Goal: Task Accomplishment & Management: Manage account settings

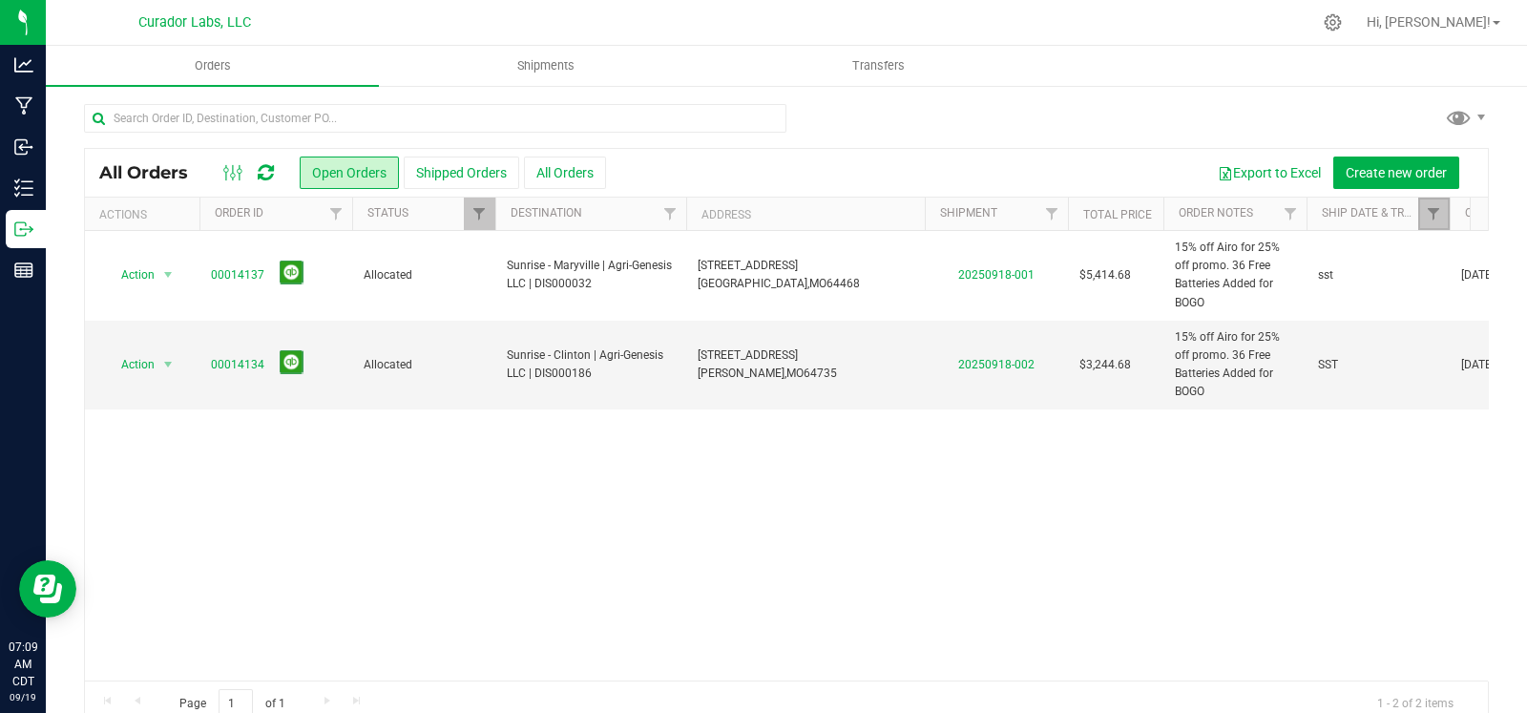
click at [1428, 222] on link "Filter" at bounding box center [1433, 214] width 31 height 32
click at [1473, 307] on button "Clear" at bounding box center [1470, 306] width 92 height 42
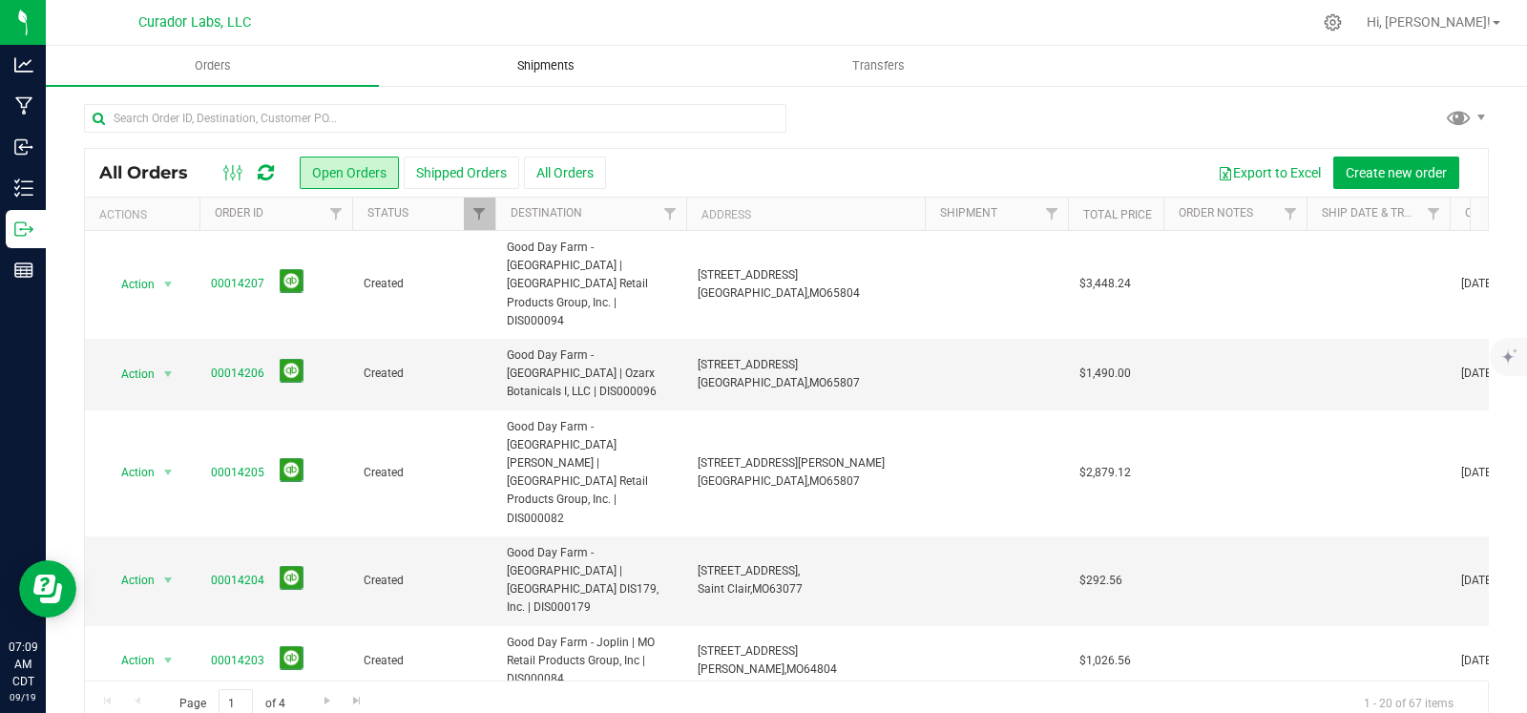
click at [541, 57] on span "Shipments" at bounding box center [545, 65] width 109 height 17
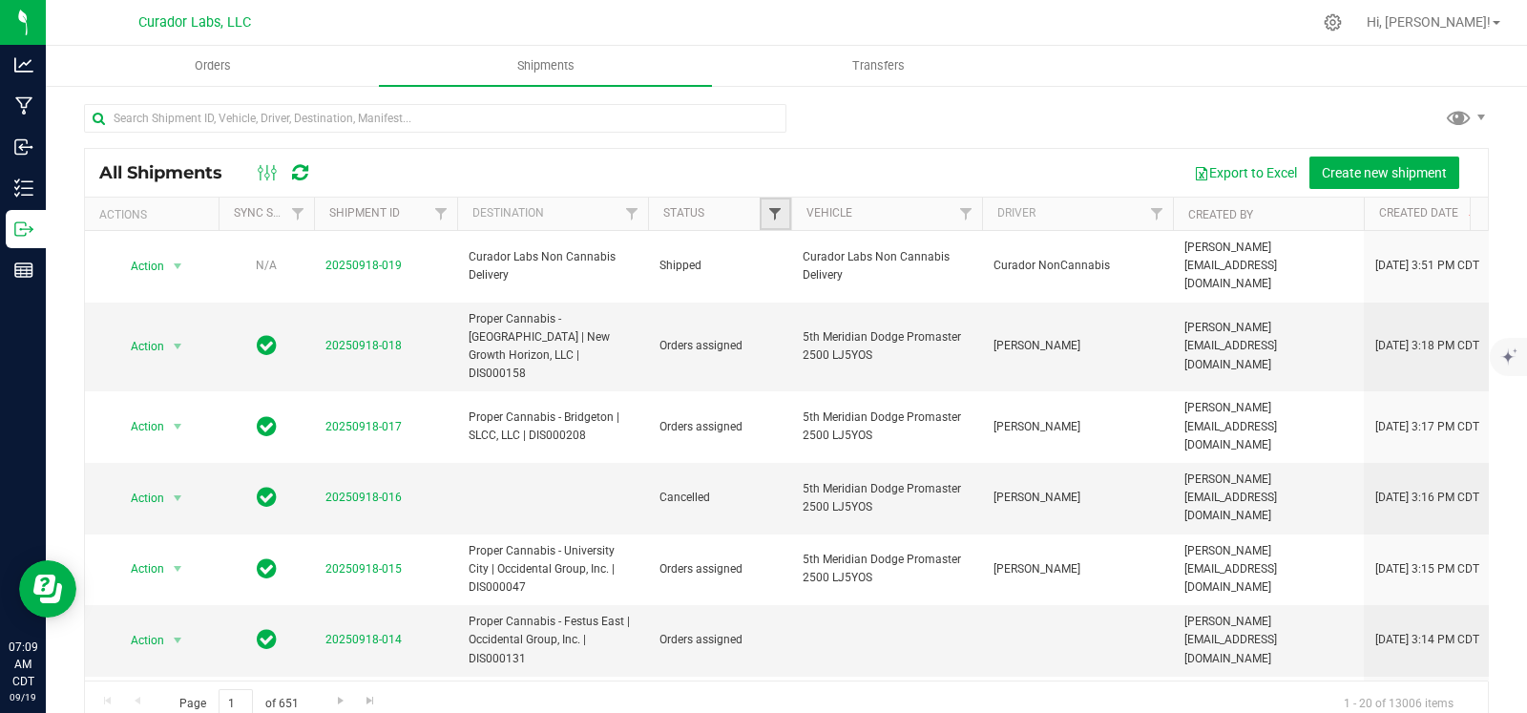
click at [774, 208] on span "Filter" at bounding box center [774, 213] width 15 height 15
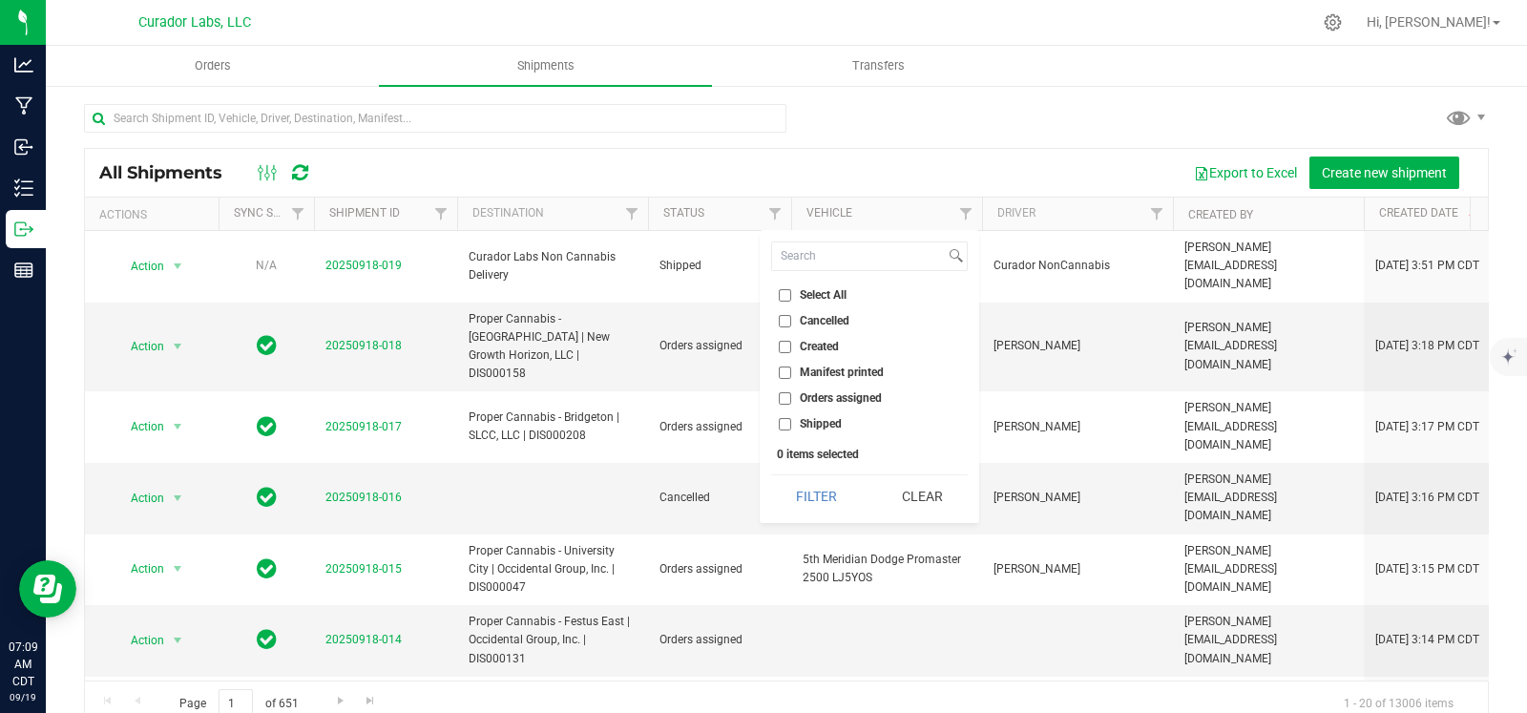
click at [795, 398] on label "Orders assigned" at bounding box center [830, 398] width 103 height 12
click at [791, 398] on input "Orders assigned" at bounding box center [785, 398] width 12 height 12
checkbox input "true"
click at [802, 490] on button "Filter" at bounding box center [817, 496] width 92 height 42
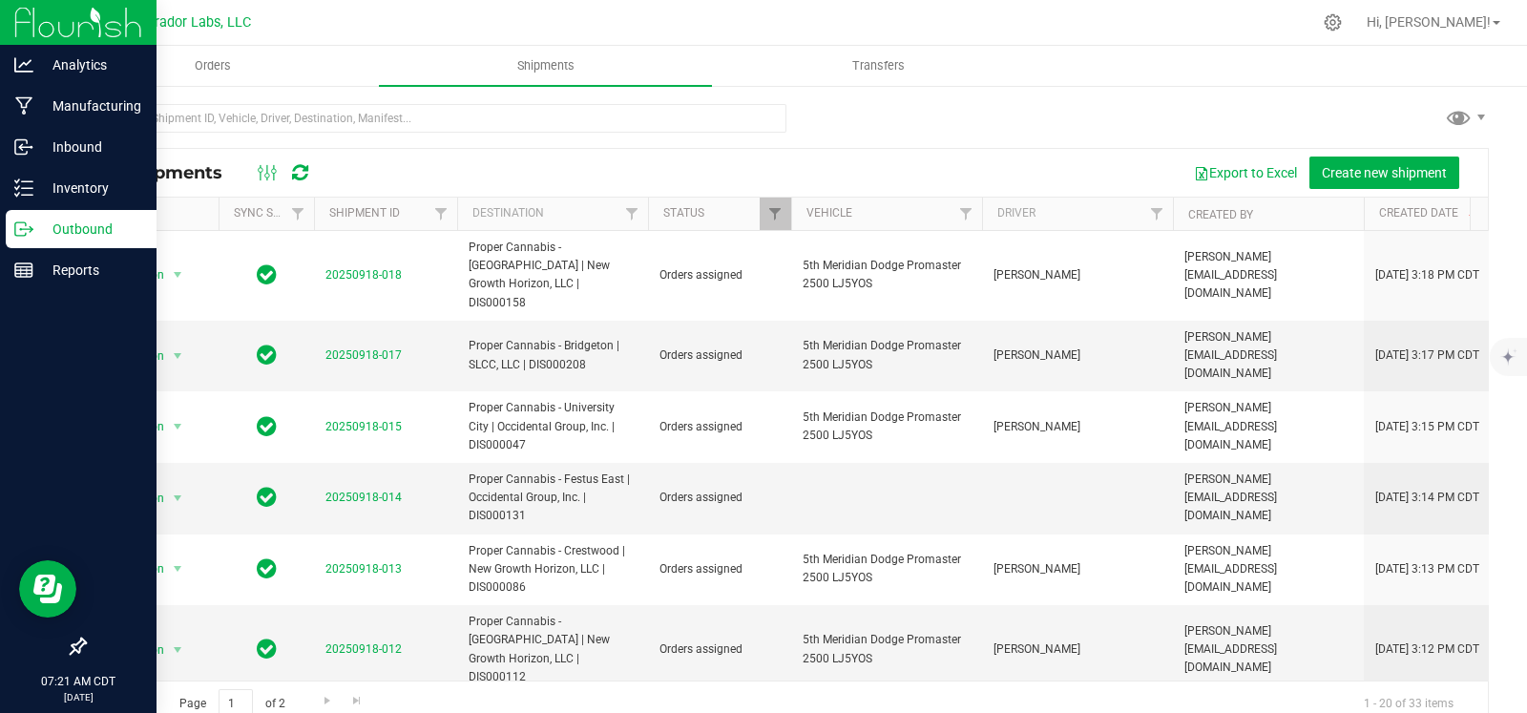
click at [29, 225] on icon at bounding box center [23, 228] width 19 height 19
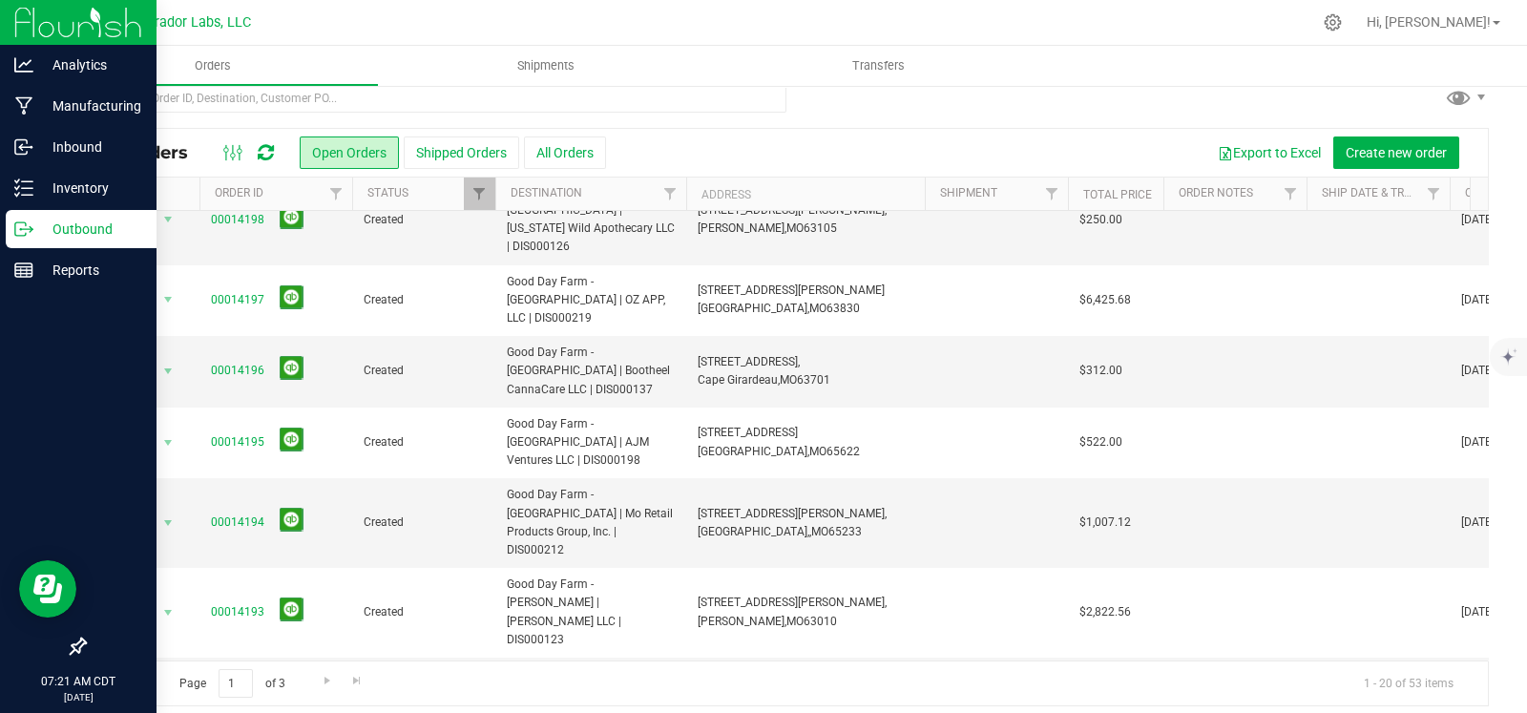
scroll to position [31, 0]
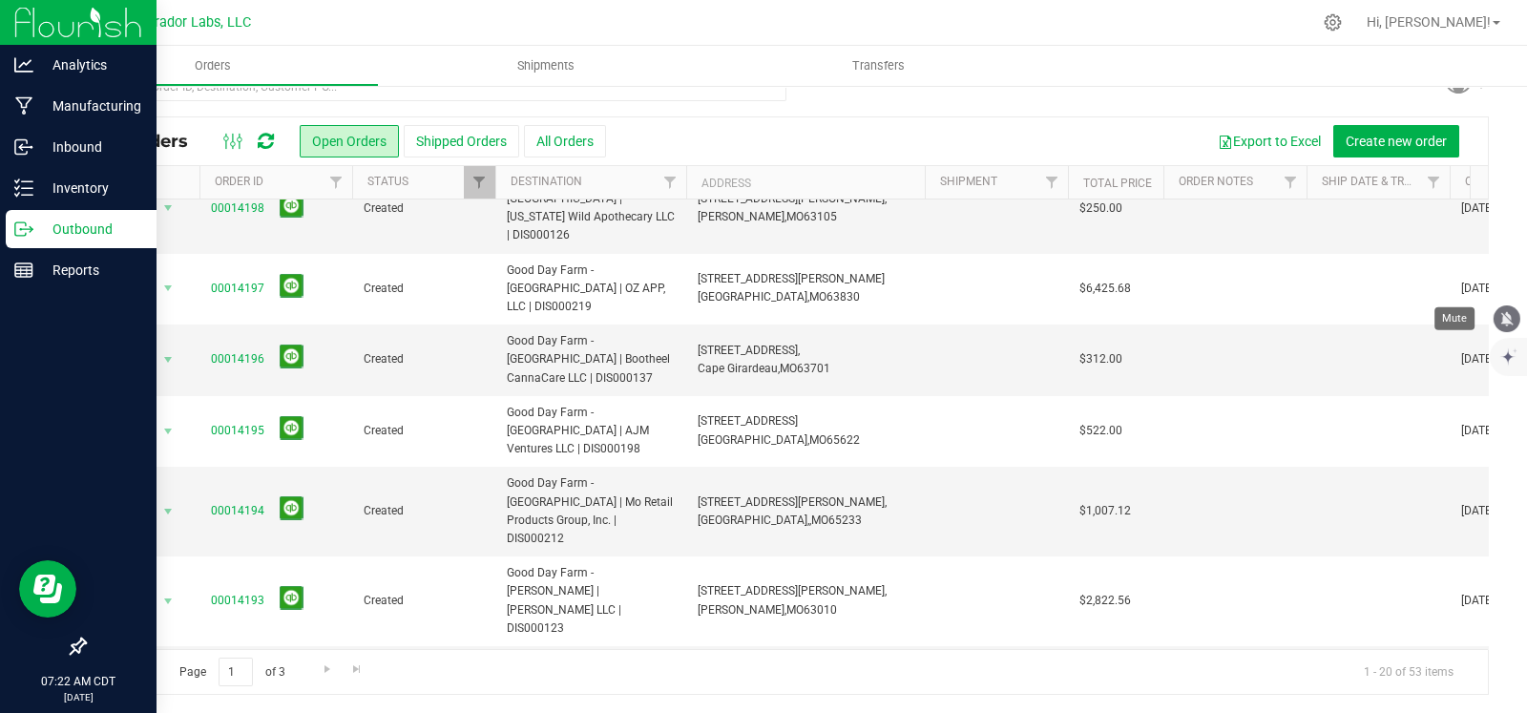
click at [1501, 323] on icon "mute" at bounding box center [1507, 318] width 12 height 14
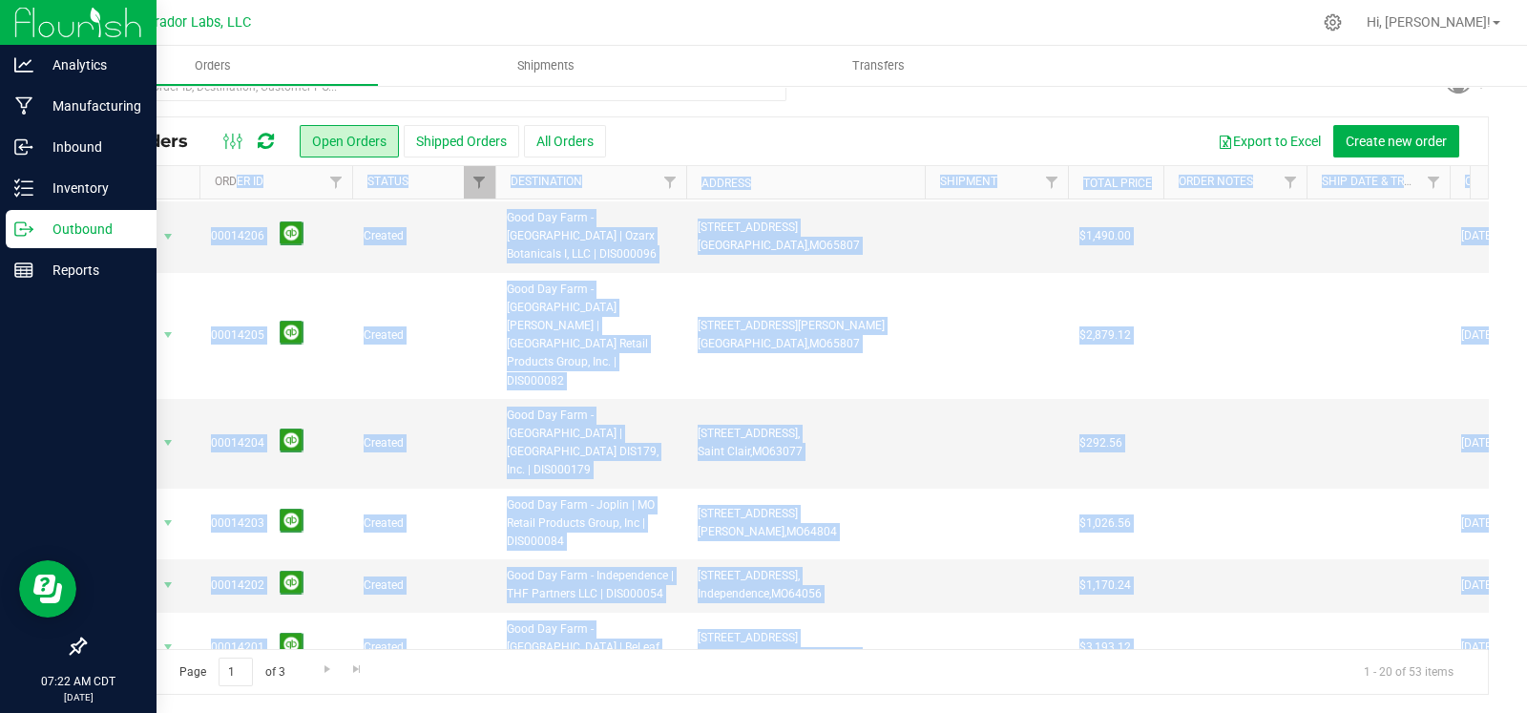
scroll to position [0, 0]
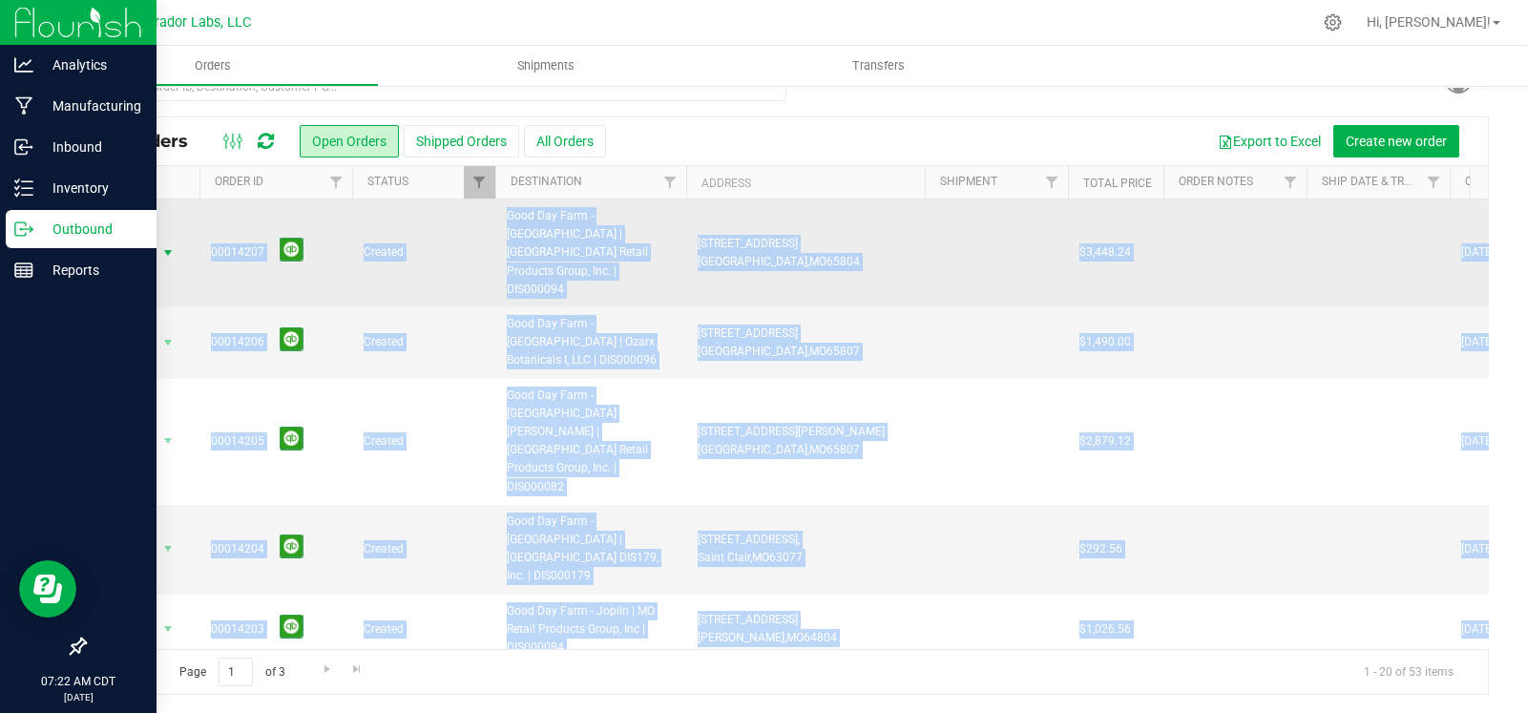
drag, startPoint x: 1173, startPoint y: 603, endPoint x: 121, endPoint y: 228, distance: 1116.4
copy tbody "Action Action Cancel order Change facility Clone order Edit order Mark as fully…"
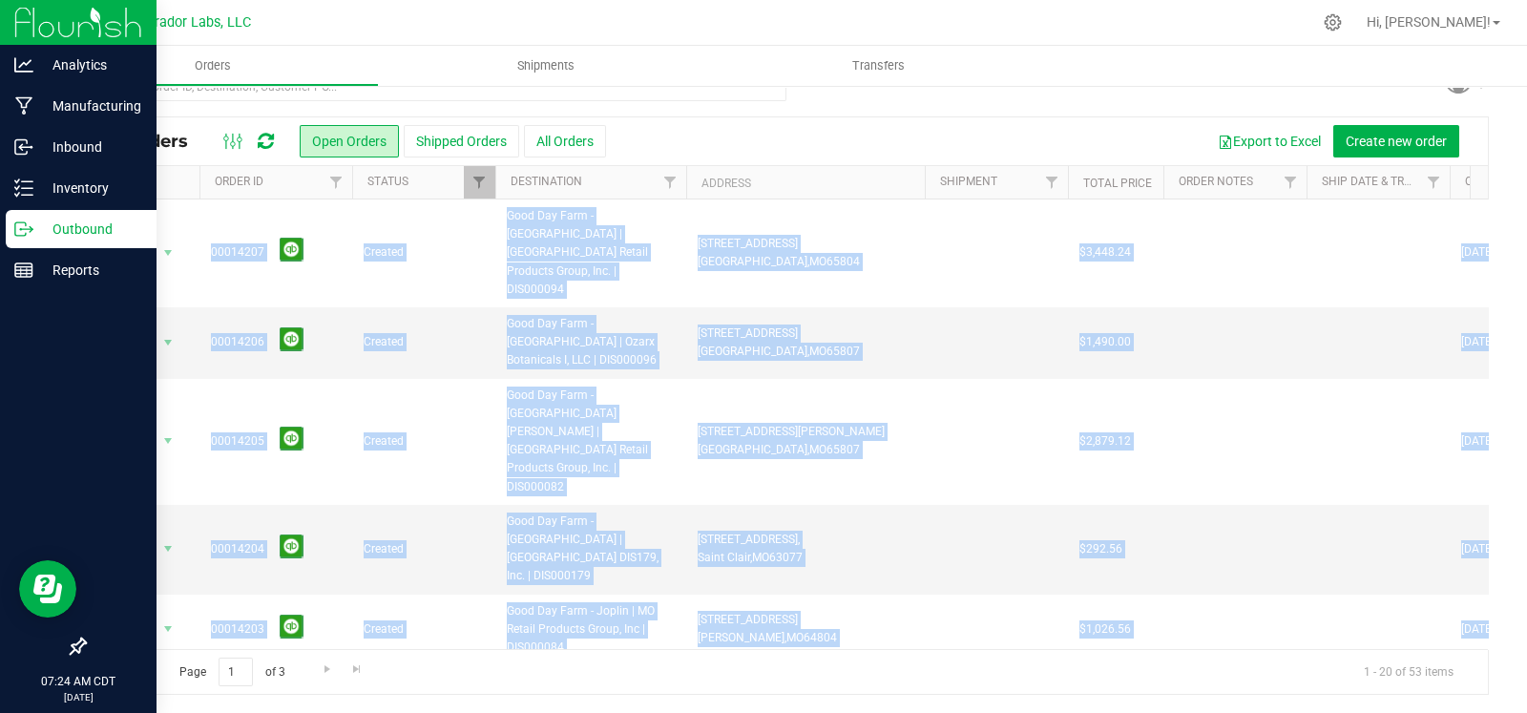
drag, startPoint x: 986, startPoint y: 115, endPoint x: 969, endPoint y: 152, distance: 40.1
click at [986, 116] on div "All Orders Open Orders Shipped Orders All Orders Export to Excel Create new ord…" at bounding box center [786, 405] width 1405 height 579
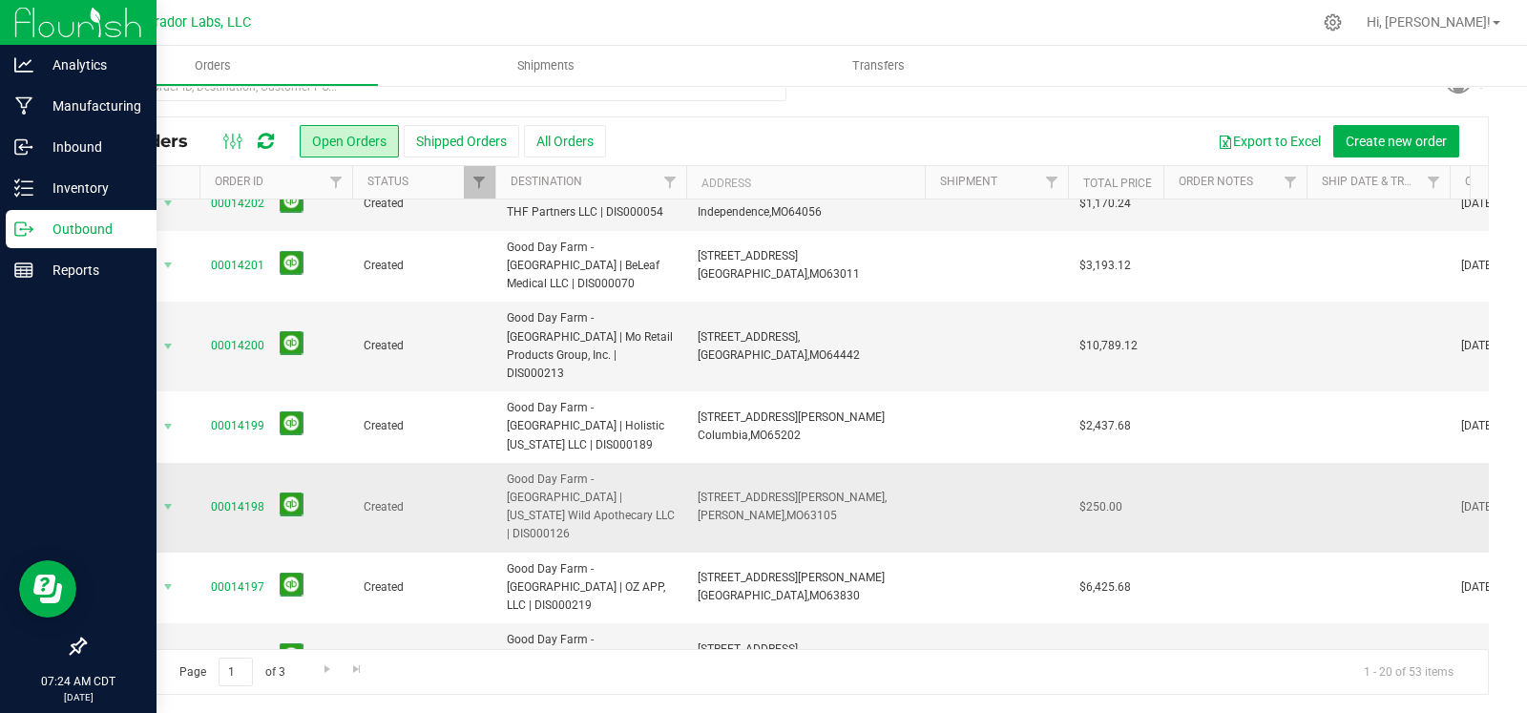
scroll to position [456, 0]
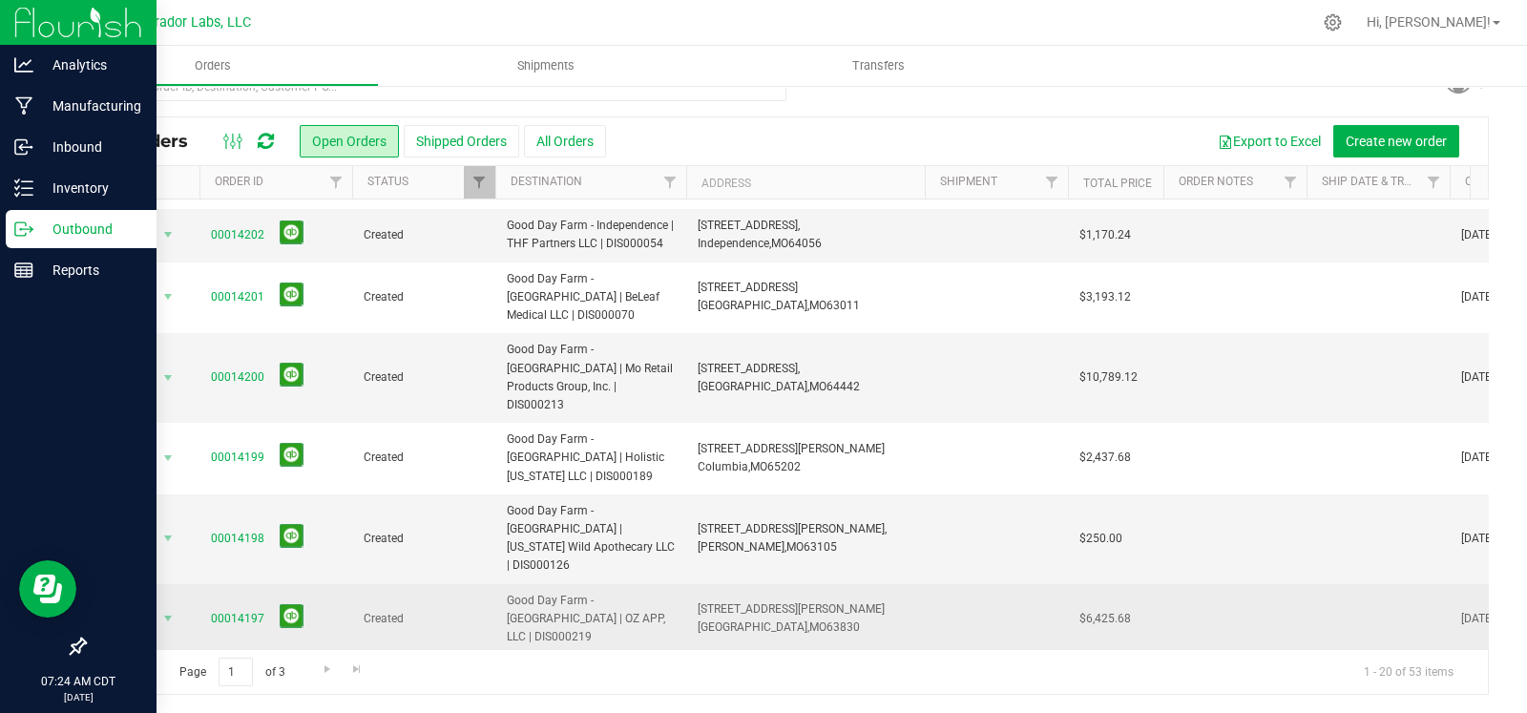
drag, startPoint x: 848, startPoint y: 431, endPoint x: 694, endPoint y: 422, distance: 154.9
click at [694, 584] on td "3910 S Ward Ave, Caruthersville, MO 63830" at bounding box center [805, 620] width 239 height 72
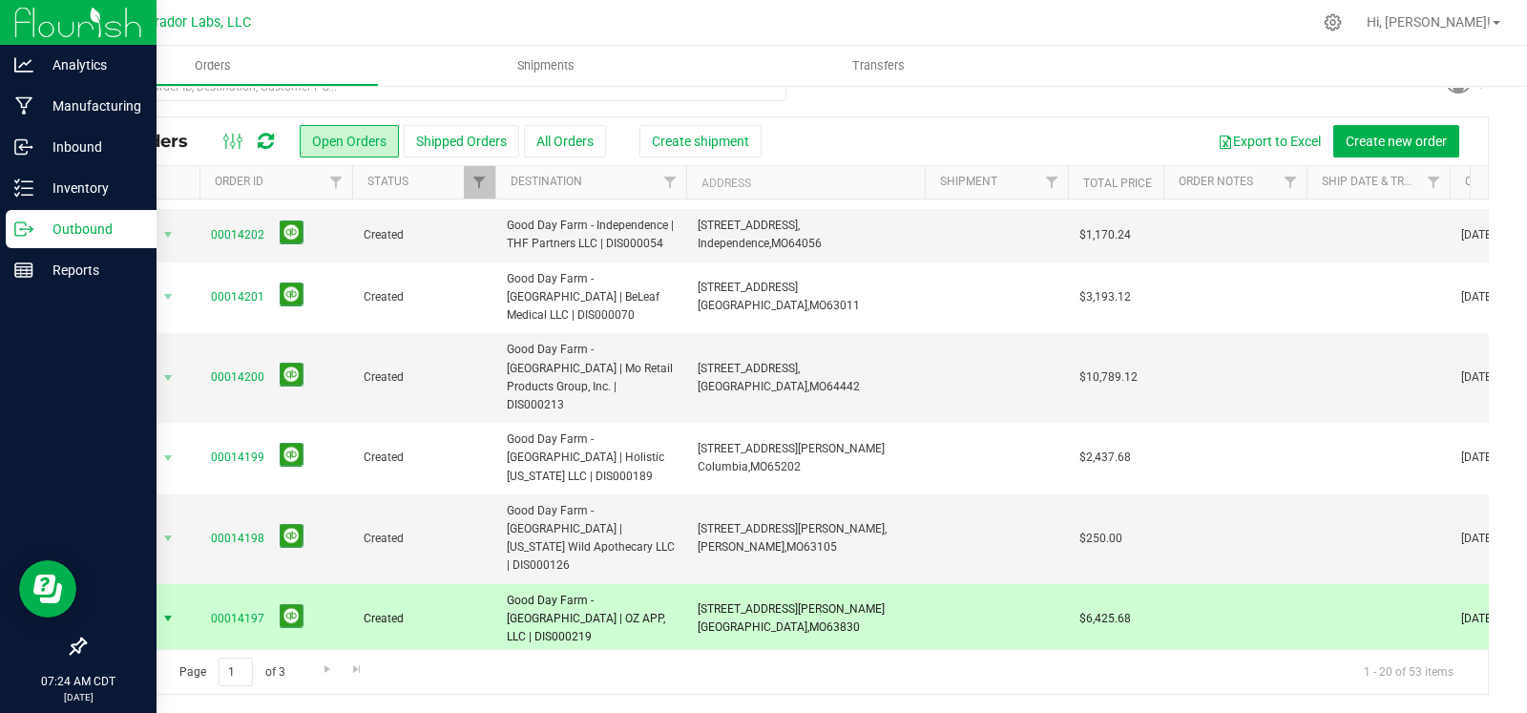
copy span "3910 S Ward Ave, Caruthersville, MO 63830"
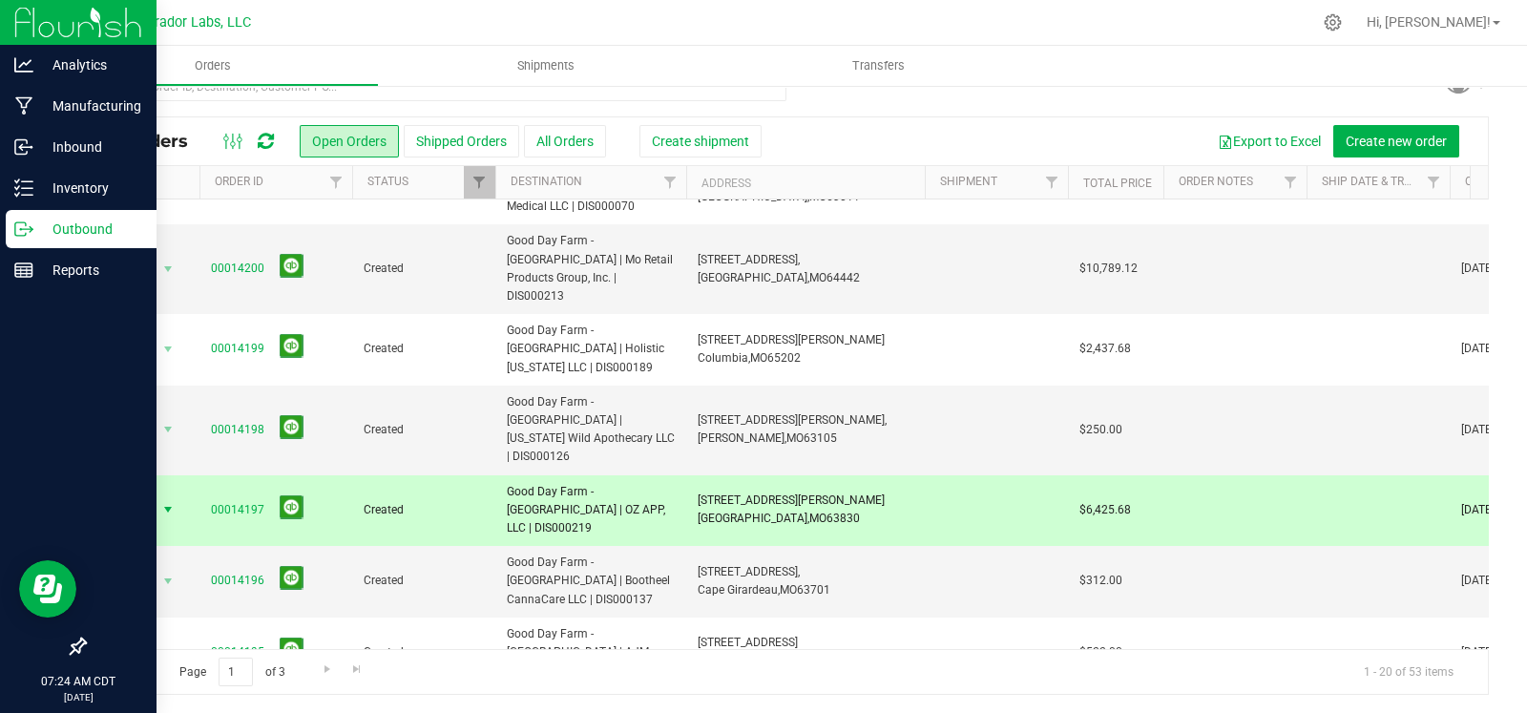
scroll to position [786, 0]
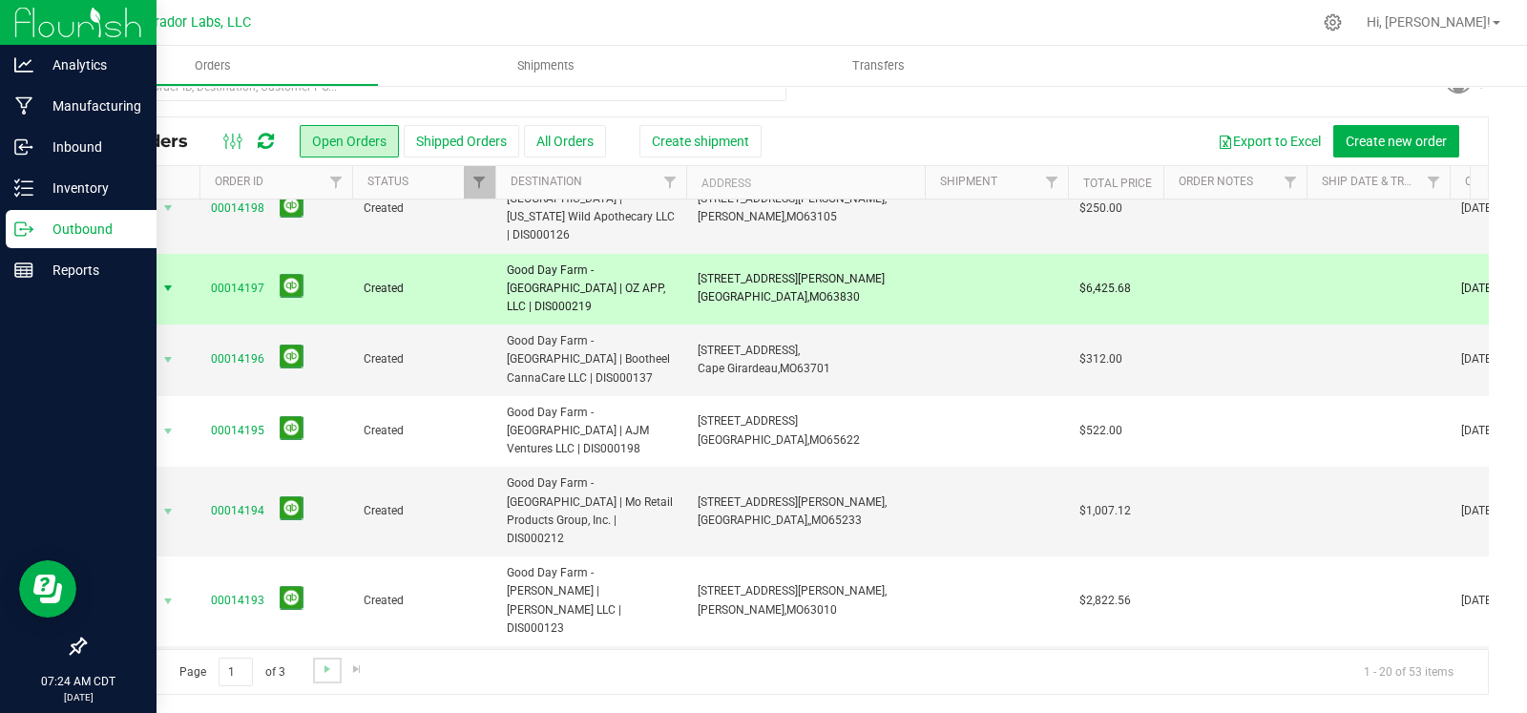
click at [316, 672] on link "Go to the next page" at bounding box center [327, 670] width 28 height 26
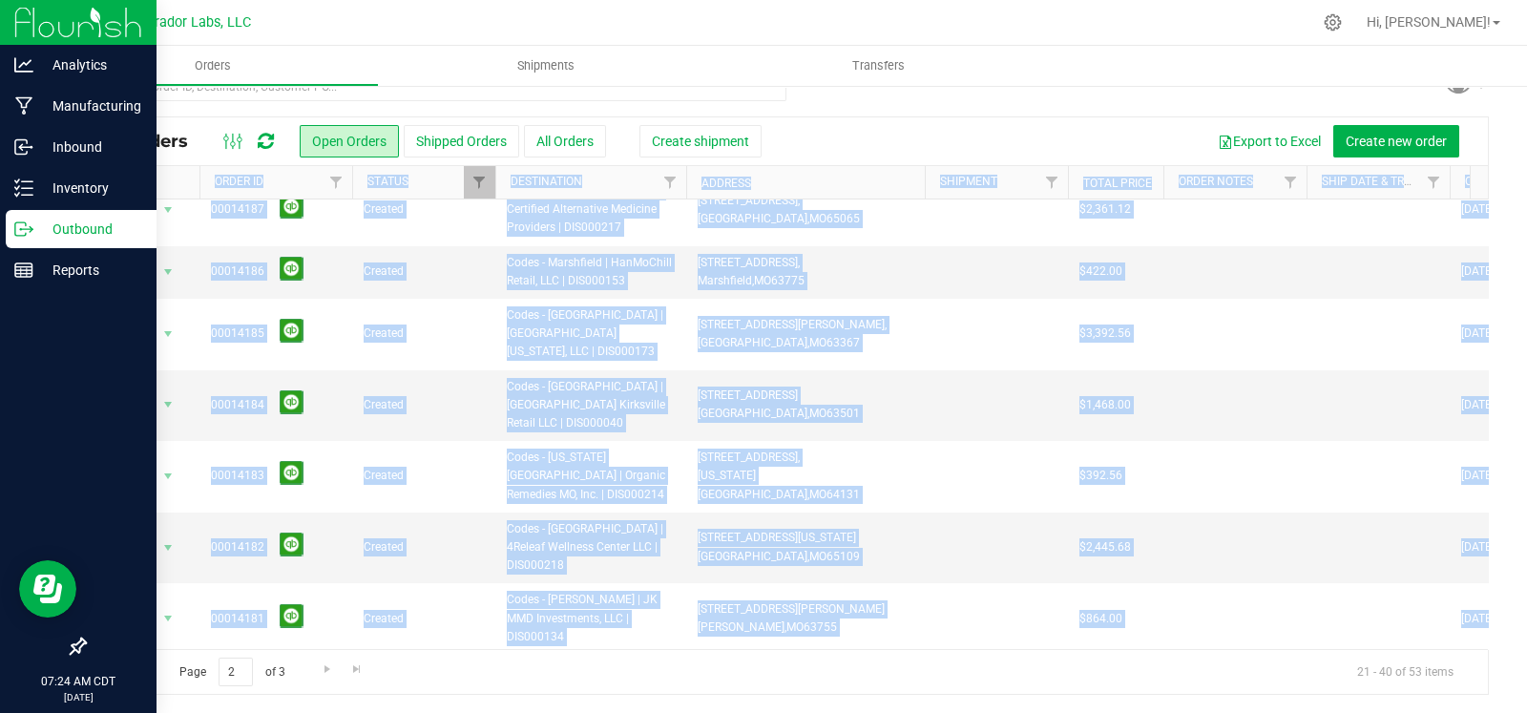
scroll to position [0, 0]
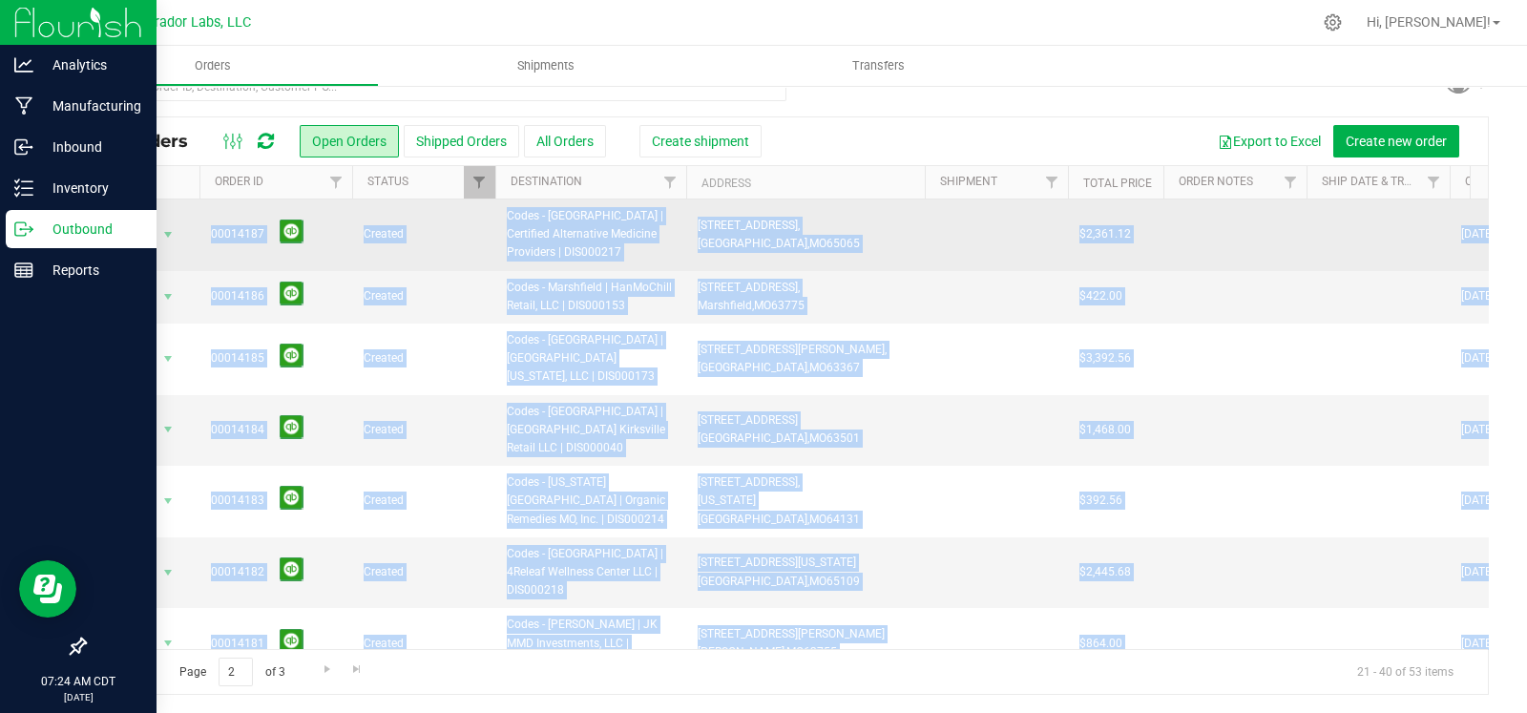
drag, startPoint x: 1140, startPoint y: 464, endPoint x: 106, endPoint y: 205, distance: 1066.2
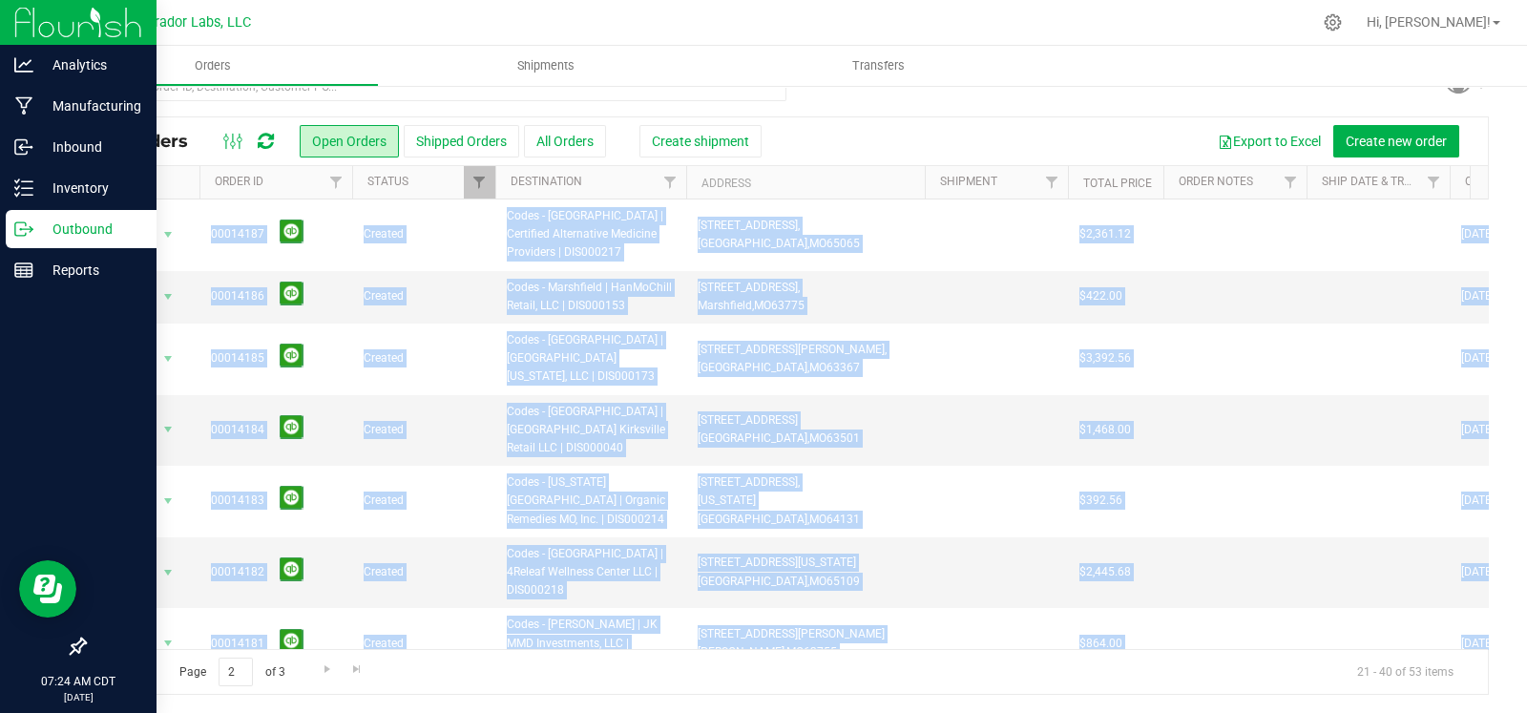
copy tbody "Action Action Cancel order Change facility Clone order Edit order Mark as fully…"
click at [1007, 298] on td at bounding box center [996, 297] width 143 height 52
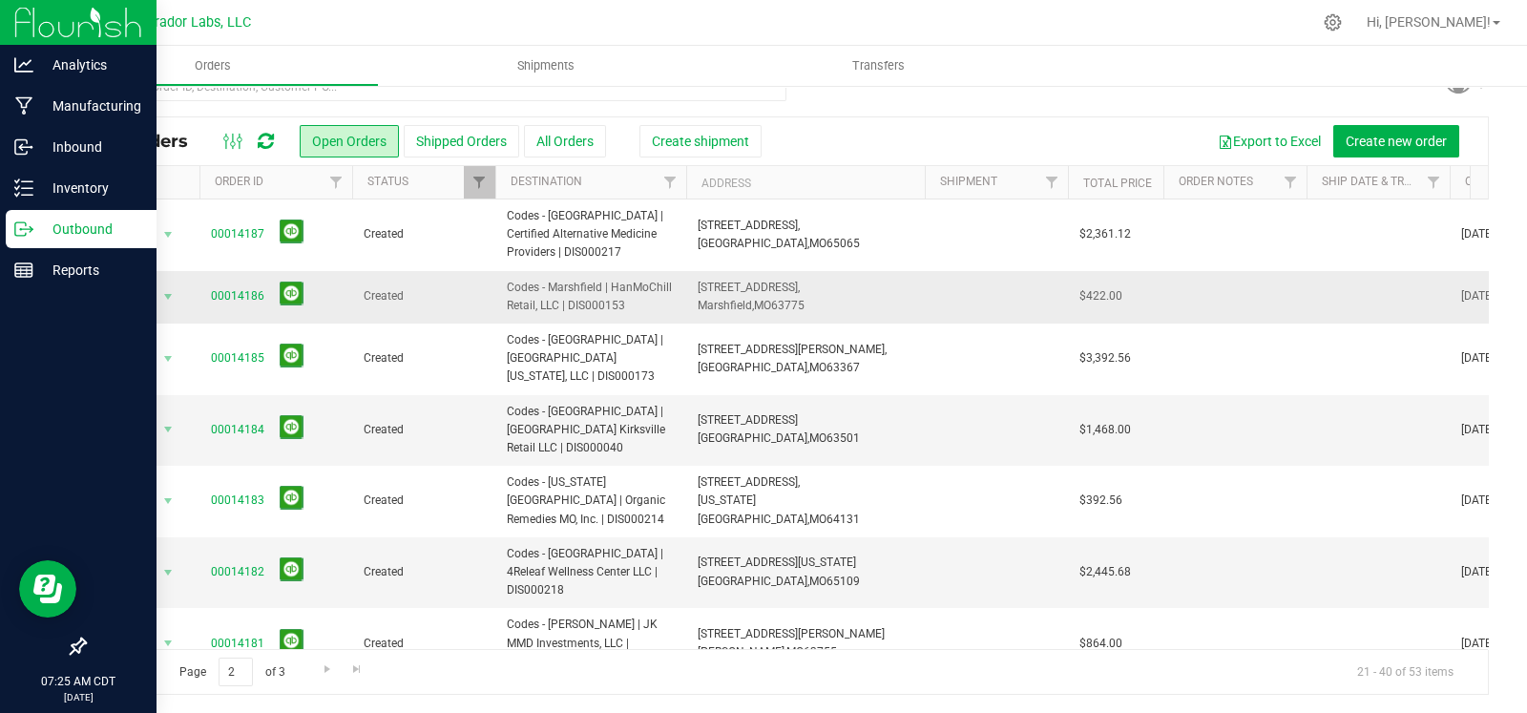
drag, startPoint x: 847, startPoint y: 302, endPoint x: 697, endPoint y: 293, distance: 151.1
click at [697, 293] on td "14747 State Hwy 38,, Marshfield, MO 63775" at bounding box center [805, 297] width 239 height 52
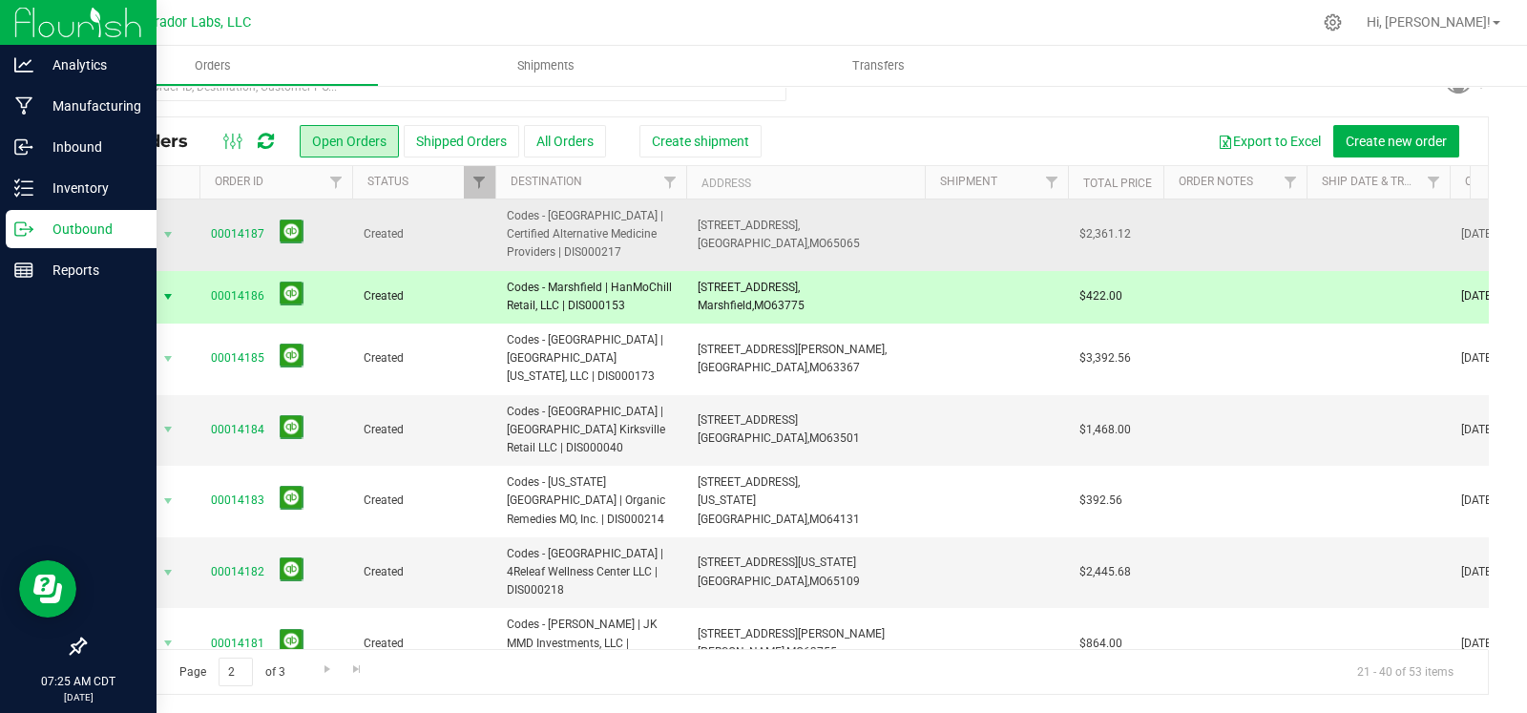
copy span "14747 State Hwy 38,, Marshfield, MO 63775"
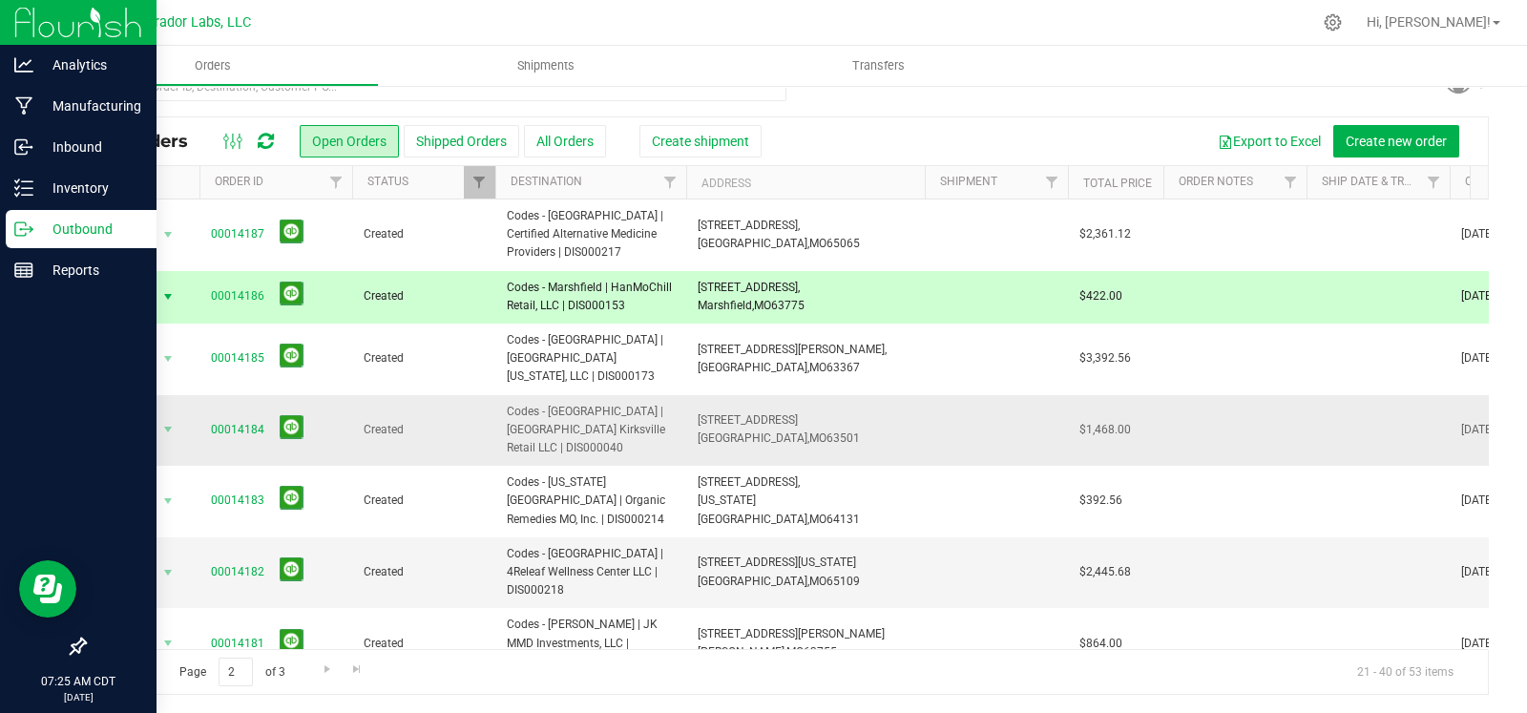
drag, startPoint x: 814, startPoint y: 406, endPoint x: 685, endPoint y: 393, distance: 129.4
click at [686, 395] on td "120 S Main St, Kirksville, MO 63501" at bounding box center [805, 431] width 239 height 72
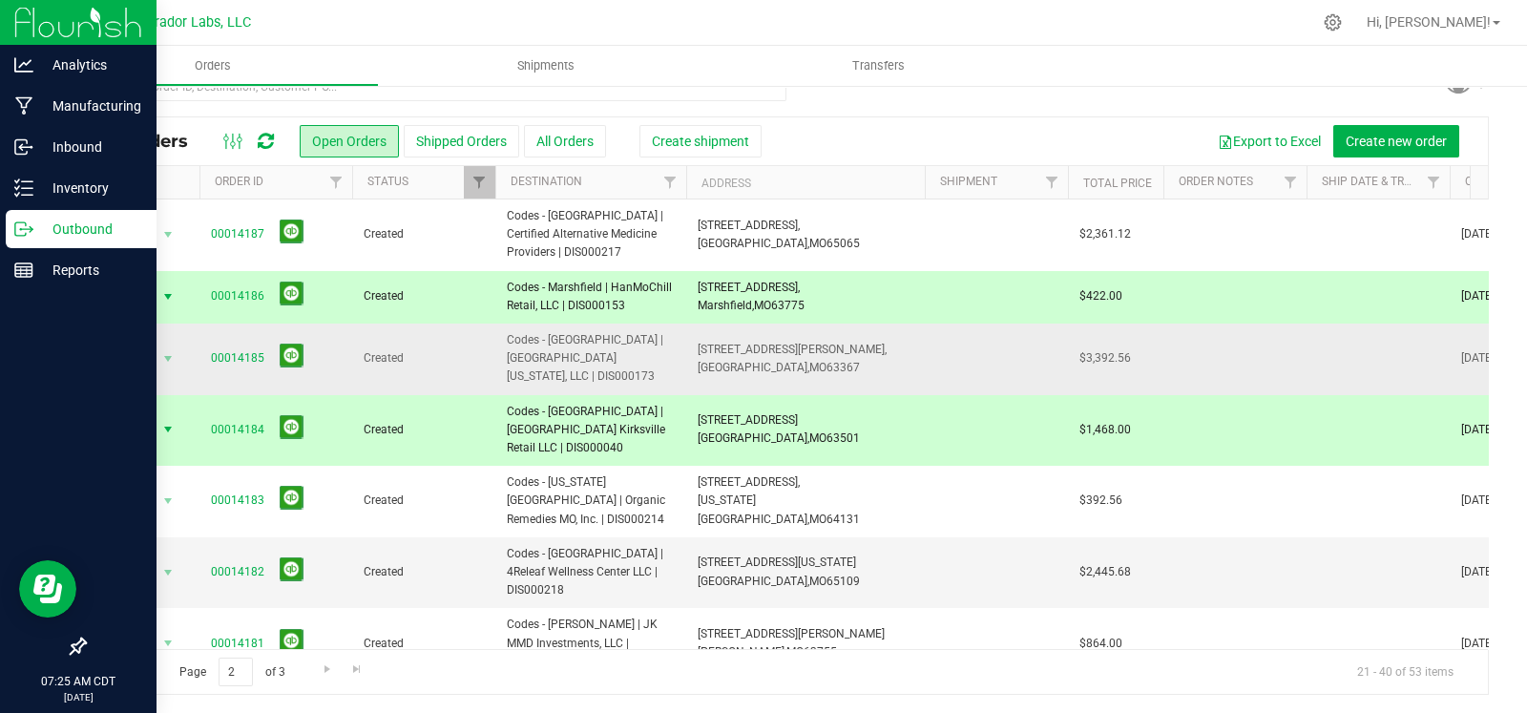
copy span "120 S Main St, Kirksville, MO 63501"
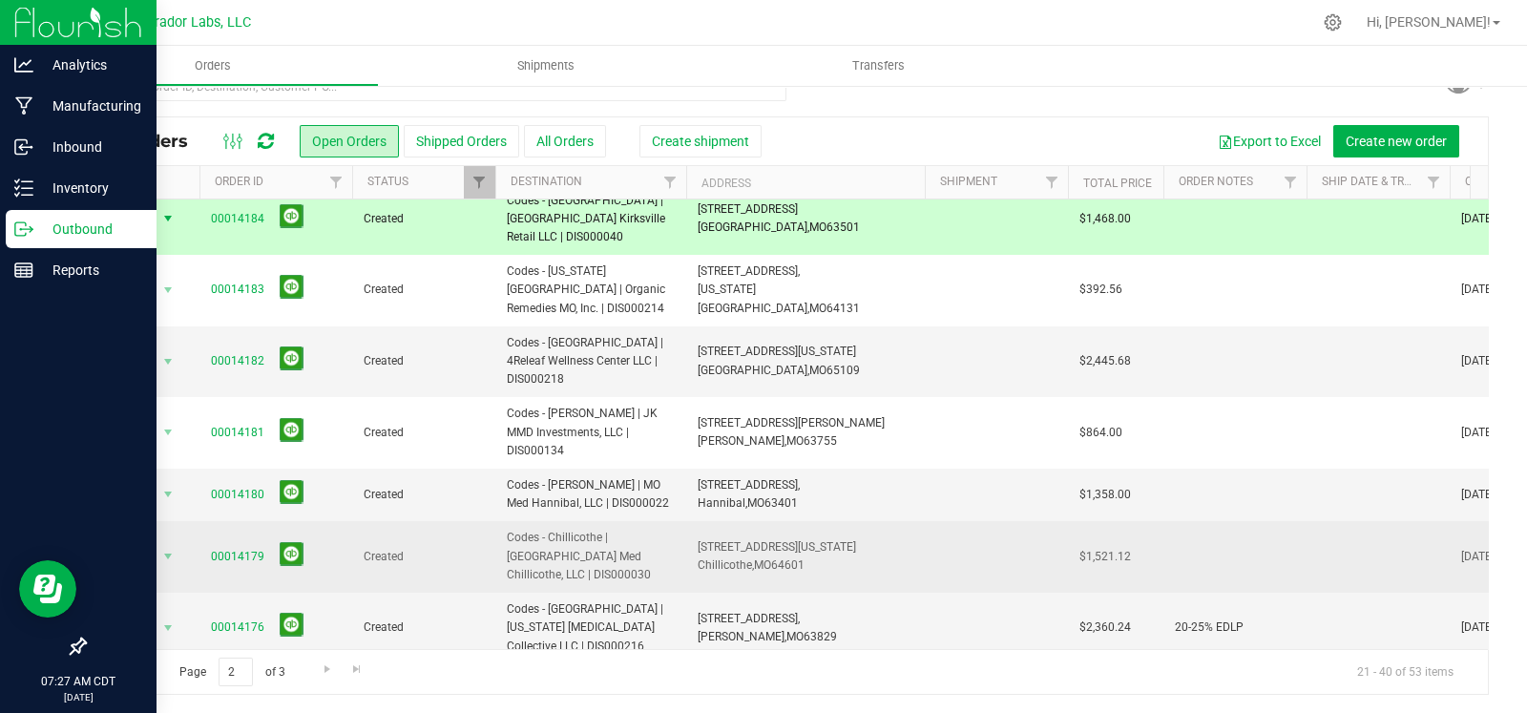
scroll to position [238, 0]
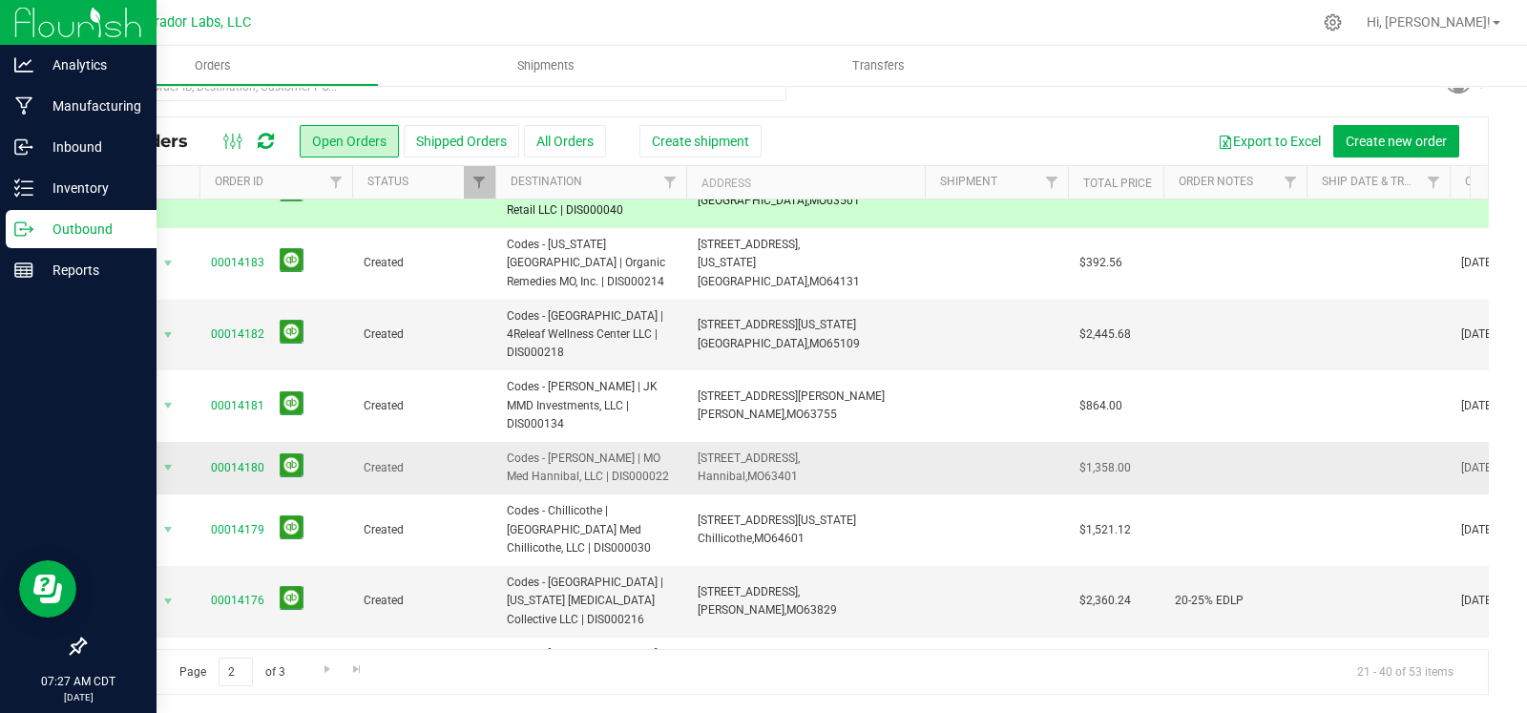
drag, startPoint x: 810, startPoint y: 405, endPoint x: 691, endPoint y: 389, distance: 120.3
click at [691, 442] on td "2000 Highway 61 S, Hannibal, MO 63401" at bounding box center [805, 468] width 239 height 52
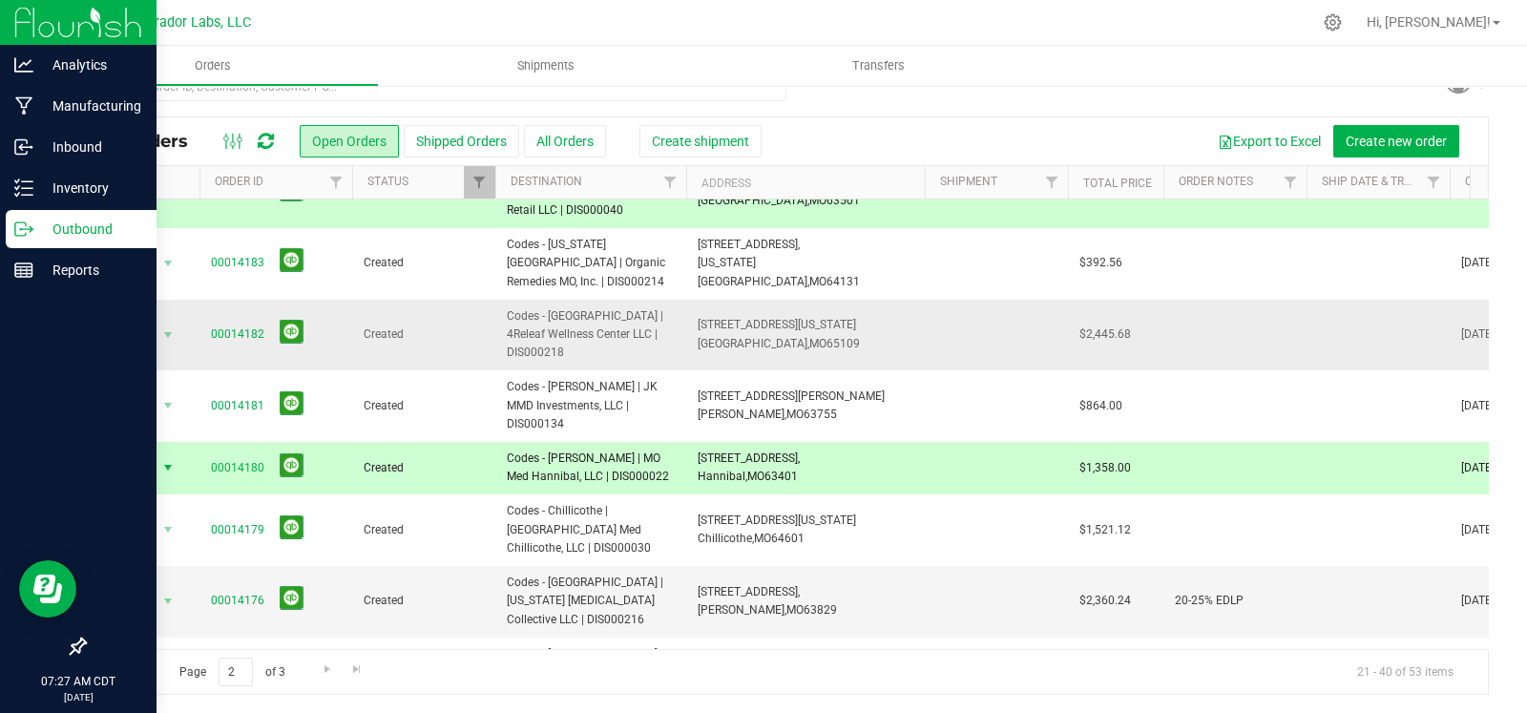
copy span "2000 Highway 61 S, Hannibal, MO 63401"
drag, startPoint x: 816, startPoint y: 519, endPoint x: 693, endPoint y: 508, distance: 123.6
click at [693, 566] on td "3646 State Highway AC, Cardwell, MO 63829" at bounding box center [805, 602] width 239 height 72
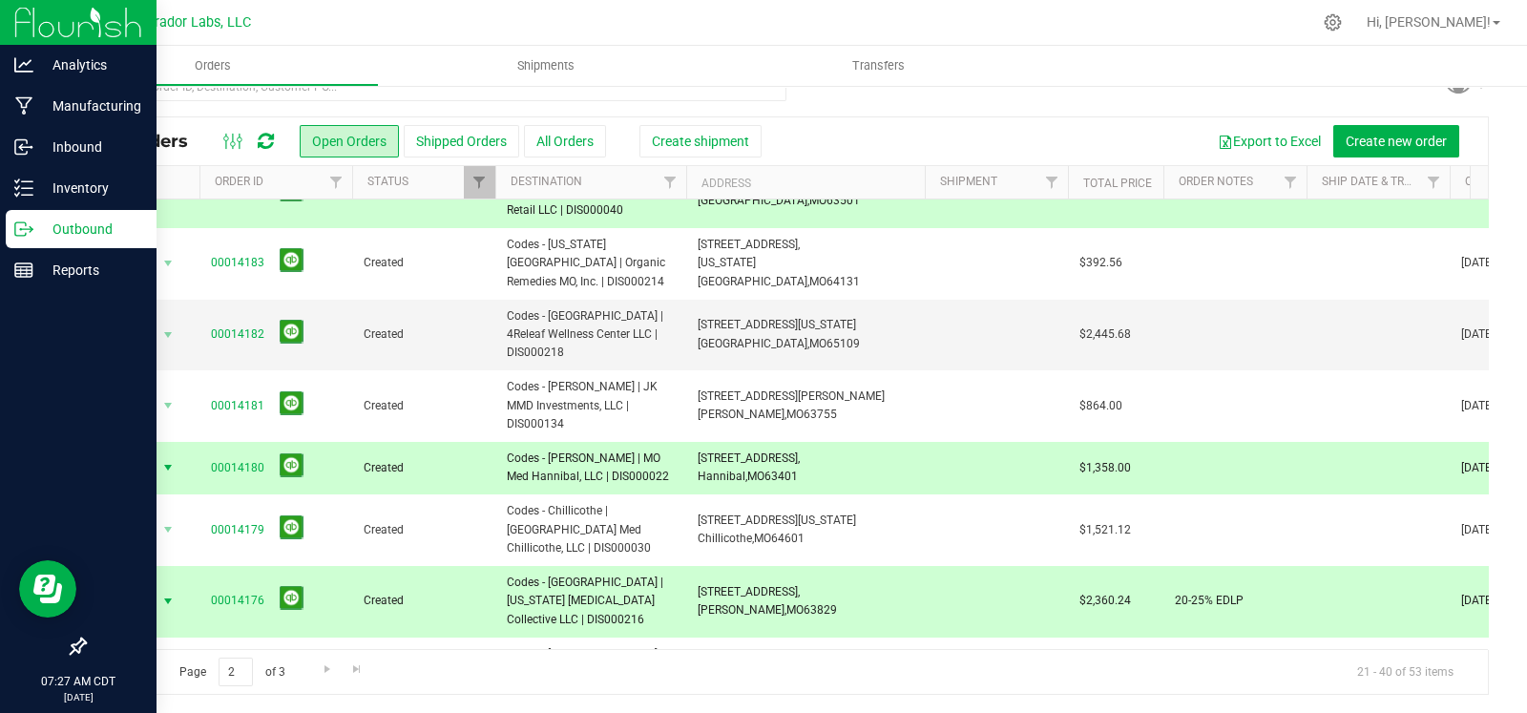
copy span "3646 State Highway AC, Cardwell, MO 63829"
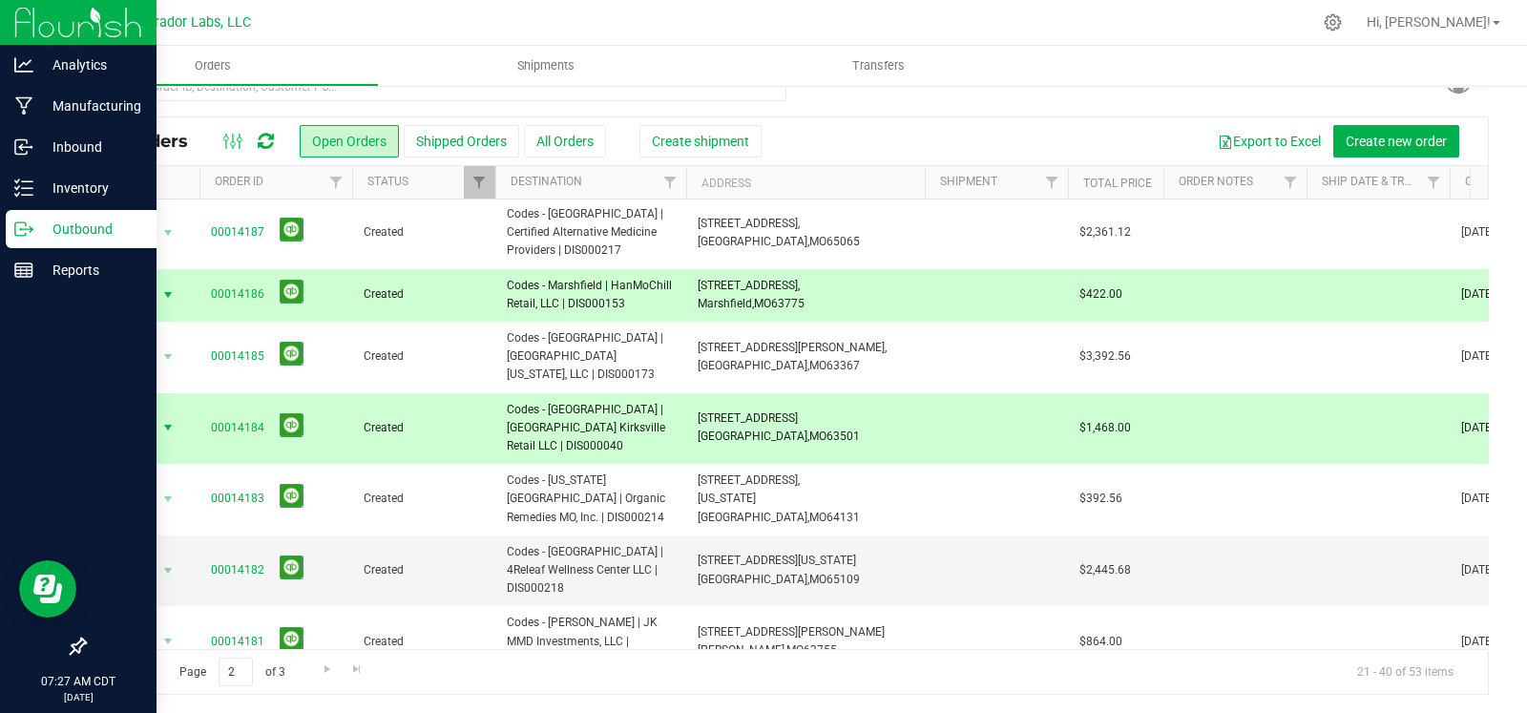
scroll to position [0, 0]
drag, startPoint x: 835, startPoint y: 314, endPoint x: 696, endPoint y: 288, distance: 141.7
click at [696, 288] on td "14747 State Hwy 38,, Marshfield, MO 63775" at bounding box center [805, 297] width 239 height 52
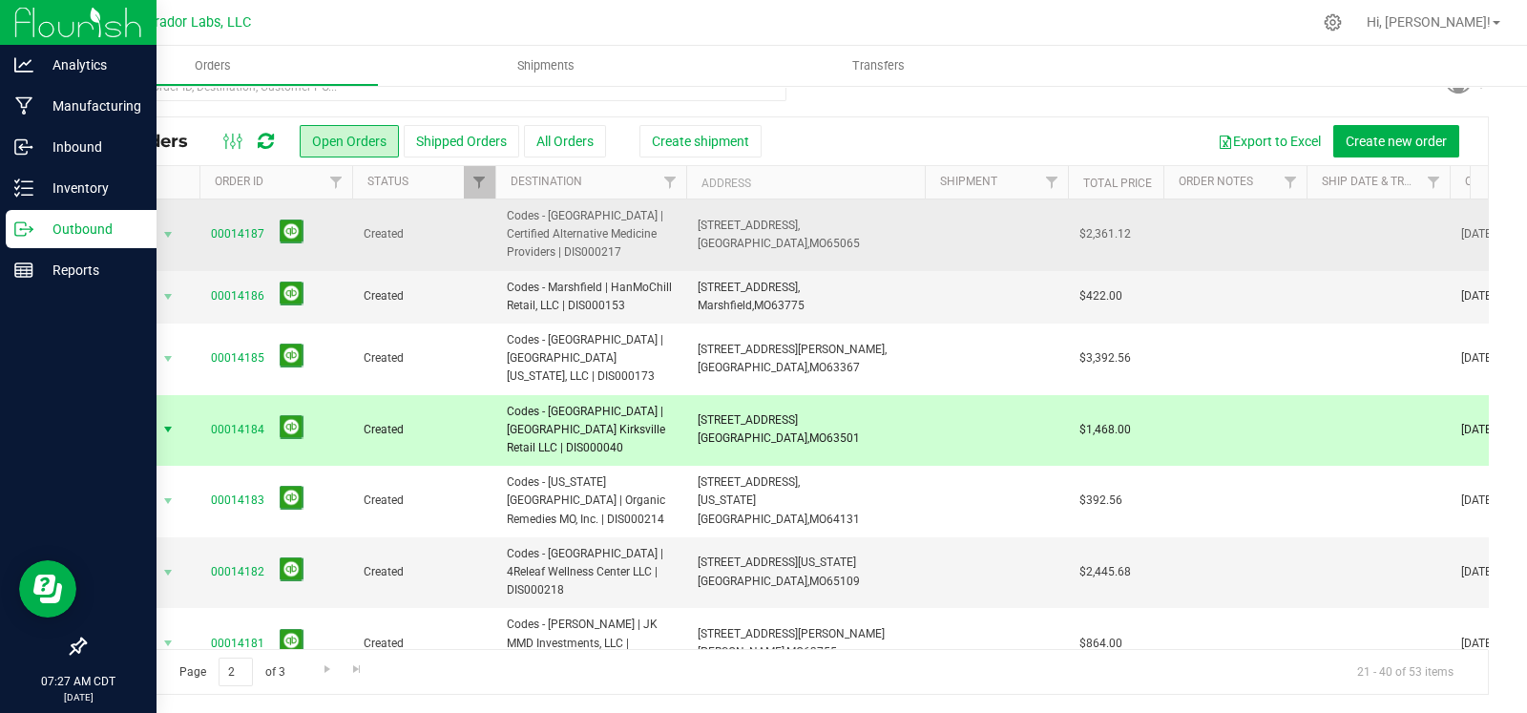
copy span "14747 State Hwy 38,, Marshfield, MO 63775"
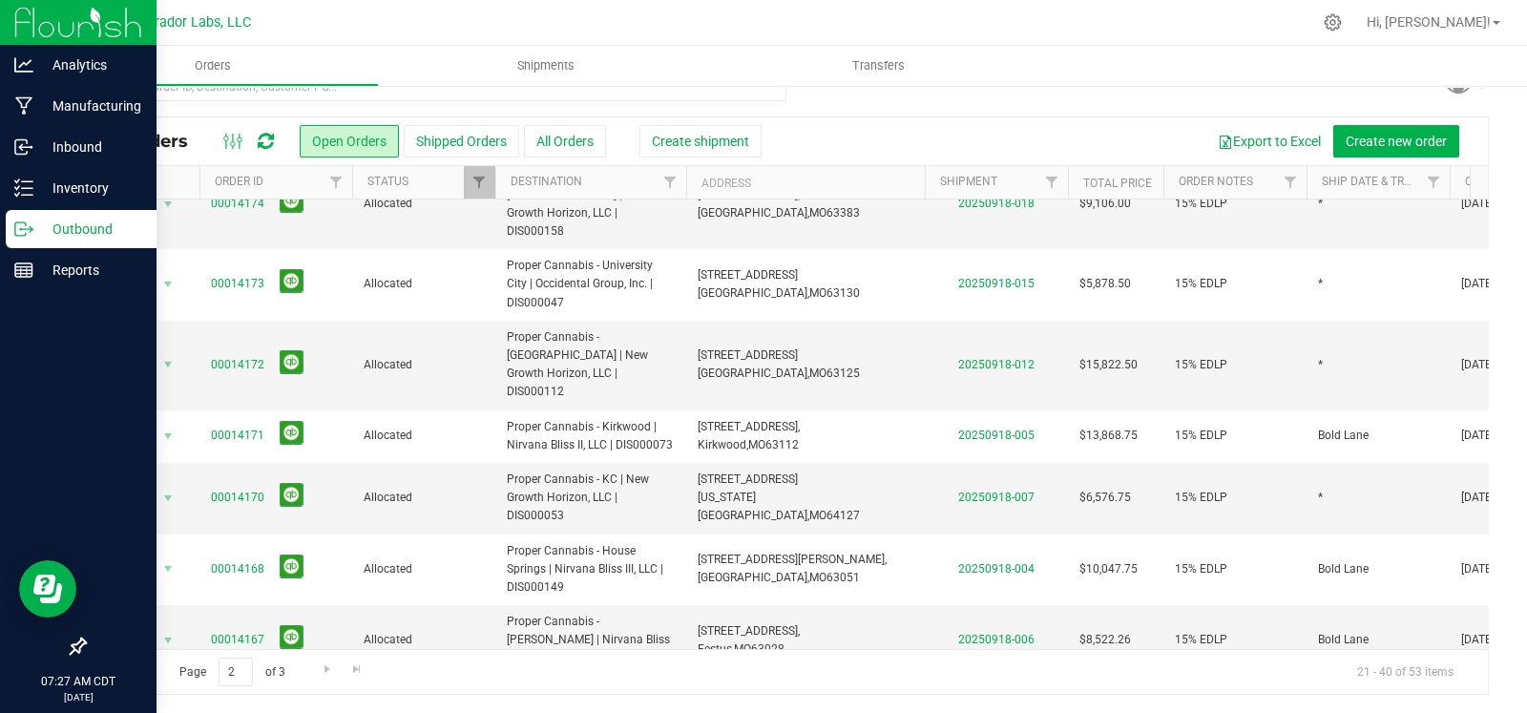
scroll to position [786, 0]
click at [333, 675] on span "Go to the next page" at bounding box center [327, 668] width 15 height 15
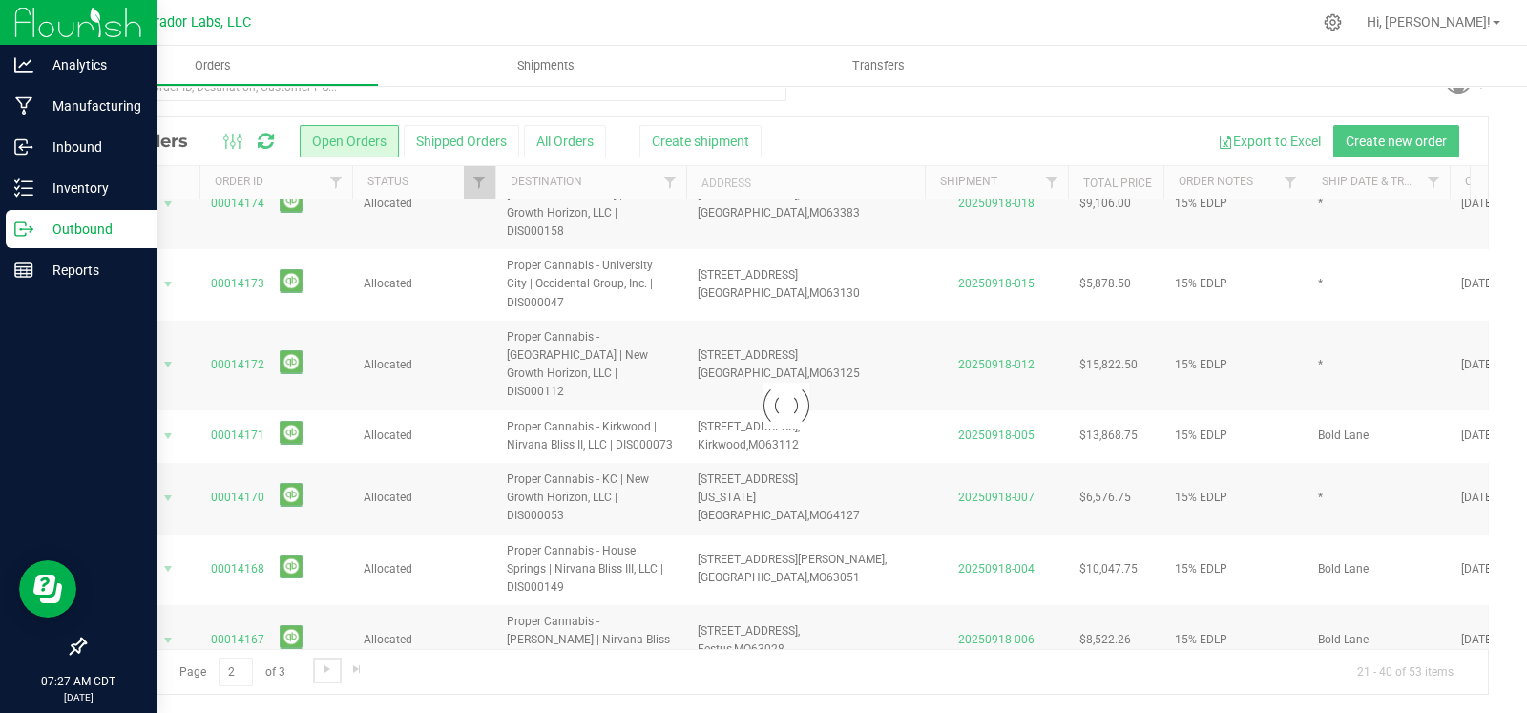
scroll to position [0, 0]
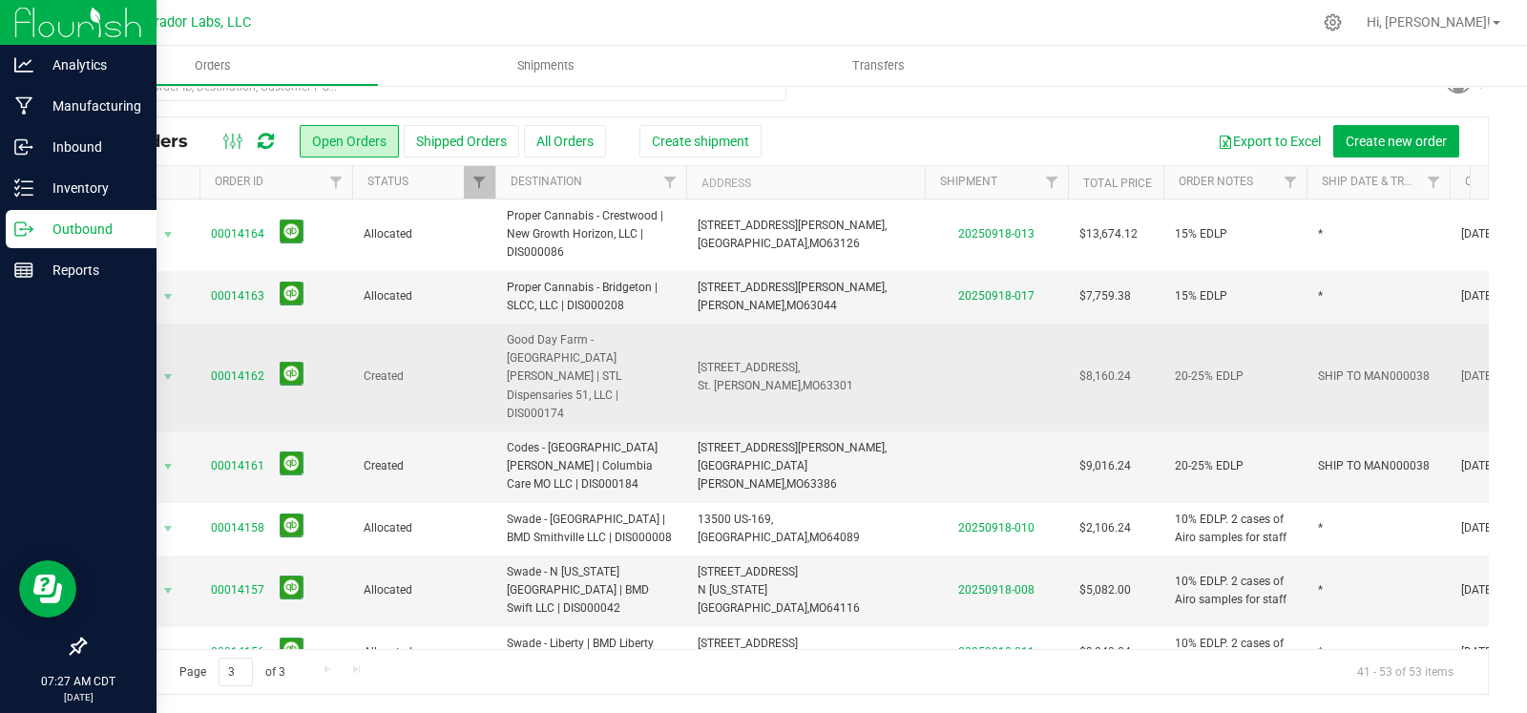
drag, startPoint x: 1129, startPoint y: 426, endPoint x: 207, endPoint y: 337, distance: 926.0
click at [207, 337] on tbody "Action Action Cancel order Clone order Edit order Mark as fully paid Order audi…" at bounding box center [1029, 679] width 1889 height 961
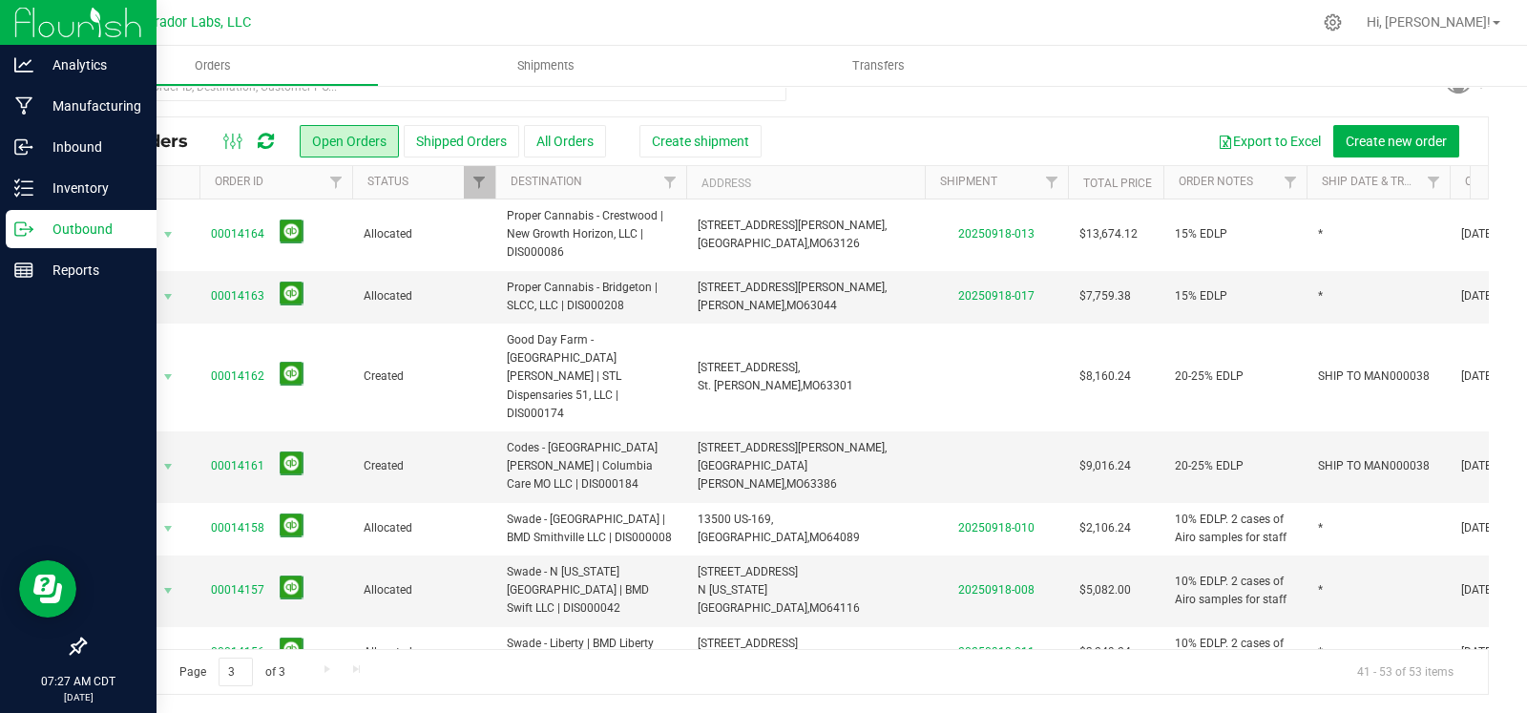
copy tbody "00014162 Created Good Day Farm - St. Charles | STL Dispensaries 51, LLC | DIS00…"
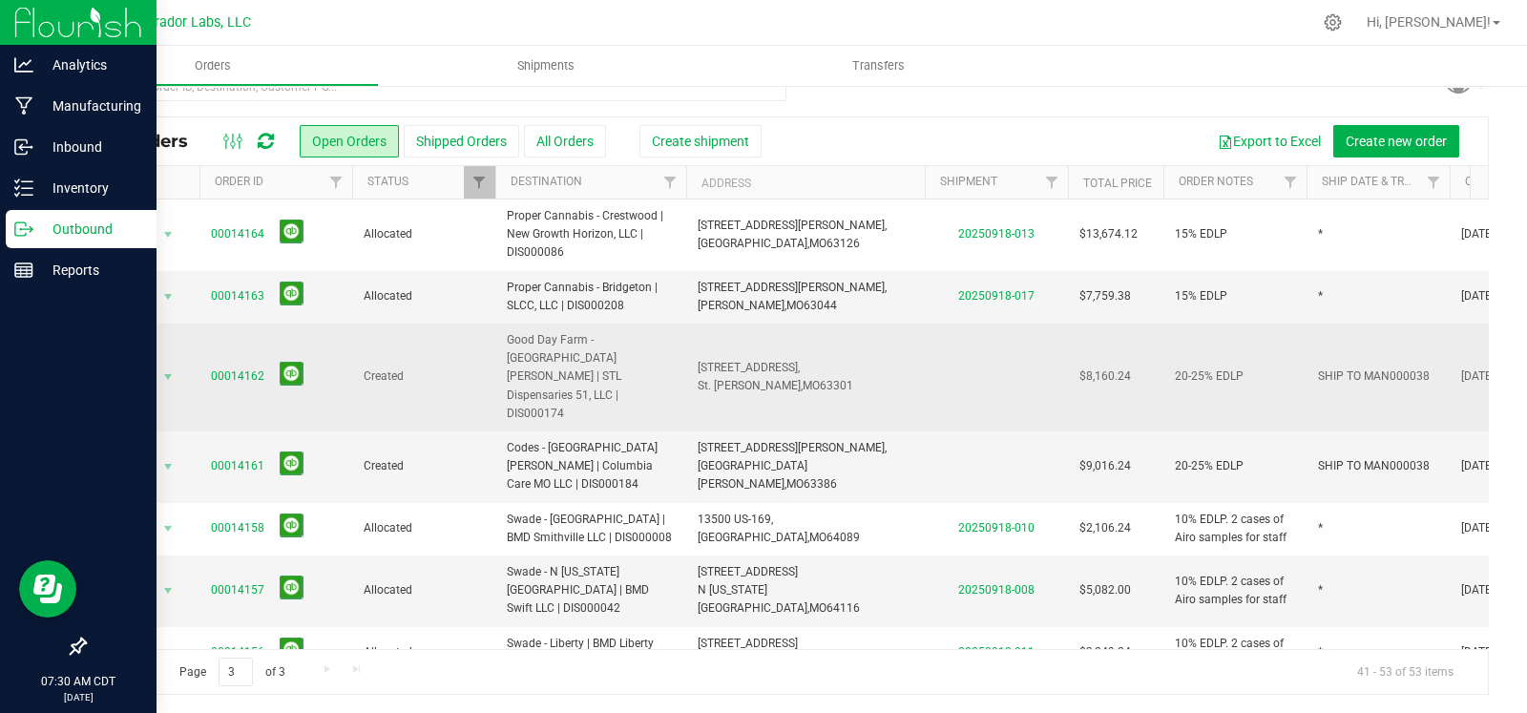
click at [1365, 367] on span "SHIP TO MAN000038" at bounding box center [1374, 376] width 112 height 18
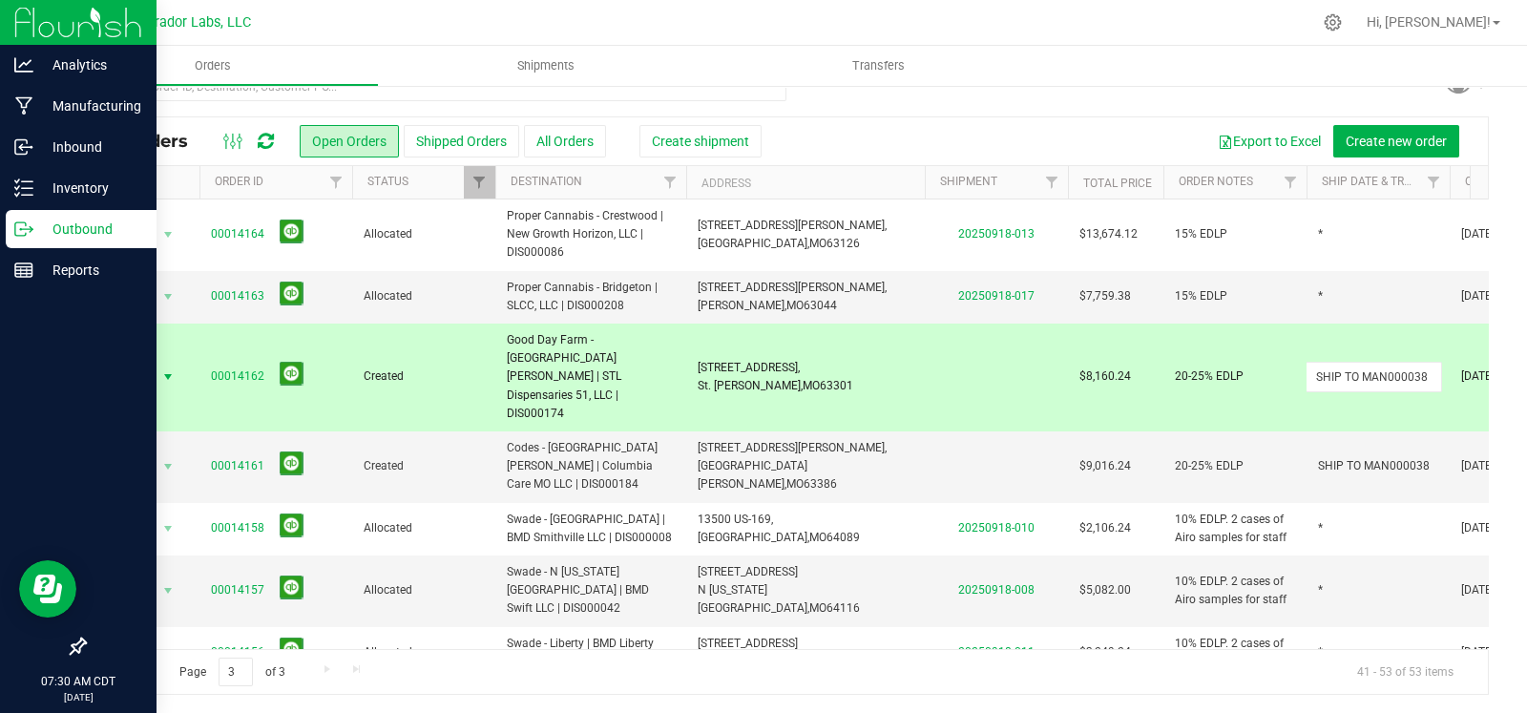
click at [1365, 362] on input "SHIP TO MAN000038" at bounding box center [1373, 377] width 136 height 30
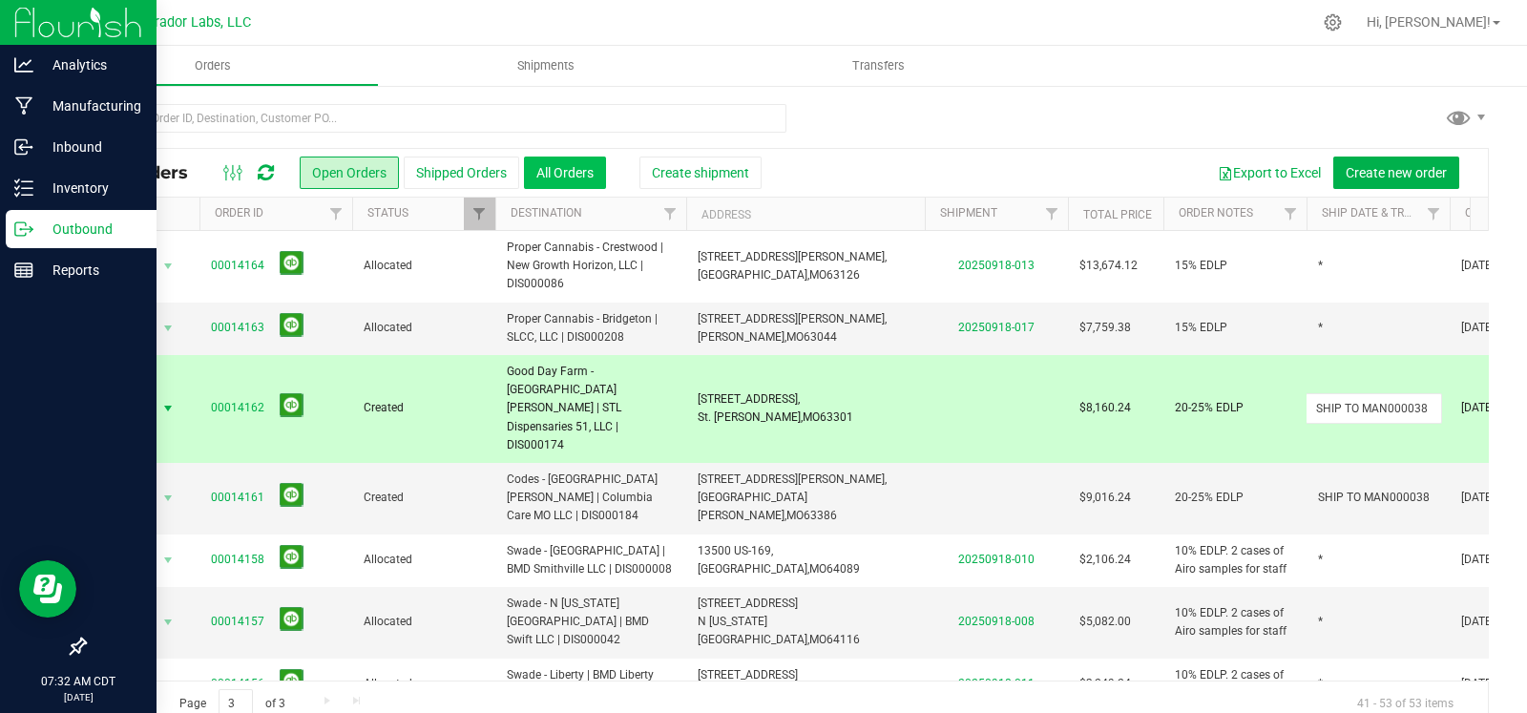
click at [578, 166] on button "All Orders" at bounding box center [565, 172] width 82 height 32
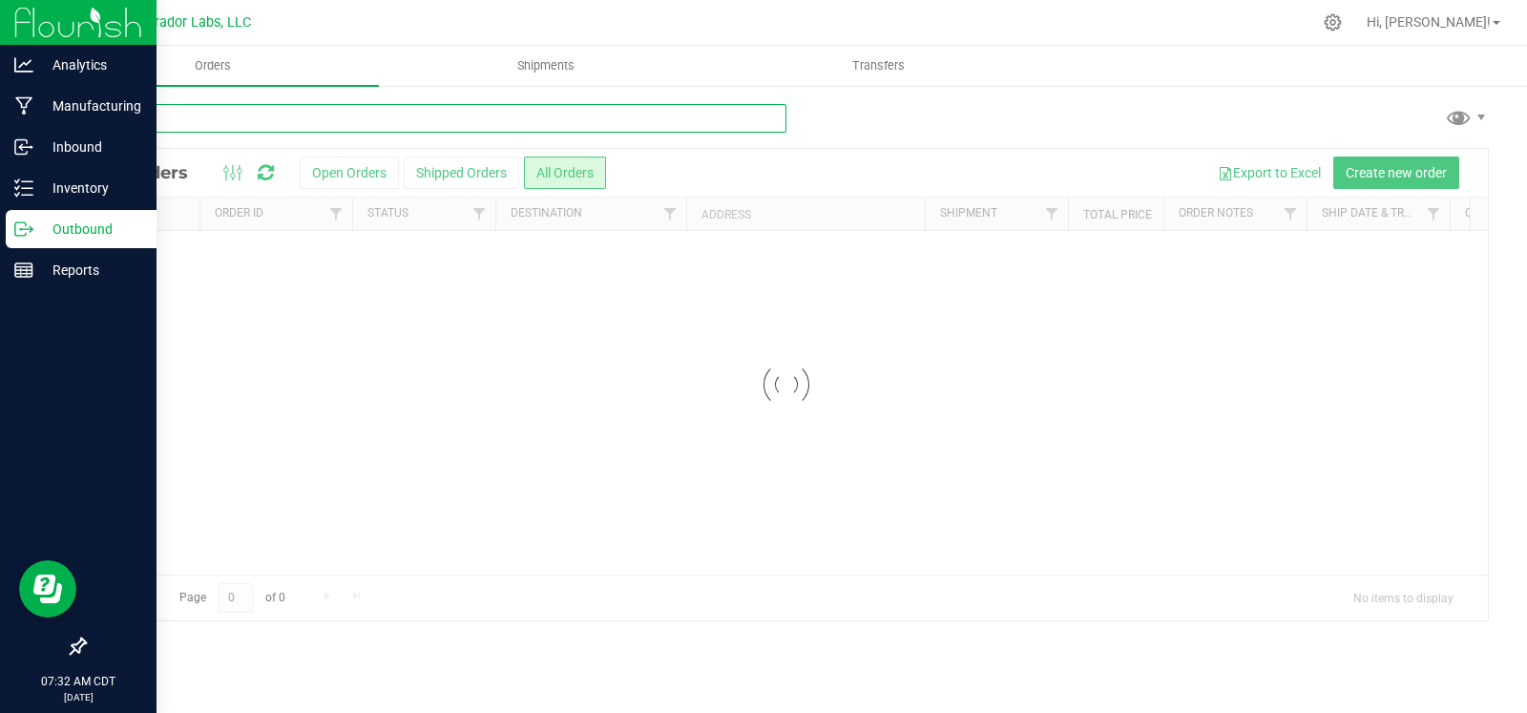
click at [556, 116] on input "text" at bounding box center [435, 118] width 702 height 29
type input "man000038"
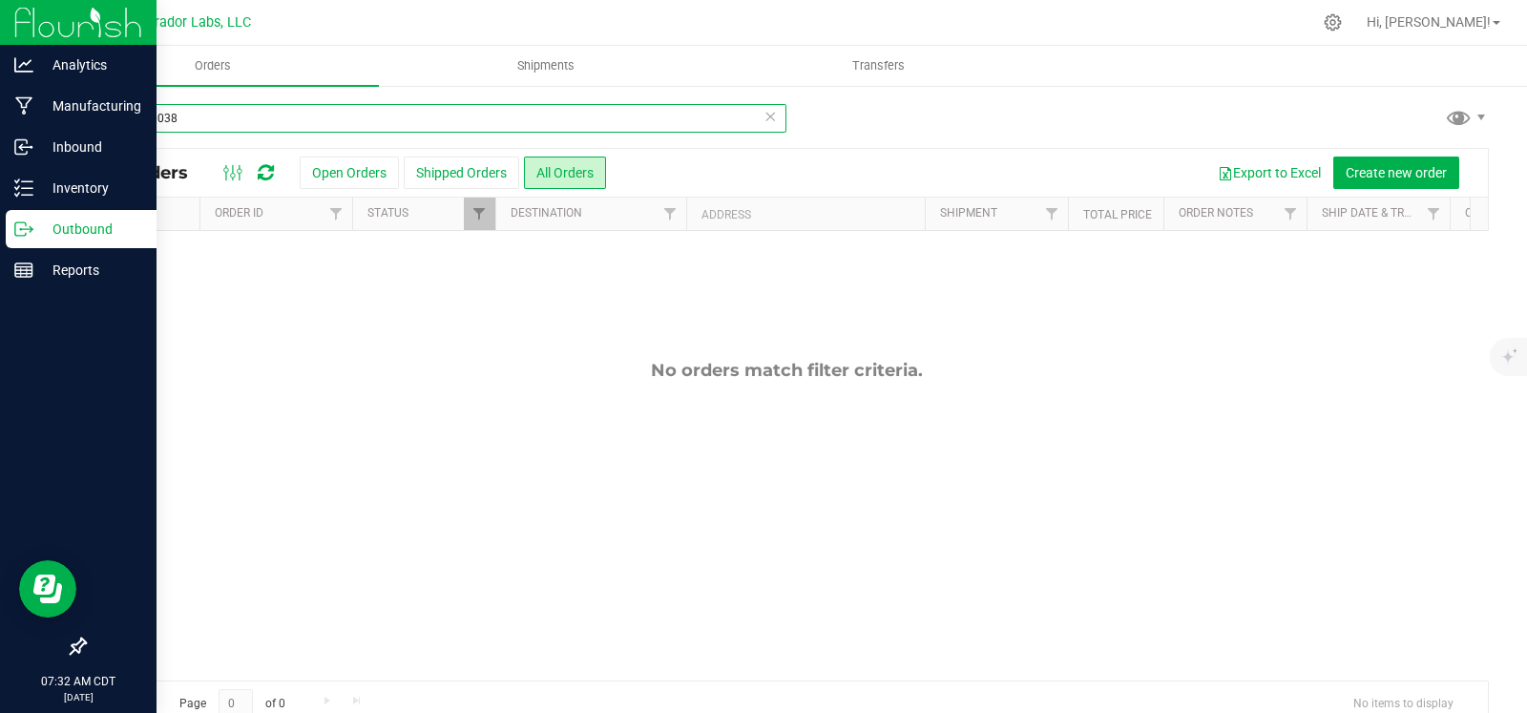
drag, startPoint x: 255, startPoint y: 118, endPoint x: 85, endPoint y: 115, distance: 169.9
click at [85, 115] on input "man000038" at bounding box center [435, 118] width 702 height 29
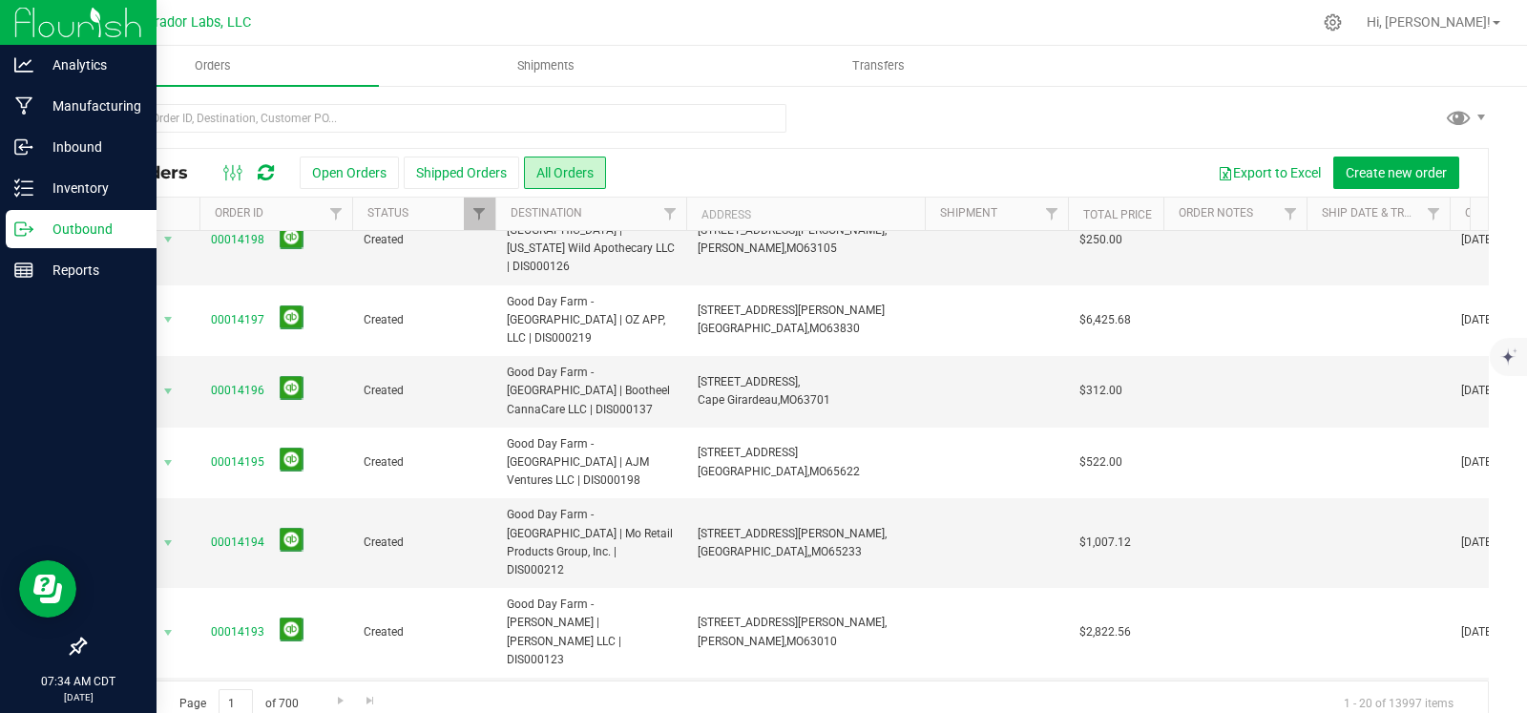
scroll to position [31, 0]
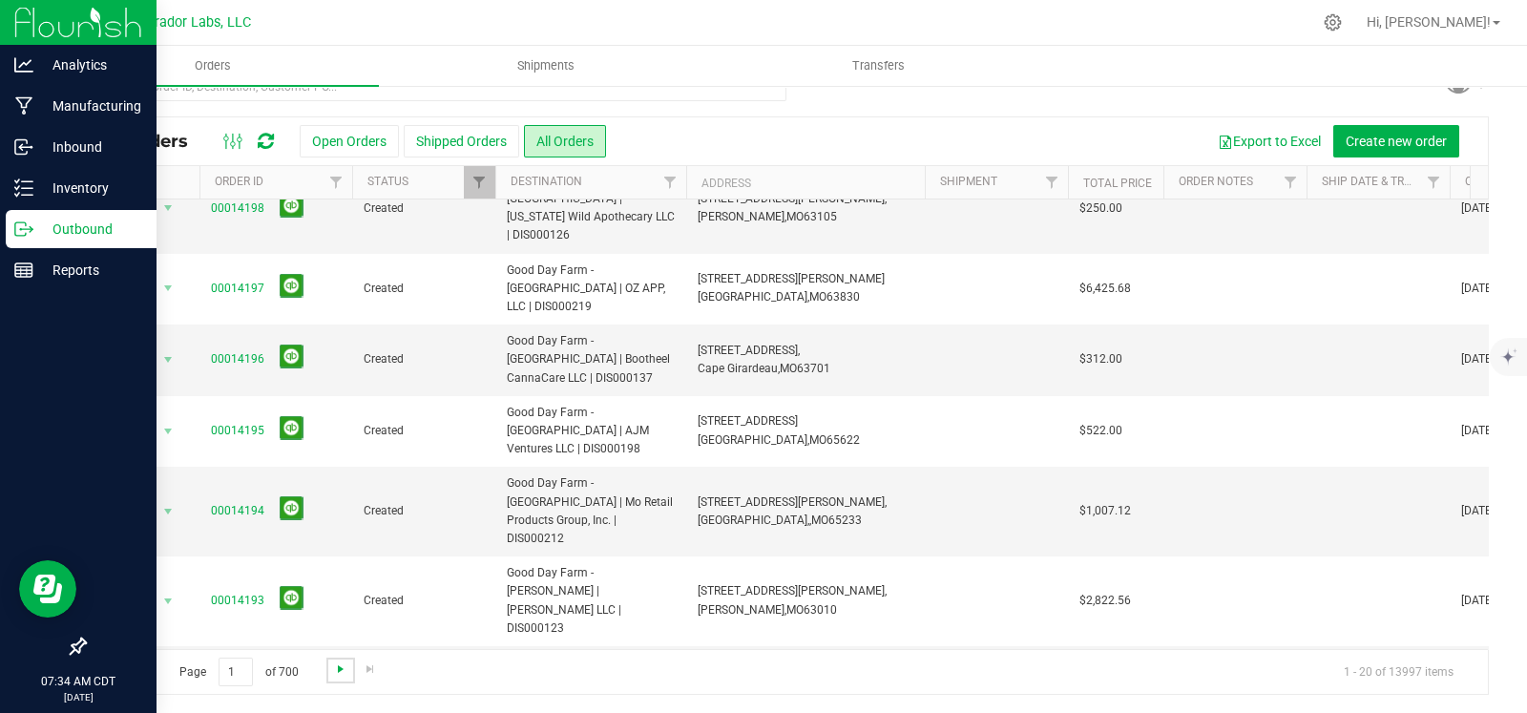
click at [337, 664] on span "Go to the next page" at bounding box center [340, 668] width 15 height 15
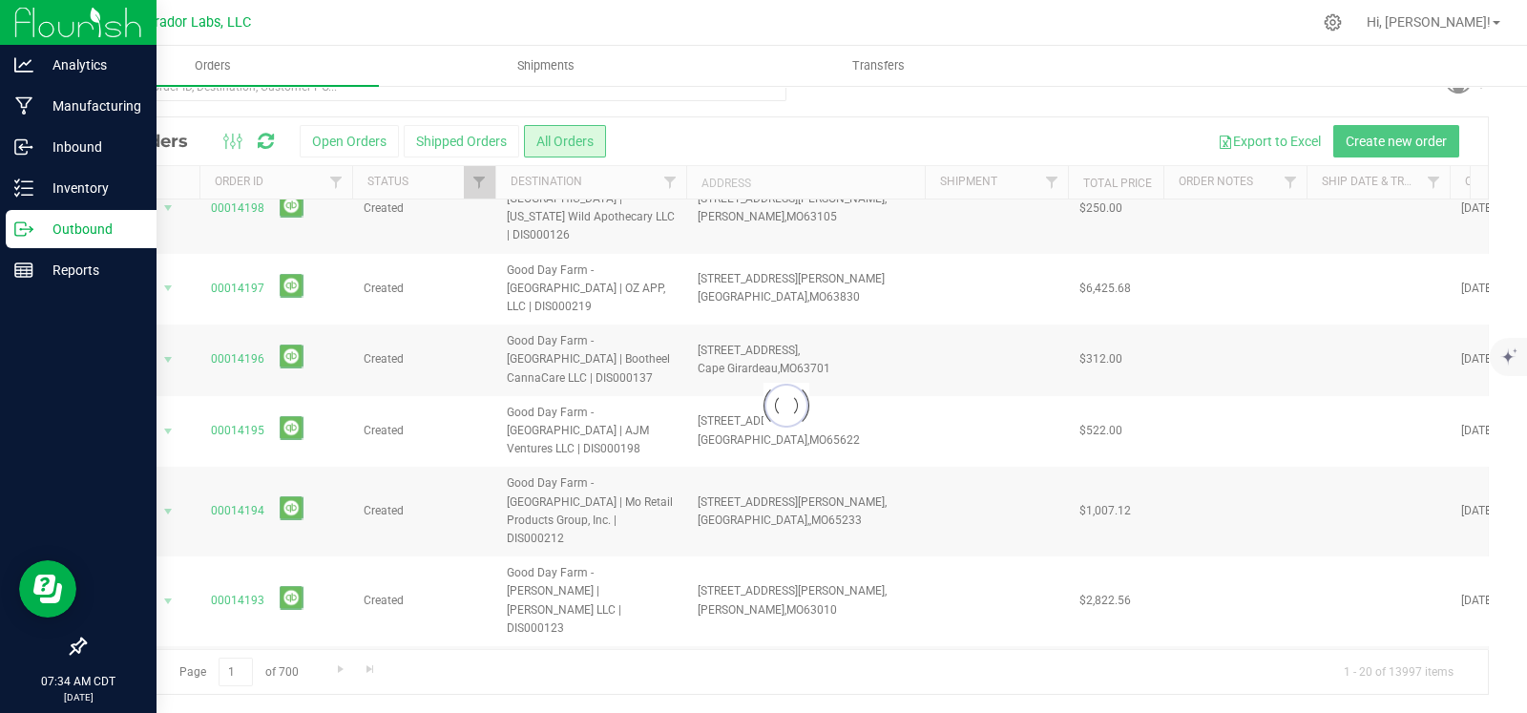
click at [344, 145] on div at bounding box center [786, 405] width 1403 height 577
click at [349, 137] on div at bounding box center [786, 405] width 1403 height 577
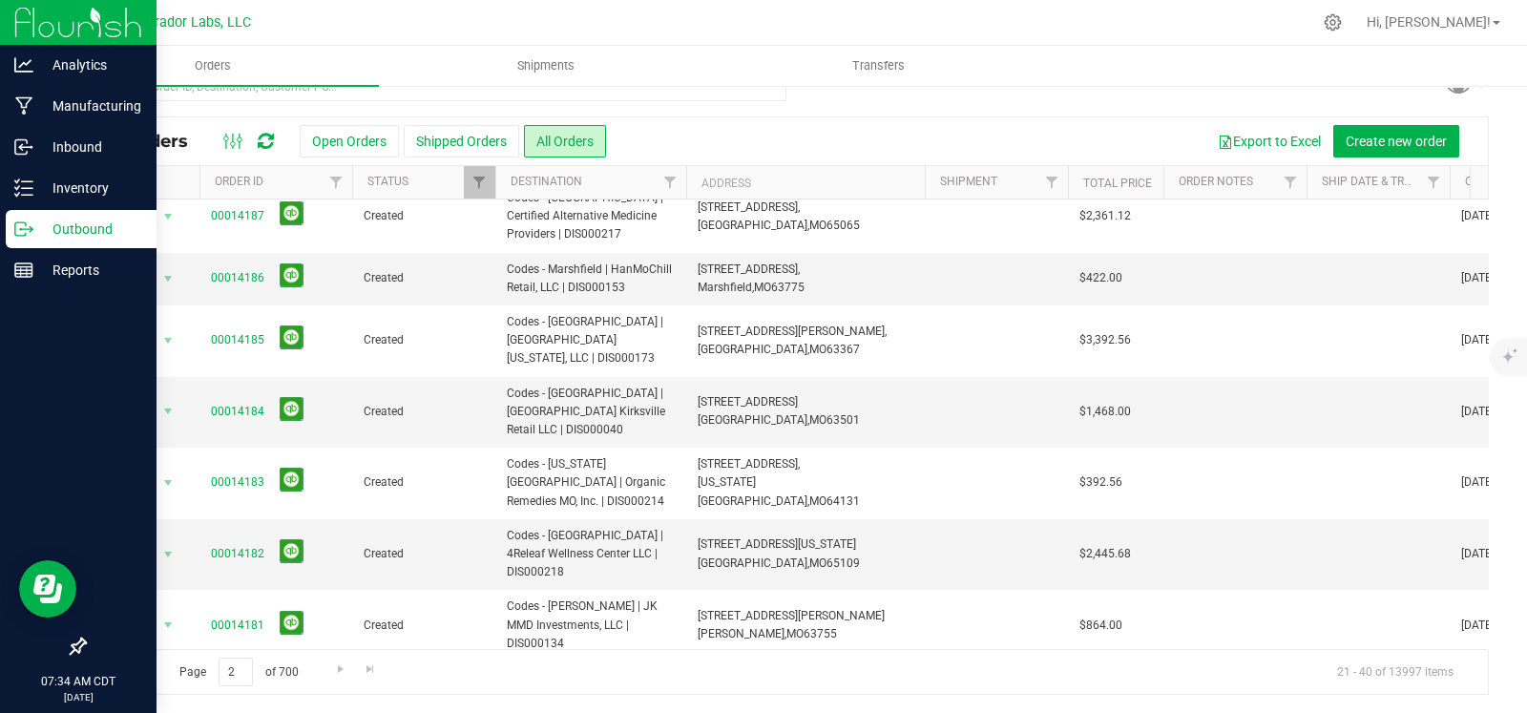
scroll to position [55, 0]
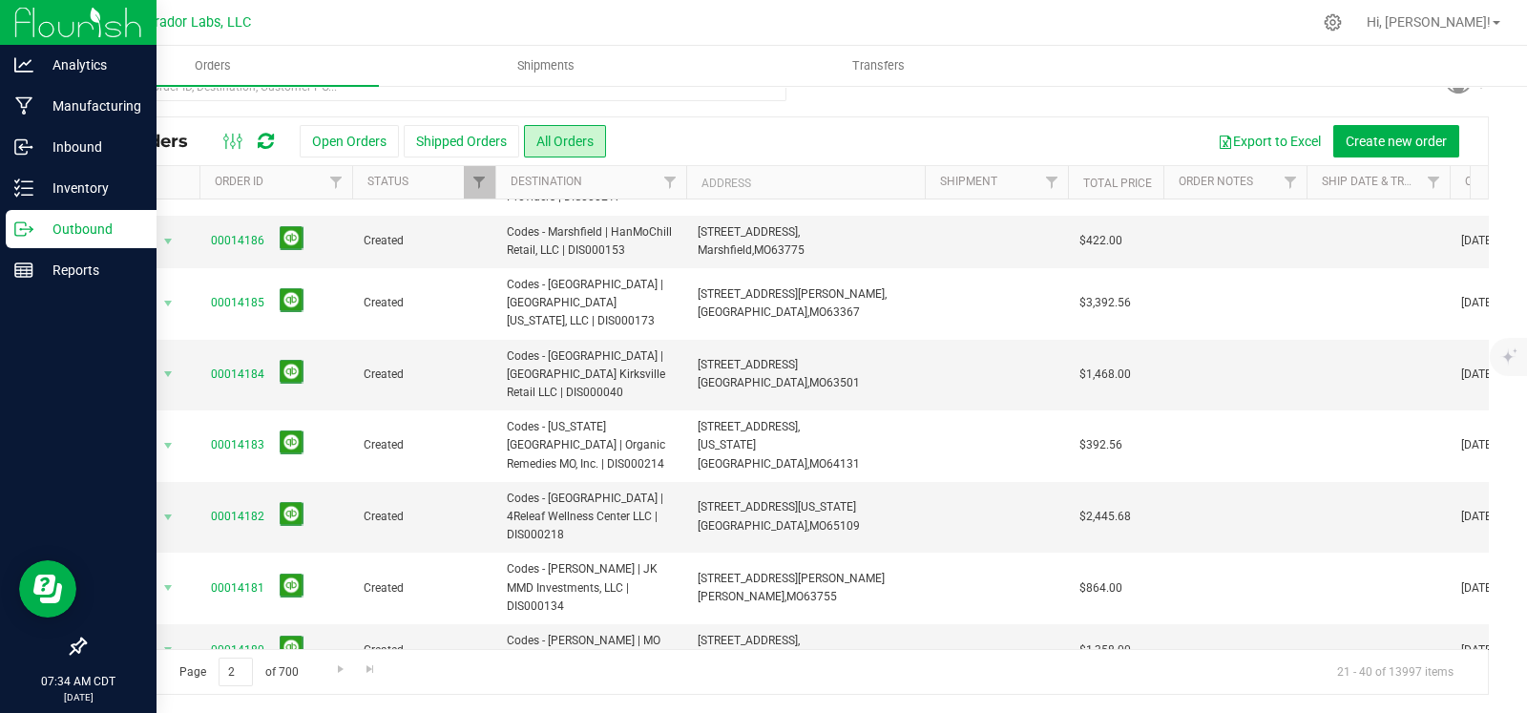
click at [340, 123] on div "All Orders Open Orders Shipped Orders All Orders Export to Excel Create new ord…" at bounding box center [786, 141] width 1403 height 48
click at [339, 131] on button "Open Orders" at bounding box center [349, 141] width 99 height 32
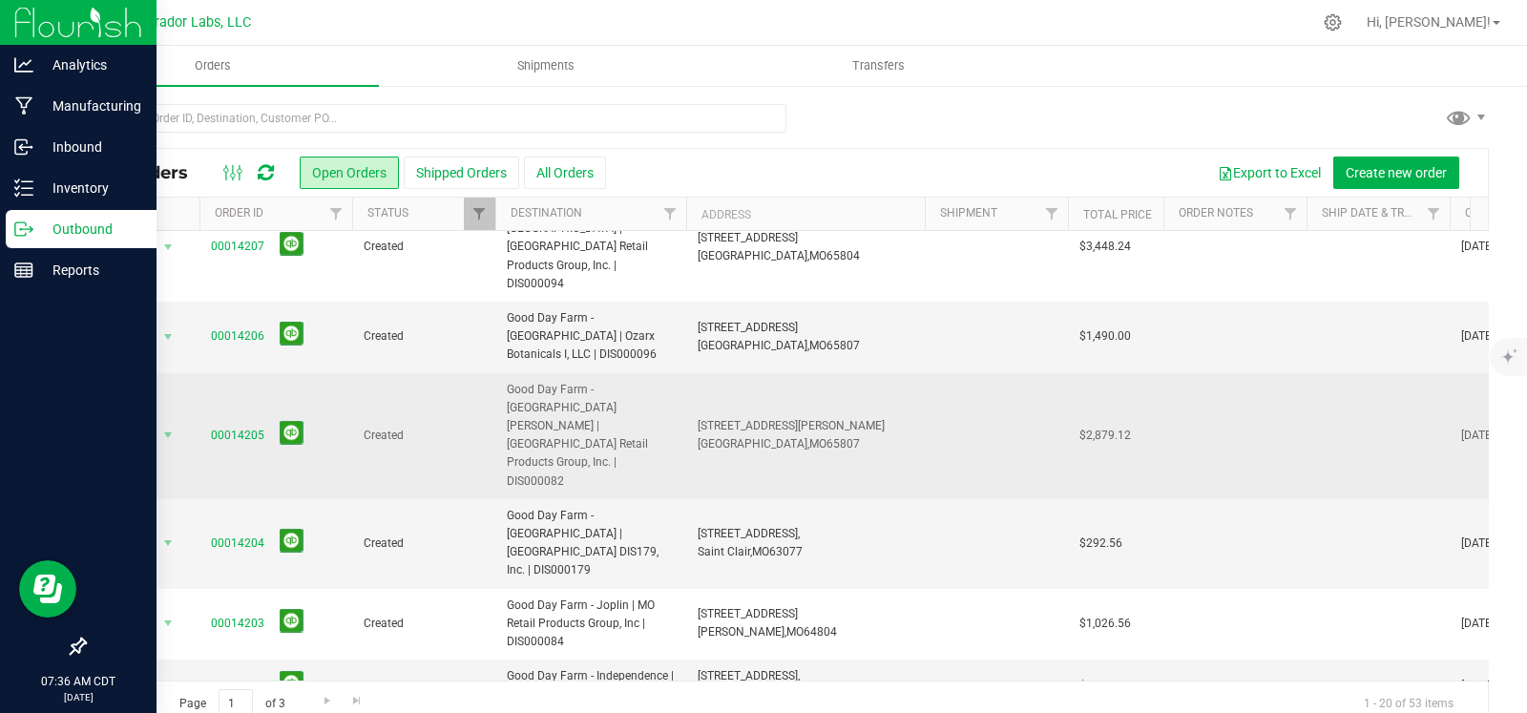
scroll to position [52, 0]
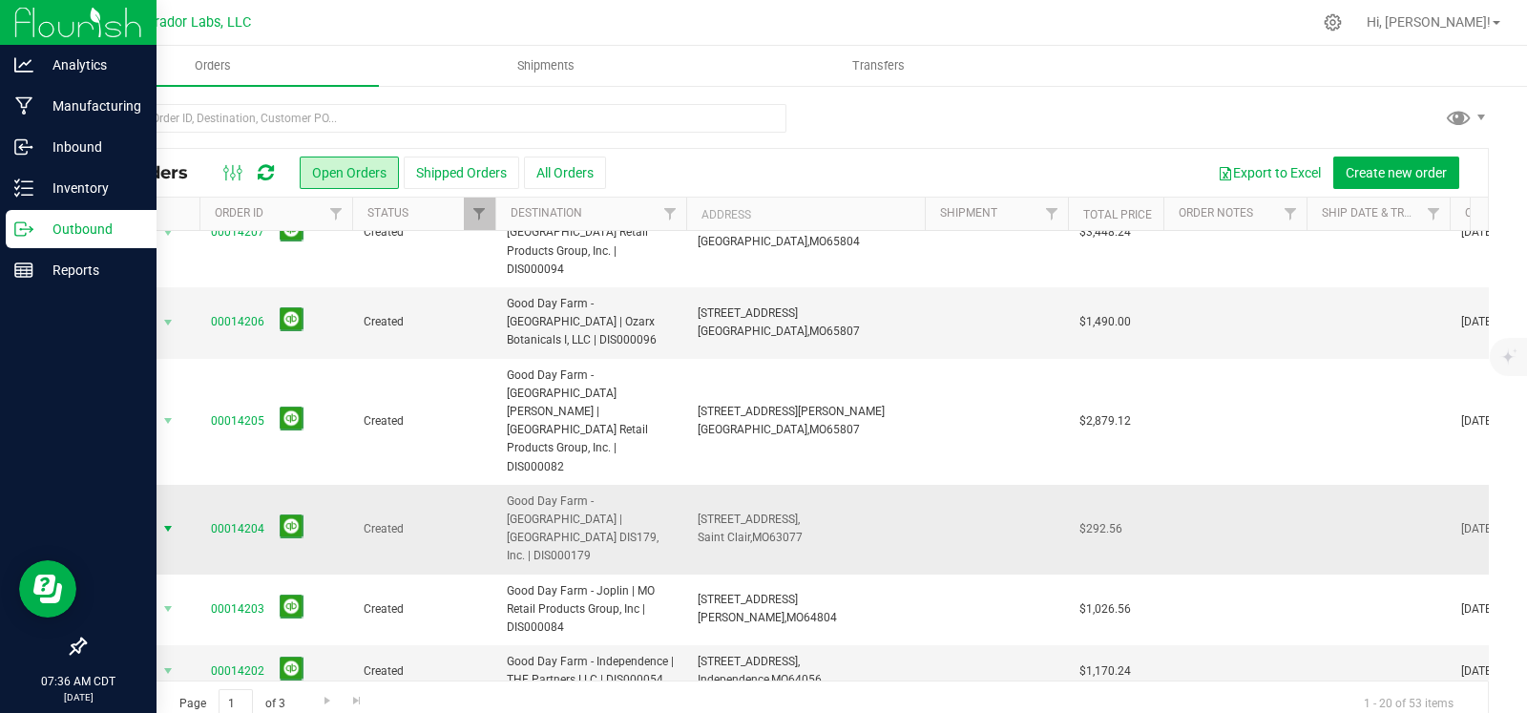
click at [165, 521] on span "select" at bounding box center [167, 528] width 15 height 15
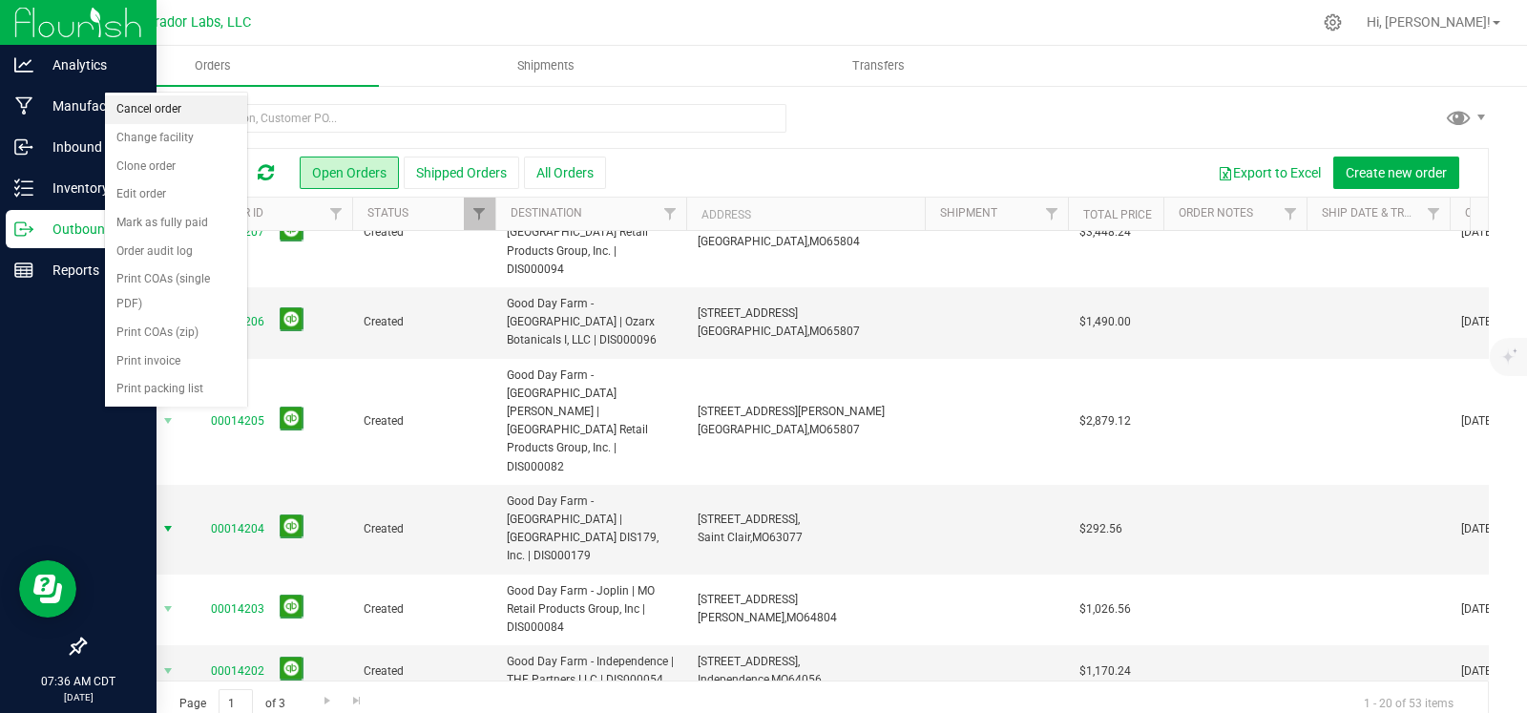
click at [175, 112] on li "Cancel order" at bounding box center [176, 109] width 142 height 29
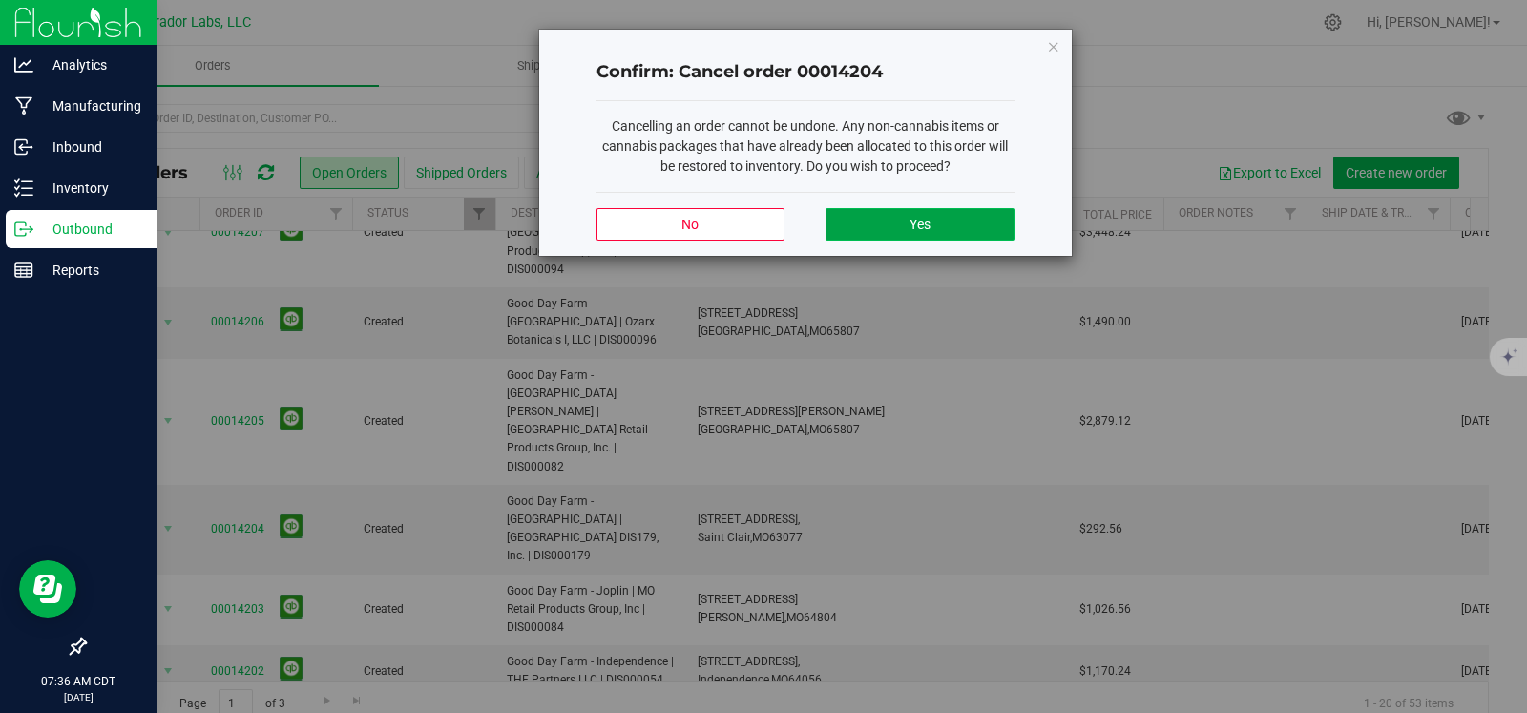
click at [897, 218] on button "Yes" at bounding box center [919, 224] width 188 height 32
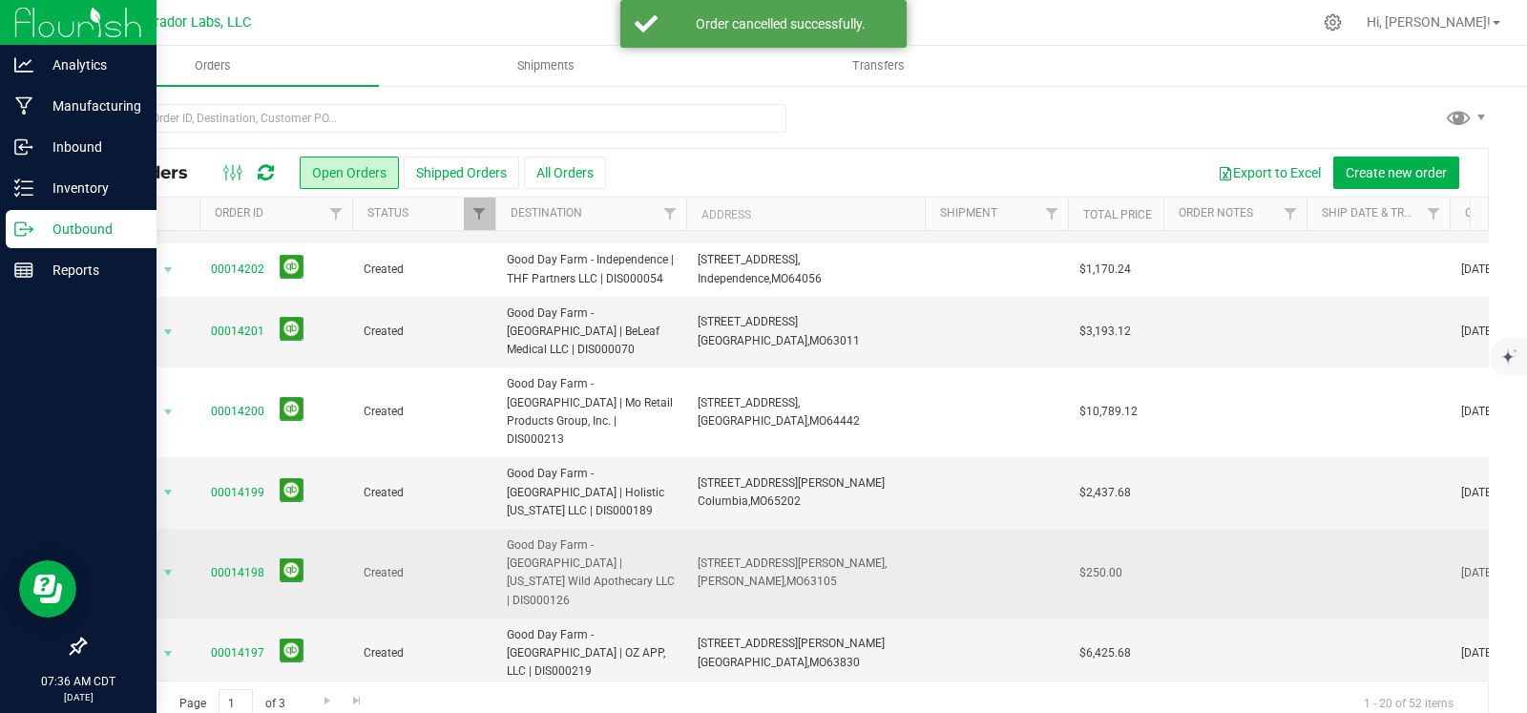
scroll to position [400, 0]
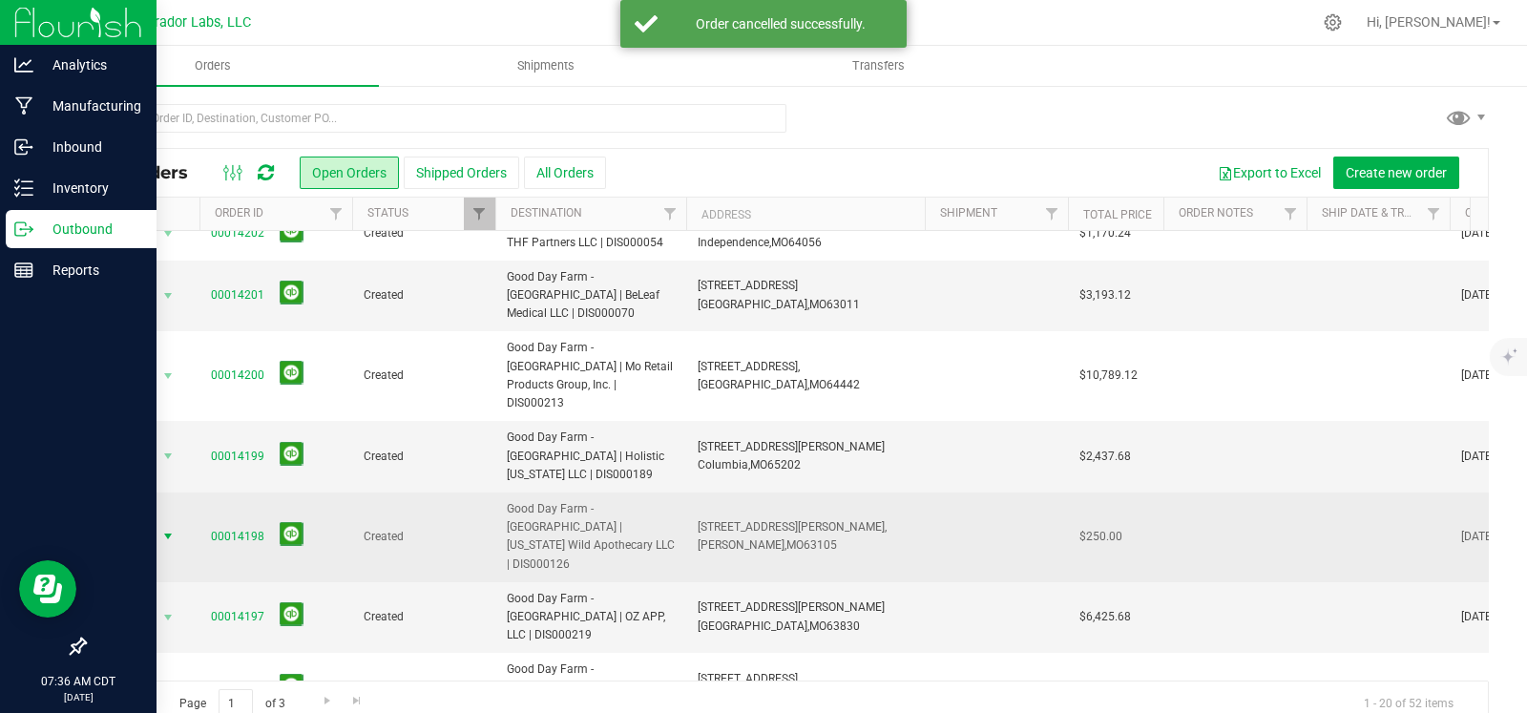
click at [165, 529] on span "select" at bounding box center [167, 536] width 15 height 15
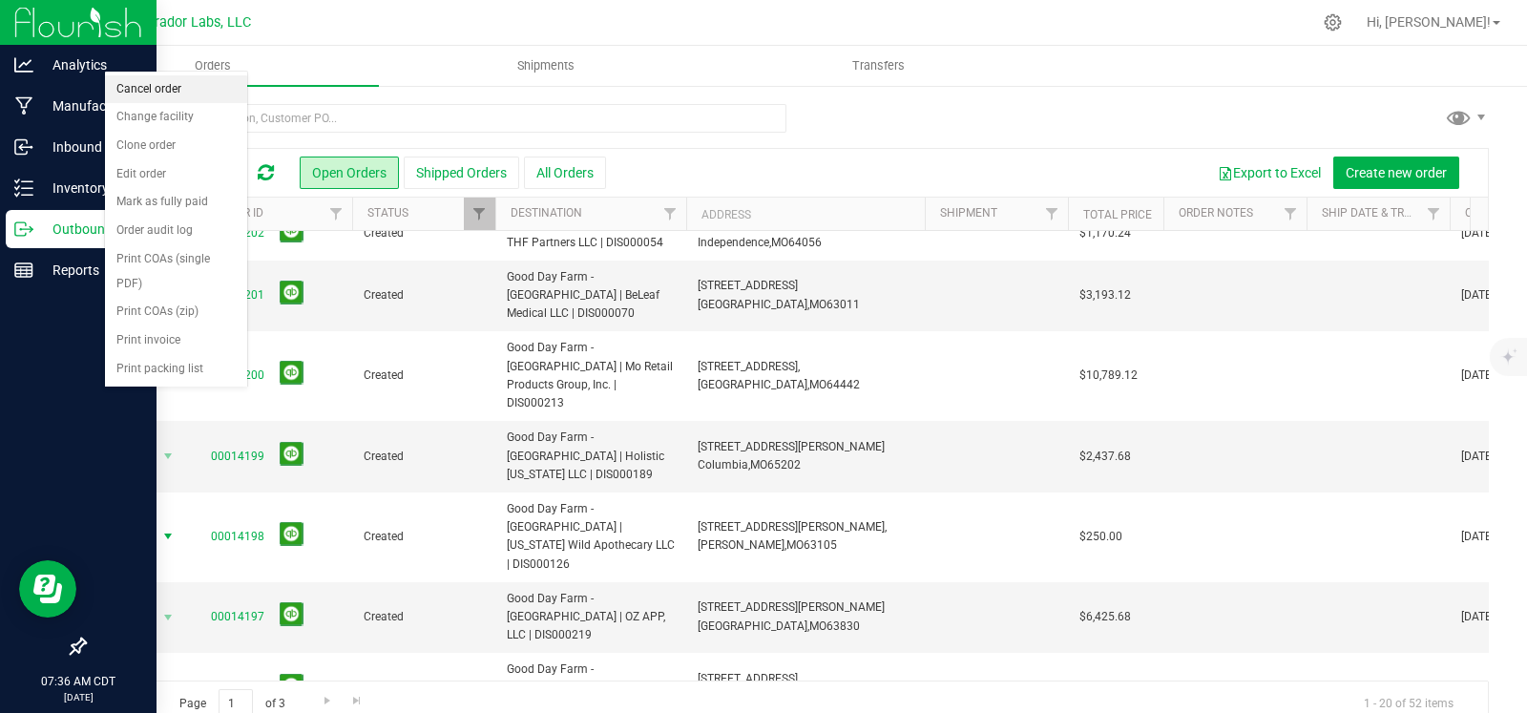
click at [151, 93] on li "Cancel order" at bounding box center [176, 89] width 142 height 29
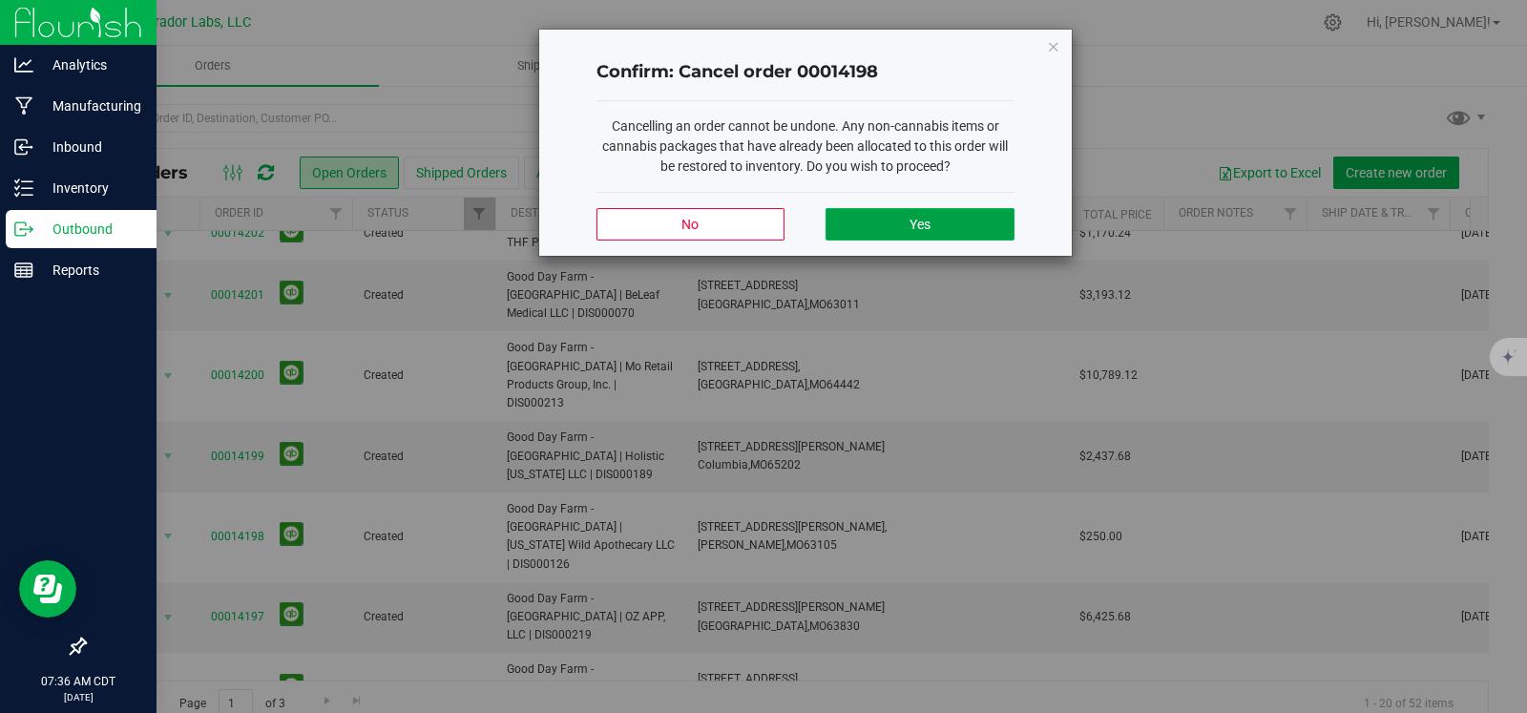
click at [883, 219] on button "Yes" at bounding box center [919, 224] width 188 height 32
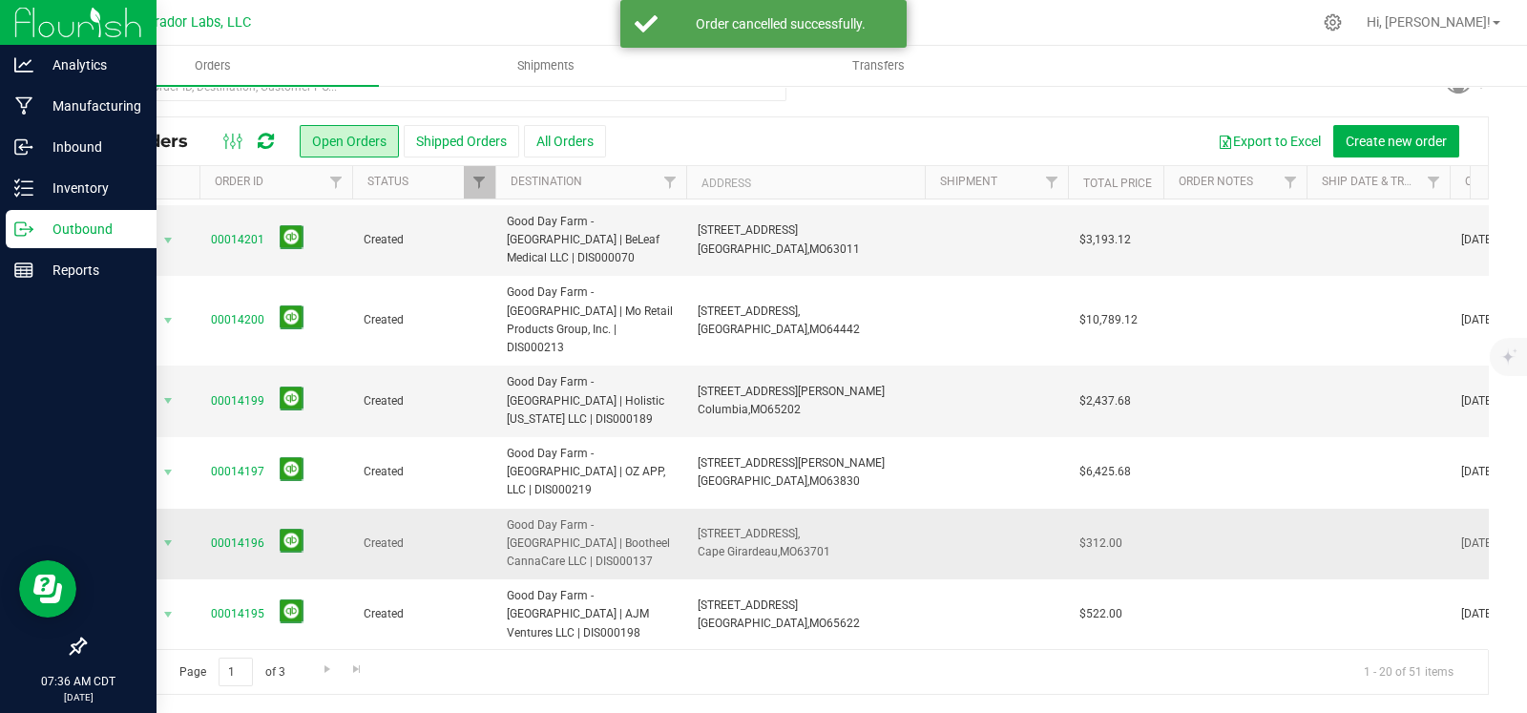
scroll to position [425, 0]
click at [170, 534] on span "select" at bounding box center [167, 541] width 15 height 15
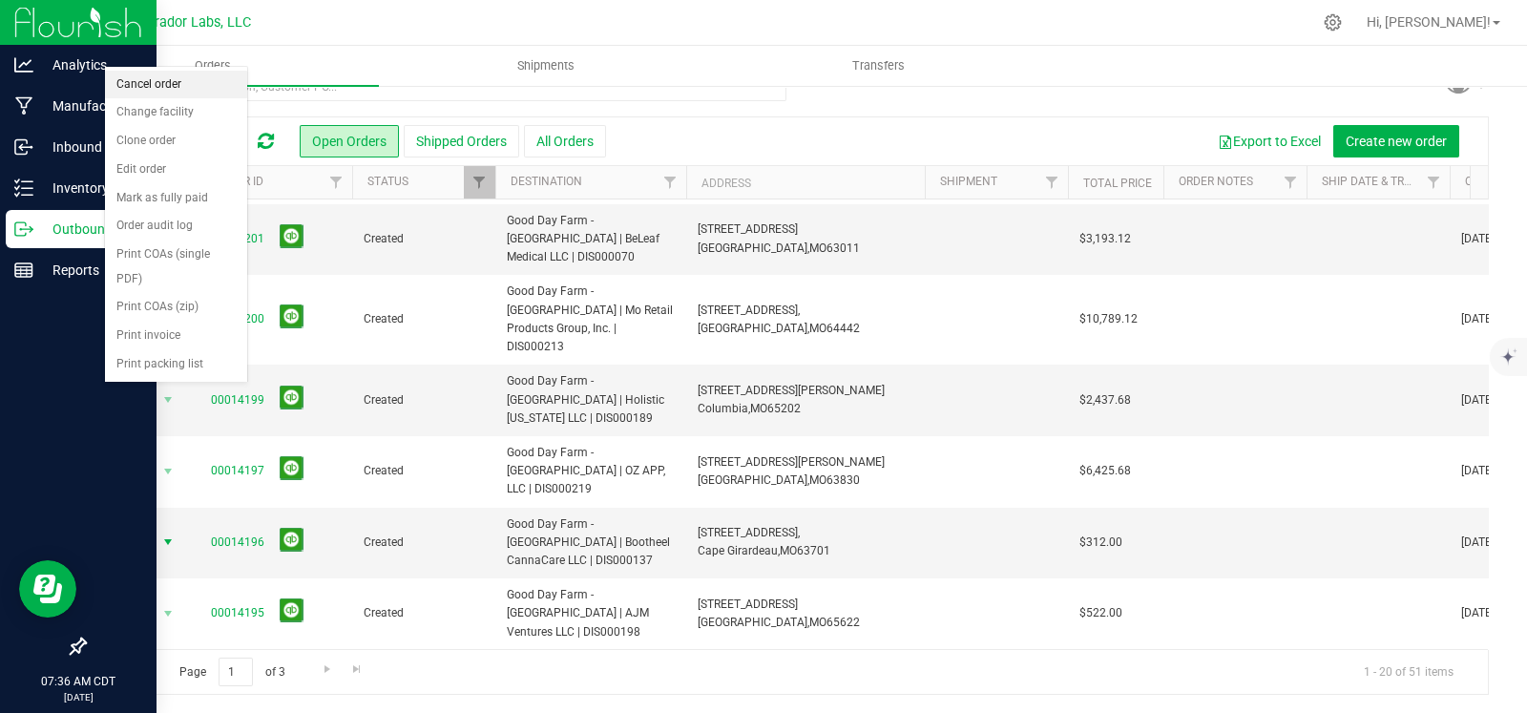
click at [166, 86] on li "Cancel order" at bounding box center [176, 85] width 142 height 29
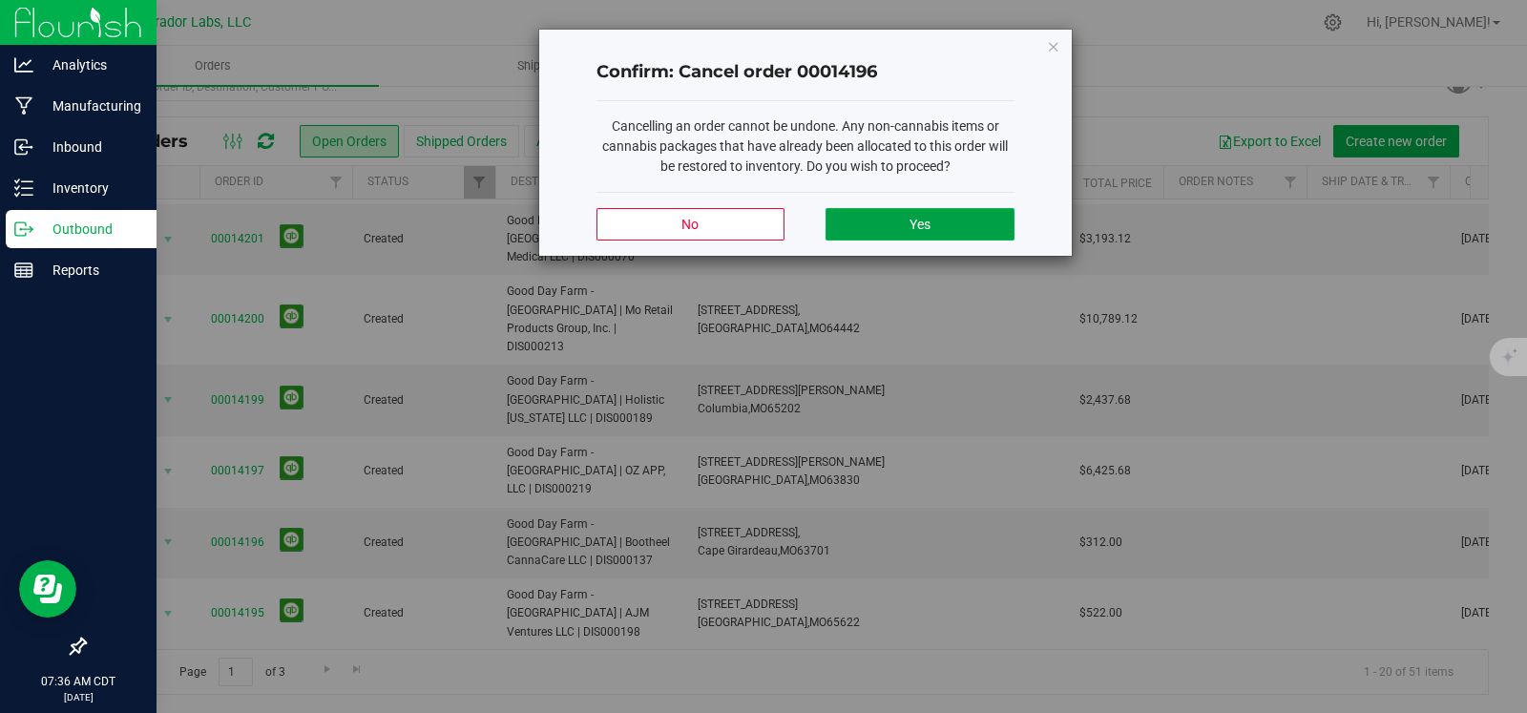
click at [963, 220] on button "Yes" at bounding box center [919, 224] width 188 height 32
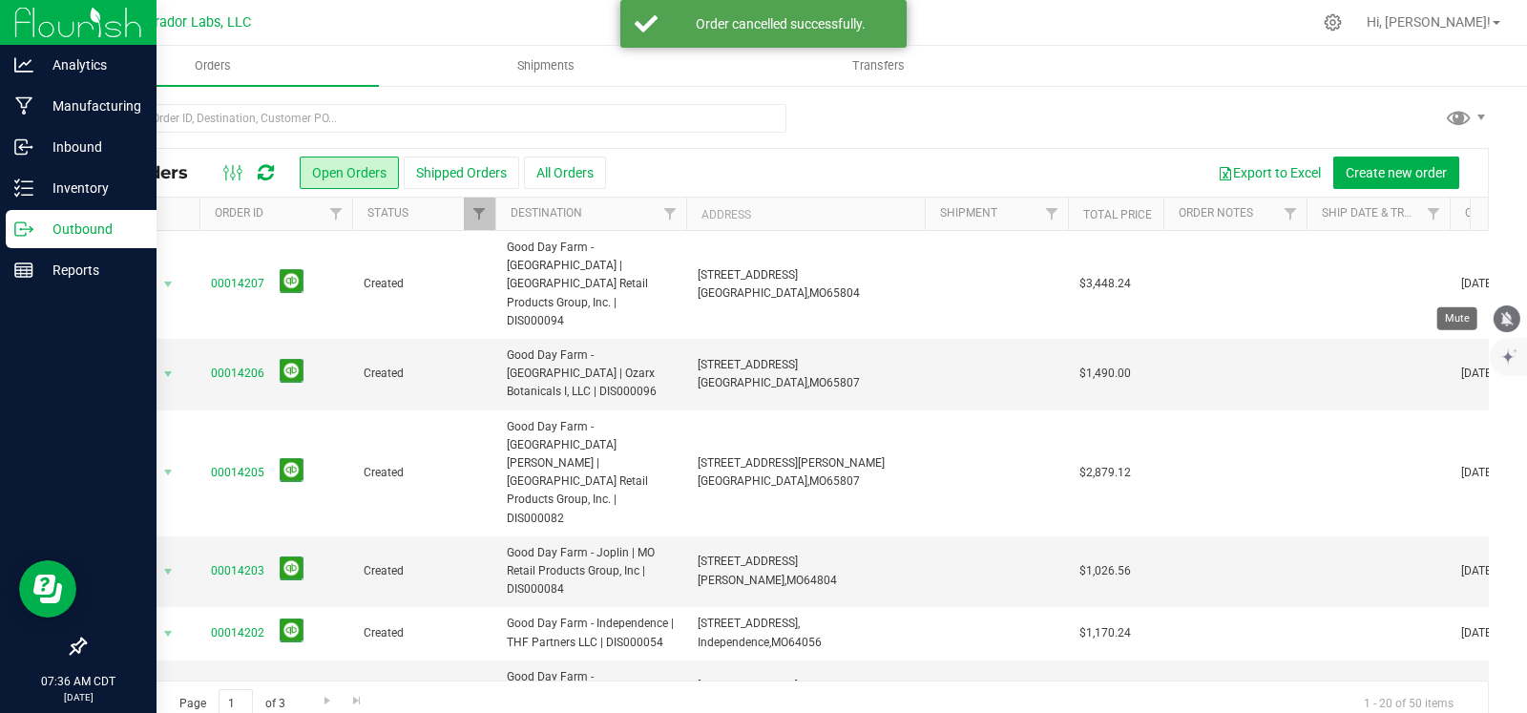
click at [1499, 321] on icon "mute" at bounding box center [1506, 318] width 17 height 17
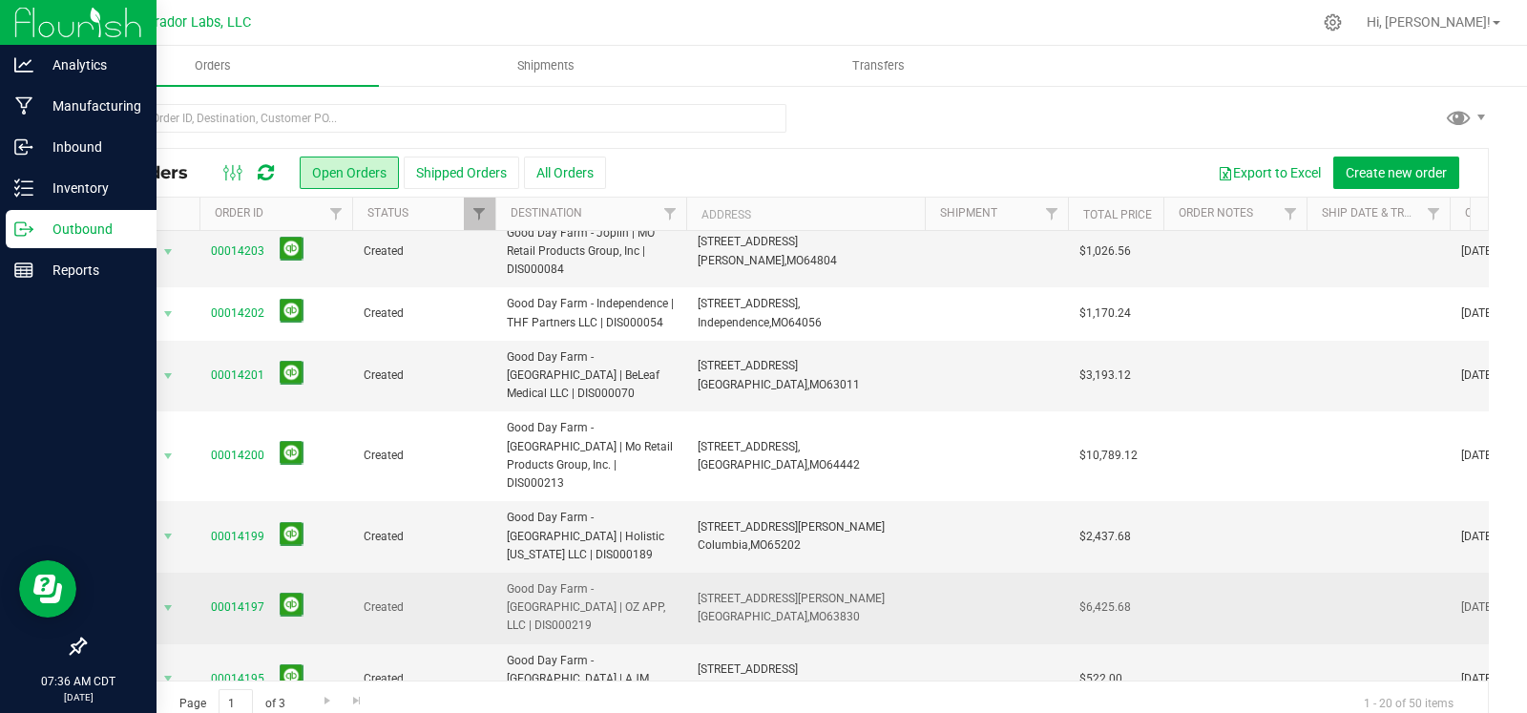
scroll to position [322, 0]
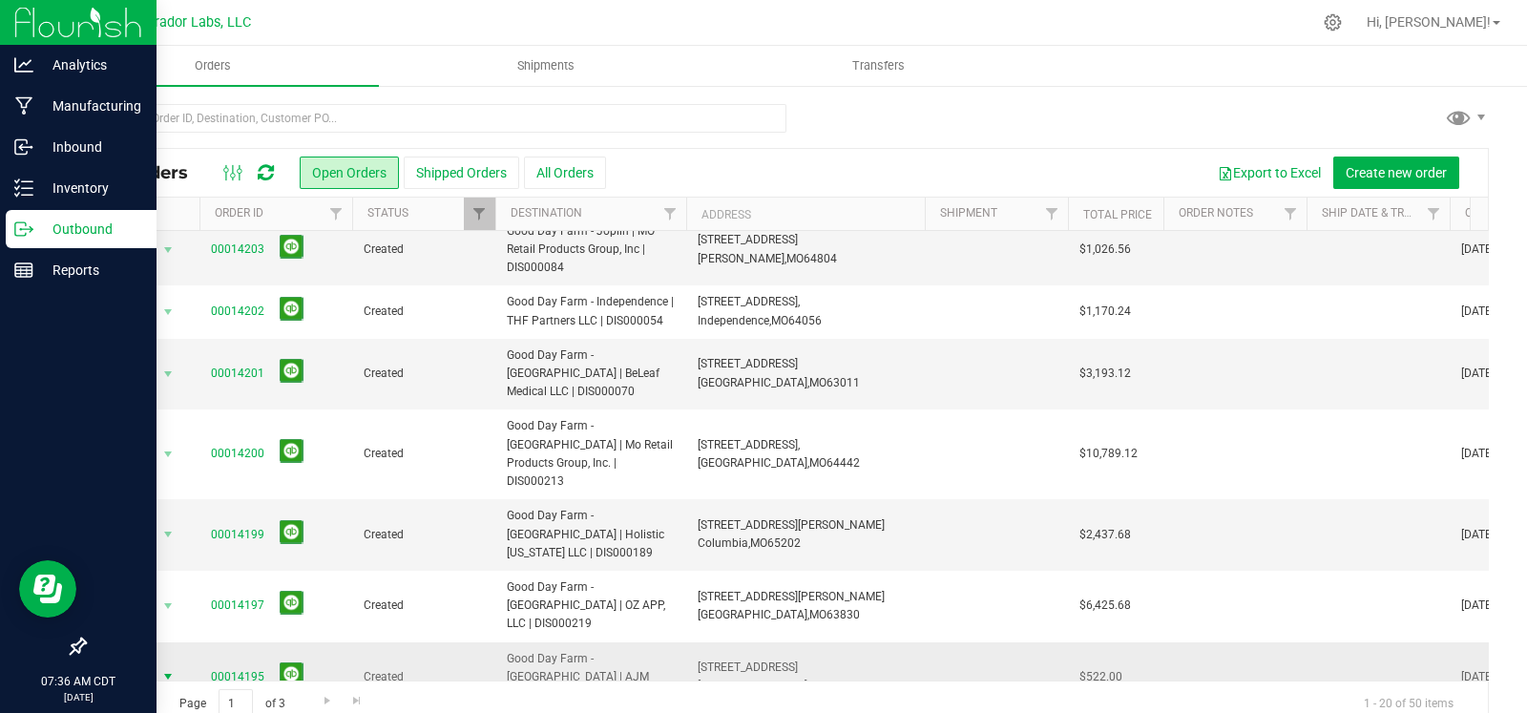
click at [163, 669] on span "select" at bounding box center [167, 676] width 15 height 15
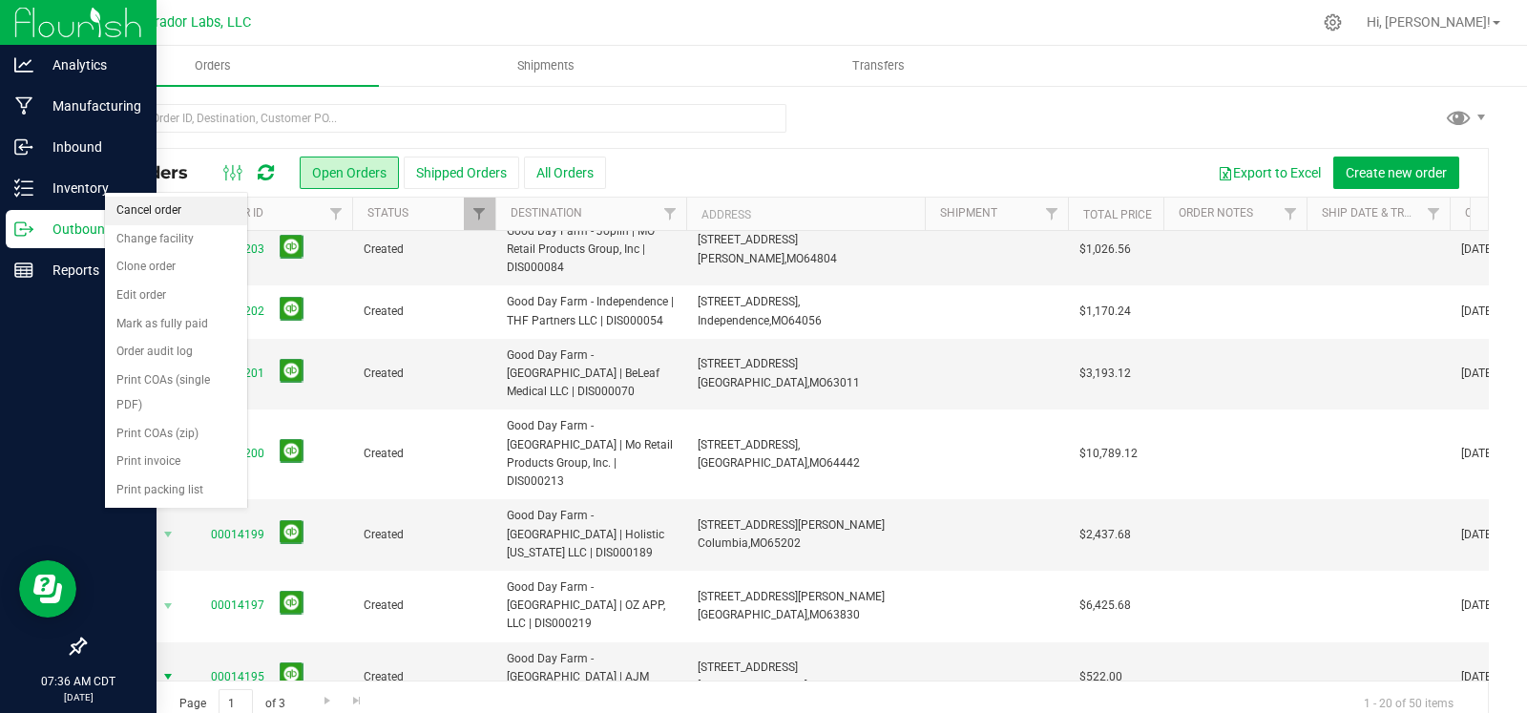
click at [161, 202] on li "Cancel order" at bounding box center [176, 211] width 142 height 29
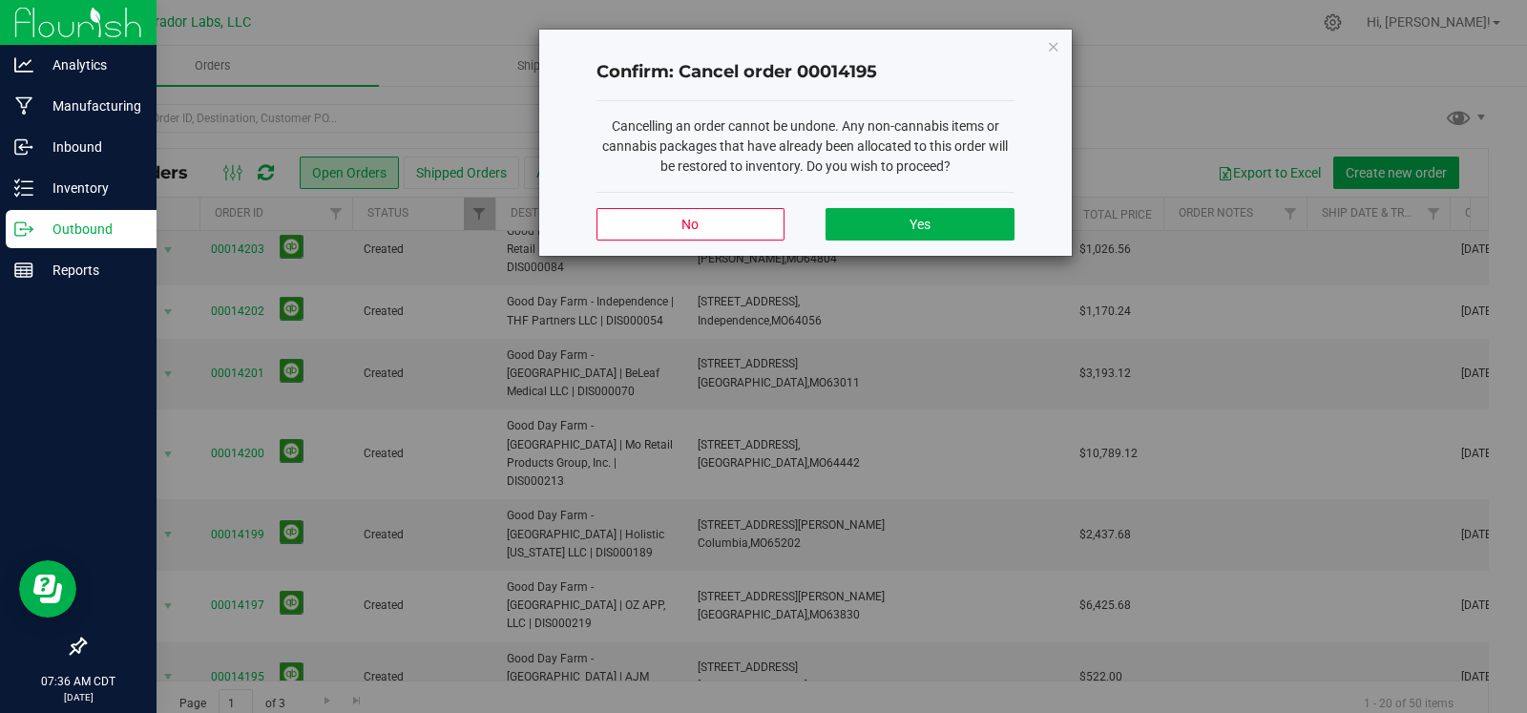
click at [823, 217] on div "No Yes" at bounding box center [805, 224] width 418 height 64
click at [887, 214] on button "Yes" at bounding box center [919, 224] width 188 height 32
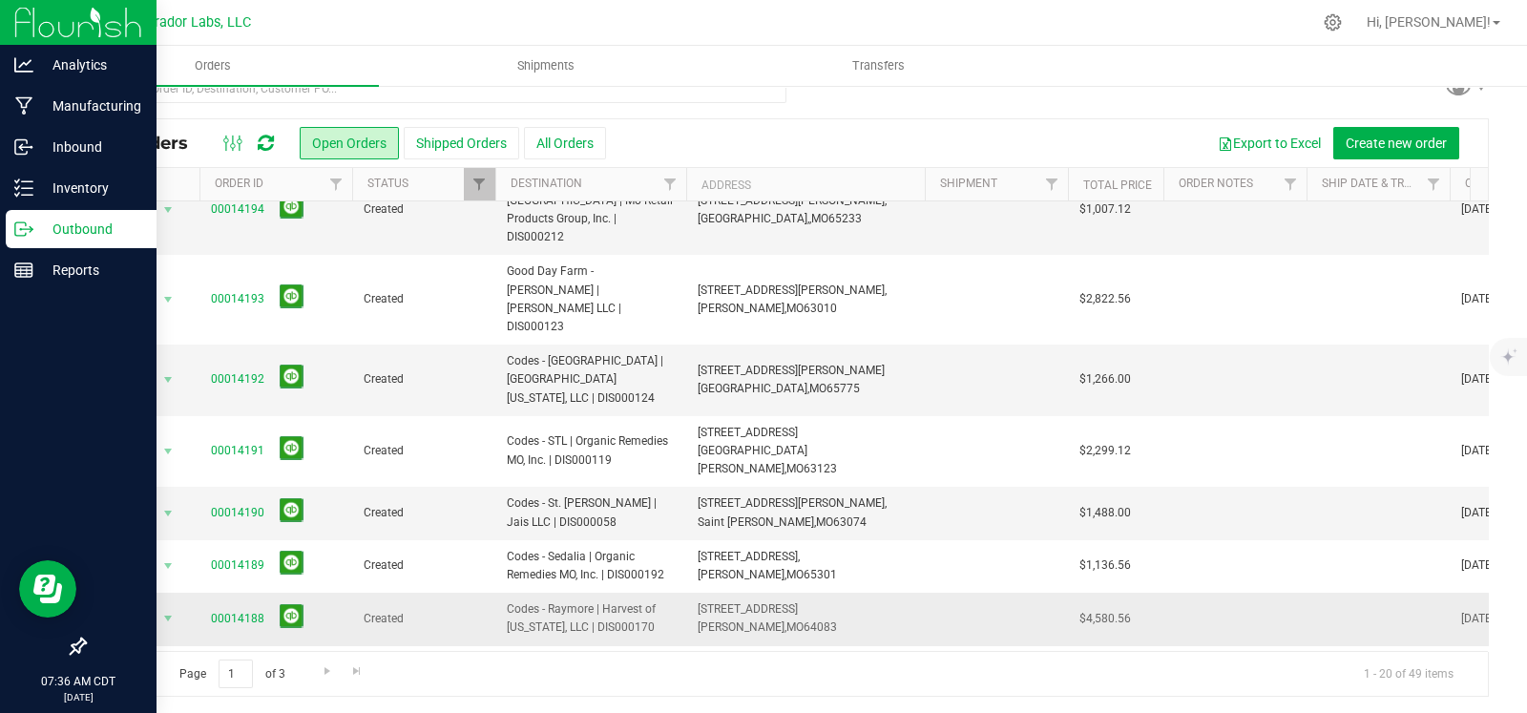
scroll to position [31, 0]
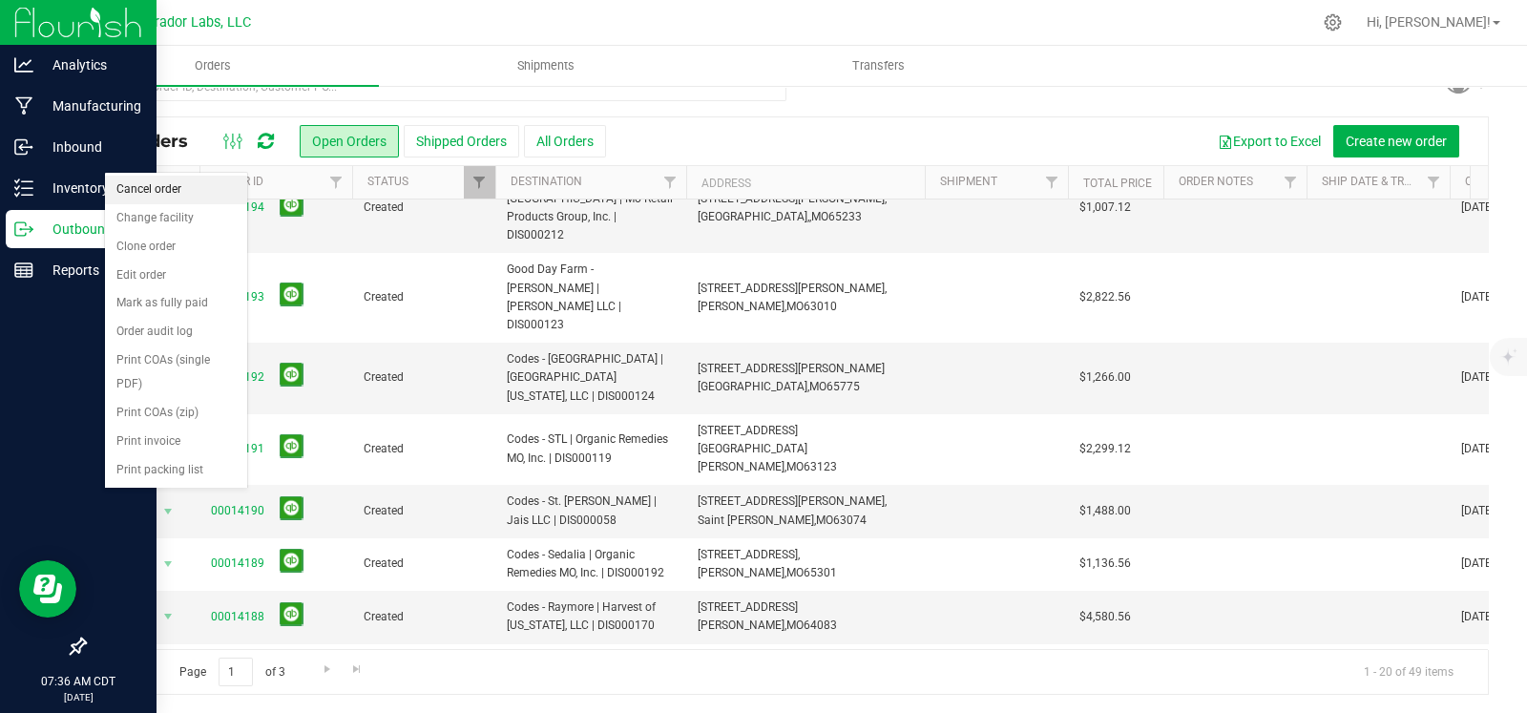
click at [143, 196] on li "Cancel order" at bounding box center [176, 190] width 142 height 29
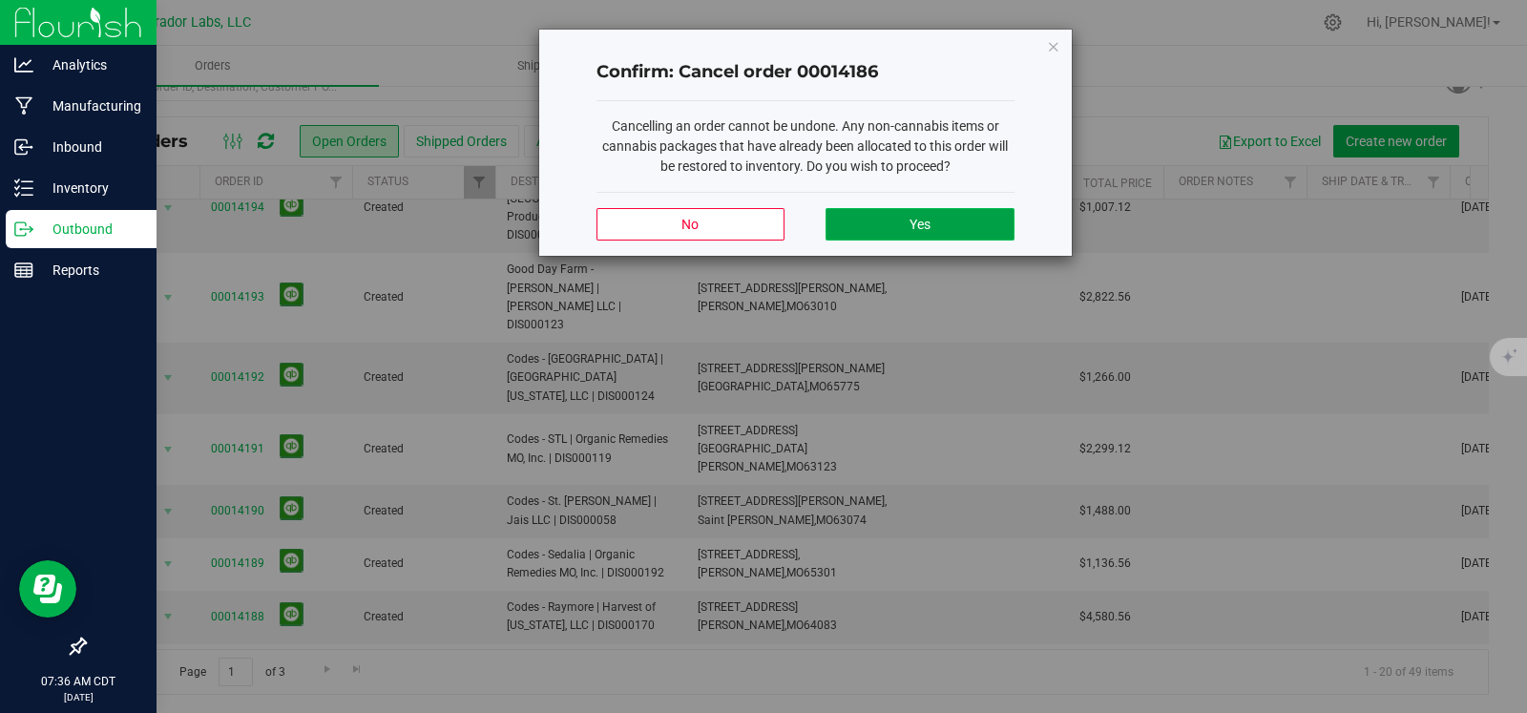
click at [895, 222] on button "Yes" at bounding box center [919, 224] width 188 height 32
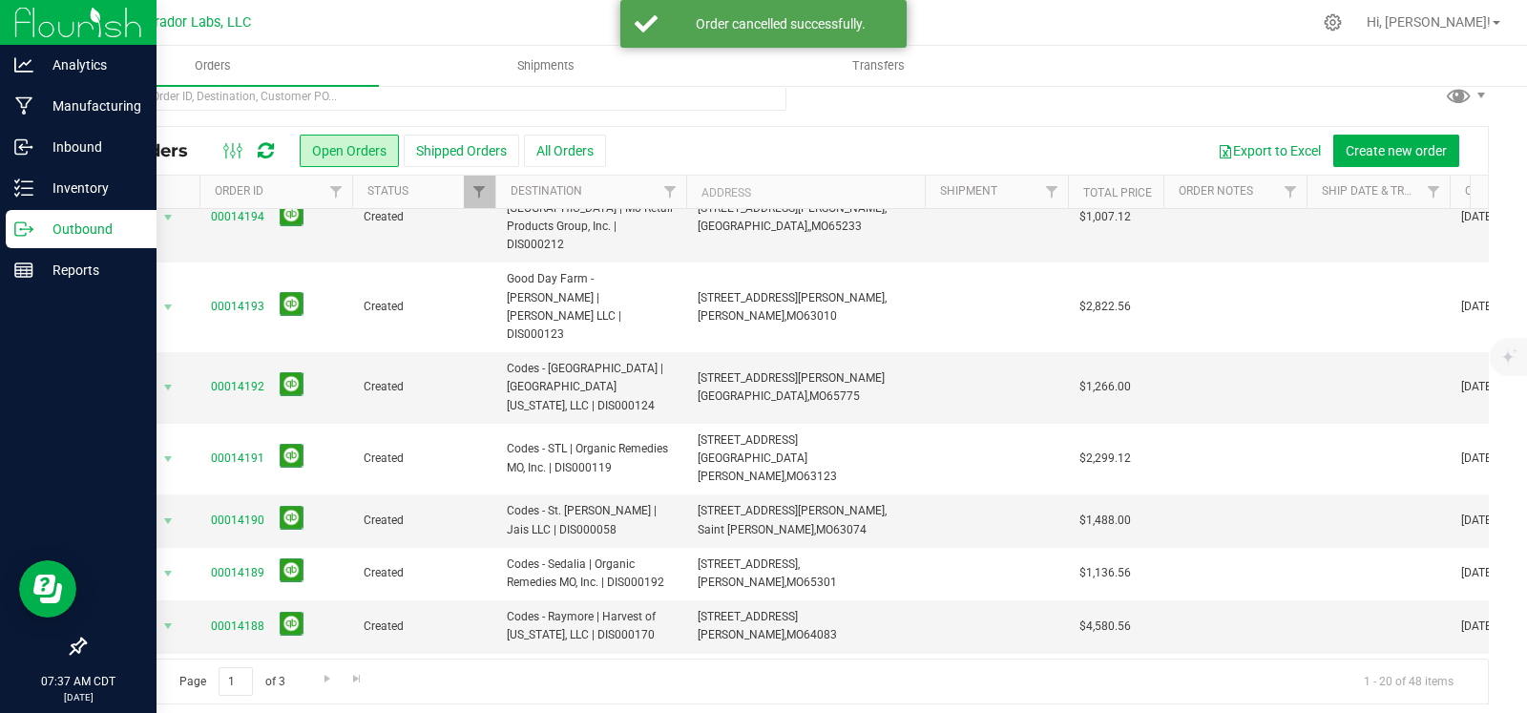
scroll to position [31, 0]
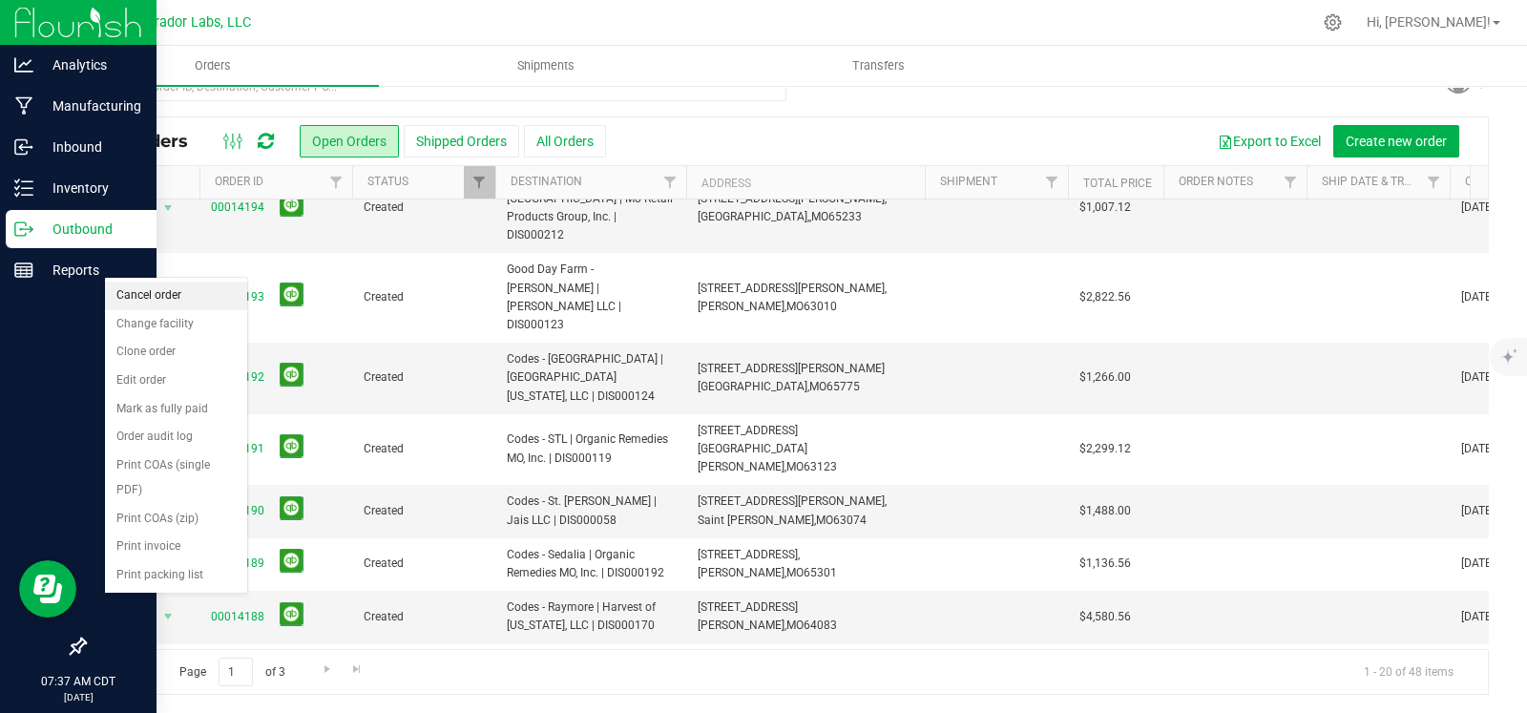
click at [180, 306] on li "Cancel order" at bounding box center [176, 295] width 142 height 29
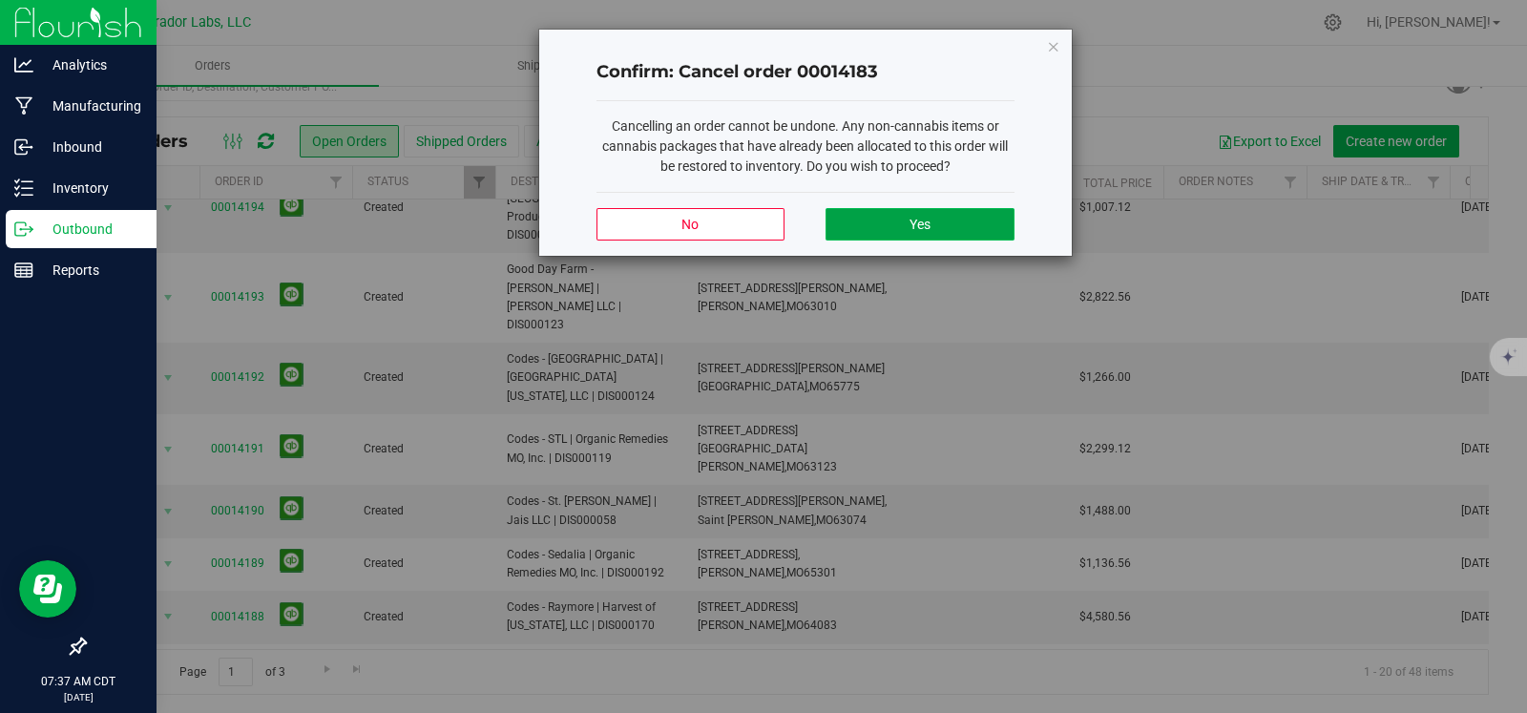
click at [875, 224] on button "Yes" at bounding box center [919, 224] width 188 height 32
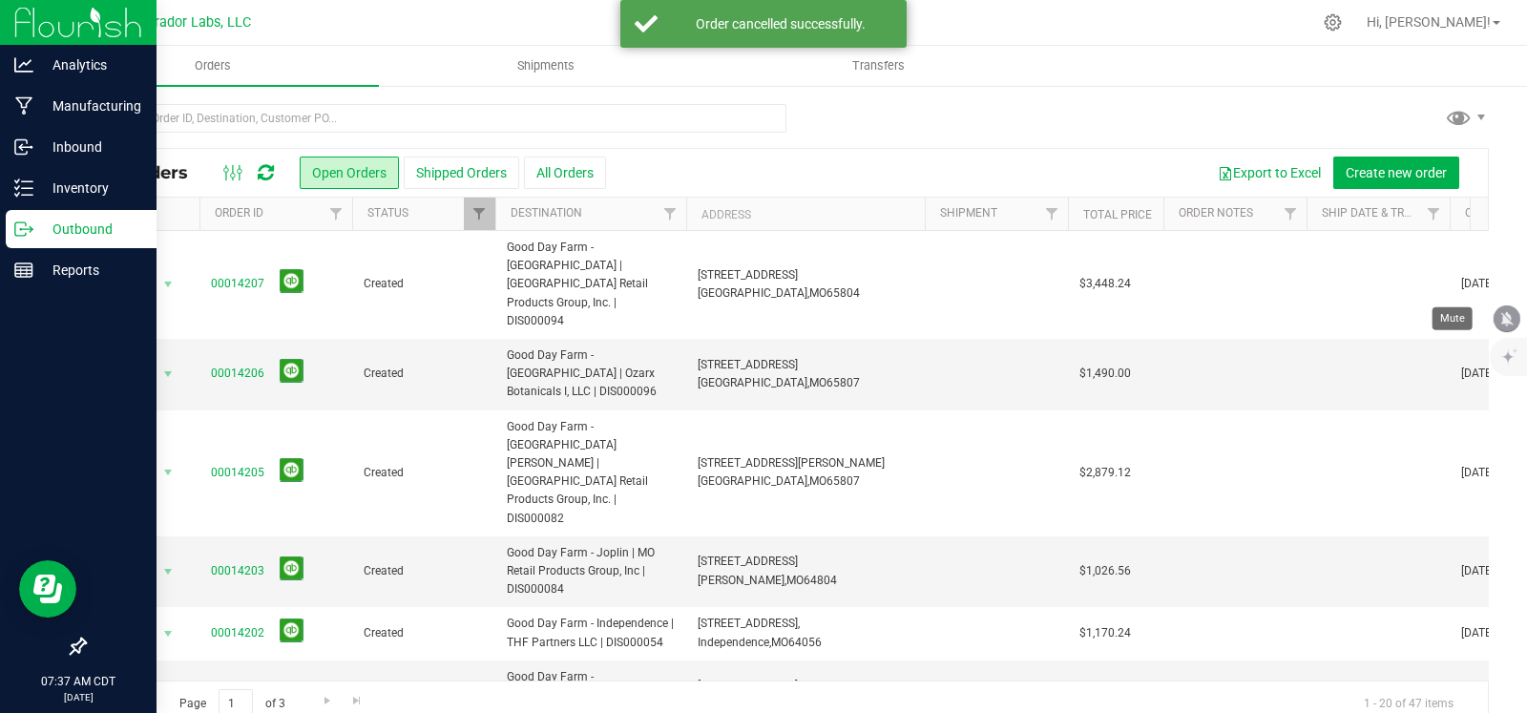
click at [1508, 323] on icon "mute" at bounding box center [1506, 318] width 17 height 17
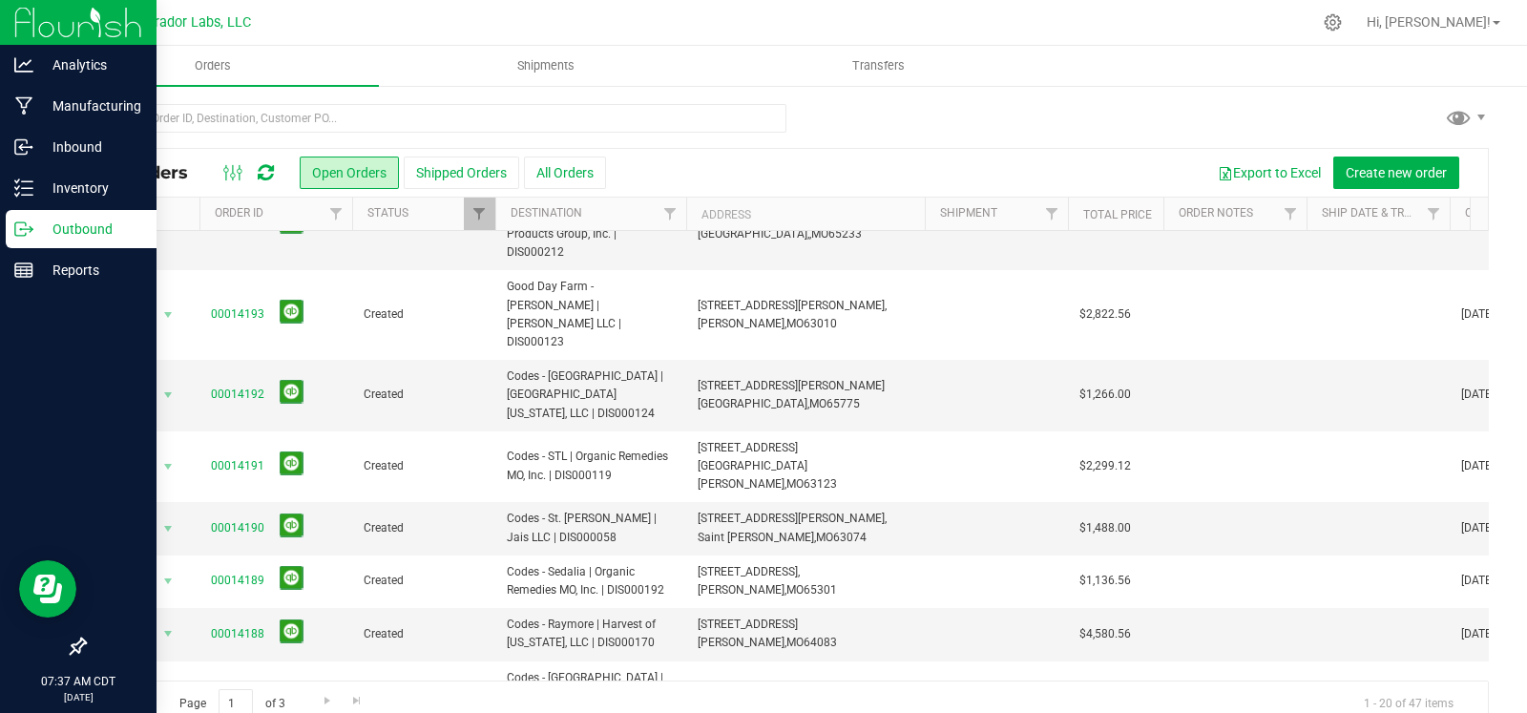
scroll to position [786, 0]
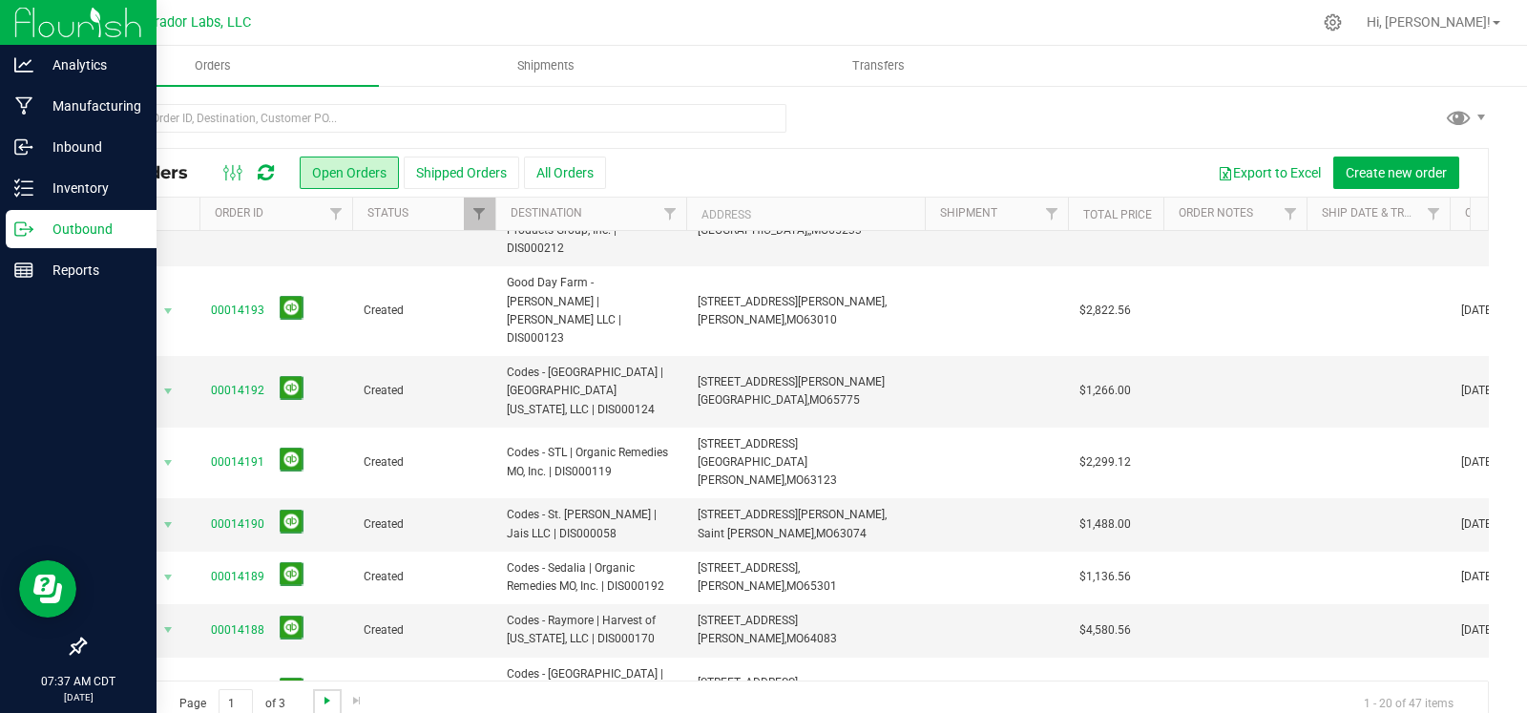
click at [323, 698] on span "Go to the next page" at bounding box center [327, 700] width 15 height 15
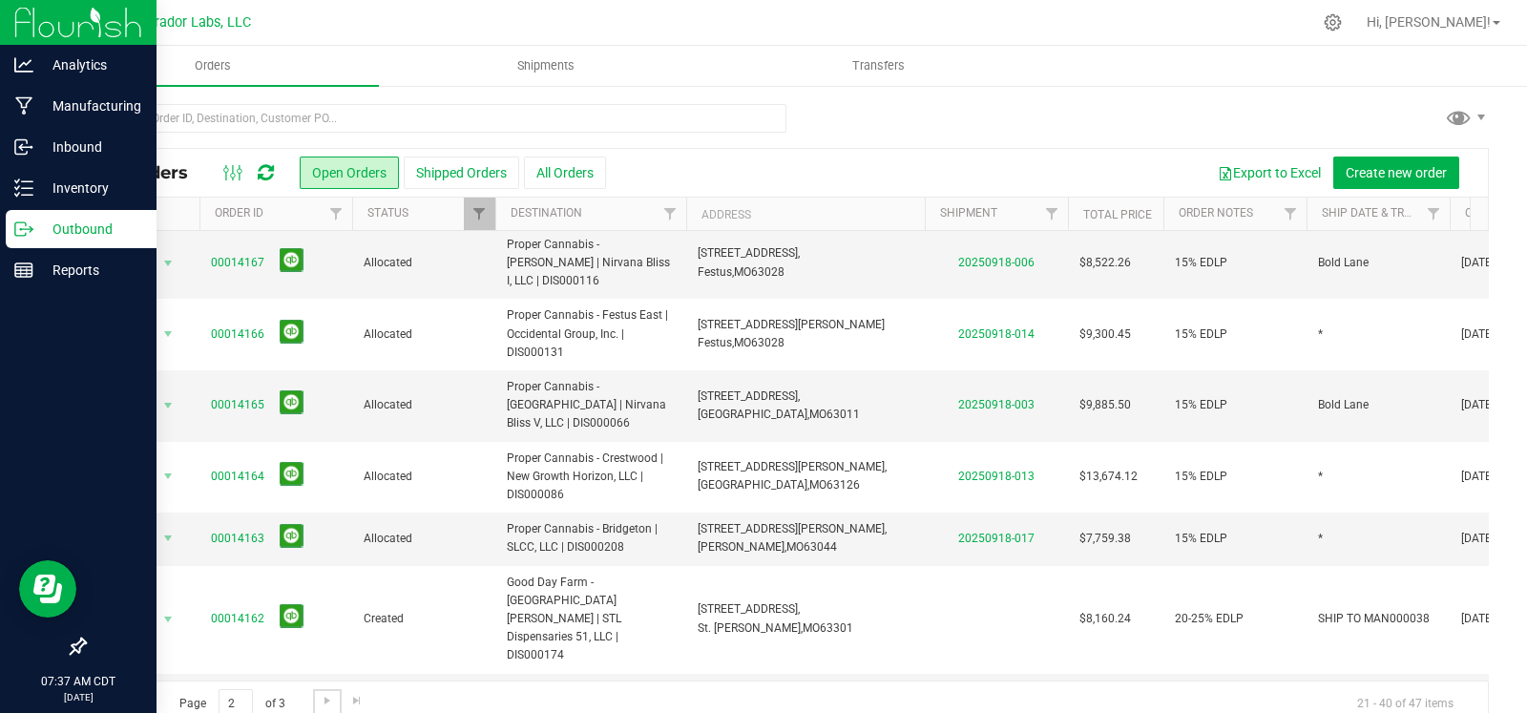
scroll to position [0, 0]
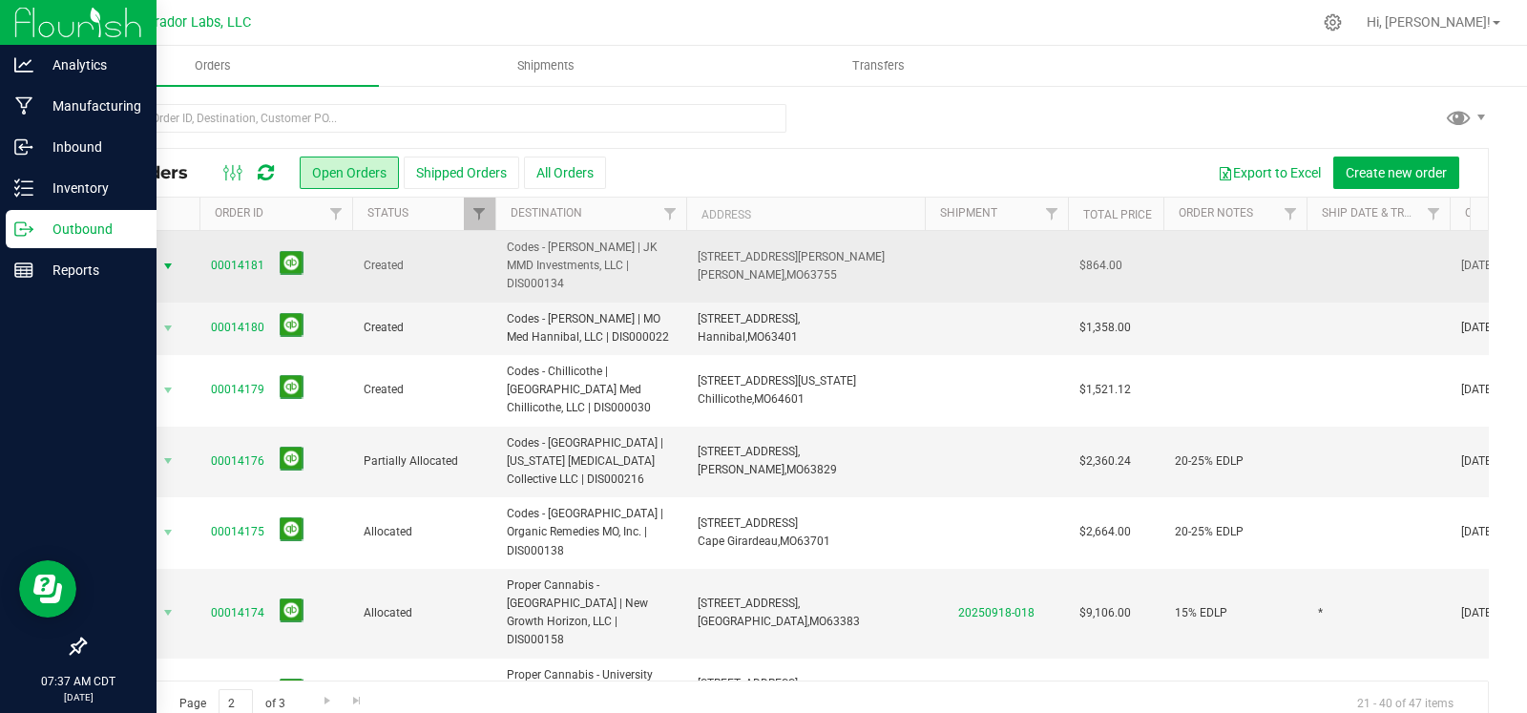
click at [165, 259] on span "select" at bounding box center [167, 266] width 15 height 15
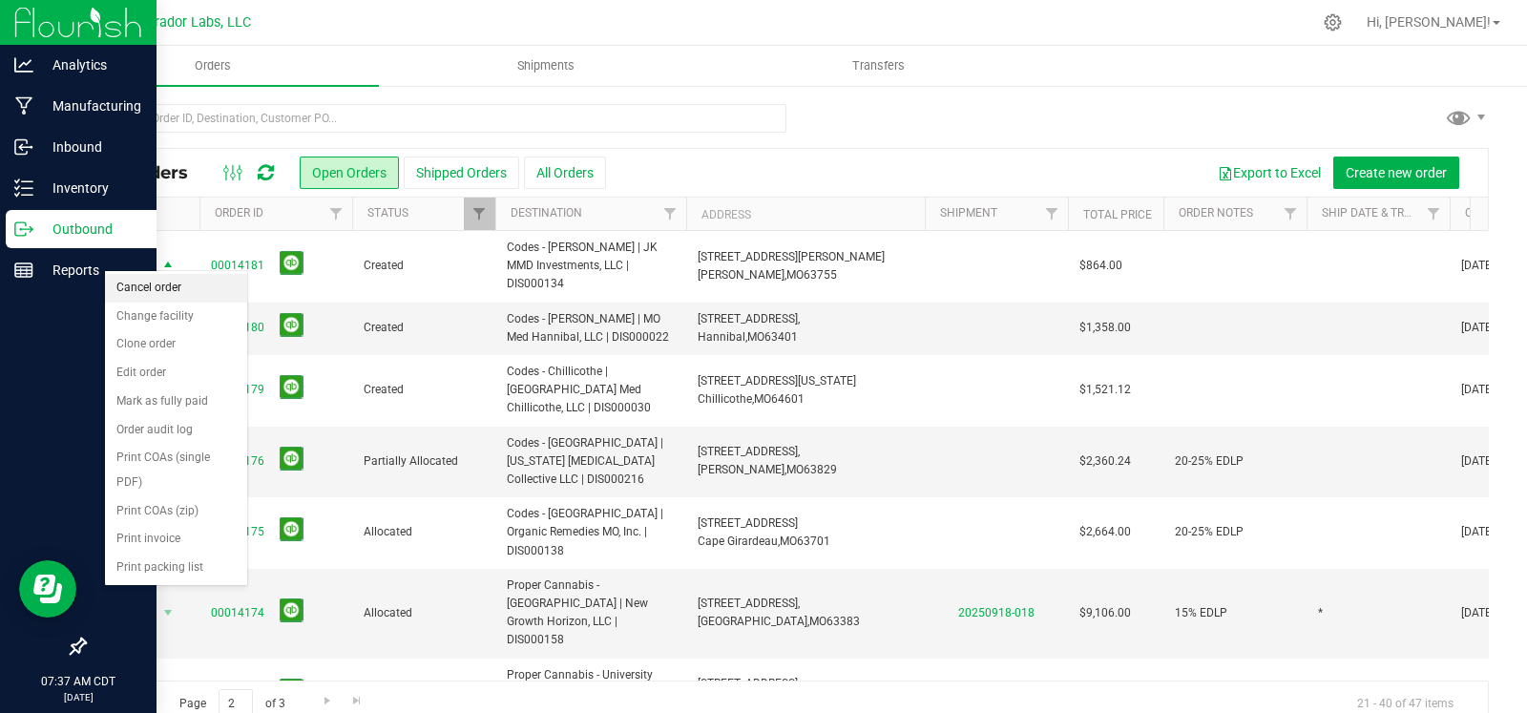
click at [162, 291] on li "Cancel order" at bounding box center [176, 288] width 142 height 29
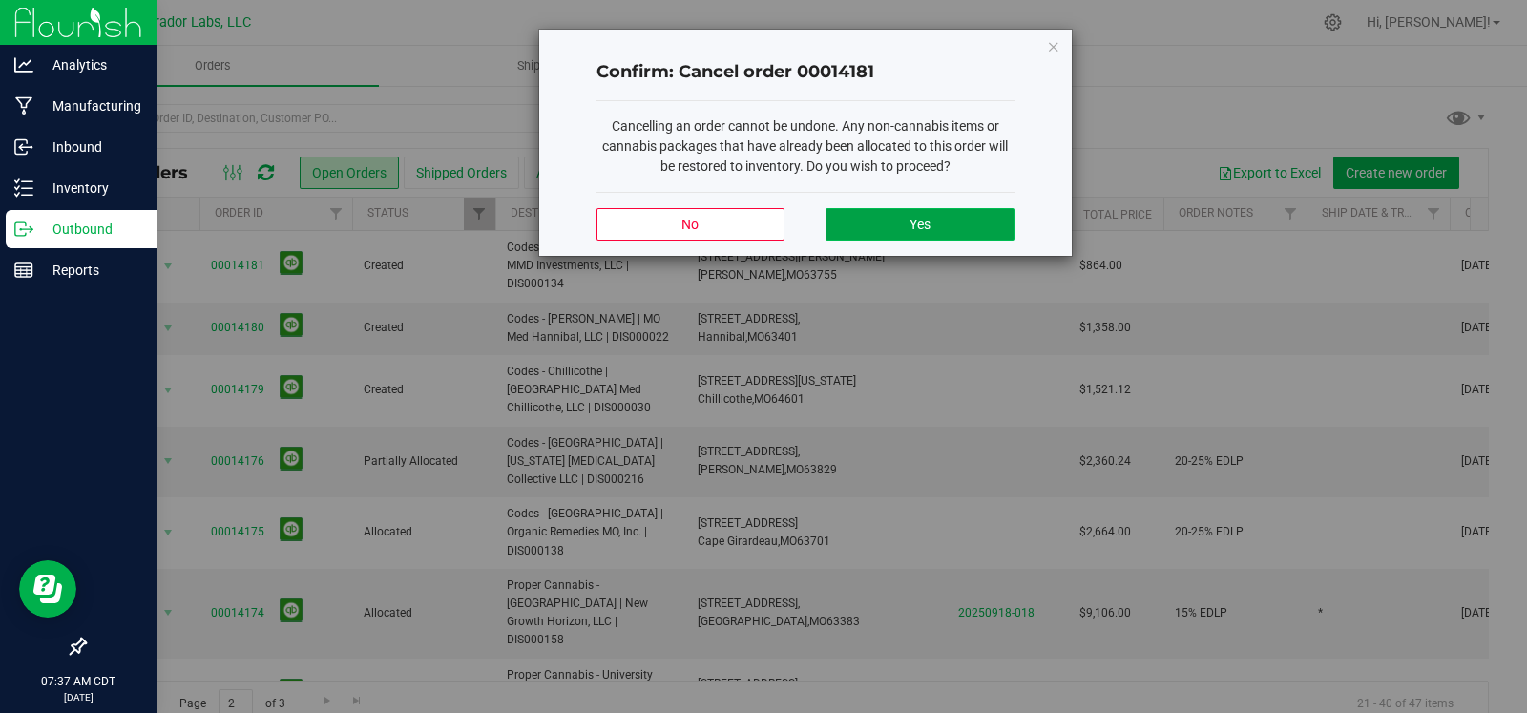
click at [883, 219] on button "Yes" at bounding box center [919, 224] width 188 height 32
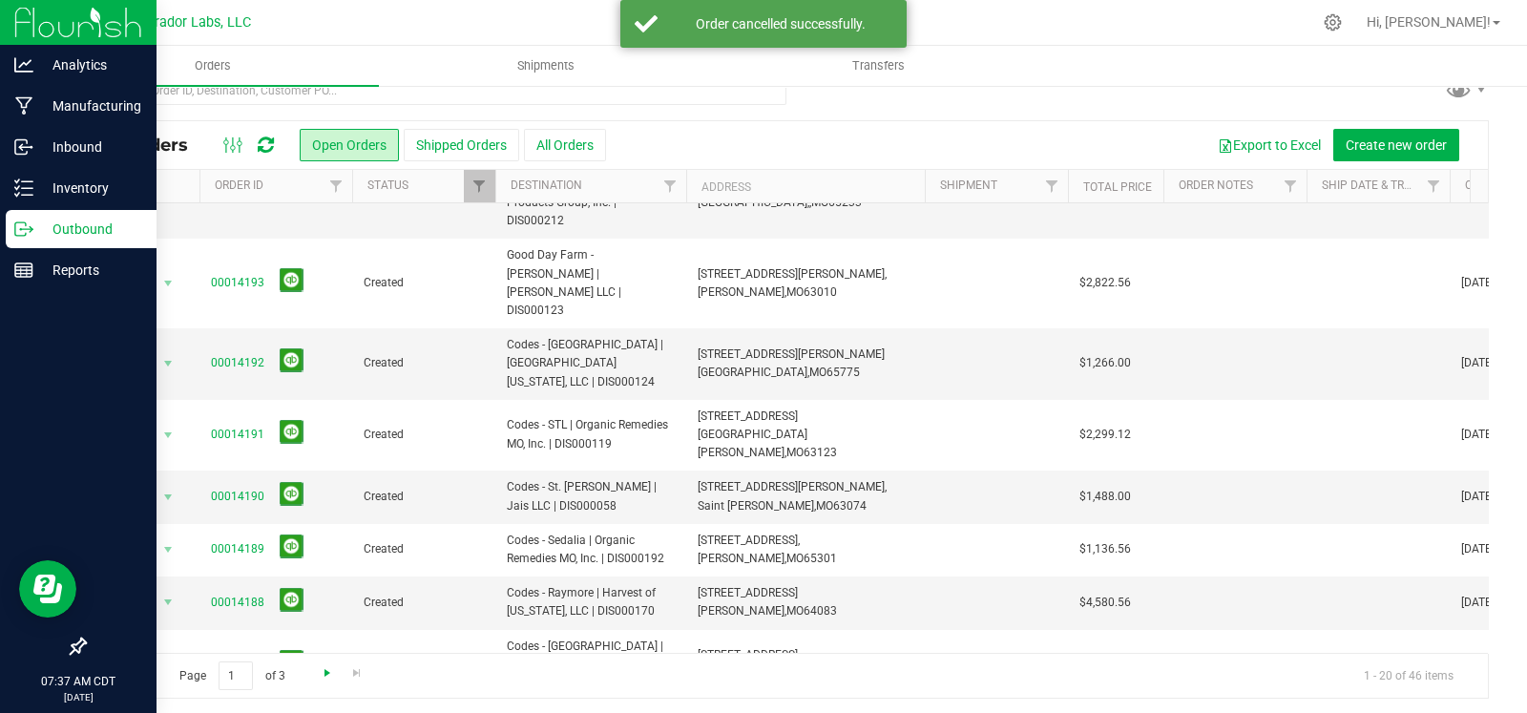
scroll to position [31, 0]
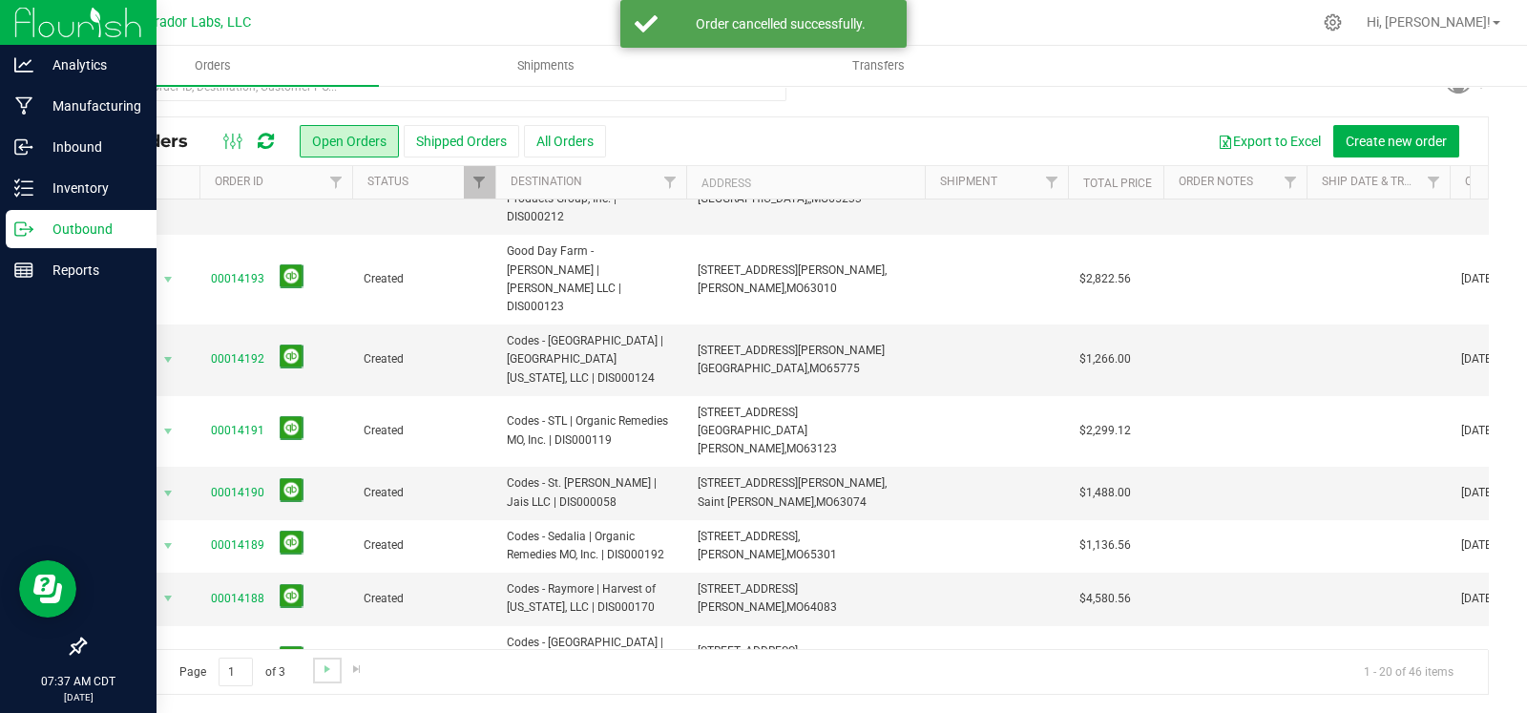
click at [317, 681] on link "Go to the next page" at bounding box center [327, 670] width 28 height 26
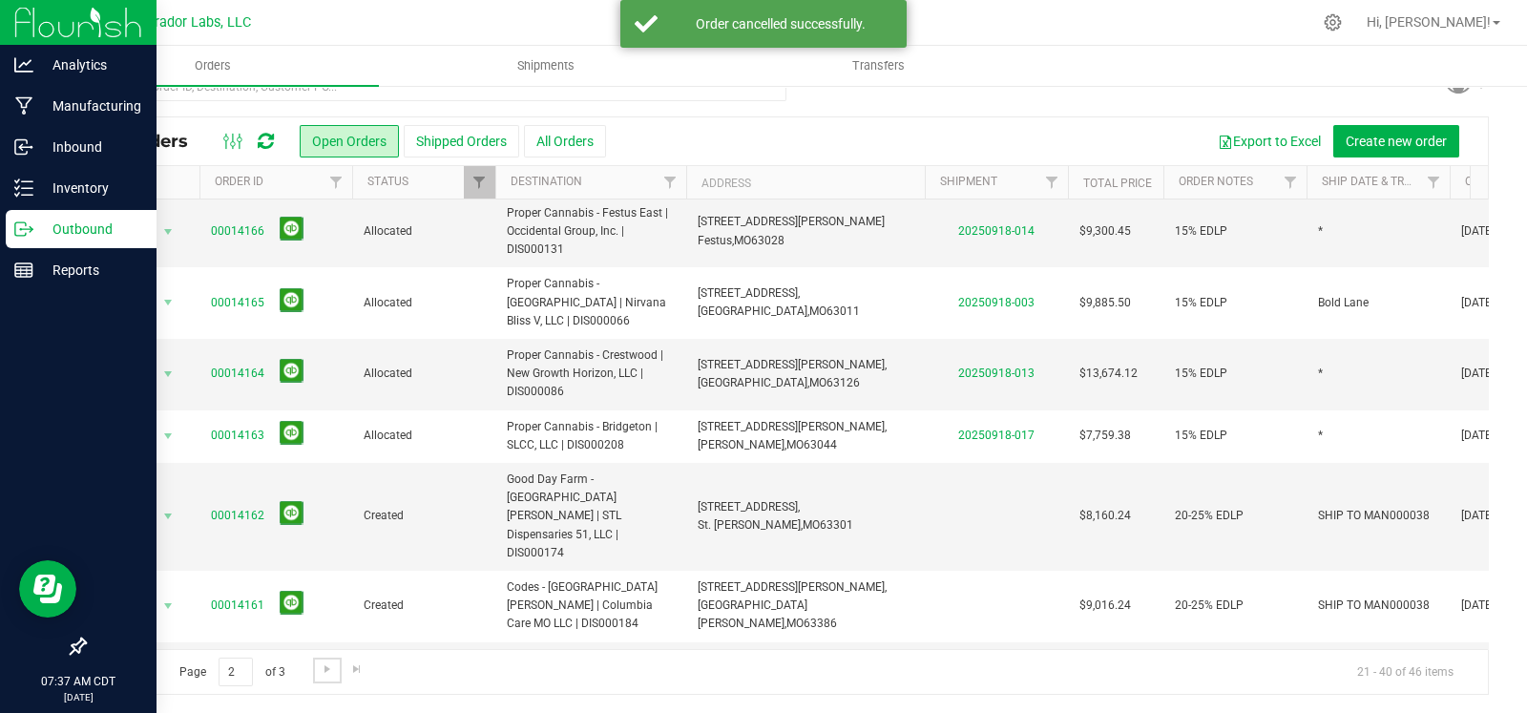
scroll to position [0, 0]
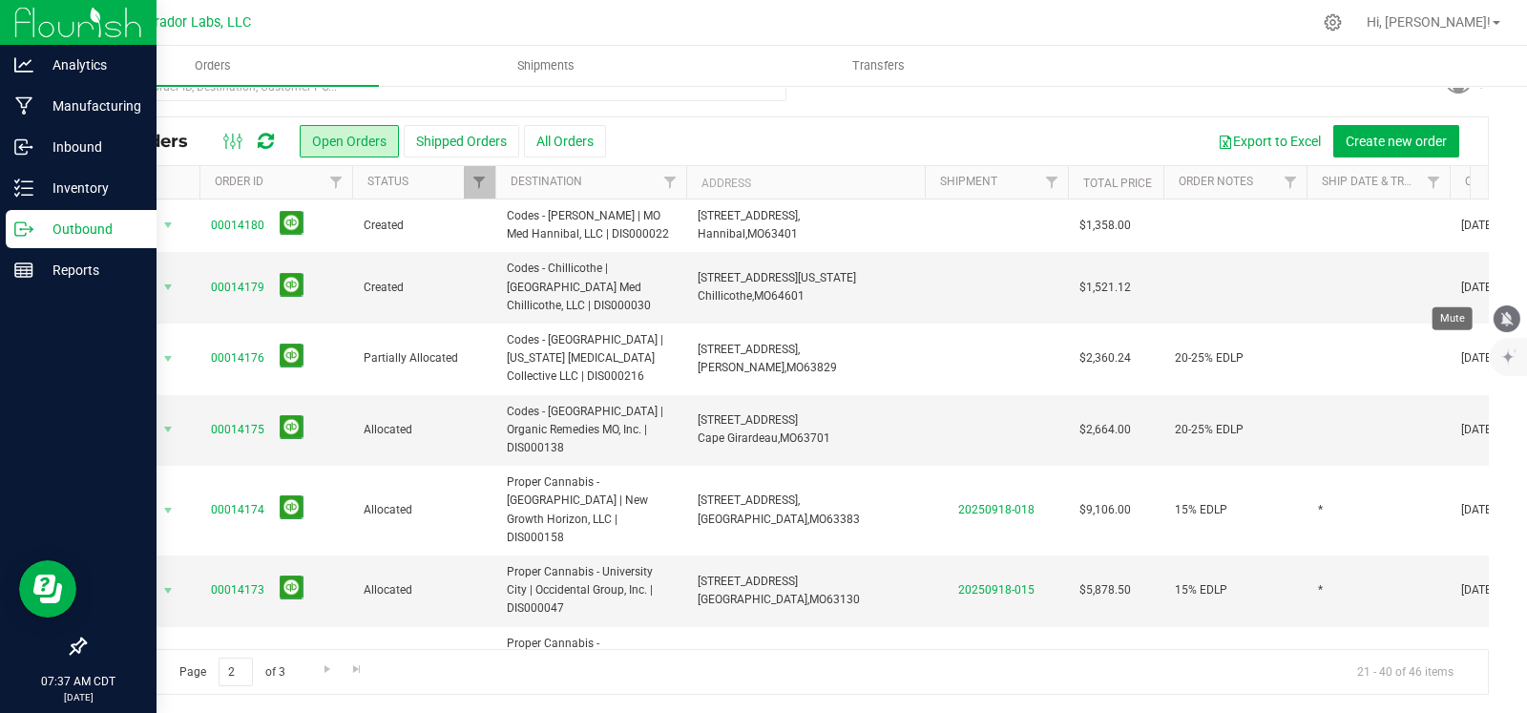
click at [1508, 322] on icon "mute" at bounding box center [1507, 318] width 12 height 14
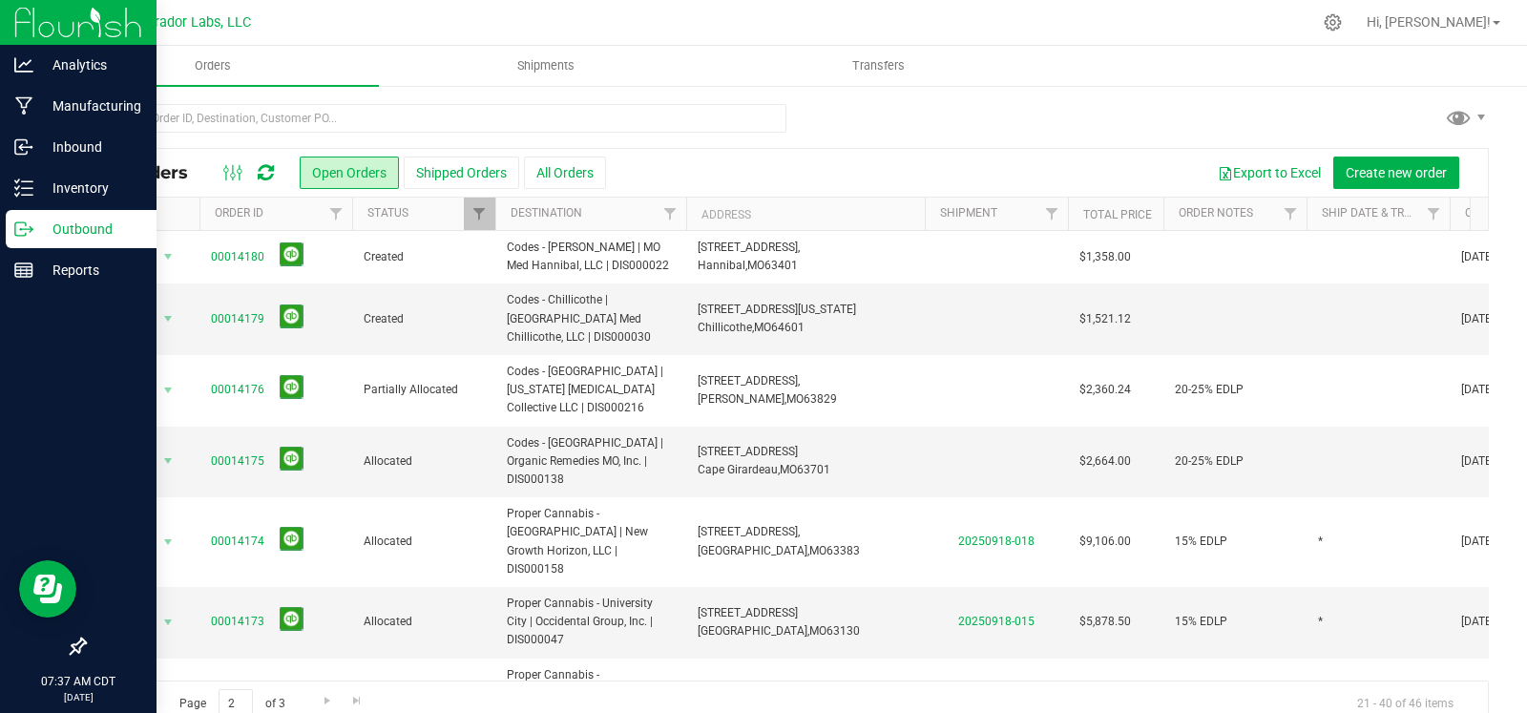
click at [148, 694] on link "Go to the previous page" at bounding box center [137, 702] width 28 height 26
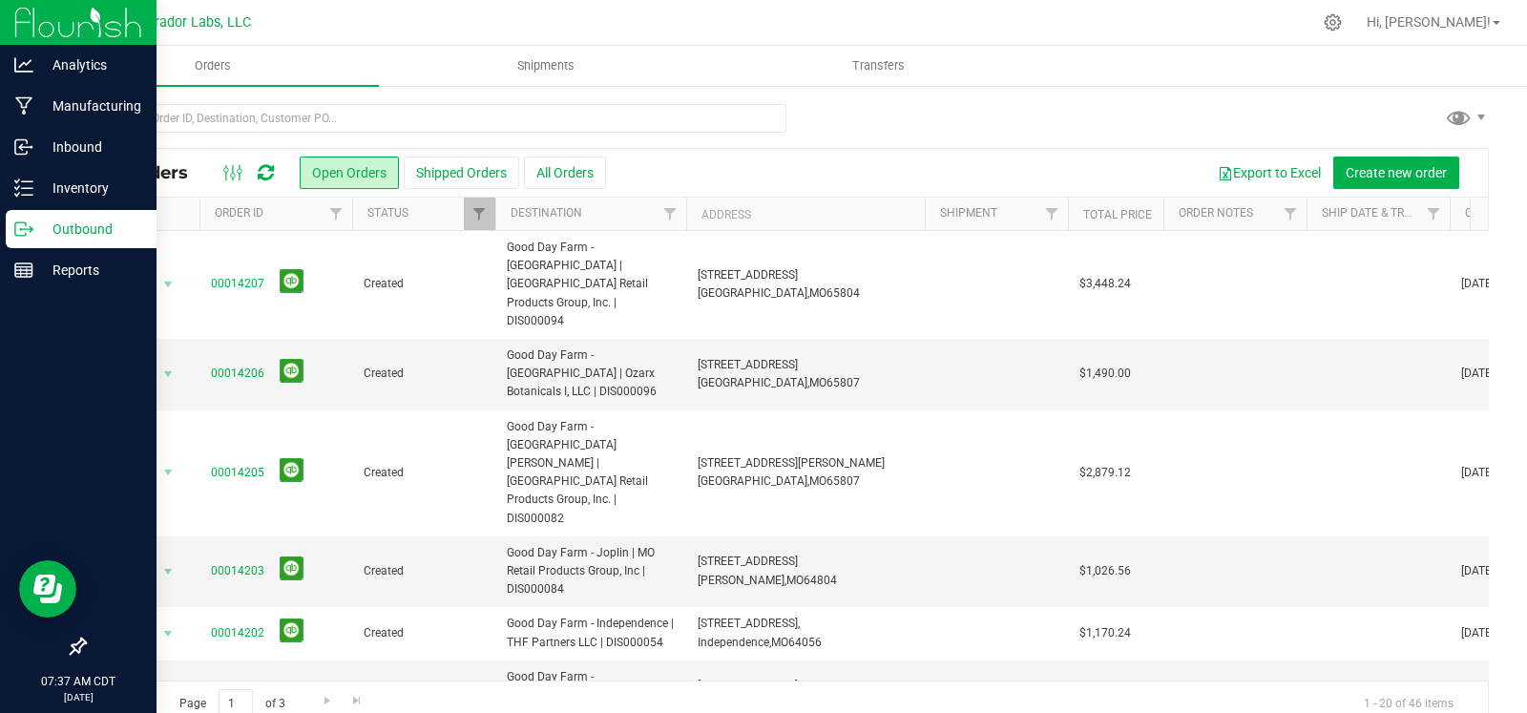
click at [109, 698] on div "Page 1 of 3 1 - 20 of 46 items" at bounding box center [786, 703] width 1403 height 46
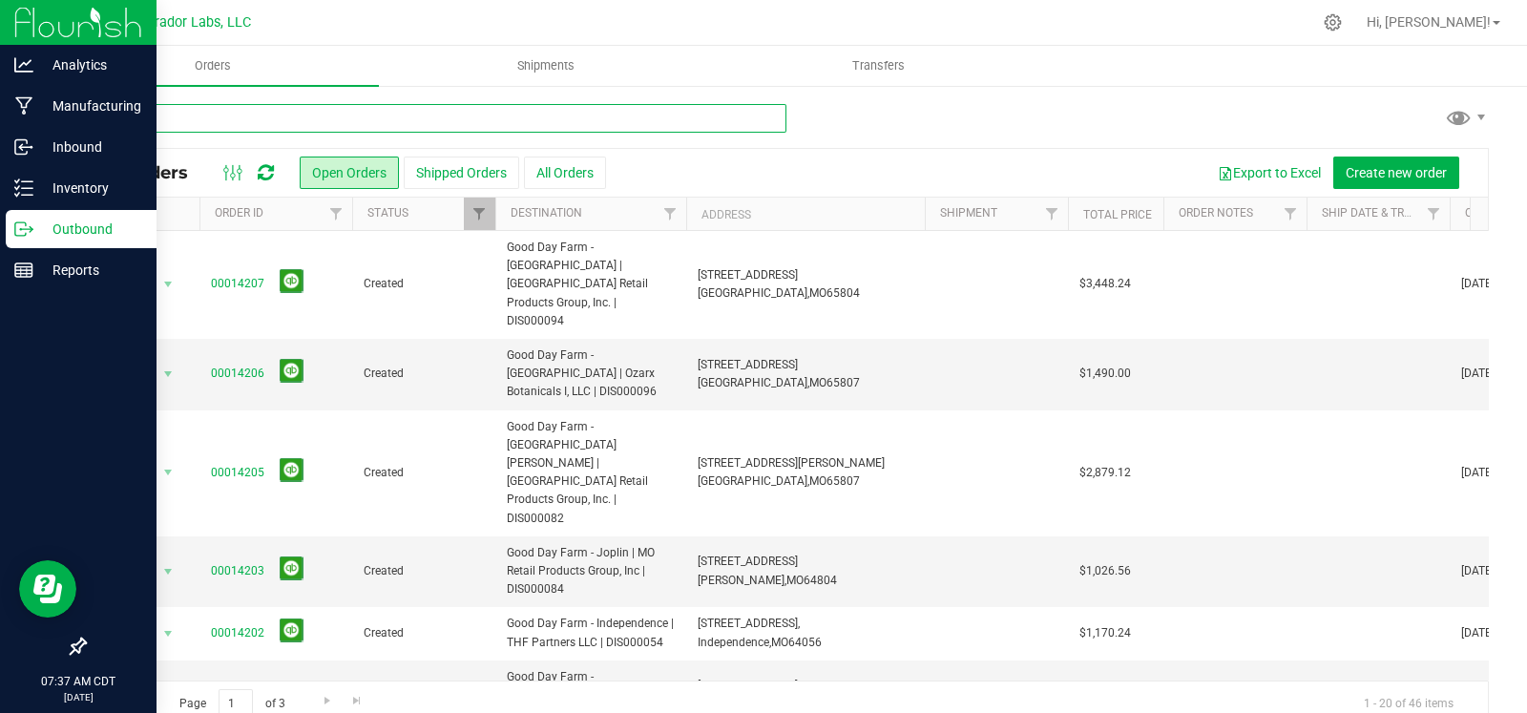
click at [554, 123] on input "text" at bounding box center [435, 118] width 702 height 29
type input "charles"
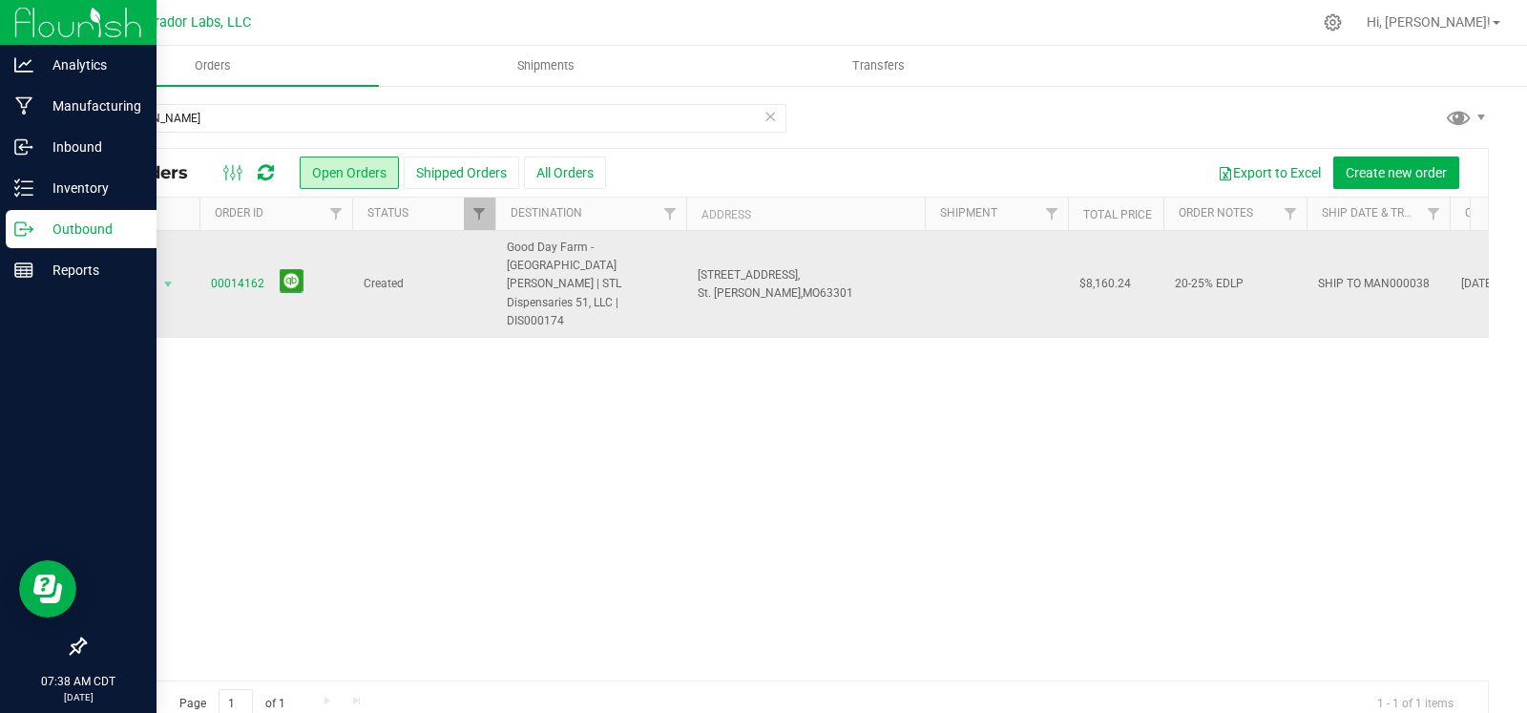
click at [1321, 275] on span "SHIP TO MAN000038" at bounding box center [1374, 284] width 112 height 18
type input "SST ***SHIP TO MAN000038"
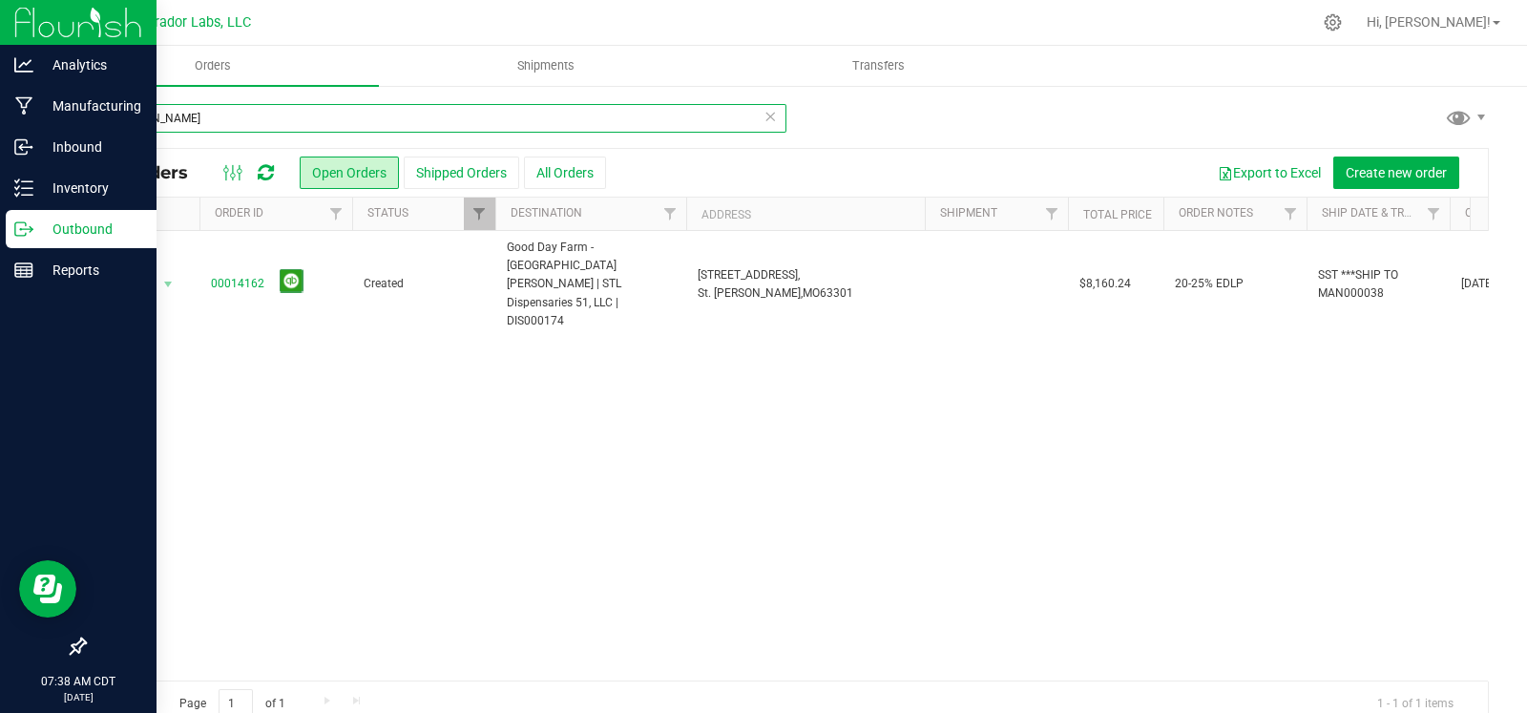
click at [420, 127] on input "charles" at bounding box center [435, 118] width 702 height 29
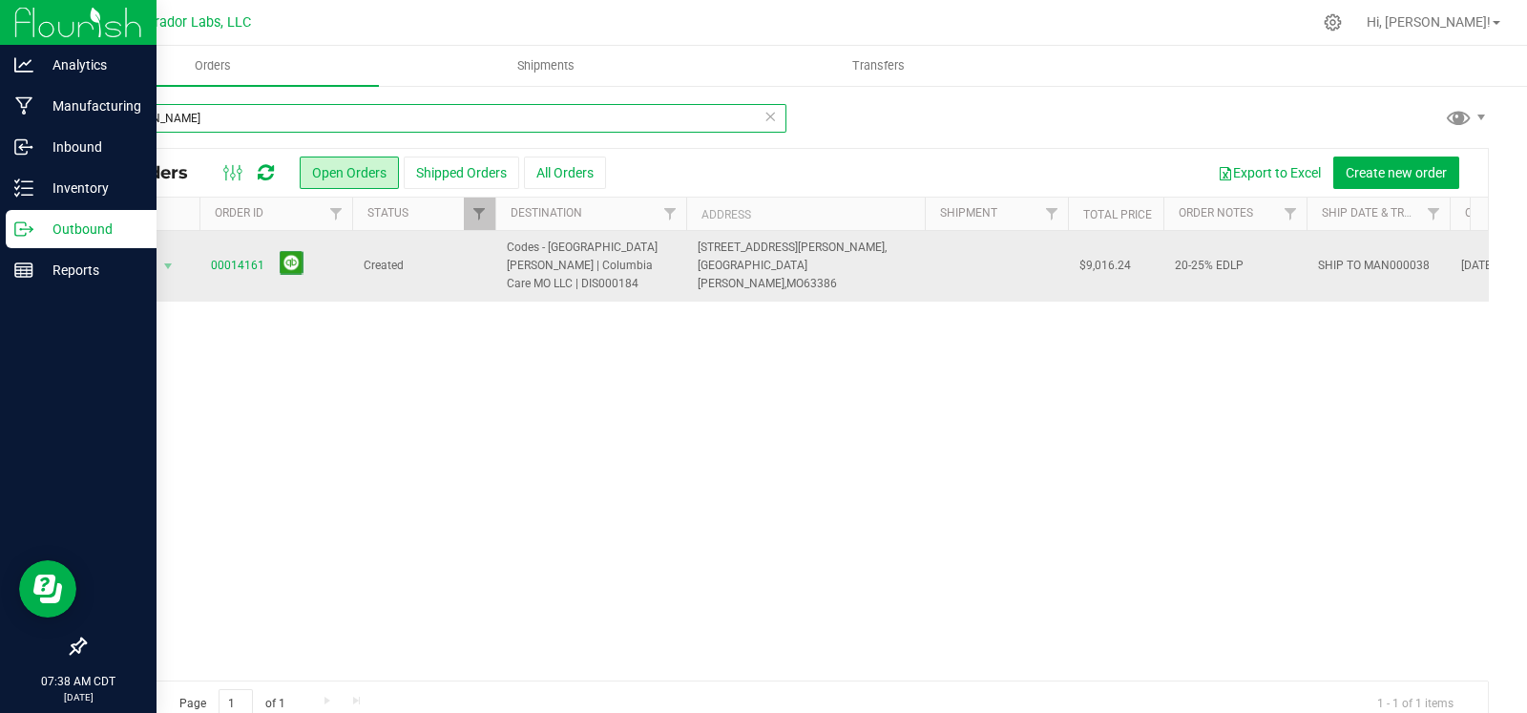
type input "alton"
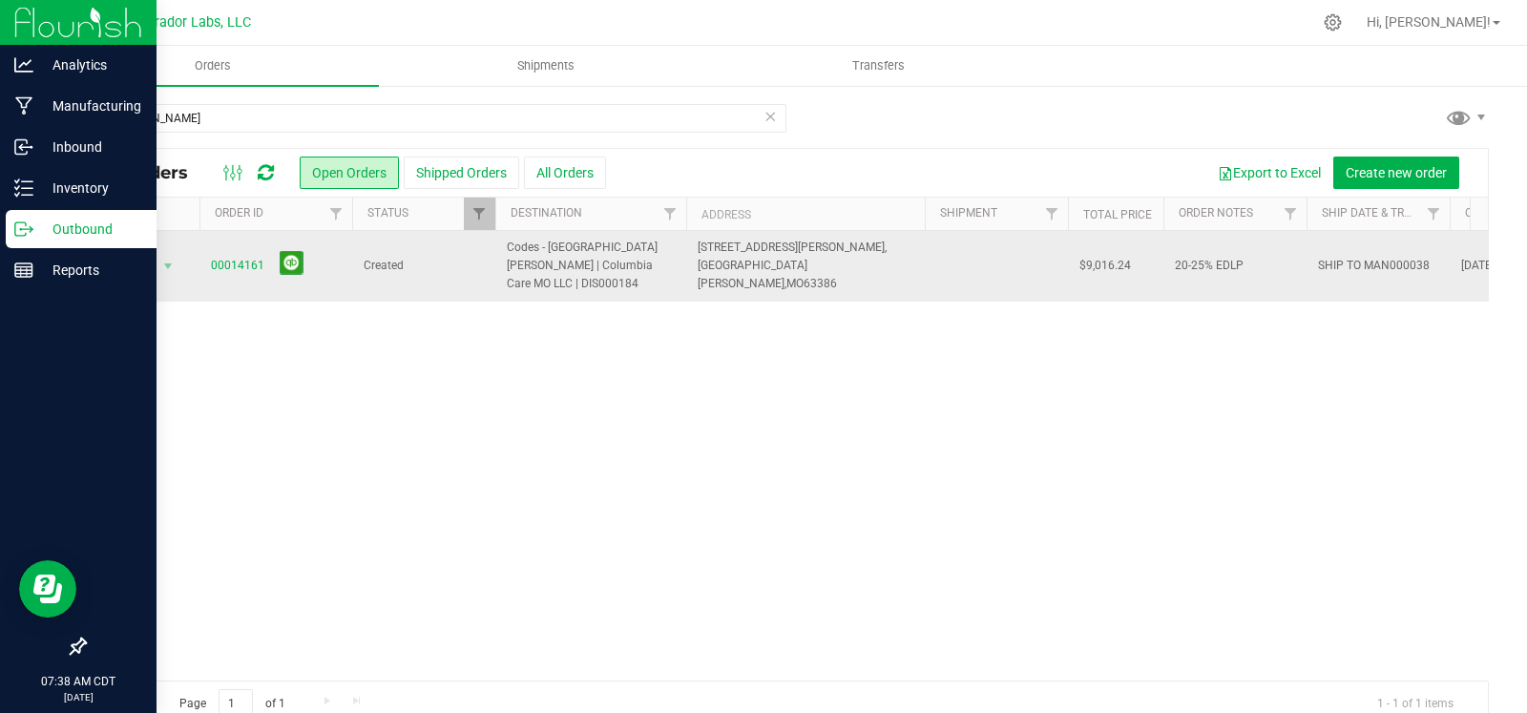
click at [1329, 257] on span "SHIP TO MAN000038" at bounding box center [1374, 266] width 112 height 18
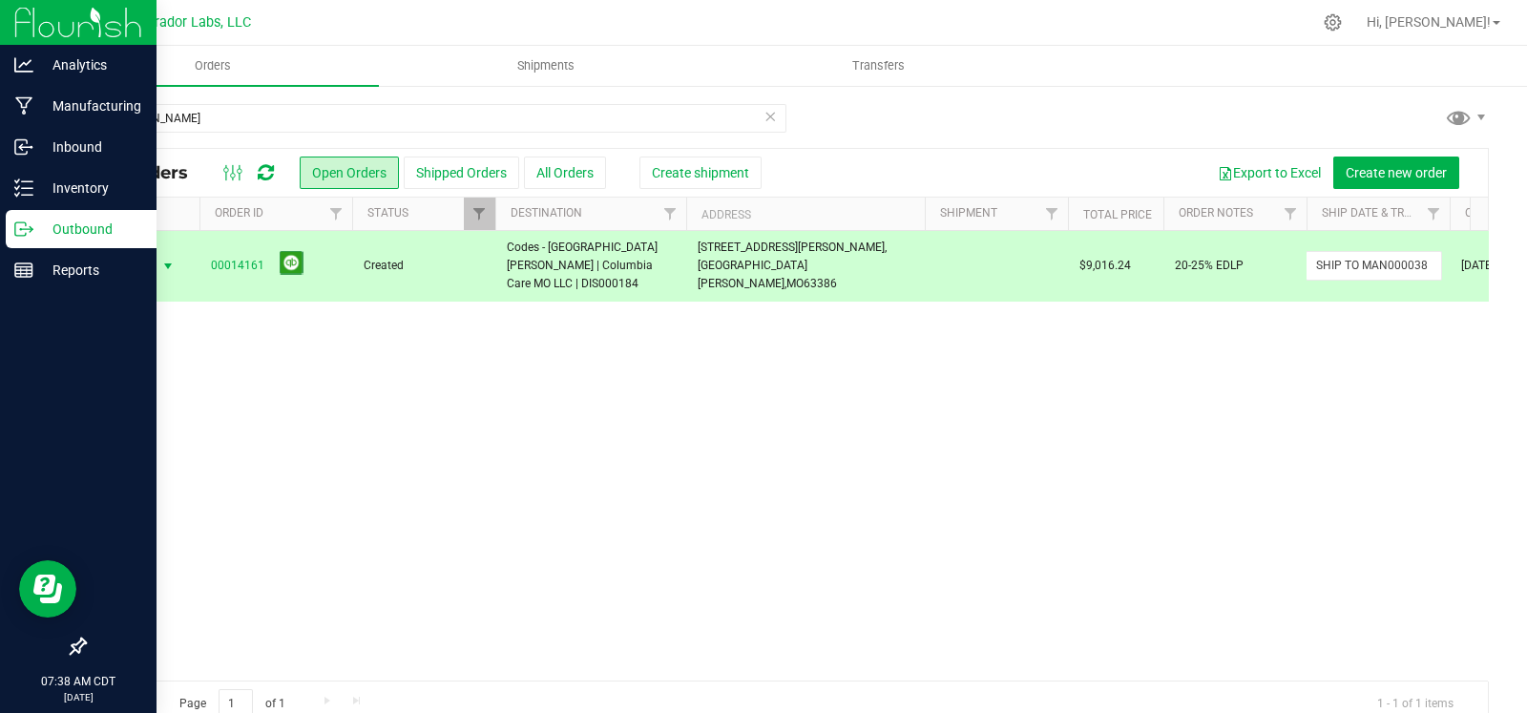
click at [1329, 251] on input "SHIP TO MAN000038" at bounding box center [1373, 266] width 136 height 30
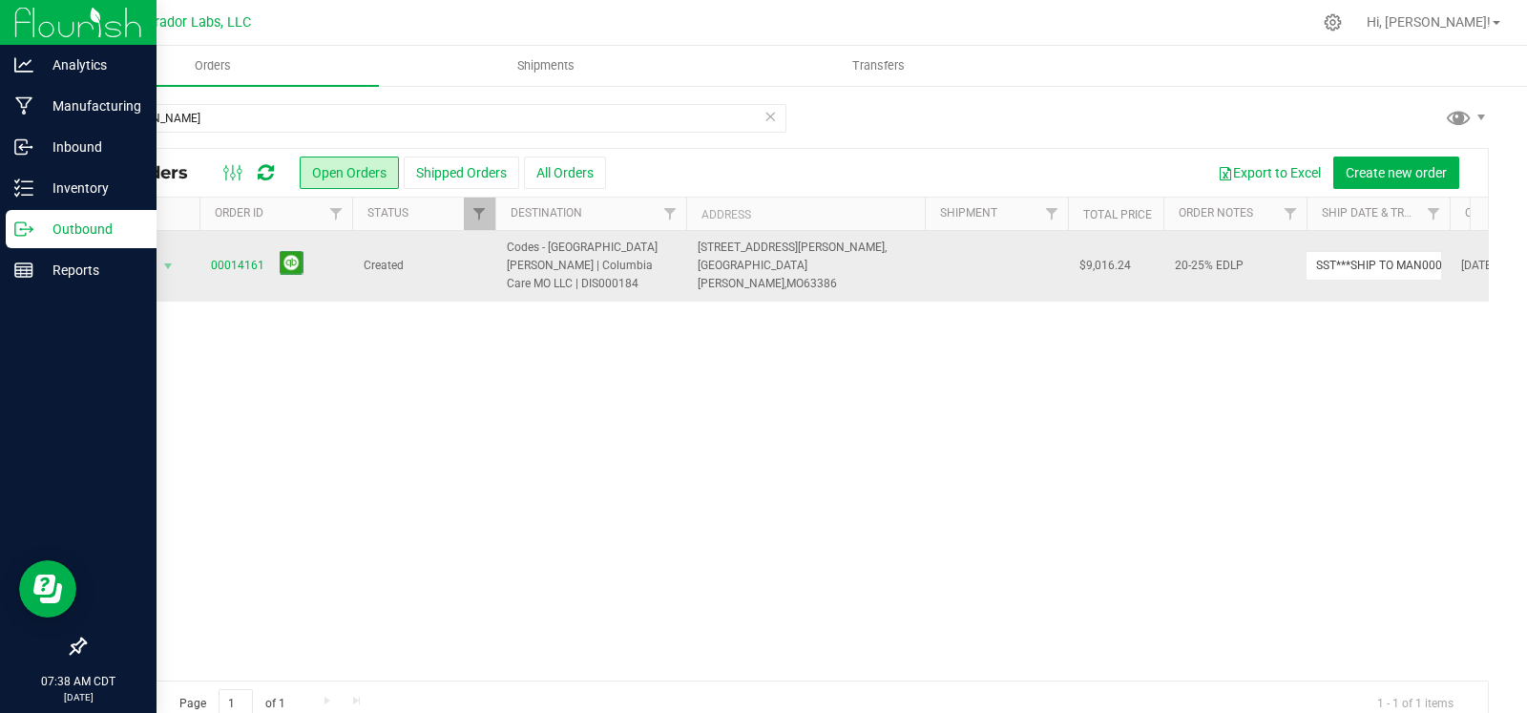
type input "SST***SHIP TO MAN000038"
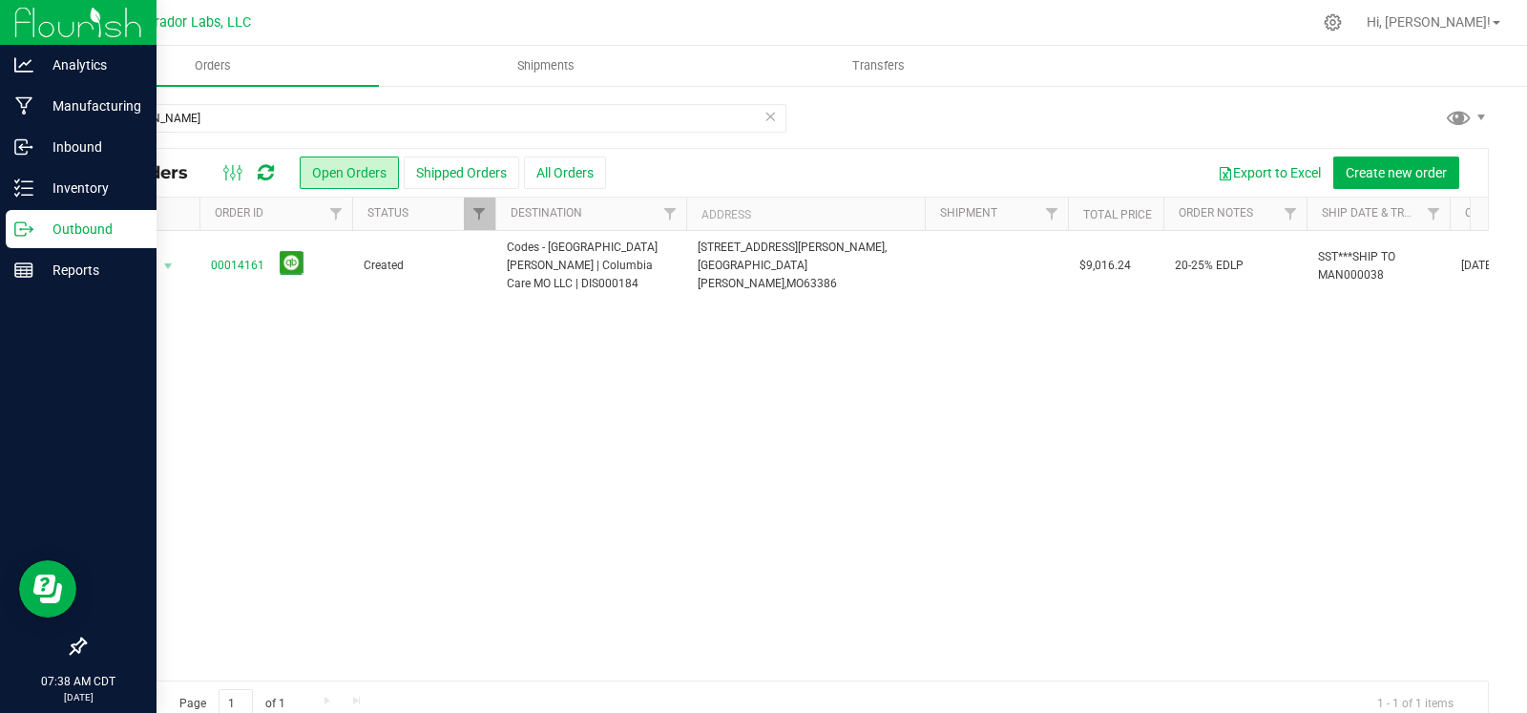
click at [766, 120] on icon at bounding box center [769, 115] width 13 height 23
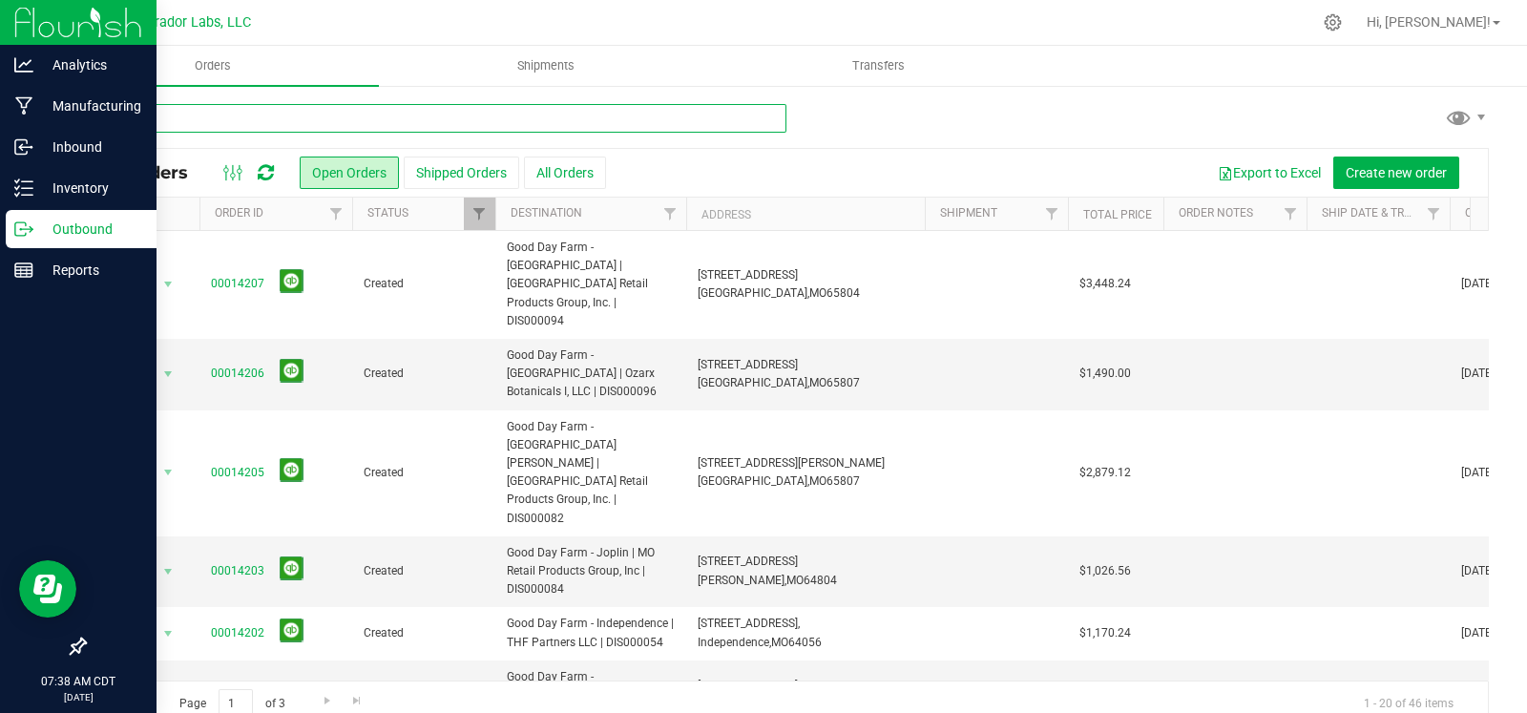
click at [668, 126] on input "text" at bounding box center [435, 118] width 702 height 29
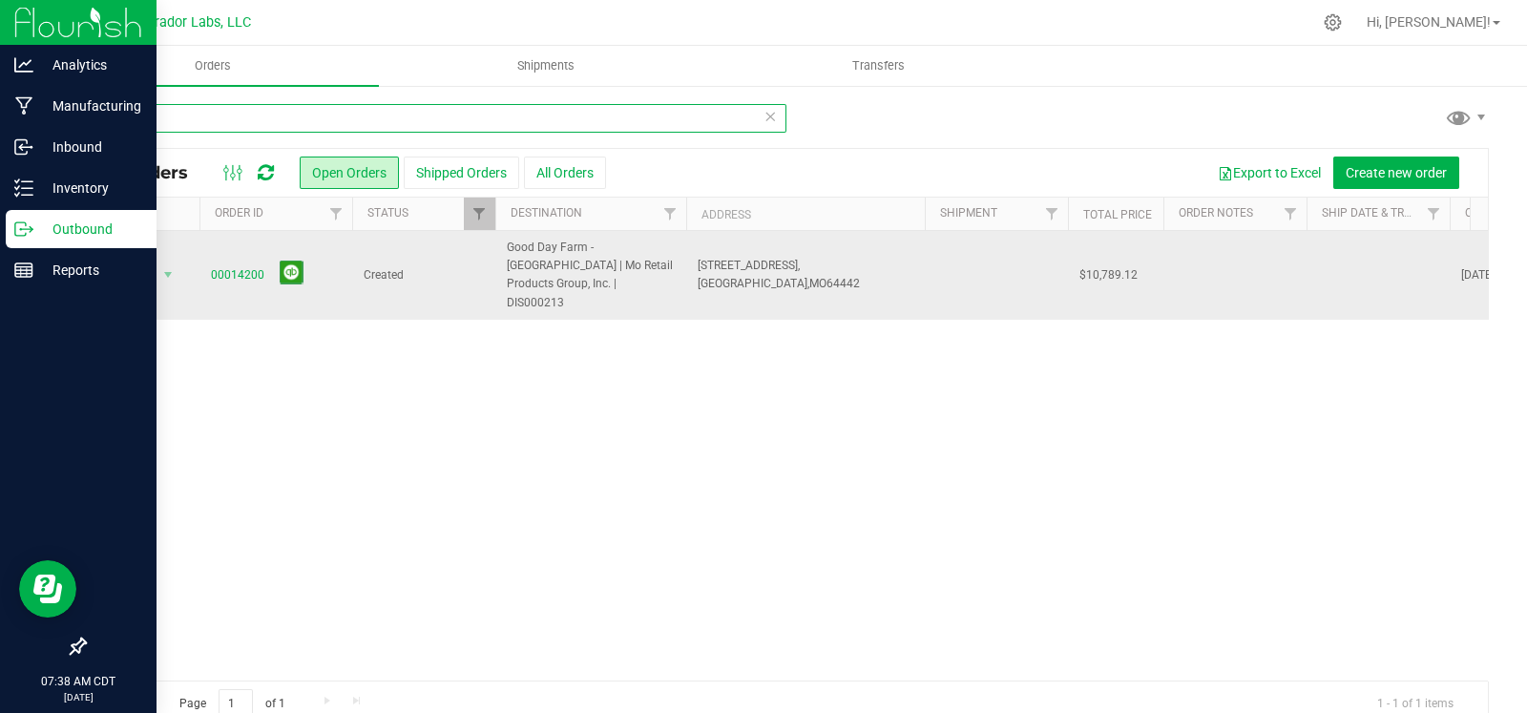
type input "eagle"
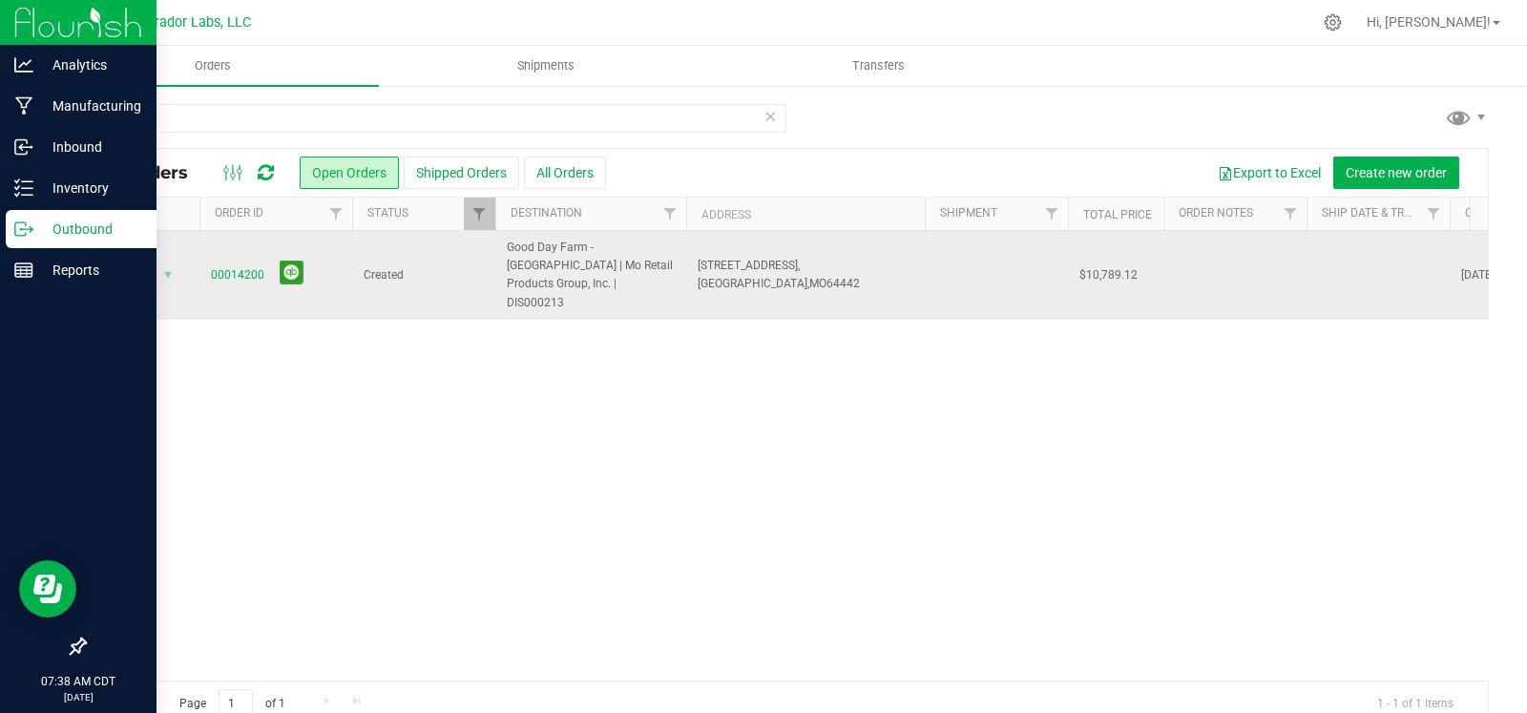
click at [1350, 264] on td at bounding box center [1377, 275] width 143 height 89
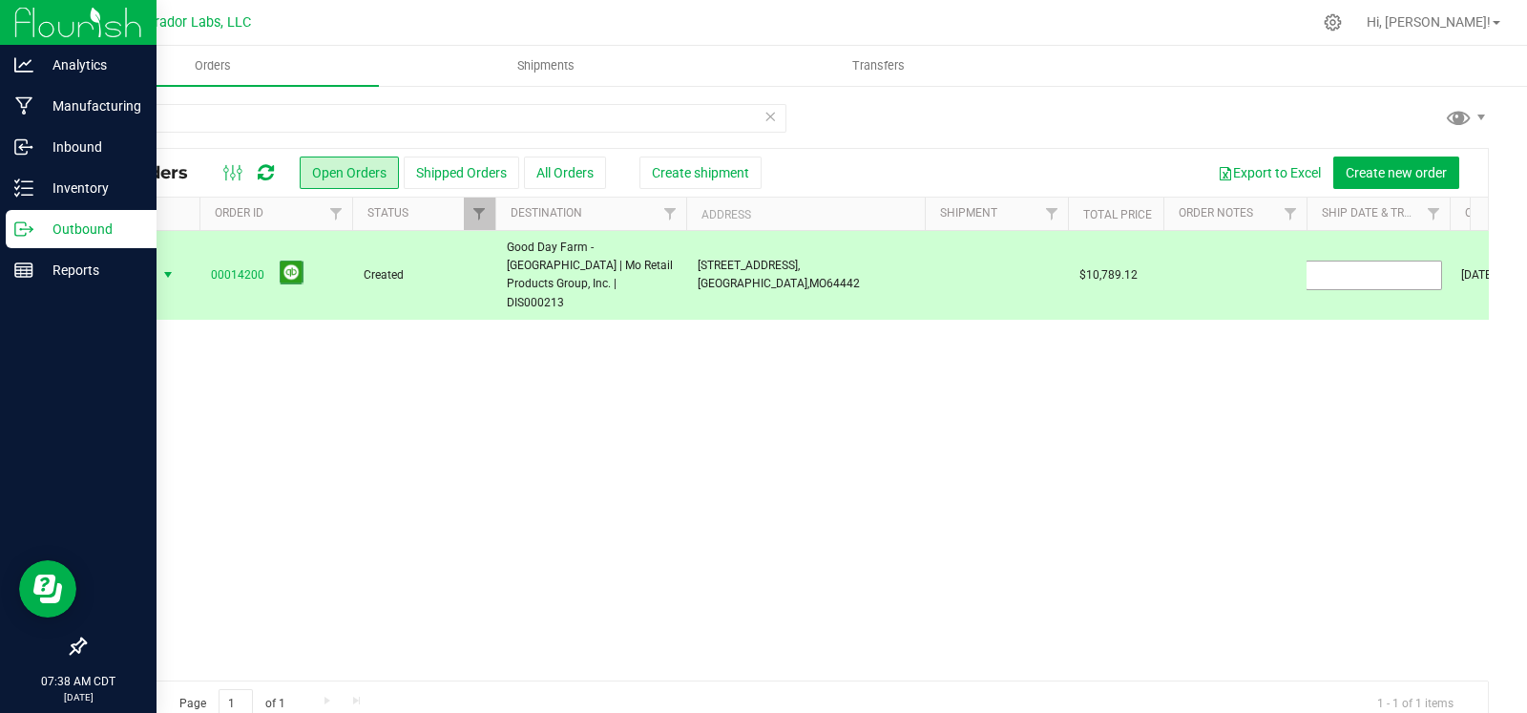
click at [1350, 264] on input "text" at bounding box center [1373, 276] width 136 height 30
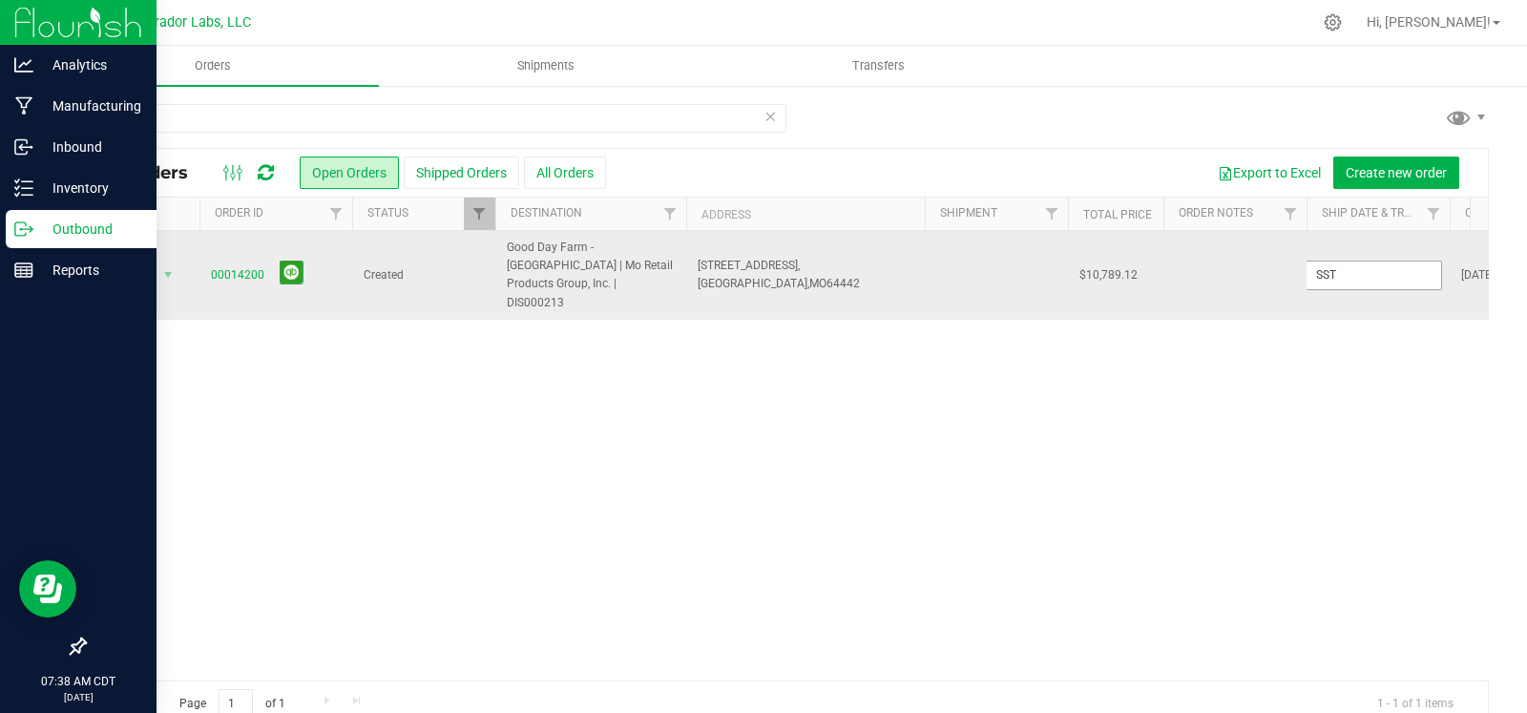
type input "SST"
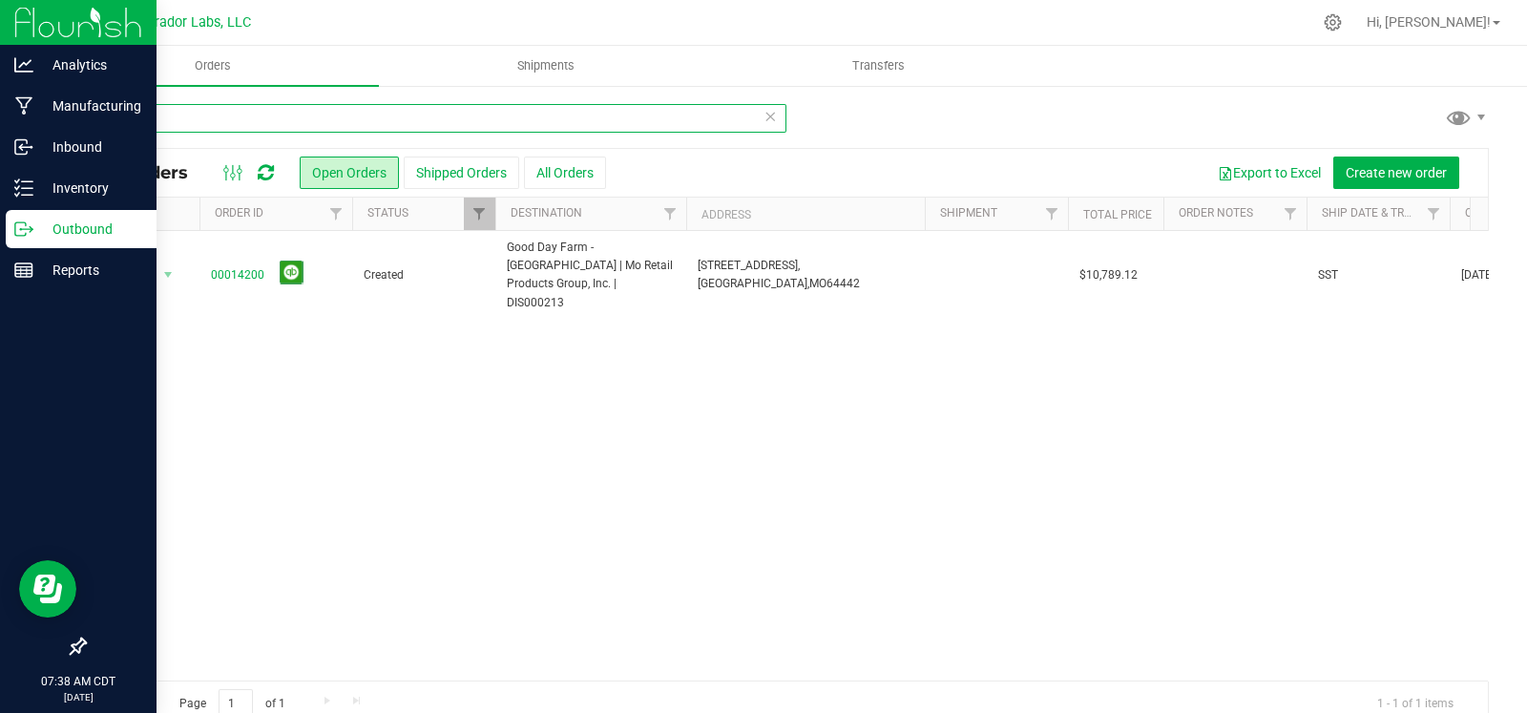
click at [449, 112] on input "eagle" at bounding box center [435, 118] width 702 height 29
type input "q"
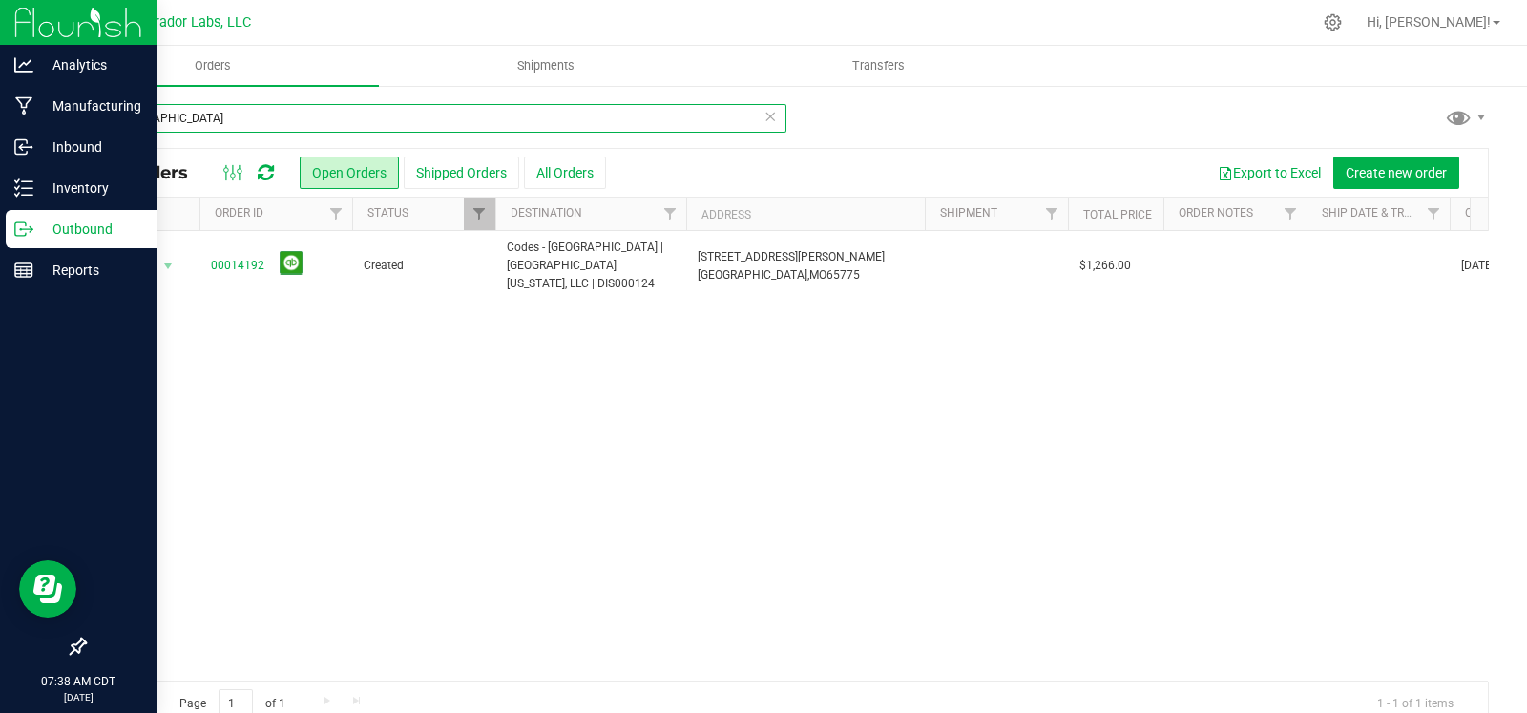
type input "west plains"
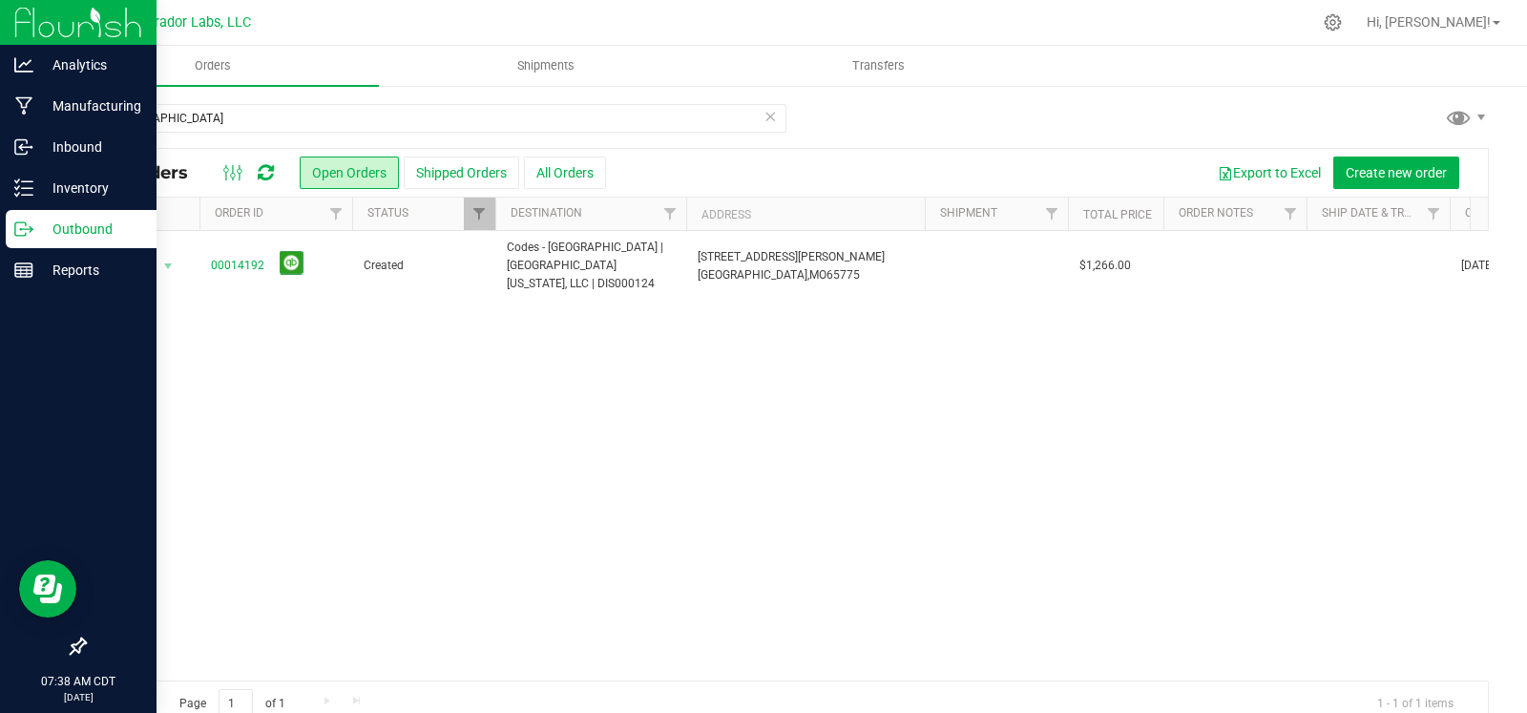
click at [1357, 264] on td at bounding box center [1377, 266] width 143 height 71
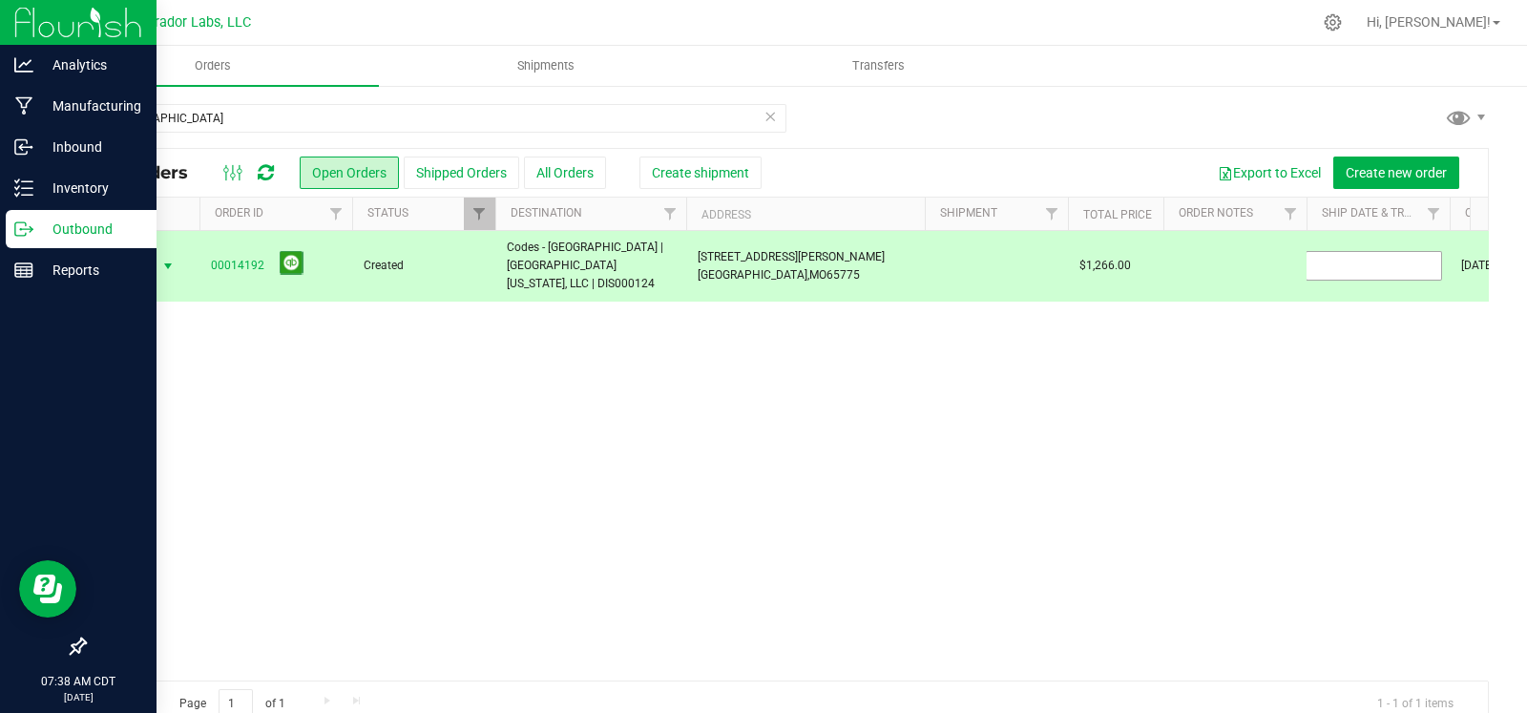
click at [1357, 264] on input "text" at bounding box center [1373, 266] width 136 height 30
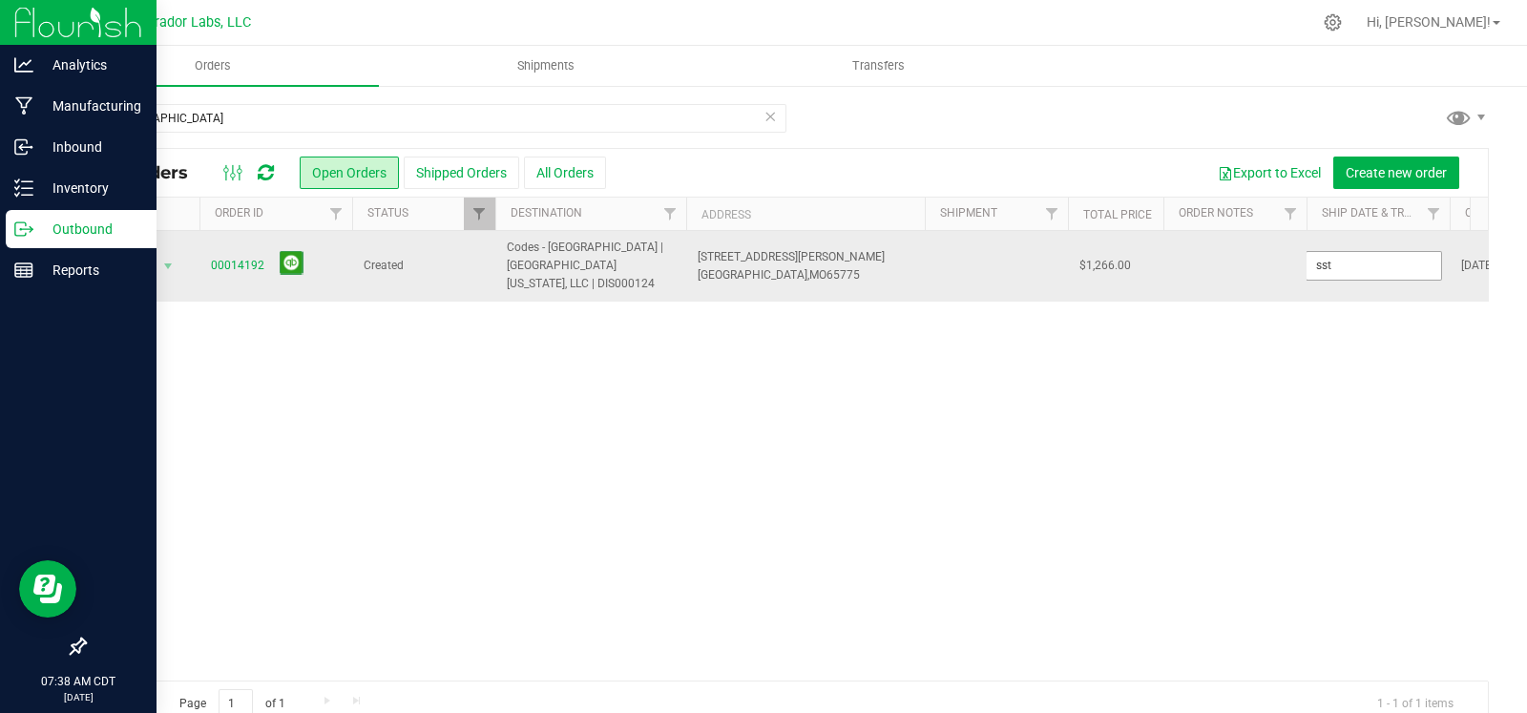
type input "sst"
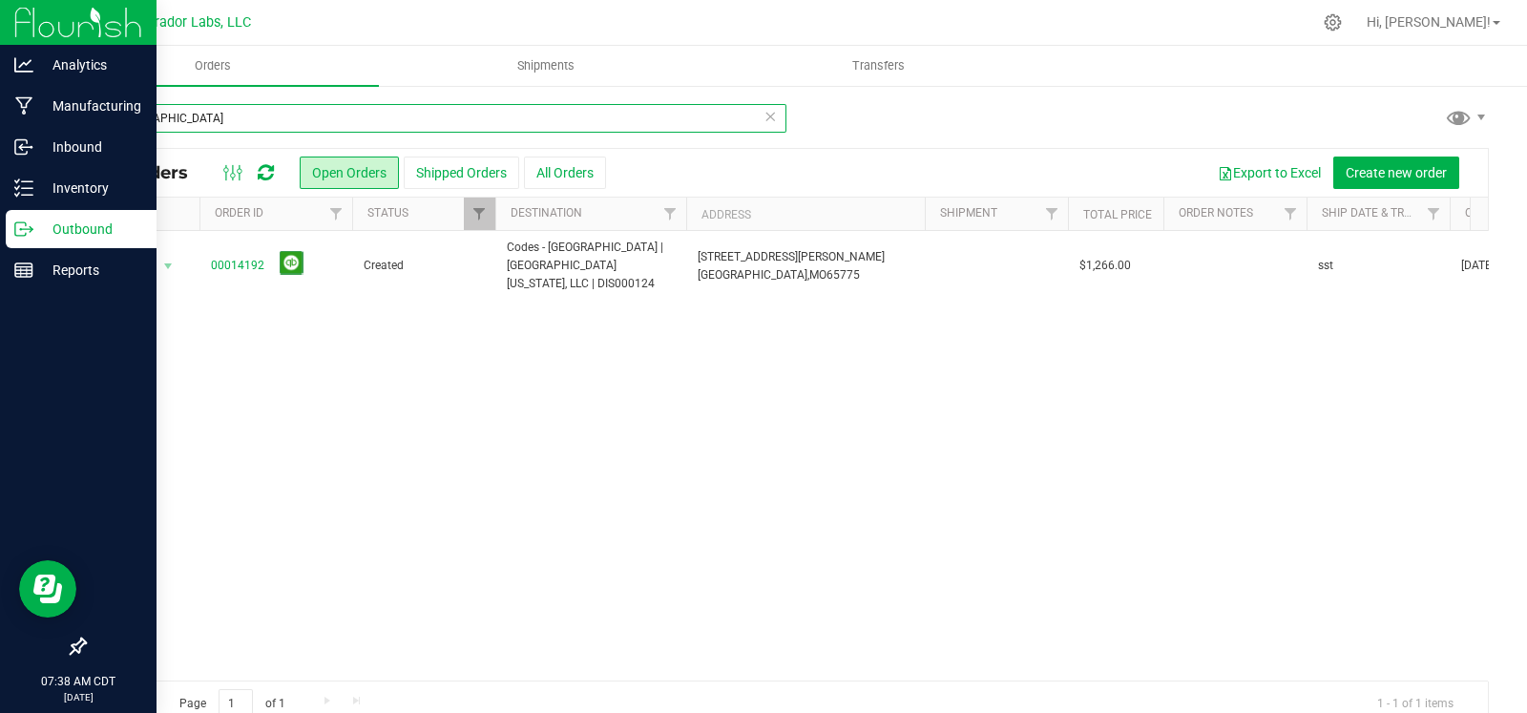
click at [553, 122] on input "west plains" at bounding box center [435, 118] width 702 height 29
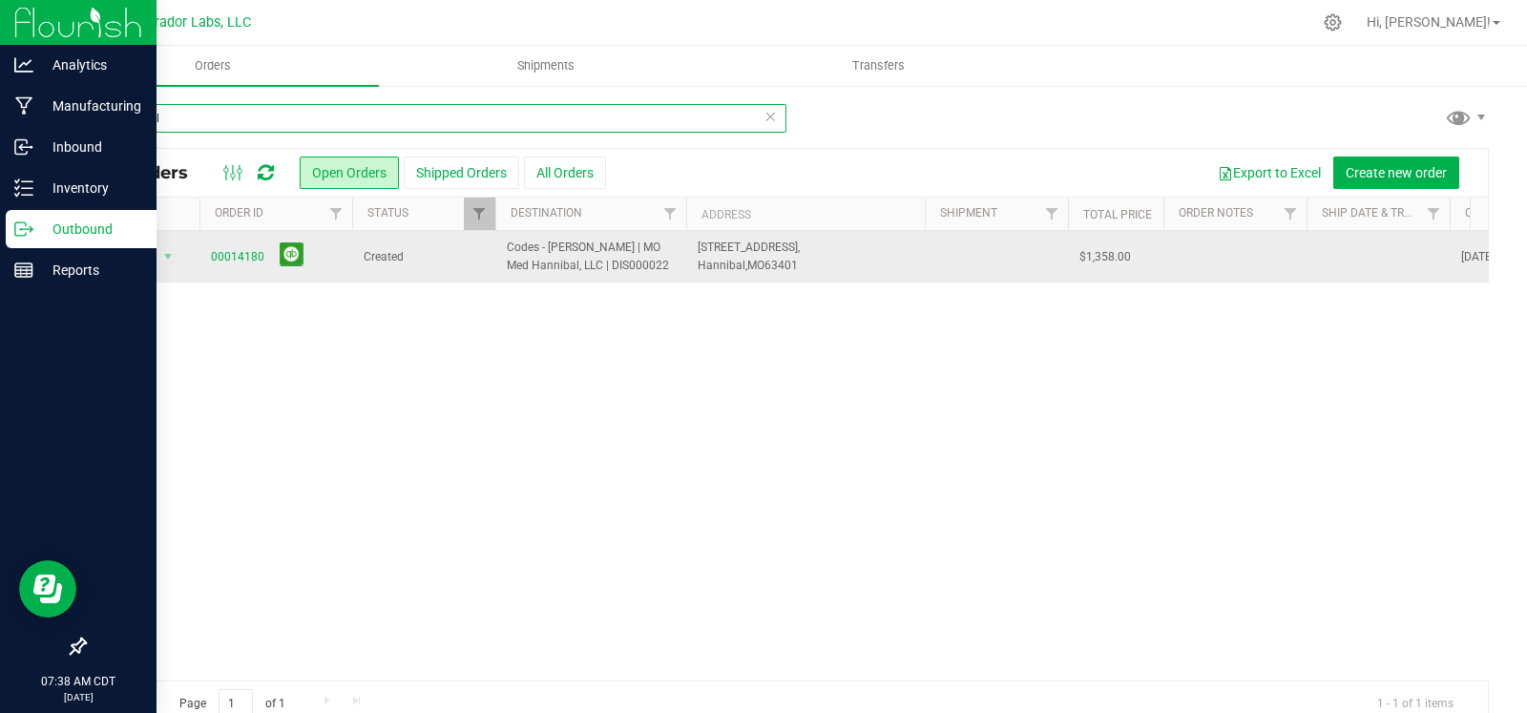
type input "hannibal"
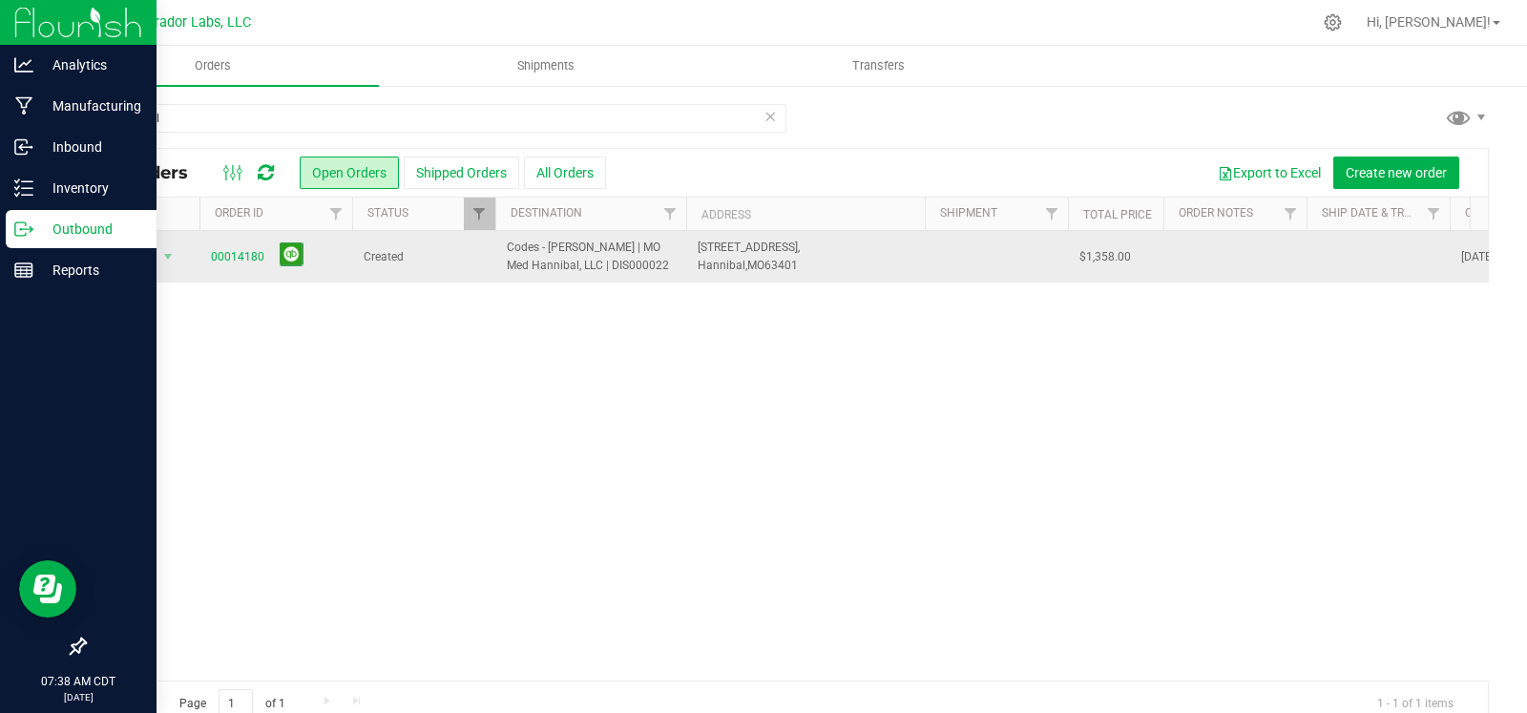
click at [1338, 259] on td at bounding box center [1377, 257] width 143 height 52
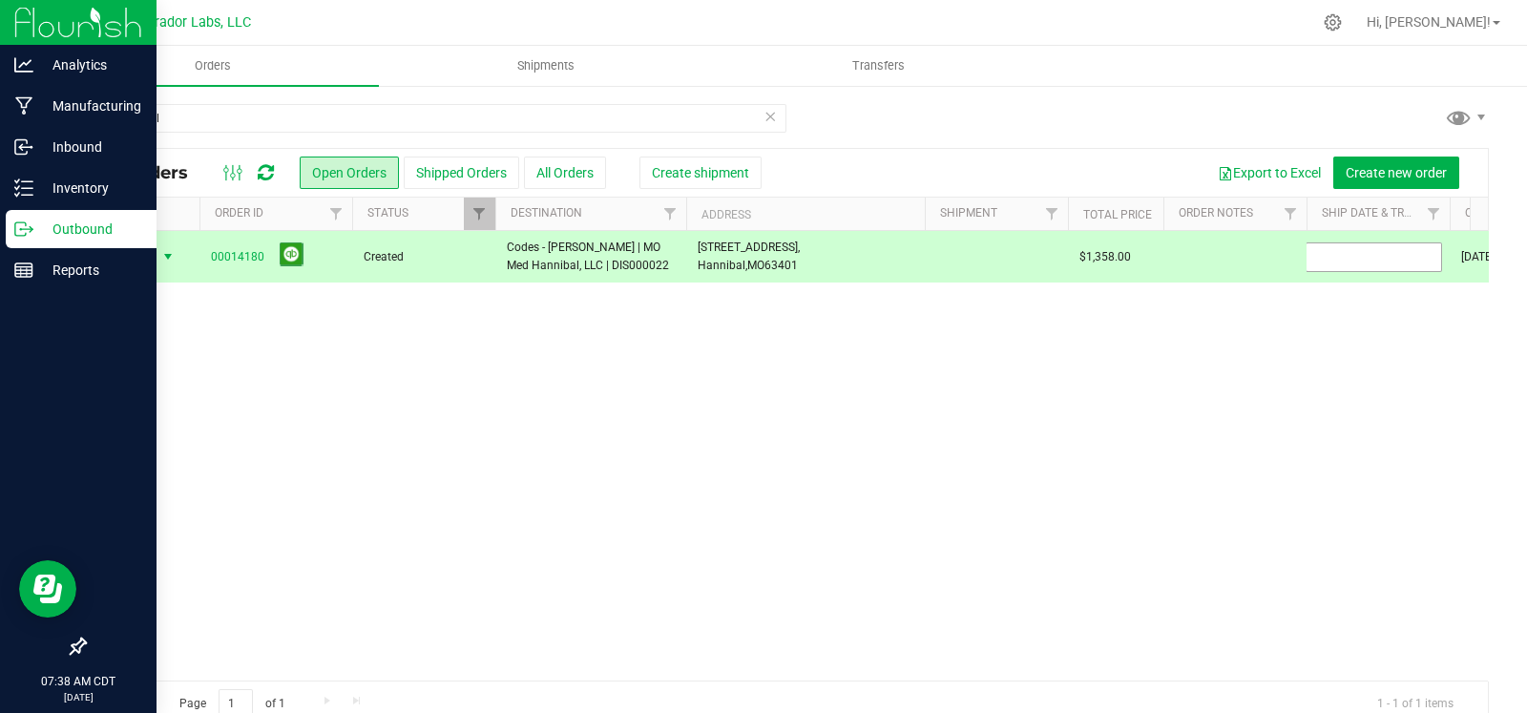
click at [1338, 259] on input "text" at bounding box center [1373, 257] width 136 height 30
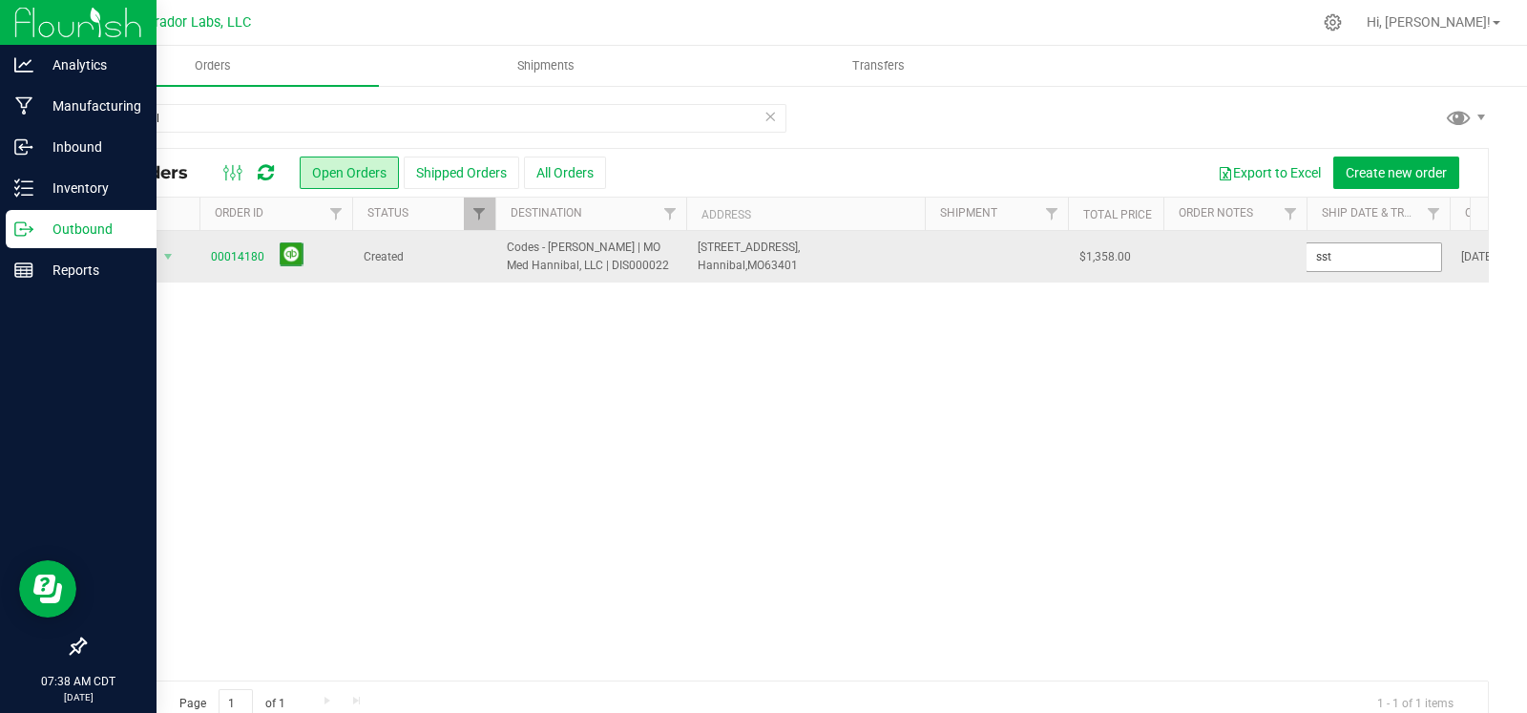
type input "sst"
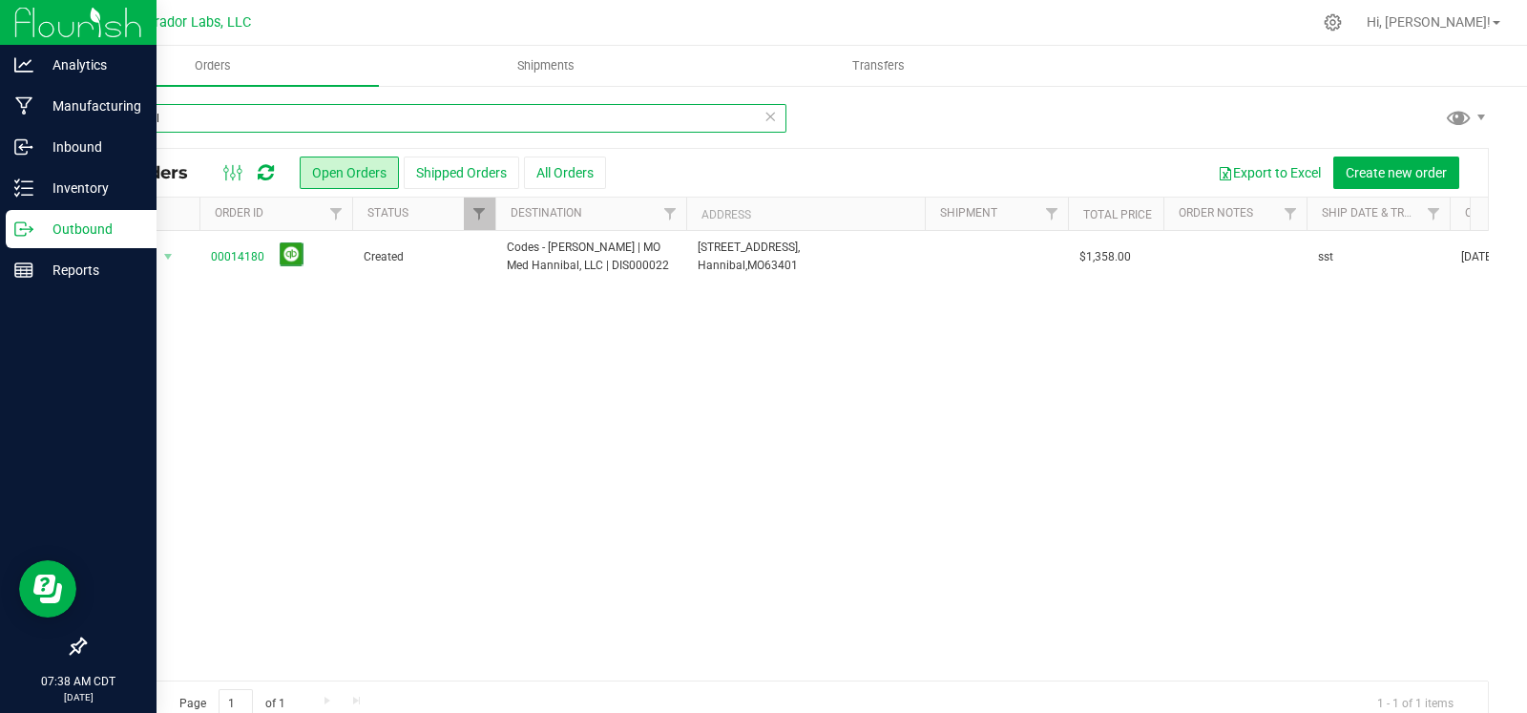
click at [654, 121] on input "hannibal" at bounding box center [435, 118] width 702 height 29
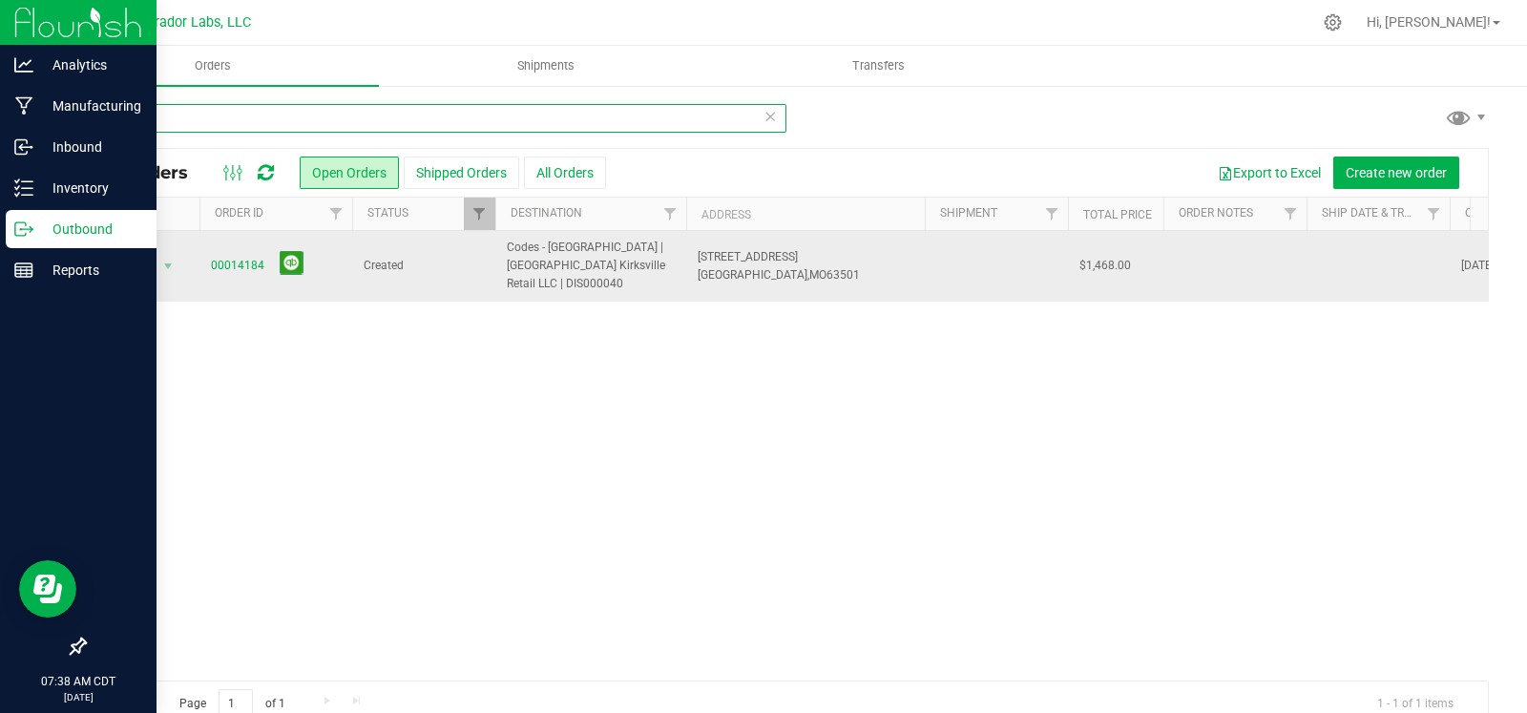
type input "kirks"
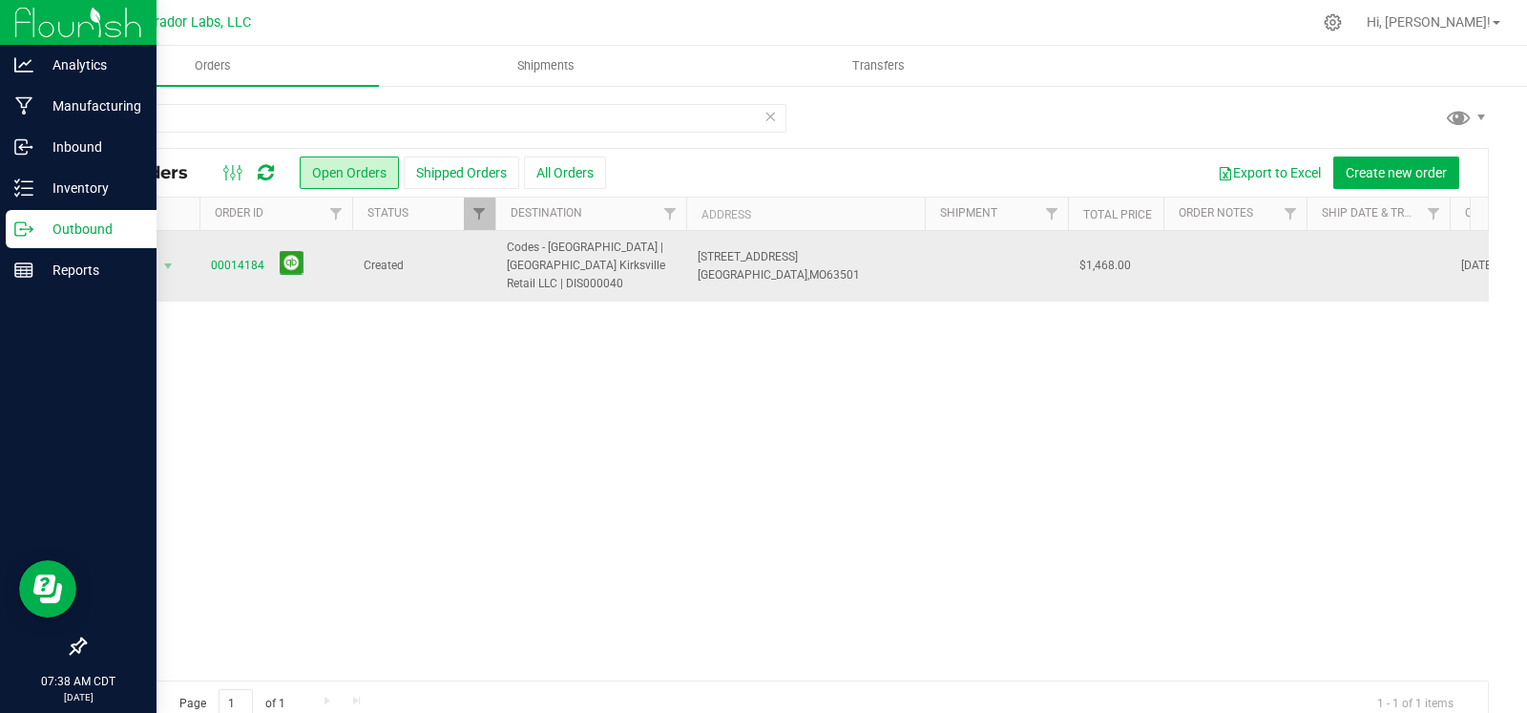
click at [1346, 260] on td at bounding box center [1377, 266] width 143 height 71
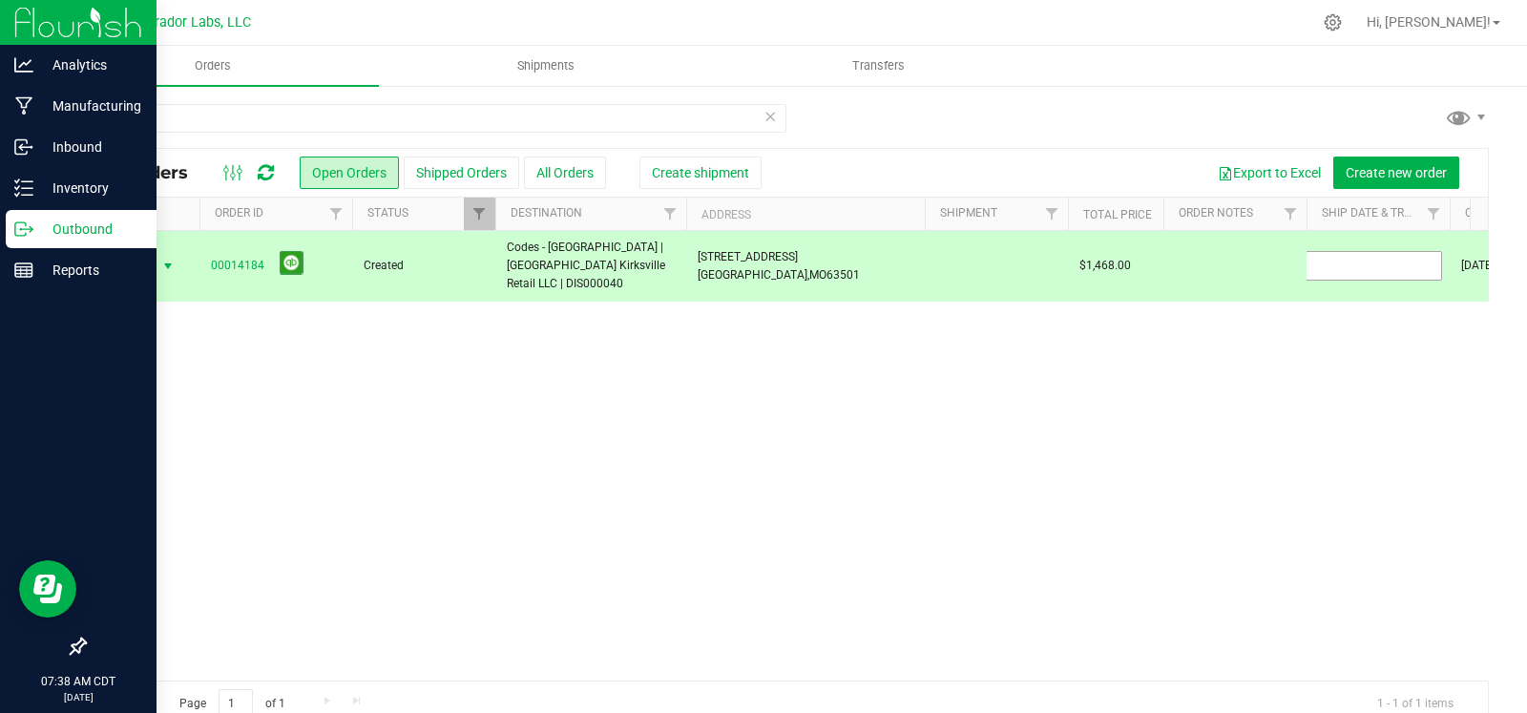
click at [1346, 260] on input "text" at bounding box center [1373, 266] width 136 height 30
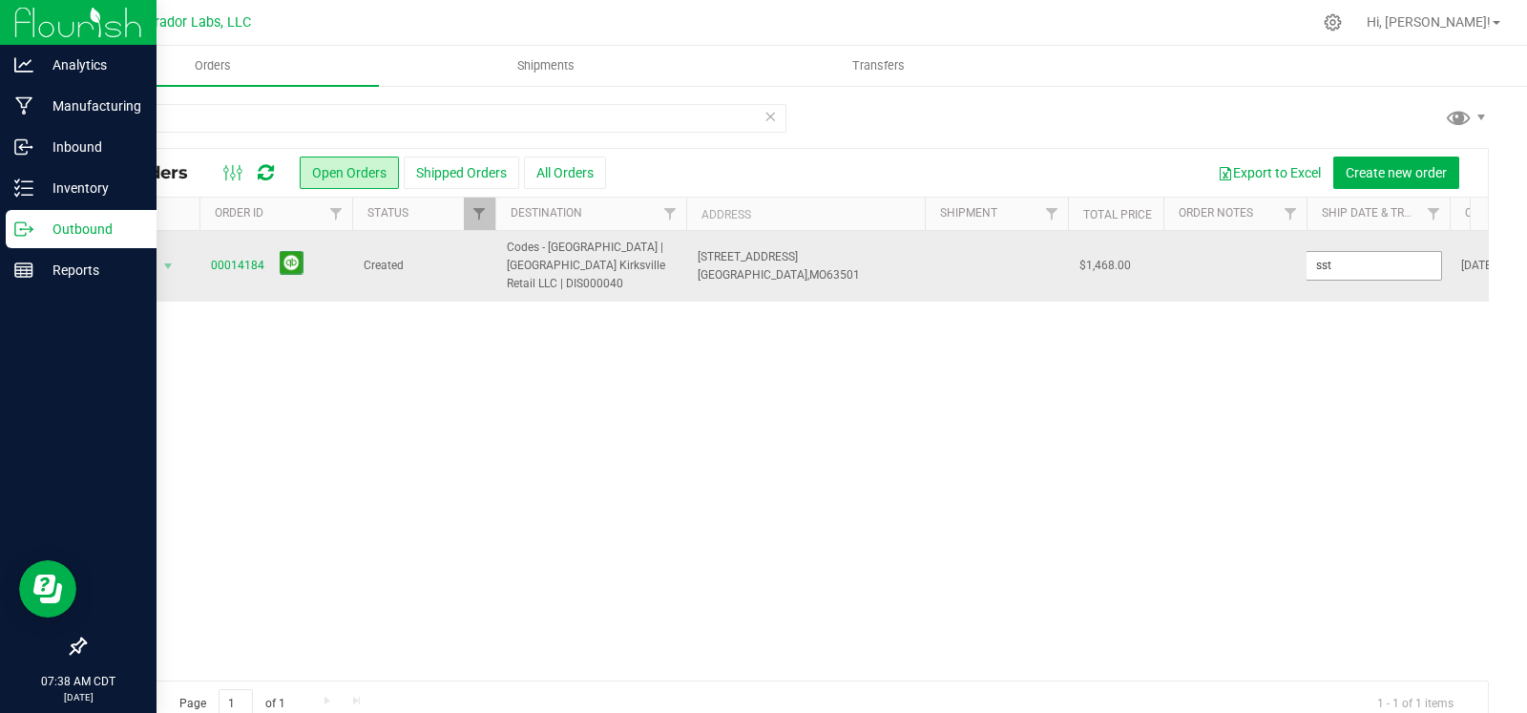
type input "sst"
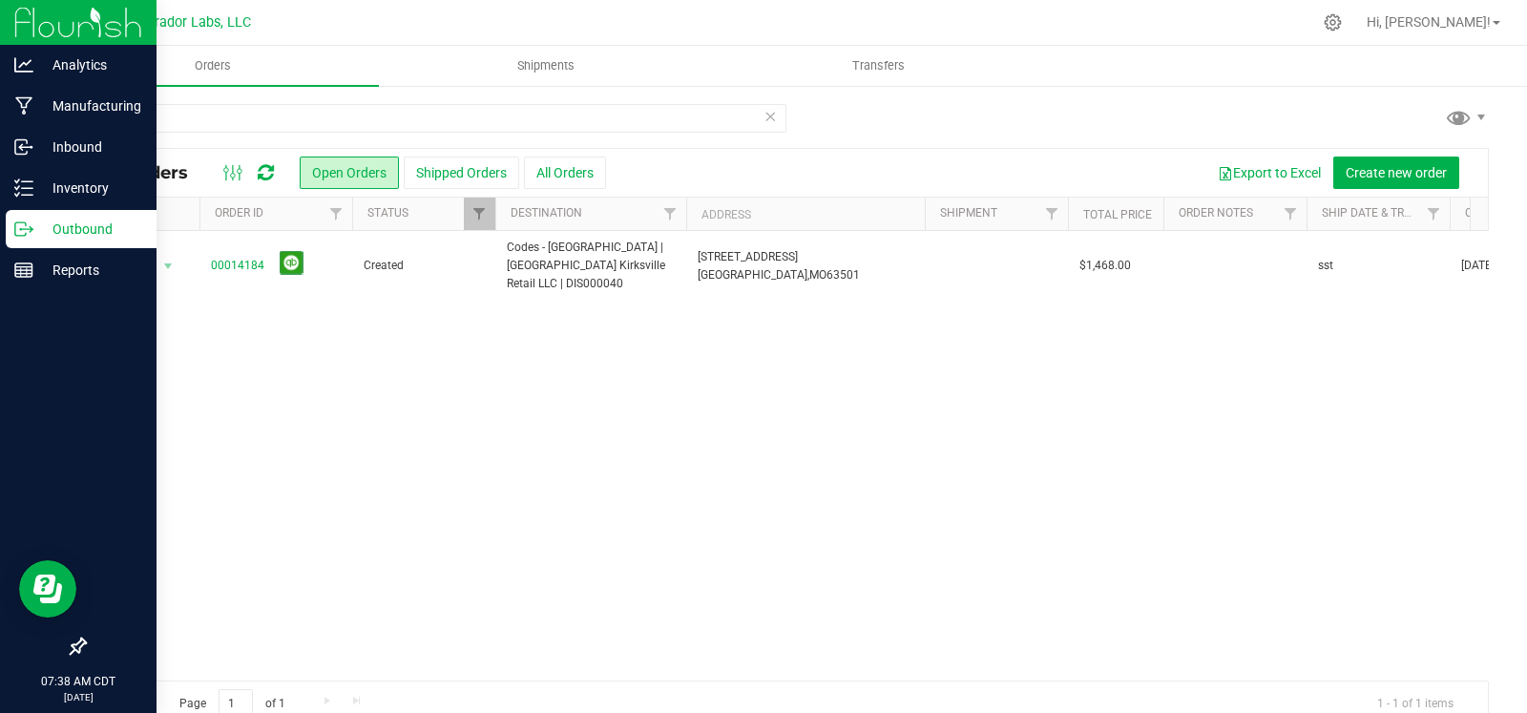
click at [763, 119] on icon at bounding box center [769, 115] width 13 height 23
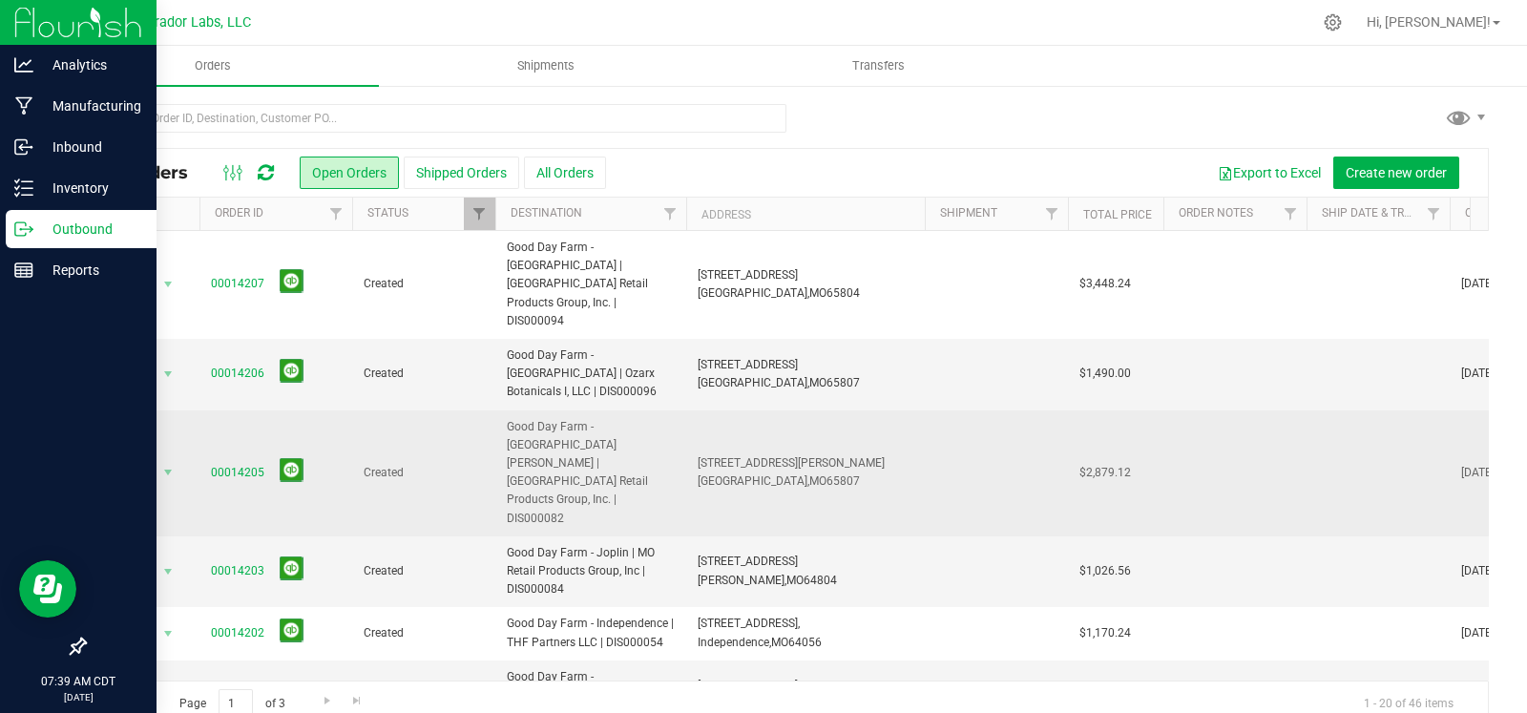
scroll to position [786, 0]
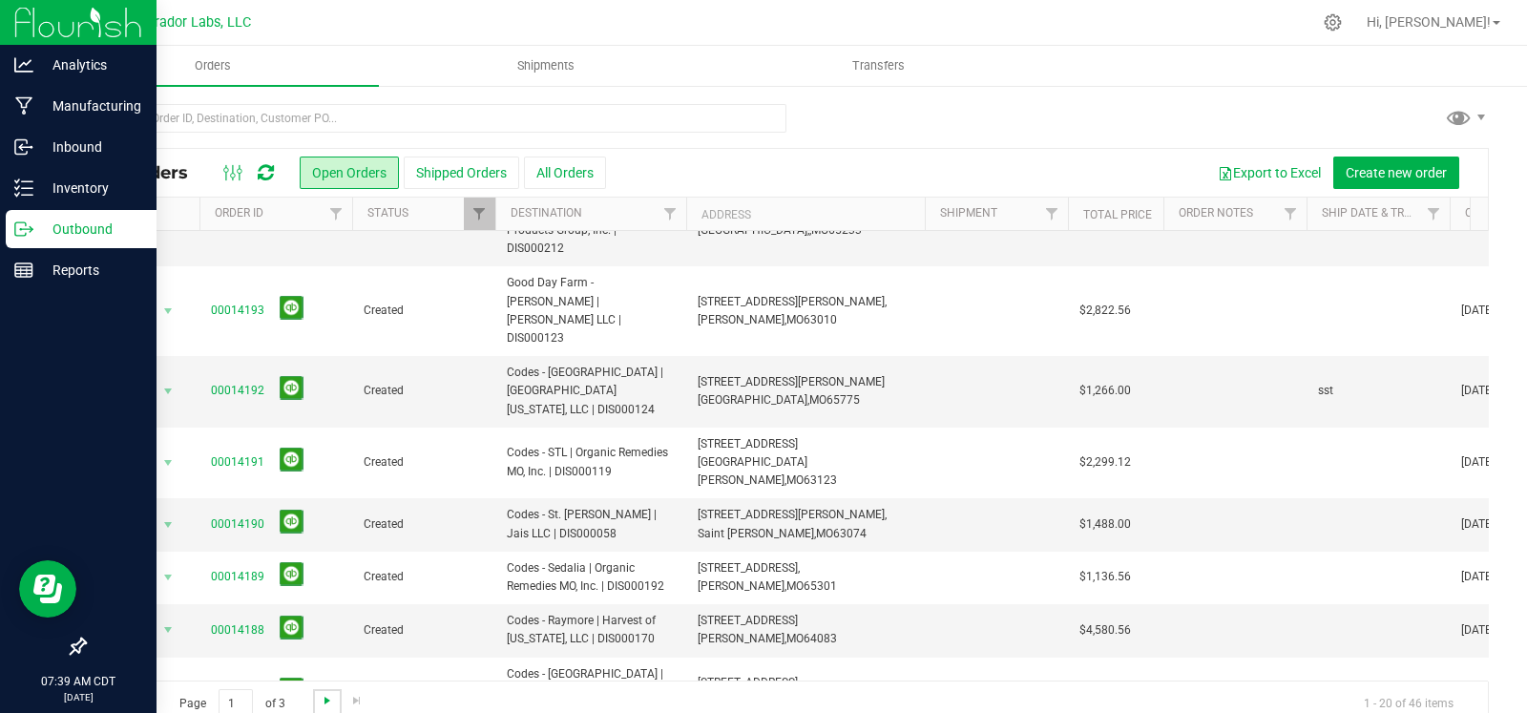
click at [324, 703] on span "Go to the next page" at bounding box center [327, 700] width 15 height 15
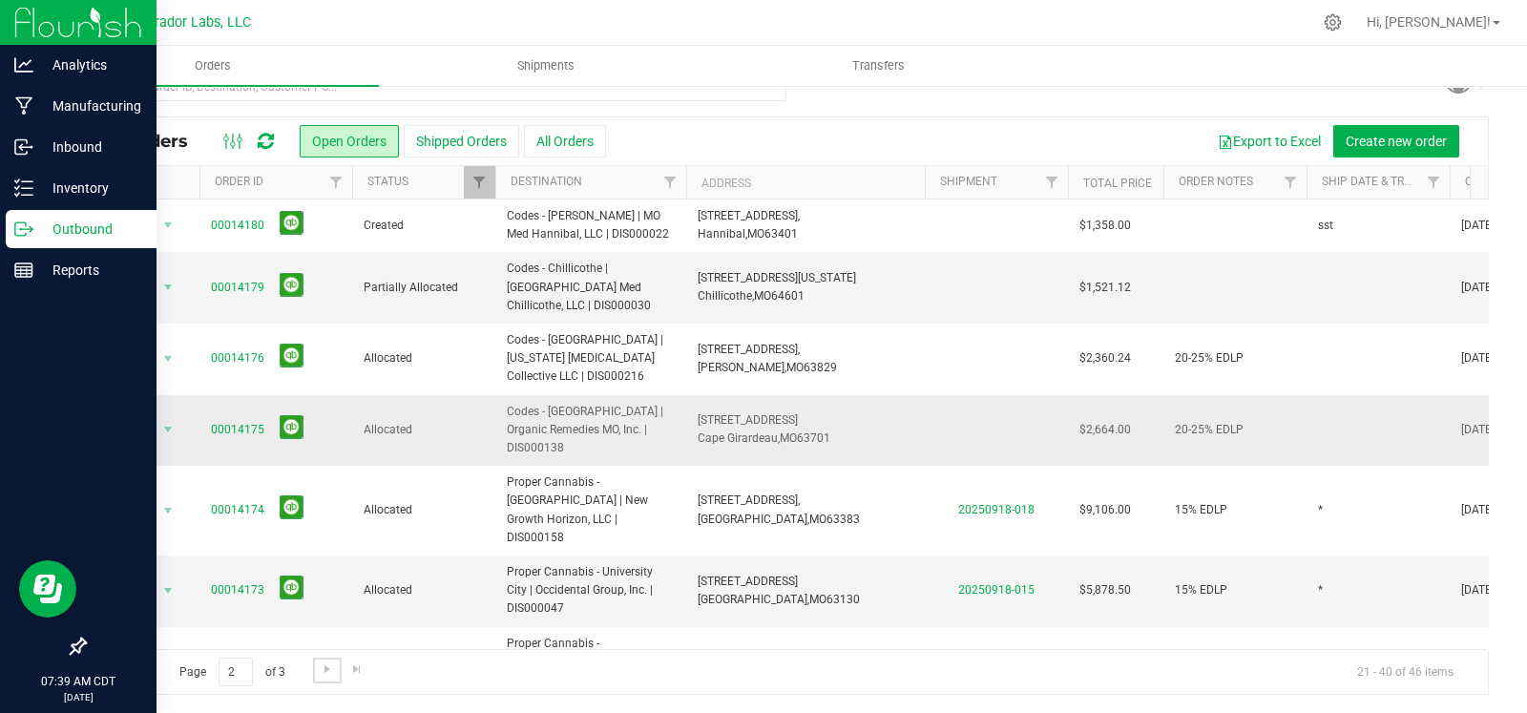
scroll to position [0, 0]
click at [1340, 400] on td at bounding box center [1377, 431] width 143 height 72
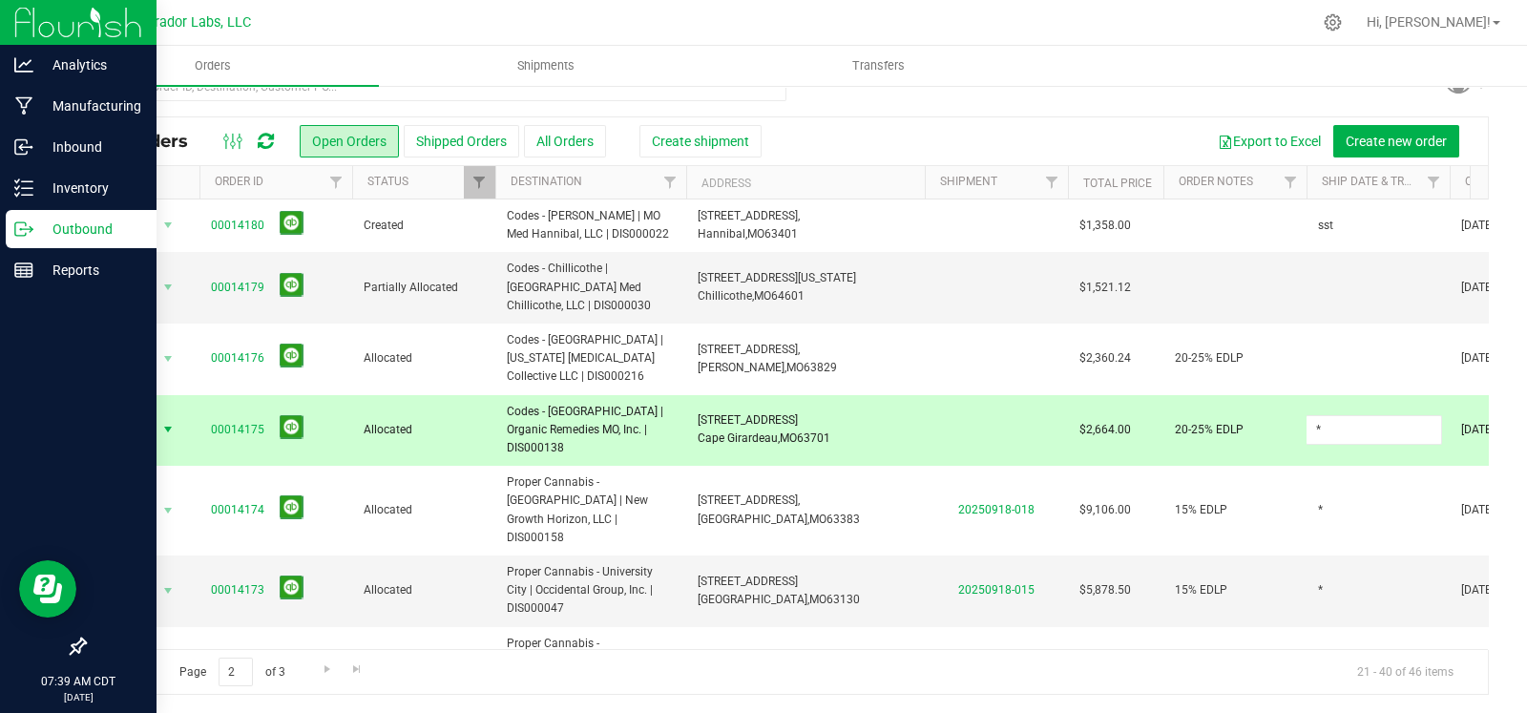
type input "*"
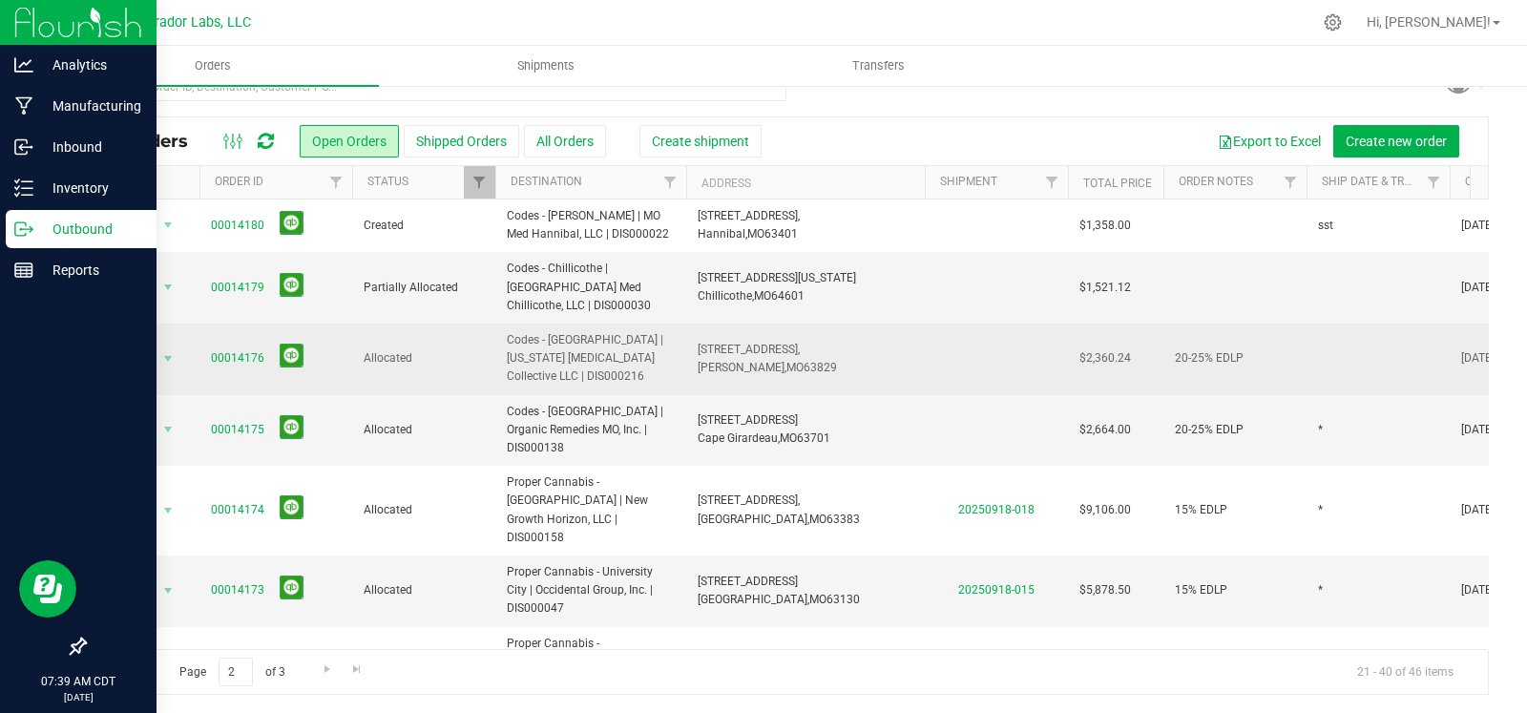
click at [1345, 344] on td at bounding box center [1377, 359] width 143 height 72
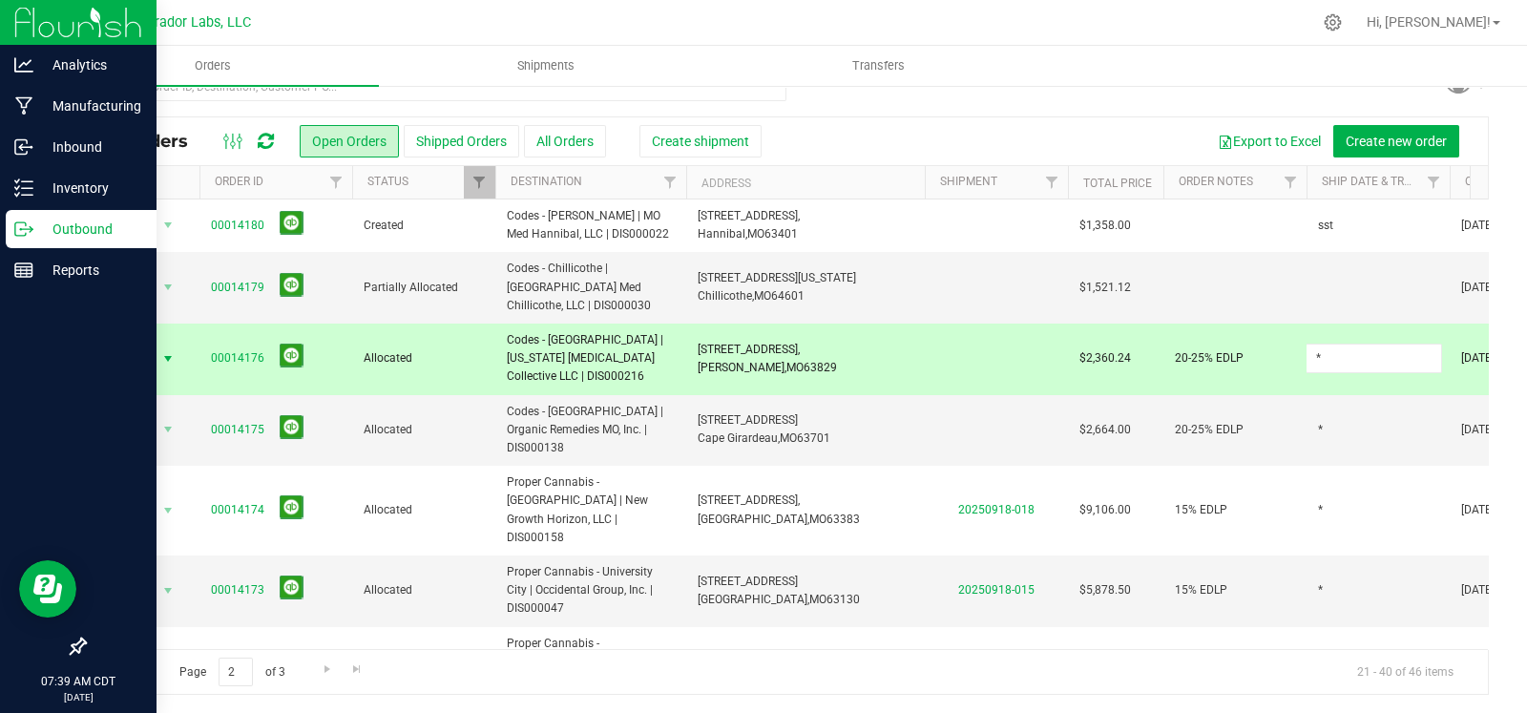
type input "*"
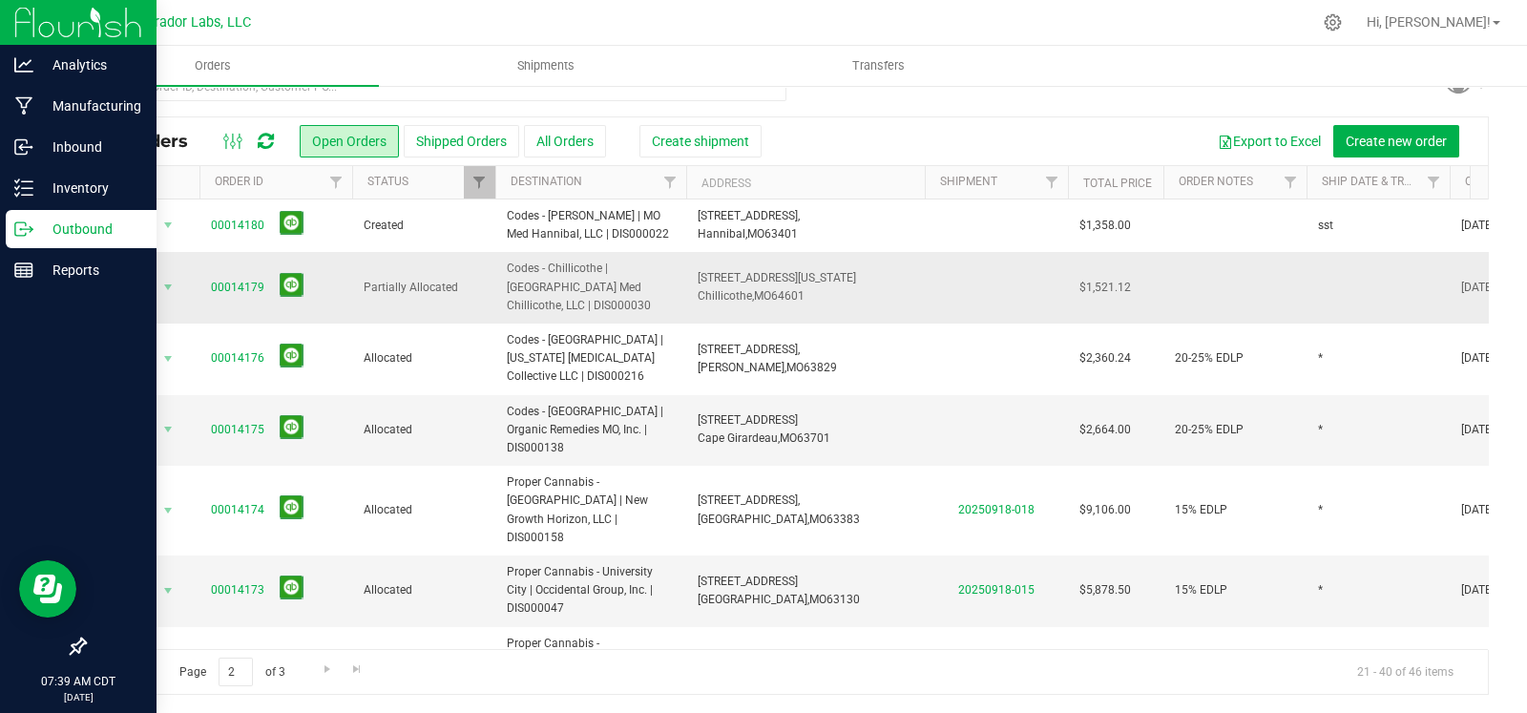
click at [1345, 285] on td at bounding box center [1377, 288] width 143 height 72
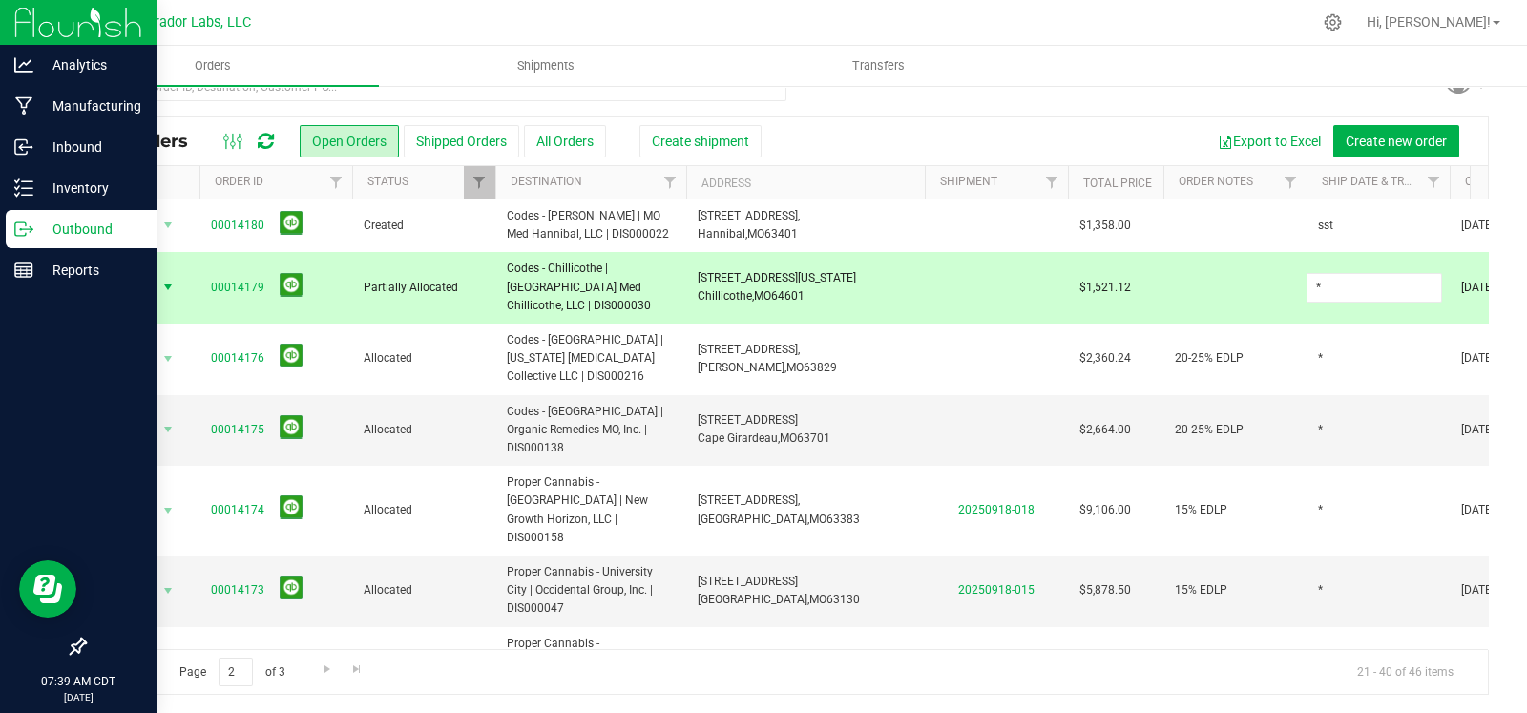
type input "*"
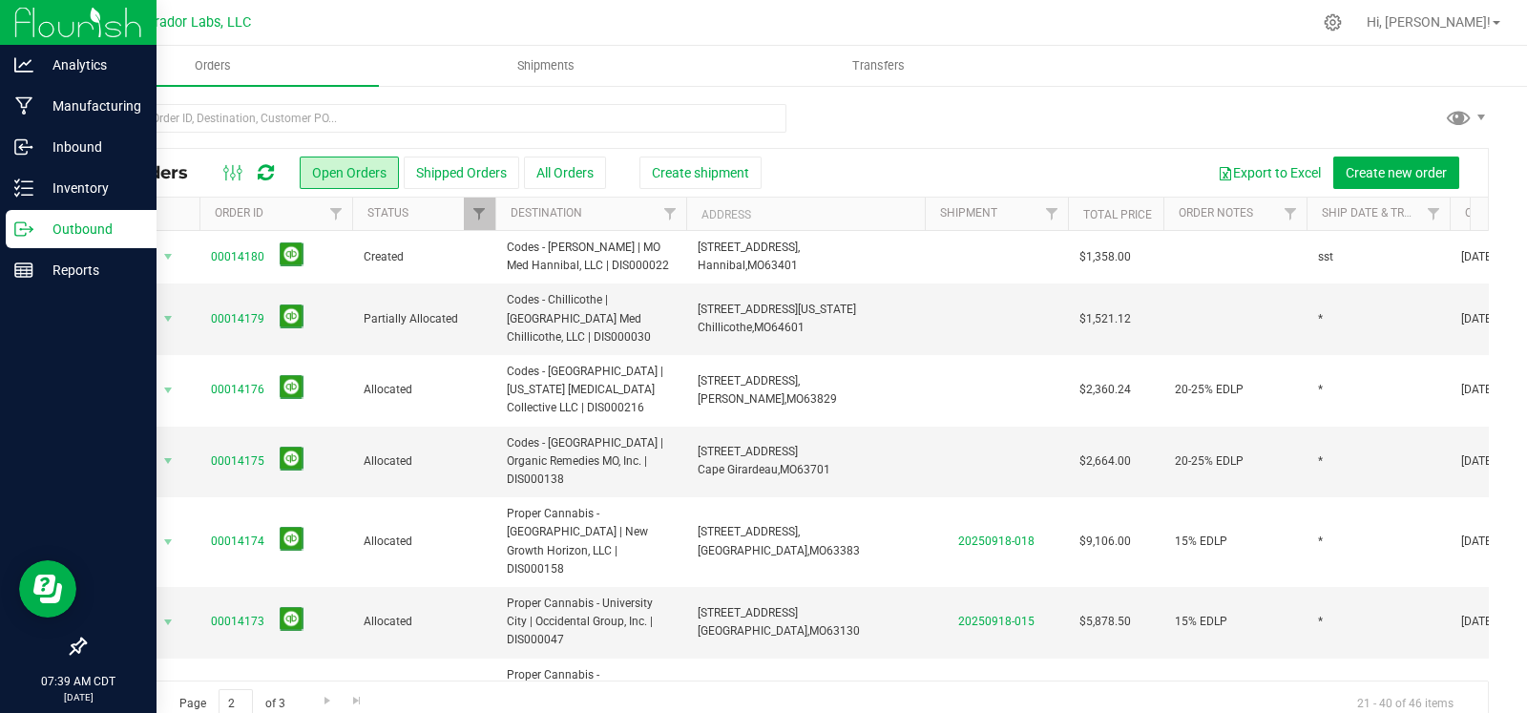
click at [134, 703] on span "Go to the previous page" at bounding box center [137, 700] width 15 height 15
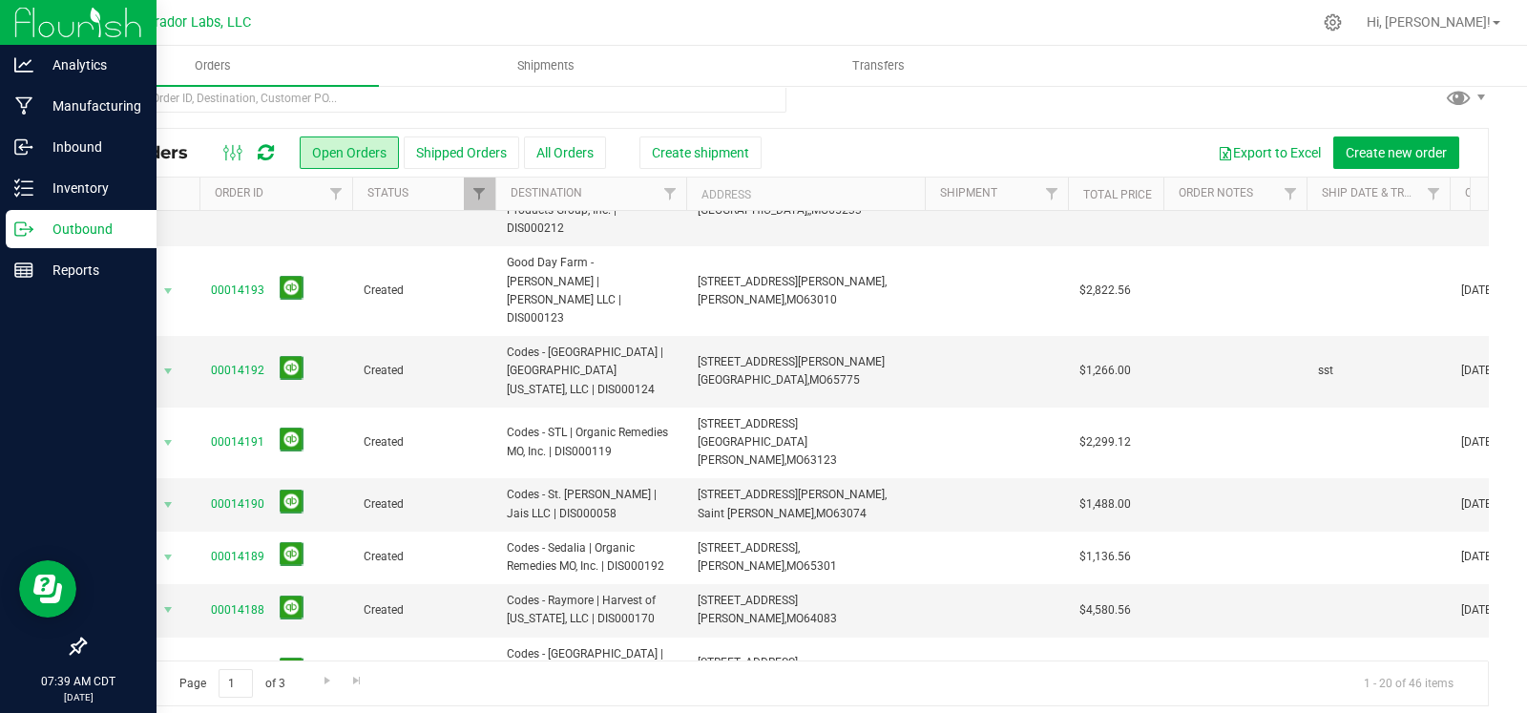
scroll to position [31, 0]
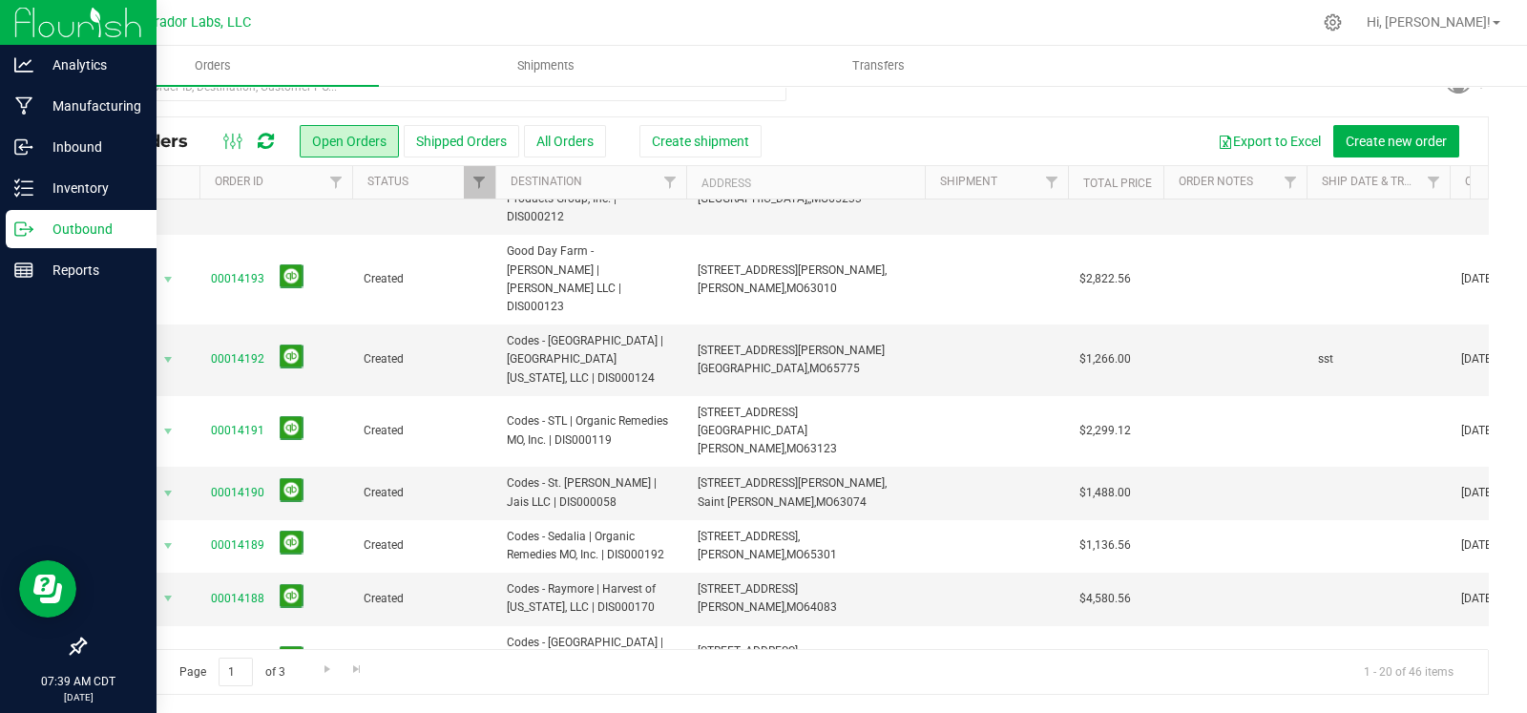
type input "*"
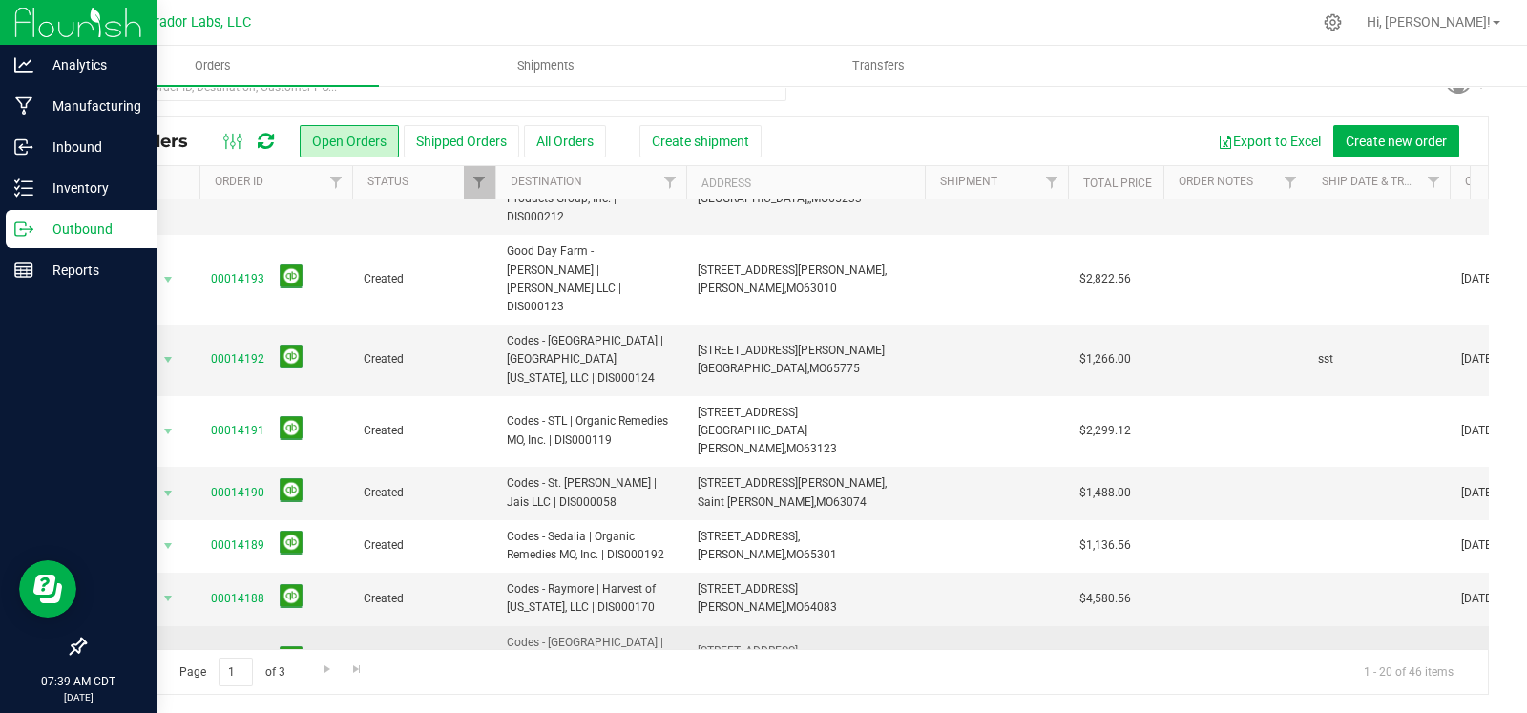
click at [1336, 626] on td at bounding box center [1377, 662] width 143 height 72
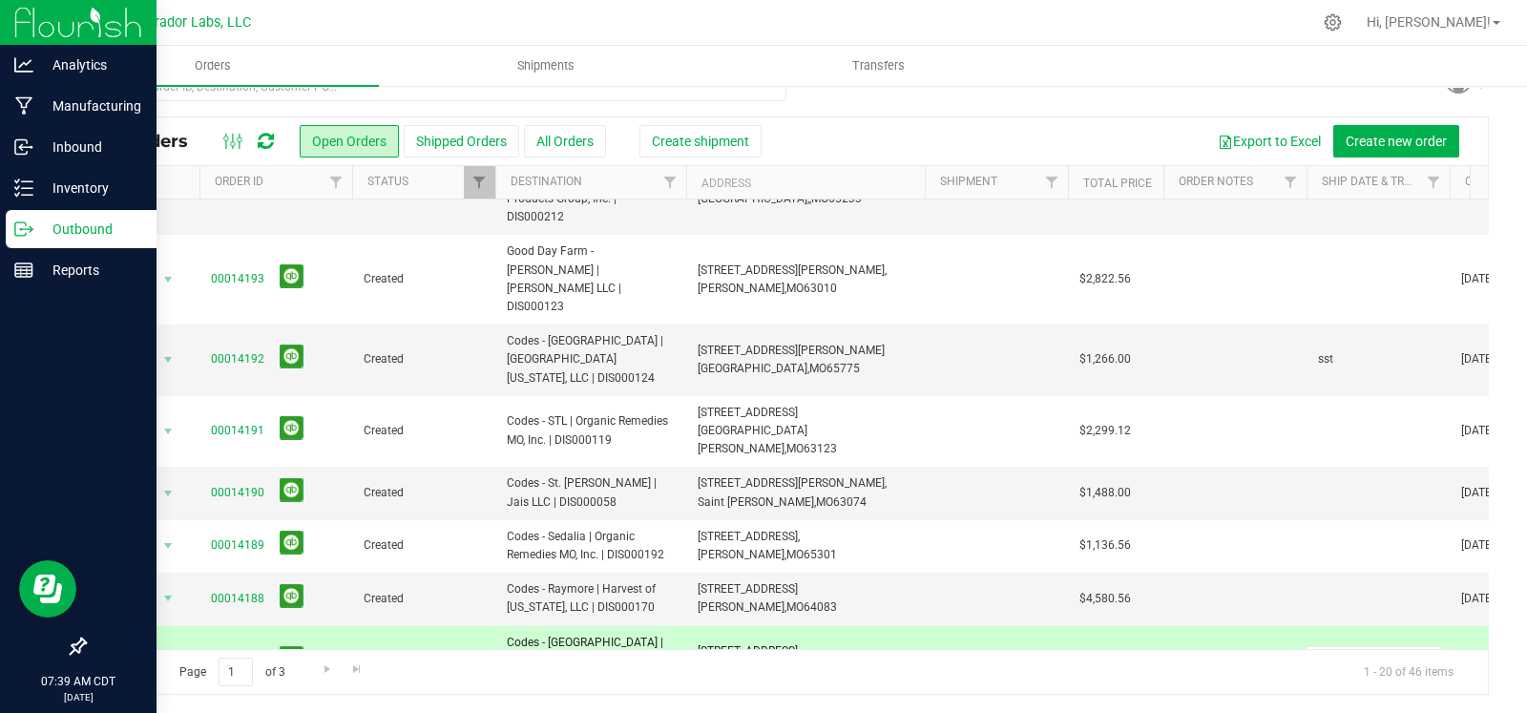
type input "*"
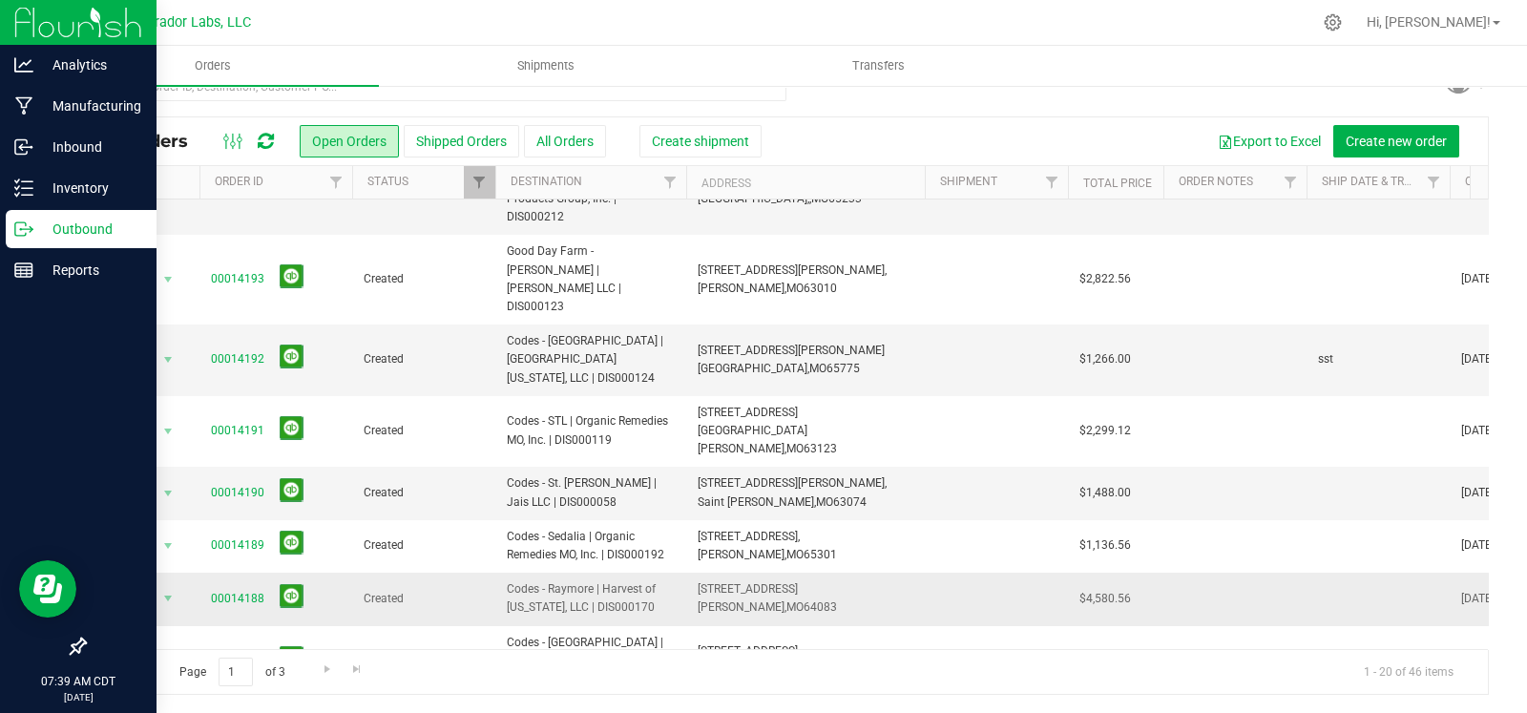
click at [1331, 573] on td at bounding box center [1377, 599] width 143 height 52
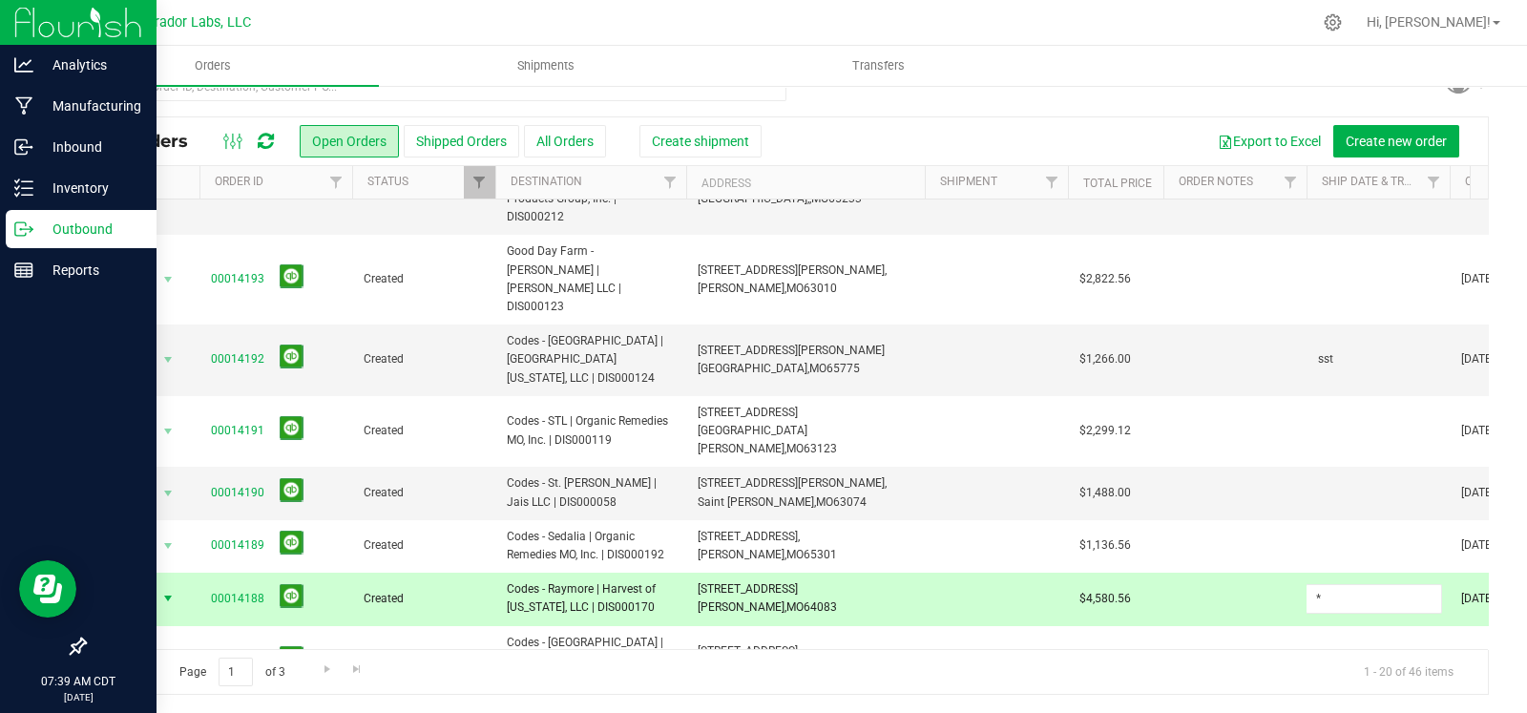
type input "*"
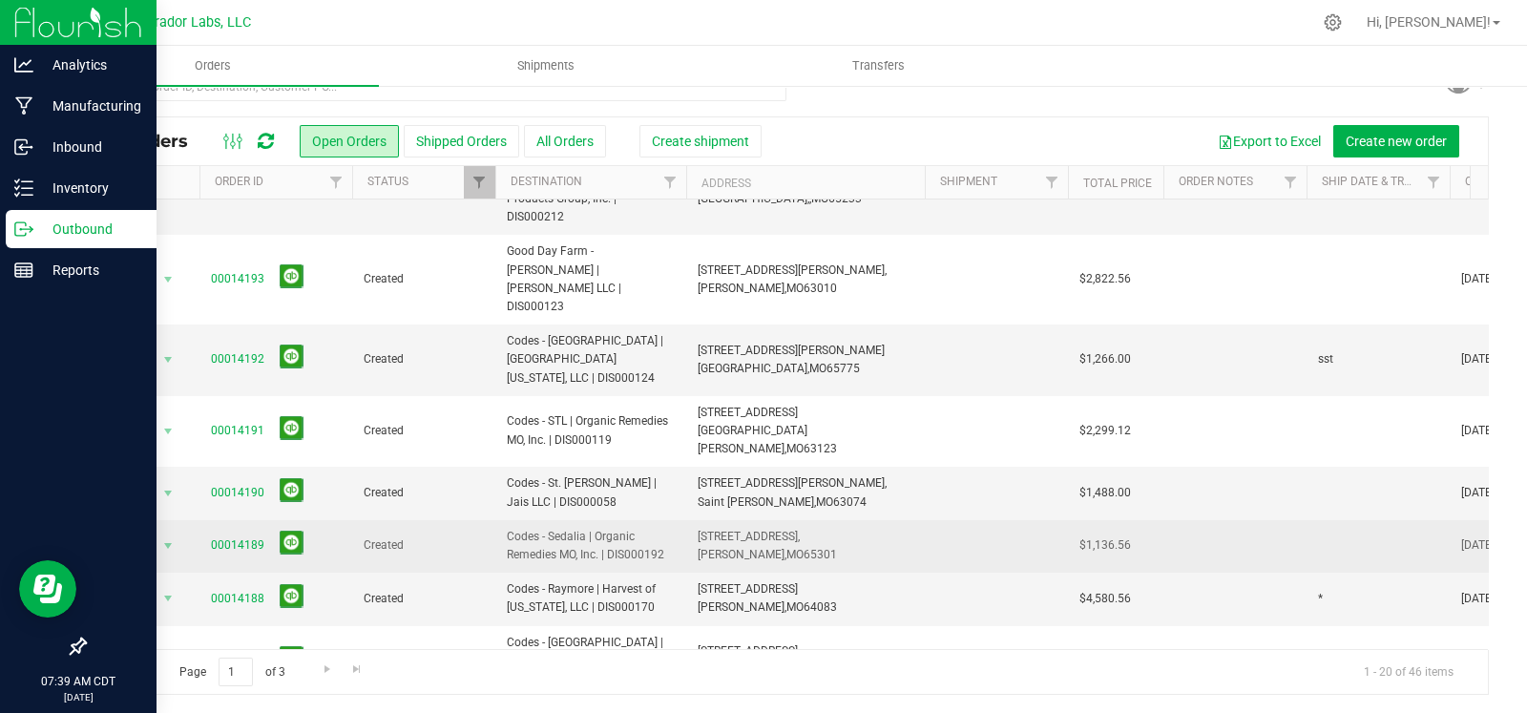
click at [1325, 520] on td at bounding box center [1377, 546] width 143 height 52
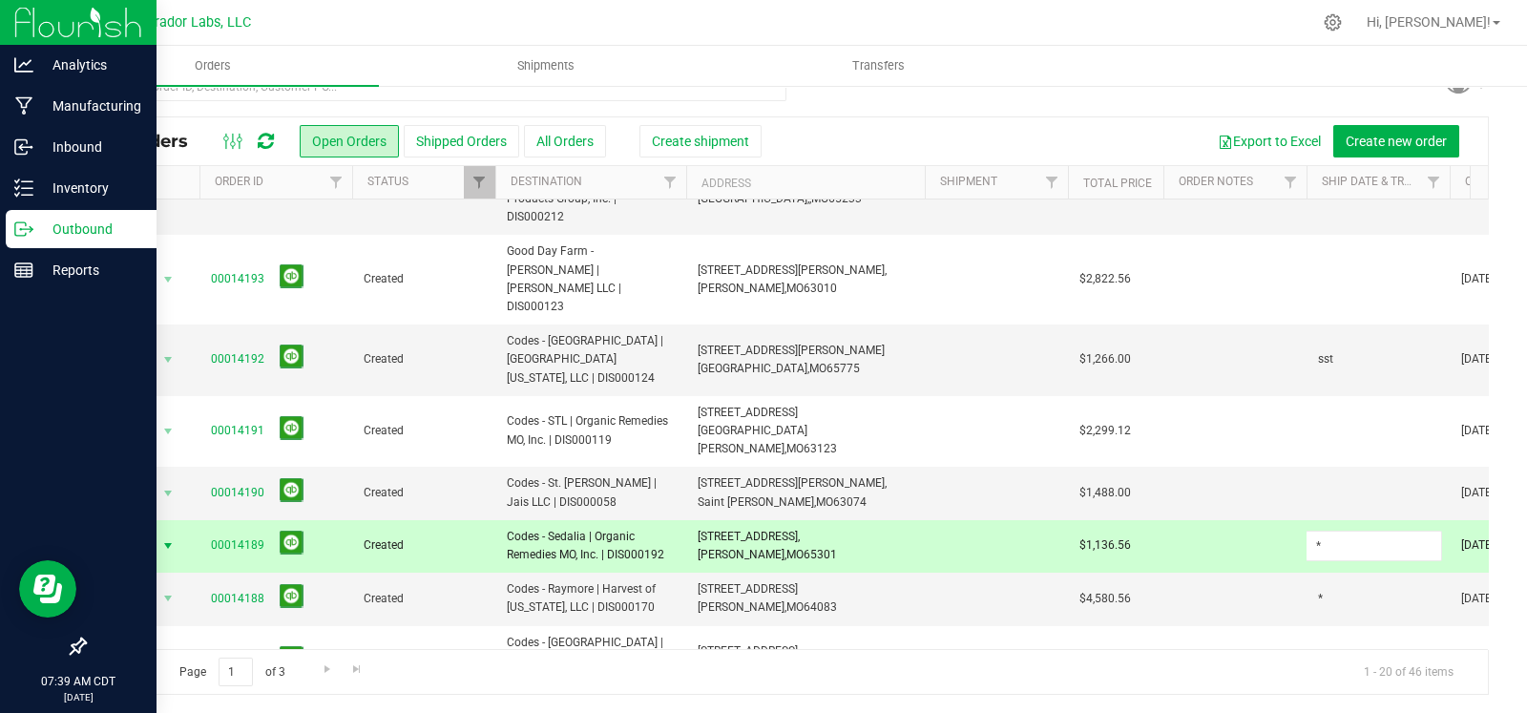
type input "*"
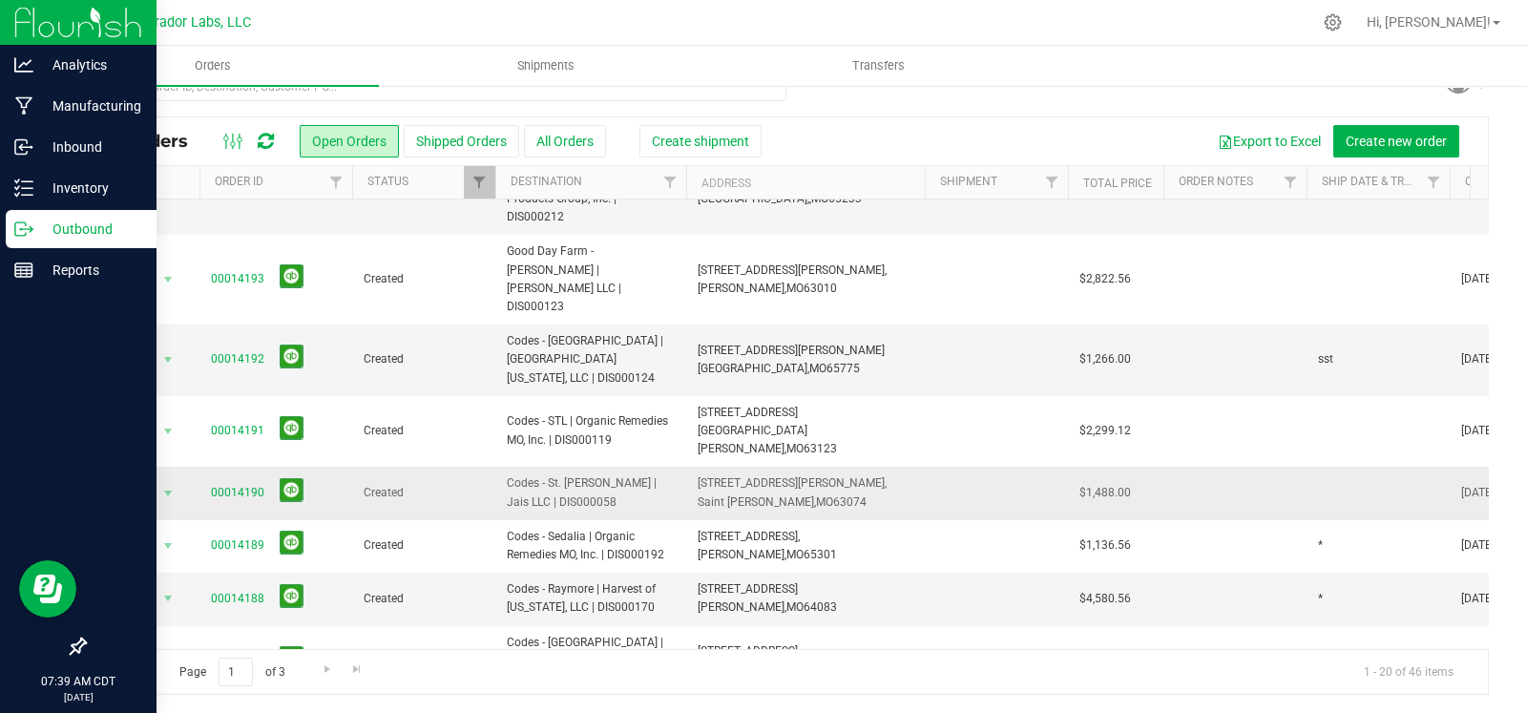
click at [1362, 467] on td at bounding box center [1377, 493] width 143 height 52
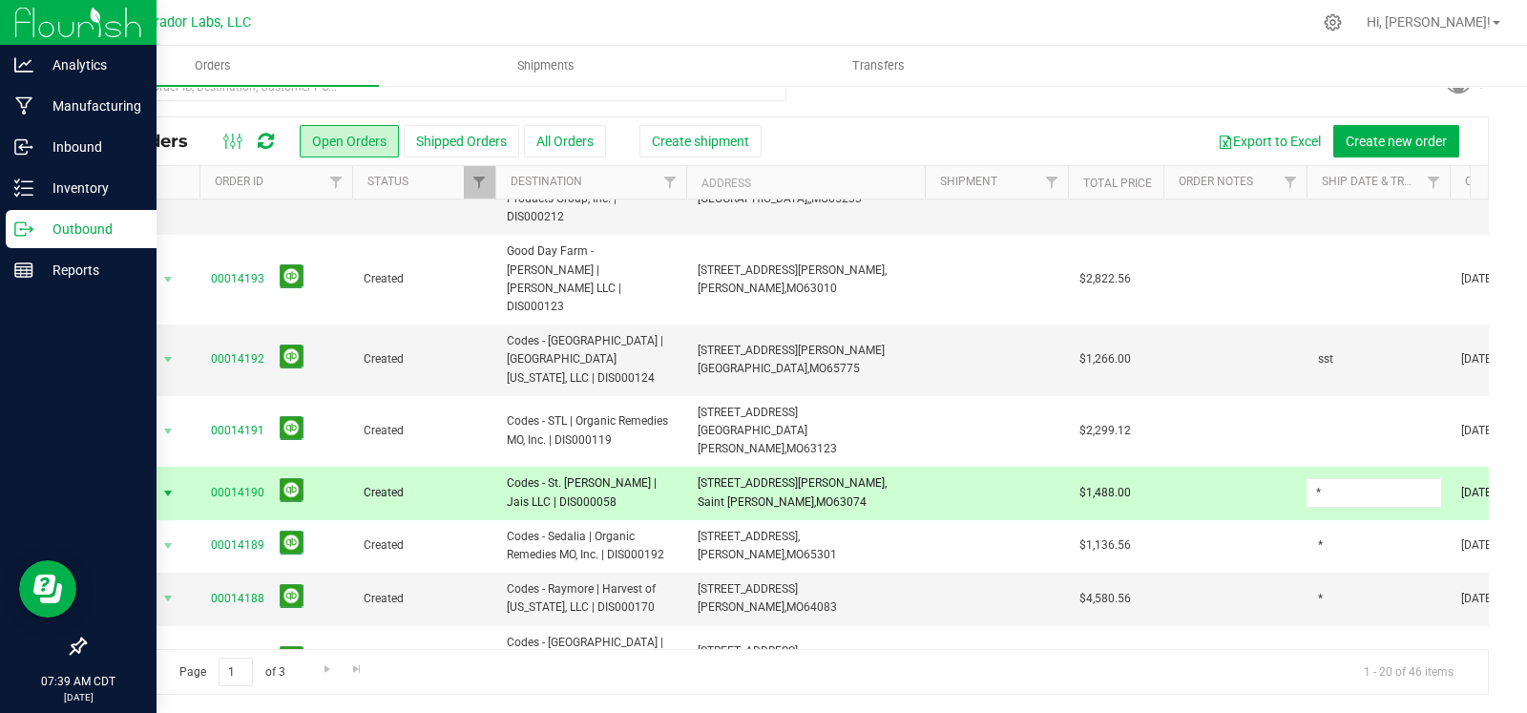
type input "*"
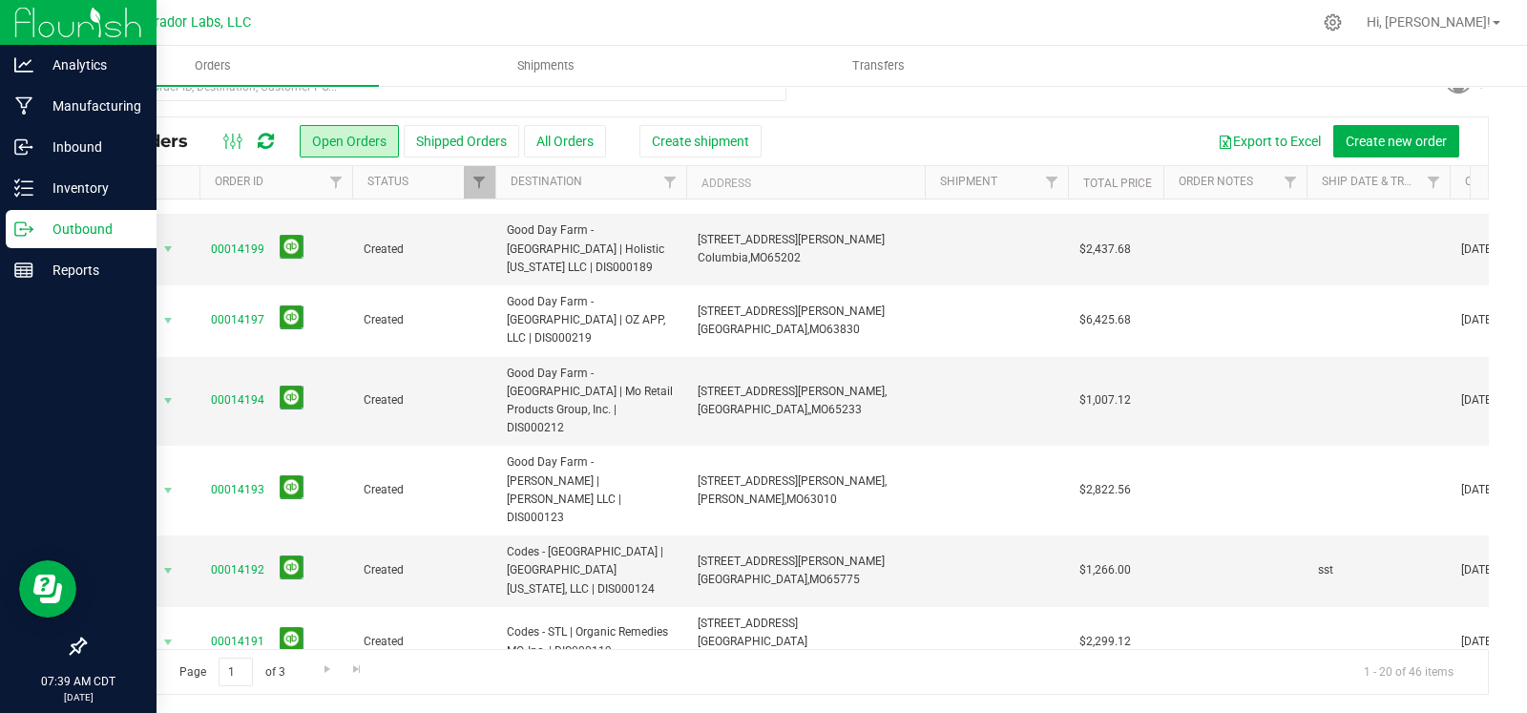
scroll to position [479, 0]
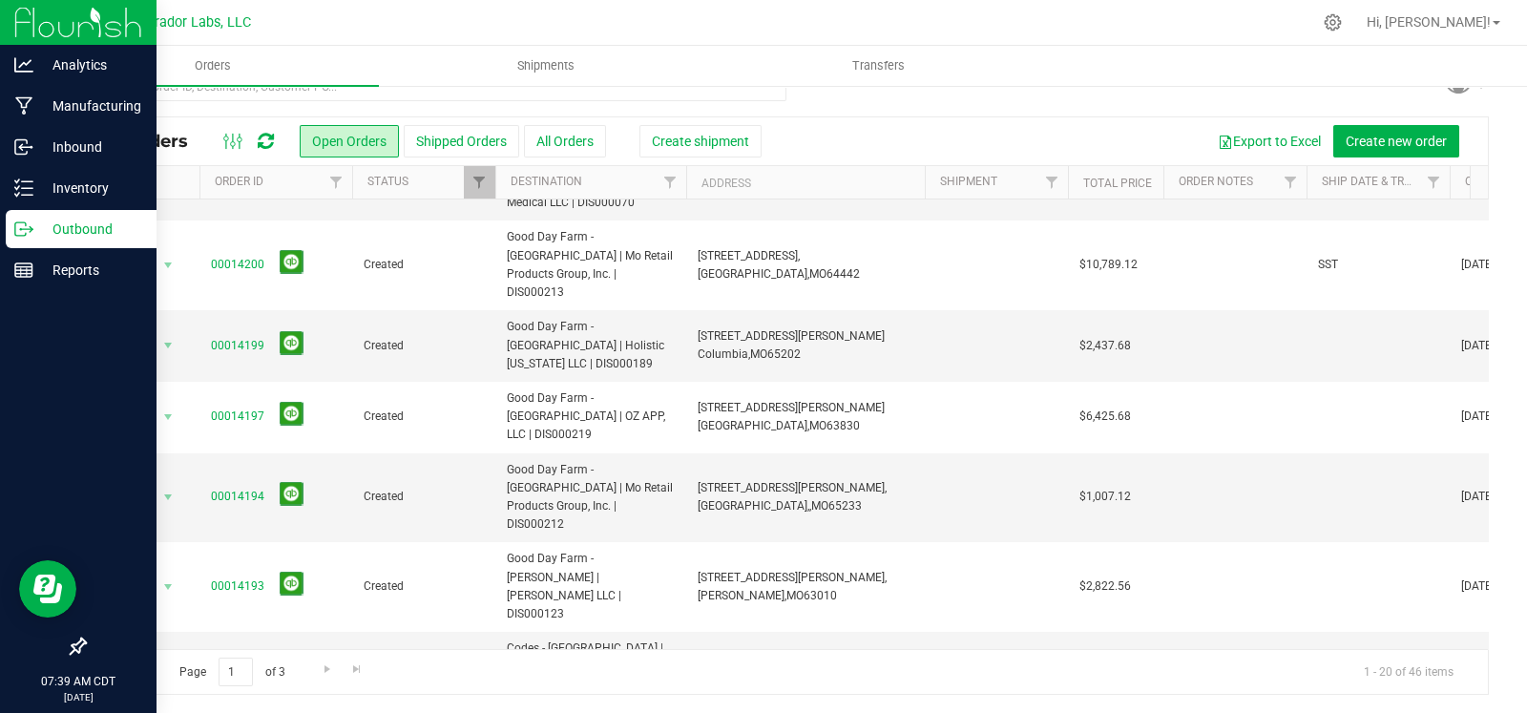
type input "."
type input "*"
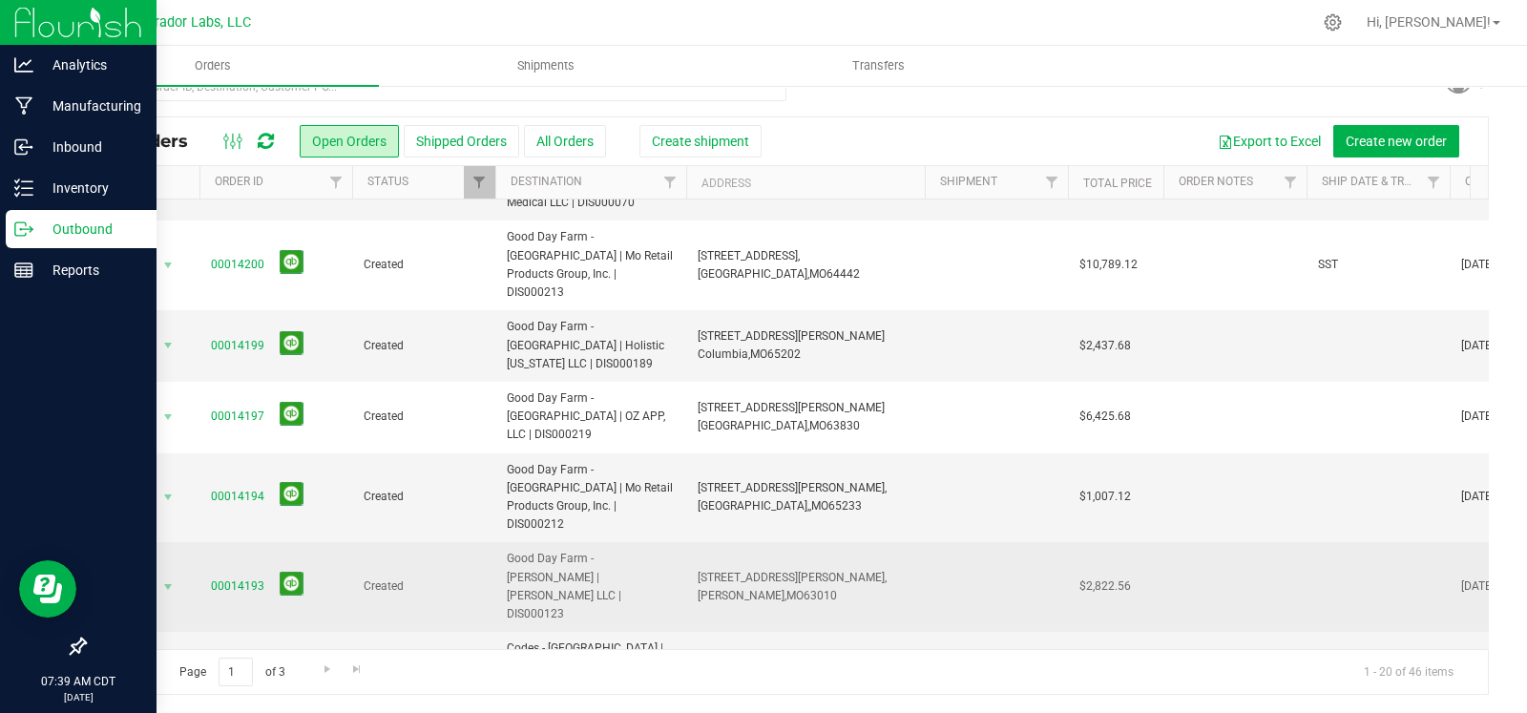
click at [1345, 542] on td at bounding box center [1377, 587] width 143 height 90
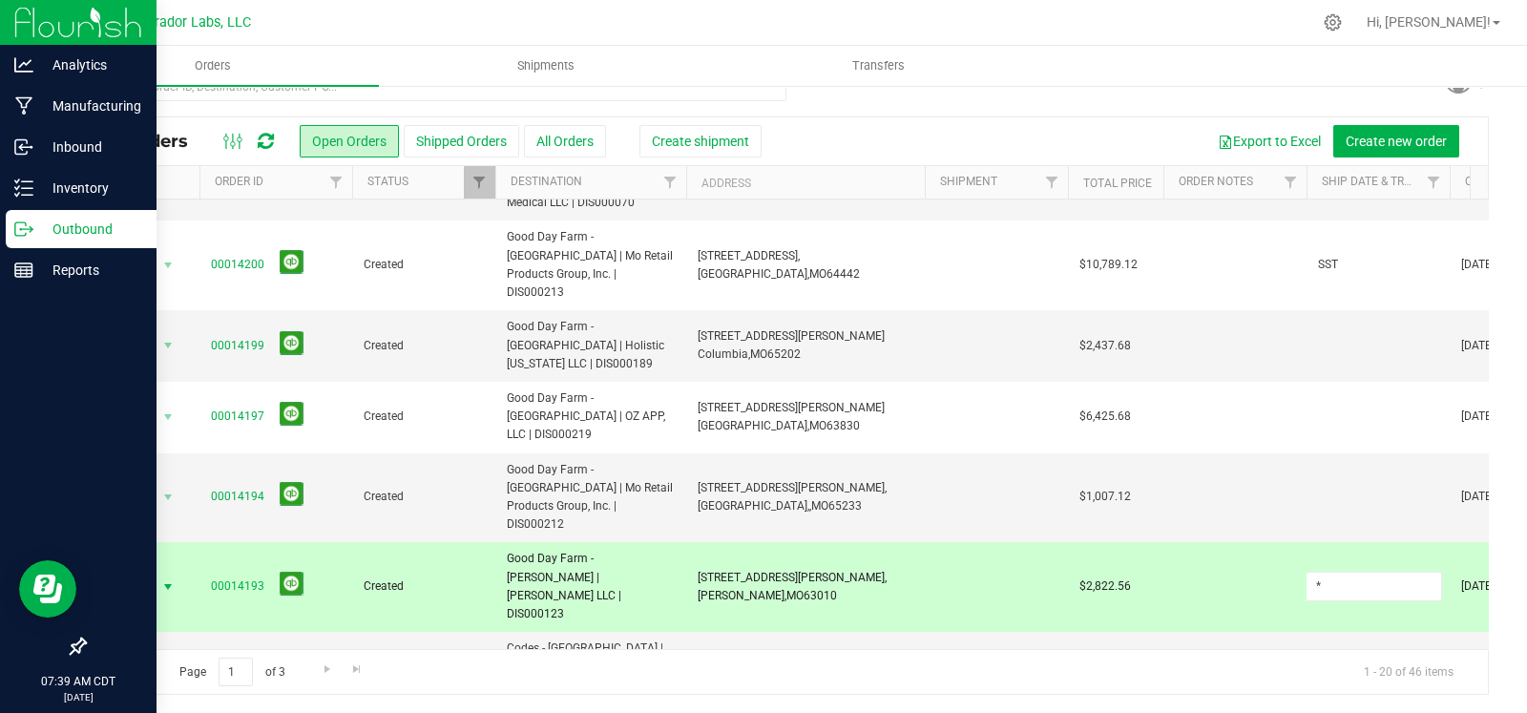
type input "*"
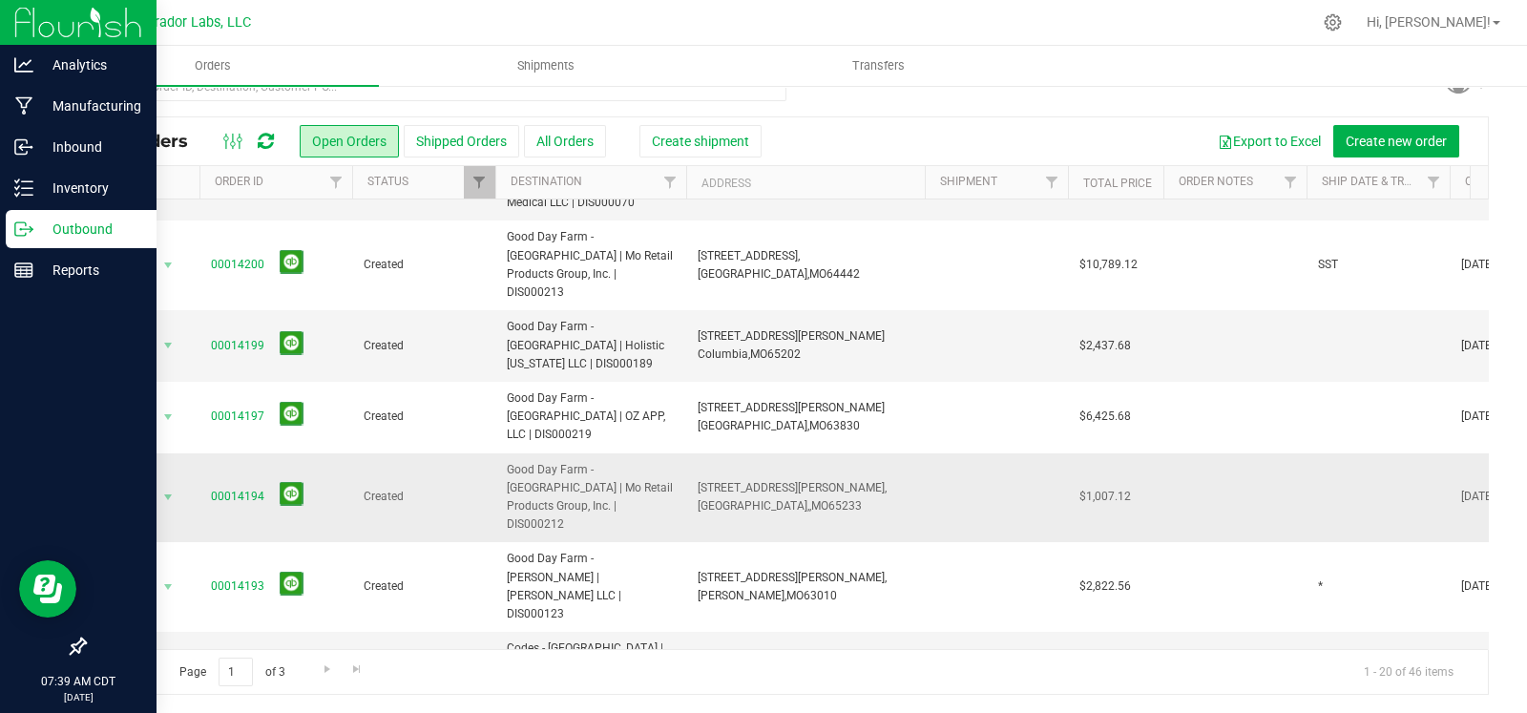
click at [1344, 453] on td at bounding box center [1377, 498] width 143 height 90
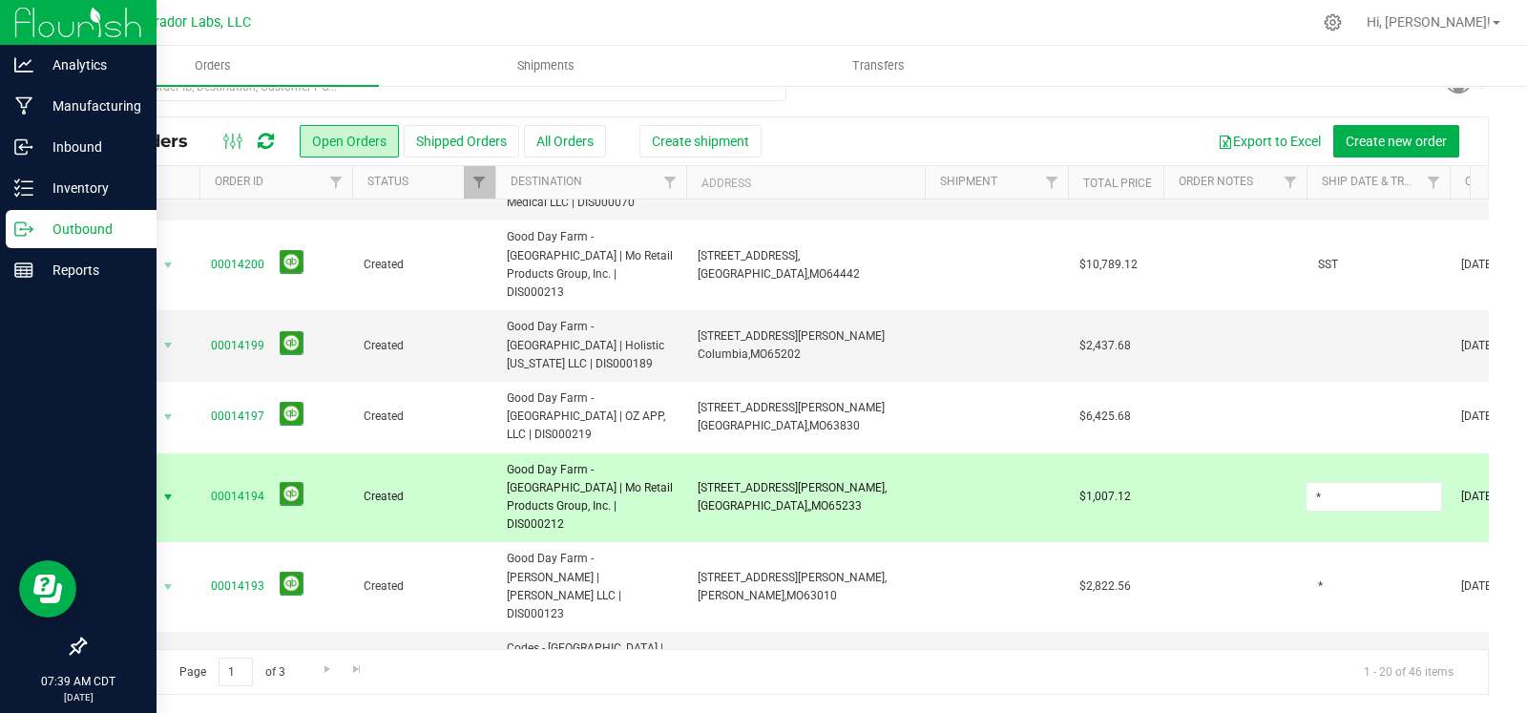
type input "*"
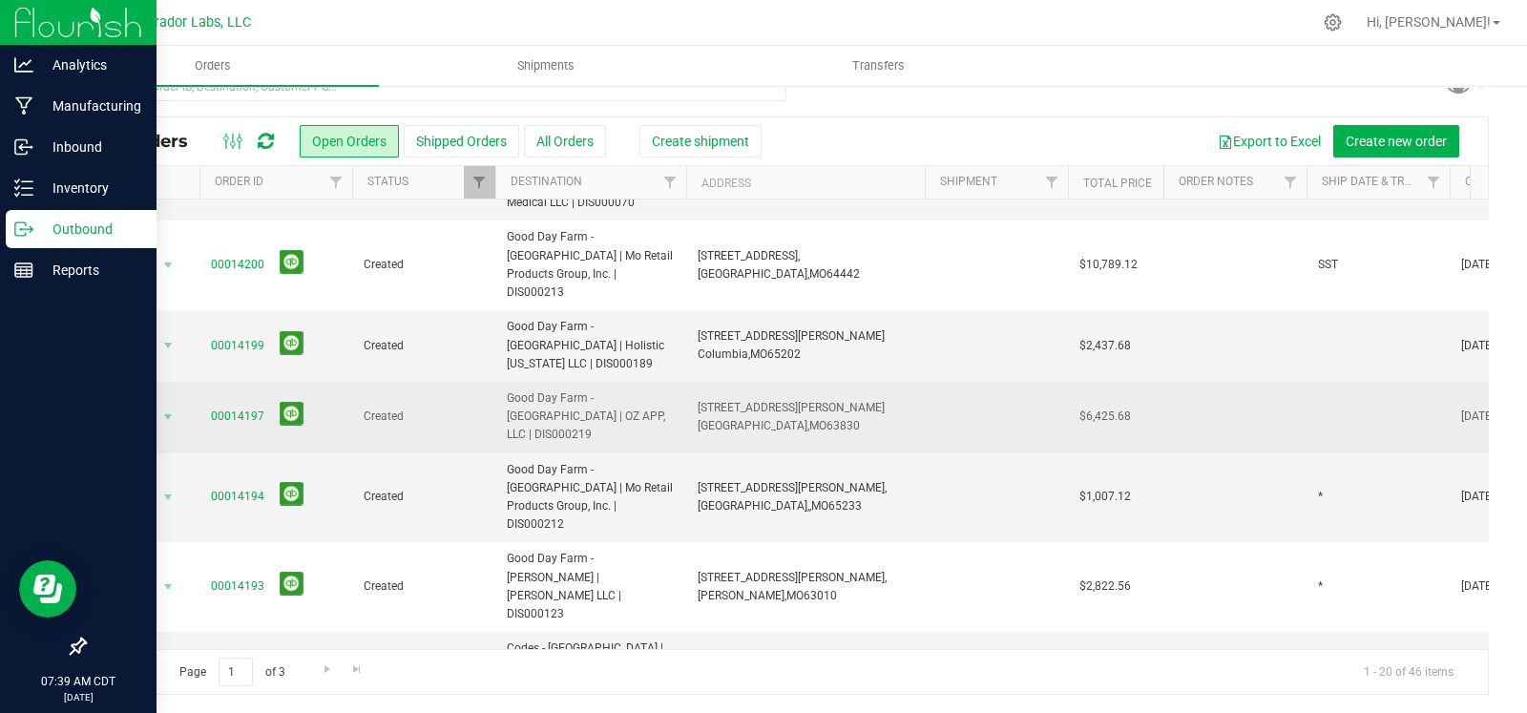
click at [1336, 382] on td at bounding box center [1377, 418] width 143 height 72
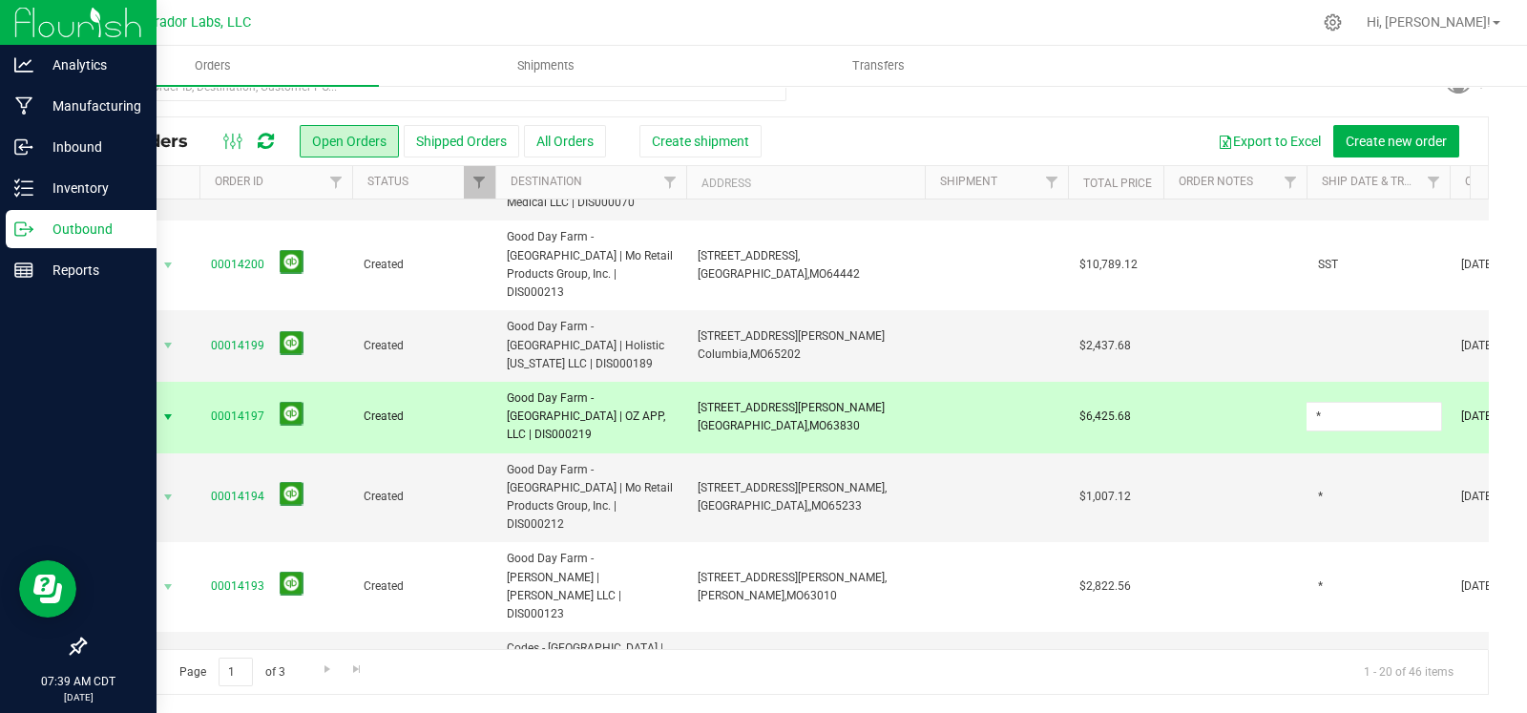
type input "*"
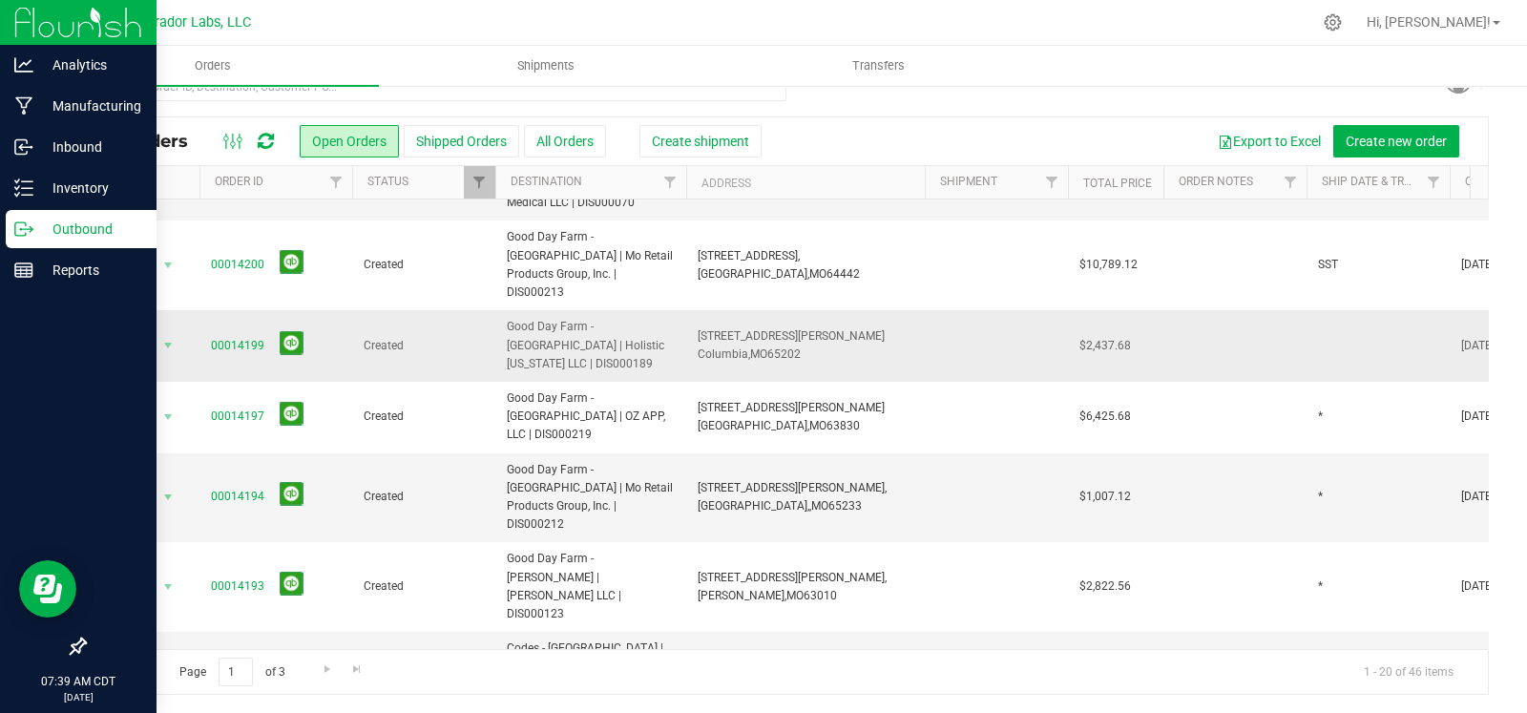
click at [1331, 310] on td at bounding box center [1377, 346] width 143 height 72
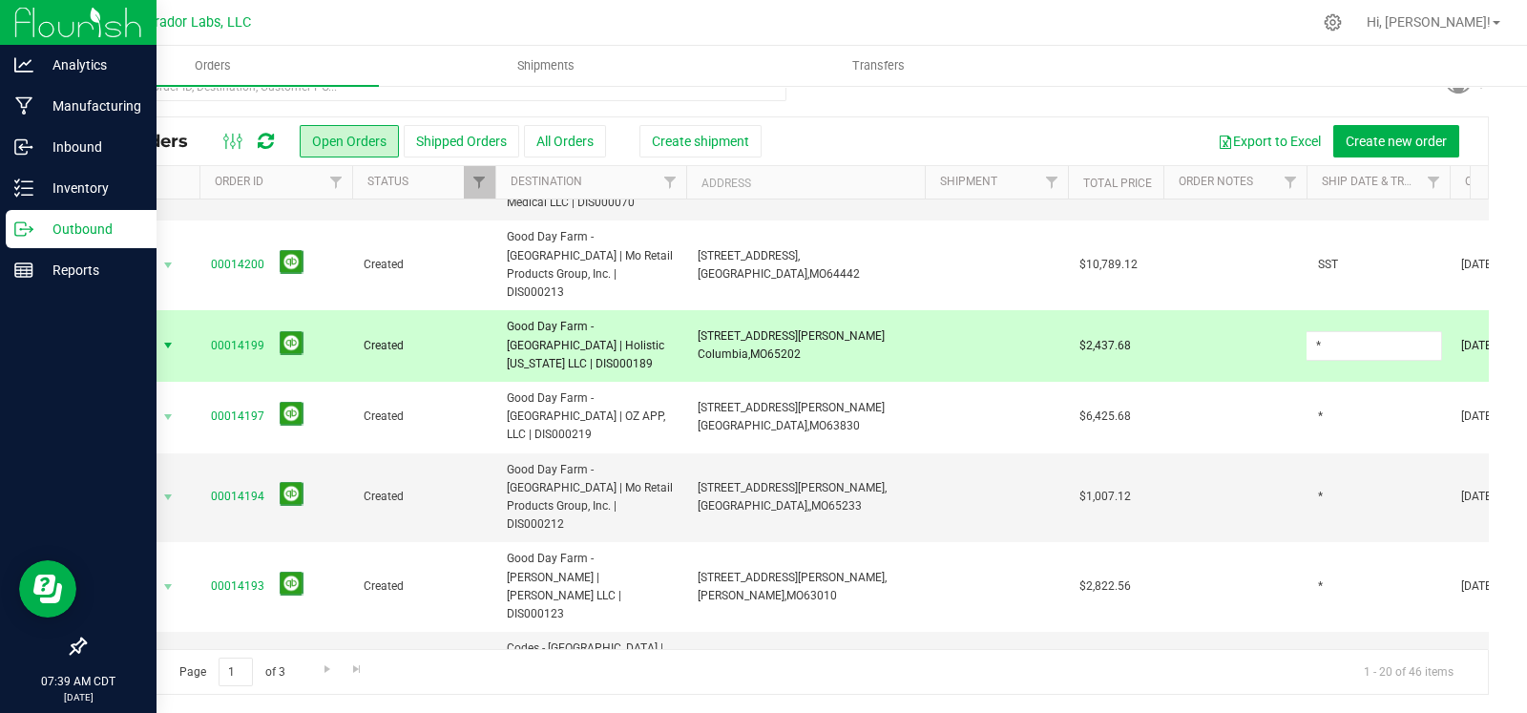
type input "*"
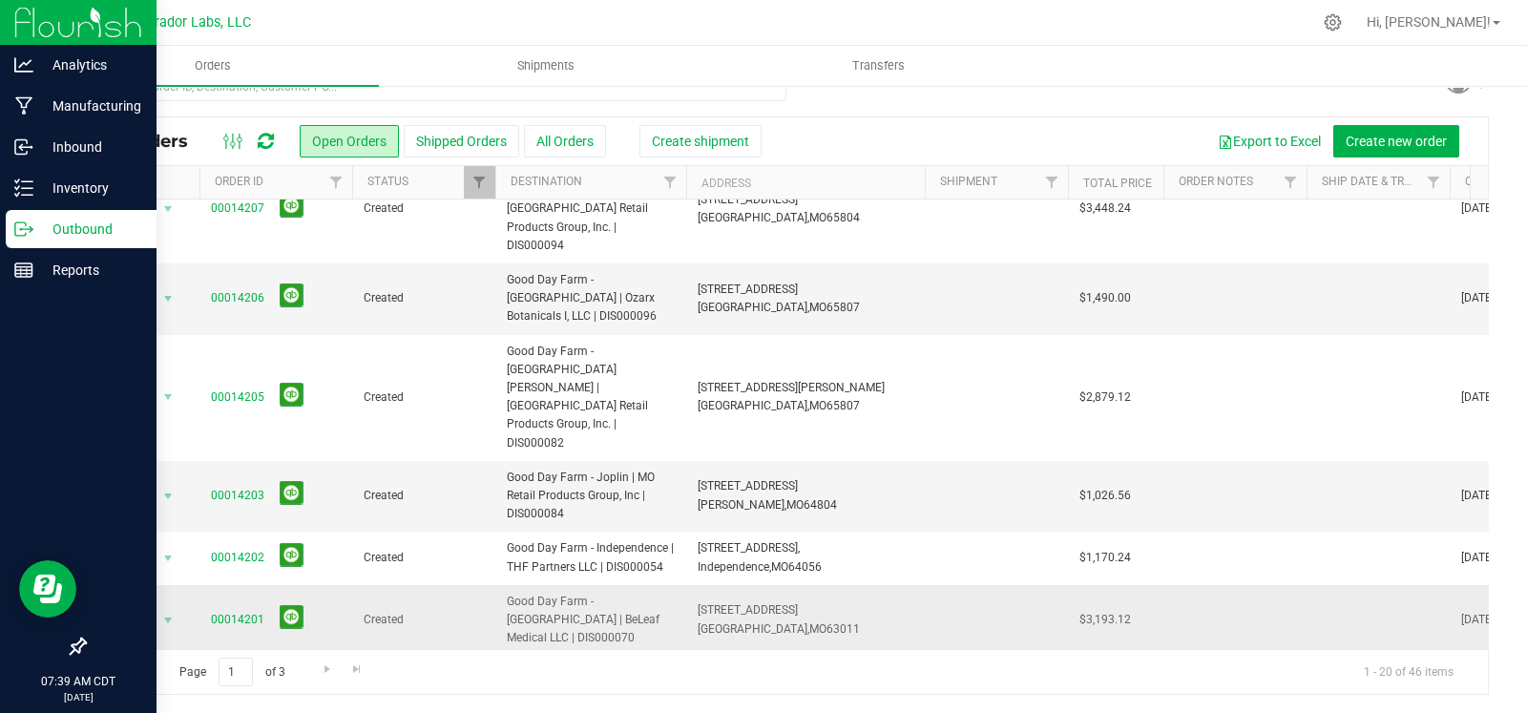
scroll to position [38, 0]
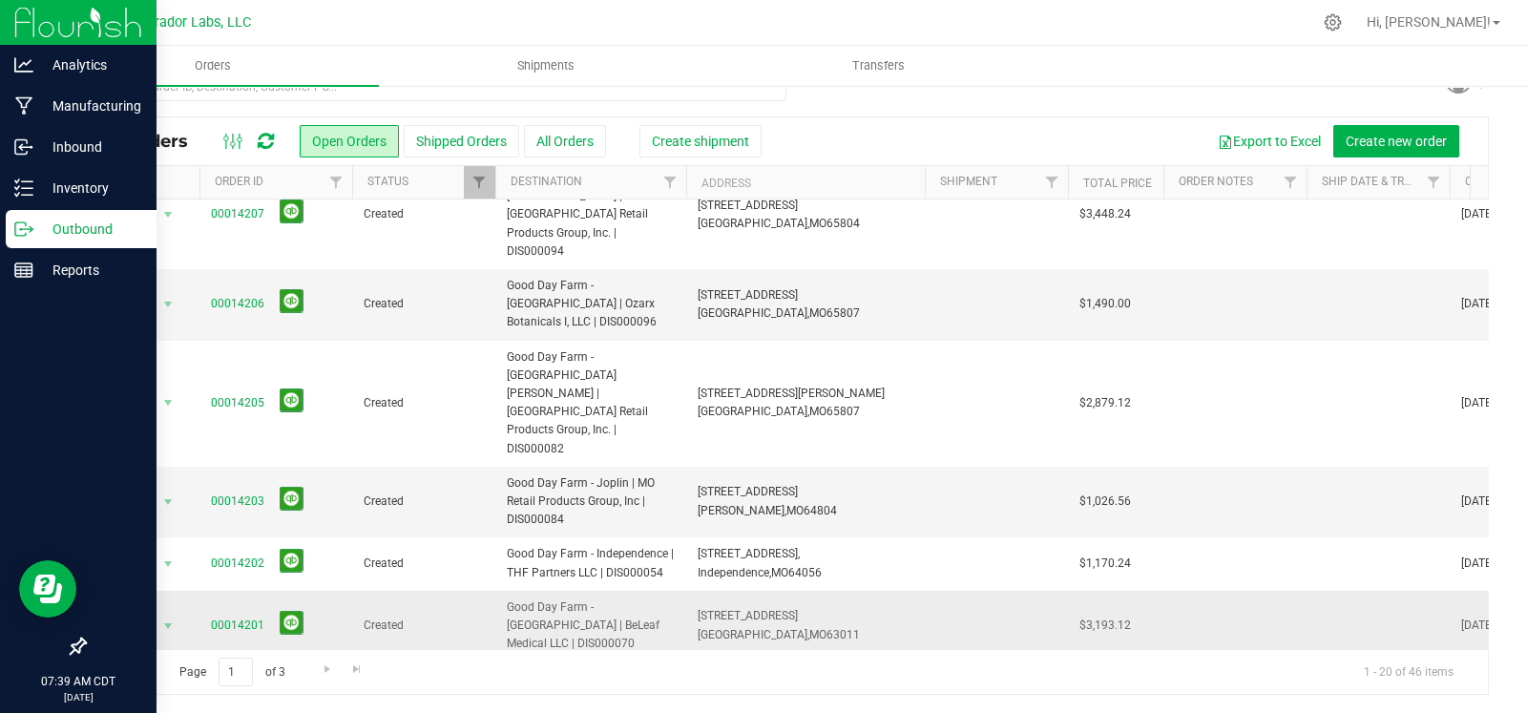
click at [1346, 591] on td at bounding box center [1377, 627] width 143 height 72
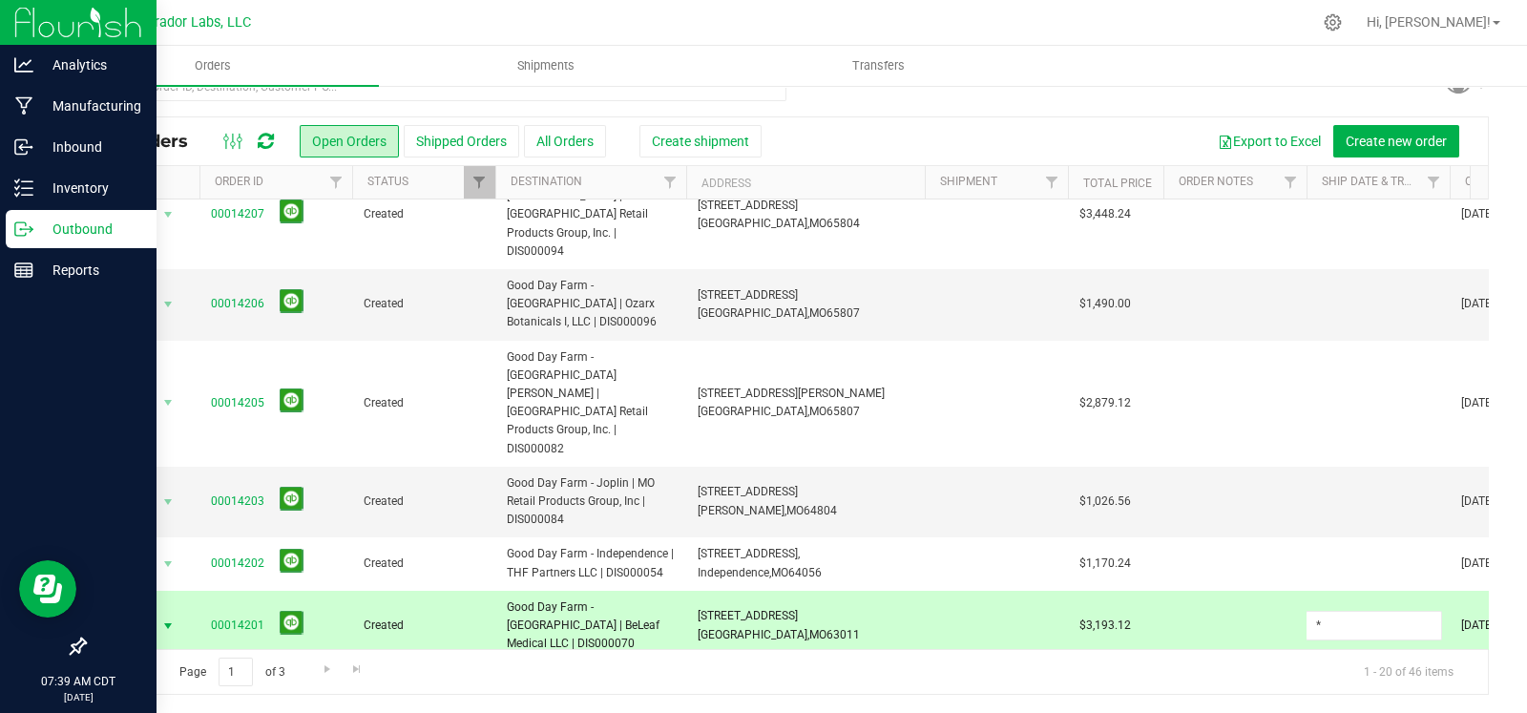
type input "*"
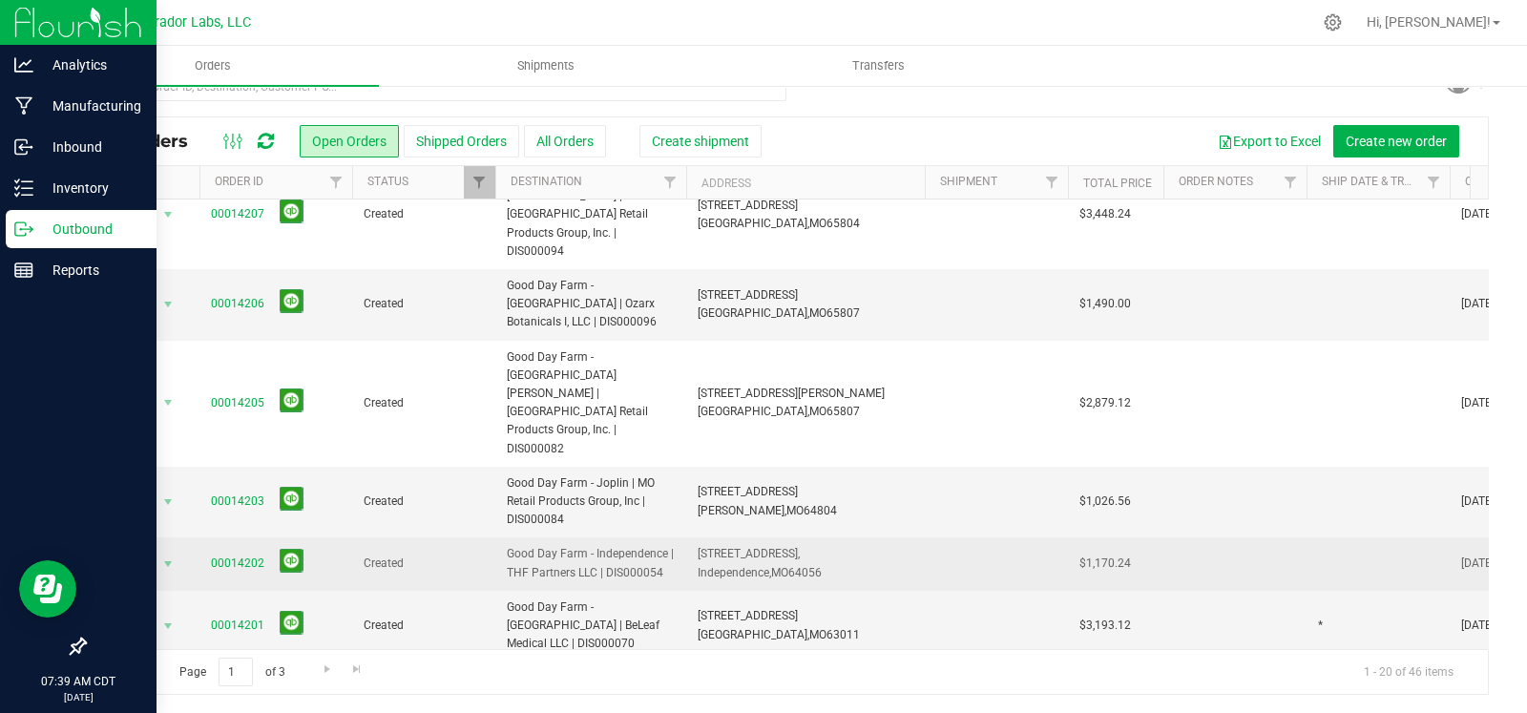
click at [1317, 537] on td at bounding box center [1377, 563] width 143 height 52
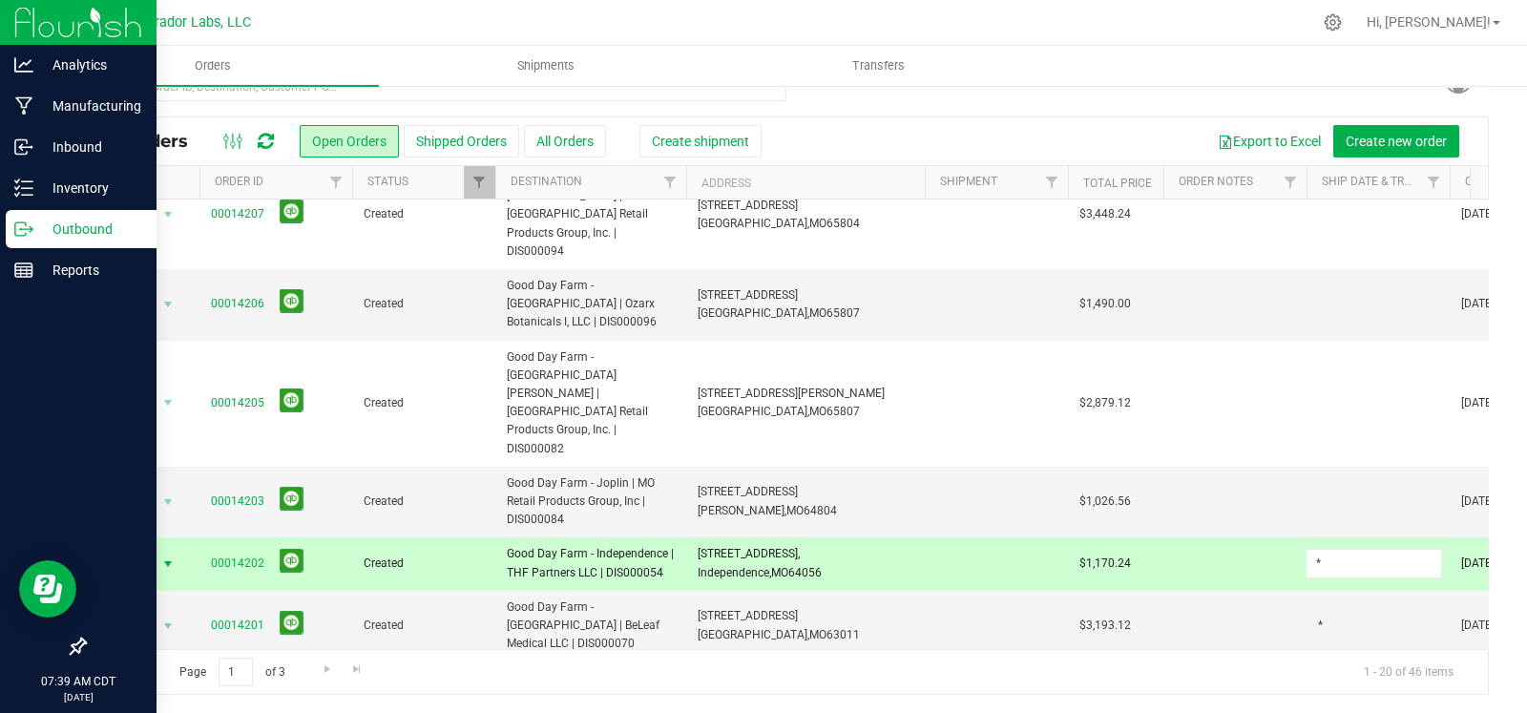
type input "*"
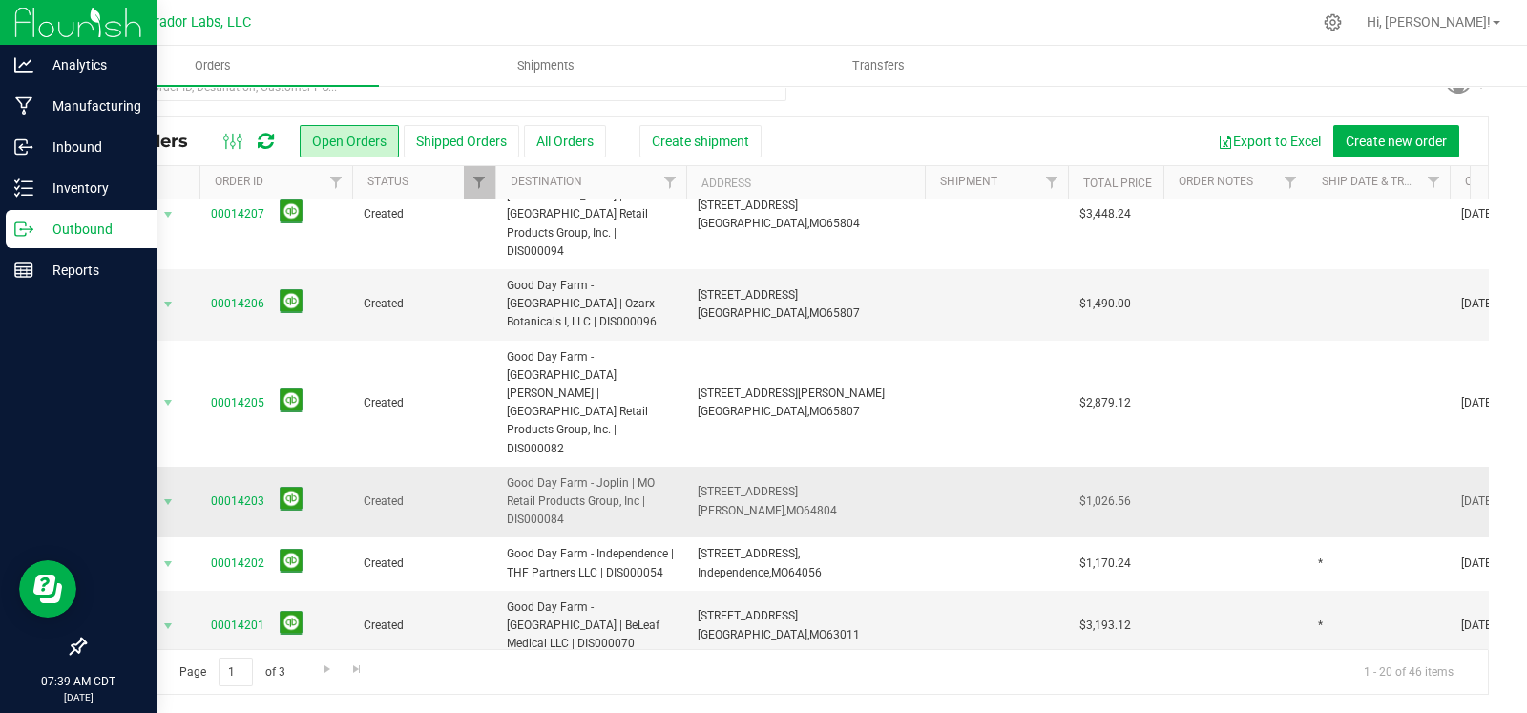
click at [1343, 467] on td at bounding box center [1377, 503] width 143 height 72
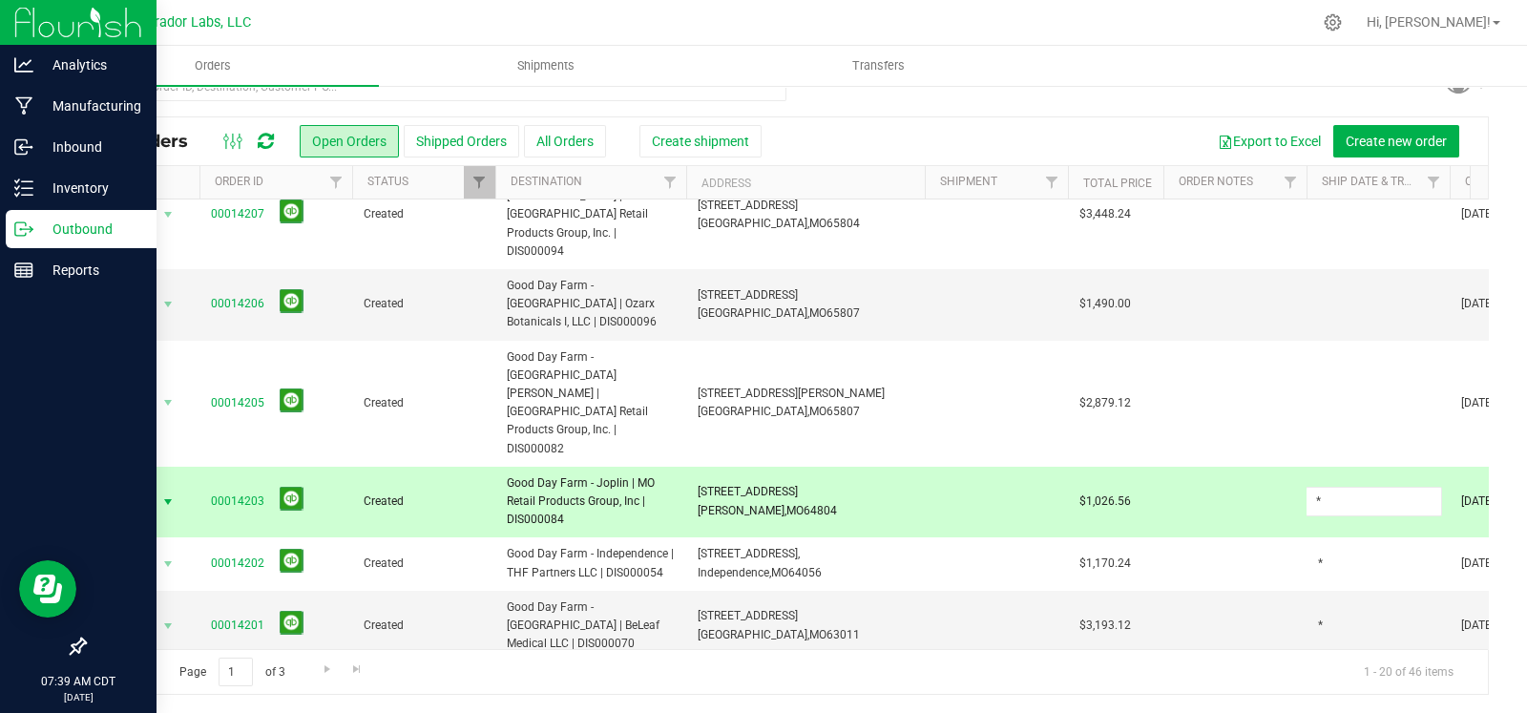
type input "*"
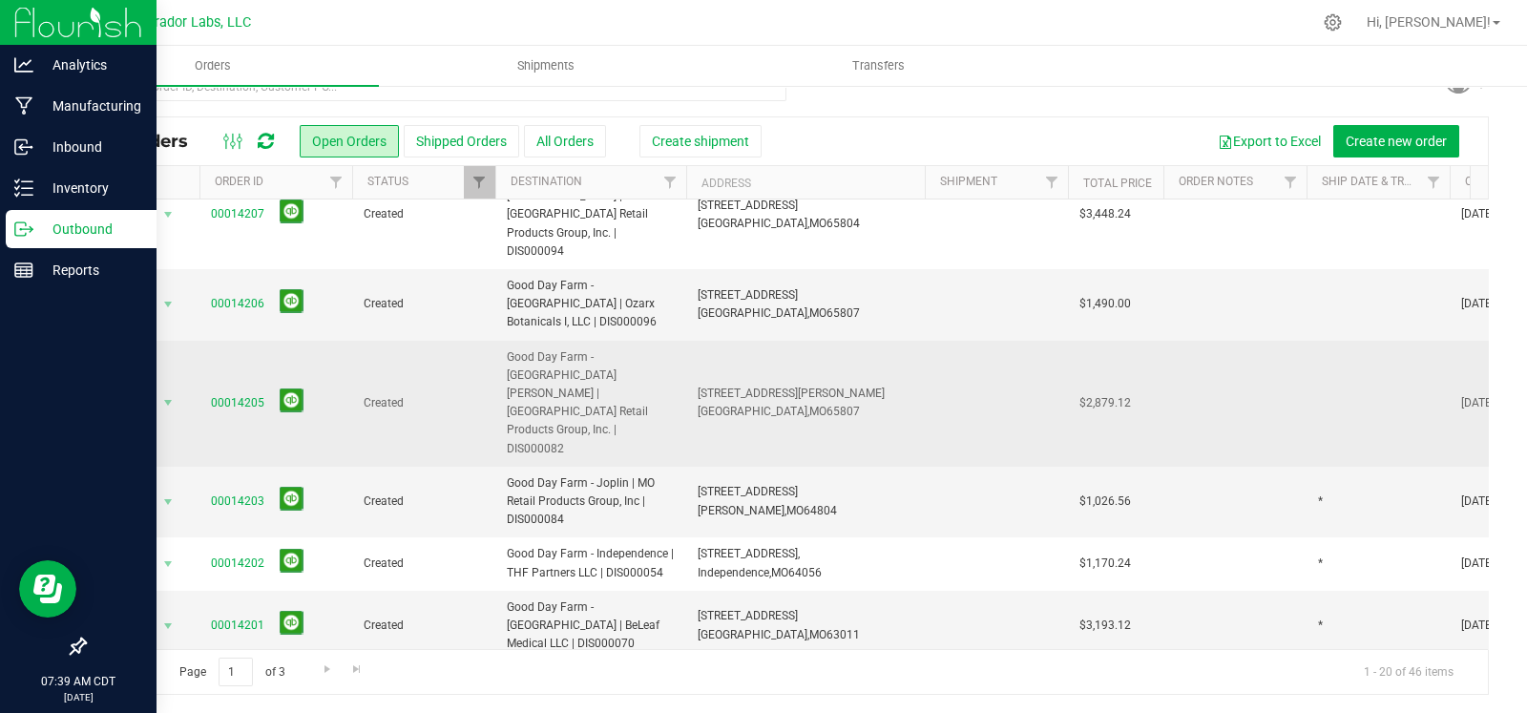
click at [1324, 341] on td at bounding box center [1377, 404] width 143 height 126
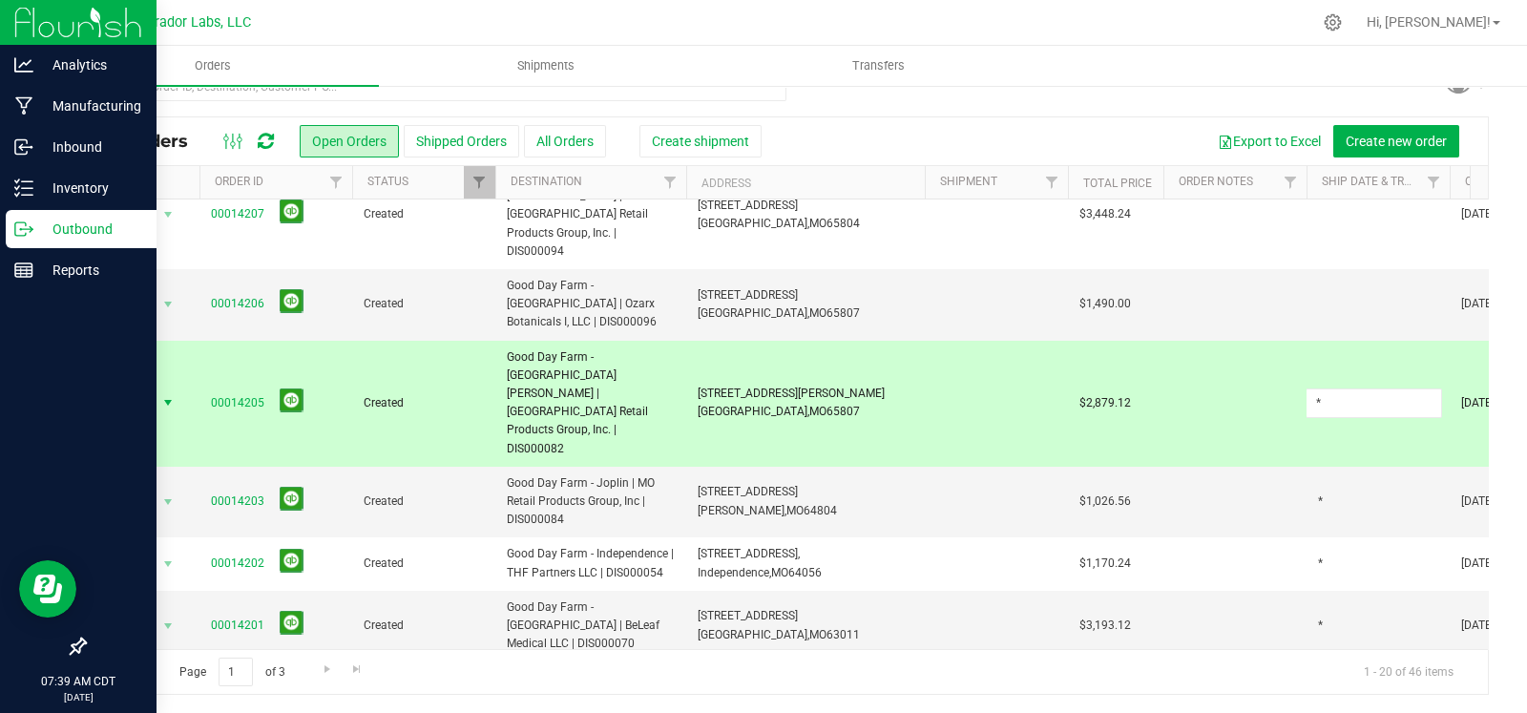
type input "*"
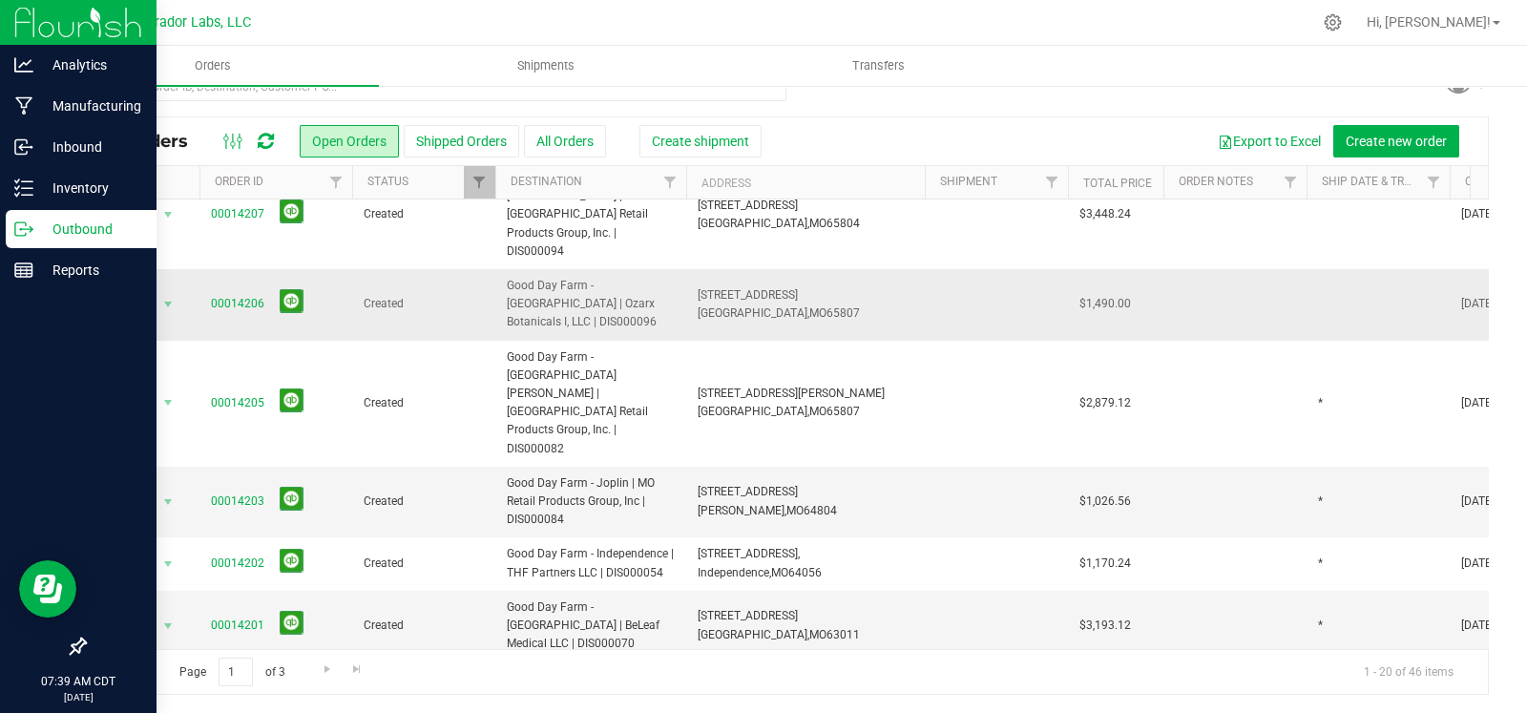
click at [1297, 272] on td at bounding box center [1234, 305] width 143 height 72
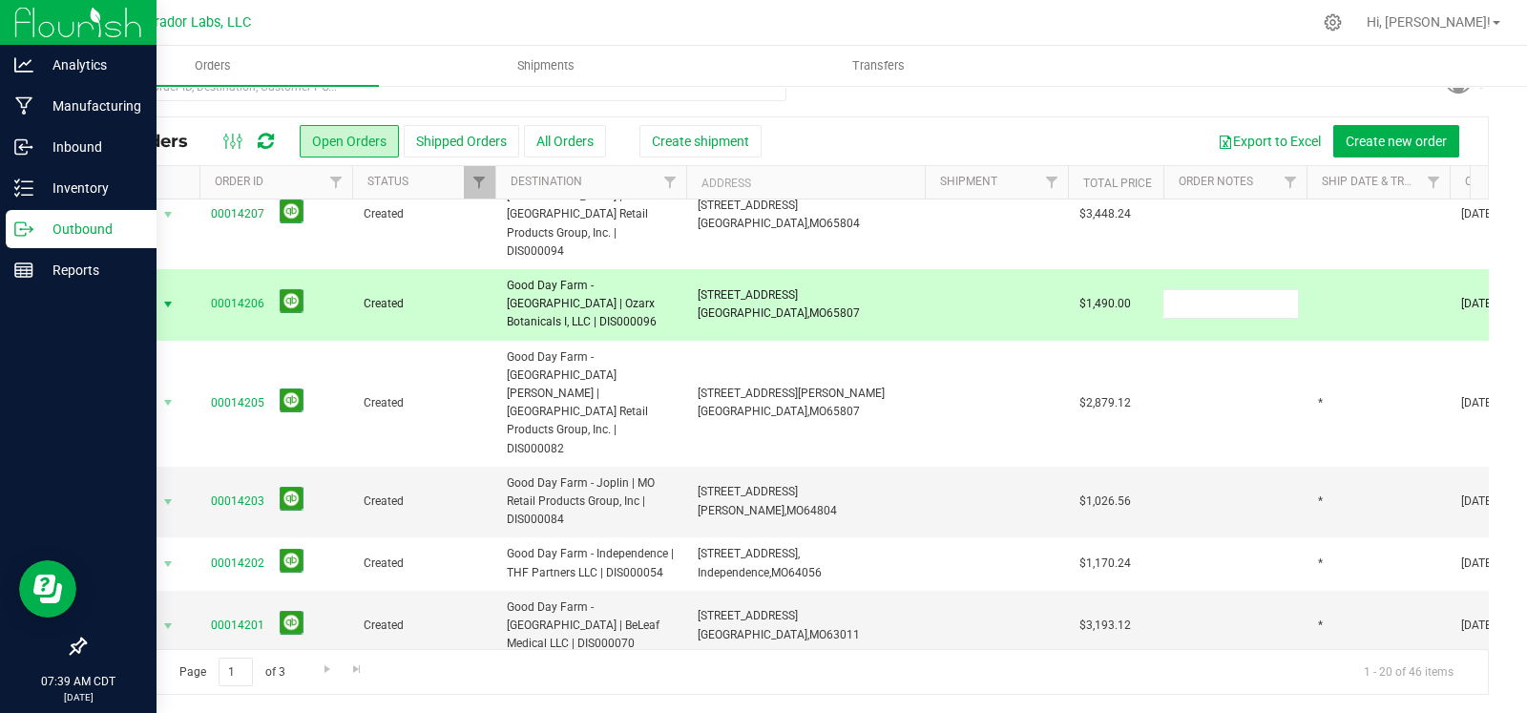
click at [1379, 288] on td at bounding box center [1377, 305] width 143 height 72
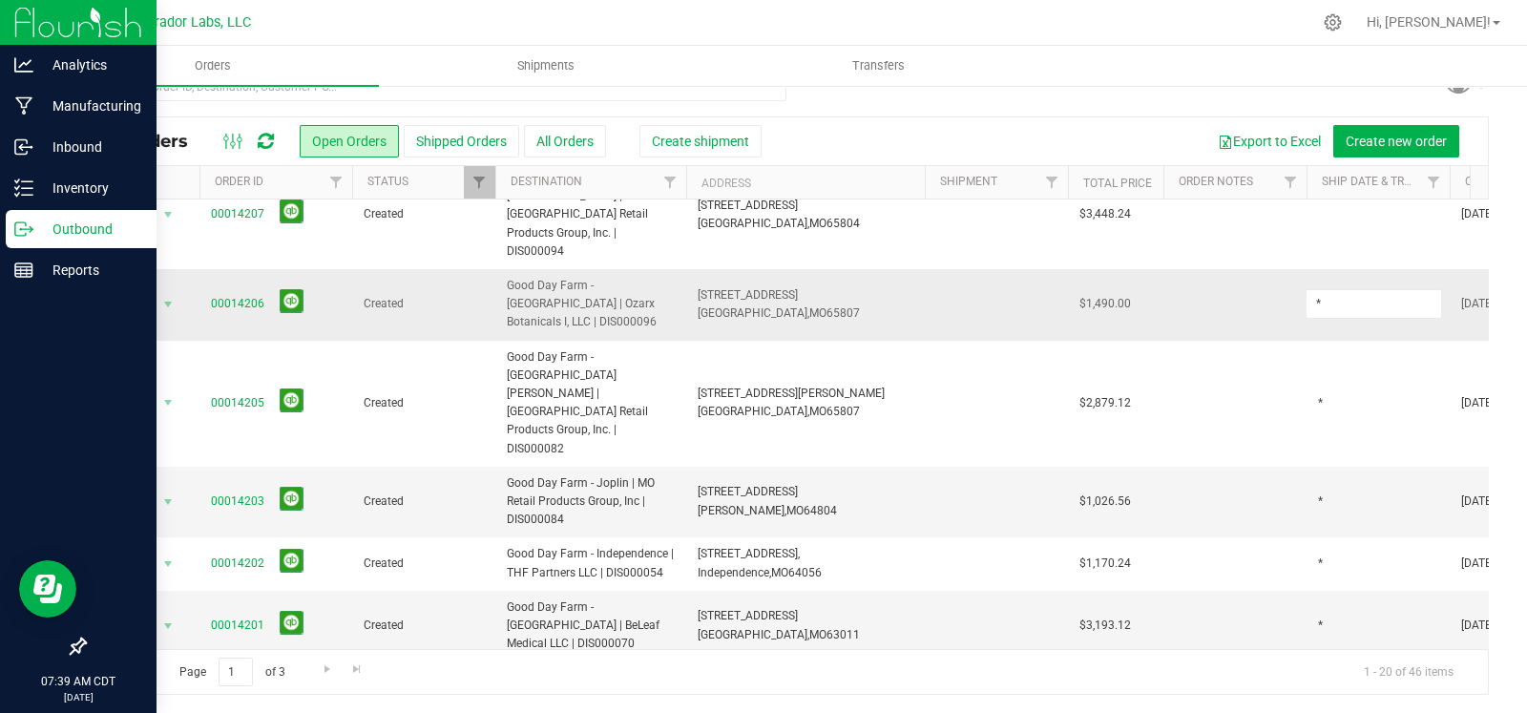
type input "*"
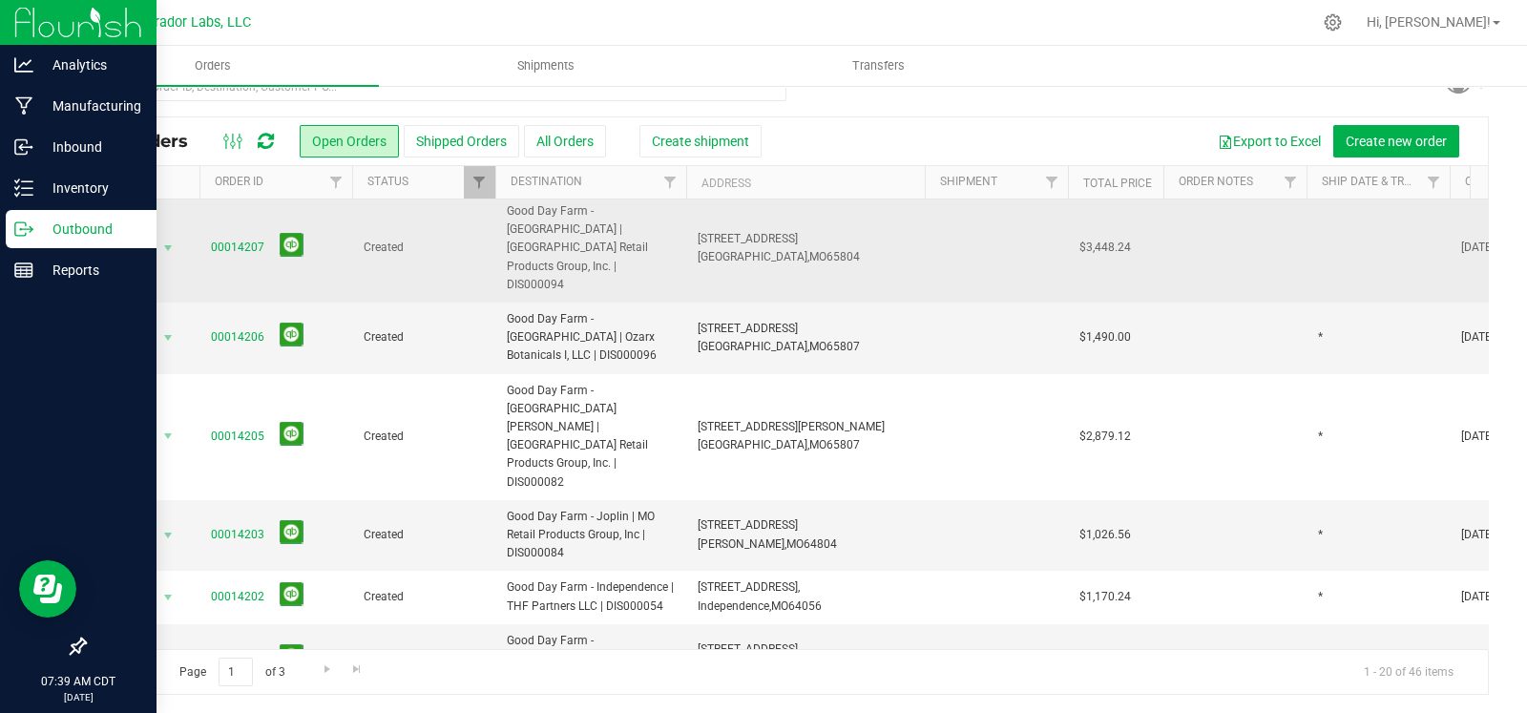
scroll to position [0, 0]
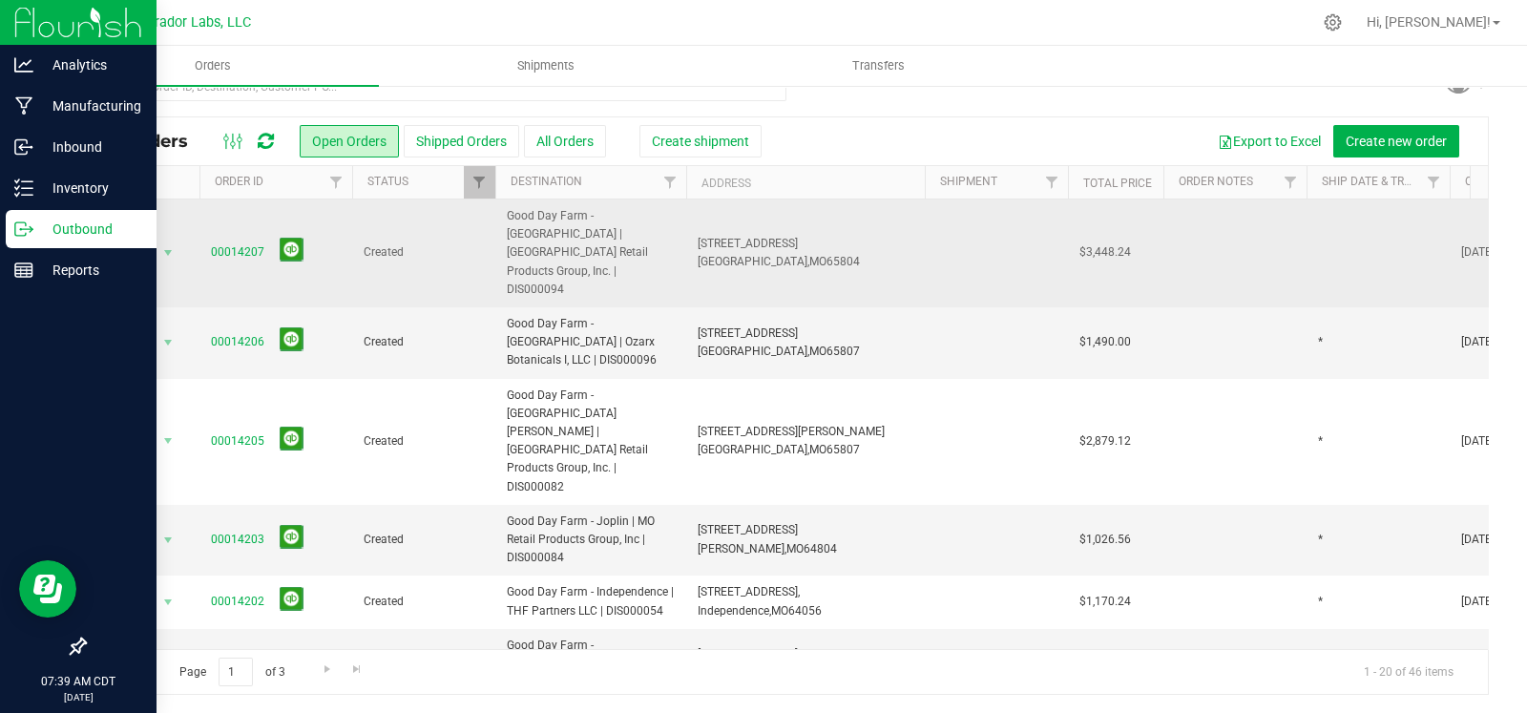
click at [1365, 247] on td at bounding box center [1377, 253] width 143 height 108
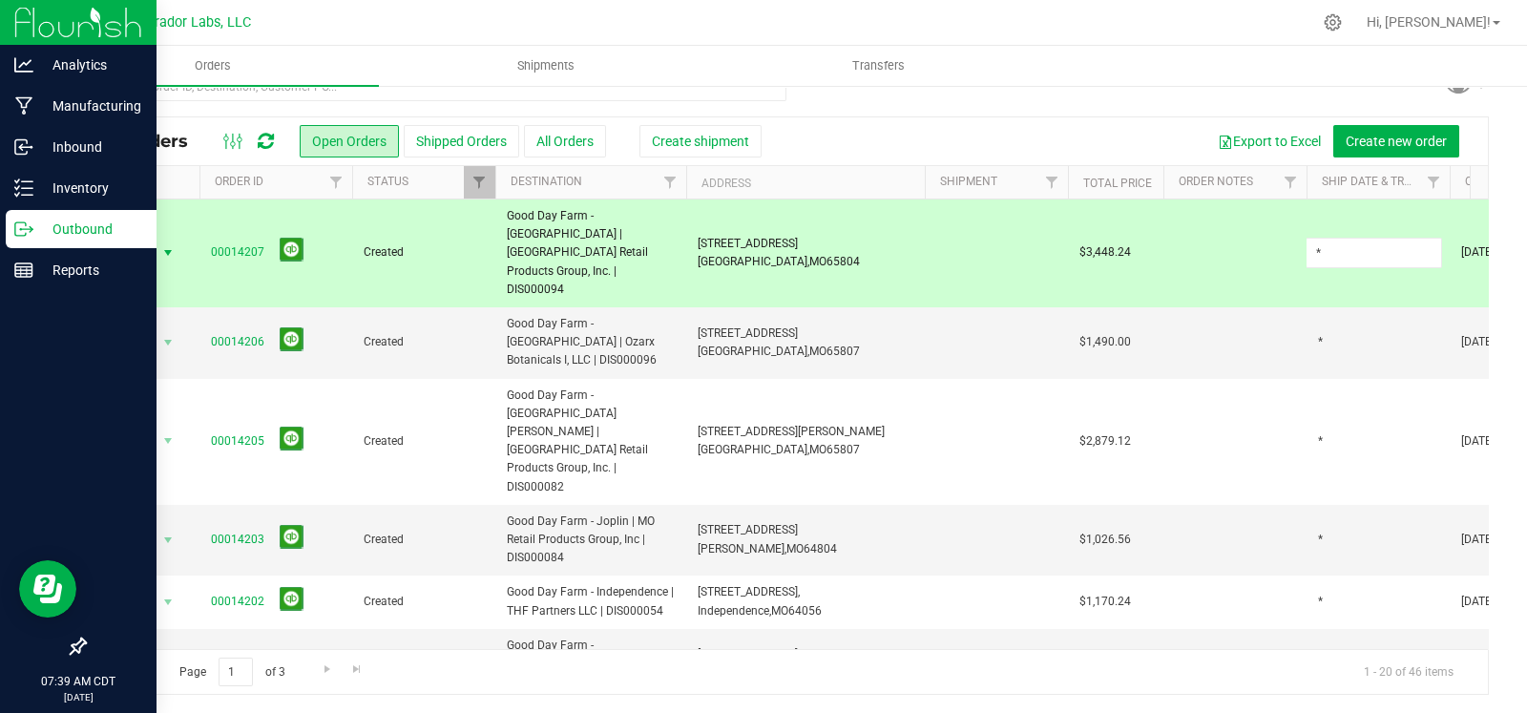
type input "*"
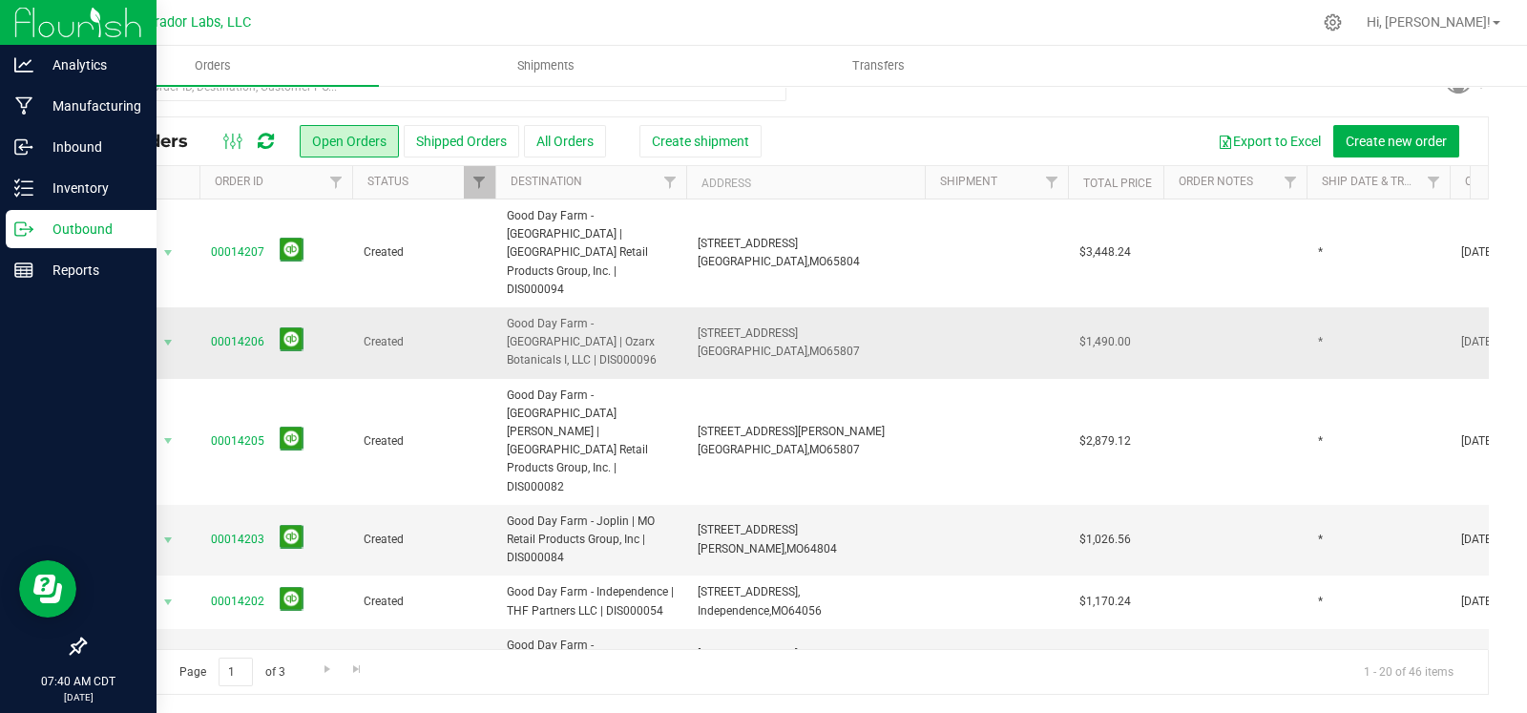
scroll to position [786, 0]
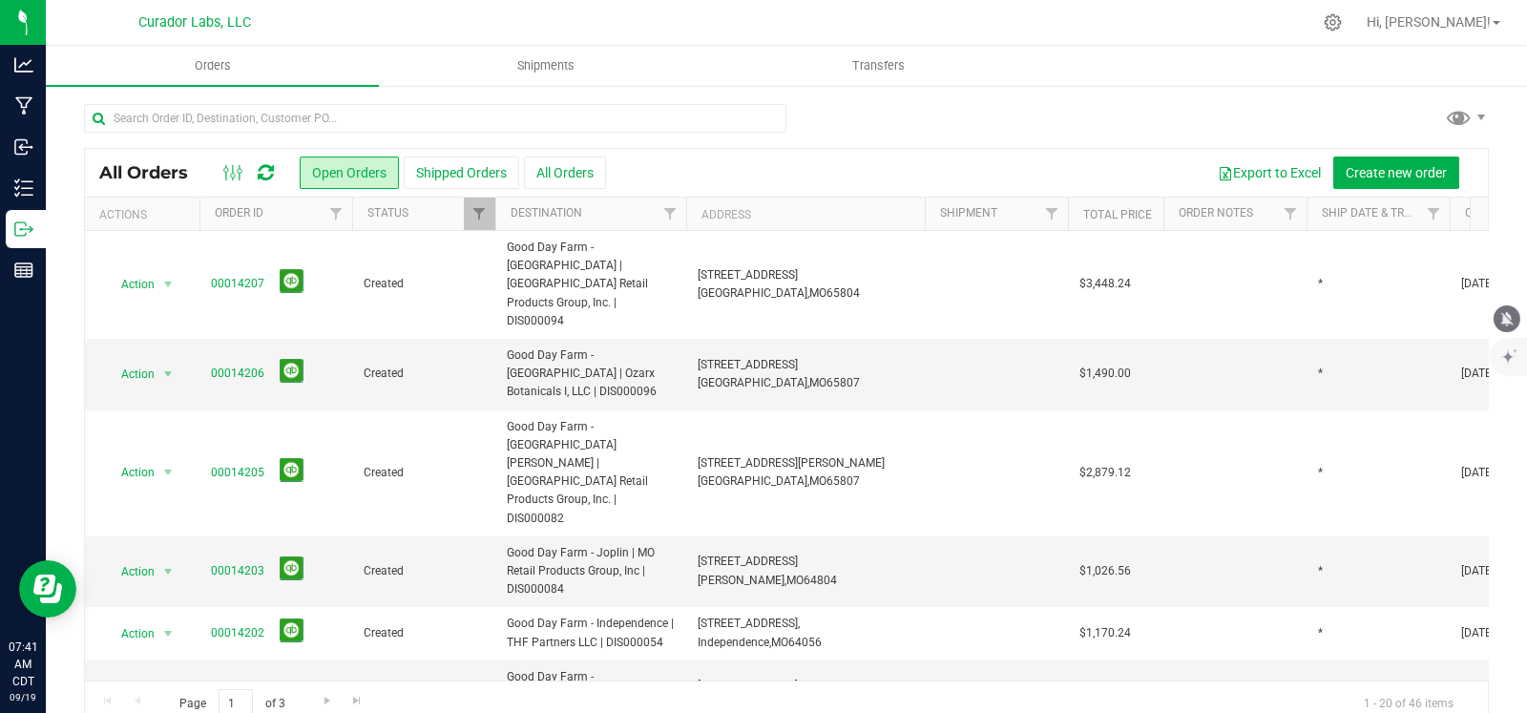
click at [1508, 322] on icon "mute" at bounding box center [1507, 318] width 12 height 14
click at [231, 365] on link "00014206" at bounding box center [237, 374] width 53 height 18
click at [229, 562] on link "00014203" at bounding box center [237, 571] width 53 height 18
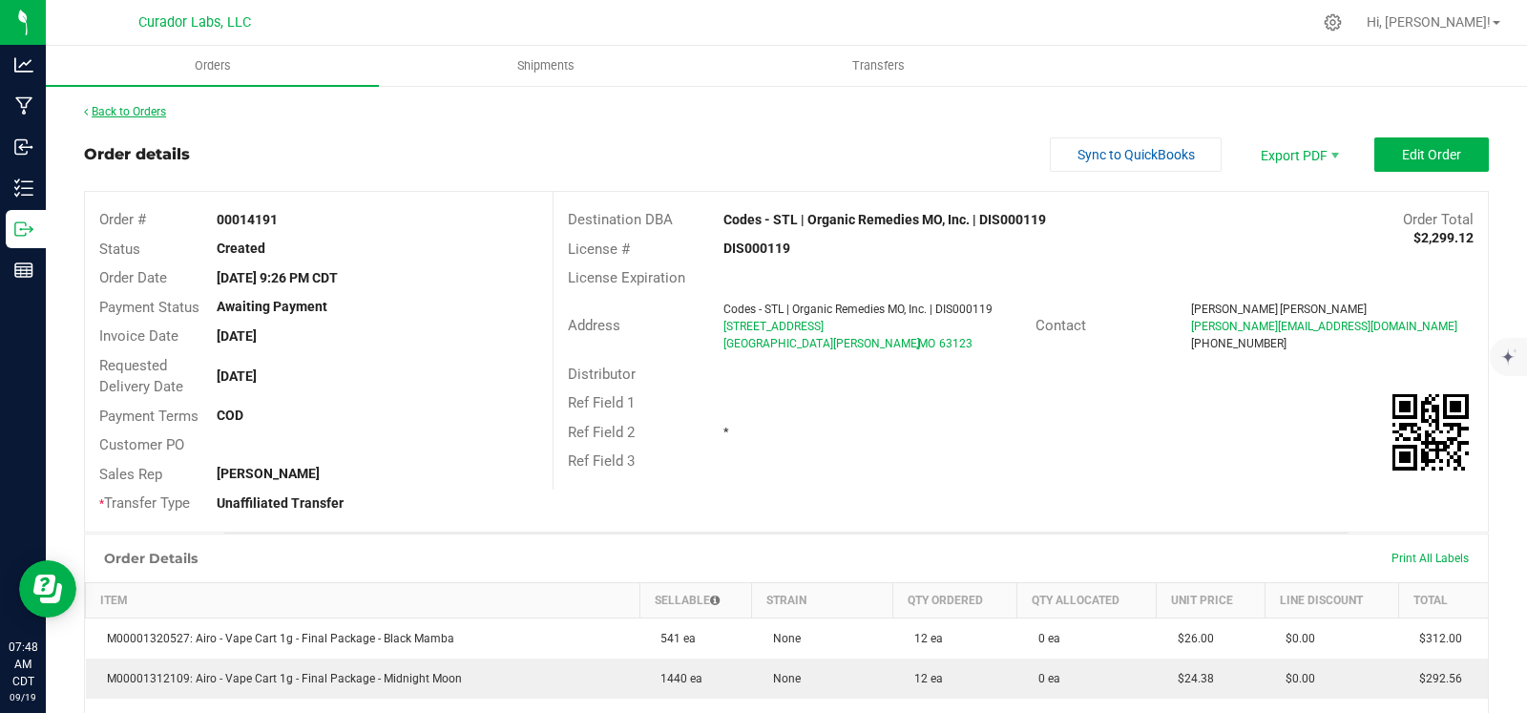
click at [131, 111] on link "Back to Orders" at bounding box center [125, 111] width 82 height 13
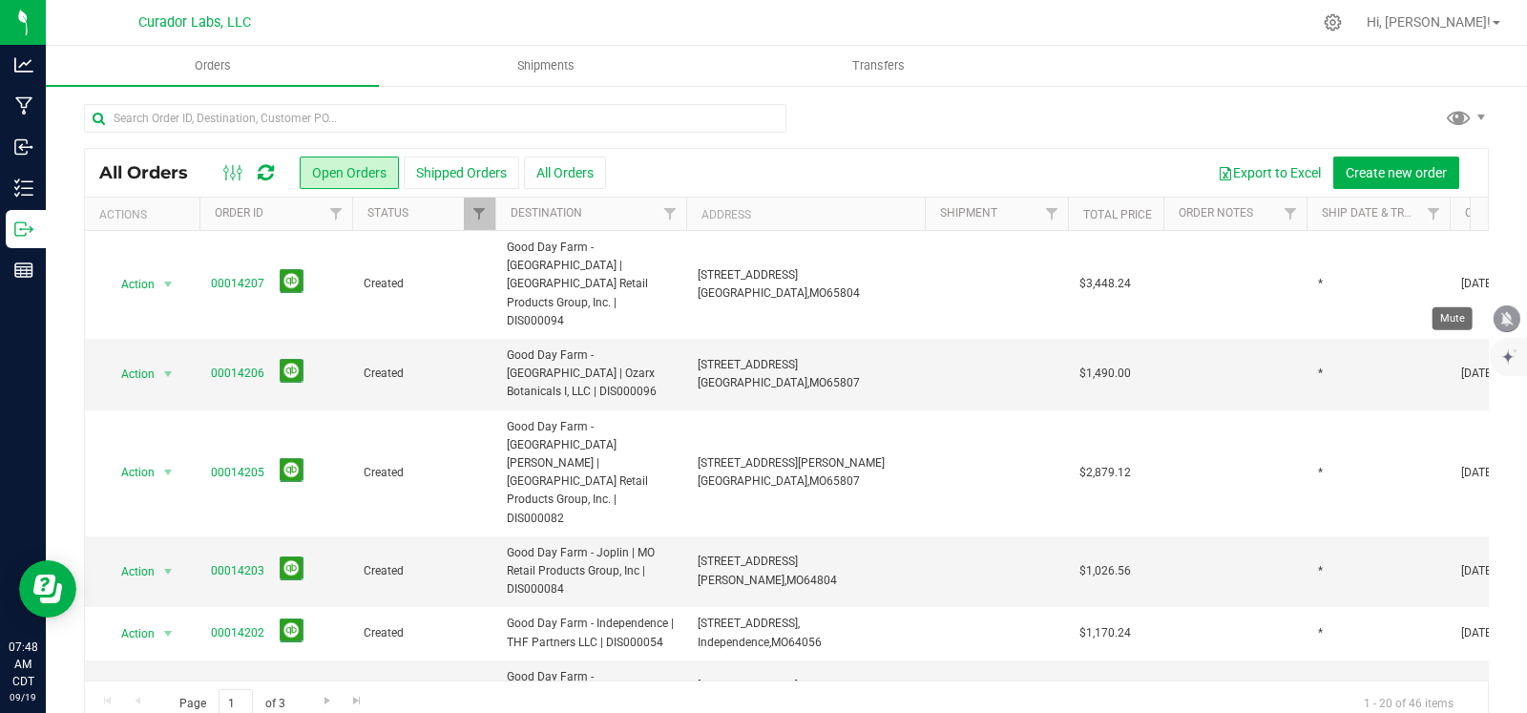
click at [1500, 318] on icon "mute" at bounding box center [1506, 318] width 17 height 17
click at [1504, 323] on icon "mute" at bounding box center [1506, 318] width 17 height 17
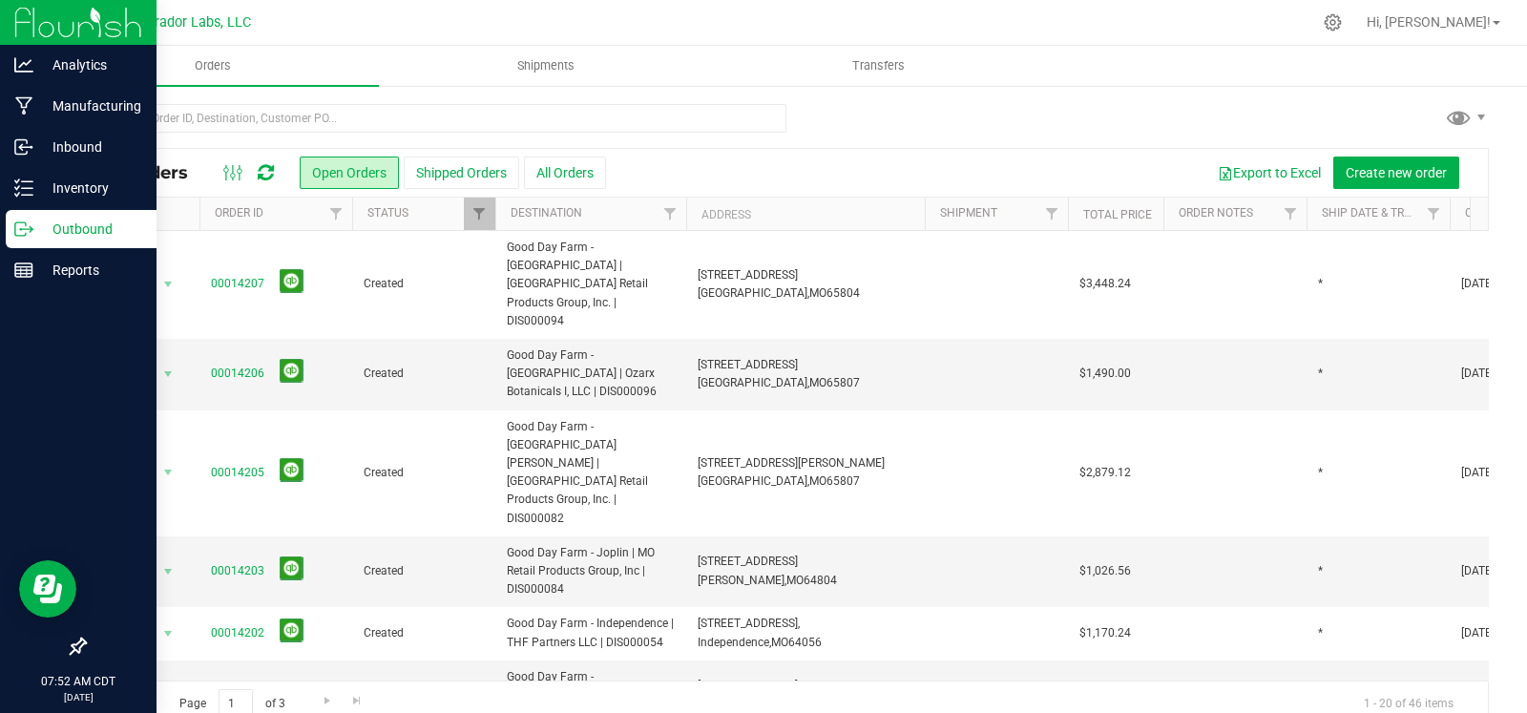
click at [31, 219] on icon at bounding box center [23, 228] width 19 height 19
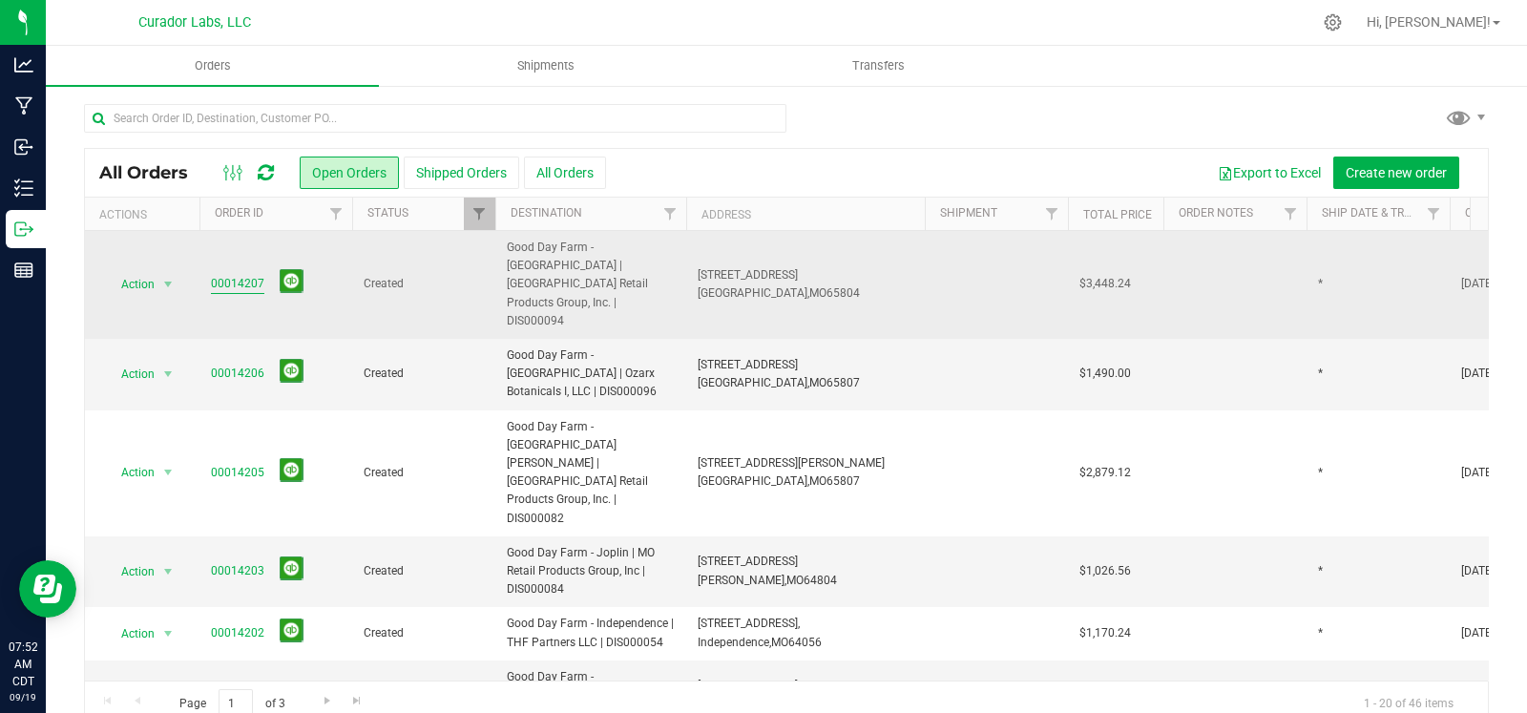
click at [254, 275] on link "00014207" at bounding box center [237, 284] width 53 height 18
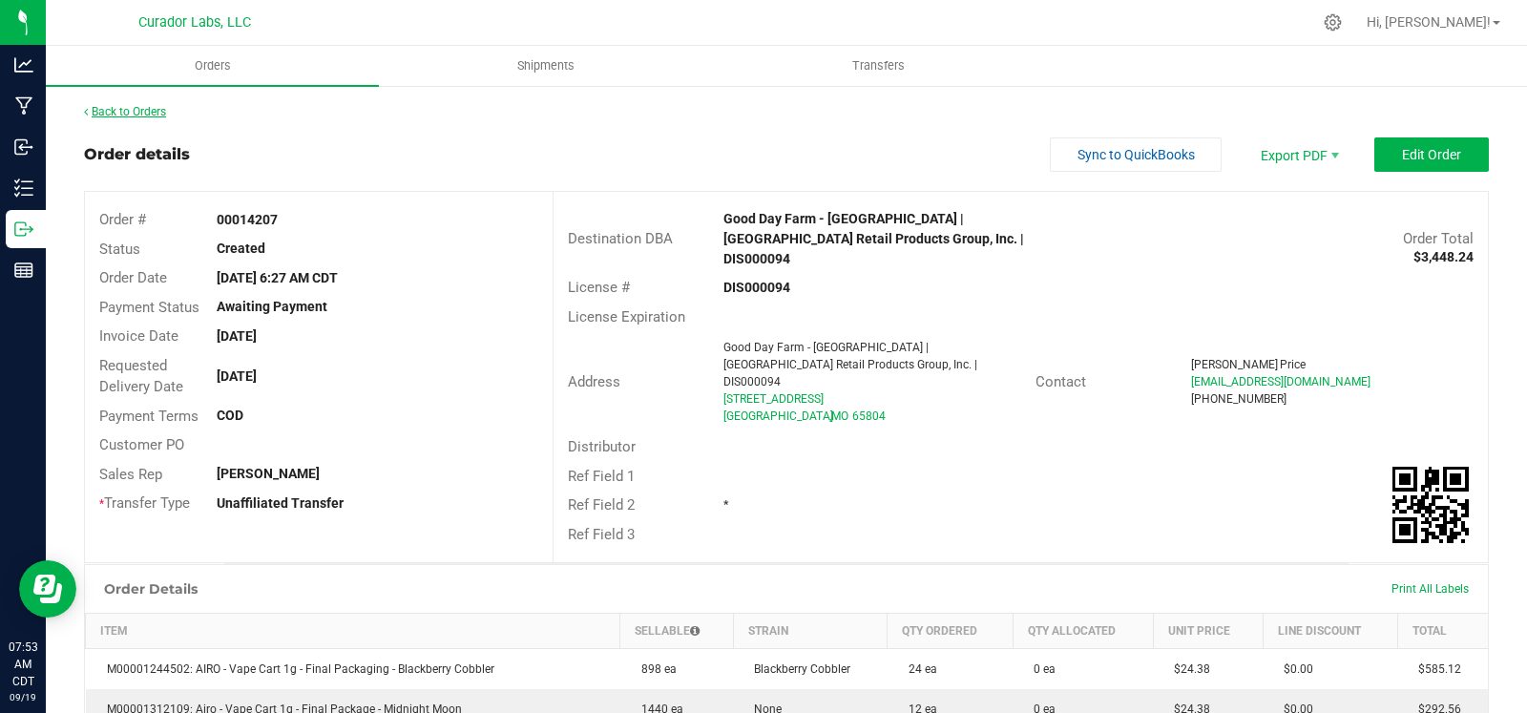
click at [123, 107] on link "Back to Orders" at bounding box center [125, 111] width 82 height 13
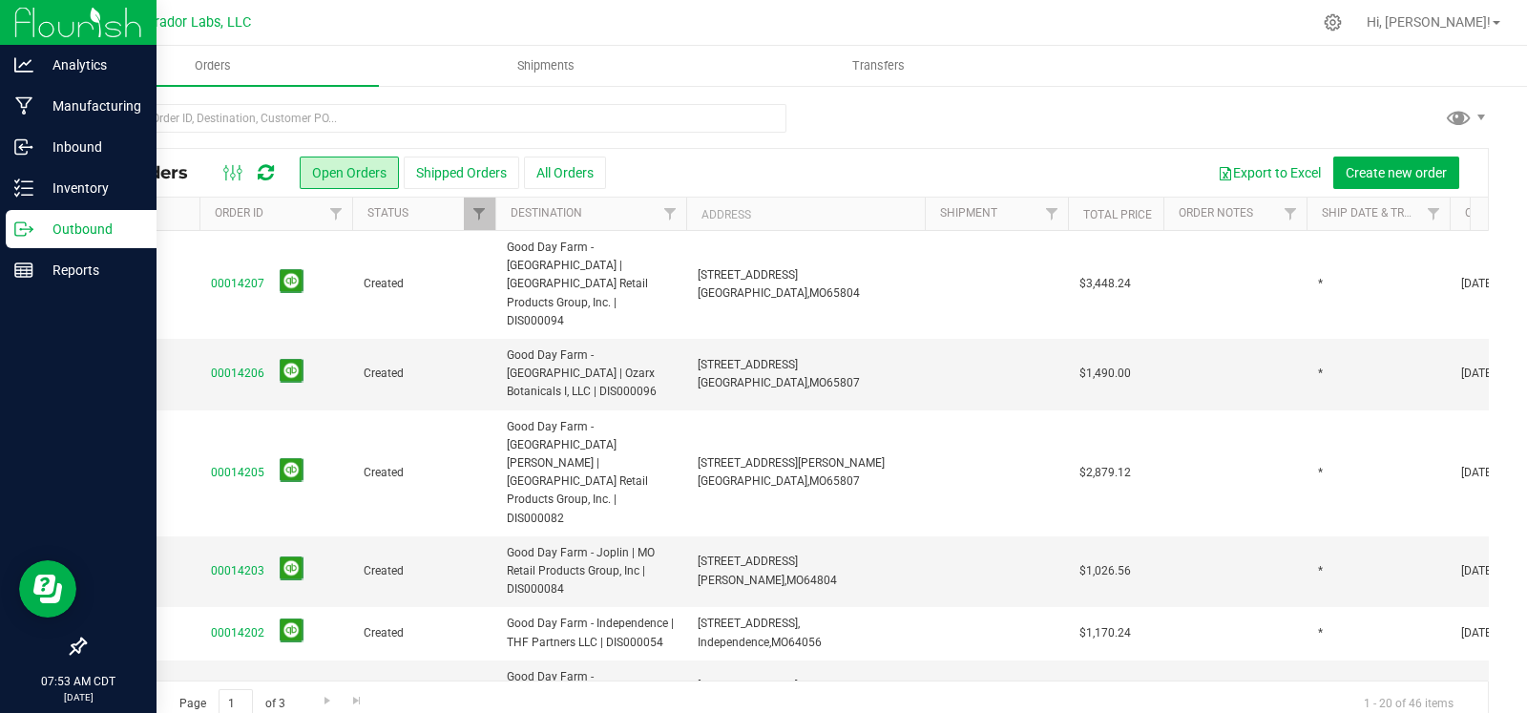
click at [35, 228] on p "Outbound" at bounding box center [90, 229] width 115 height 23
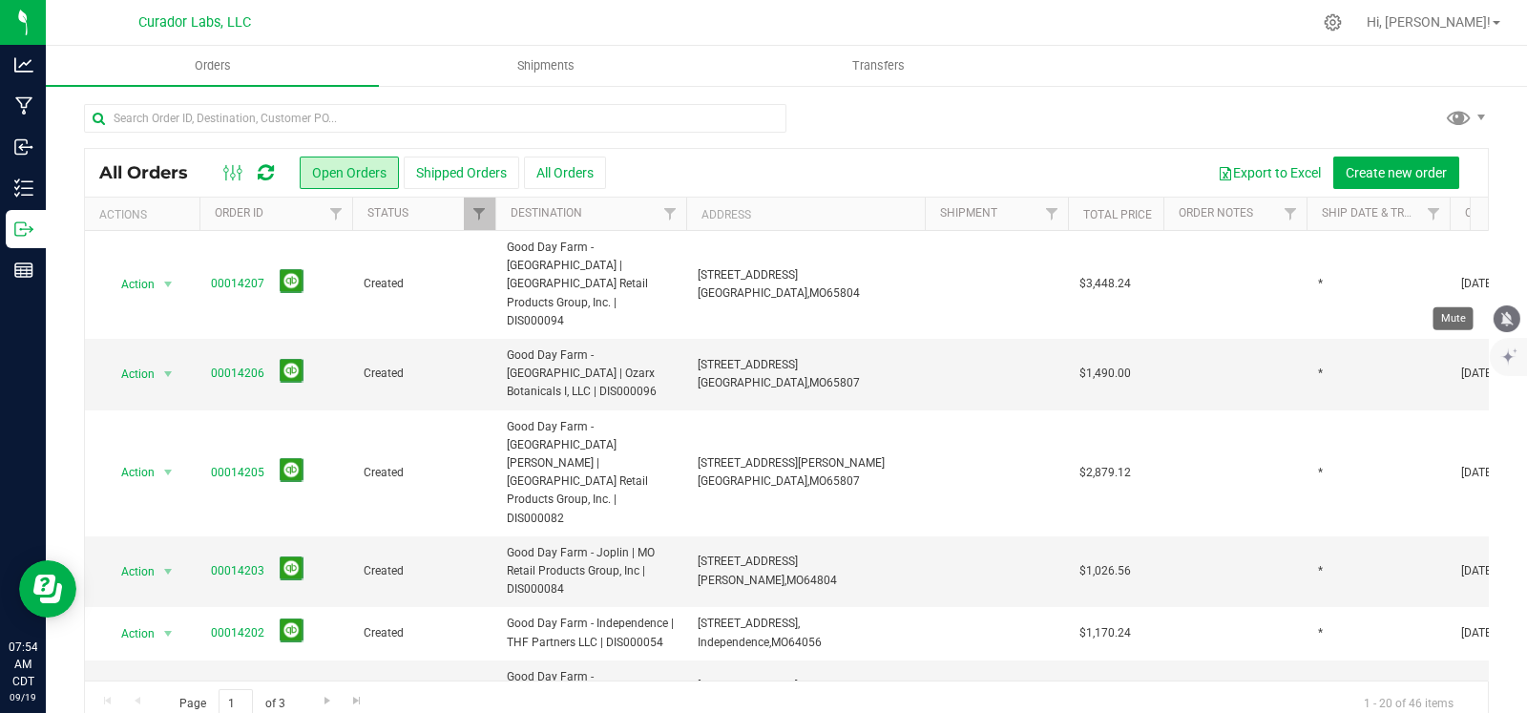
click at [1503, 323] on icon "mute" at bounding box center [1506, 318] width 17 height 17
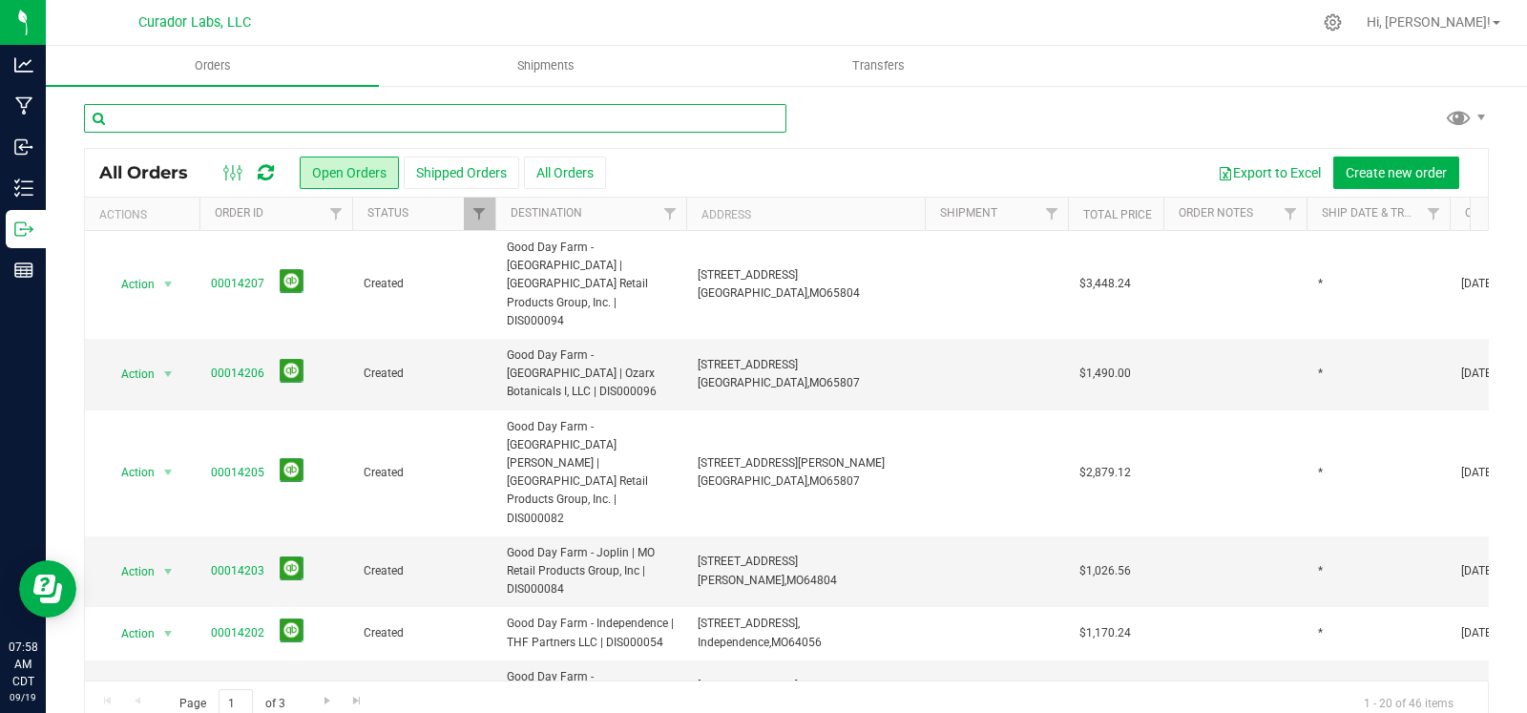
click at [438, 118] on input "text" at bounding box center [435, 118] width 702 height 29
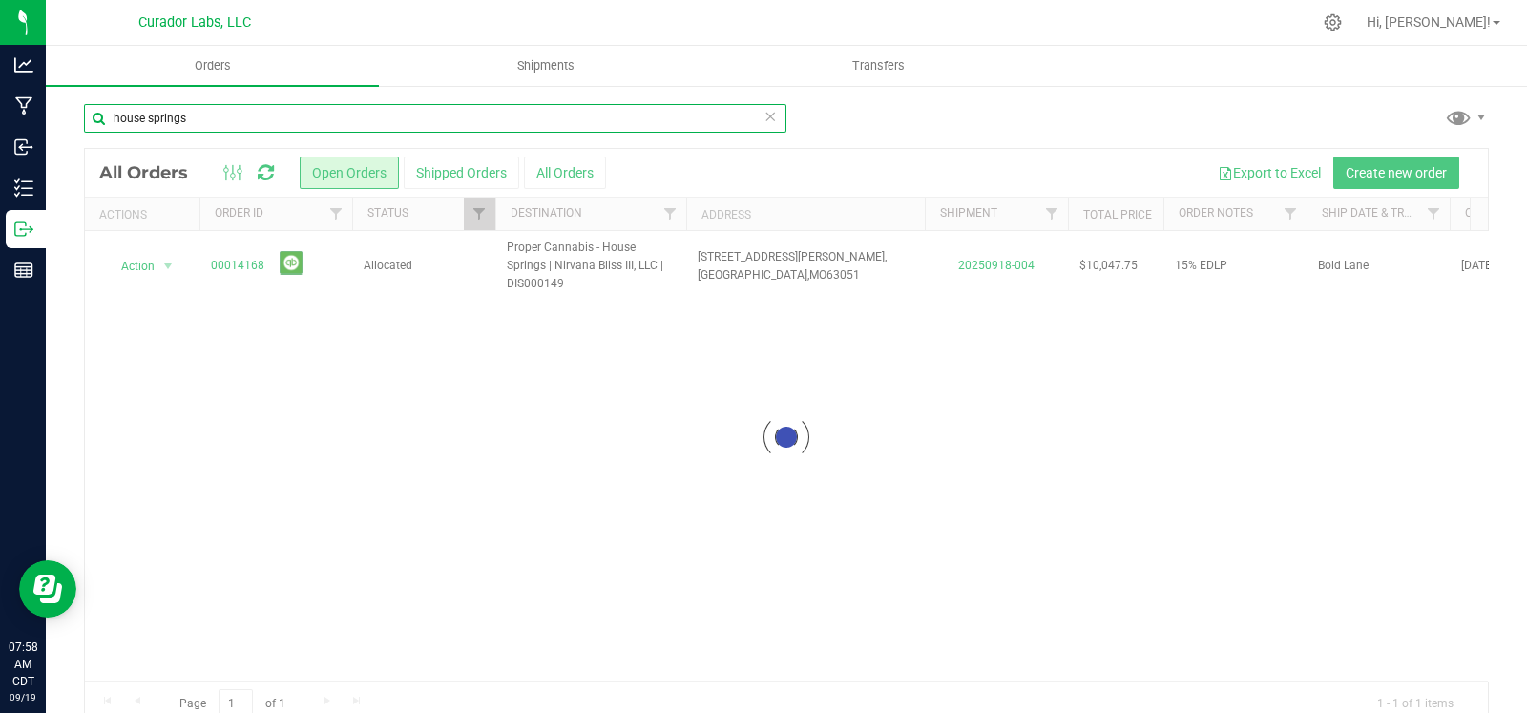
type input "house springs"
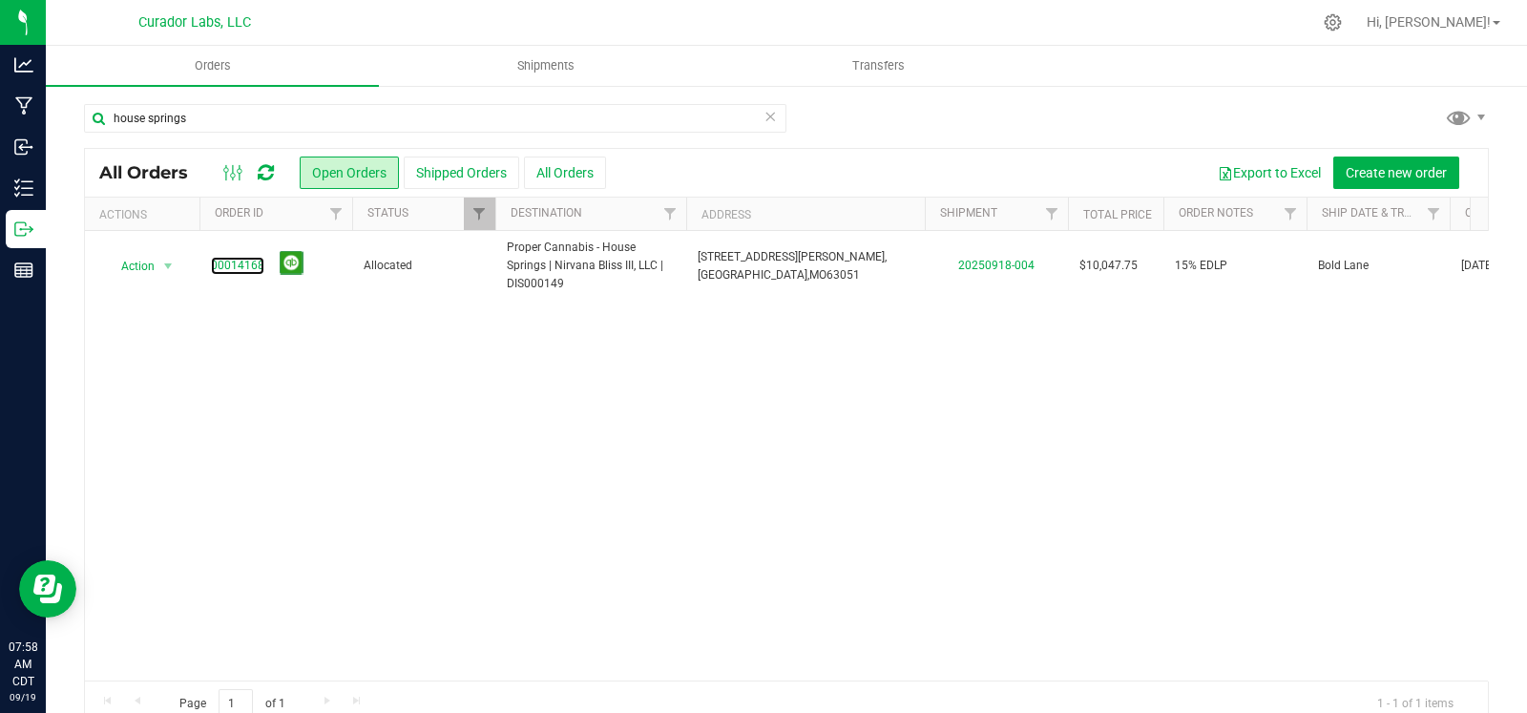
click at [224, 264] on link "00014168" at bounding box center [237, 266] width 53 height 18
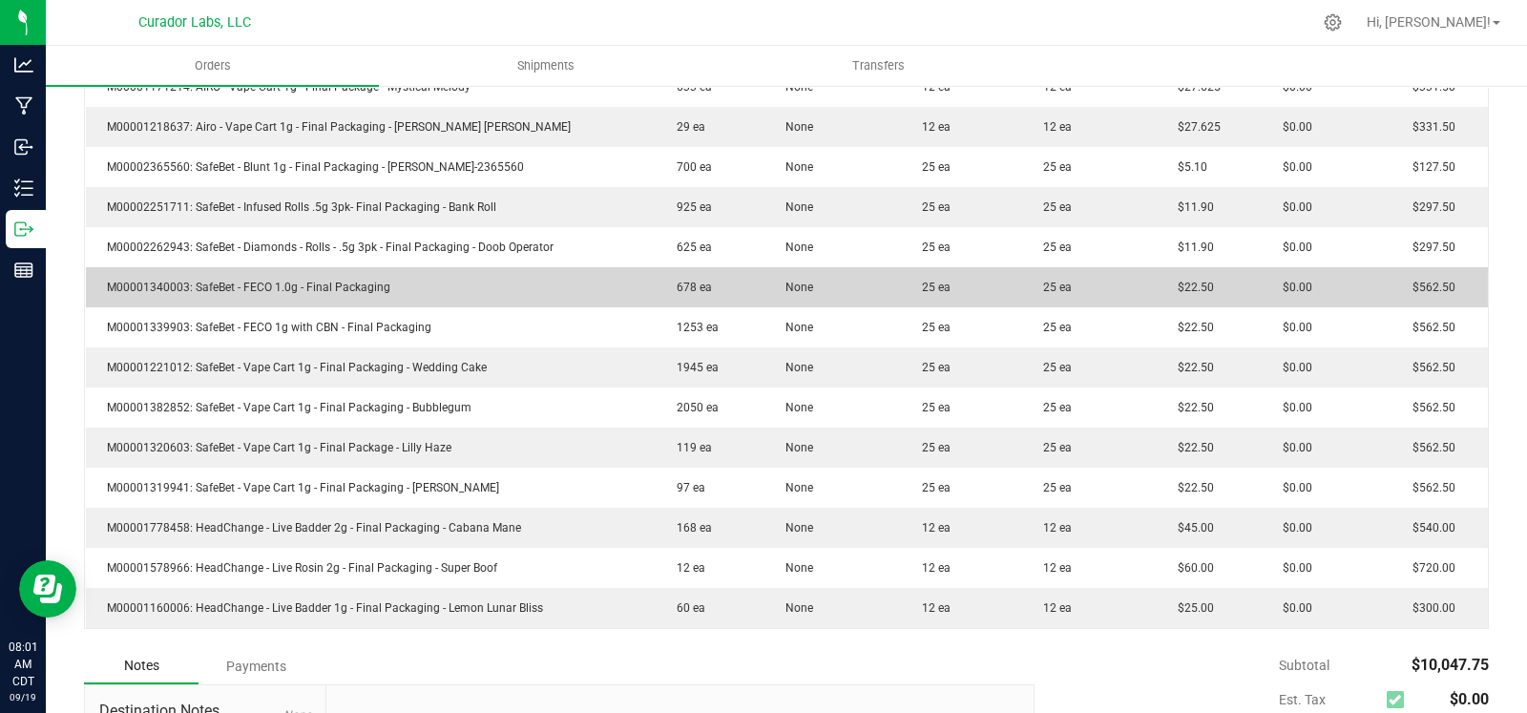
scroll to position [849, 0]
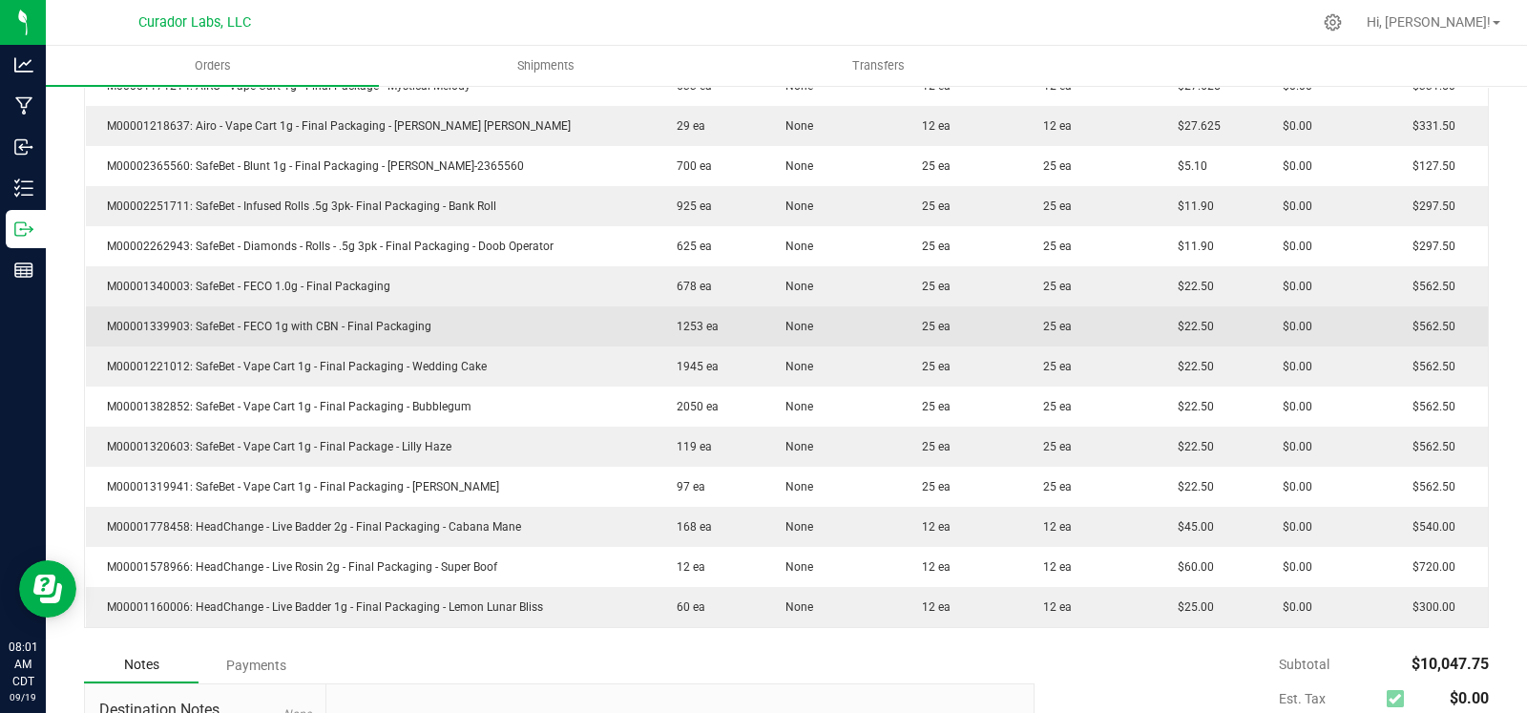
click at [599, 323] on td "M00001339903: SafeBet - FECO 1g with CBN - Final Packaging" at bounding box center [371, 326] width 570 height 40
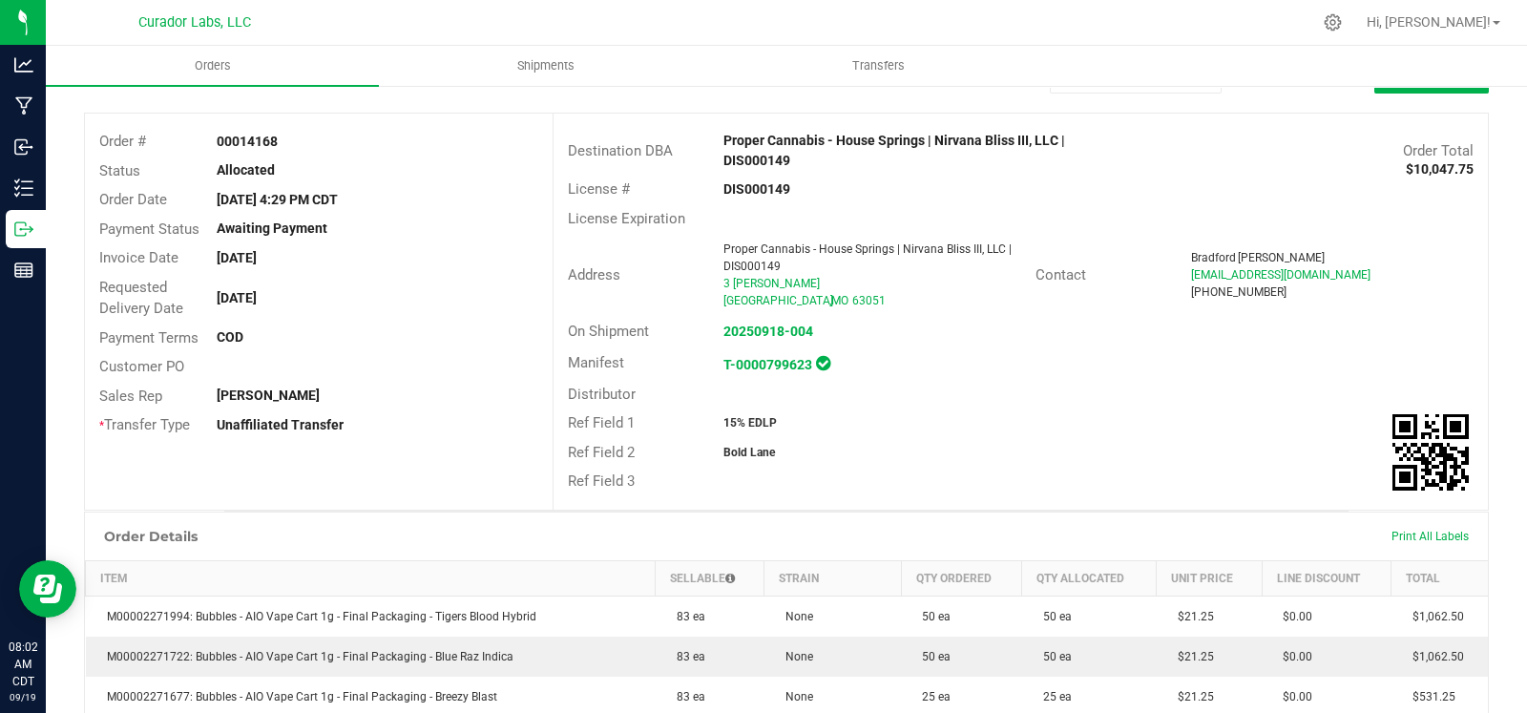
scroll to position [0, 0]
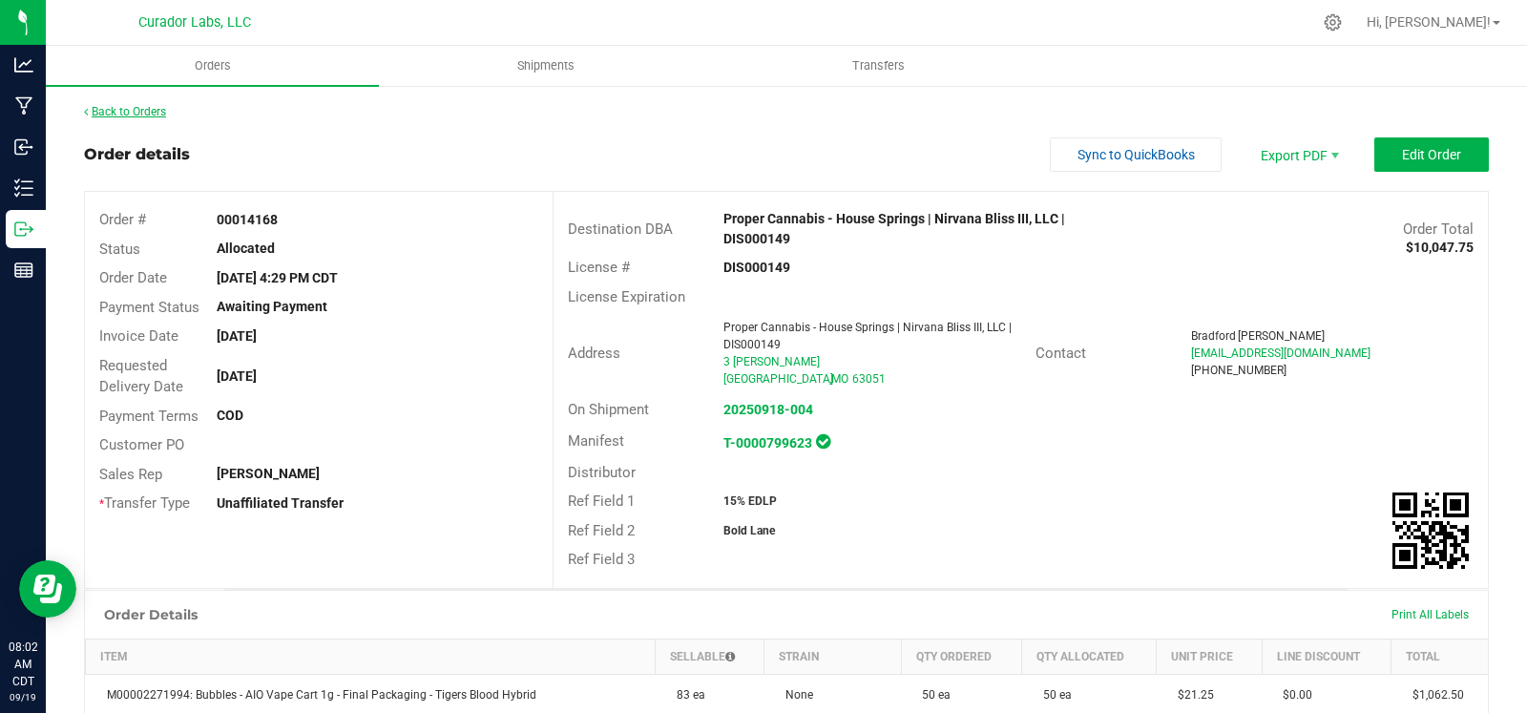
click at [117, 105] on link "Back to Orders" at bounding box center [125, 111] width 82 height 13
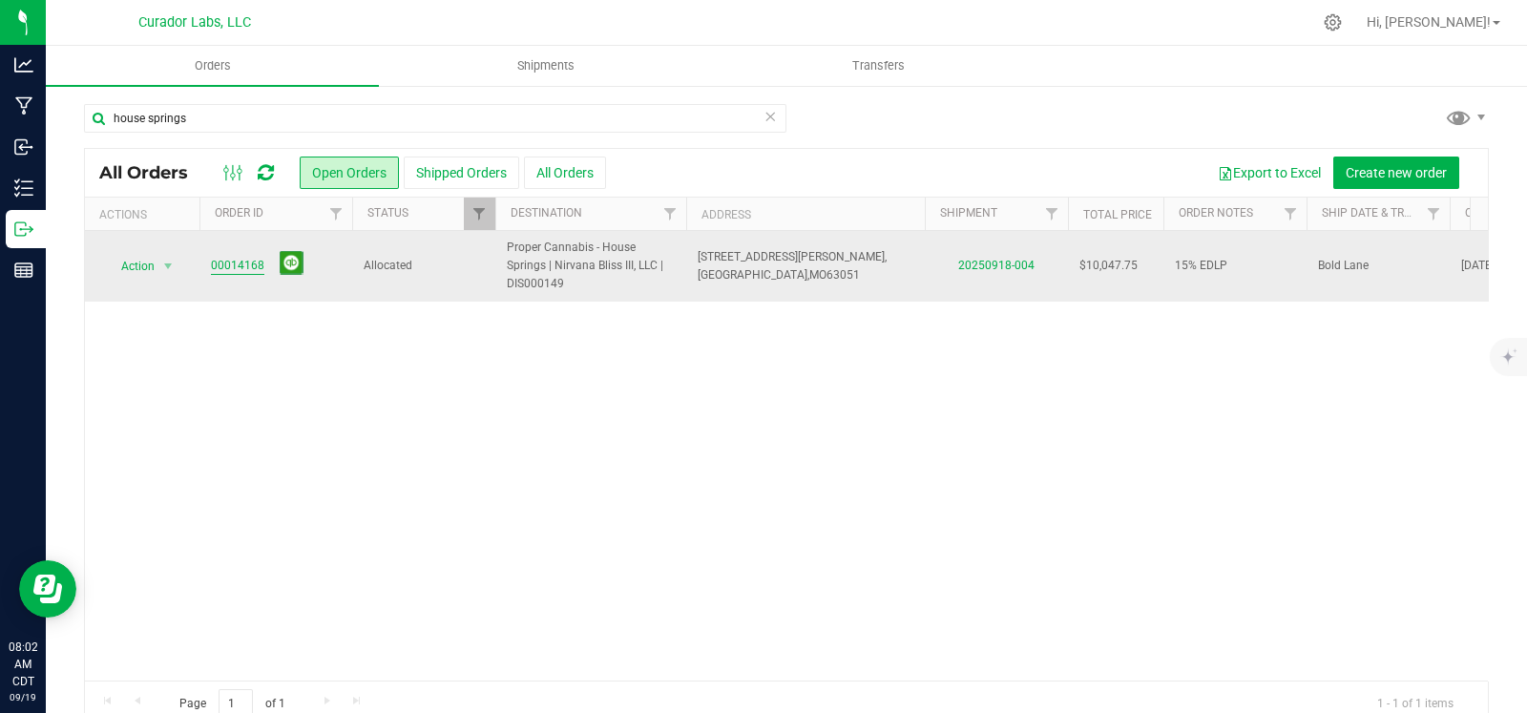
click at [234, 260] on link "00014168" at bounding box center [237, 266] width 53 height 18
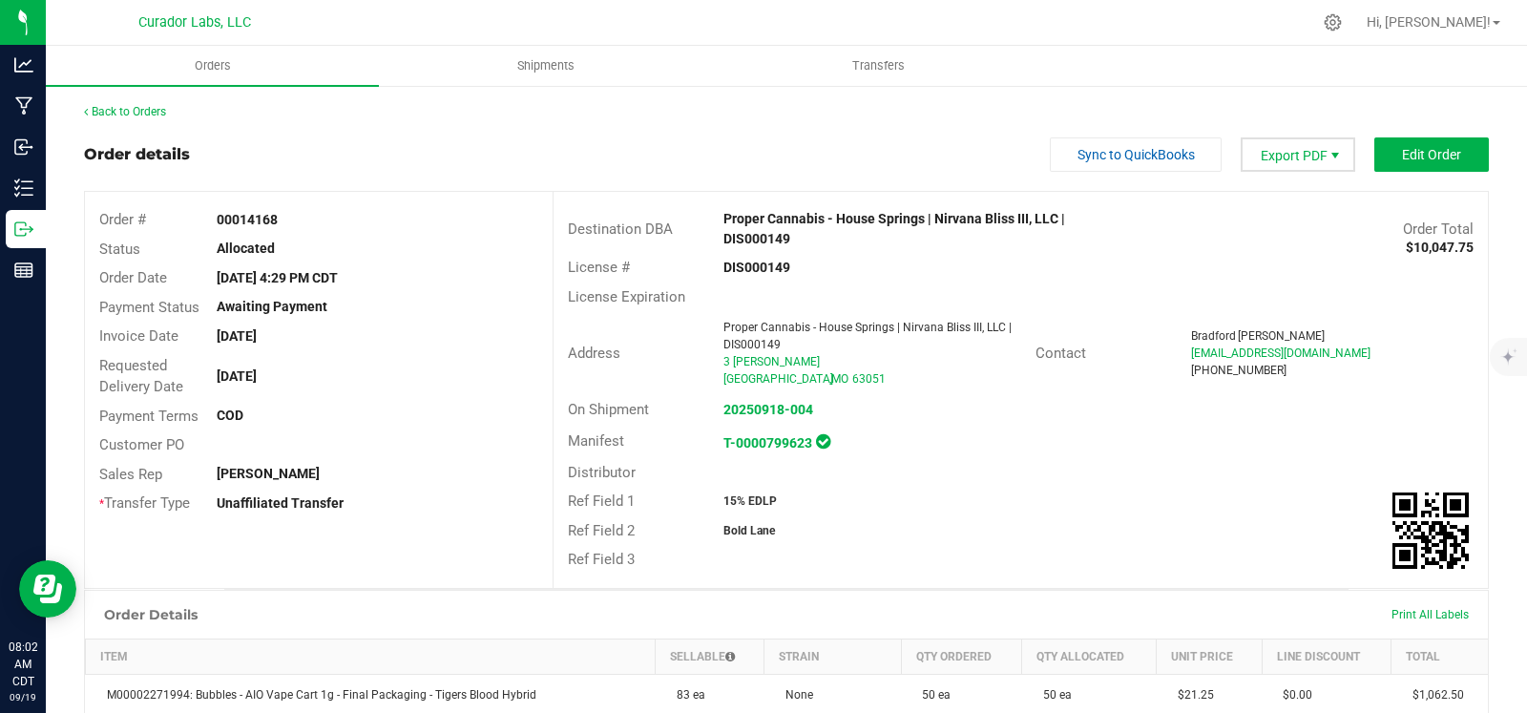
click at [1327, 155] on span "Export PDF" at bounding box center [1334, 155] width 15 height 15
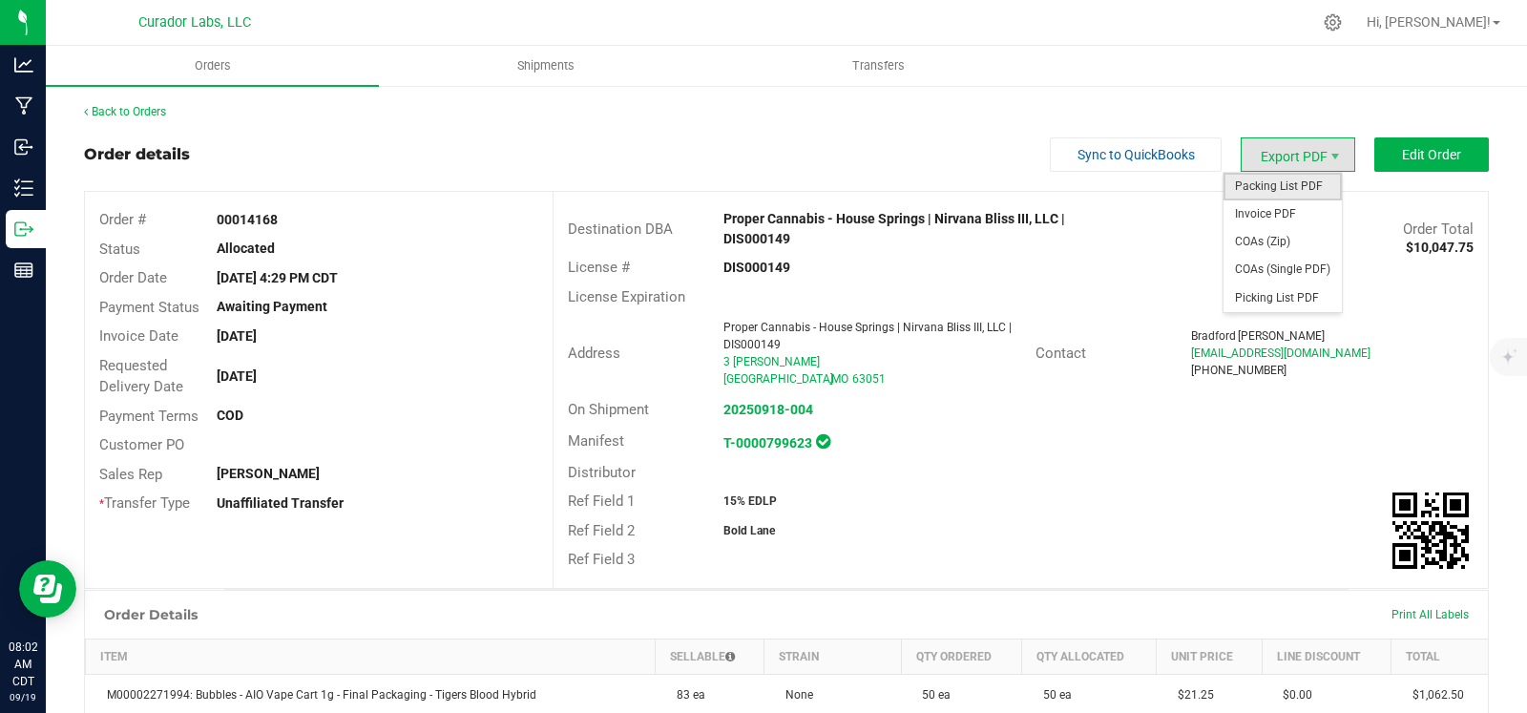
click at [1274, 192] on span "Packing List PDF" at bounding box center [1282, 187] width 118 height 28
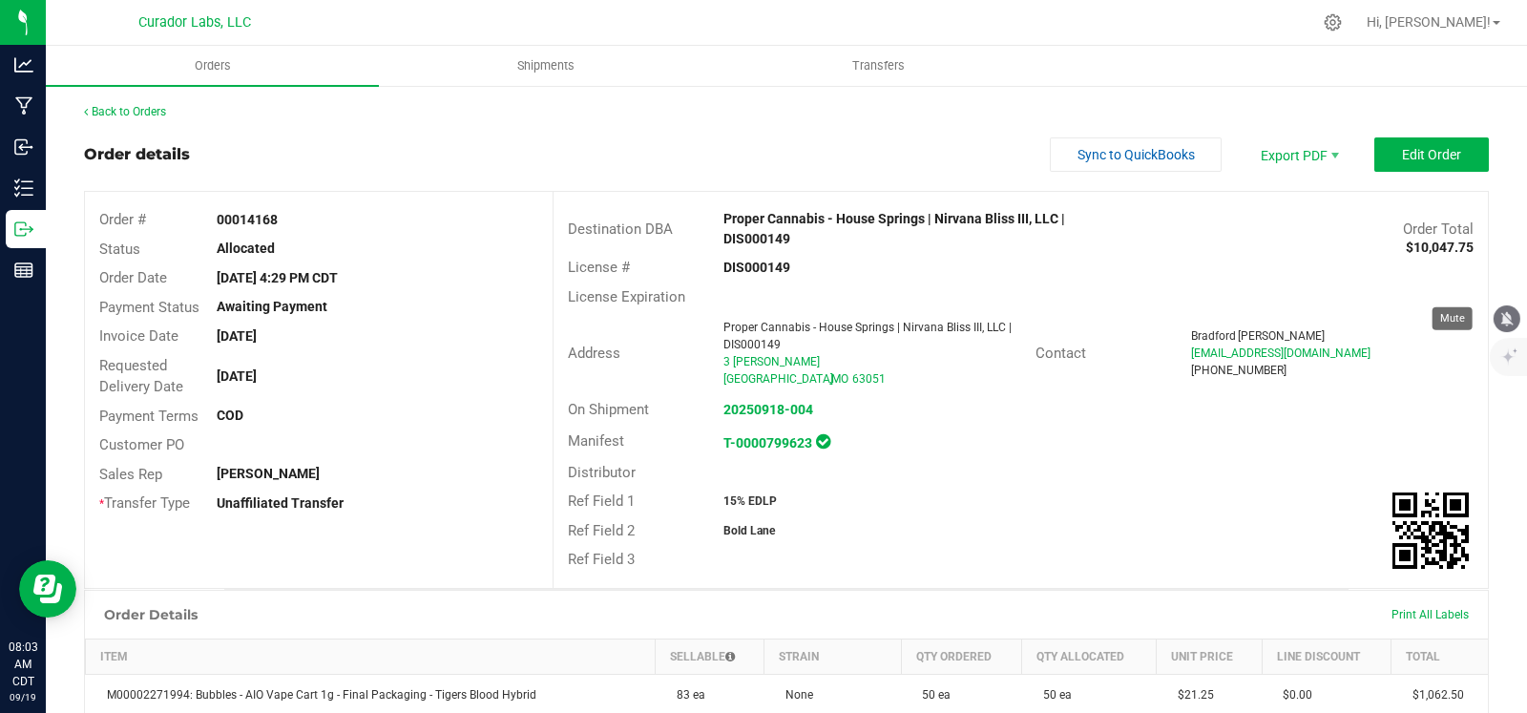
click at [1509, 312] on icon "mute" at bounding box center [1506, 318] width 17 height 17
click at [117, 112] on link "Back to Orders" at bounding box center [125, 111] width 82 height 13
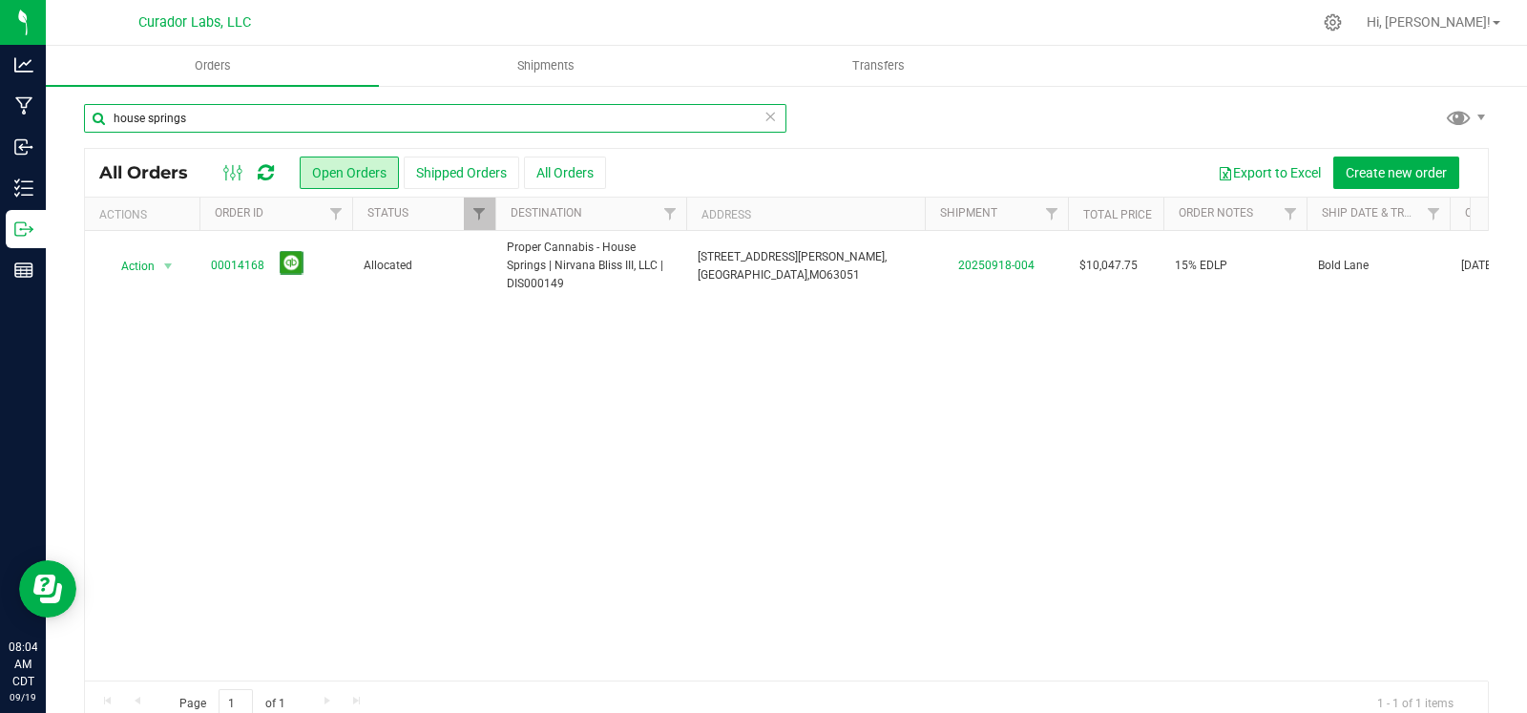
click at [328, 118] on input "house springs" at bounding box center [435, 118] width 702 height 29
type input "house springs"
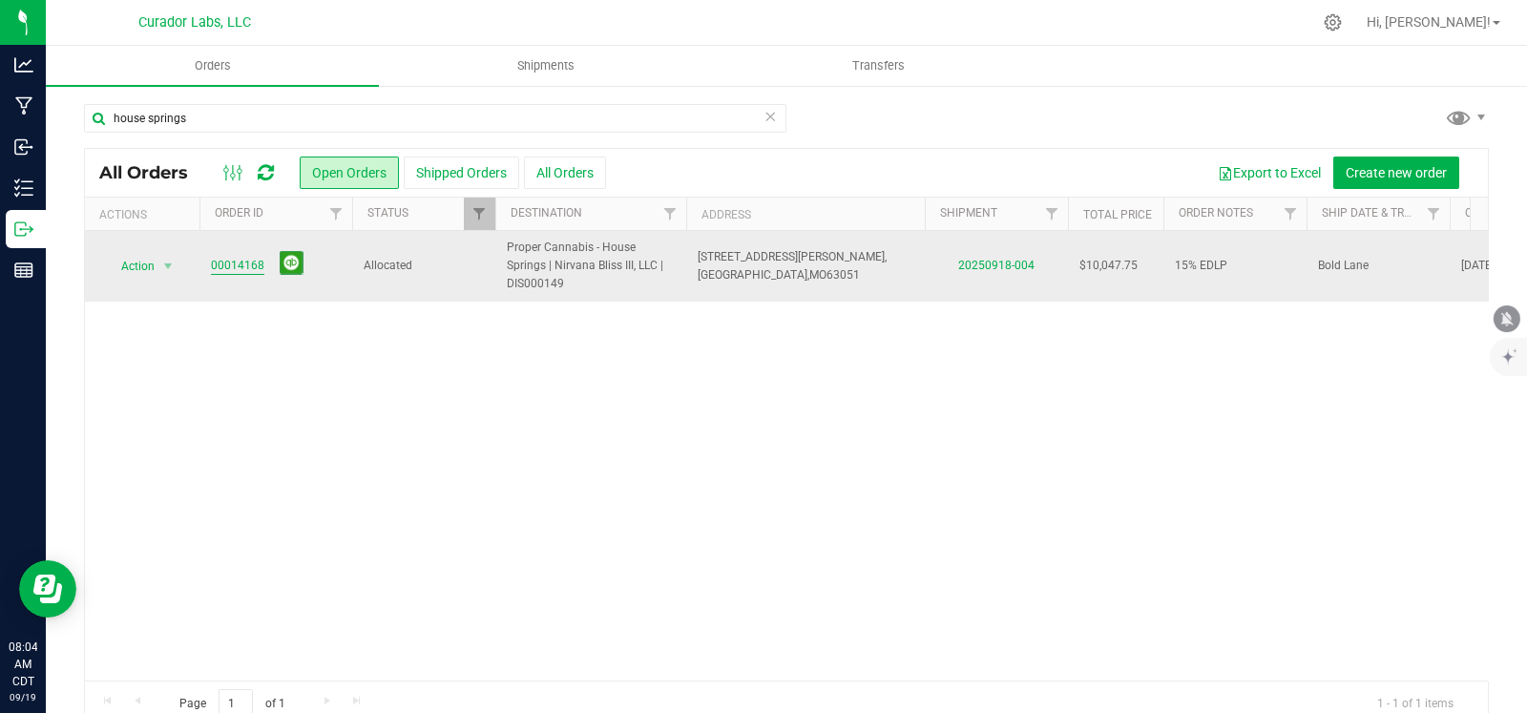
click at [245, 267] on link "00014168" at bounding box center [237, 266] width 53 height 18
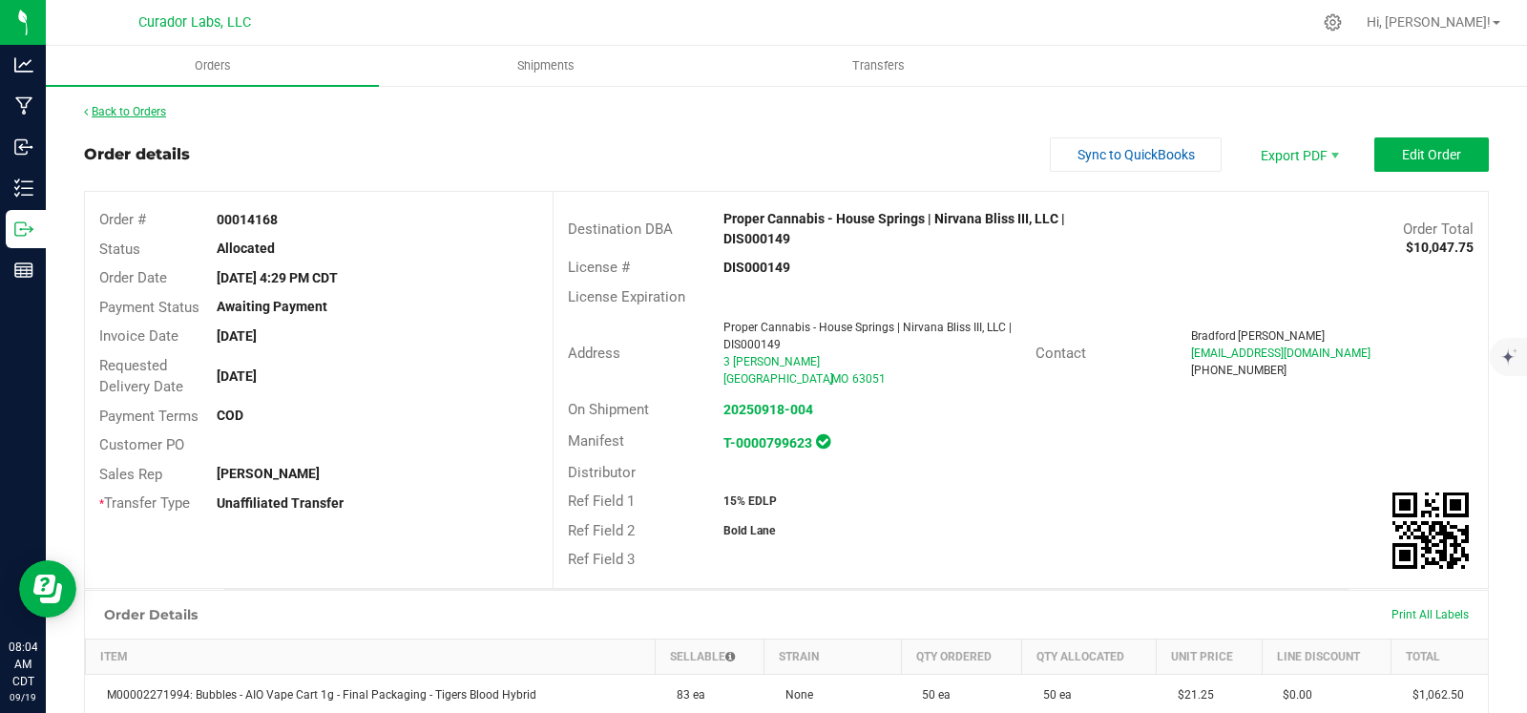
click at [127, 107] on link "Back to Orders" at bounding box center [125, 111] width 82 height 13
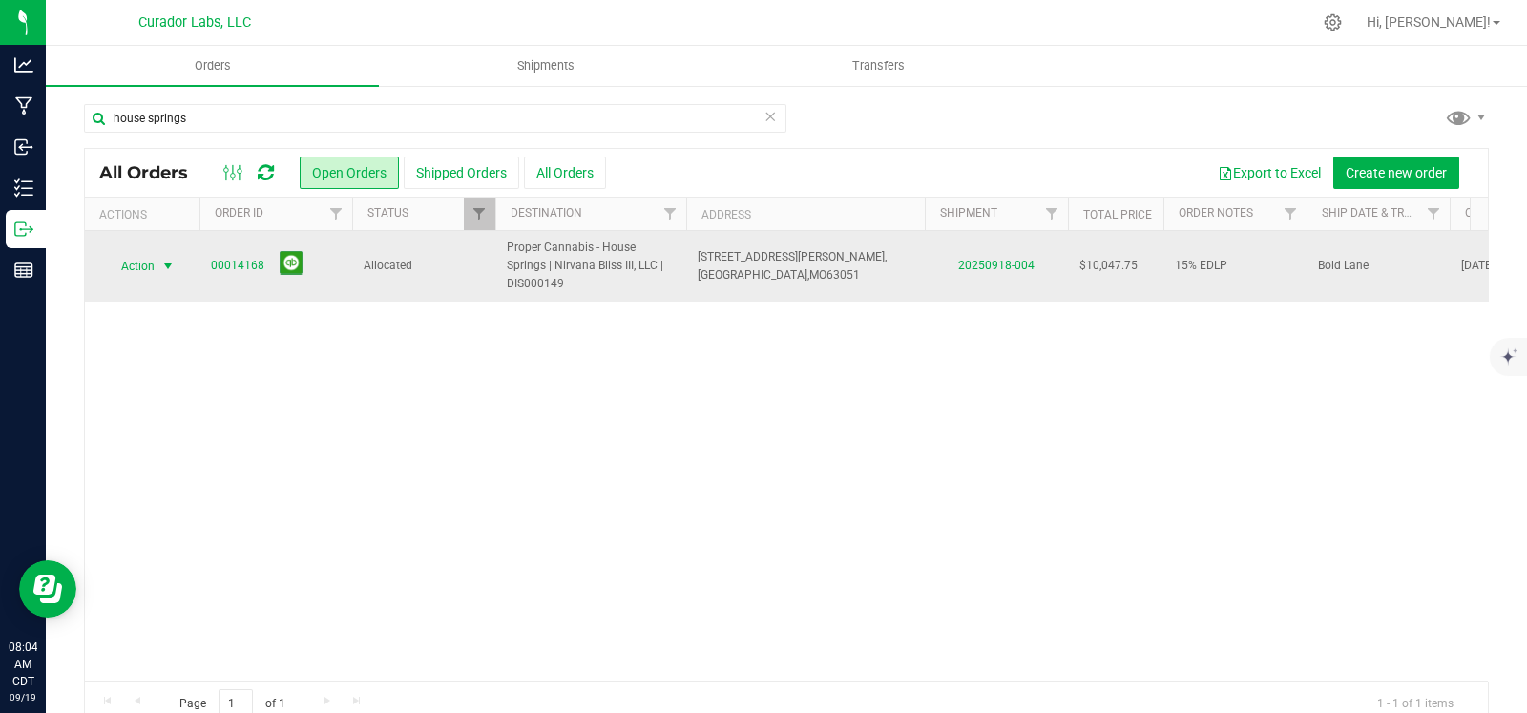
click at [163, 267] on span "select" at bounding box center [167, 266] width 15 height 15
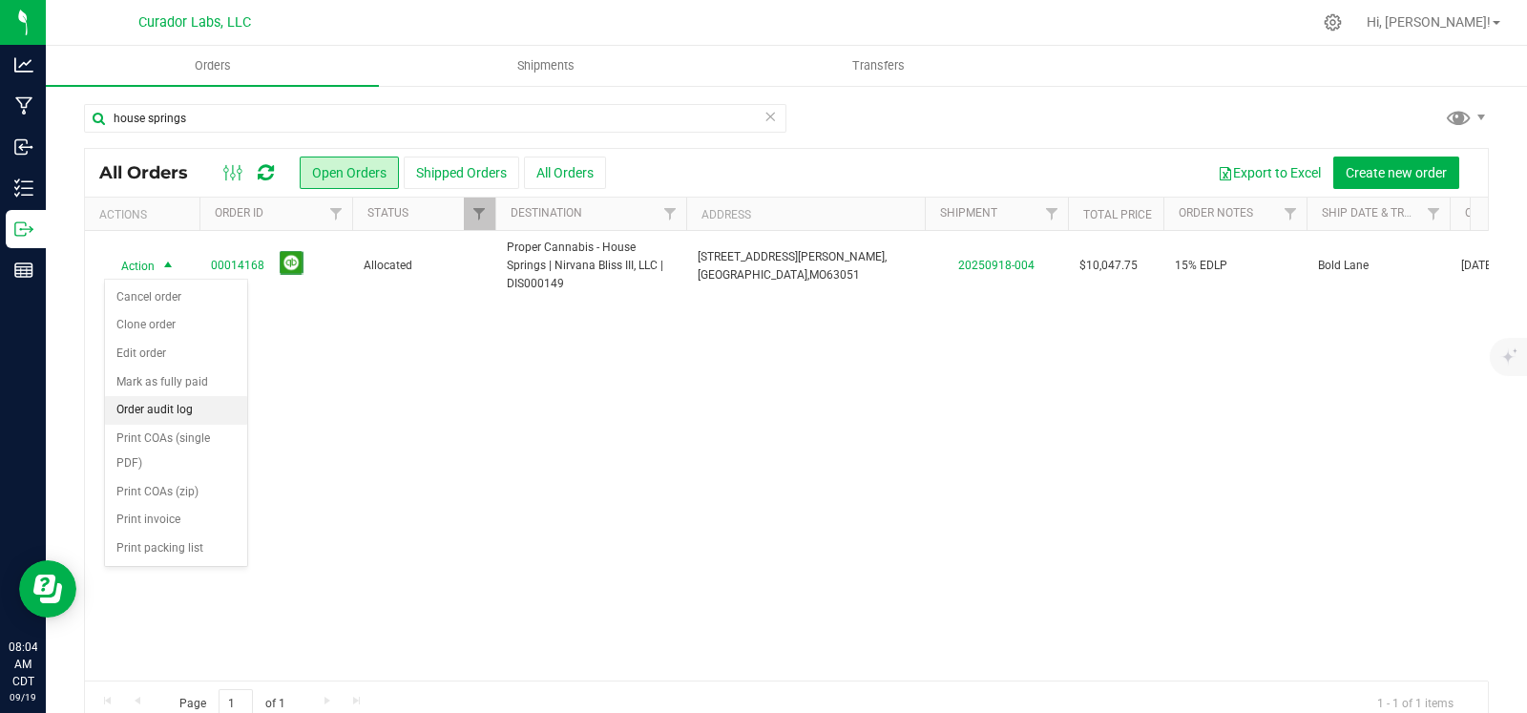
click at [175, 413] on li "Order audit log" at bounding box center [176, 410] width 142 height 29
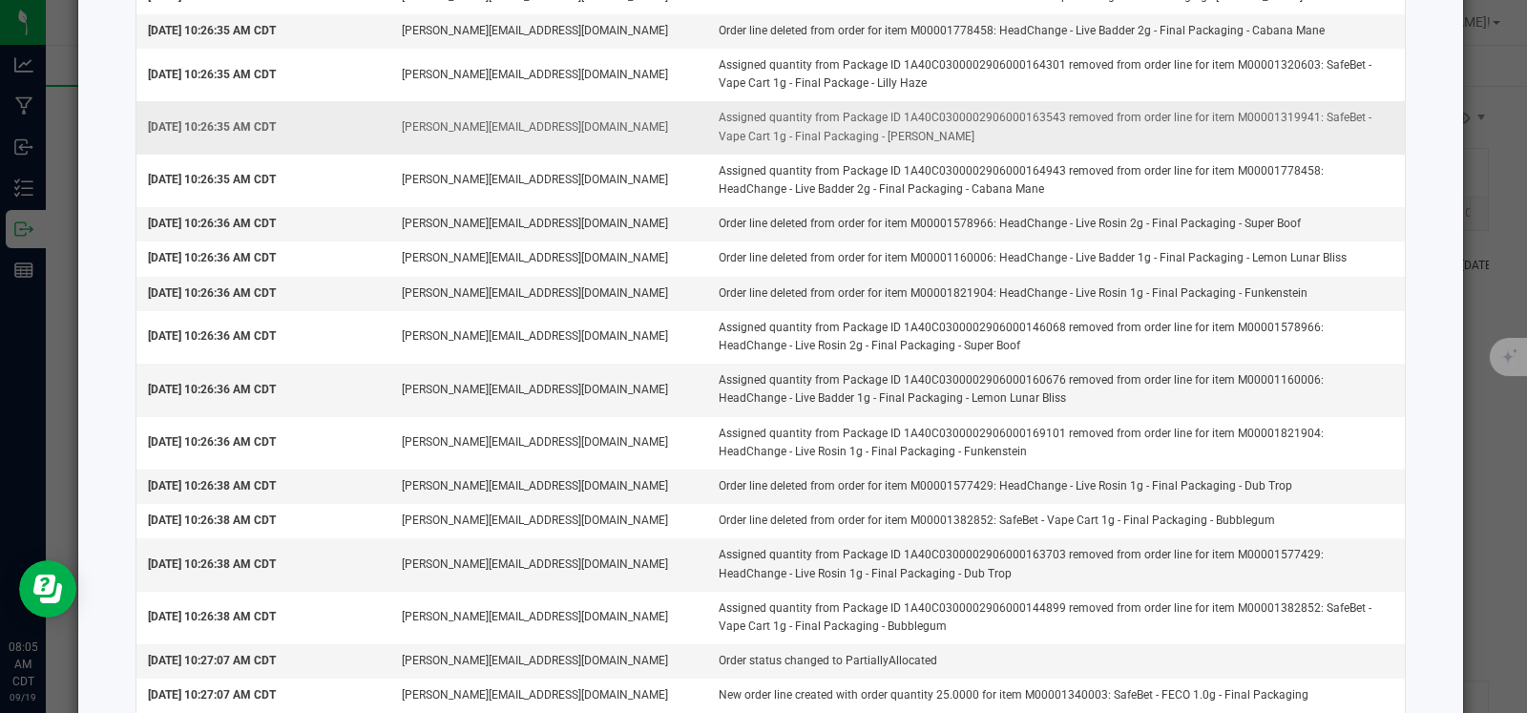
scroll to position [2408, 0]
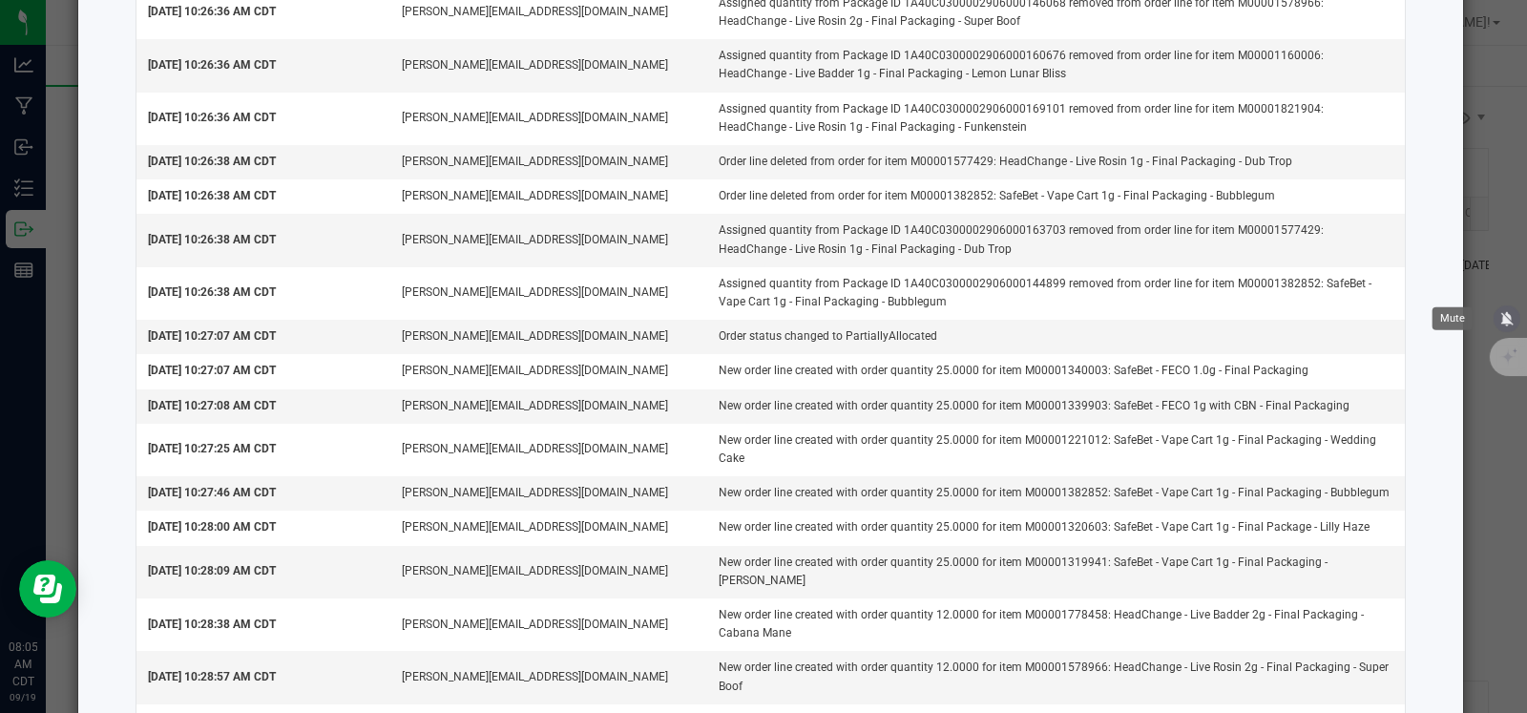
click at [1503, 318] on icon "mute" at bounding box center [1507, 318] width 12 height 14
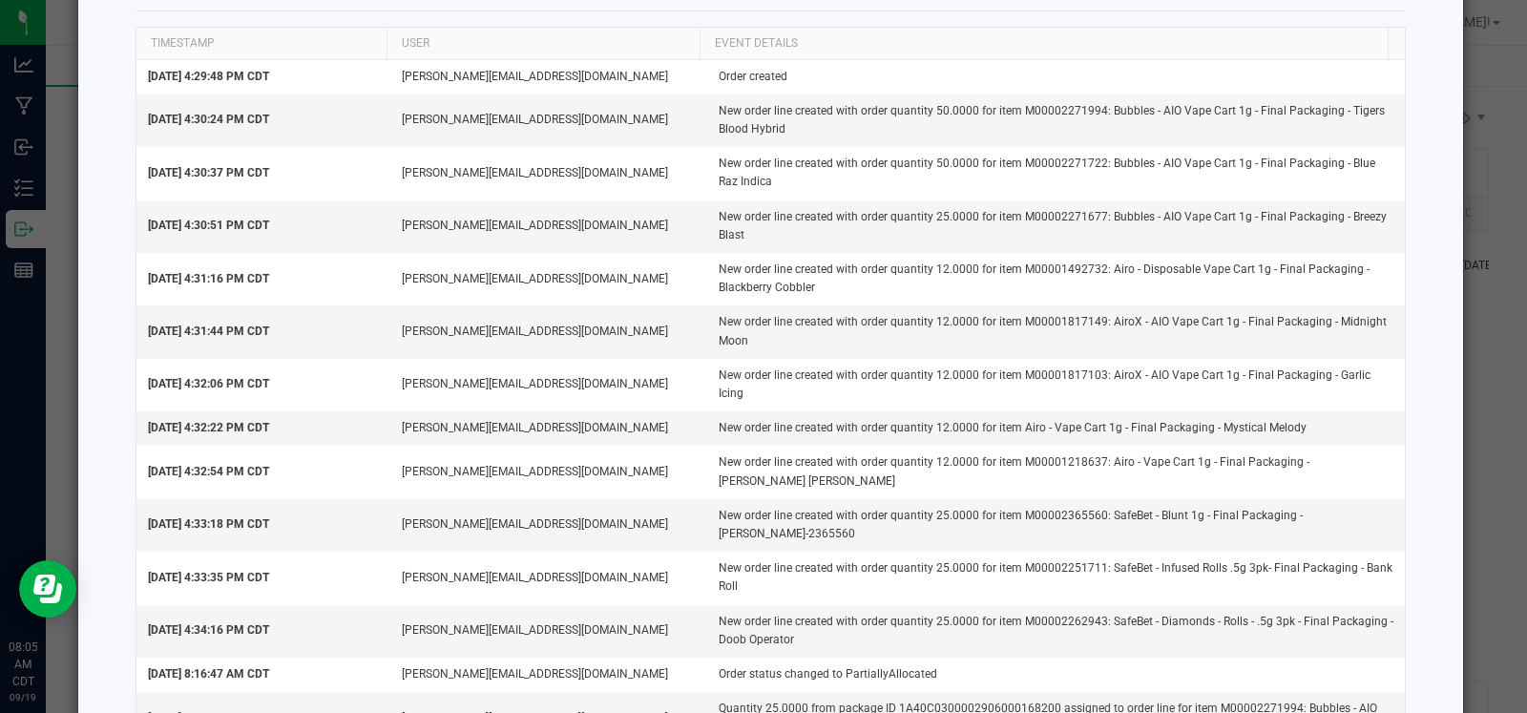
scroll to position [0, 0]
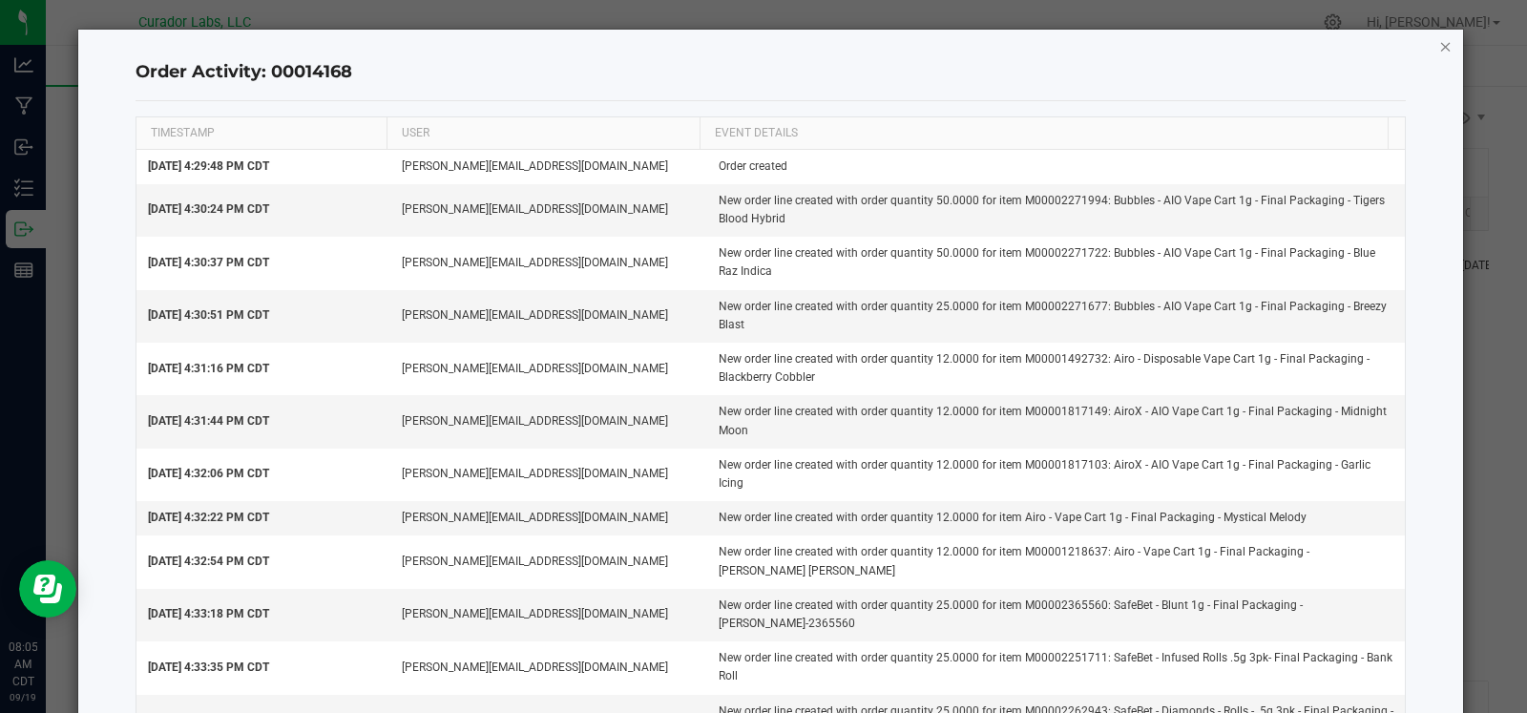
click at [1439, 43] on icon "button" at bounding box center [1445, 45] width 13 height 23
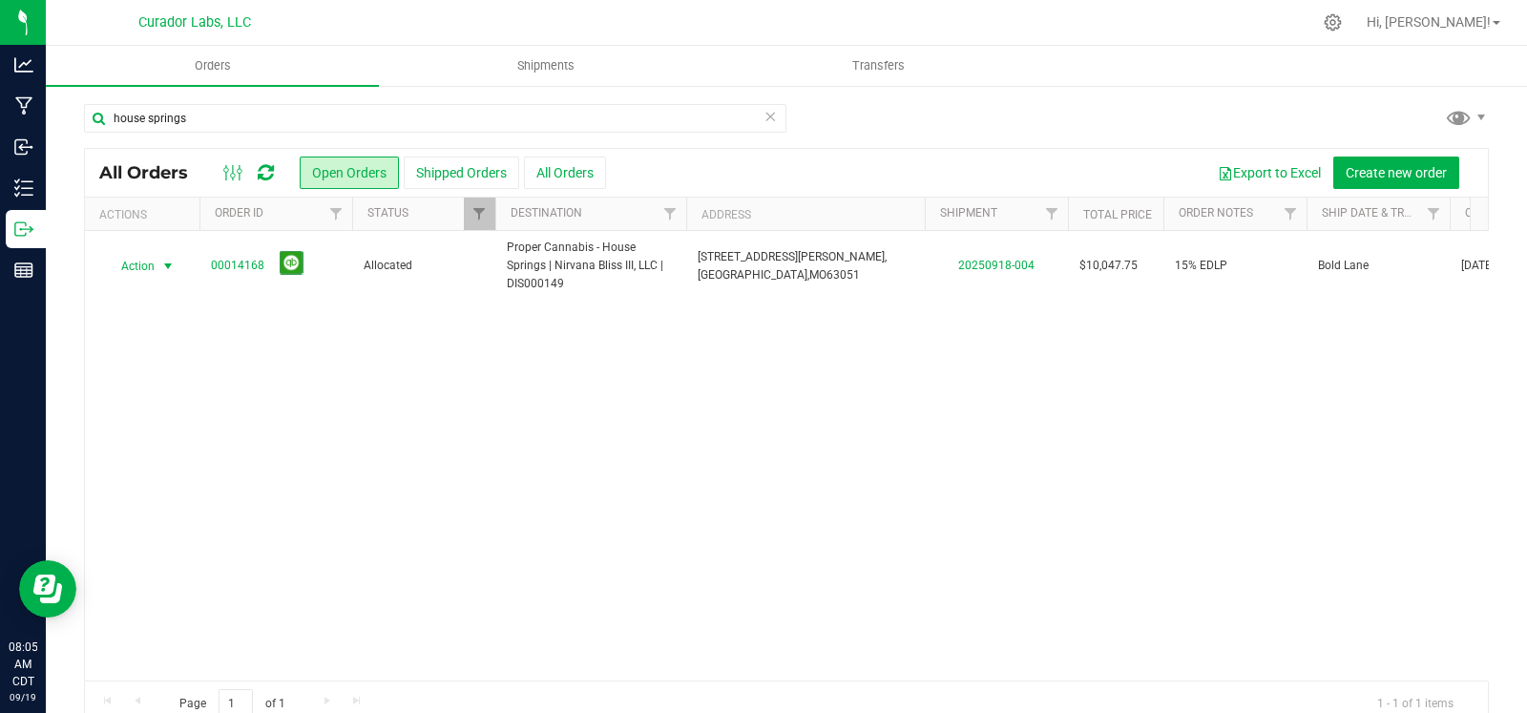
click at [763, 117] on icon at bounding box center [769, 115] width 13 height 23
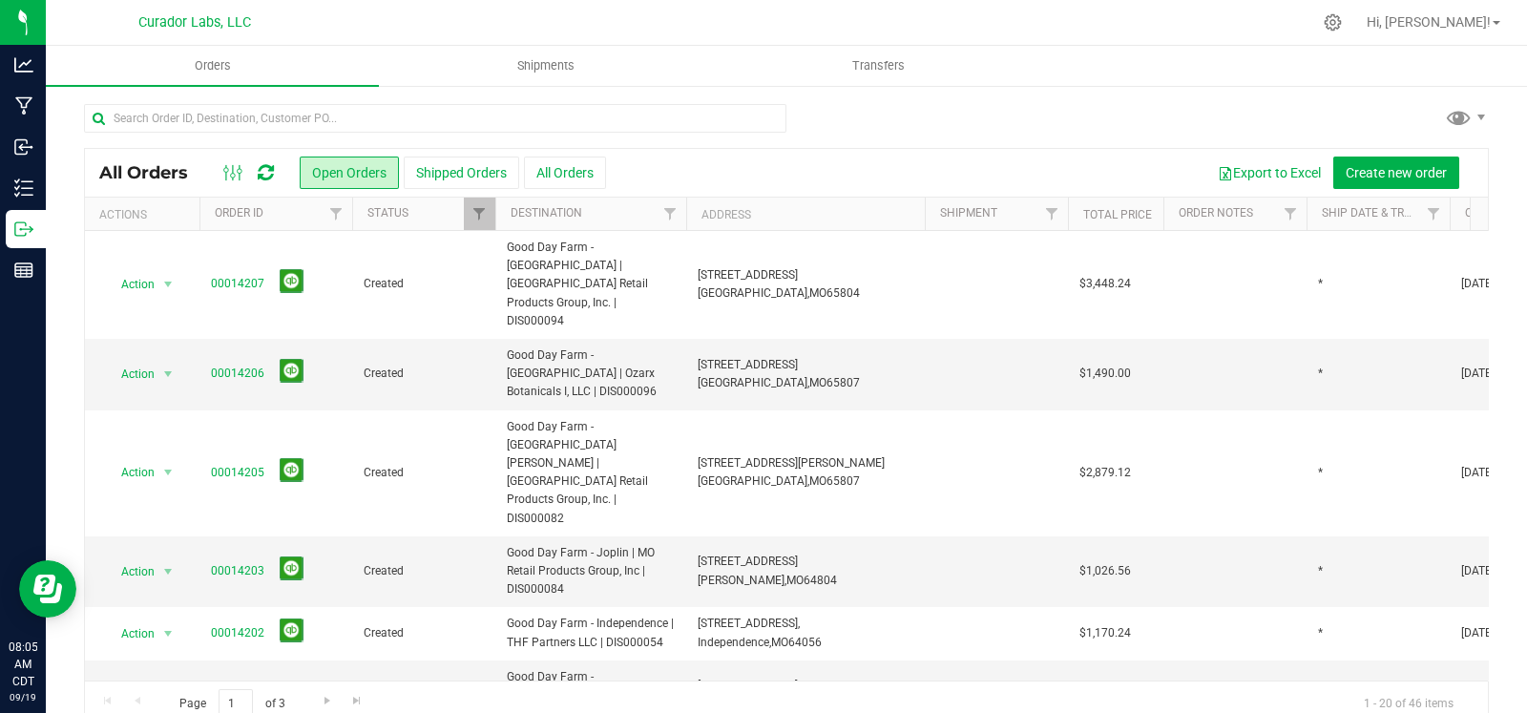
click at [878, 143] on div at bounding box center [786, 126] width 1405 height 44
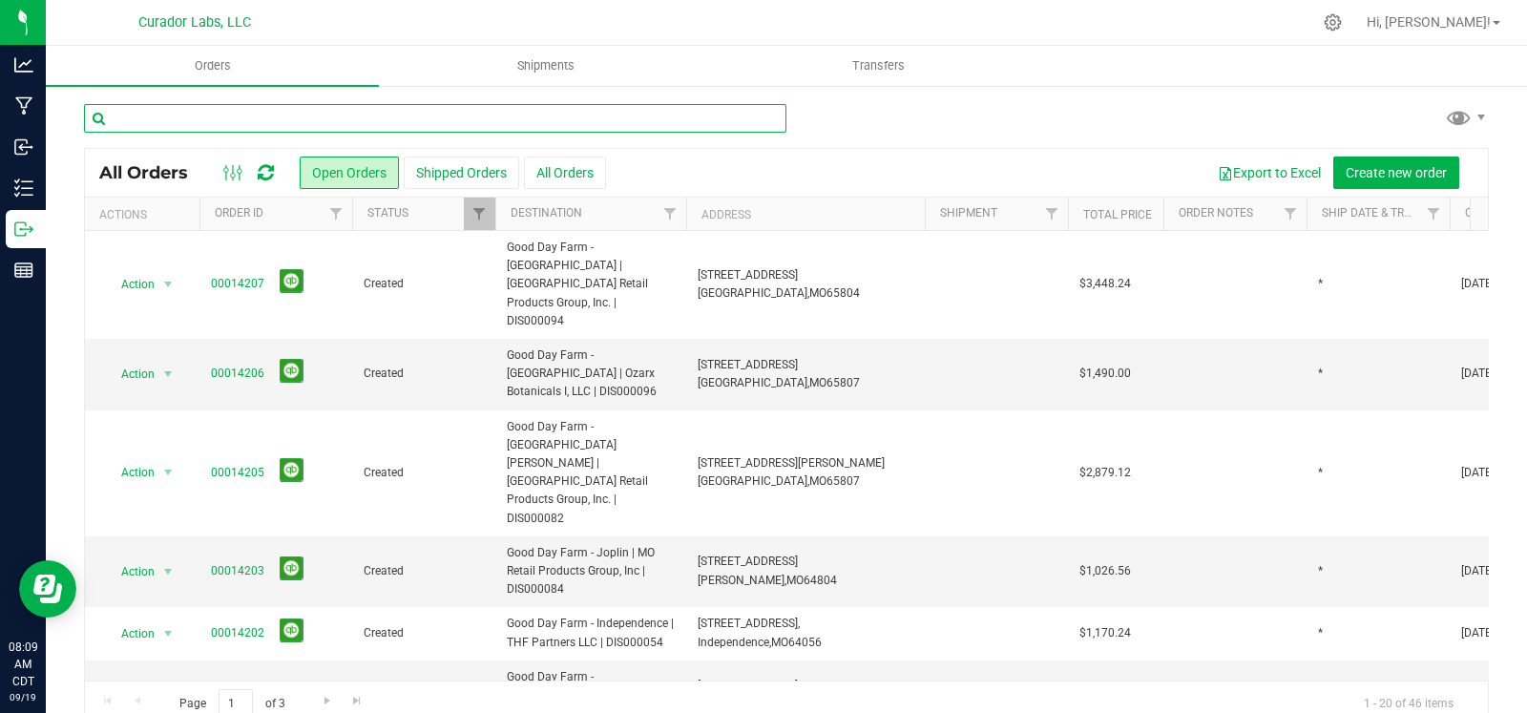
click at [291, 113] on input "text" at bounding box center [435, 118] width 702 height 29
type input "ellisville"
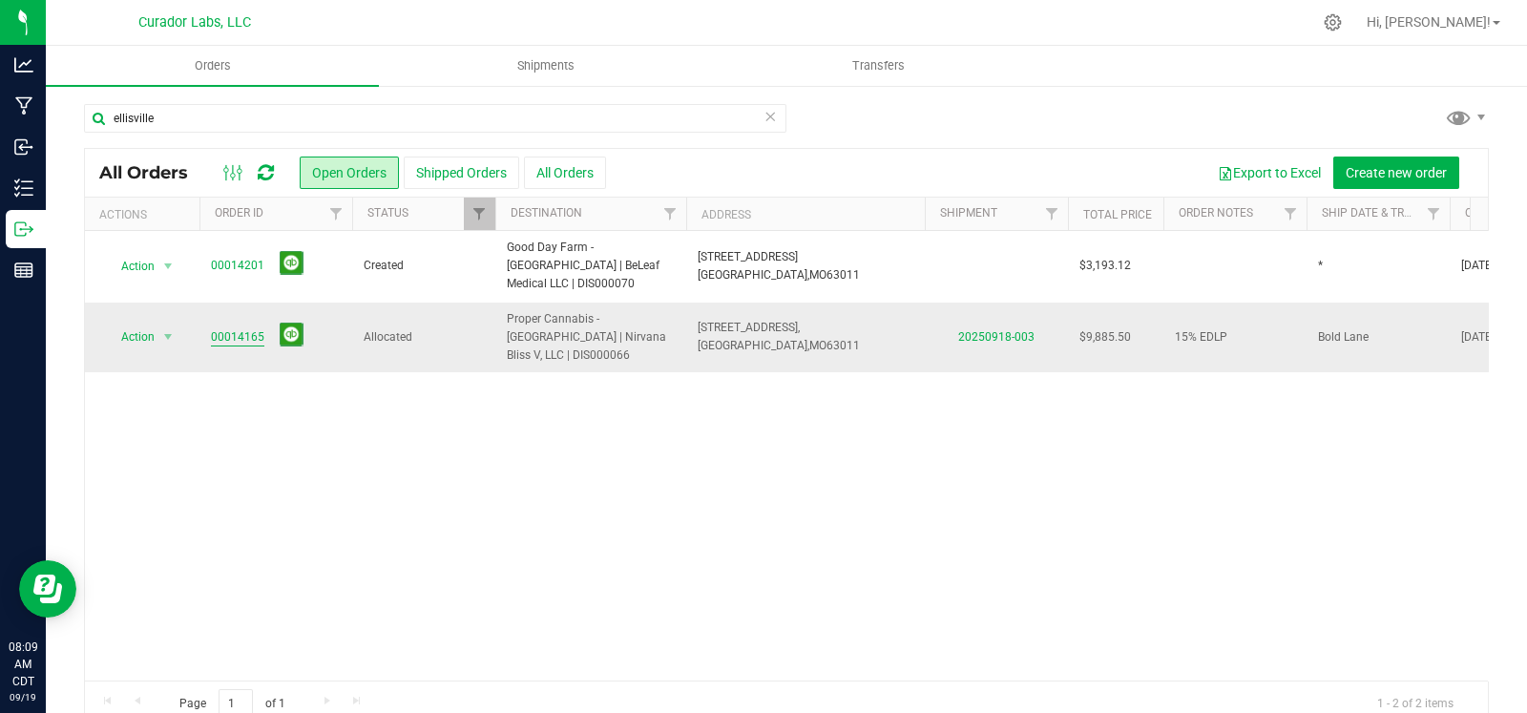
click at [229, 328] on link "00014165" at bounding box center [237, 337] width 53 height 18
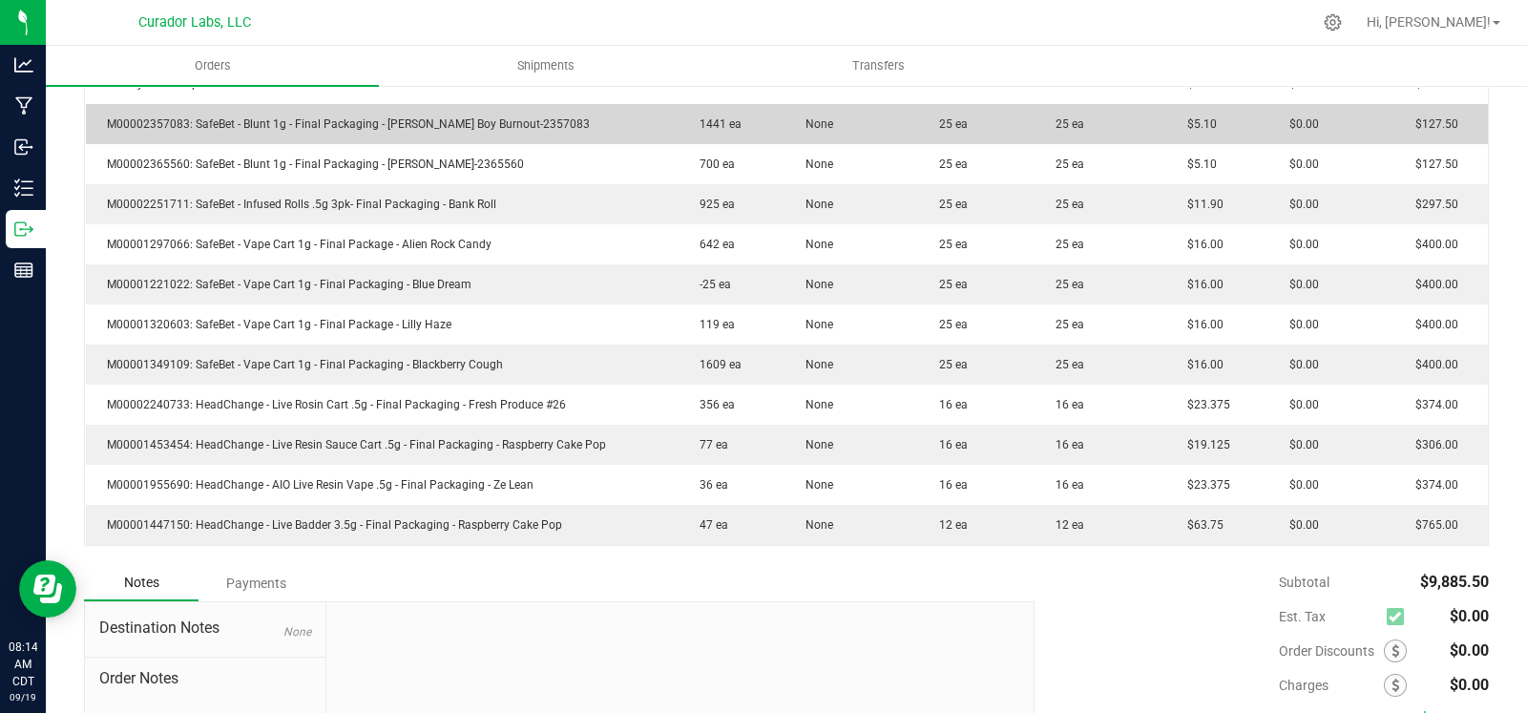
scroll to position [1016, 0]
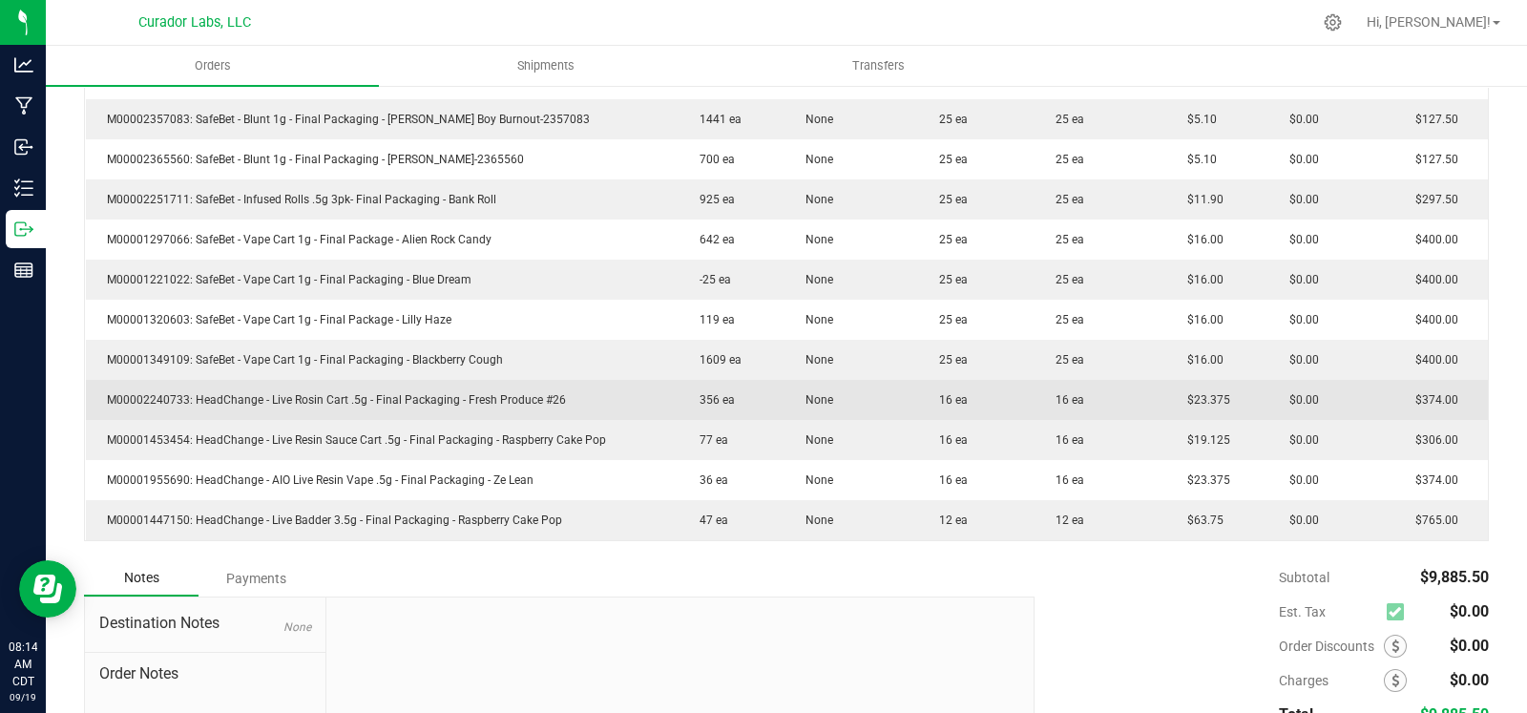
click at [818, 401] on span "None" at bounding box center [814, 399] width 37 height 13
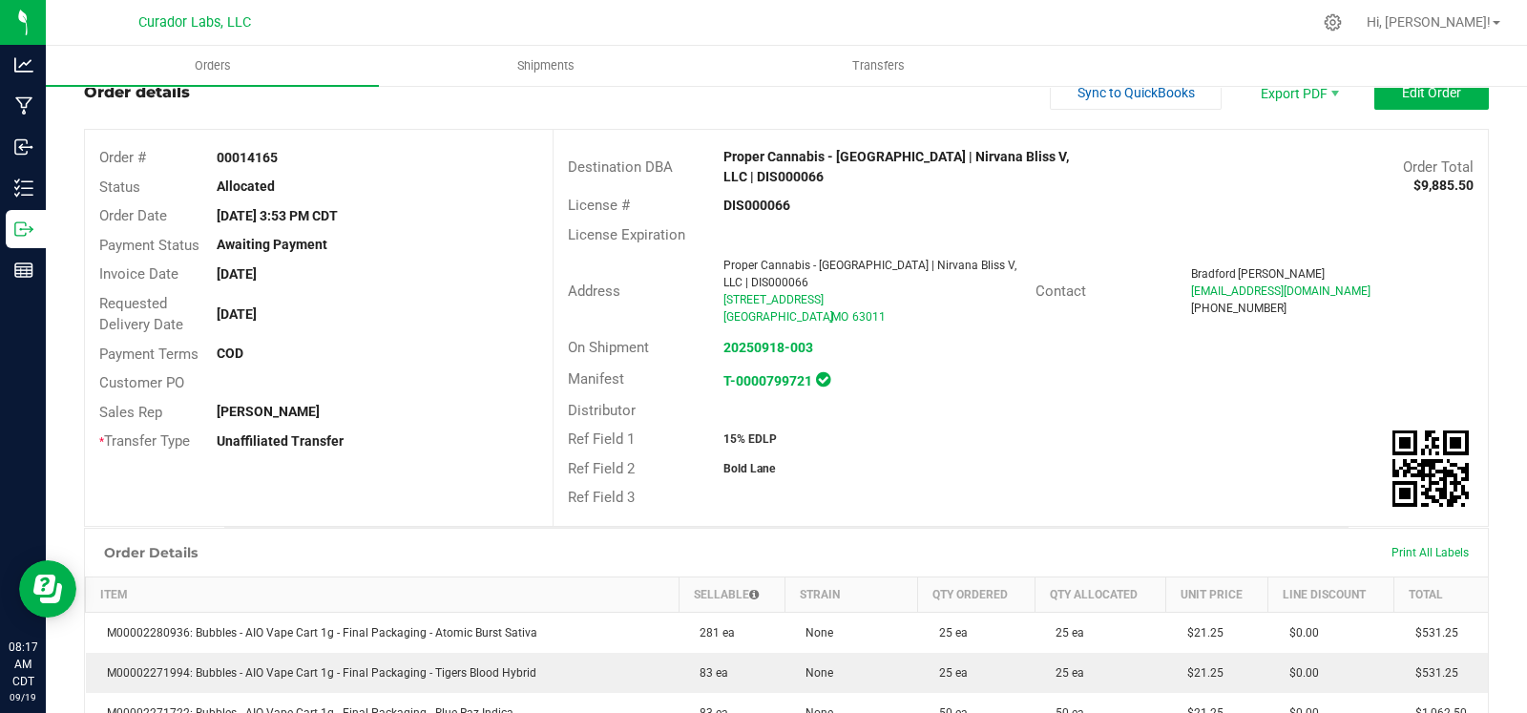
scroll to position [0, 0]
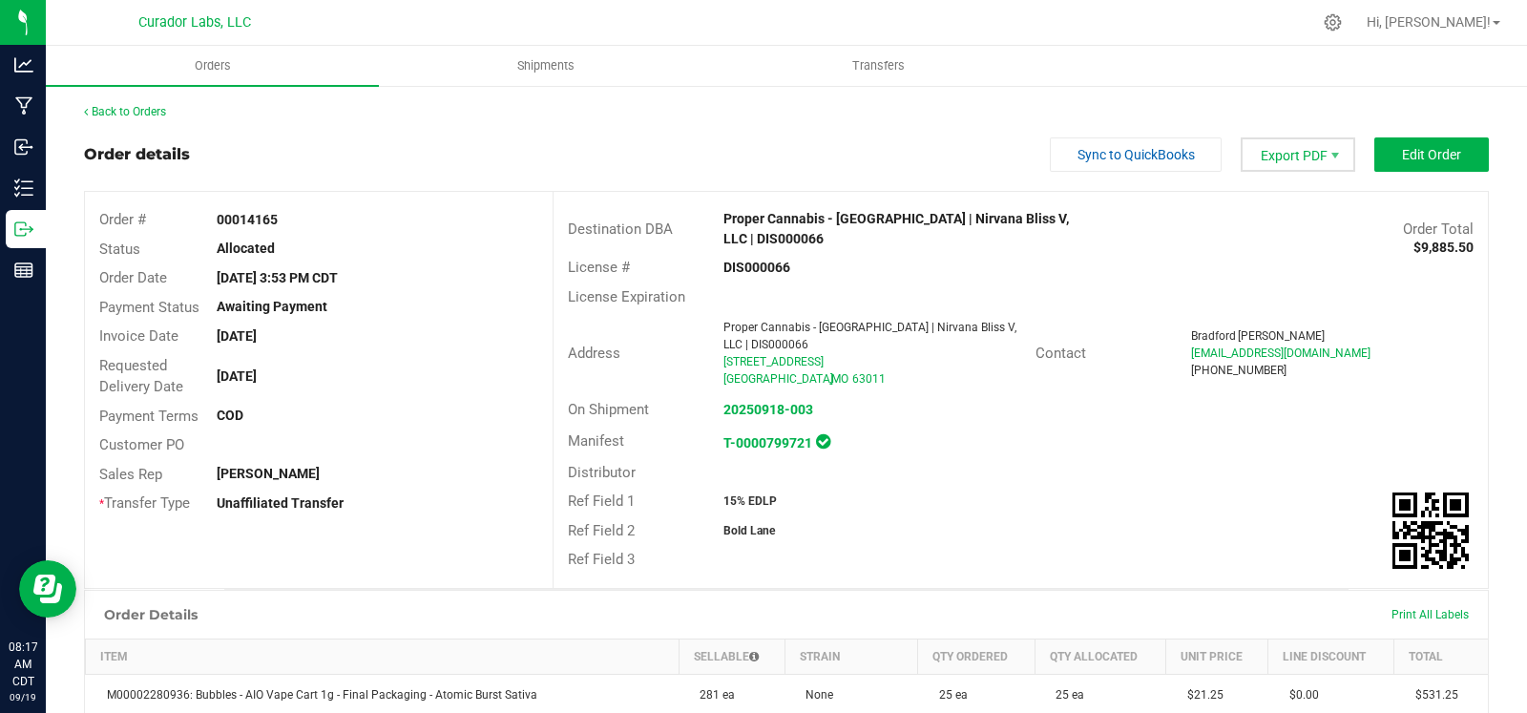
click at [1279, 163] on span "Export PDF" at bounding box center [1297, 154] width 115 height 34
click at [133, 114] on link "Back to Orders" at bounding box center [125, 111] width 82 height 13
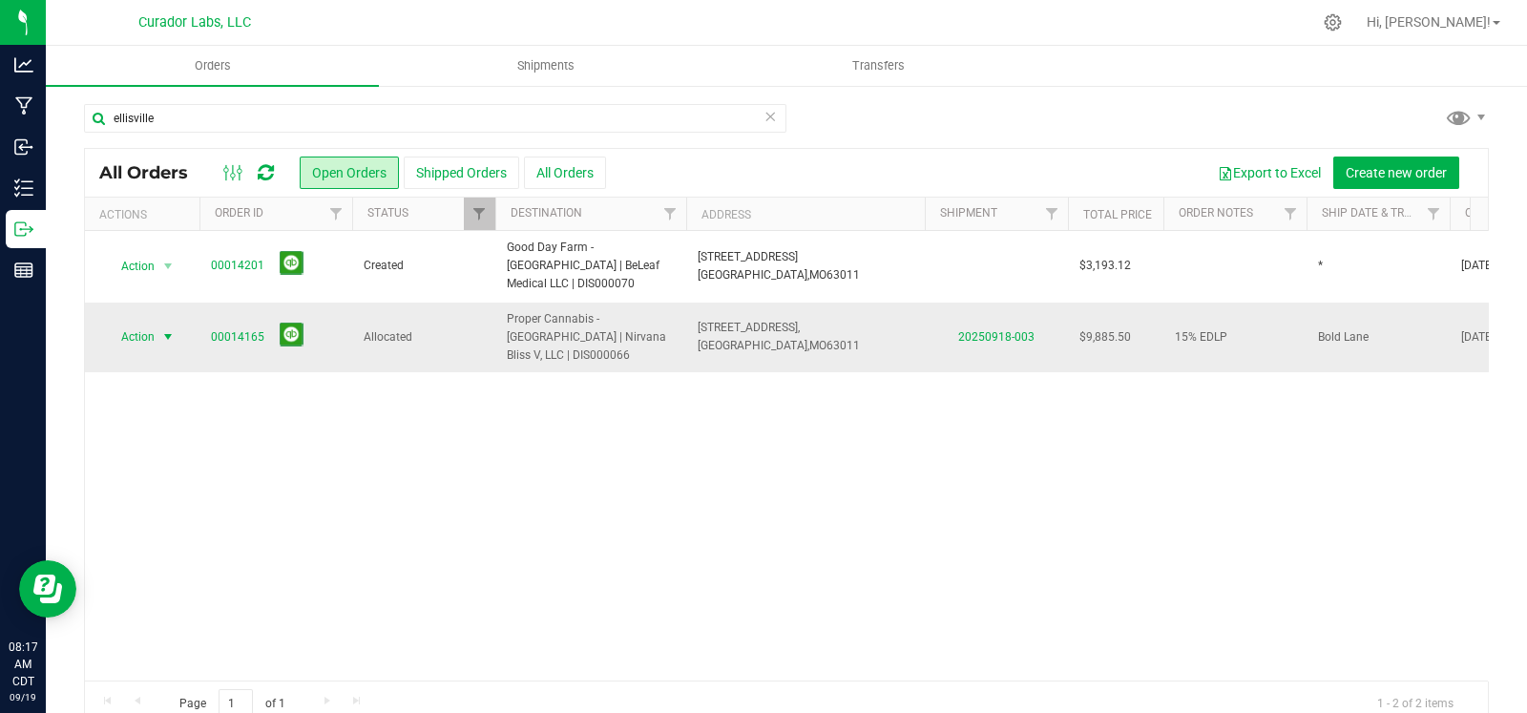
click at [164, 329] on span "select" at bounding box center [167, 336] width 15 height 15
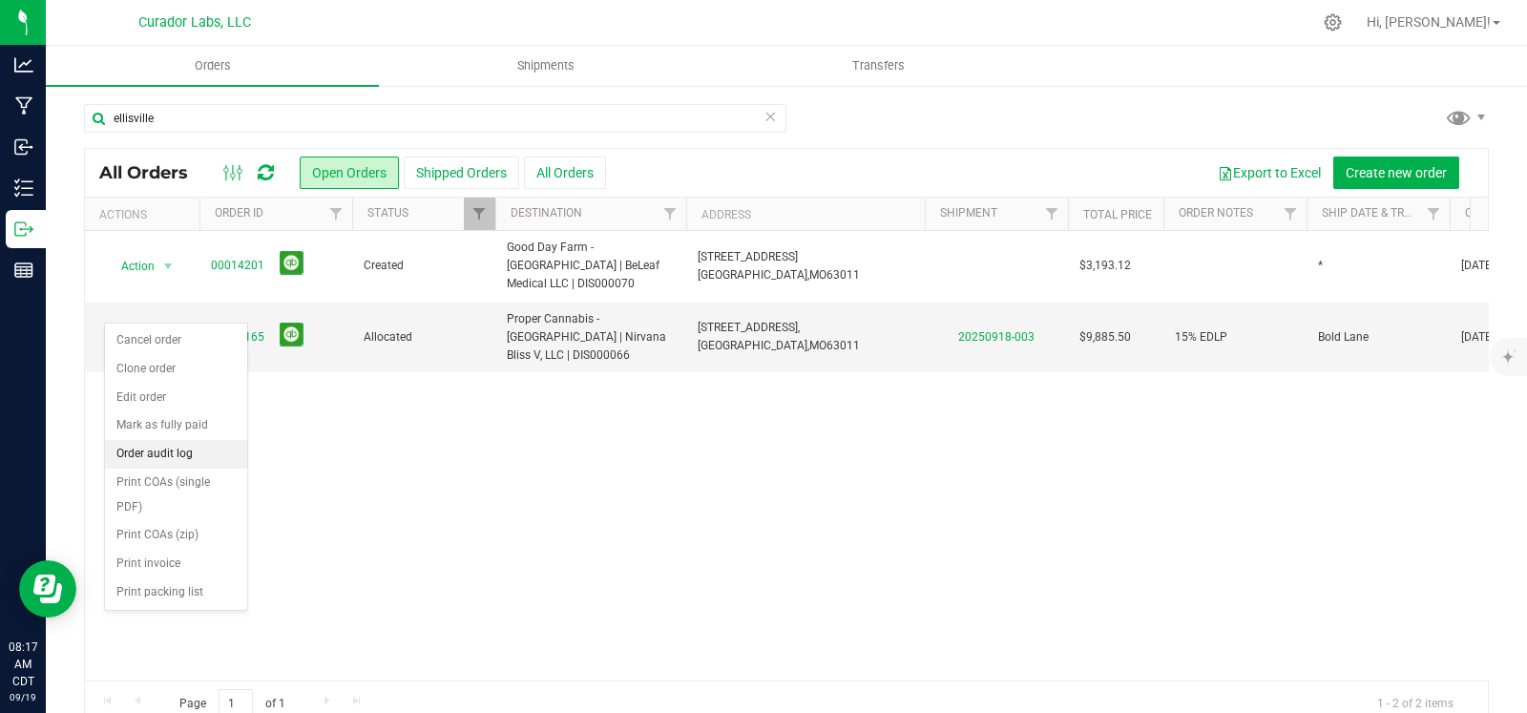
click at [176, 459] on li "Order audit log" at bounding box center [176, 454] width 142 height 29
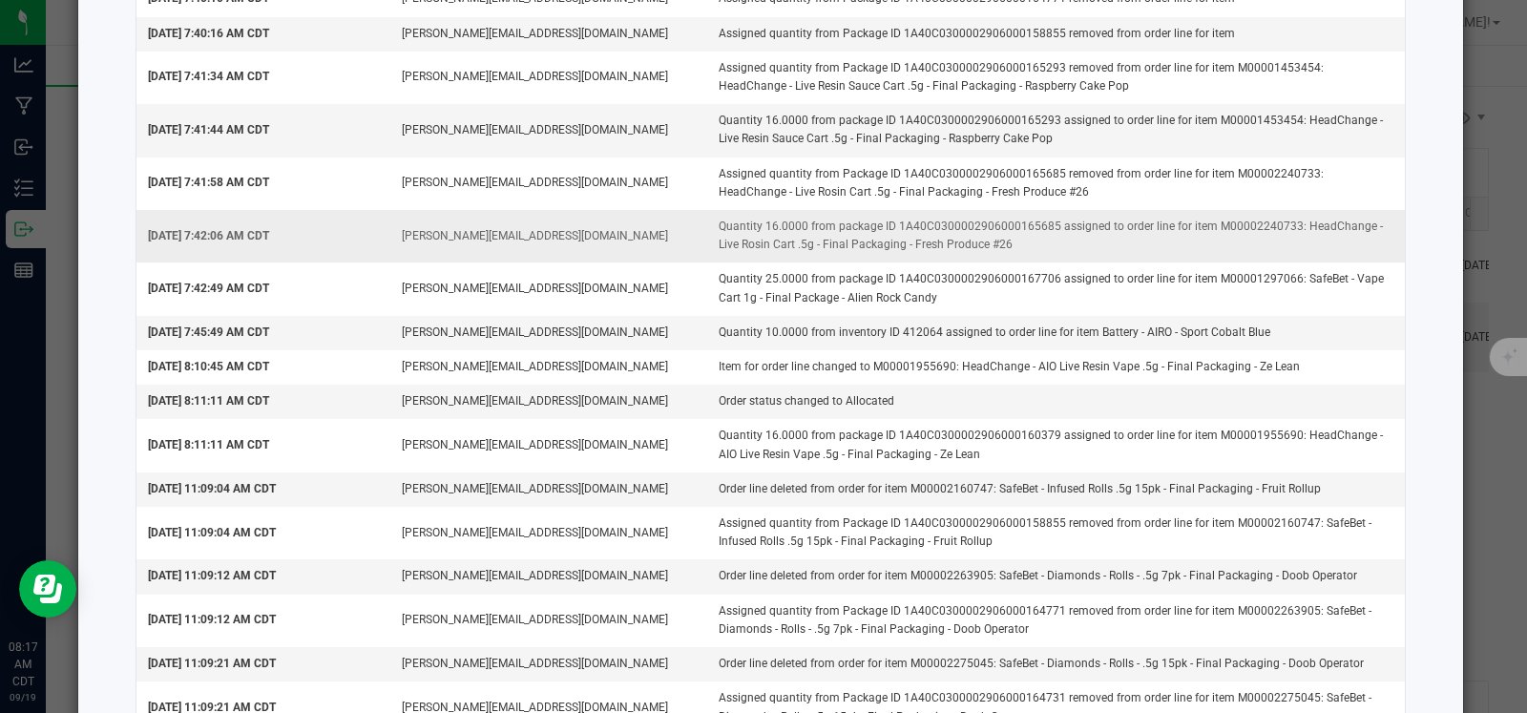
scroll to position [2751, 0]
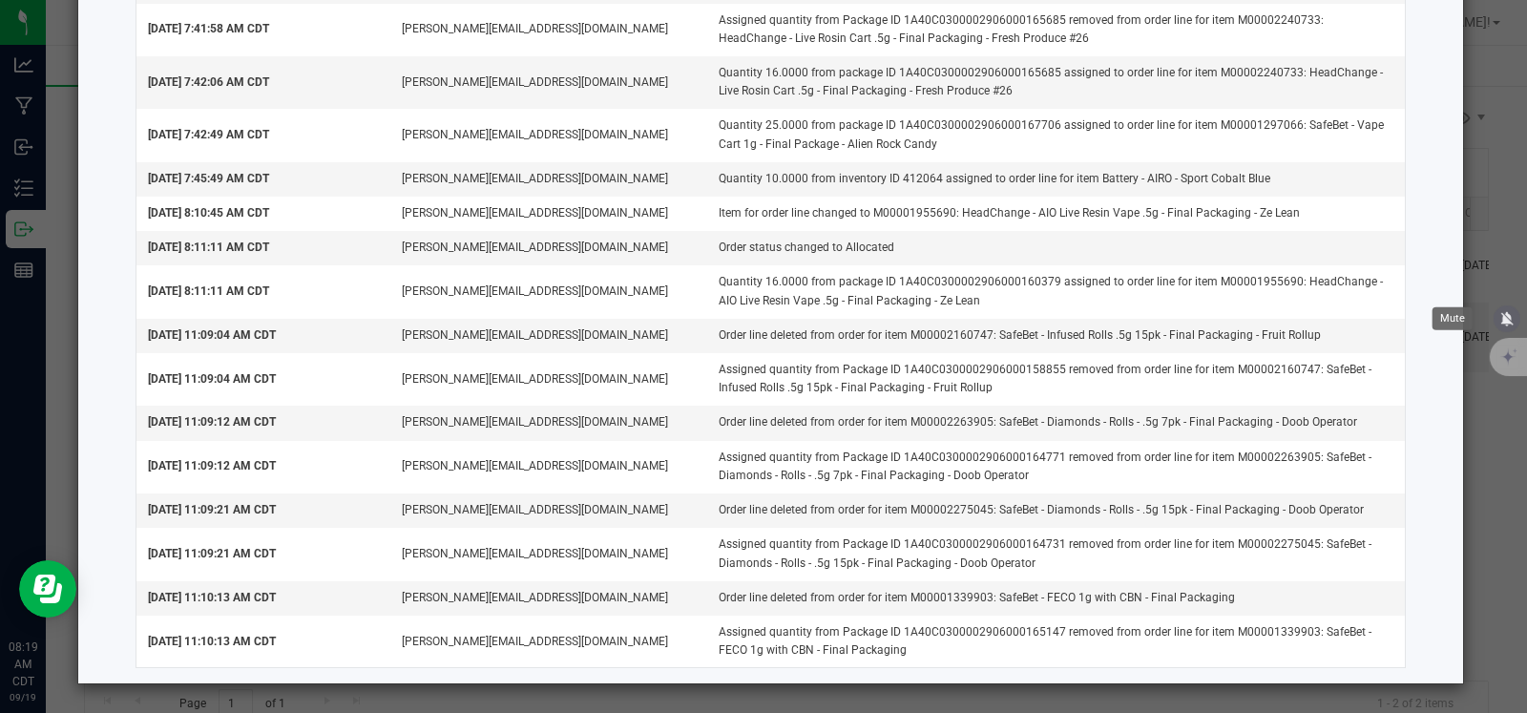
click at [1507, 313] on icon "mute" at bounding box center [1507, 318] width 12 height 14
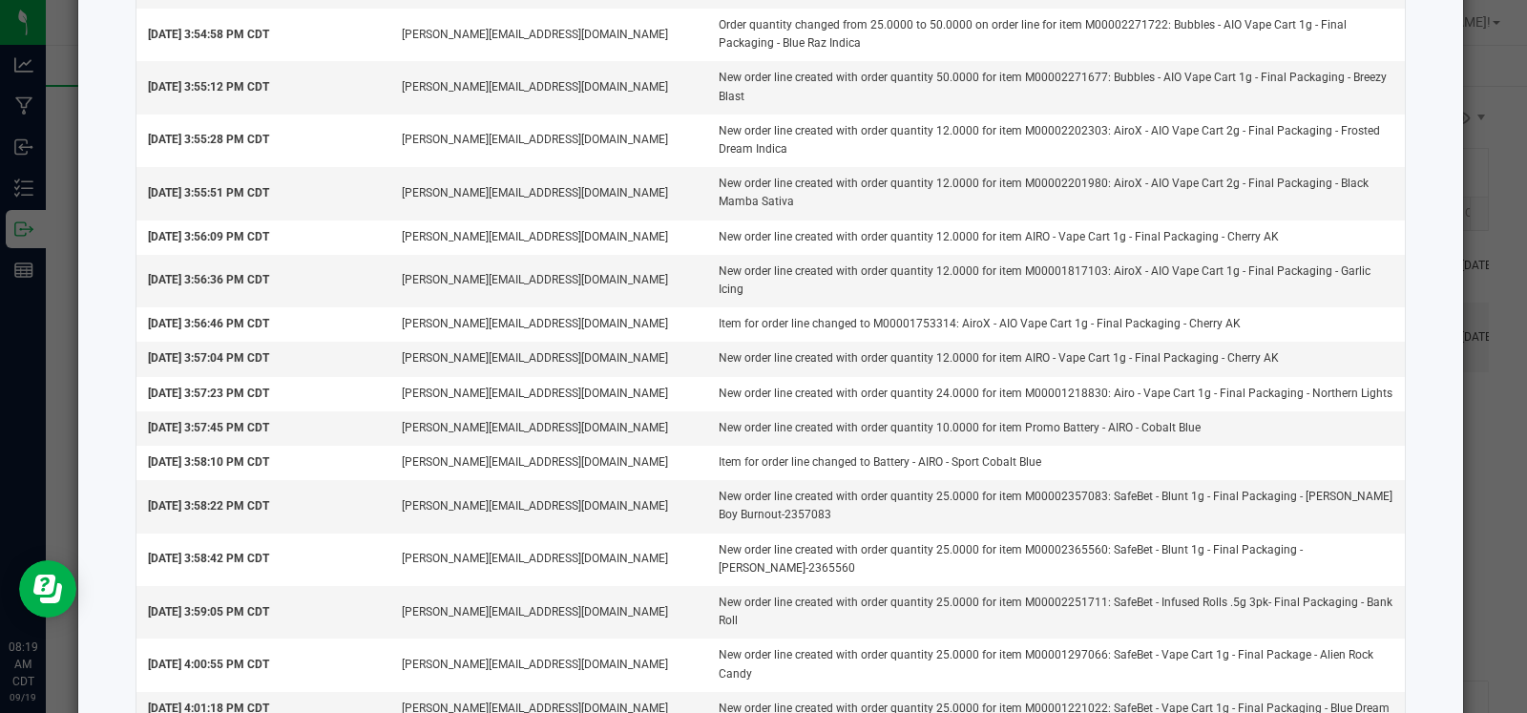
scroll to position [0, 0]
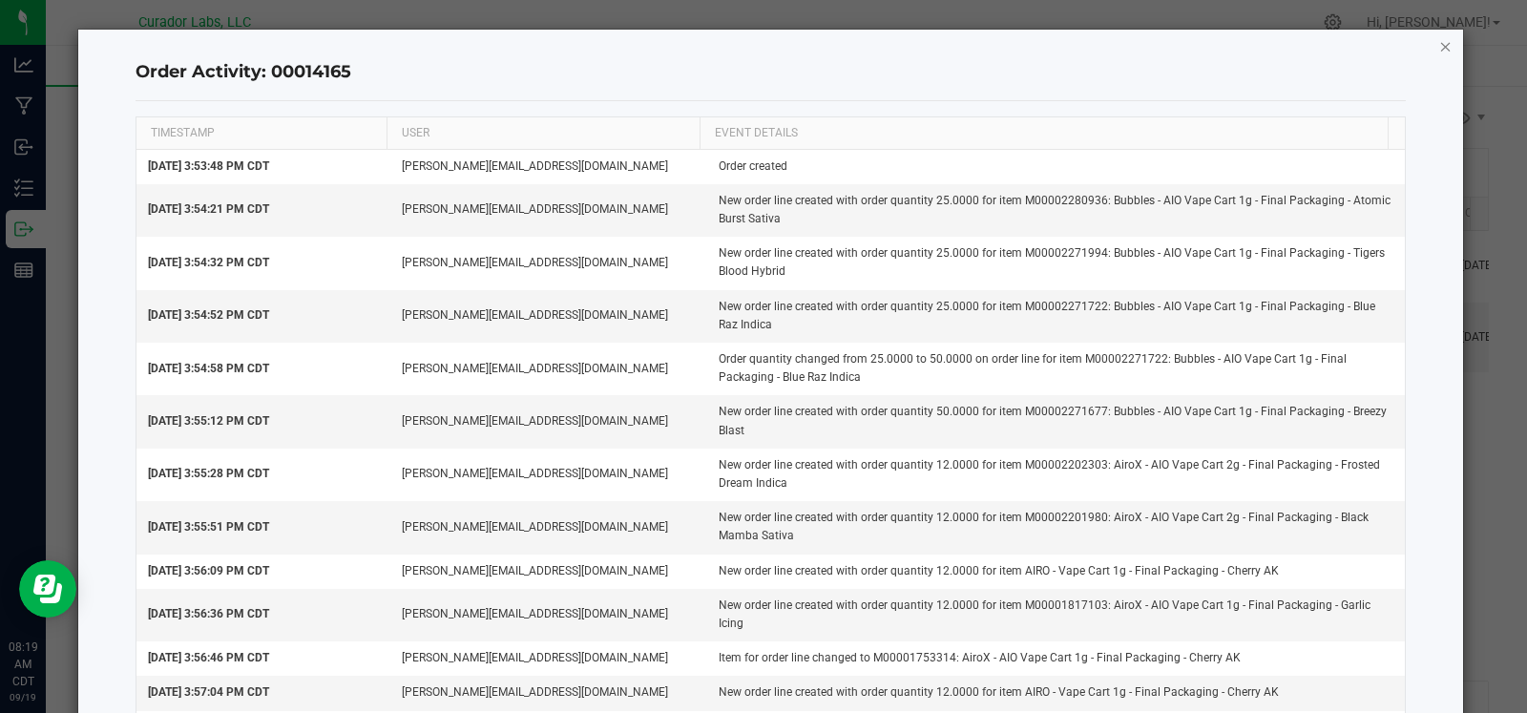
click at [1439, 46] on icon "button" at bounding box center [1445, 45] width 13 height 23
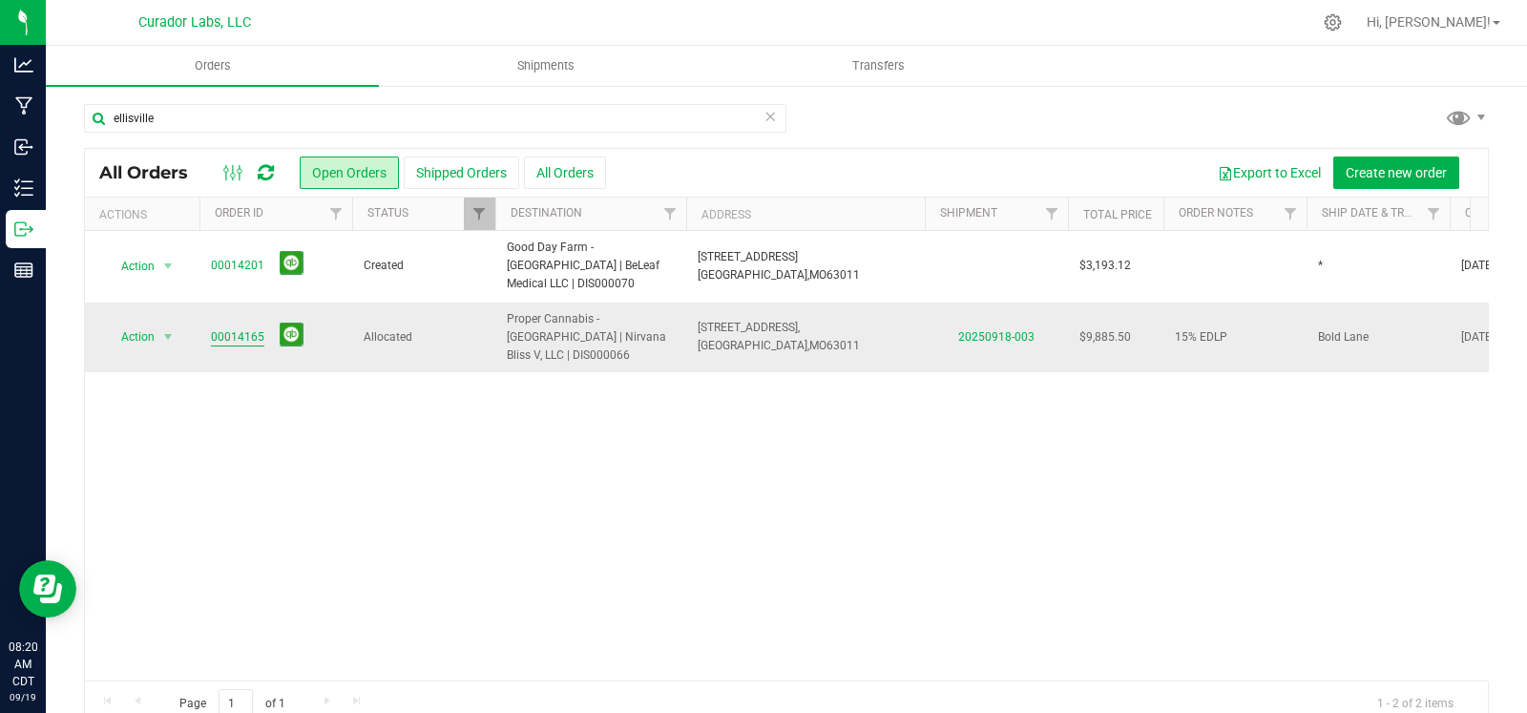
click at [229, 328] on link "00014165" at bounding box center [237, 337] width 53 height 18
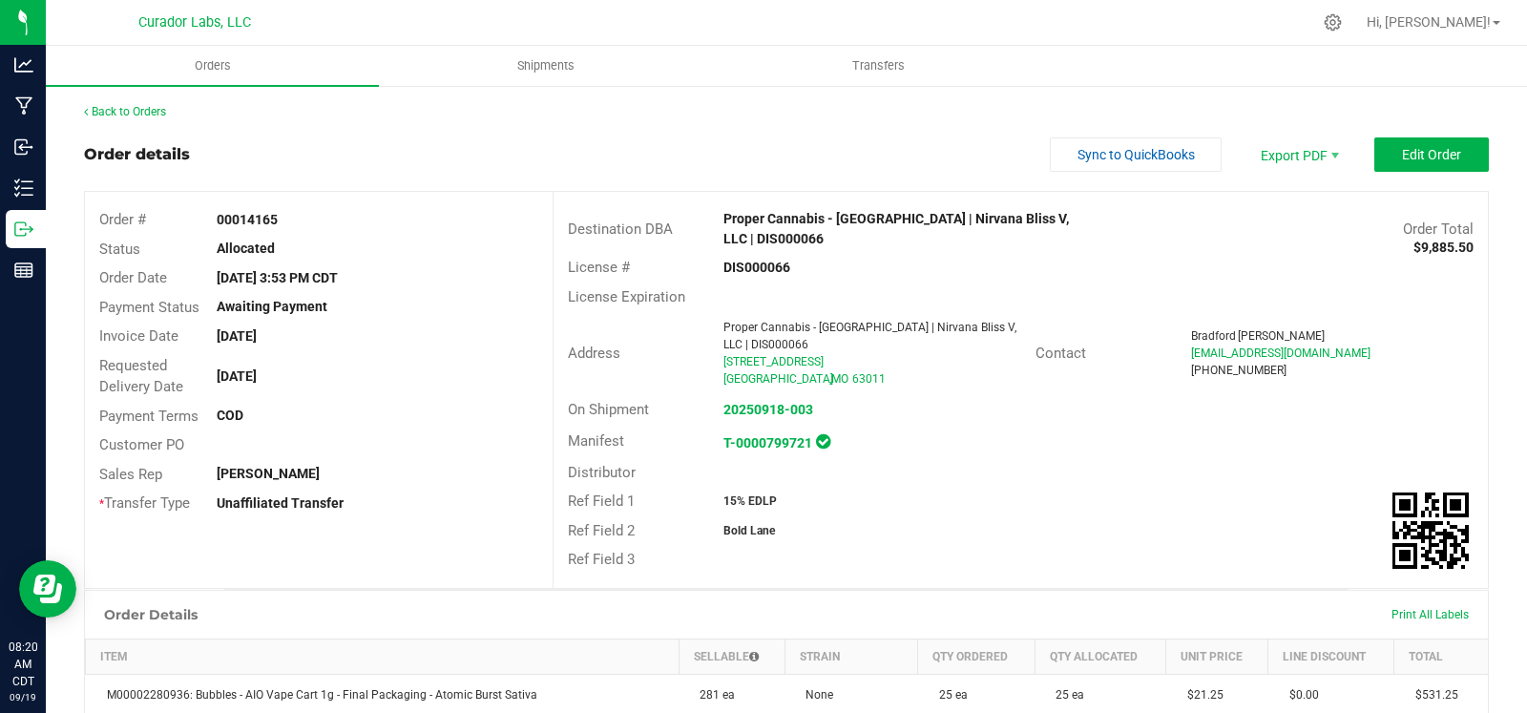
click at [1390, 174] on outbound-order-header "Order details Sync to QuickBooks Export PDF Edit Order Order # 00014165 Status …" at bounding box center [786, 362] width 1405 height 451
click at [1402, 155] on span "Edit Order" at bounding box center [1431, 154] width 59 height 15
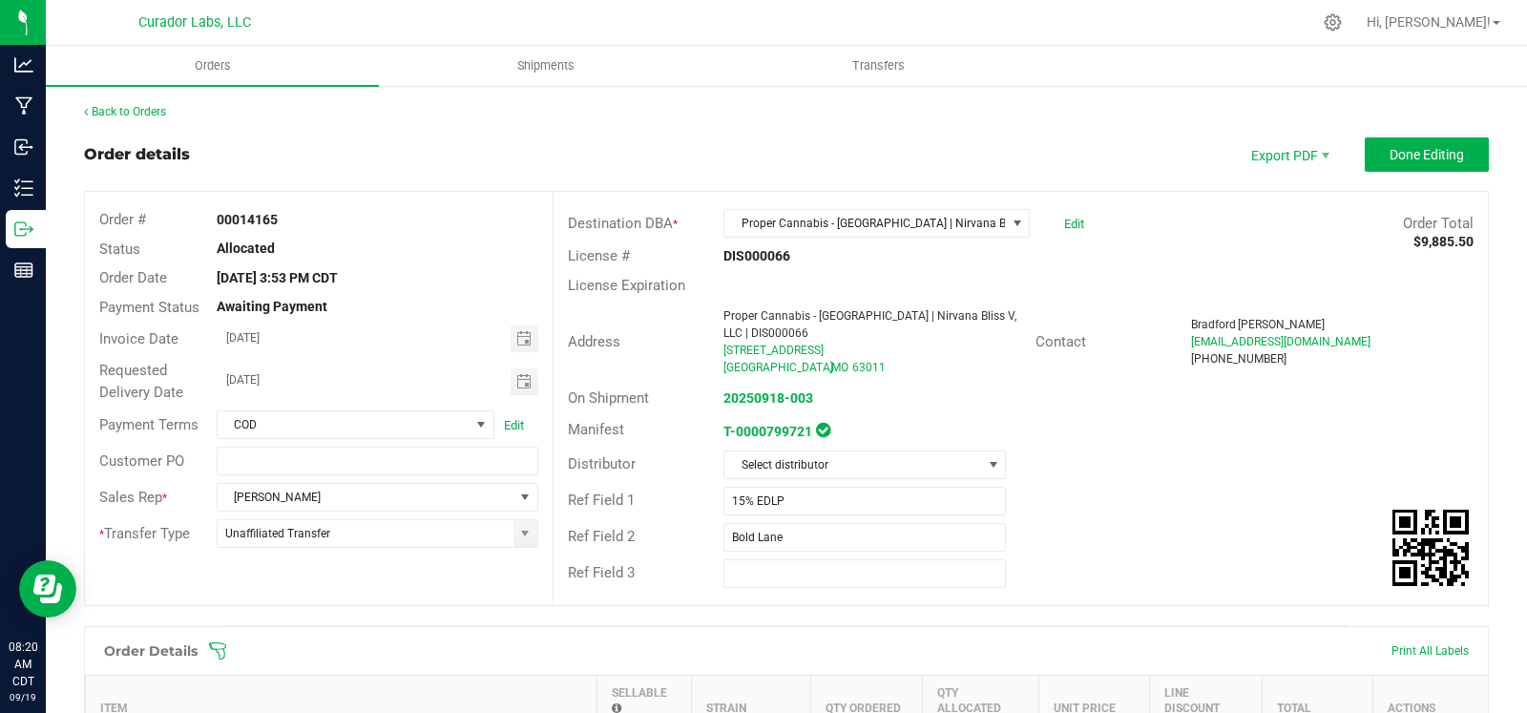
scroll to position [1530, 0]
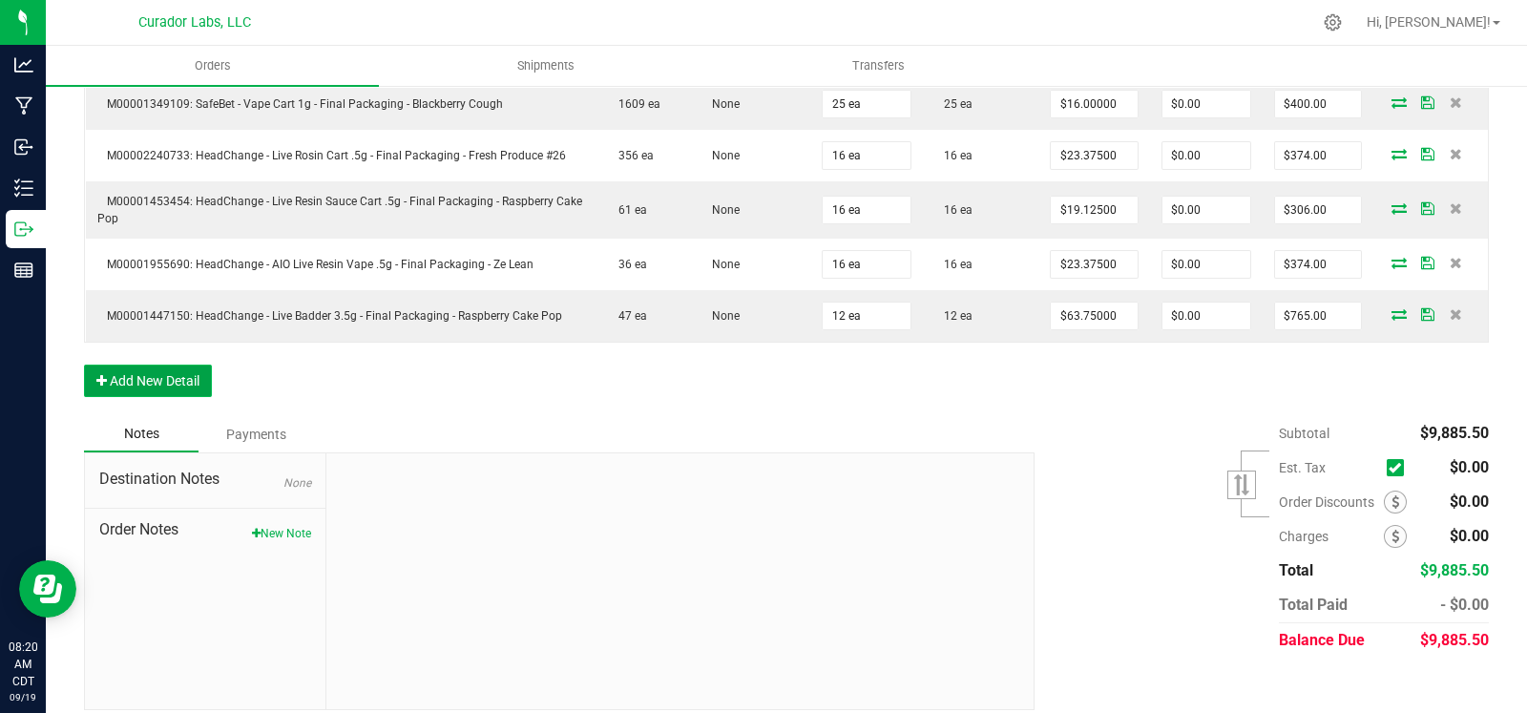
click at [173, 365] on button "Add New Detail" at bounding box center [148, 381] width 128 height 32
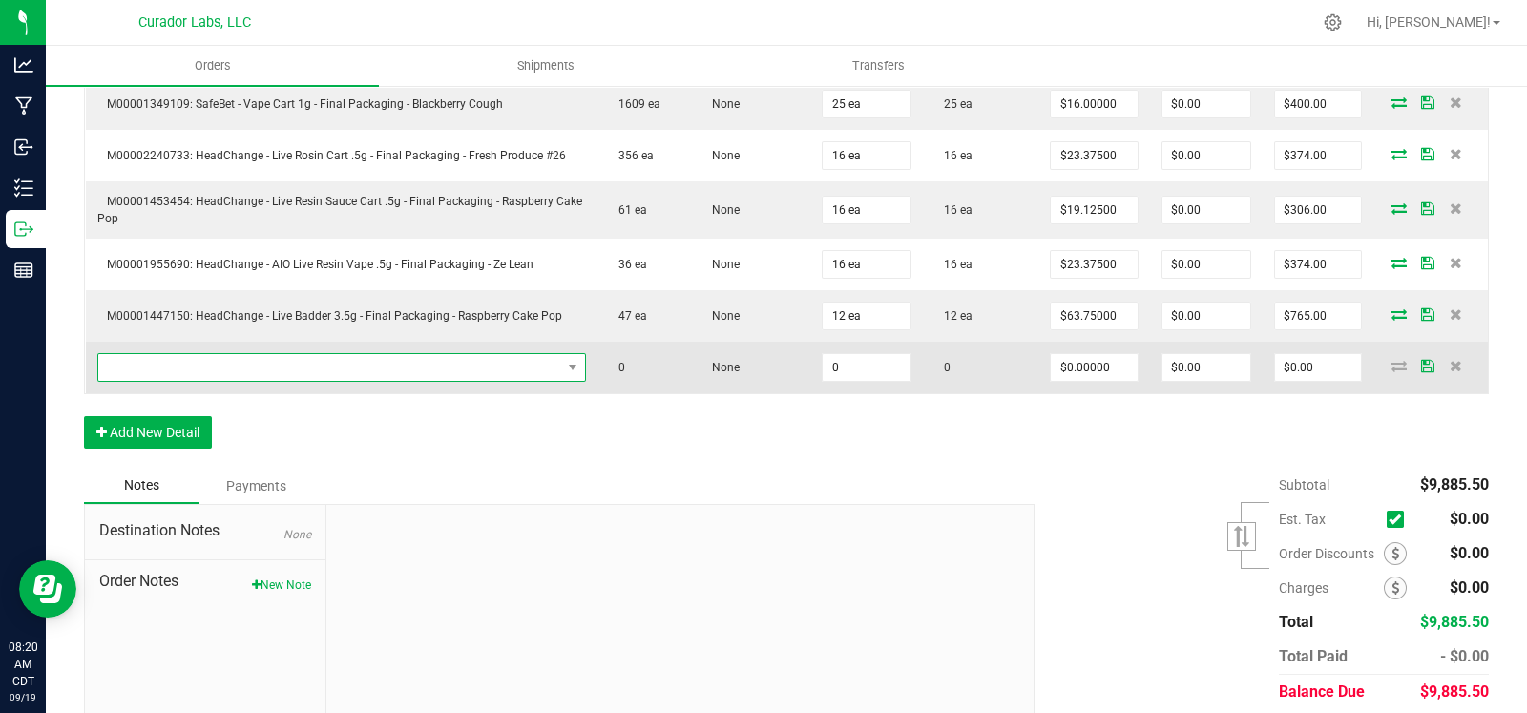
click at [194, 356] on span "NO DATA FOUND" at bounding box center [329, 367] width 463 height 27
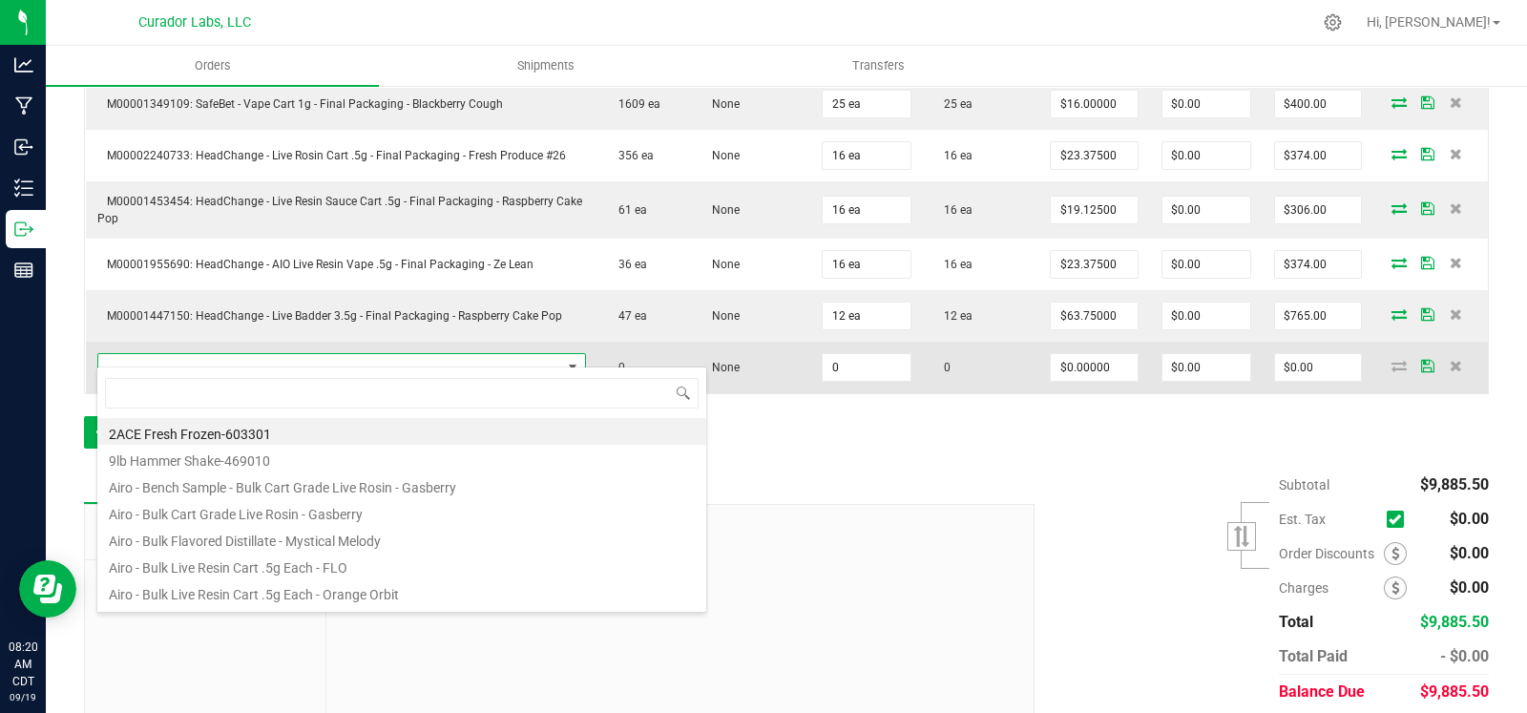
scroll to position [28, 464]
type input "cbn"
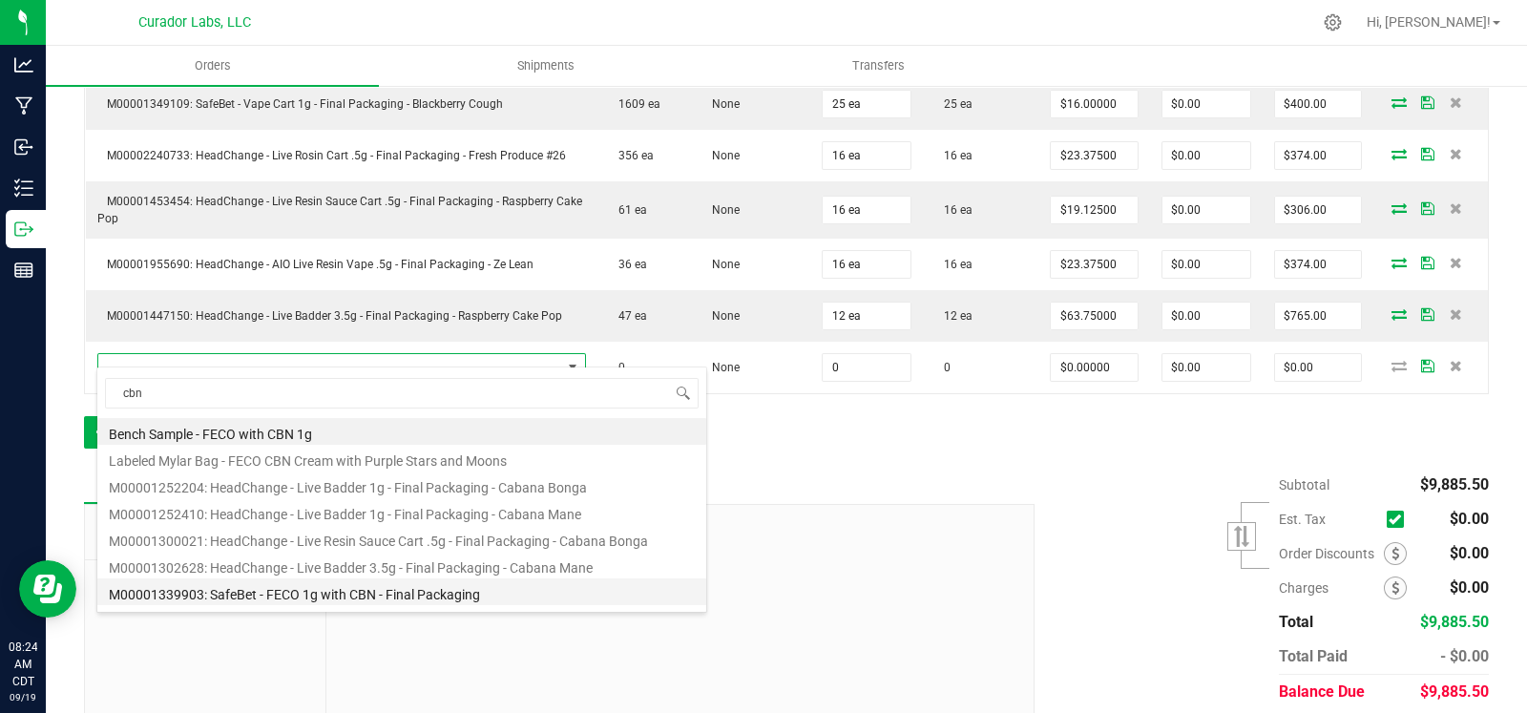
click at [298, 598] on li "M00001339903: SafeBet - FECO 1g with CBN - Final Packaging" at bounding box center [401, 591] width 609 height 27
type input "0 ea"
type input "$22.50000"
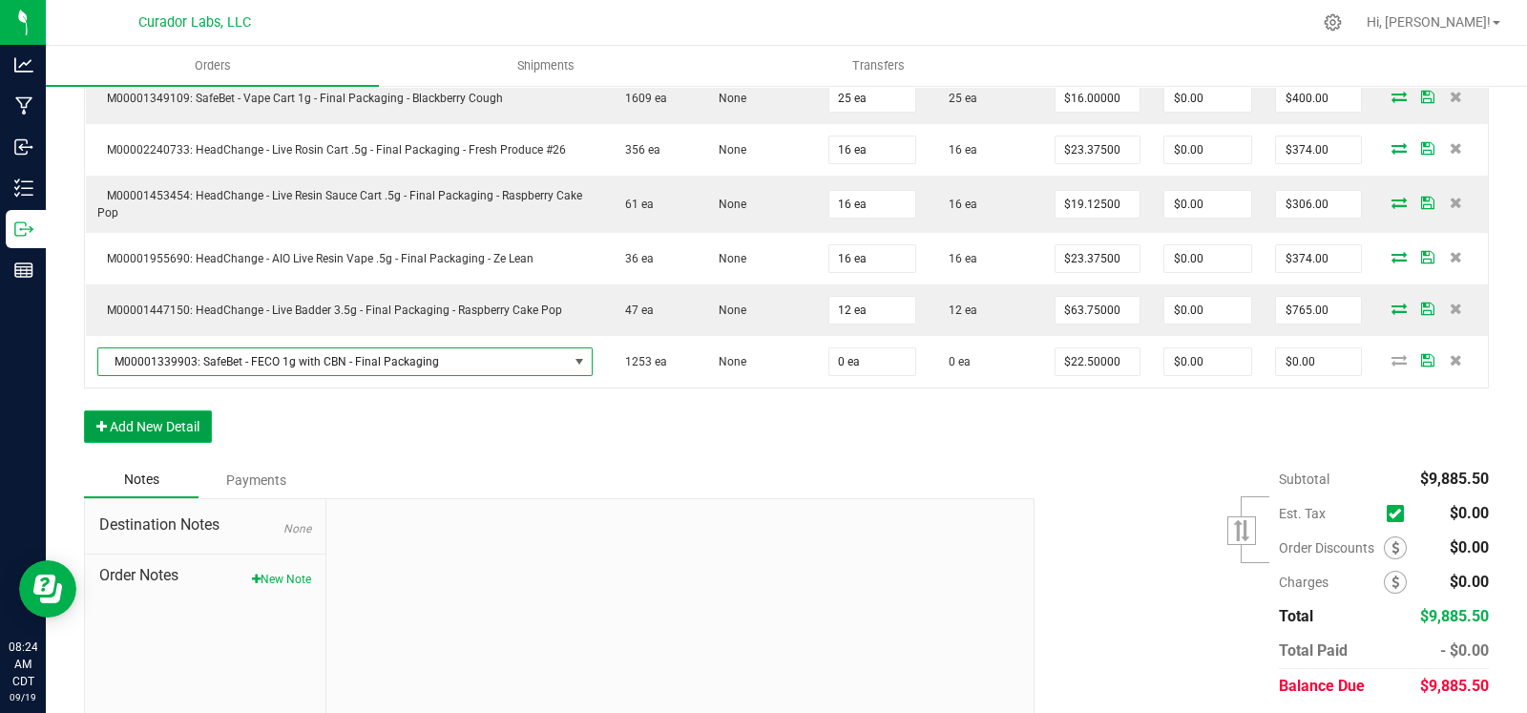
click at [177, 431] on button "Add New Detail" at bounding box center [148, 426] width 128 height 32
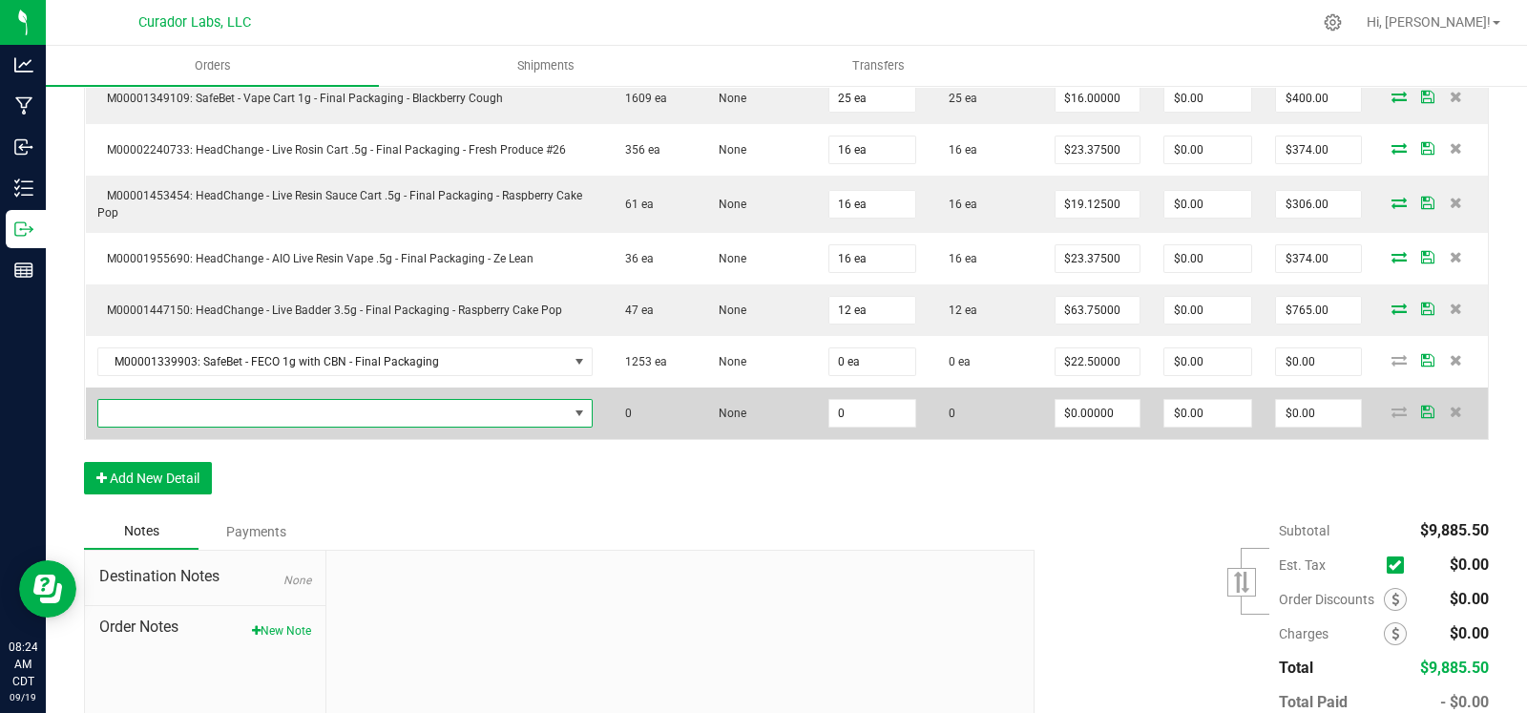
click at [183, 406] on span "NO DATA FOUND" at bounding box center [332, 413] width 469 height 27
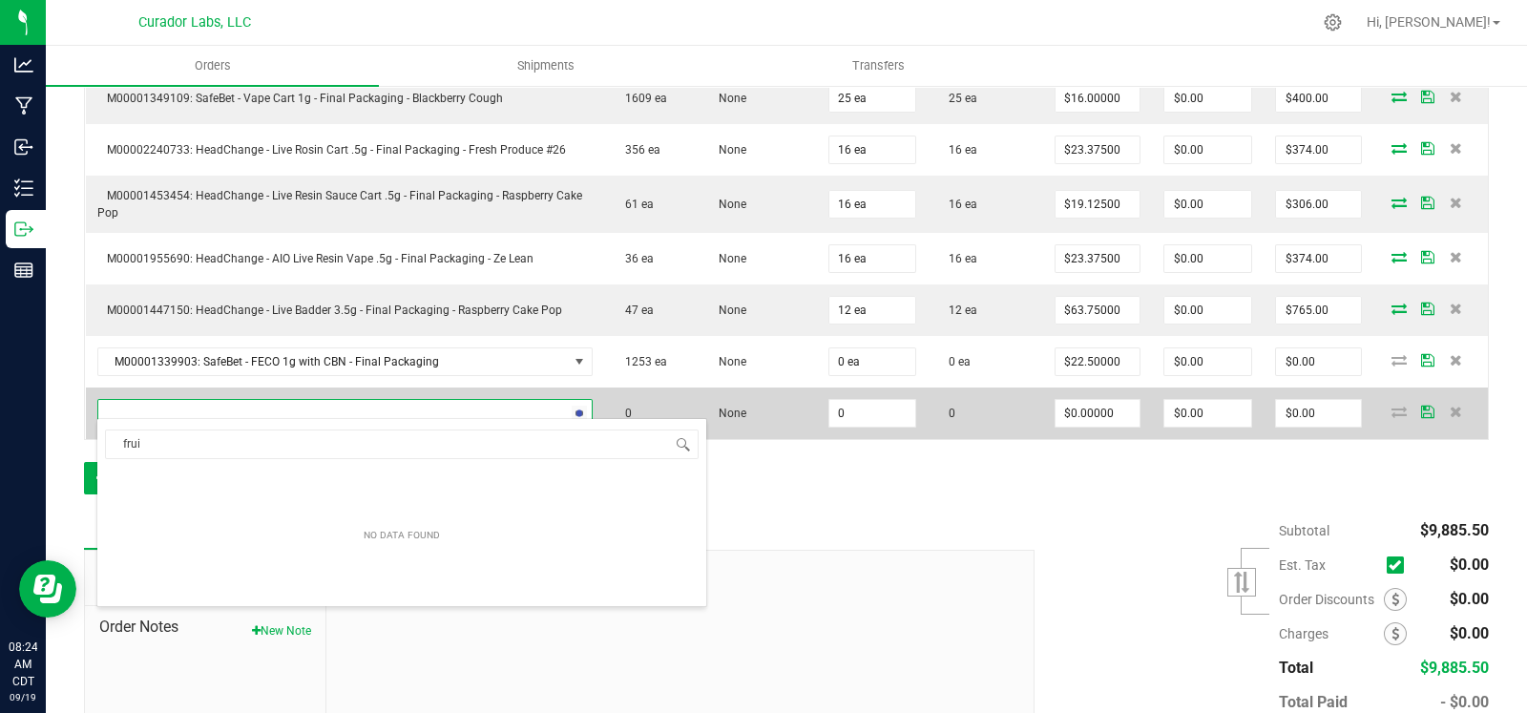
scroll to position [28, 475]
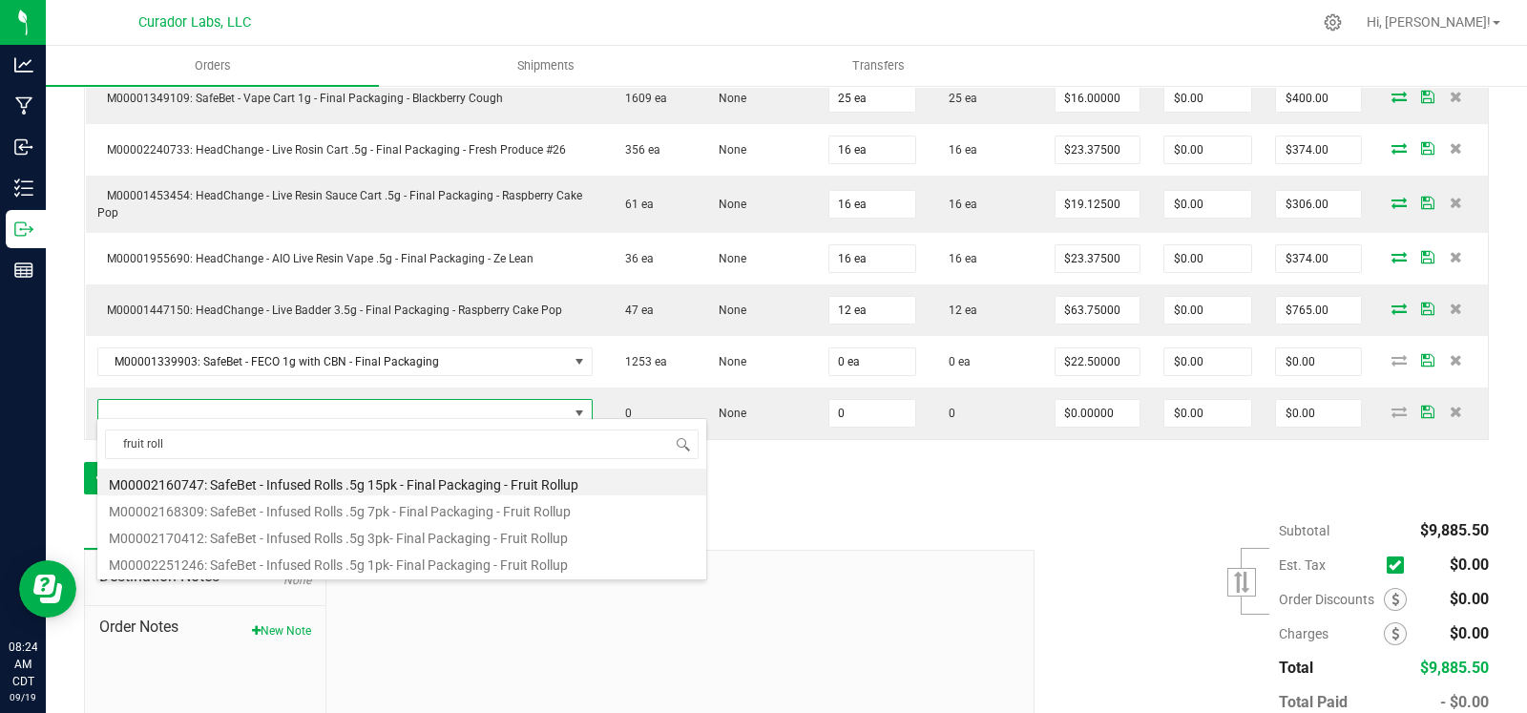
type input "fruit roll"
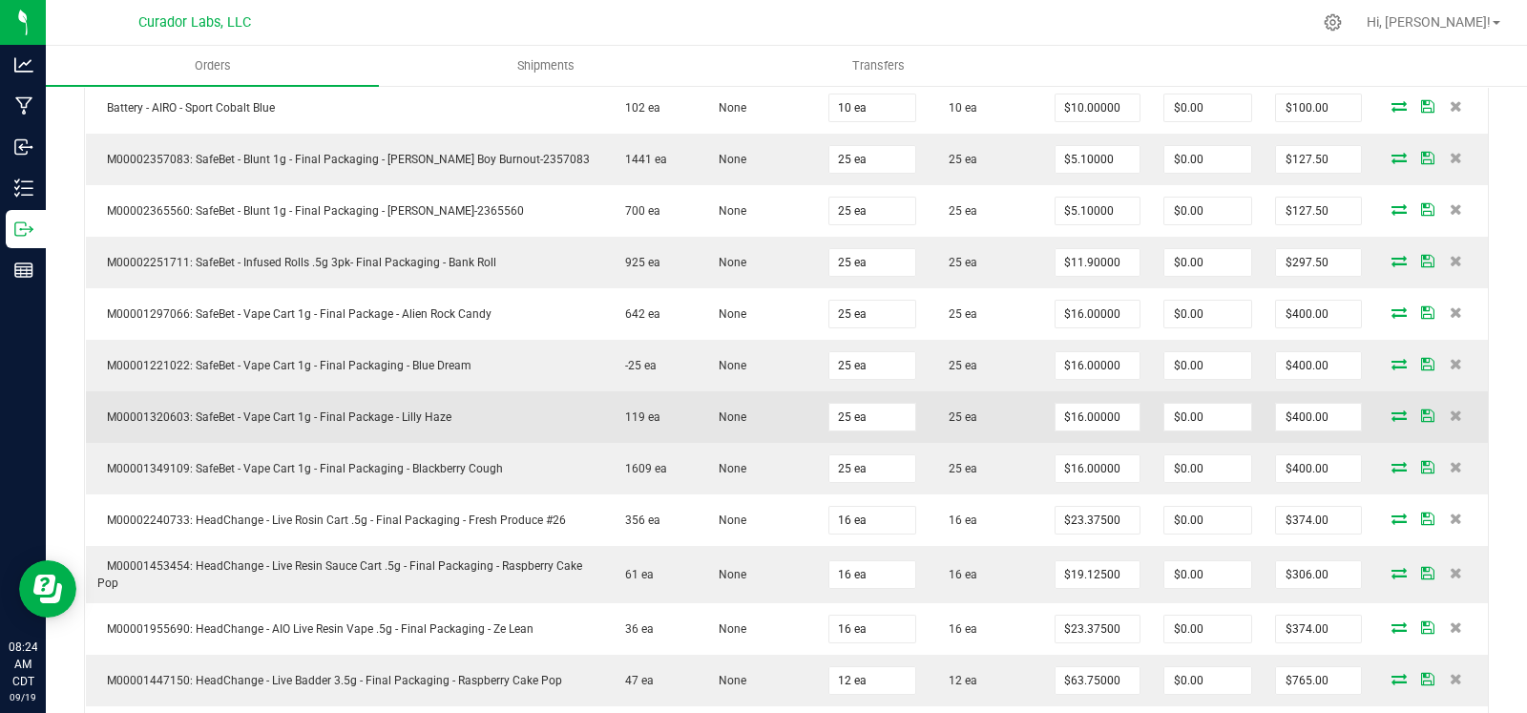
scroll to position [1632, 0]
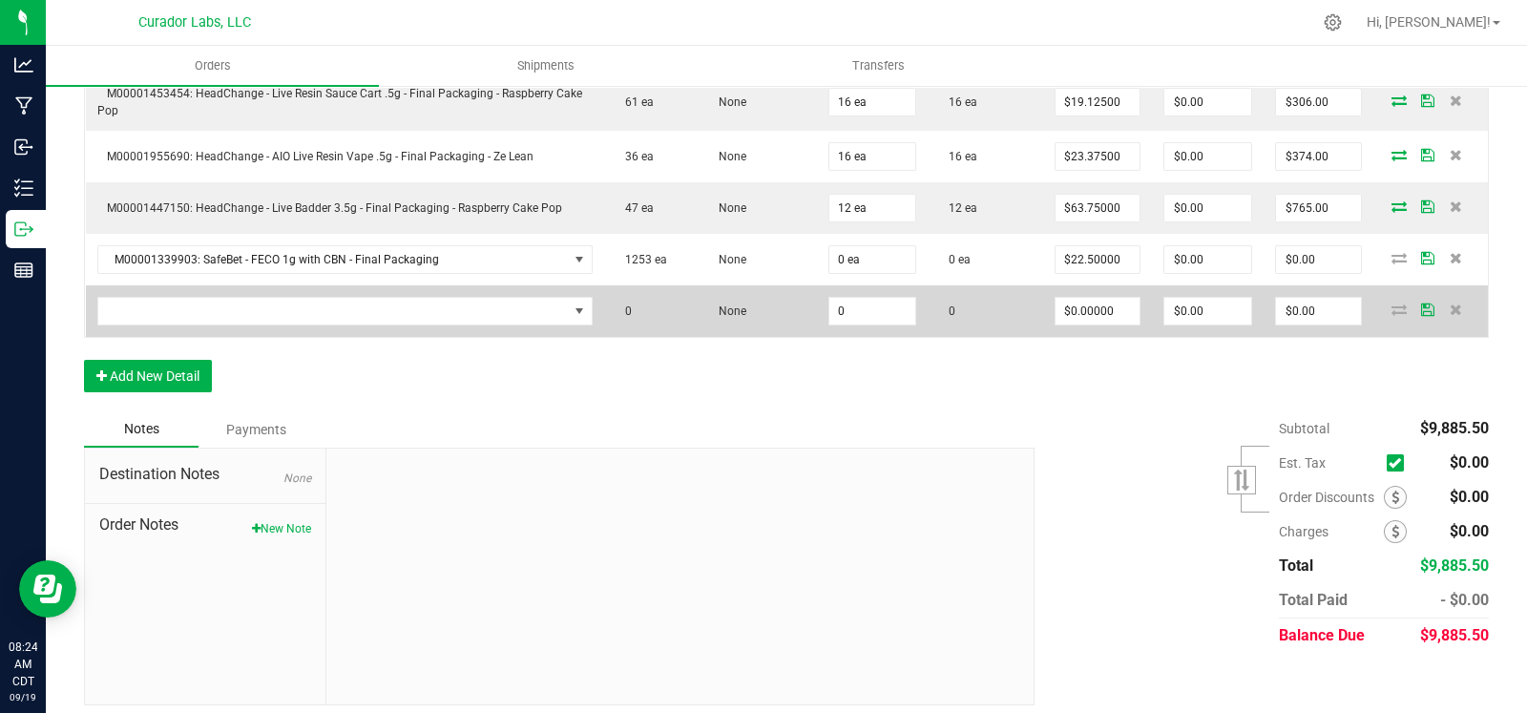
click at [289, 315] on td at bounding box center [345, 311] width 518 height 52
click at [300, 298] on span "NO DATA FOUND" at bounding box center [332, 311] width 469 height 27
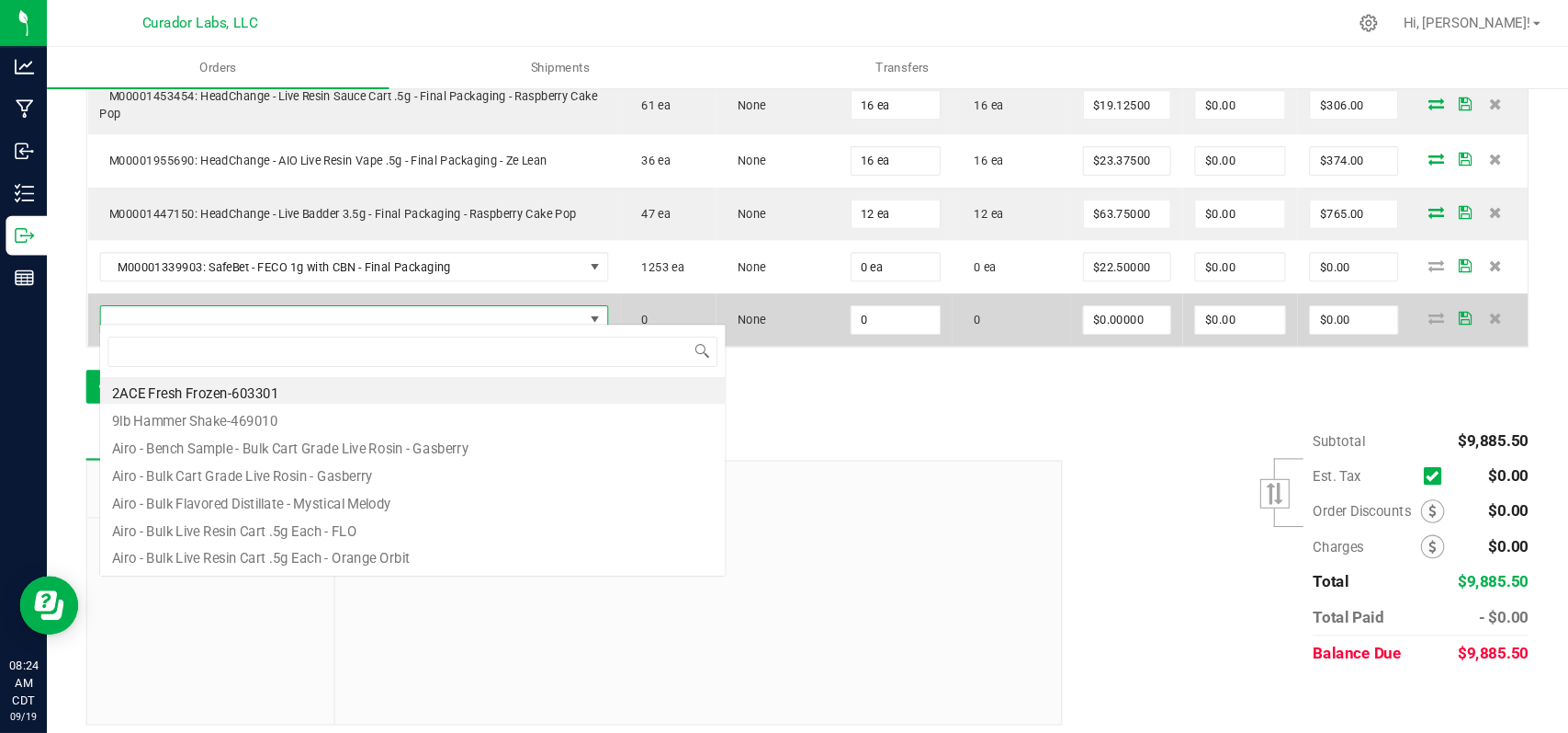
scroll to position [27, 464]
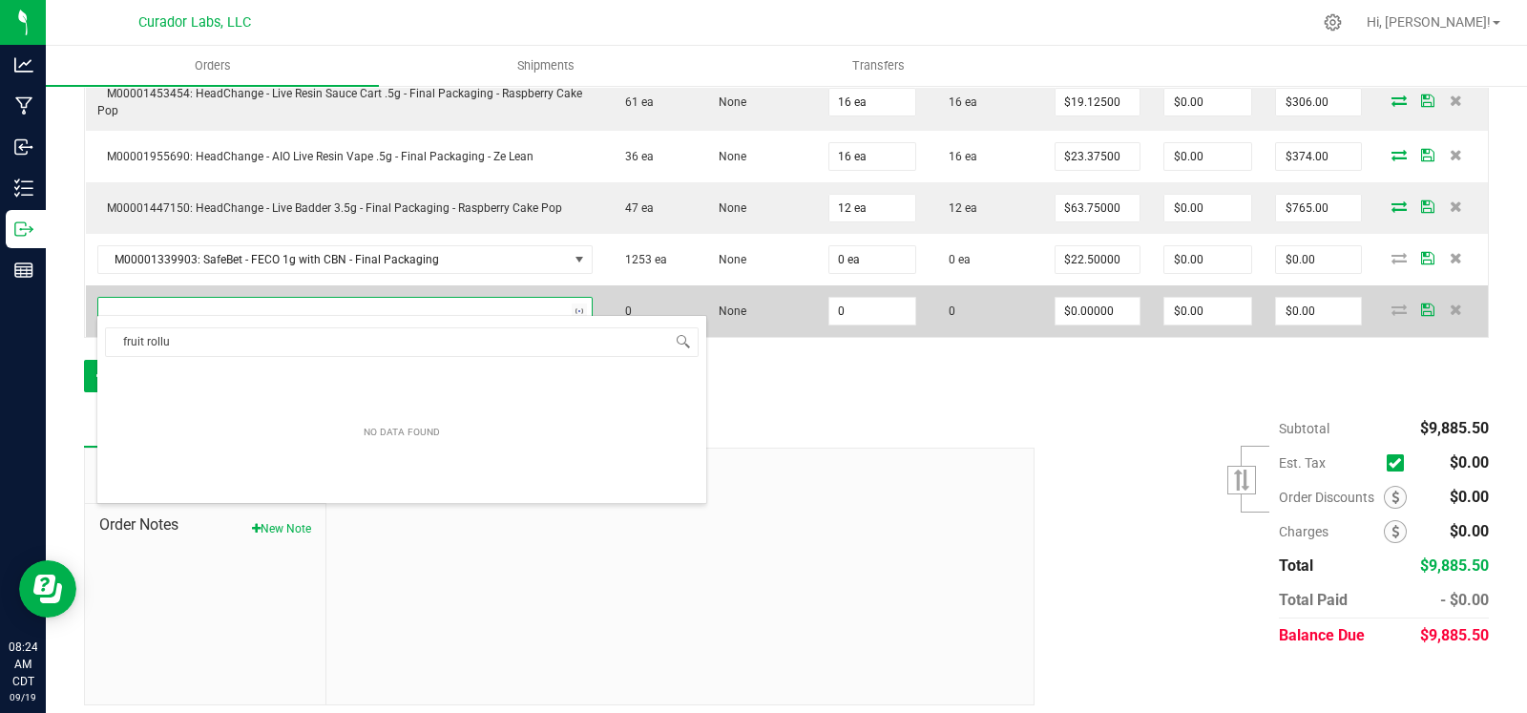
type input "fruit rollup"
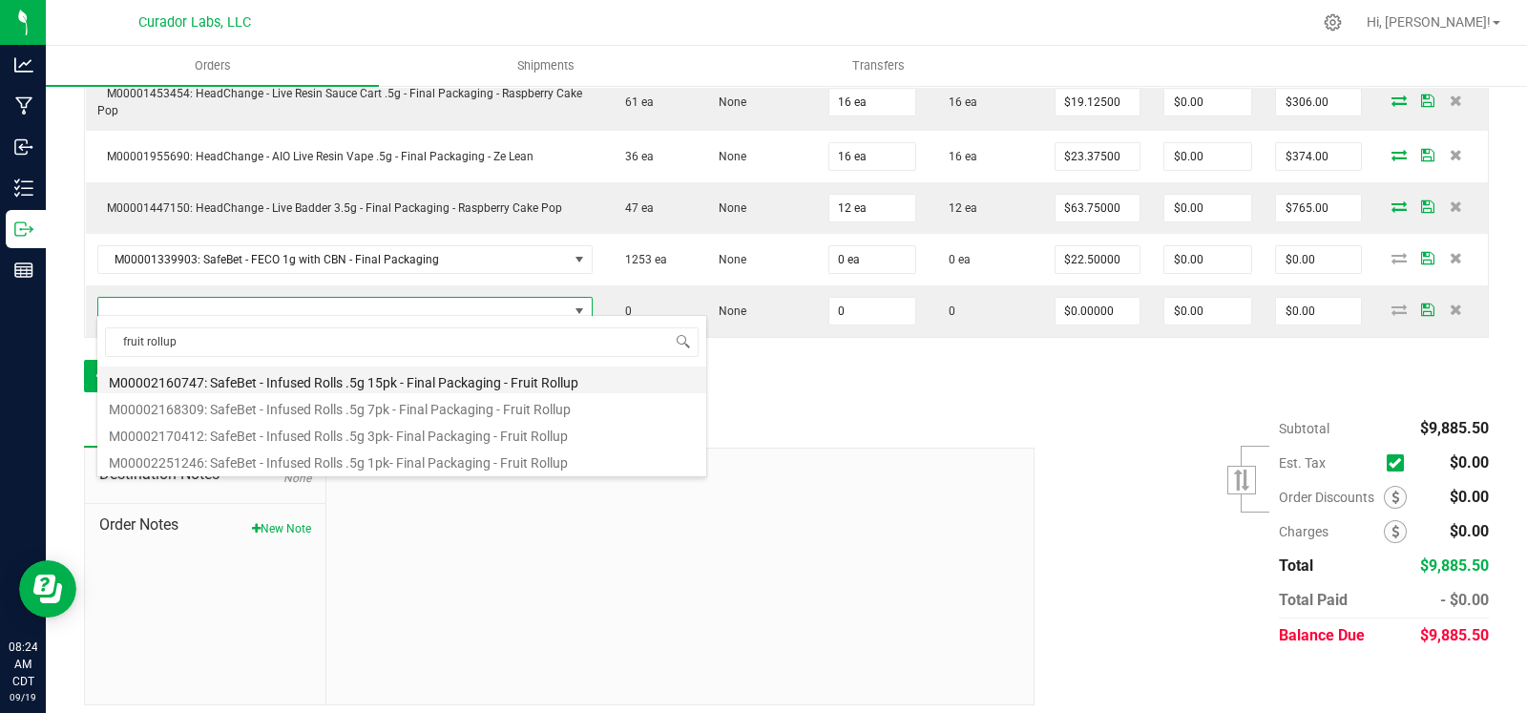
click at [372, 381] on li "M00002160747: SafeBet - Infused Rolls .5g 15pk - Final Packaging - Fruit Rollup" at bounding box center [401, 379] width 609 height 27
type input "0 ea"
type input "$58.00000"
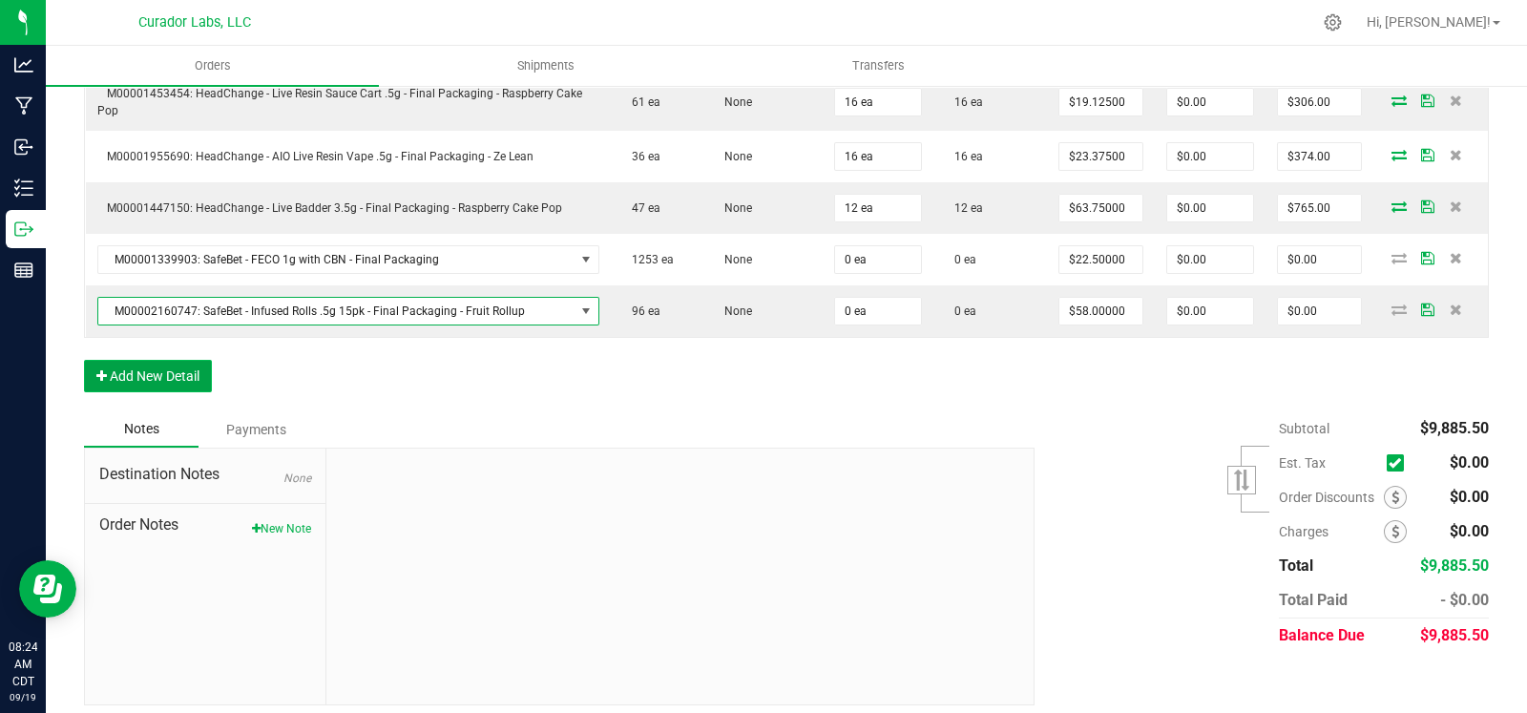
click at [200, 366] on button "Add New Detail" at bounding box center [148, 376] width 128 height 32
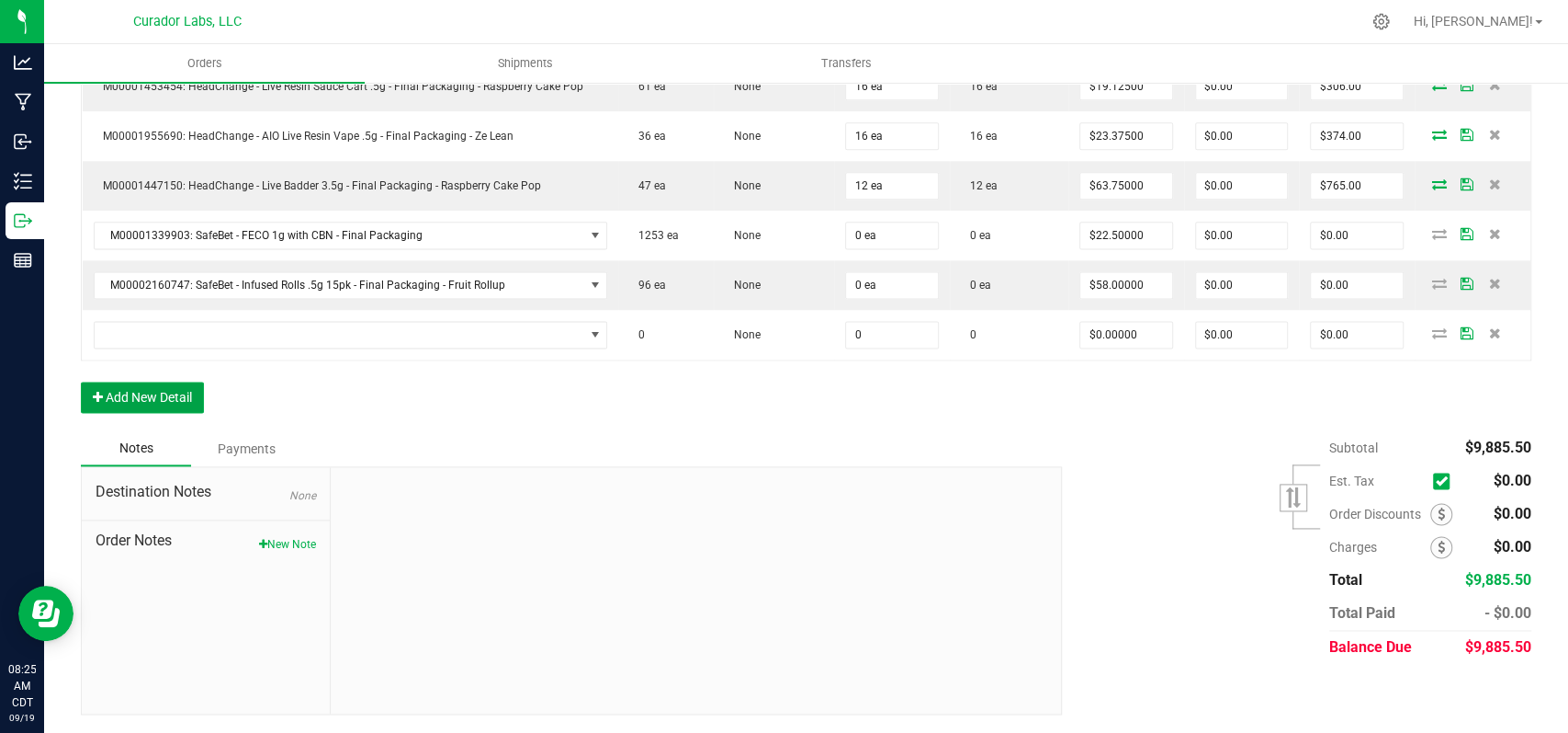
scroll to position [1542, 0]
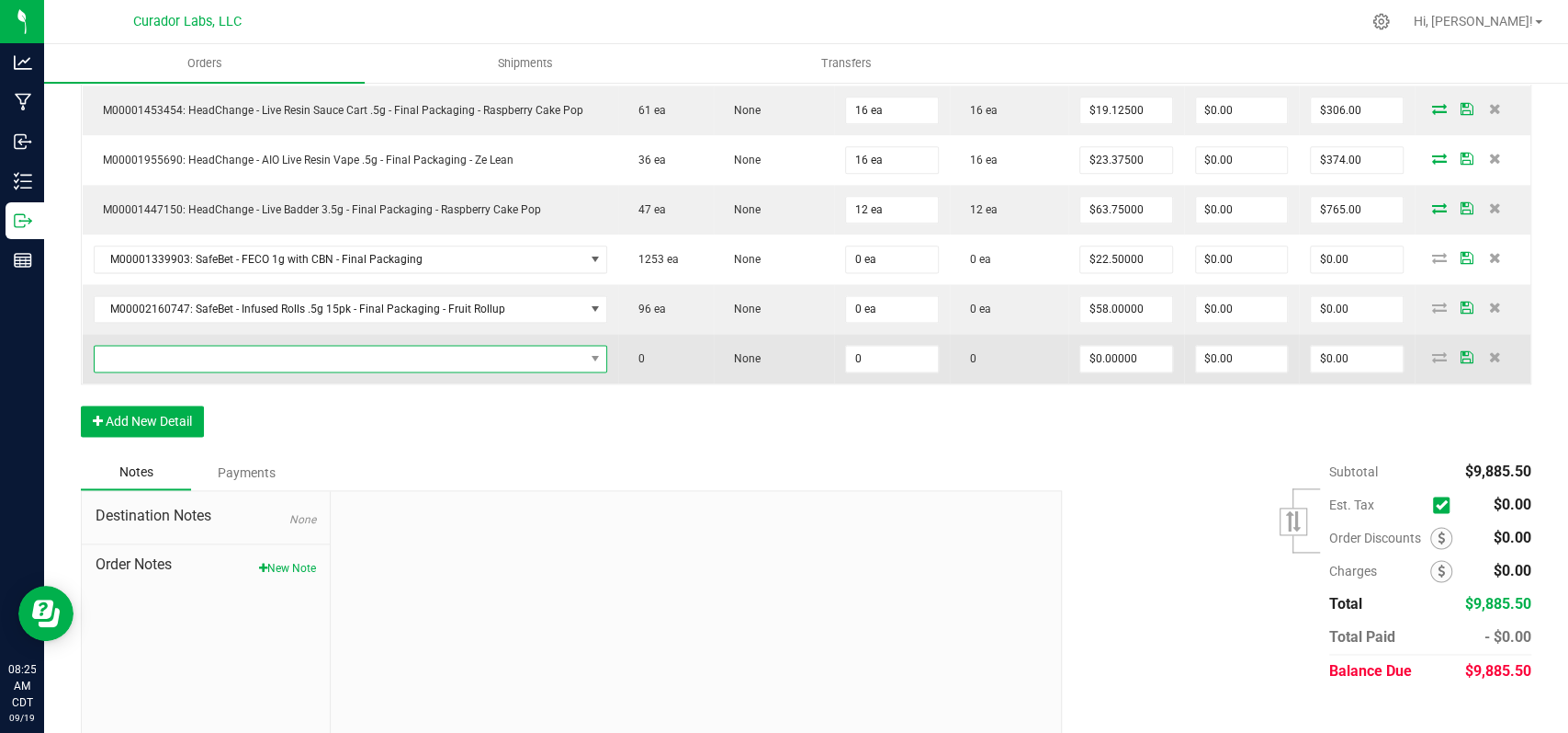
click at [315, 346] on span "NO DATA FOUND" at bounding box center [339, 358] width 490 height 26
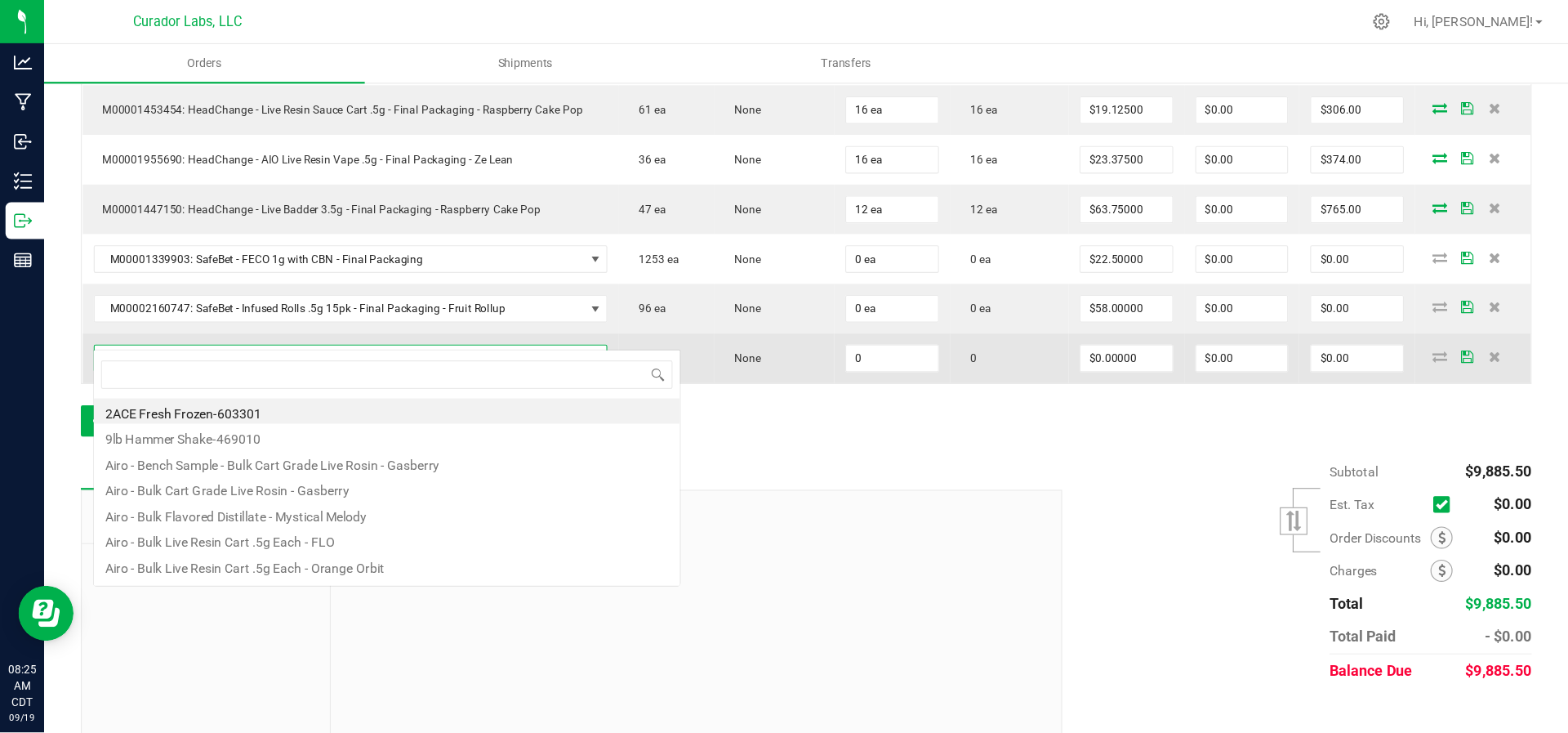
scroll to position [24, 446]
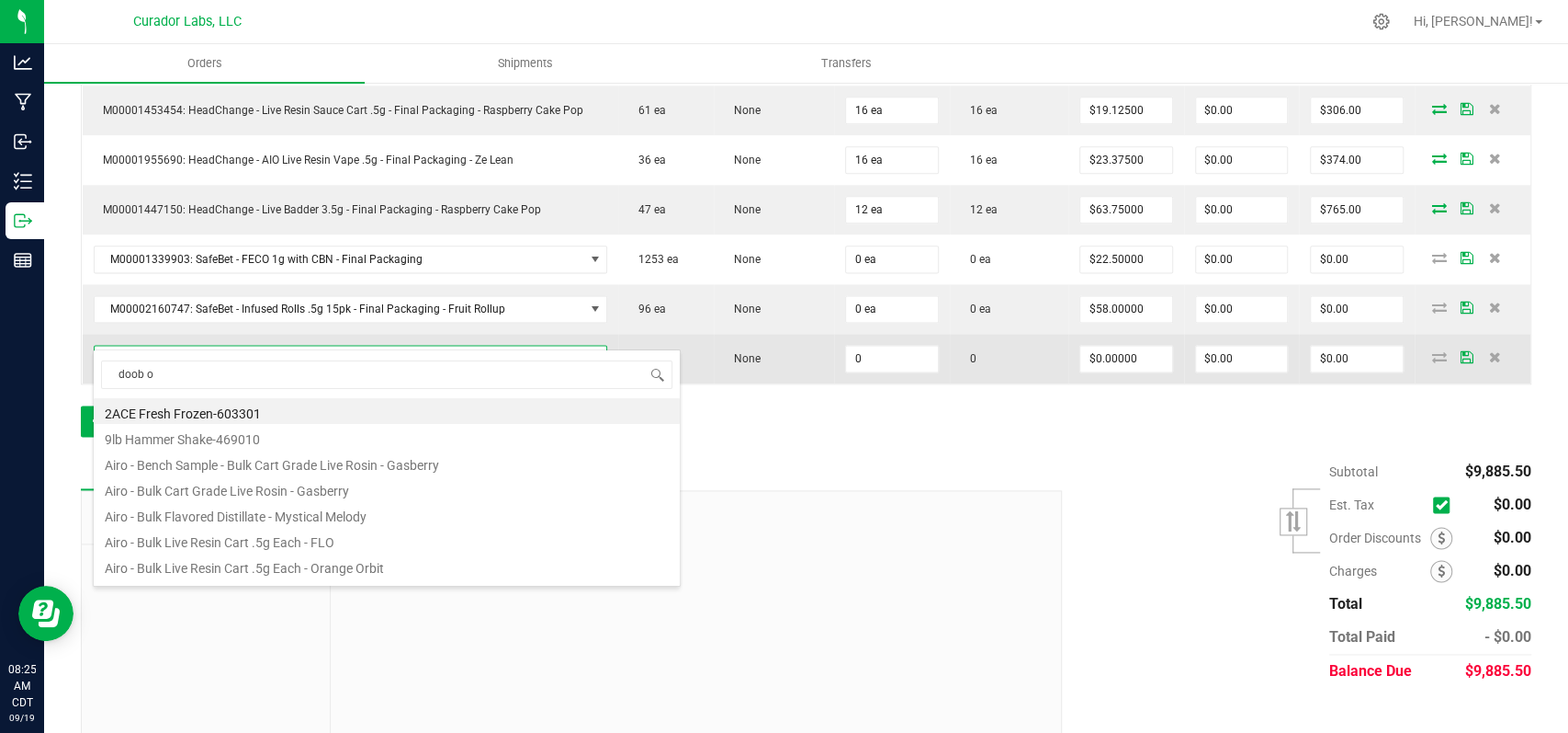
type input "doob op"
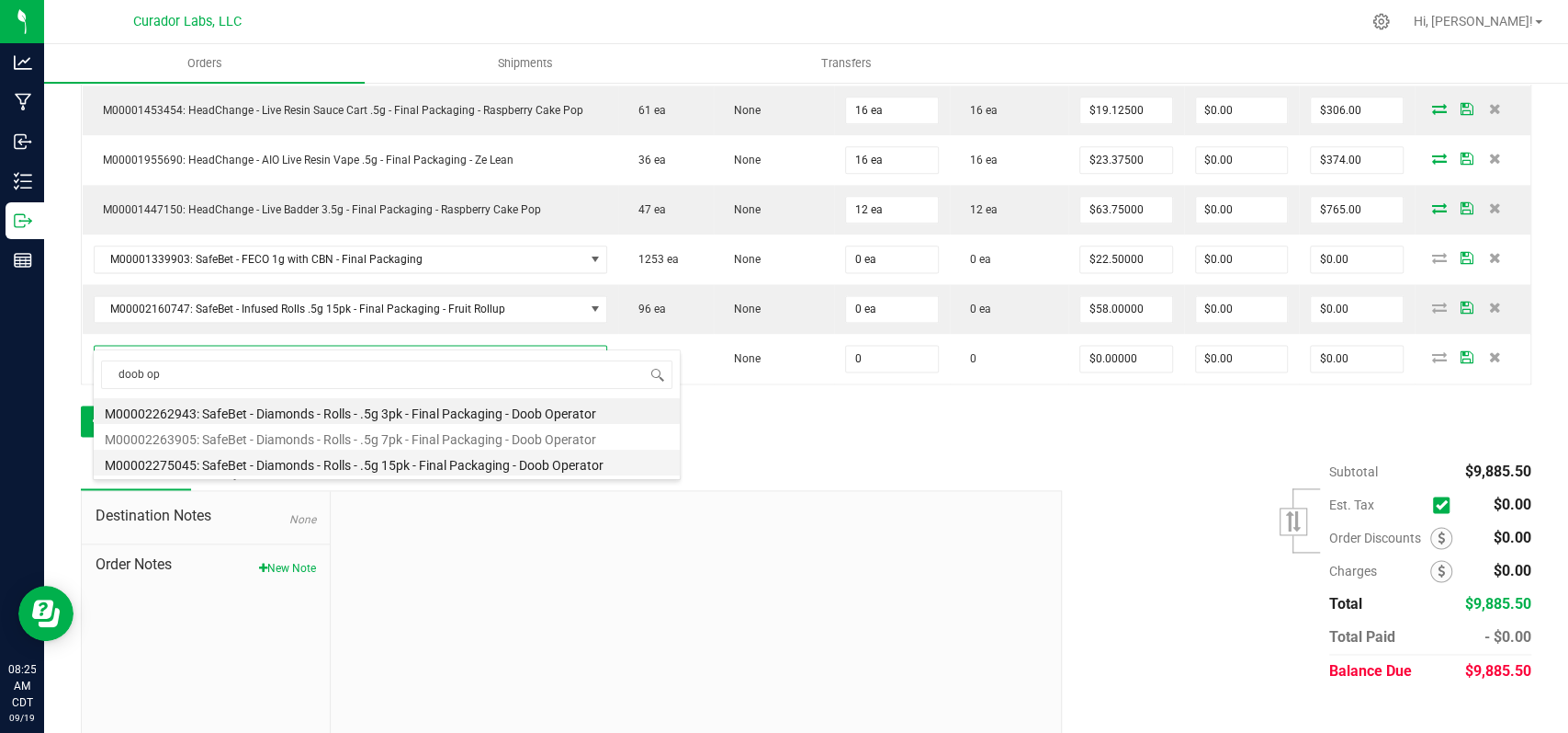
click at [364, 459] on li "M00002275045: SafeBet - Diamonds - Rolls - .5g 15pk - Final Packaging - Doob Op…" at bounding box center [386, 462] width 586 height 26
type input "0 ea"
type input "$58.00000"
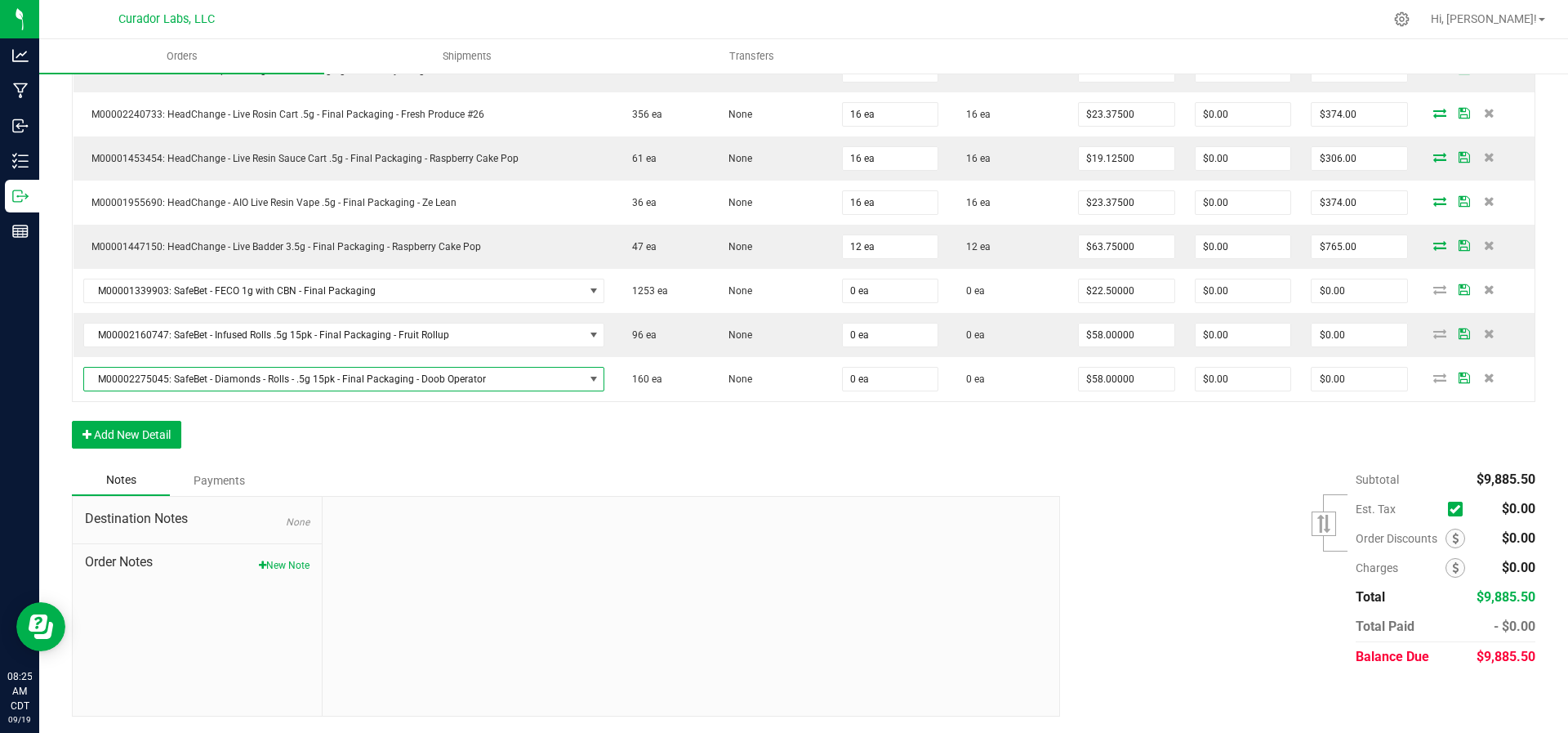
scroll to position [1296, 0]
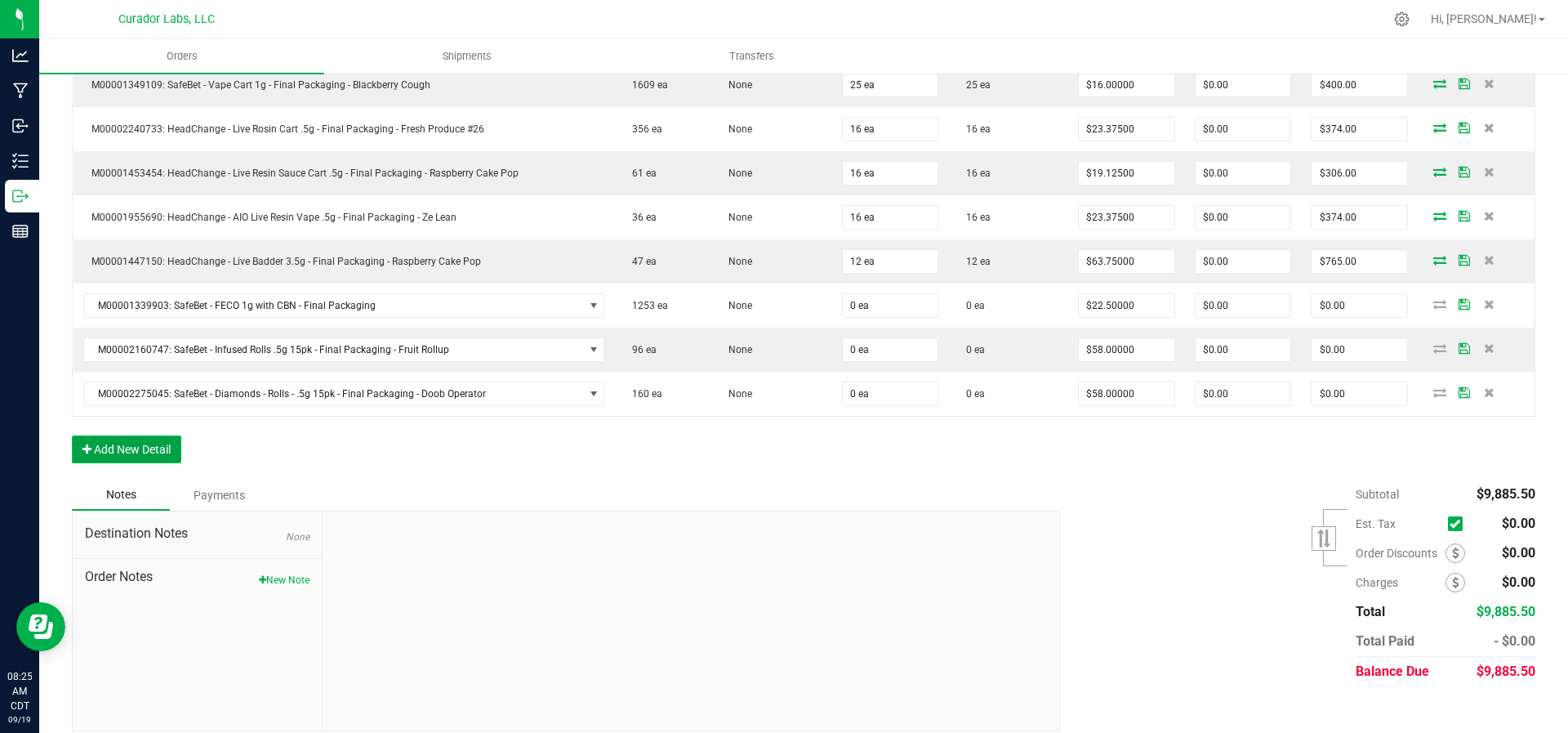
click at [164, 436] on button "Add New Detail" at bounding box center [127, 450] width 110 height 27
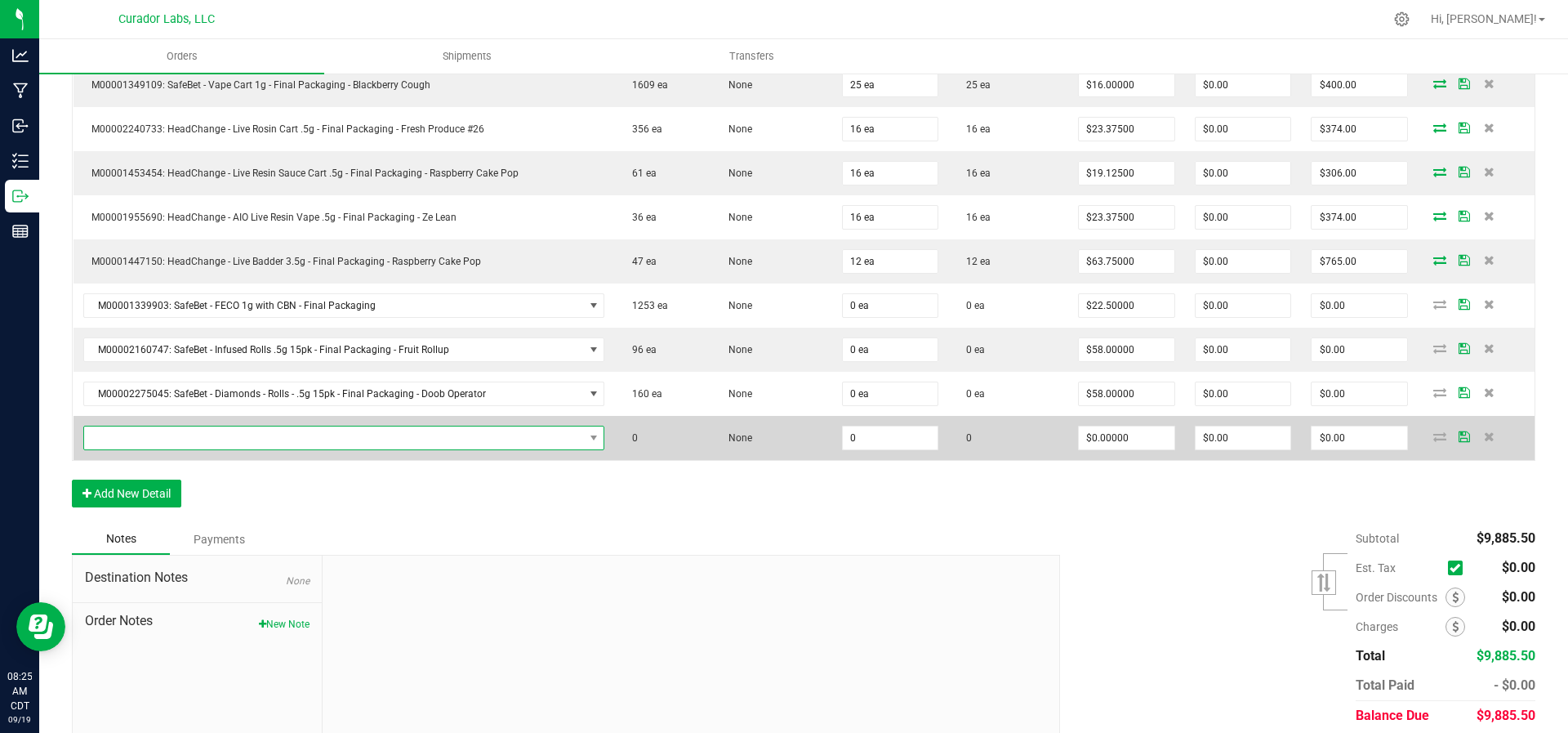
click at [171, 426] on span "NO DATA FOUND" at bounding box center [334, 438] width 500 height 23
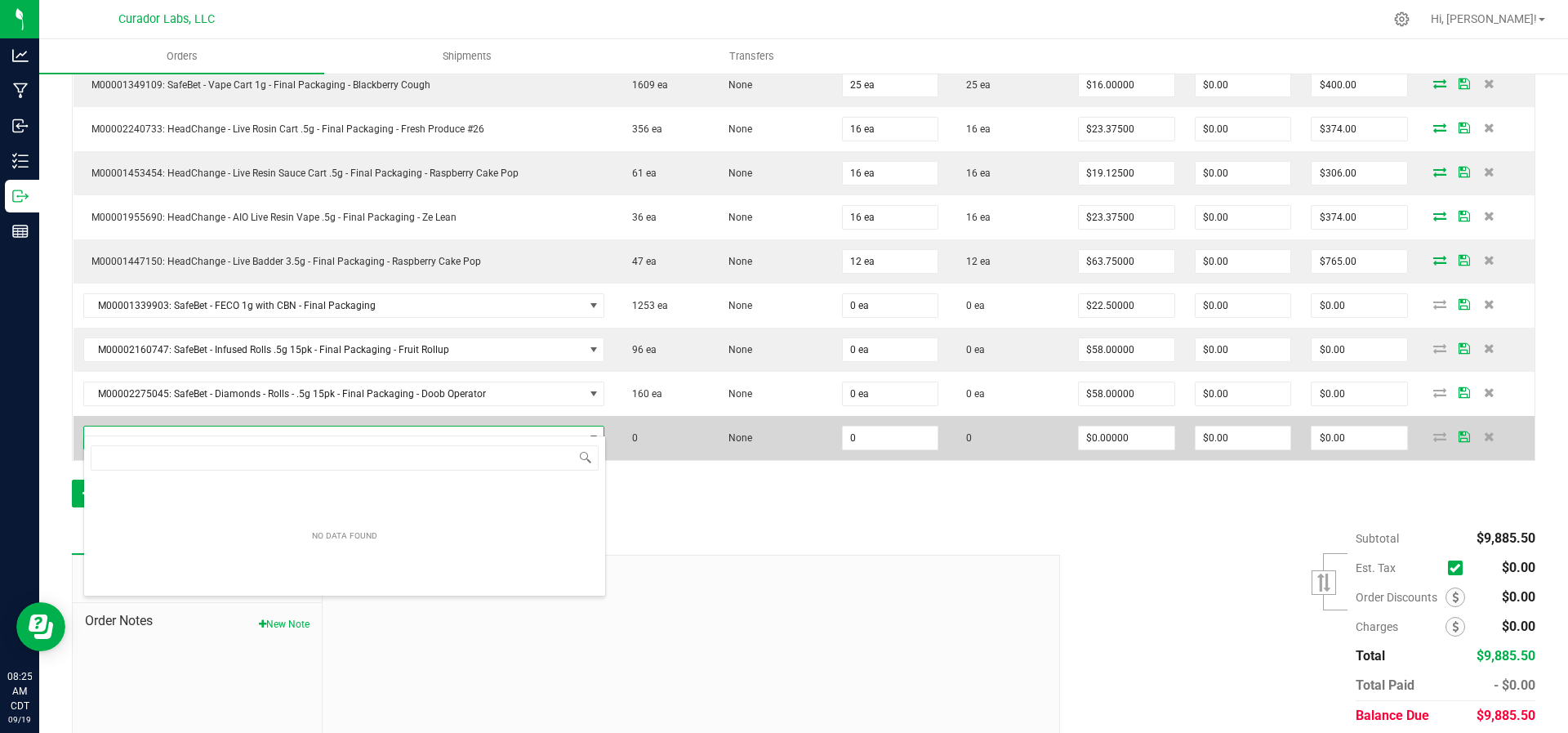
scroll to position [81687, 81163]
type input "doob"
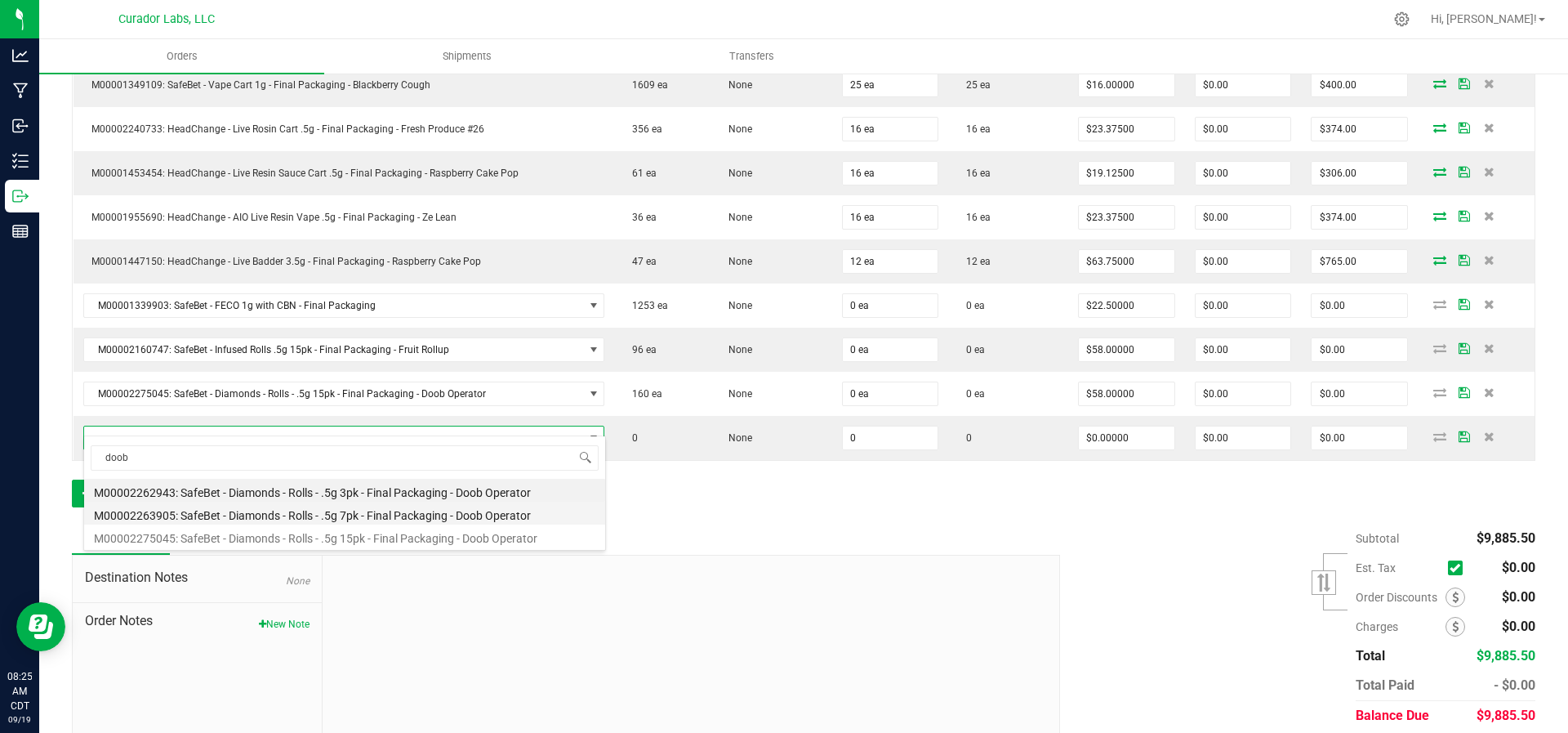
click at [393, 504] on li "M00002263905: SafeBet - Diamonds - Rolls - .5g 7pk - Final Packaging - Doob Ope…" at bounding box center [344, 513] width 521 height 23
type input "0 ea"
type input "$30.00000"
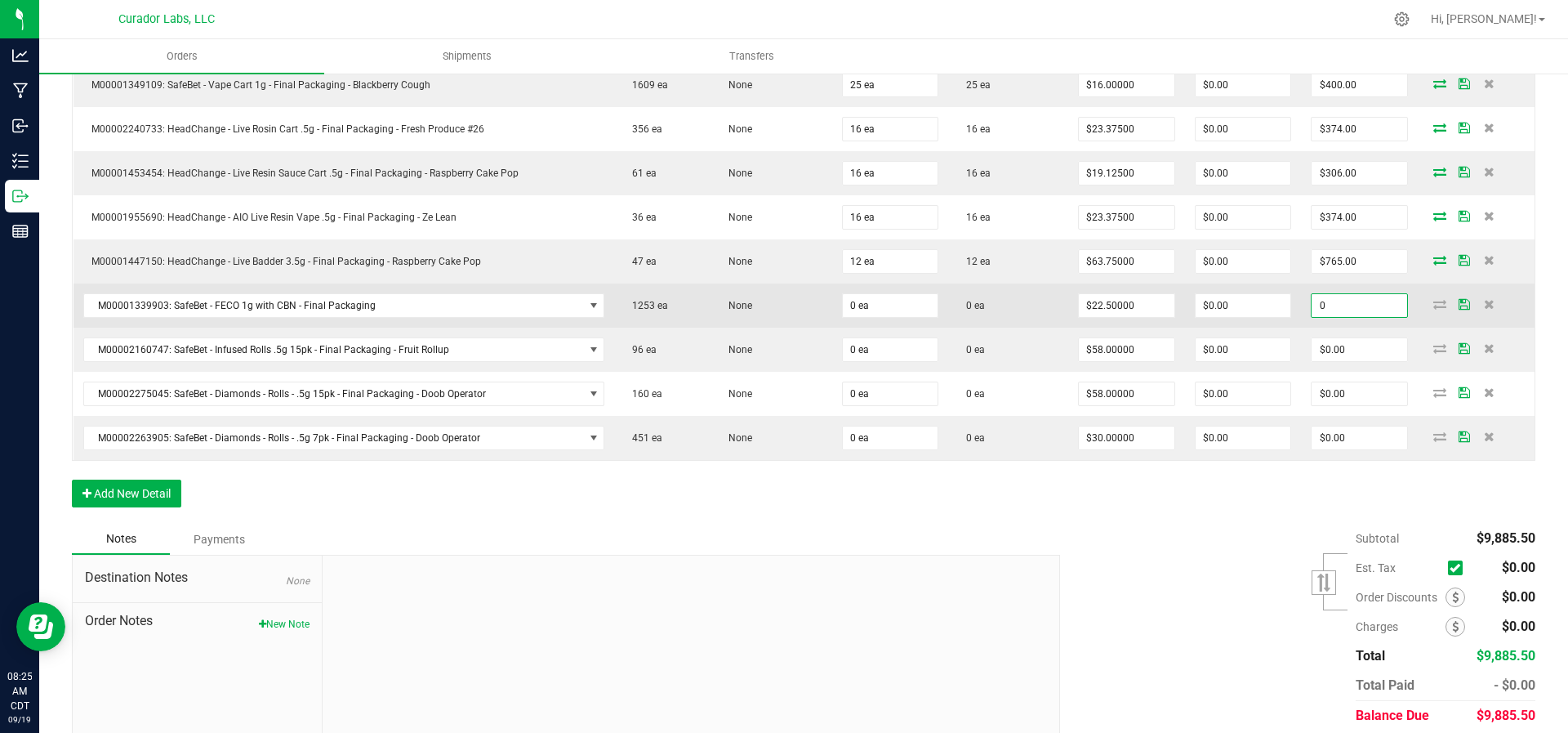
click at [1306, 295] on input "0" at bounding box center [1359, 306] width 96 height 23
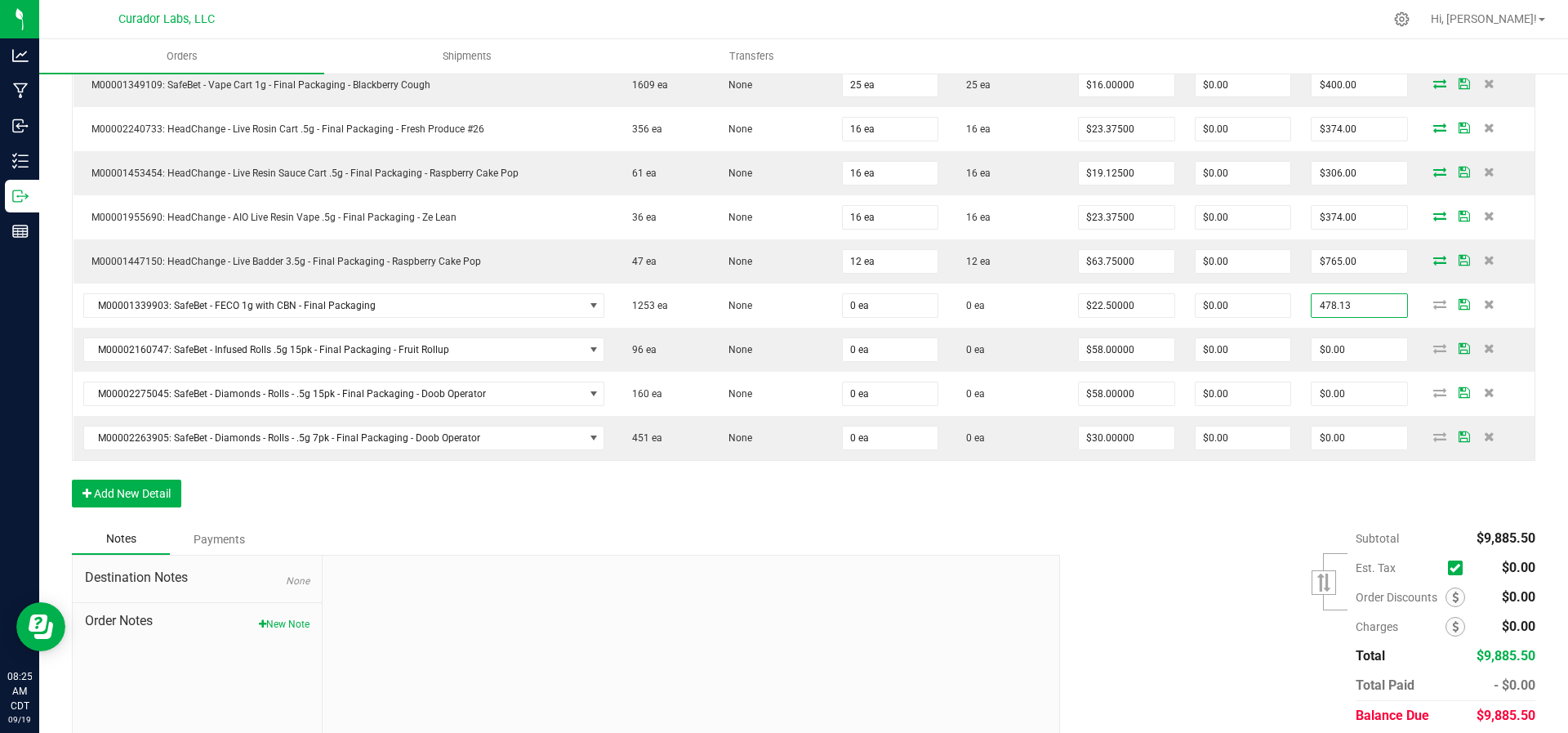
type input "$478.13"
click at [1120, 594] on div "Subtotal $9,885.50 Est. Tax" at bounding box center [1292, 627] width 488 height 206
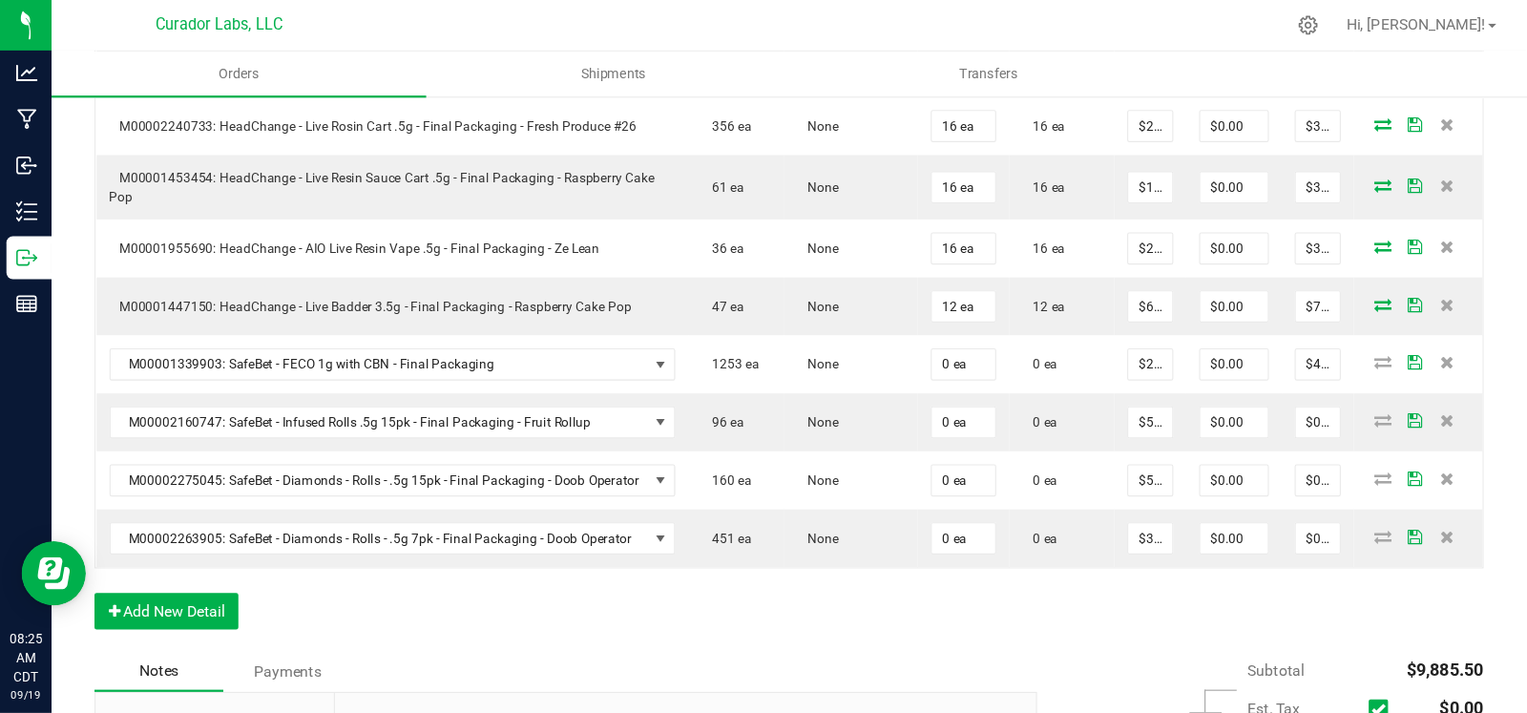
scroll to position [1578, 0]
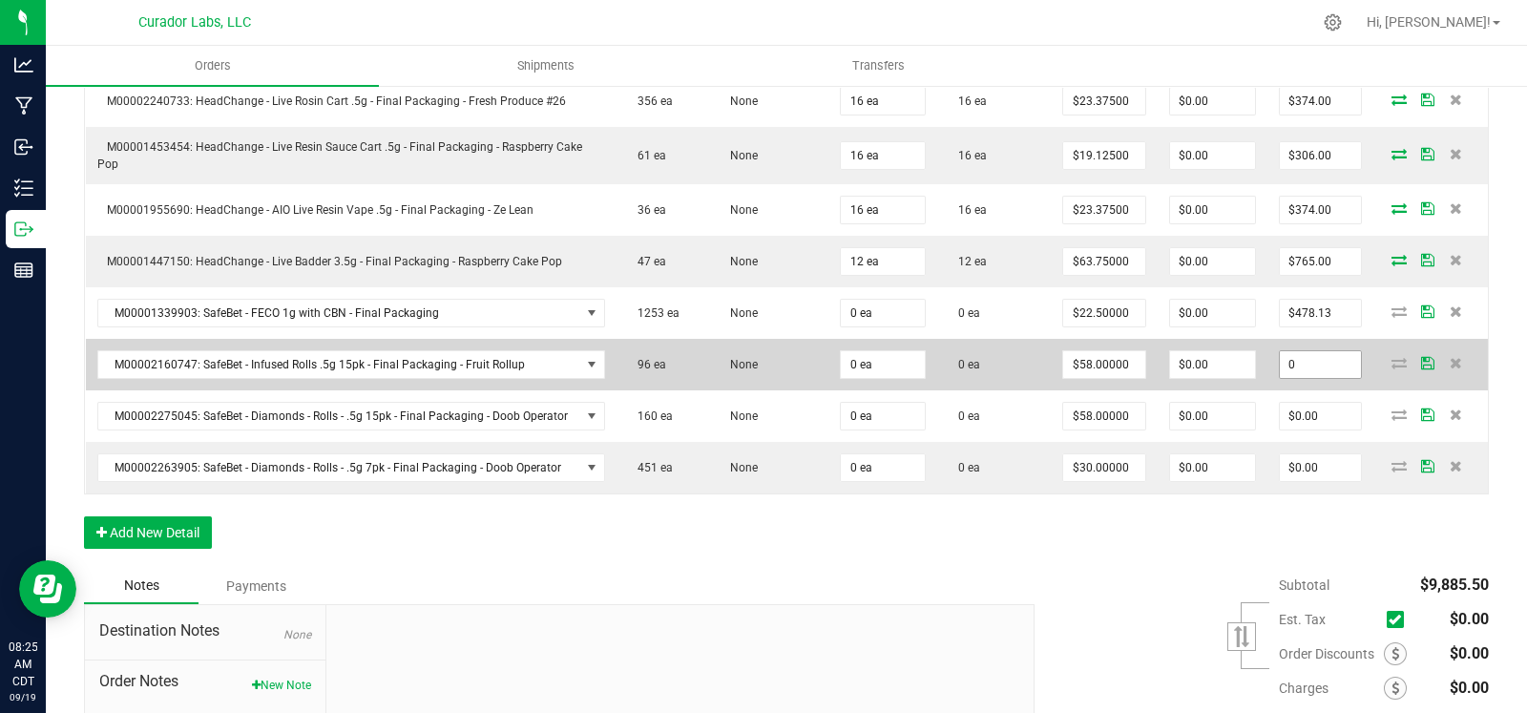
click at [1305, 352] on input "0" at bounding box center [1320, 364] width 81 height 27
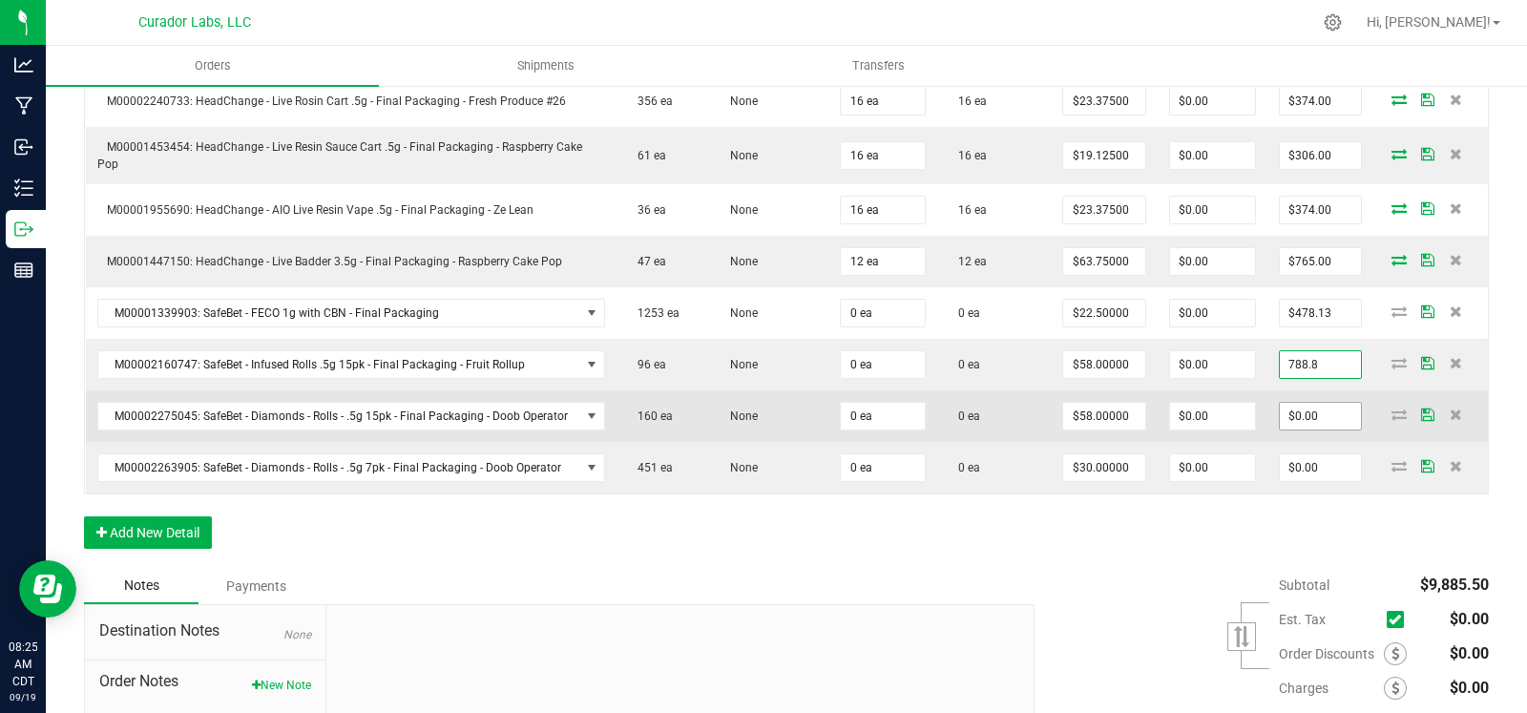
type input "$788.80"
click at [1300, 403] on input "0" at bounding box center [1320, 416] width 81 height 27
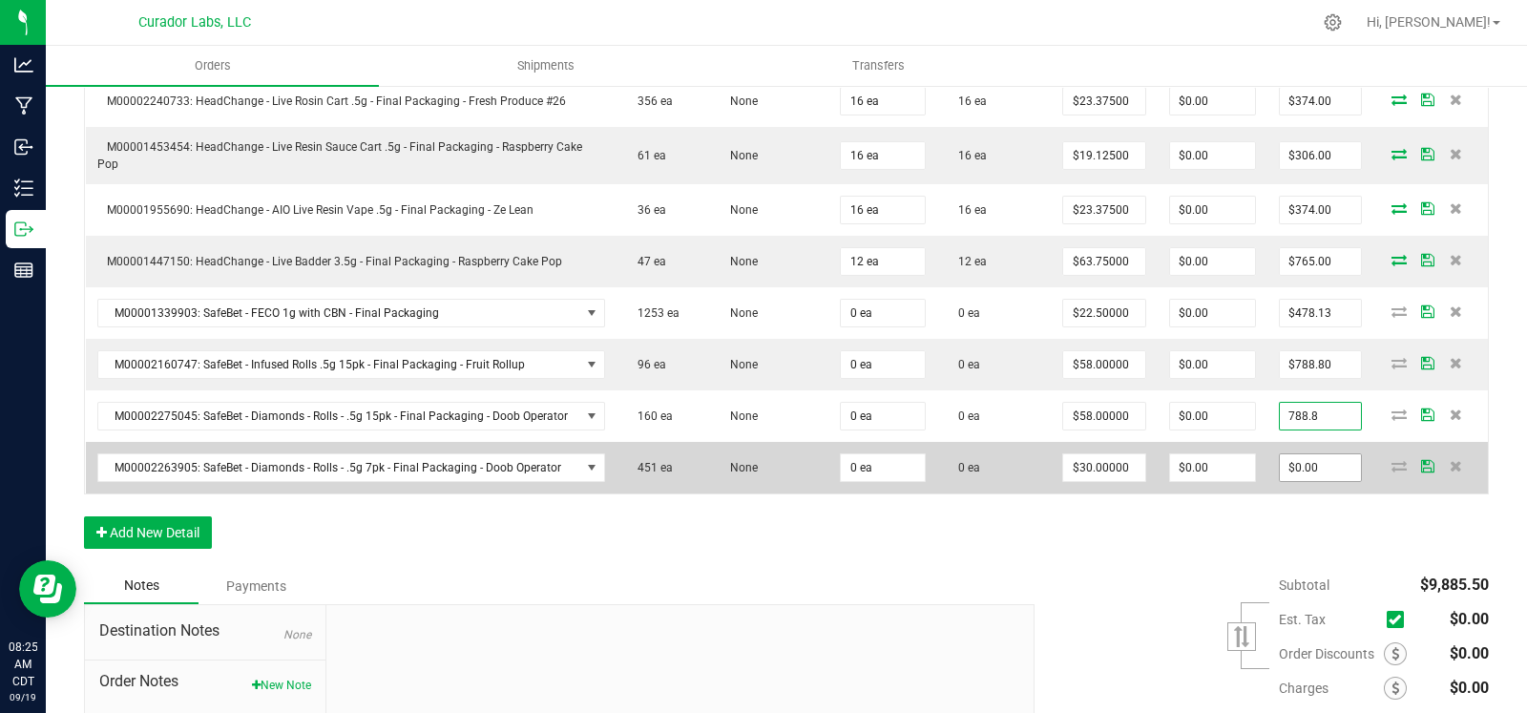
type input "$788.80"
click at [1301, 454] on input "0" at bounding box center [1320, 467] width 81 height 27
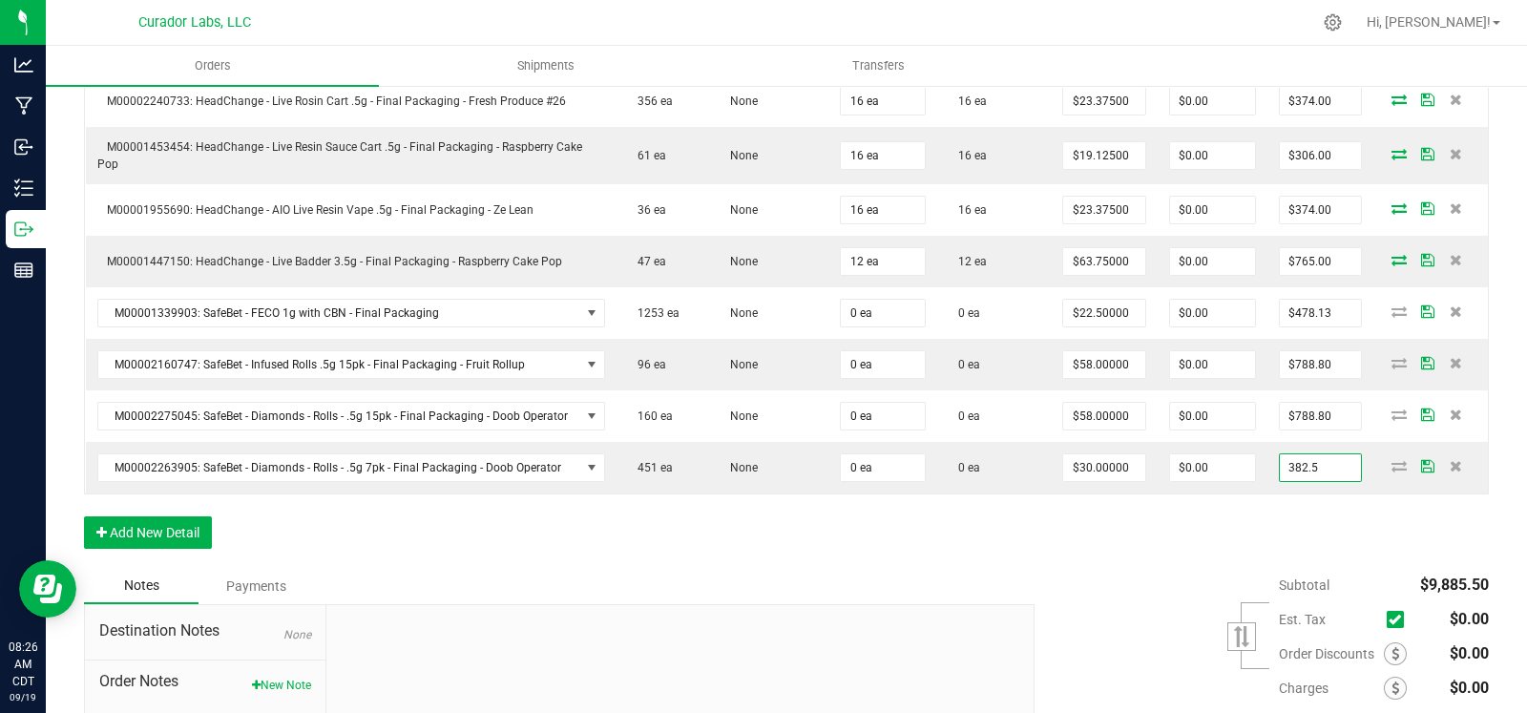
type input "$382.50"
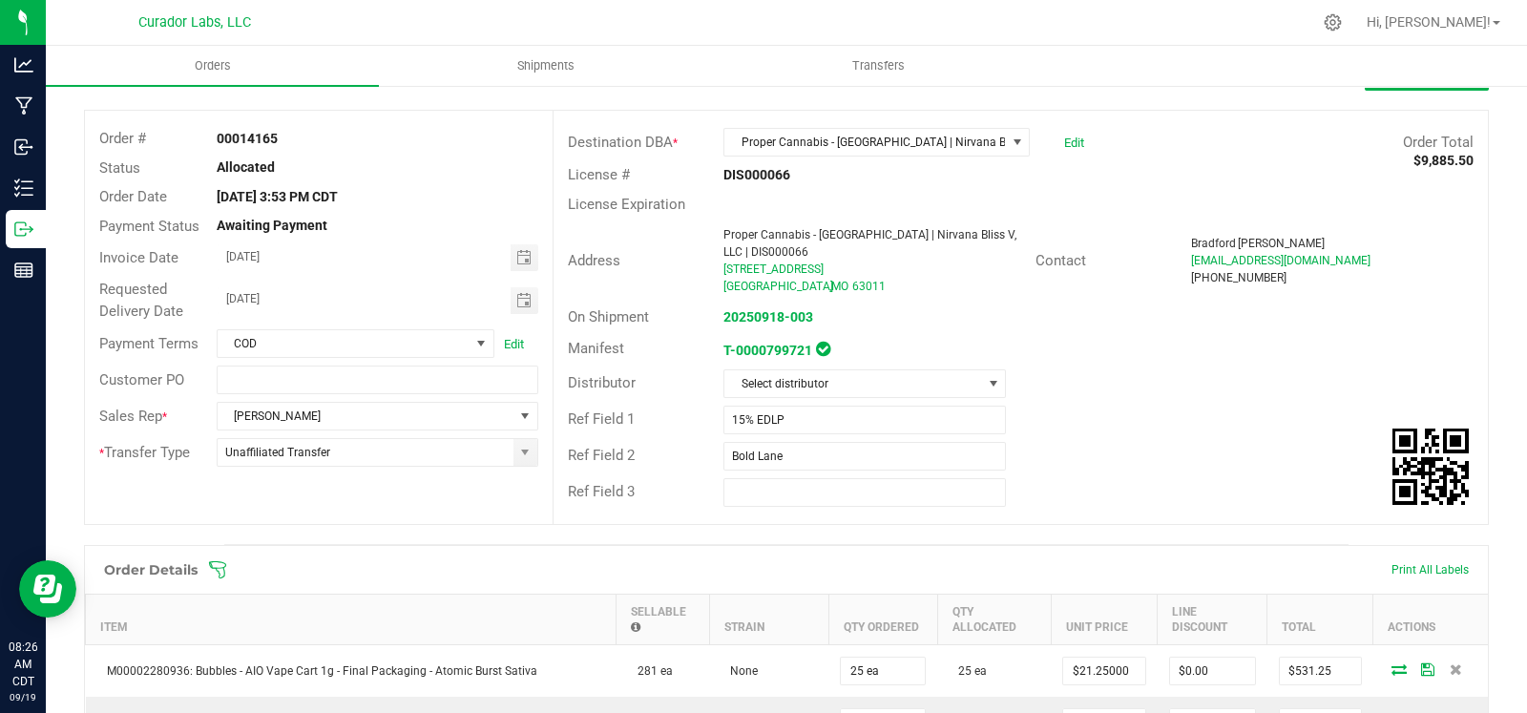
scroll to position [0, 0]
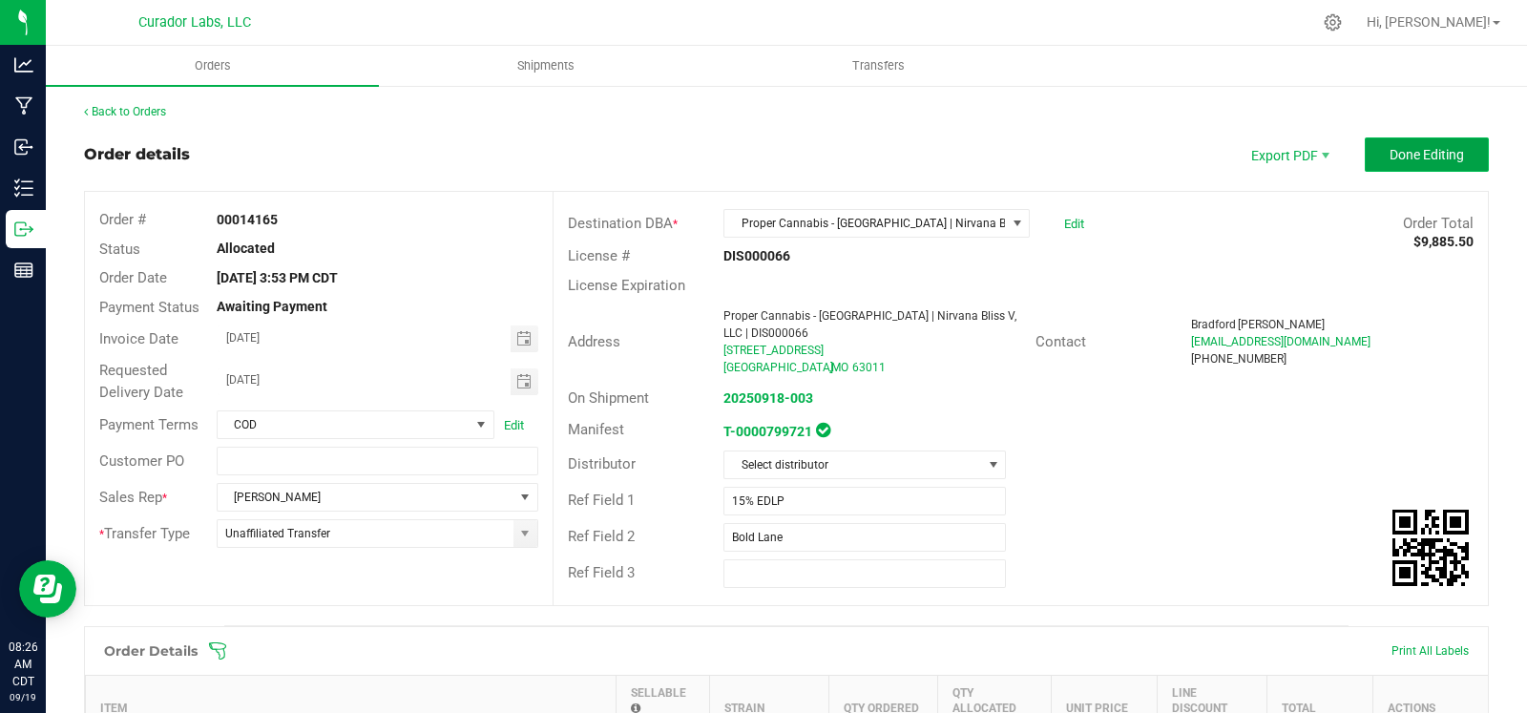
click at [1431, 140] on button "Done Editing" at bounding box center [1427, 154] width 124 height 34
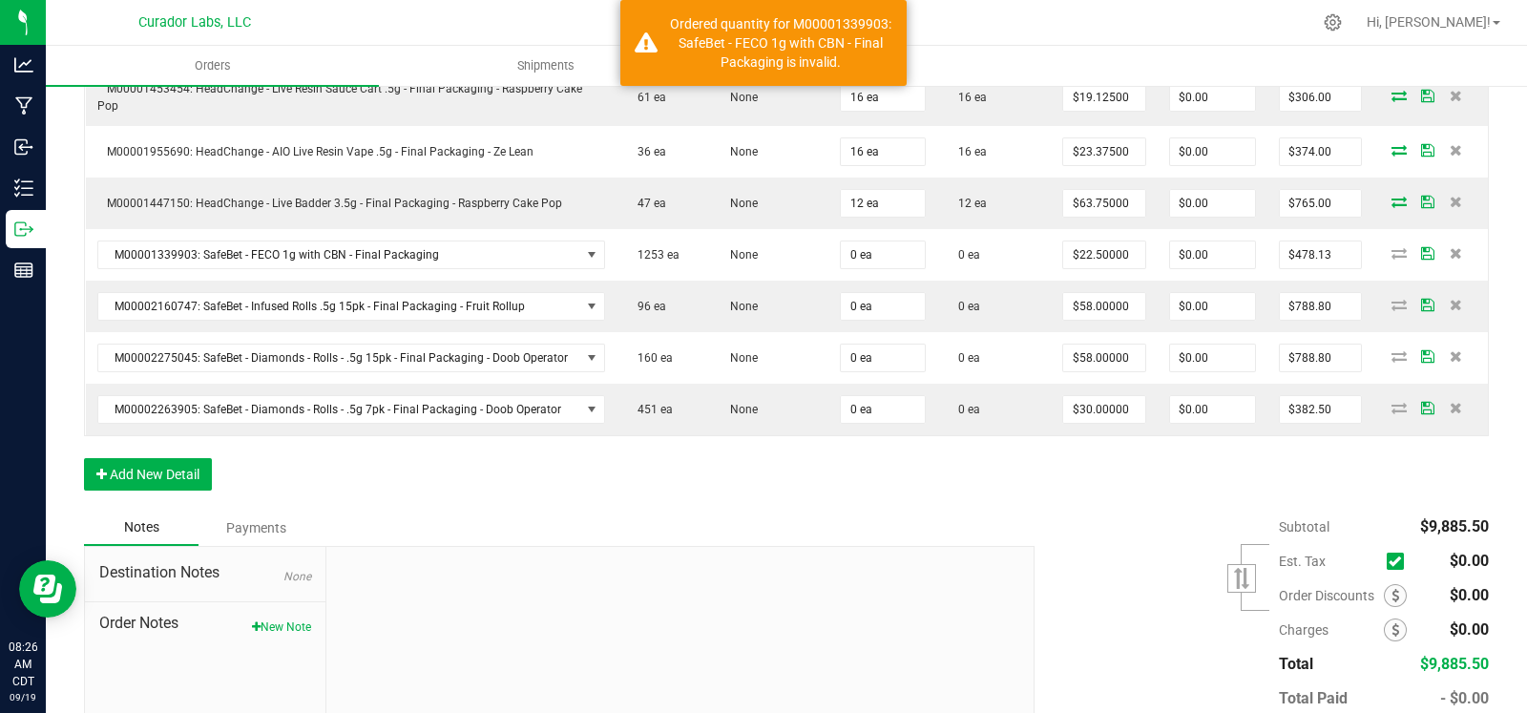
scroll to position [1626, 0]
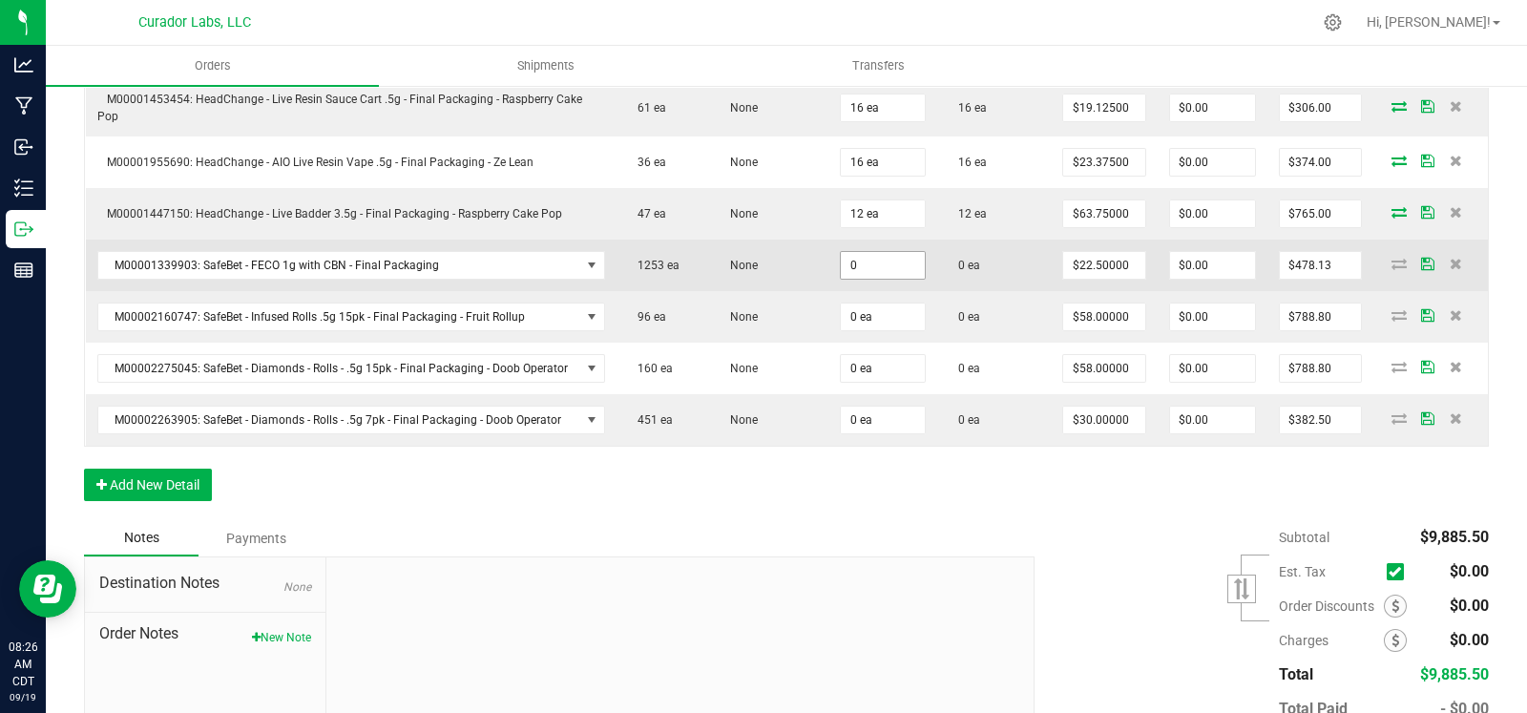
click at [865, 263] on input "0" at bounding box center [883, 265] width 84 height 27
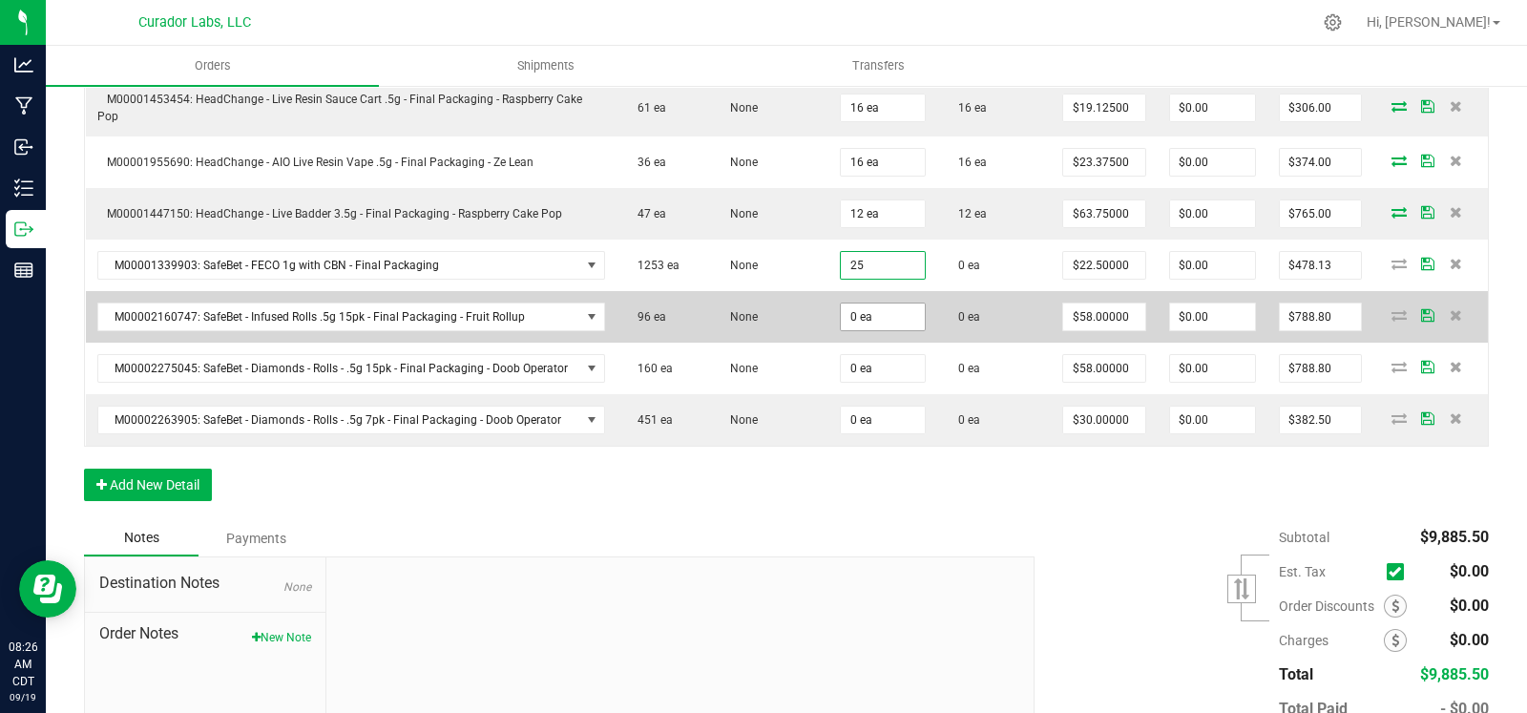
type input "25 ea"
type input "$562.50"
click at [880, 308] on input "0" at bounding box center [883, 316] width 84 height 27
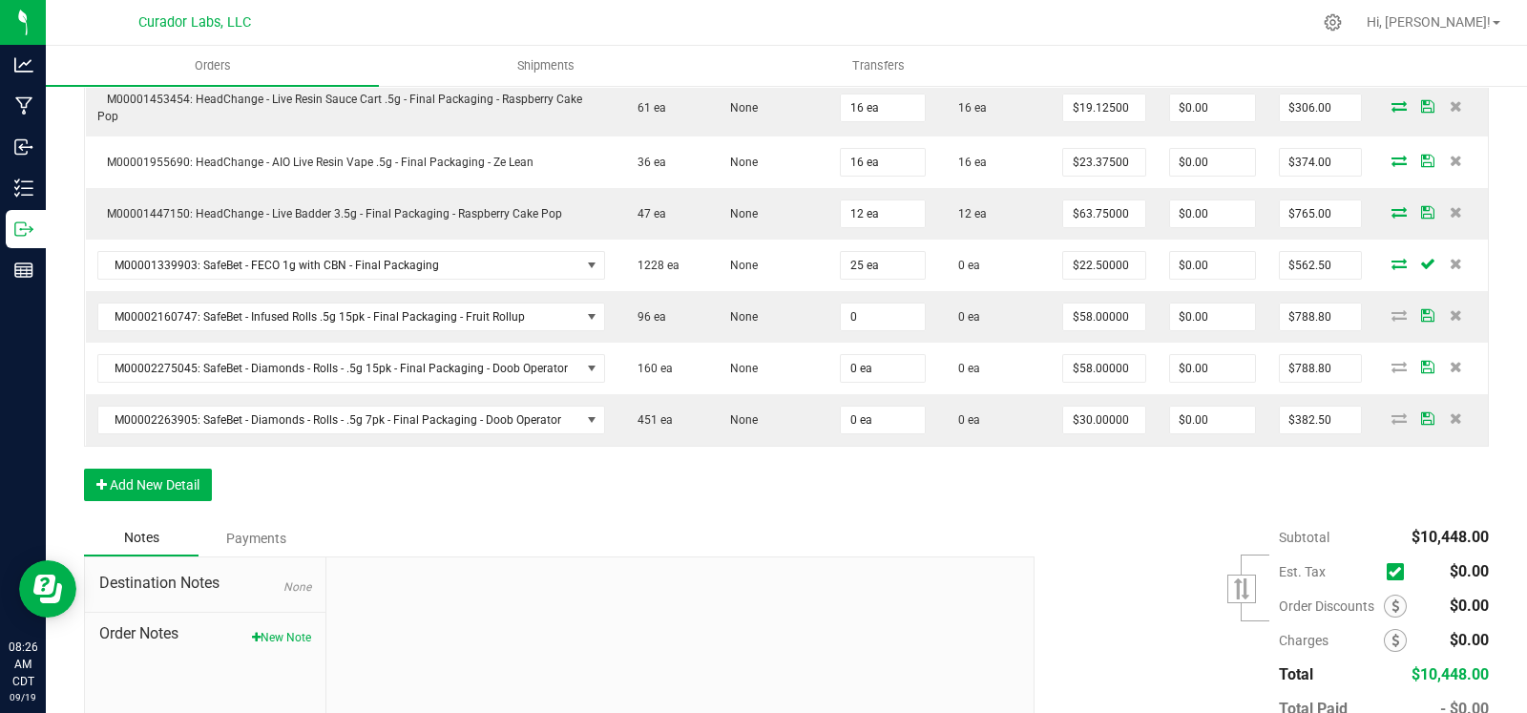
type input "0 ea"
type input "$0.00"
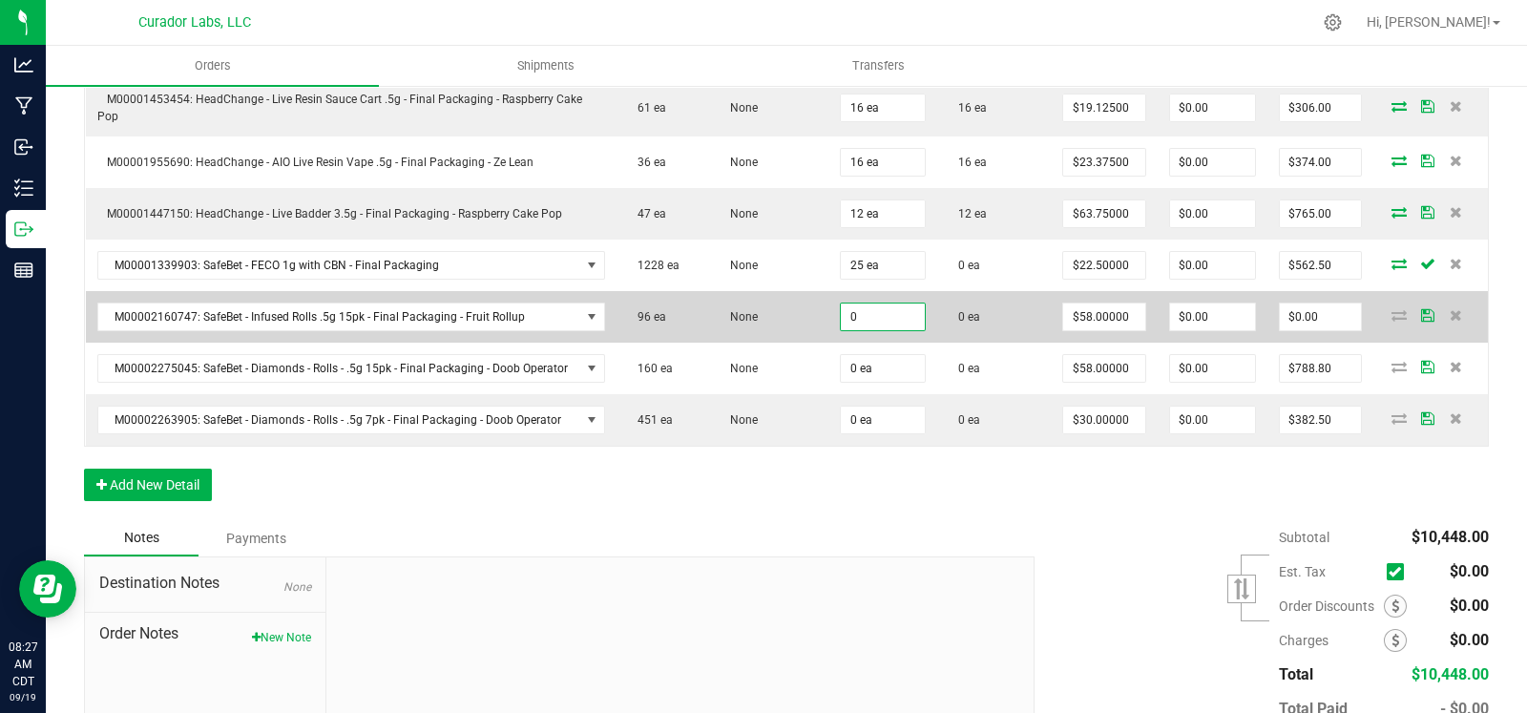
click at [891, 307] on input "0" at bounding box center [883, 316] width 84 height 27
drag, startPoint x: 879, startPoint y: 302, endPoint x: 826, endPoint y: 303, distance: 52.5
click at [828, 303] on td "015" at bounding box center [882, 317] width 109 height 52
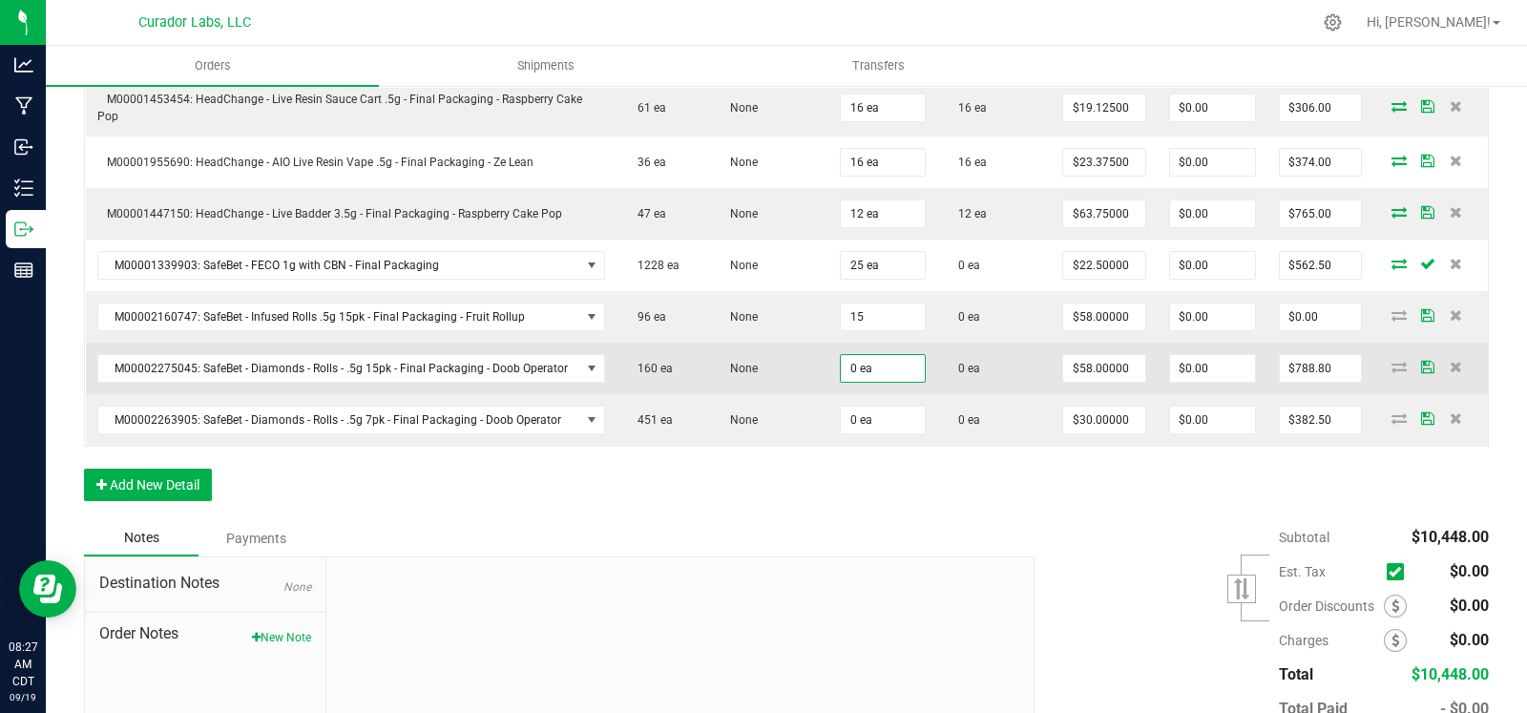
type input "15 ea"
type input "$870.00"
drag, startPoint x: 873, startPoint y: 365, endPoint x: 808, endPoint y: 365, distance: 64.9
click at [808, 365] on outbound-order-line-row "M00002275045: SafeBet - Diamonds - Rolls - .5g 15pk - Final Packaging - Doob Op…" at bounding box center [787, 369] width 1403 height 52
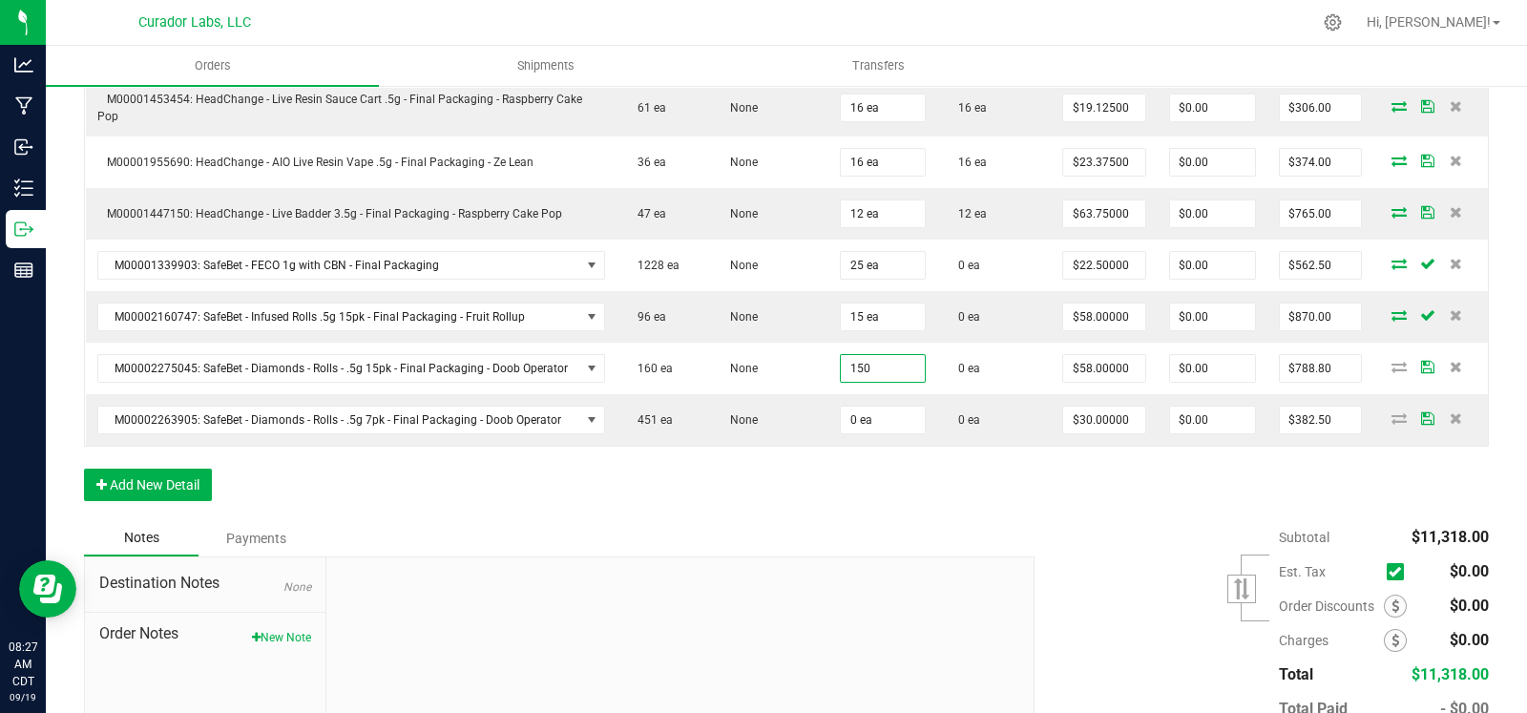
type input "150 ea"
type input "$8,700.00"
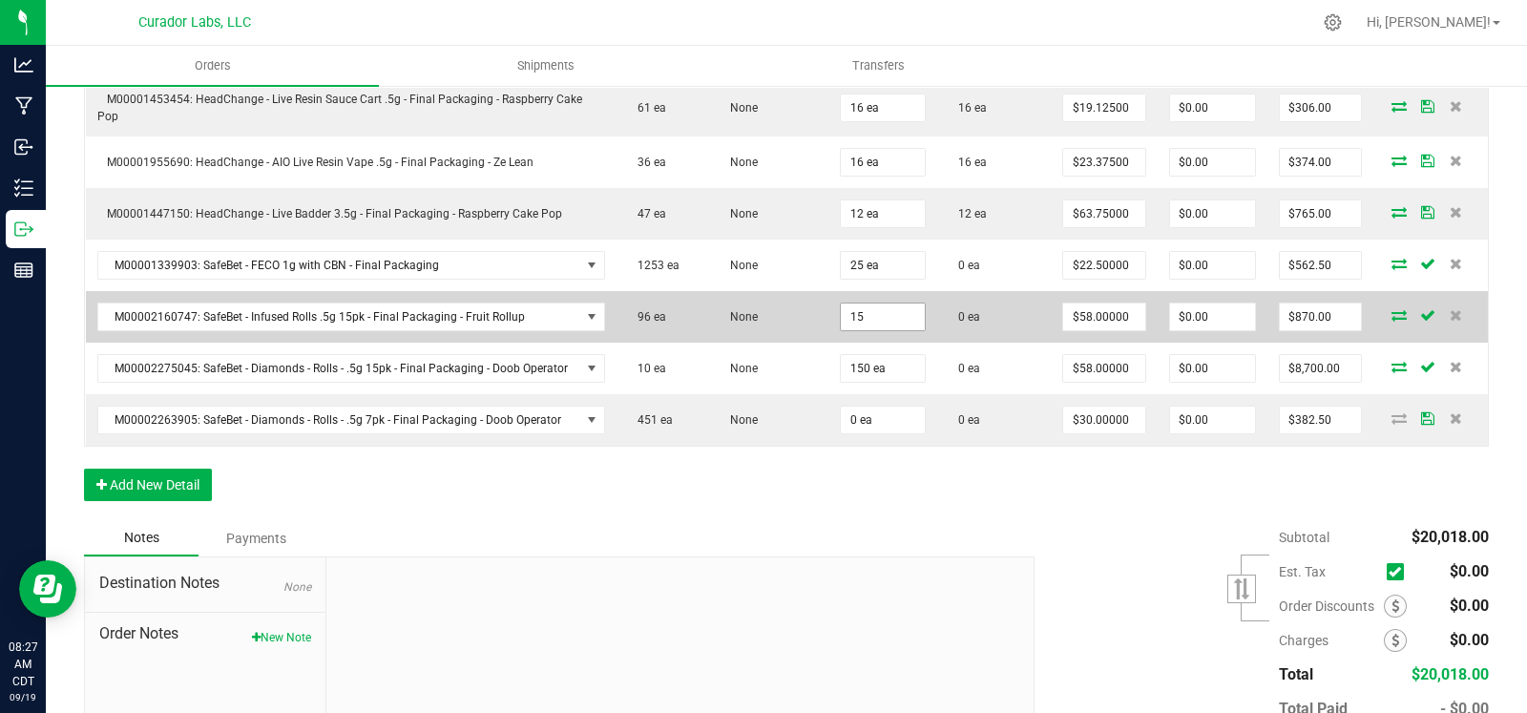
click at [887, 307] on input "15" at bounding box center [883, 316] width 84 height 27
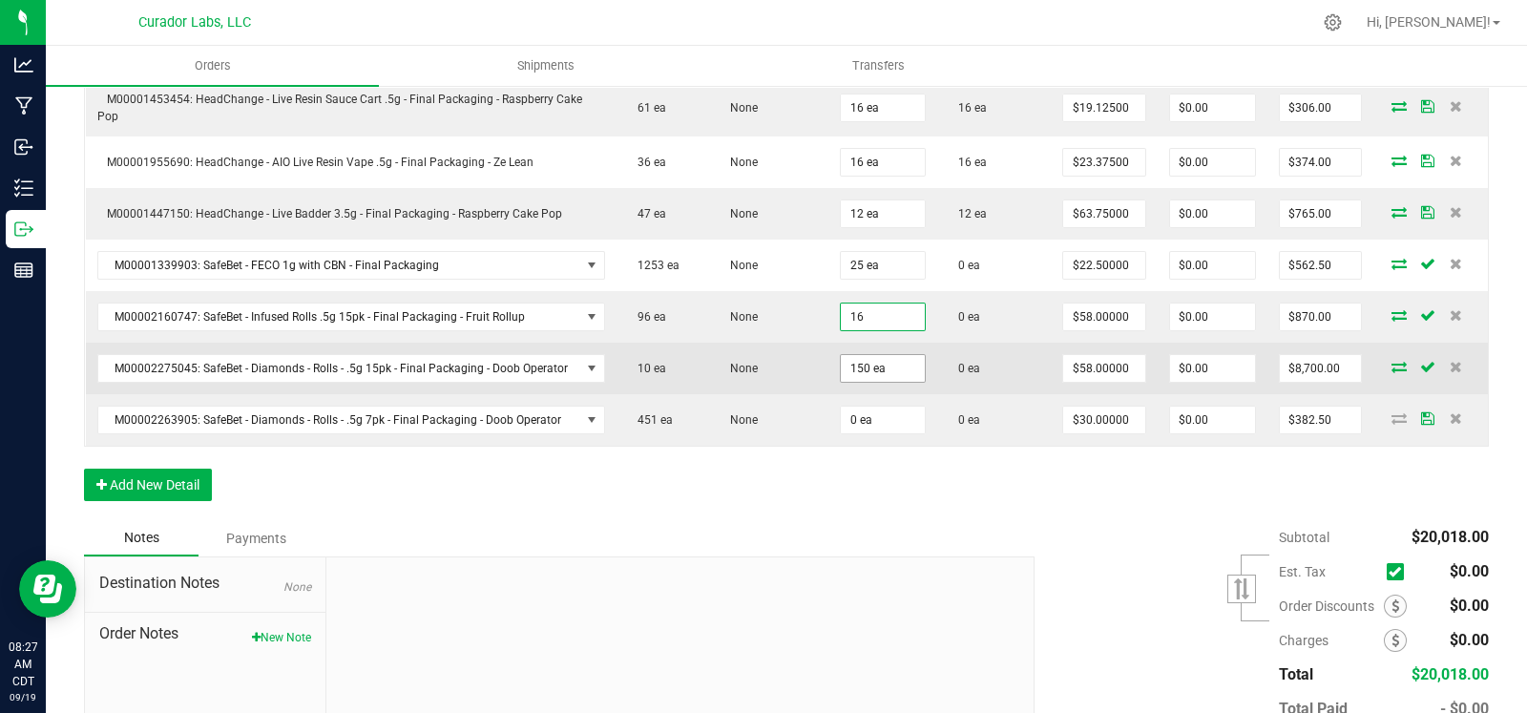
type input "16 ea"
type input "$928.00"
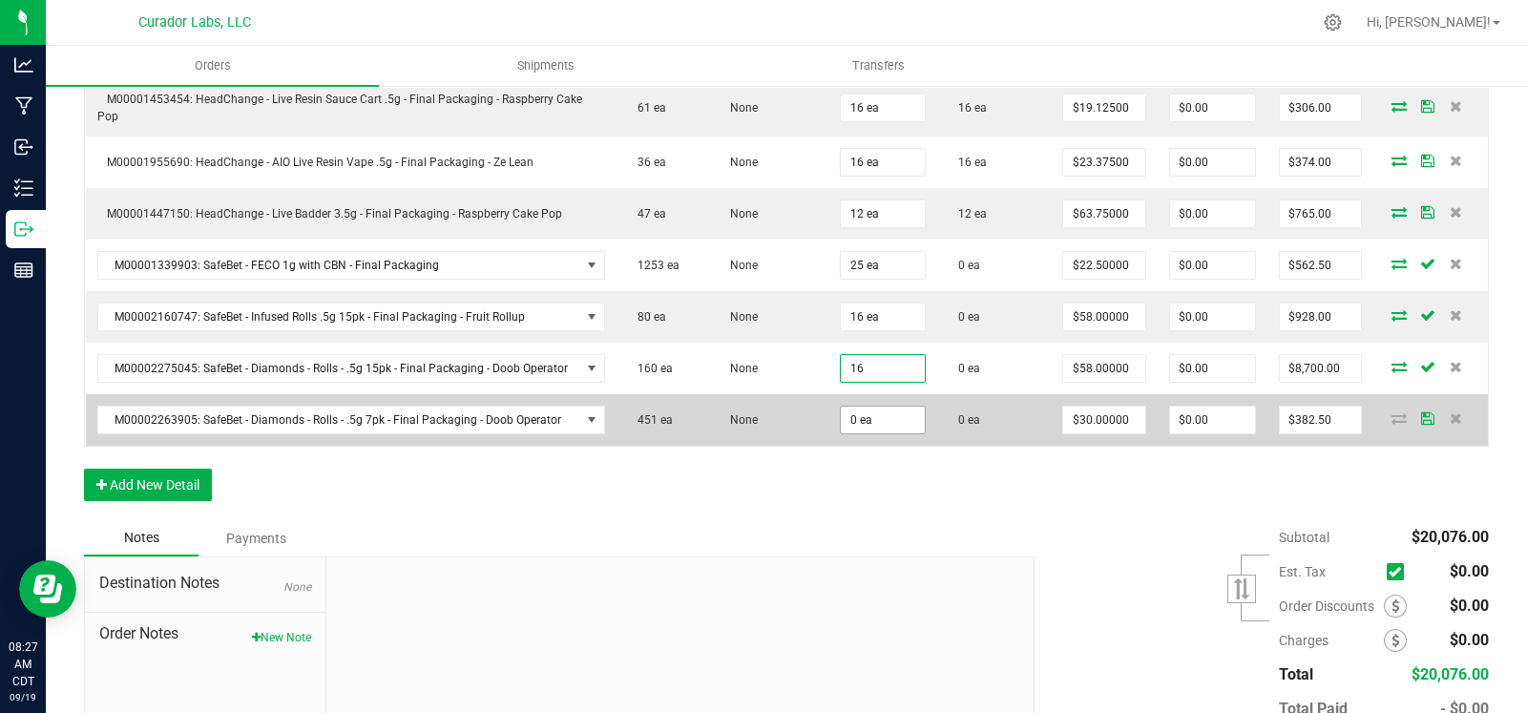
type input "16"
type input "0"
type input "16 ea"
type input "$928.00"
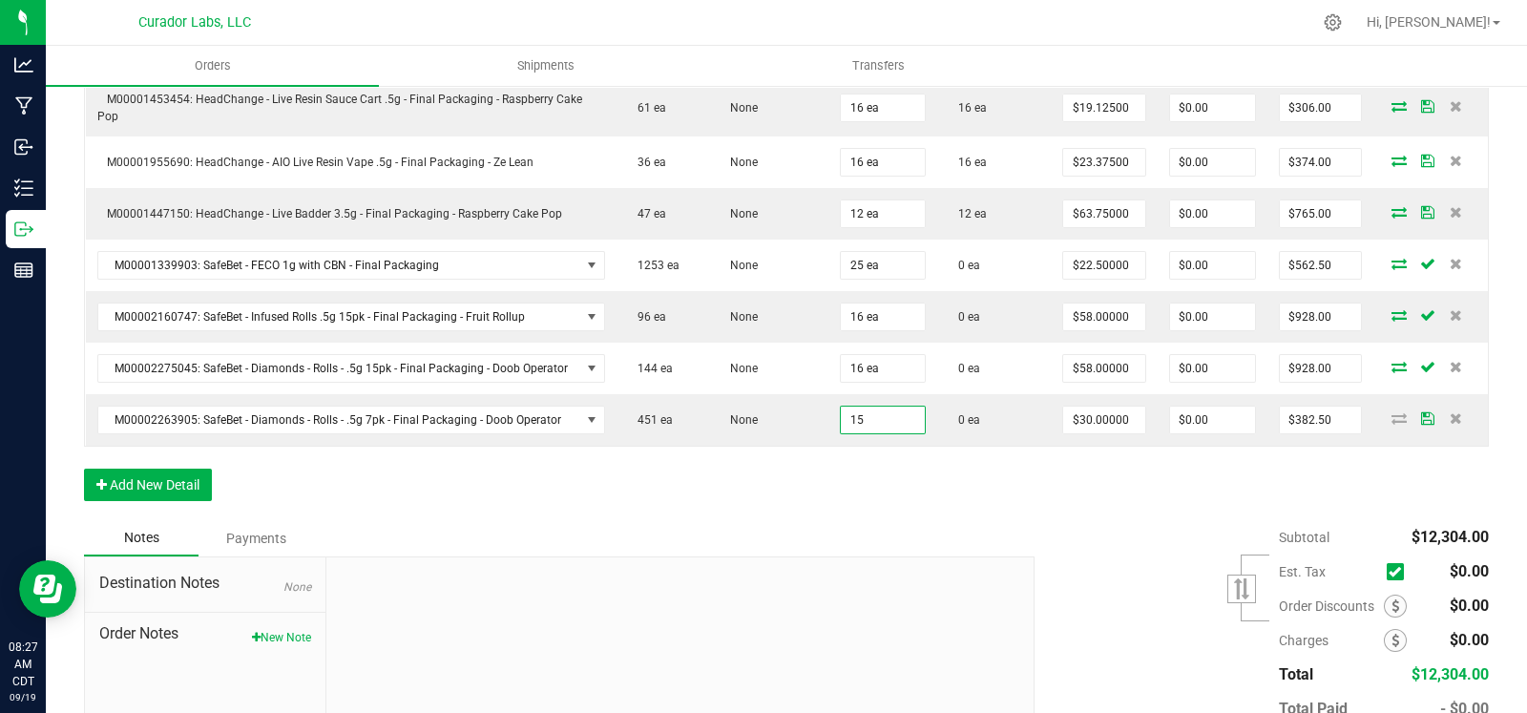
type input "15 ea"
type input "$450.00"
click at [968, 527] on div "Notes Payments" at bounding box center [552, 538] width 936 height 36
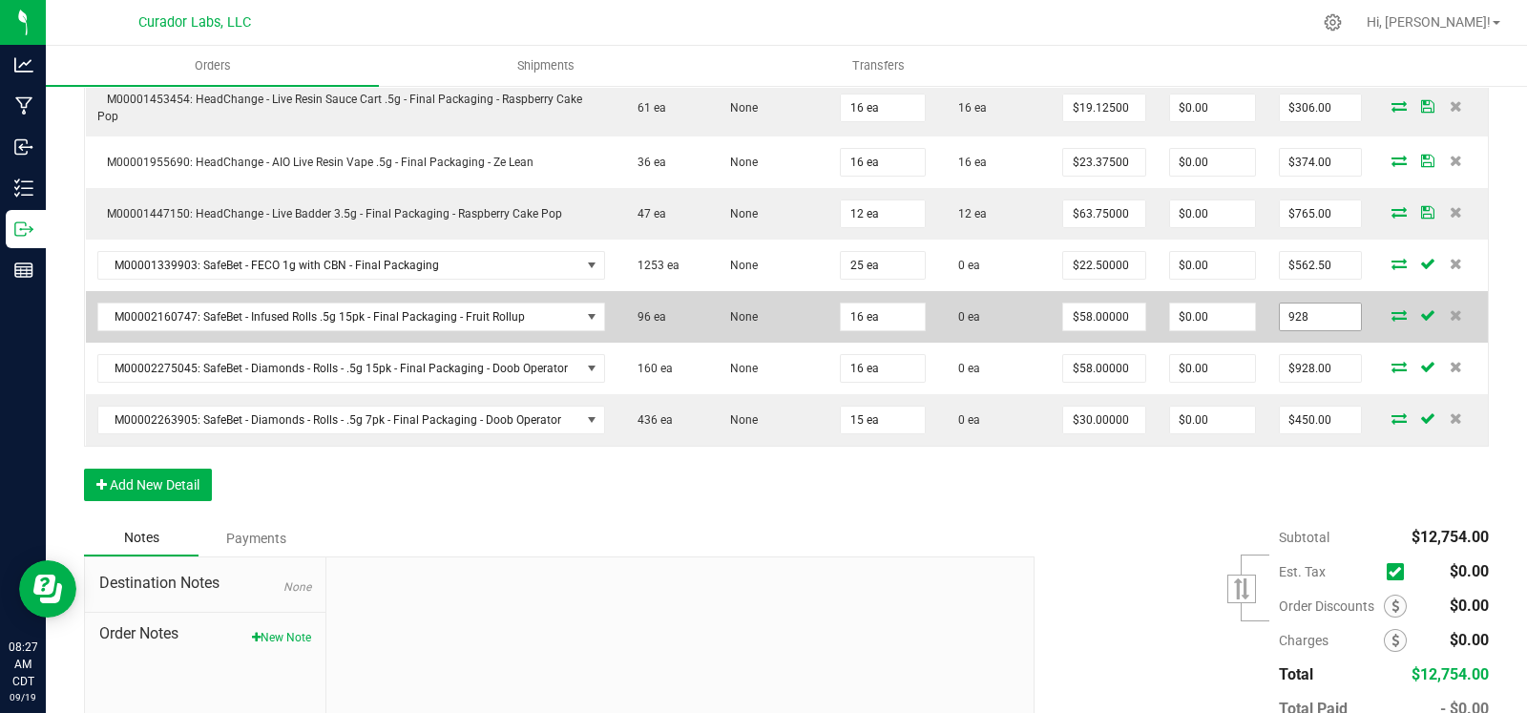
click at [1322, 313] on input "928" at bounding box center [1320, 316] width 81 height 27
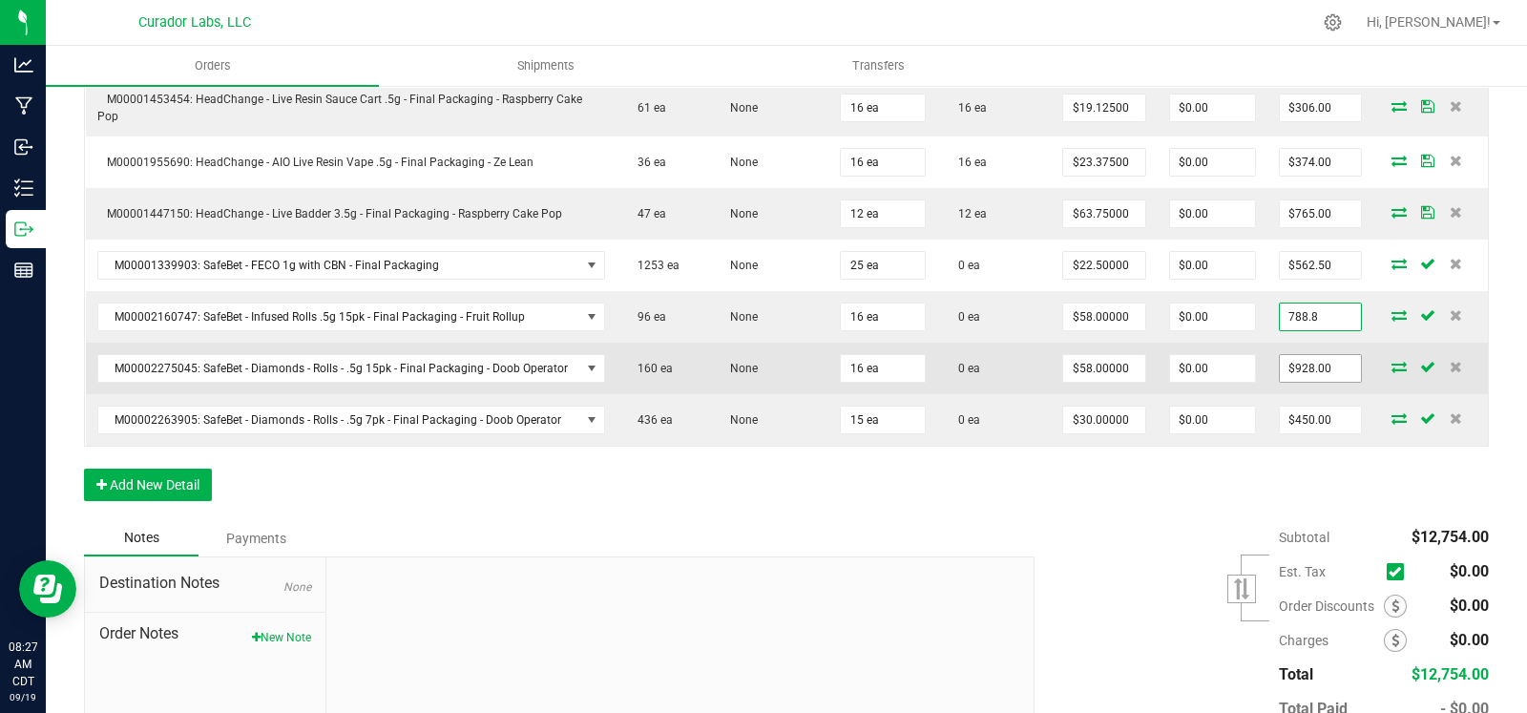
type input "788.8"
type input "$49.30000"
type input "$788.80"
click at [1316, 355] on input "928" at bounding box center [1320, 368] width 81 height 27
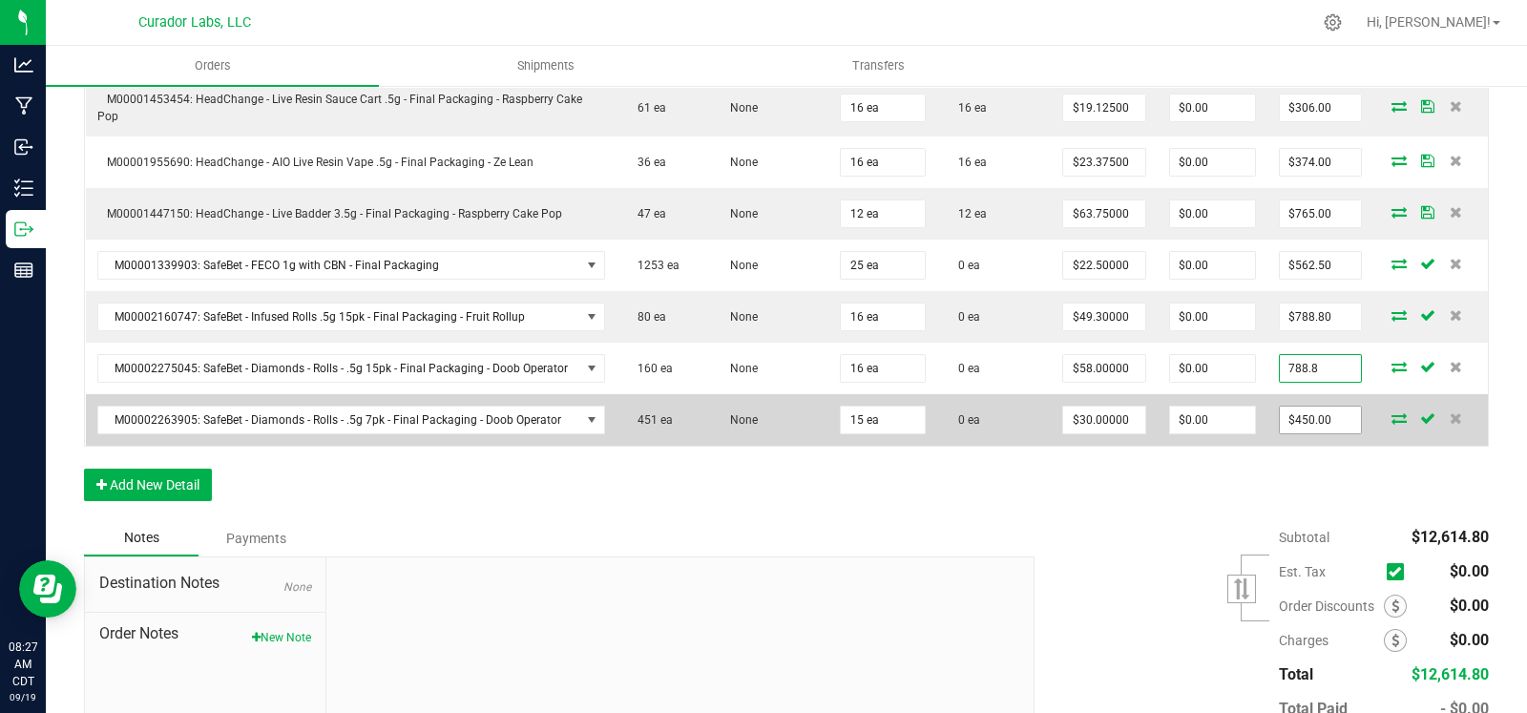
type input "788.8"
type input "$49.30000"
type input "$788.80"
click at [1307, 412] on input "450" at bounding box center [1320, 419] width 81 height 27
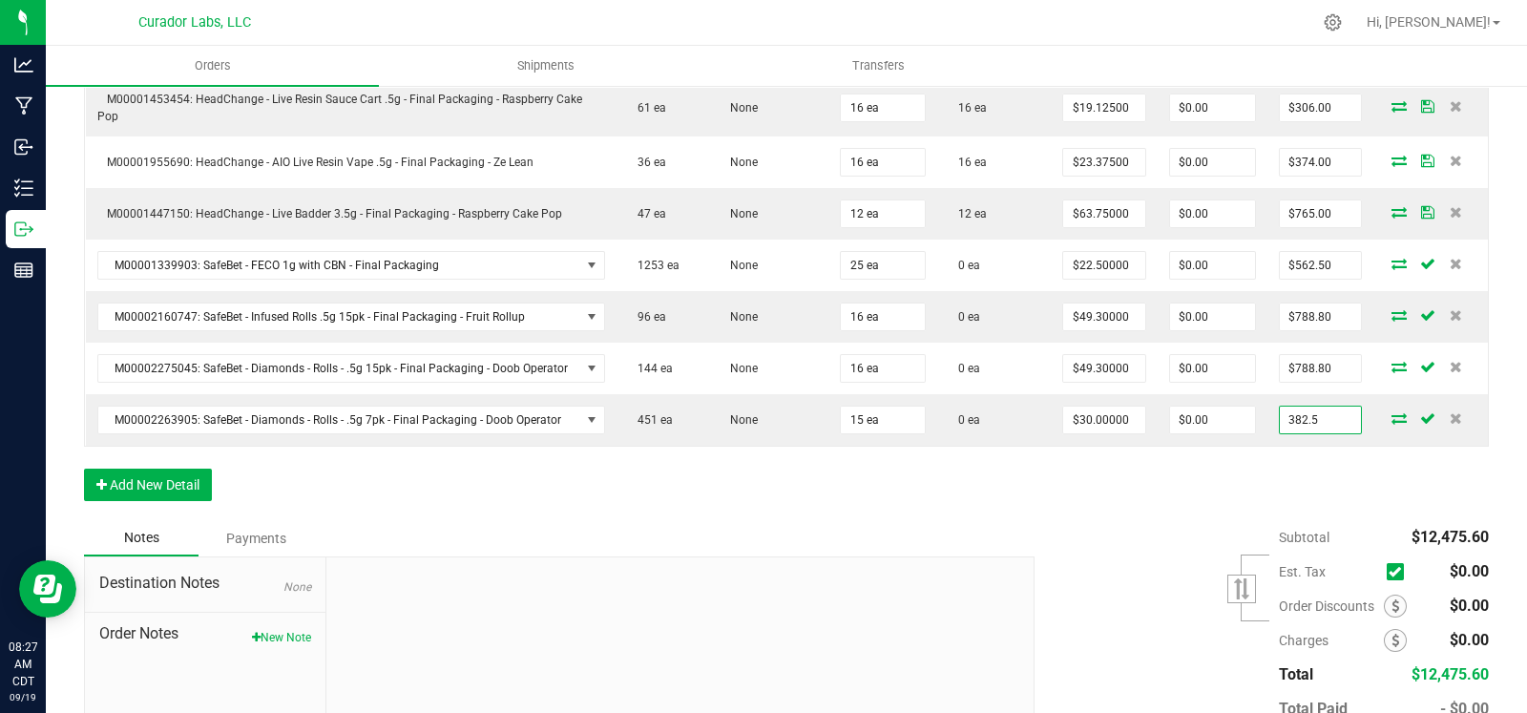
type input "382.5"
type input "$25.50000"
type input "$382.50"
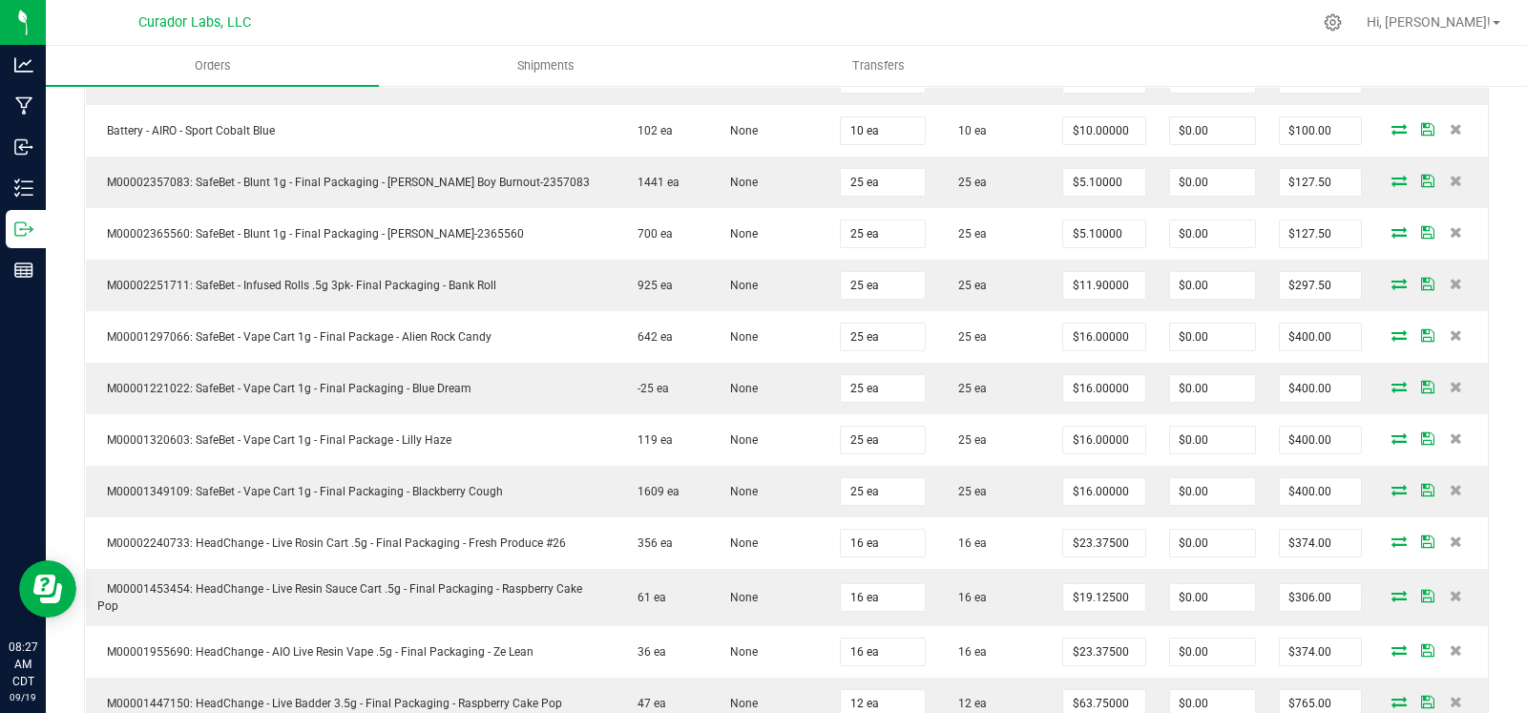
scroll to position [0, 0]
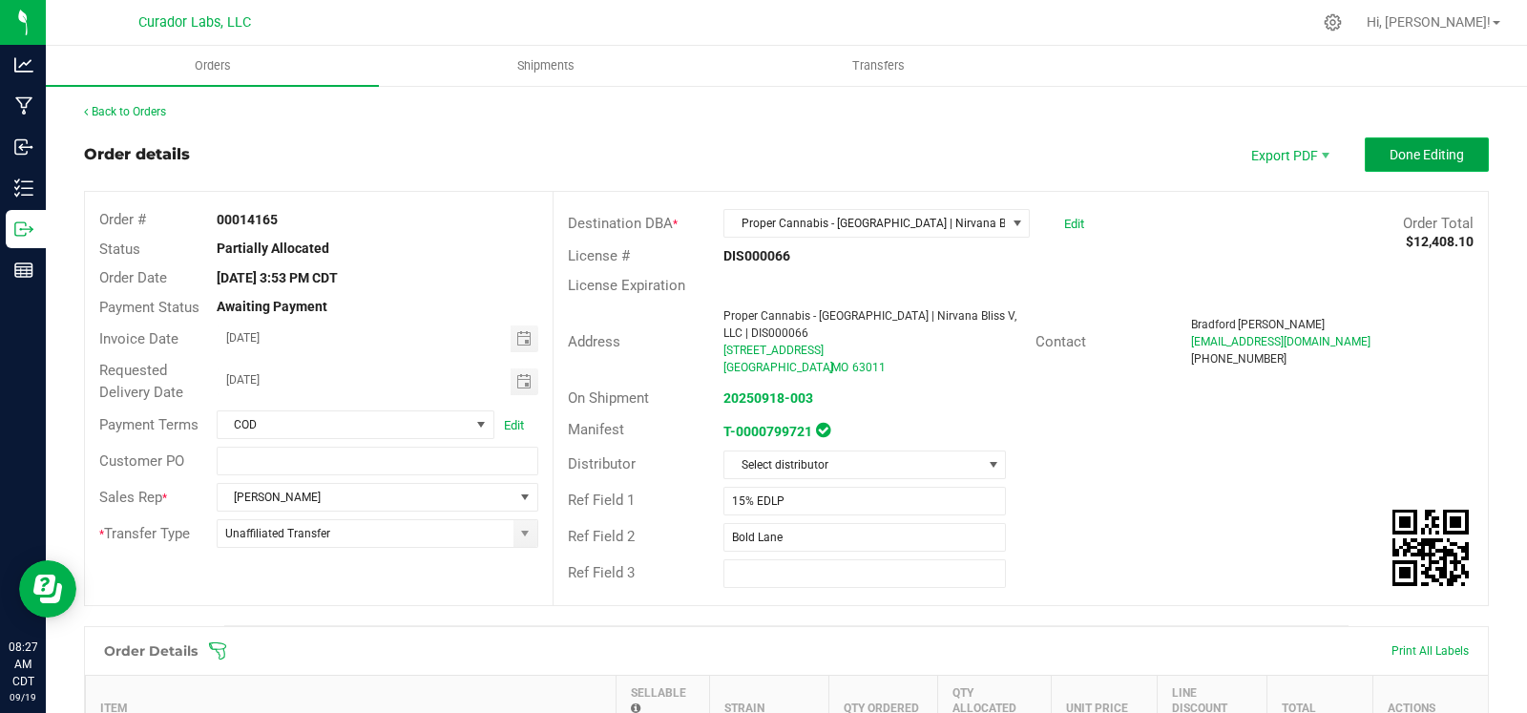
click at [1389, 149] on span "Done Editing" at bounding box center [1426, 154] width 74 height 15
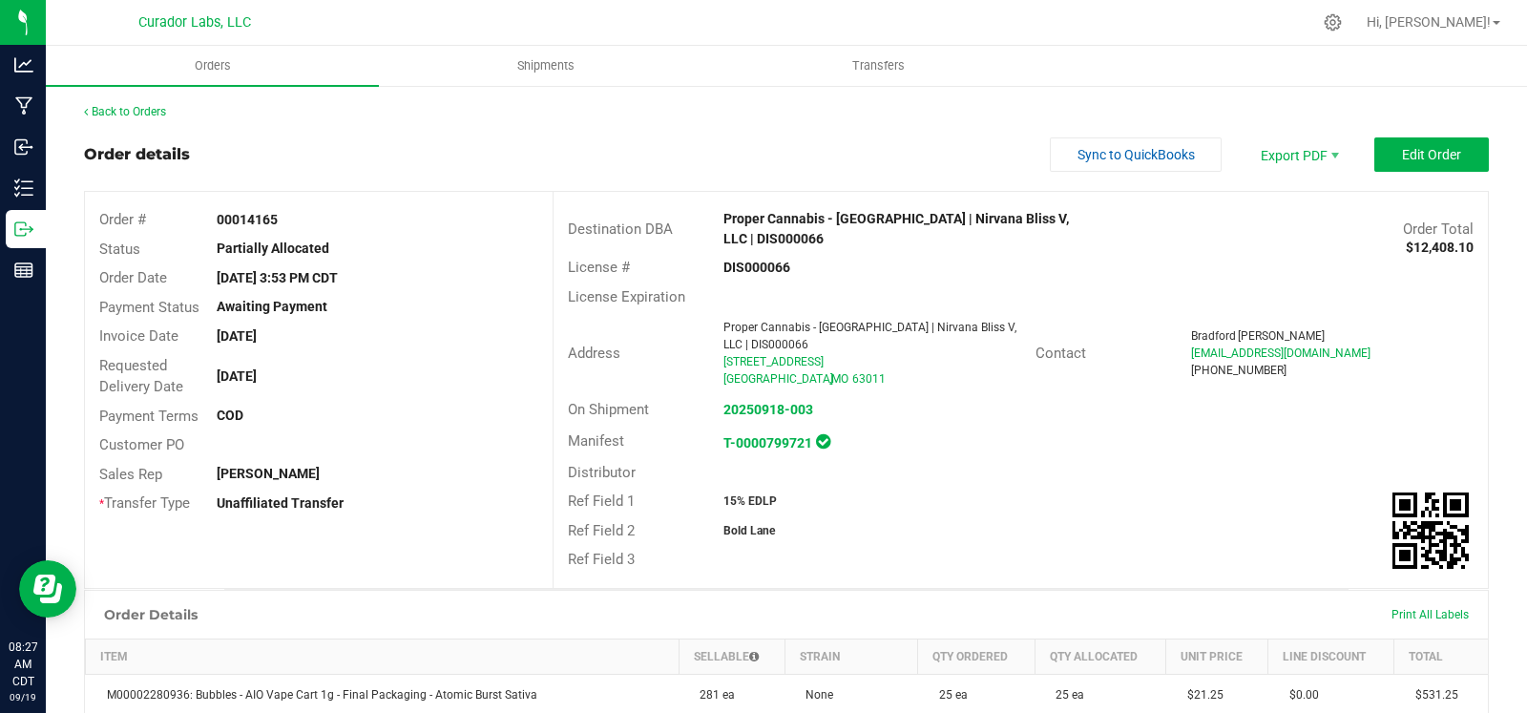
click at [1412, 142] on button "Edit Order" at bounding box center [1431, 154] width 115 height 34
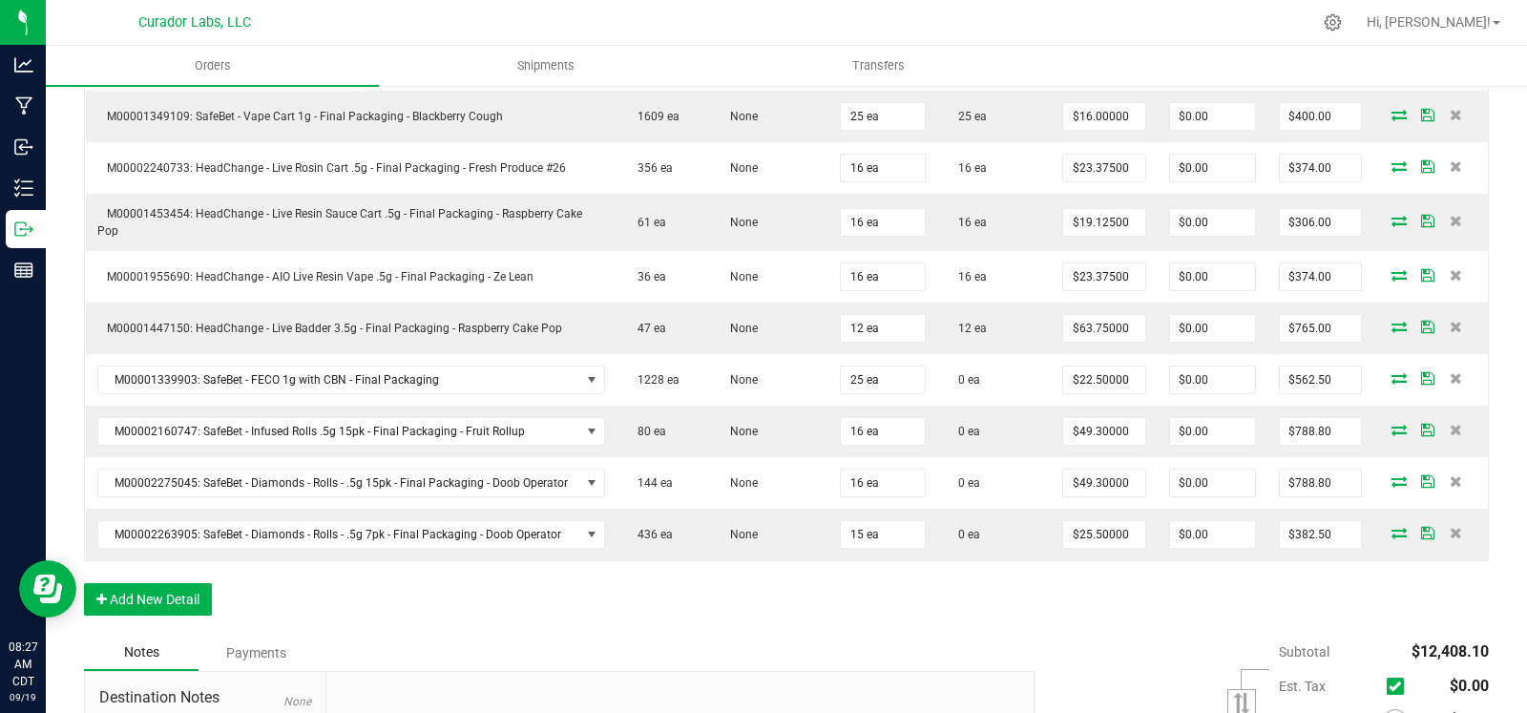
scroll to position [1512, 0]
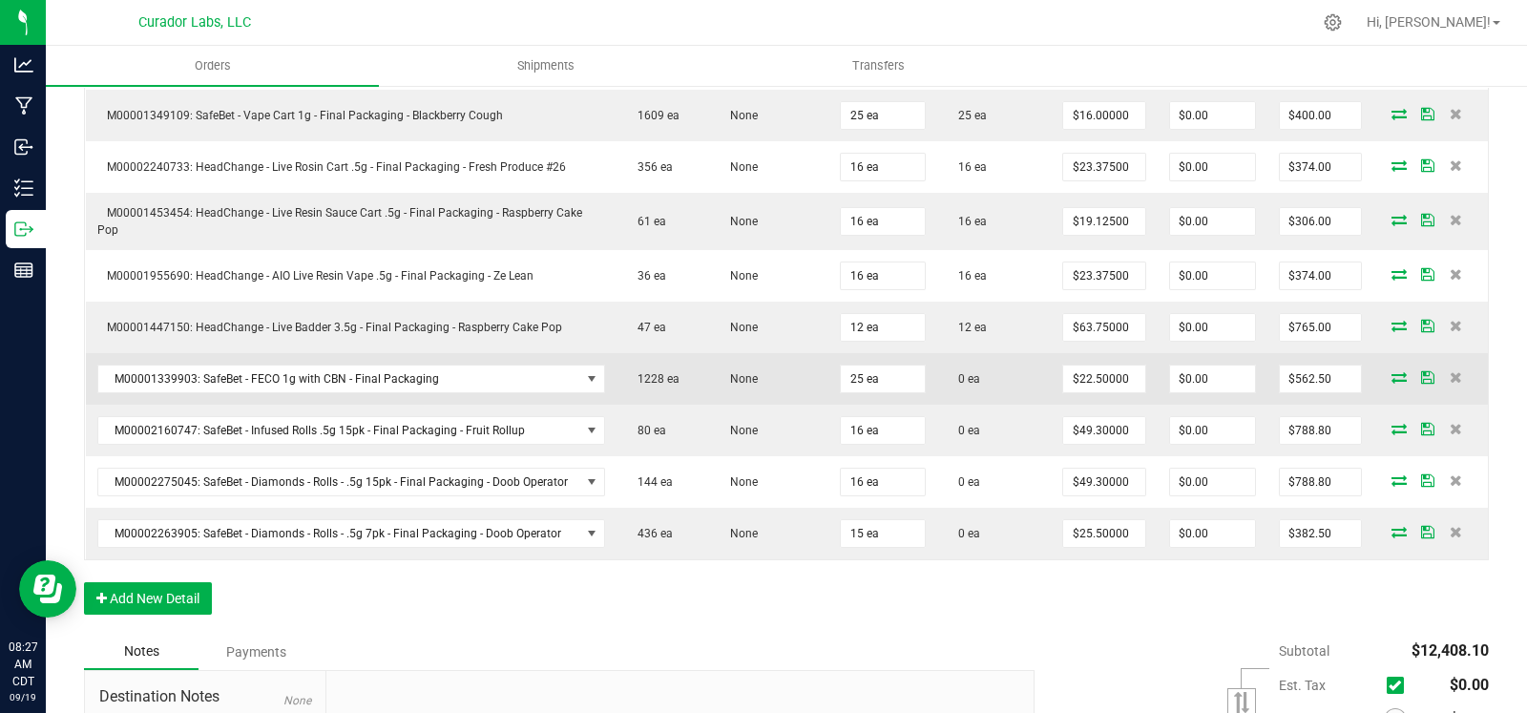
click at [1391, 371] on icon at bounding box center [1398, 376] width 15 height 11
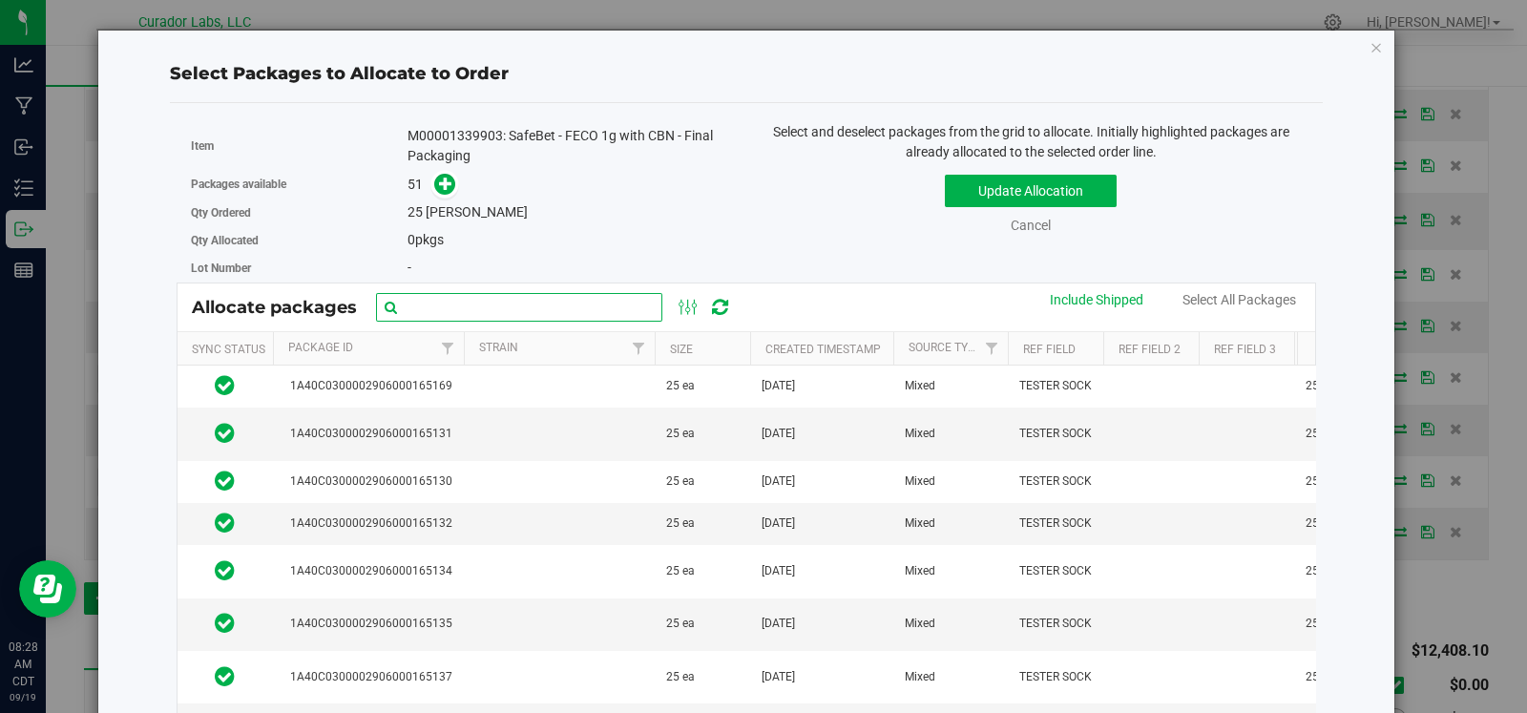
click at [505, 307] on input "text" at bounding box center [519, 307] width 286 height 29
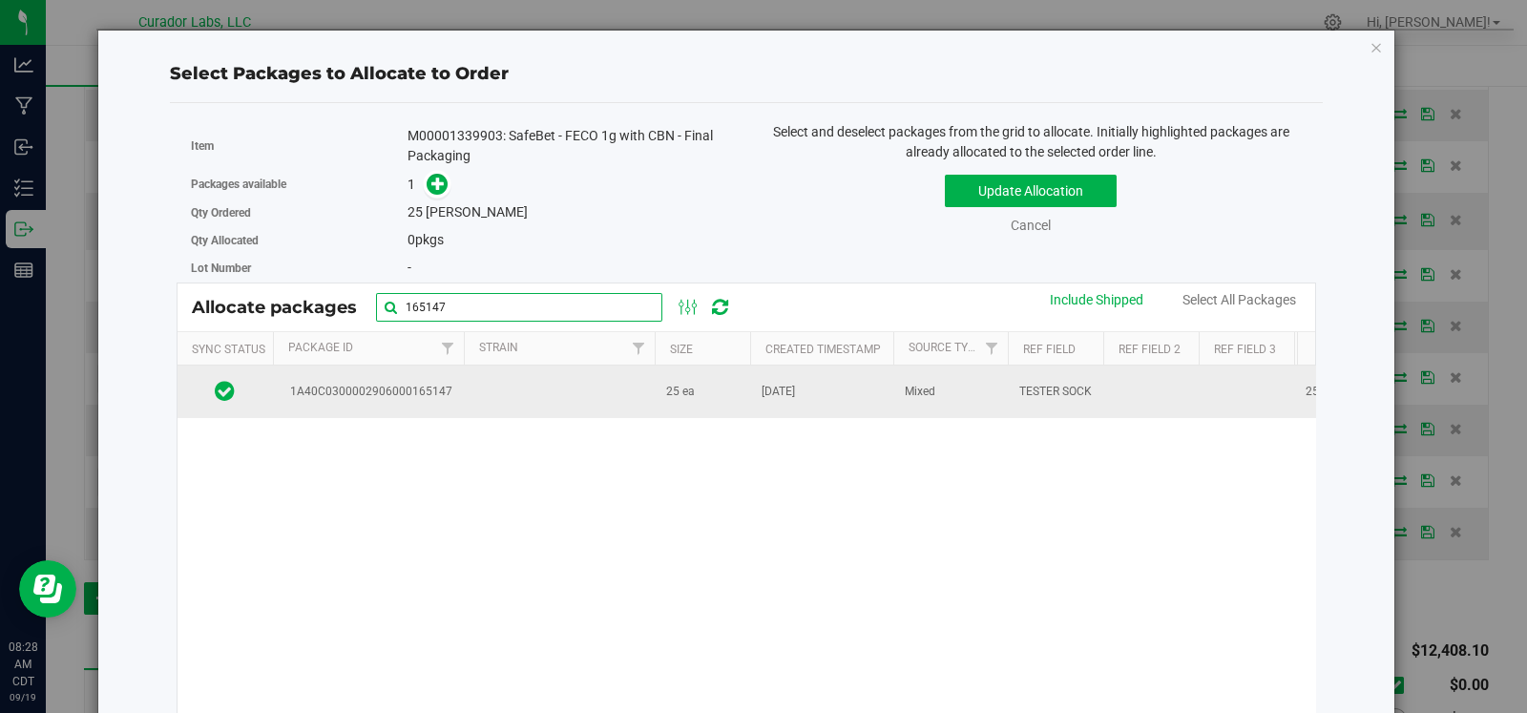
type input "165147"
click at [511, 393] on td at bounding box center [559, 391] width 191 height 52
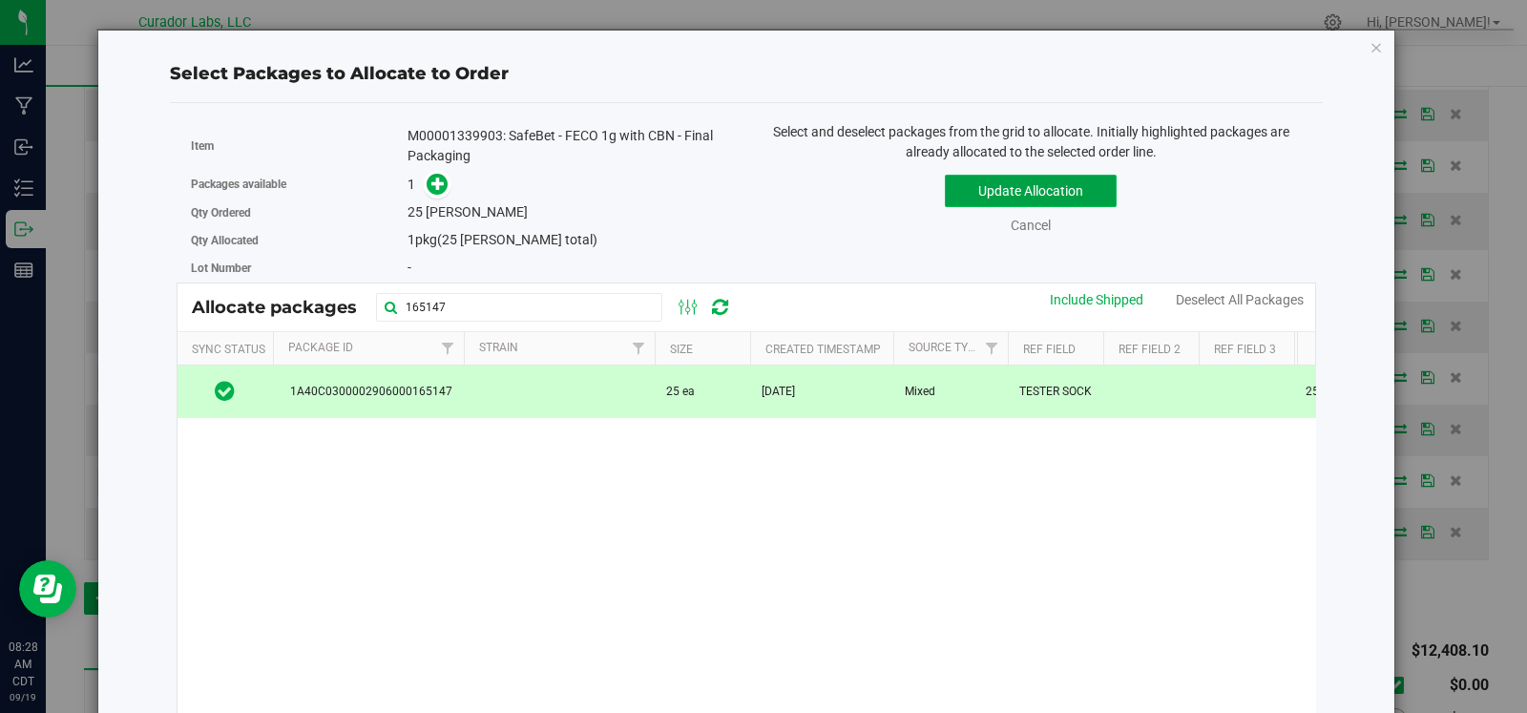
click at [1007, 193] on button "Update Allocation" at bounding box center [1031, 191] width 172 height 32
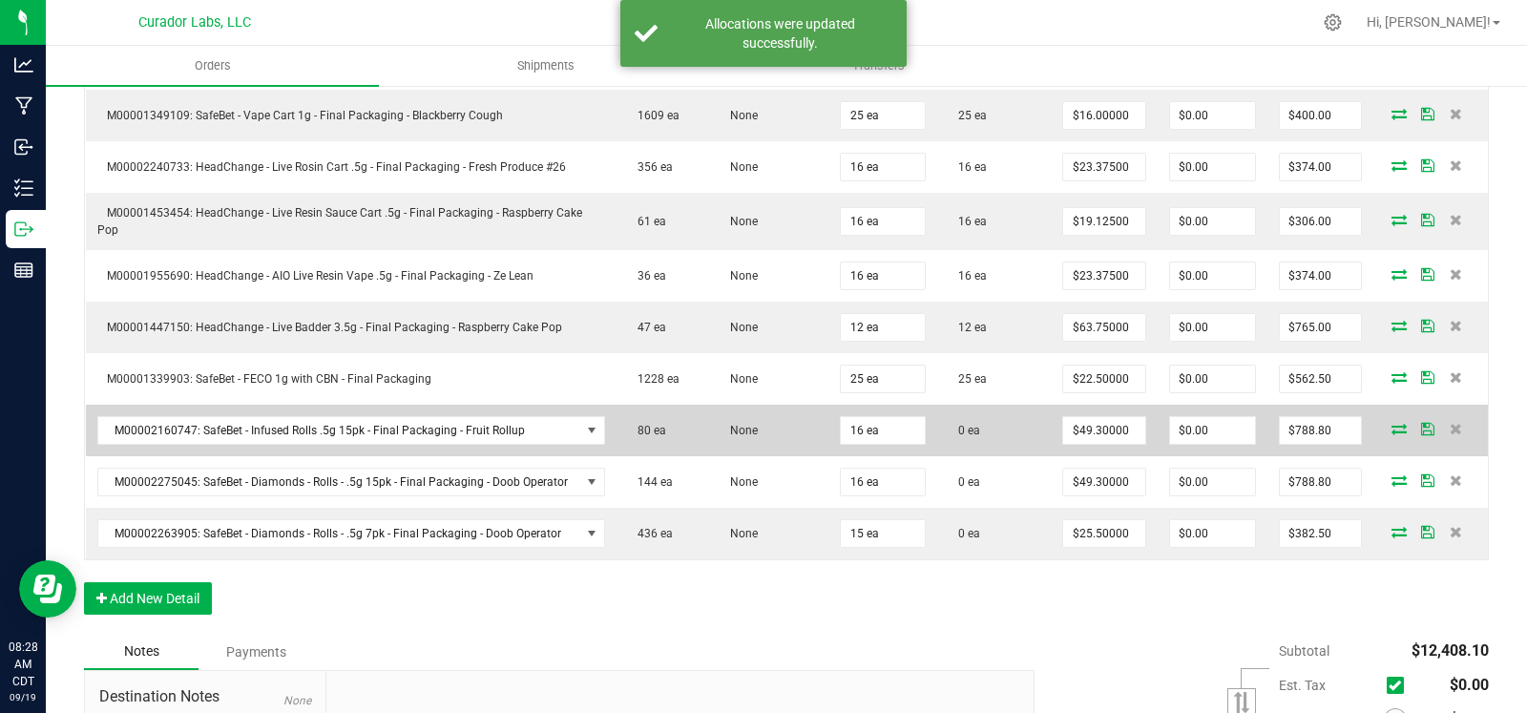
click at [1391, 423] on icon at bounding box center [1398, 428] width 15 height 11
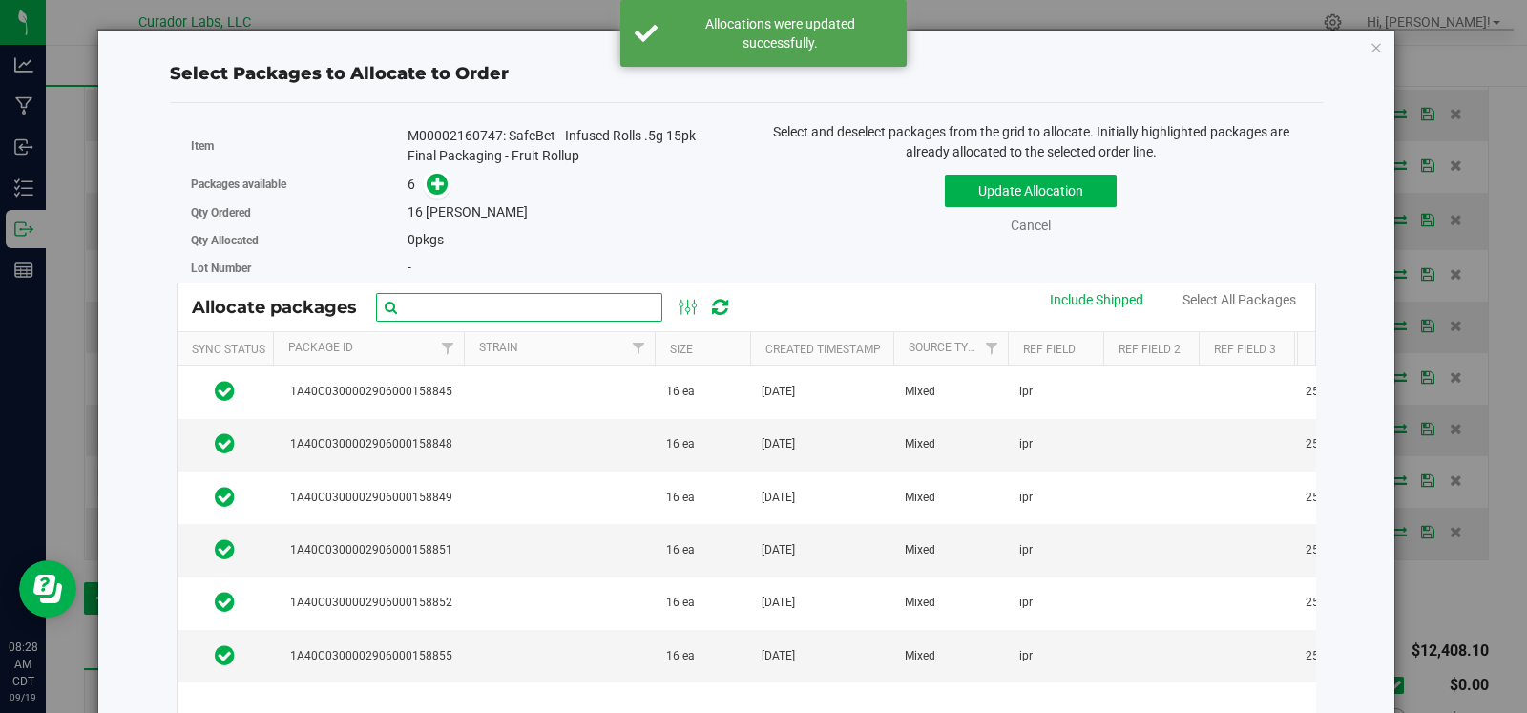
click at [541, 299] on input "text" at bounding box center [519, 307] width 286 height 29
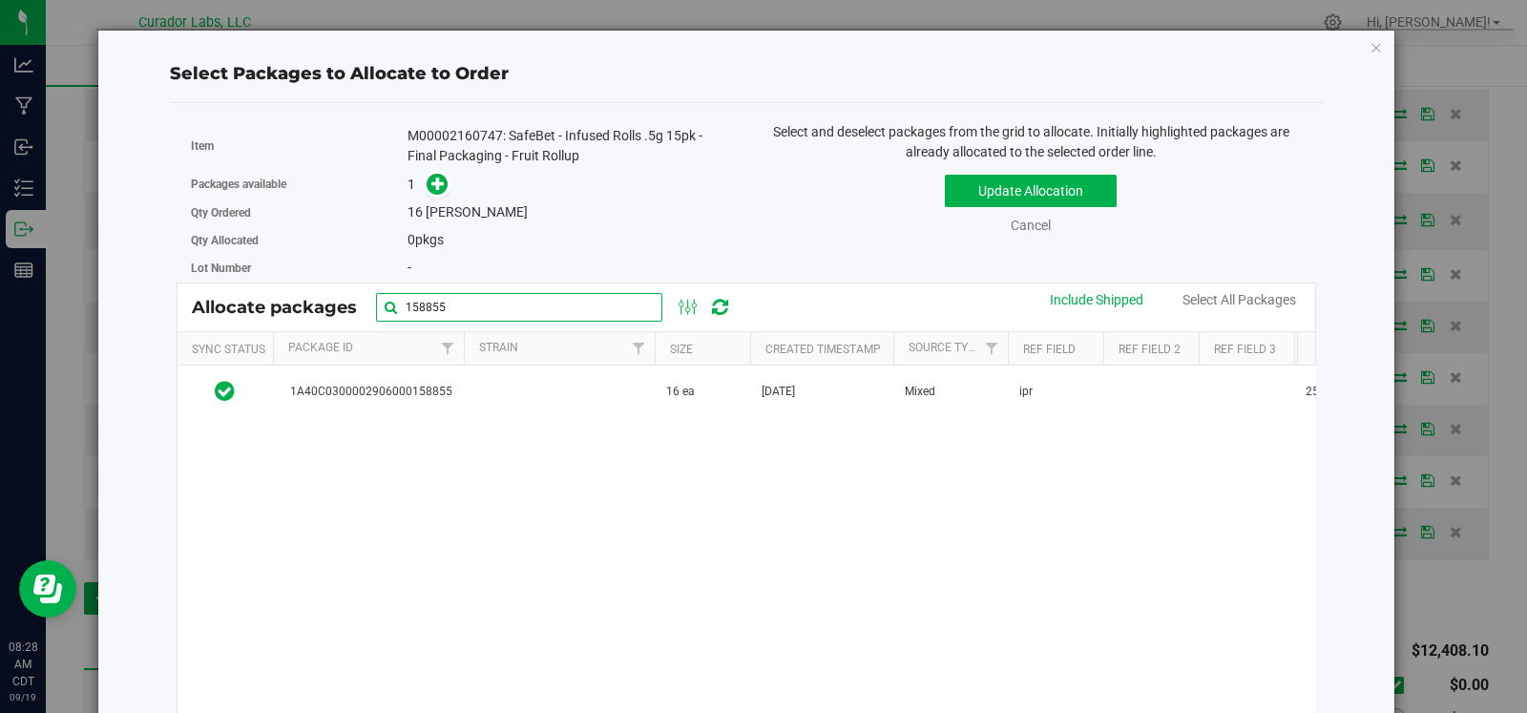
type input "158855"
click at [539, 384] on td at bounding box center [559, 391] width 191 height 52
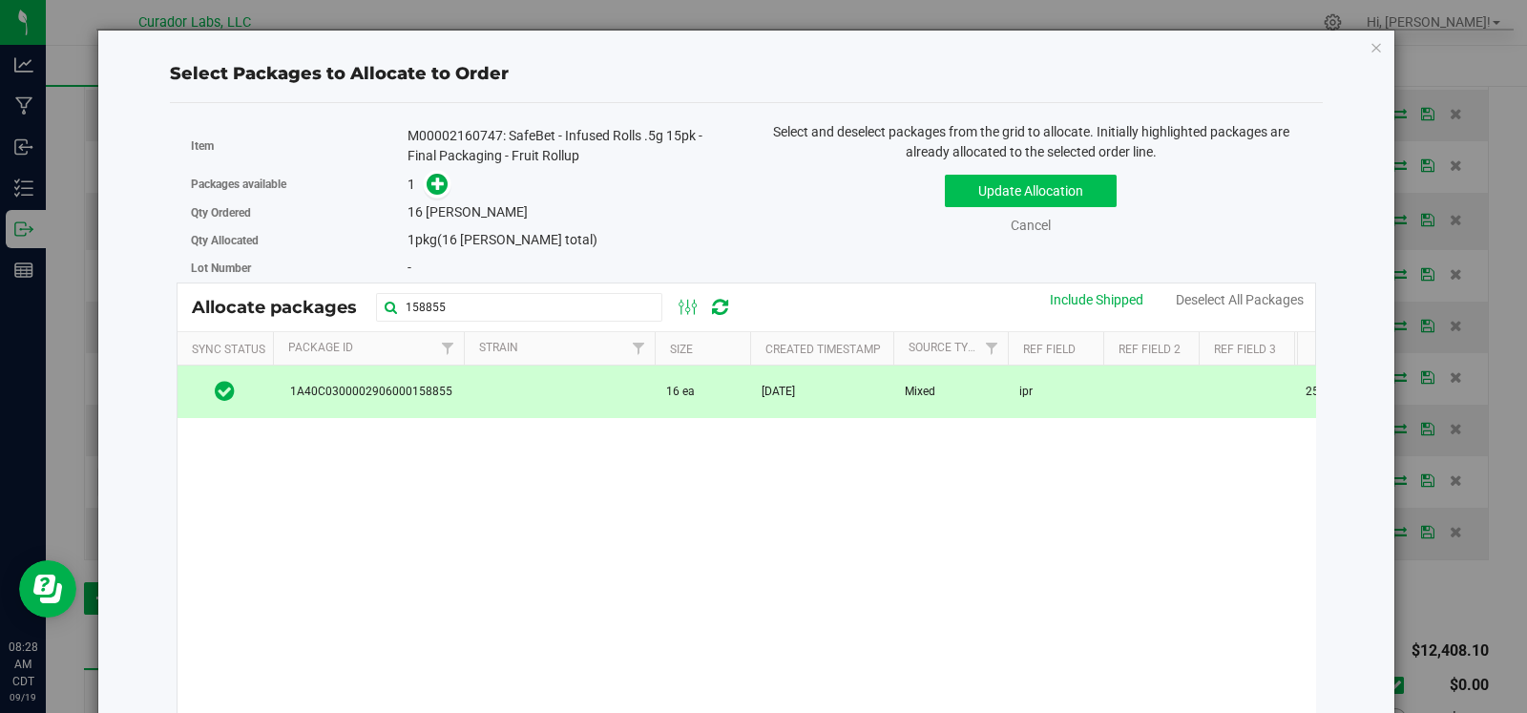
click at [1078, 171] on div "Update Allocation Cancel Include Shipped Deselect All Packages" at bounding box center [1031, 201] width 541 height 70
click at [1073, 183] on button "Update Allocation" at bounding box center [1031, 191] width 172 height 32
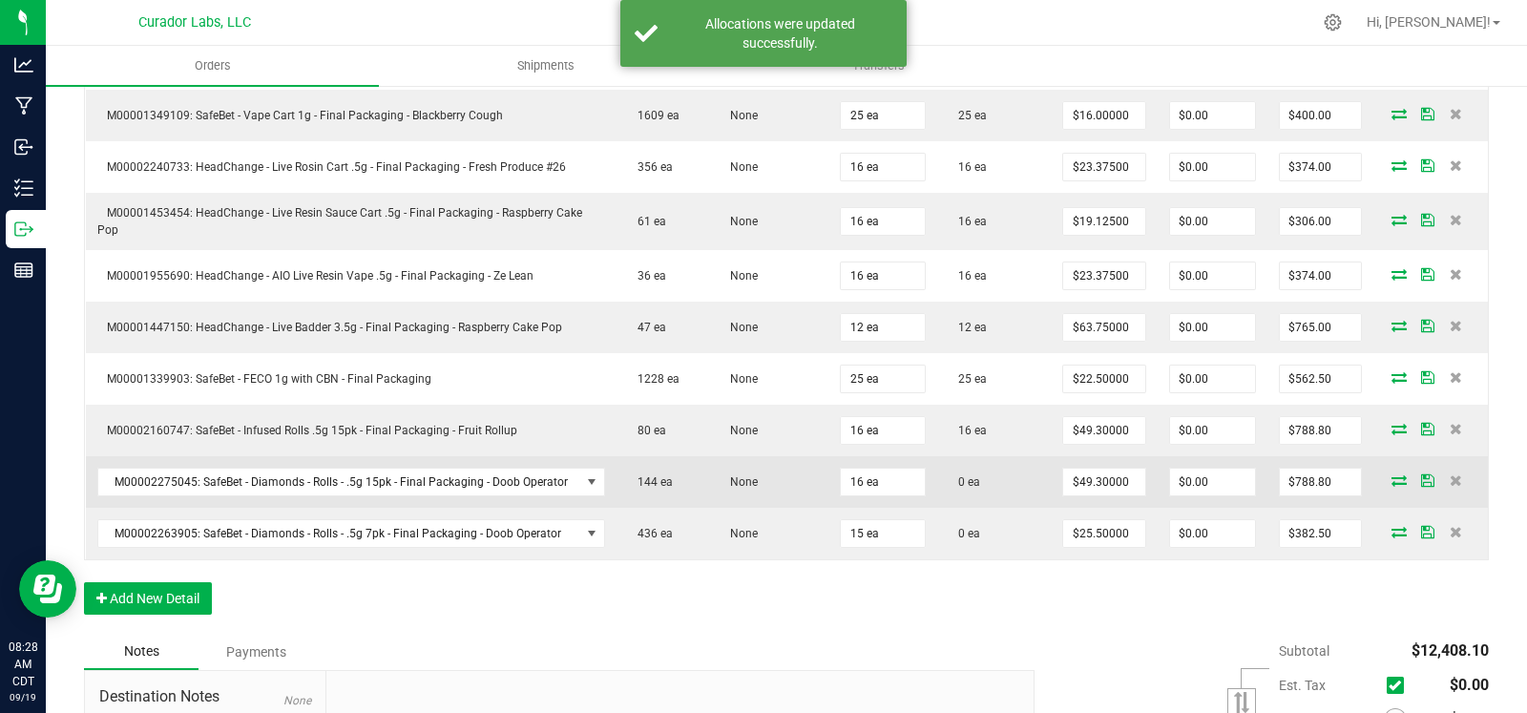
click at [1391, 474] on icon at bounding box center [1398, 479] width 15 height 11
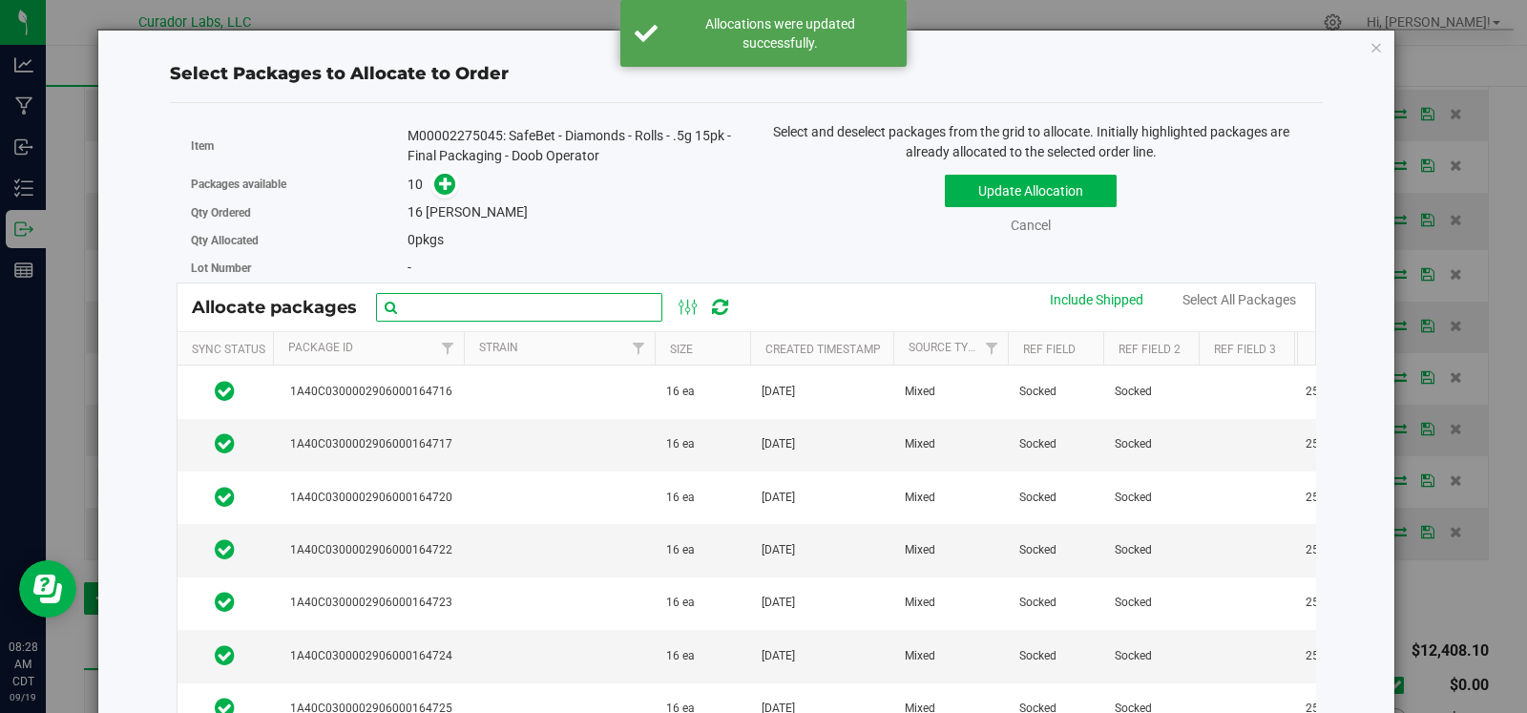
click at [511, 296] on input "text" at bounding box center [519, 307] width 286 height 29
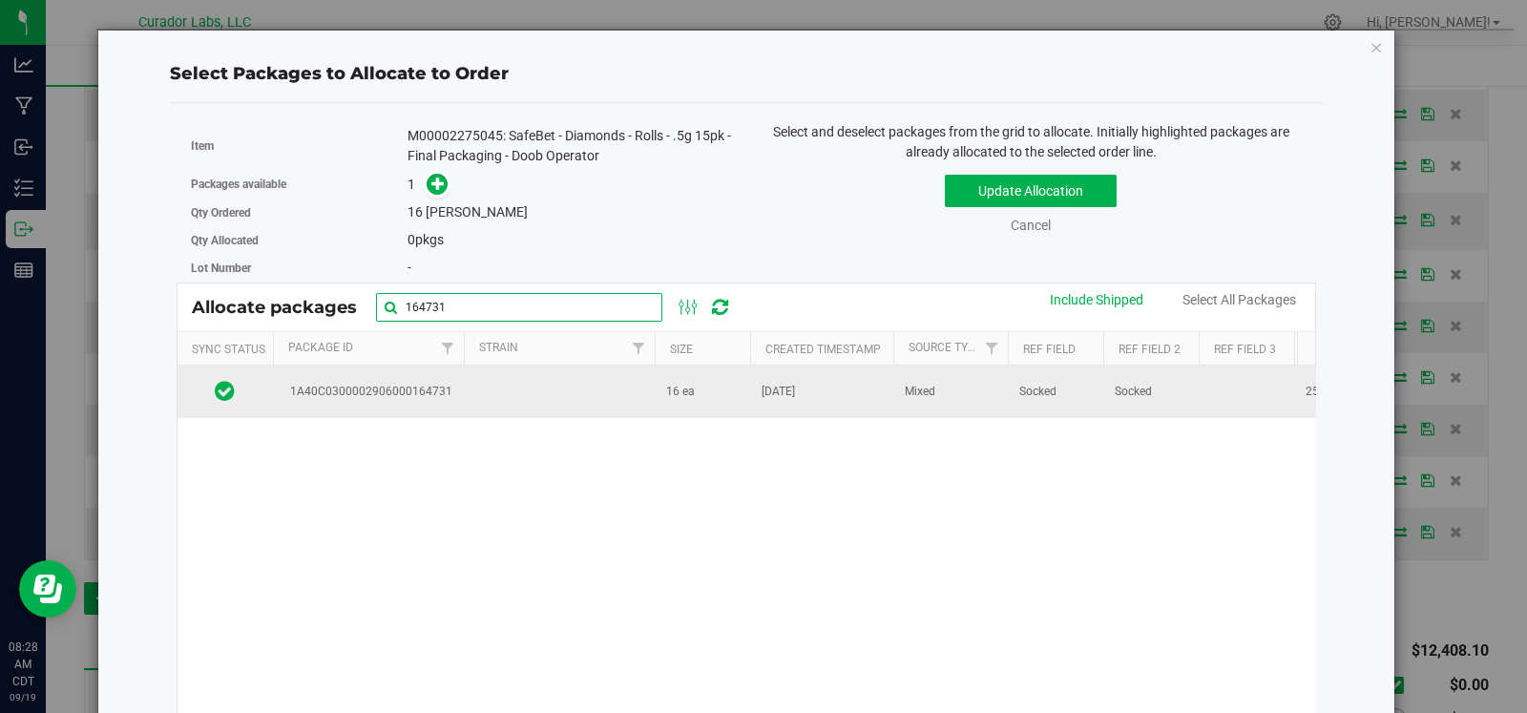
type input "164731"
click at [513, 387] on td at bounding box center [559, 391] width 191 height 52
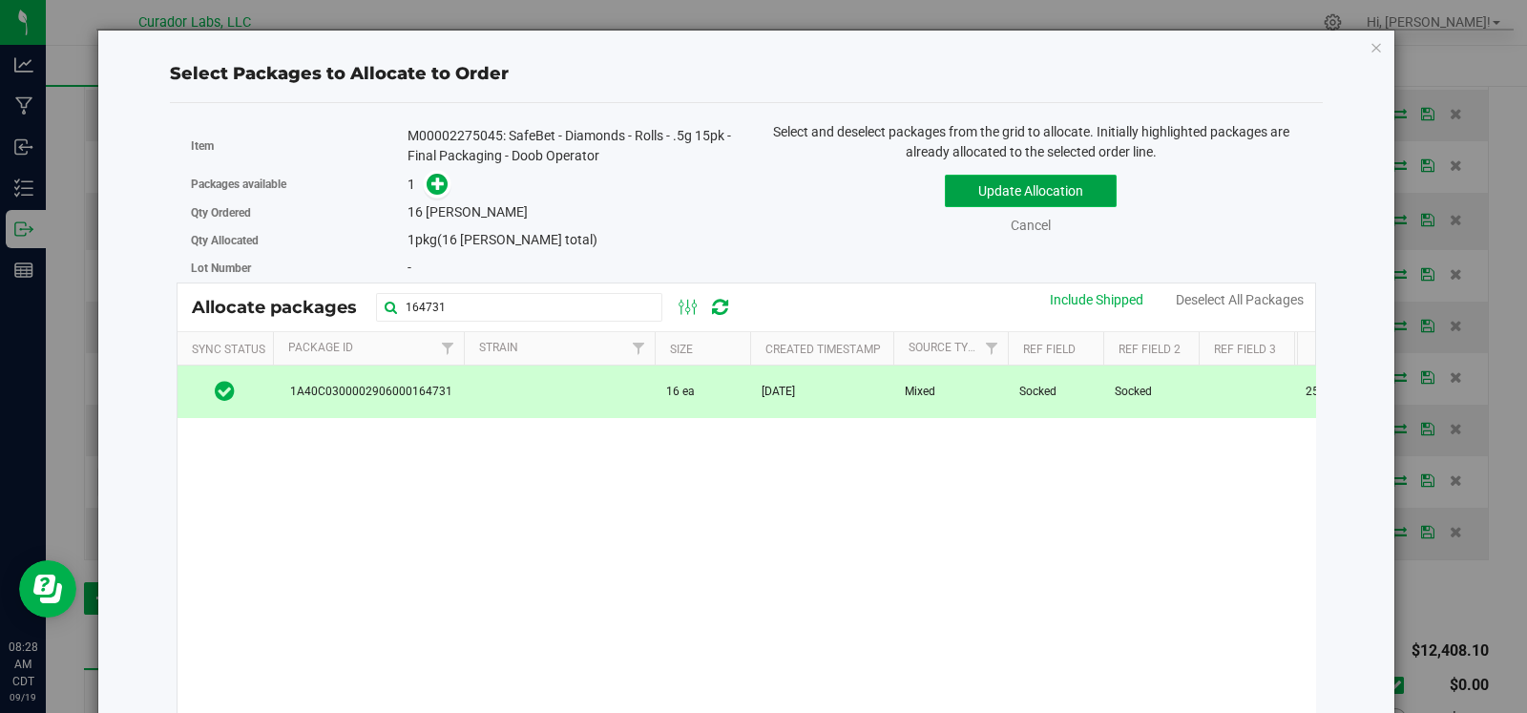
click at [1047, 176] on button "Update Allocation" at bounding box center [1031, 191] width 172 height 32
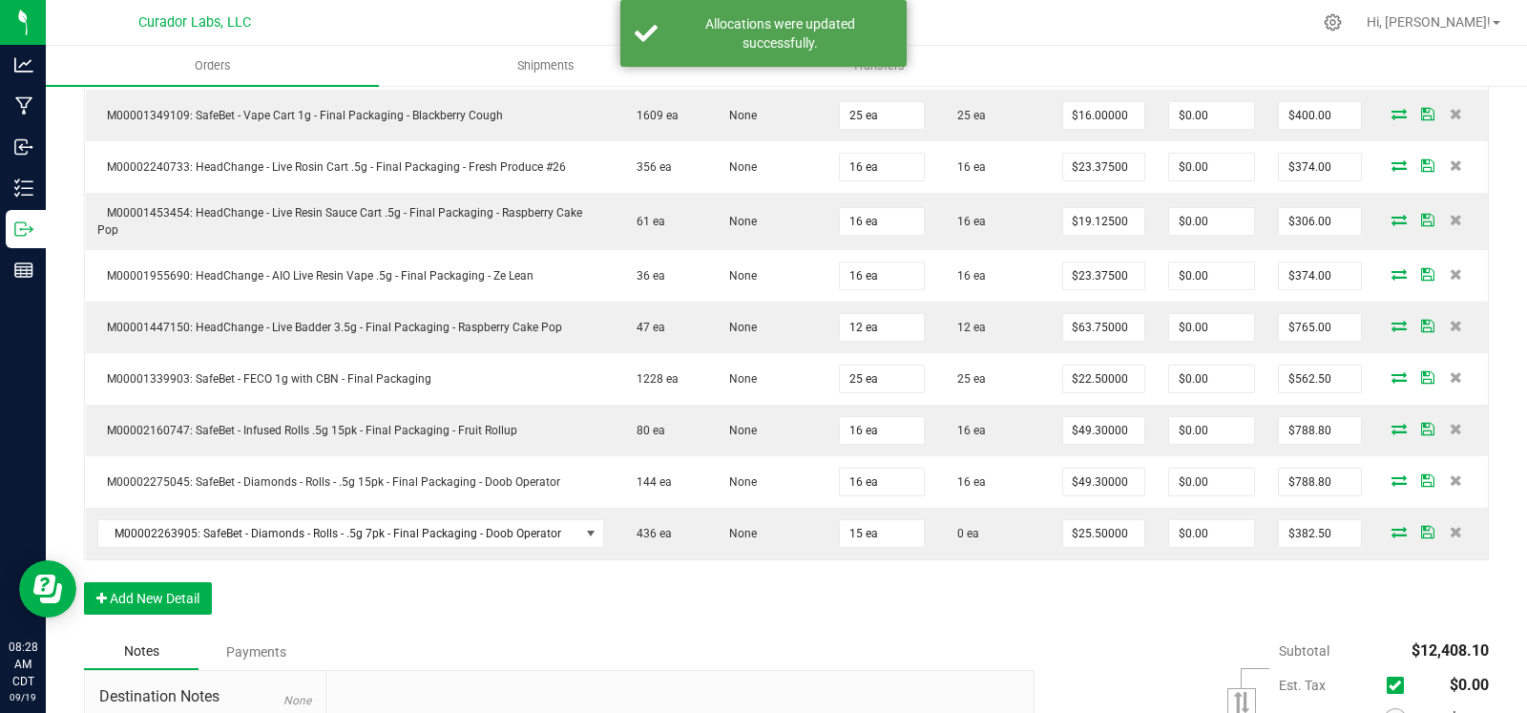
click at [1391, 526] on icon at bounding box center [1398, 531] width 15 height 11
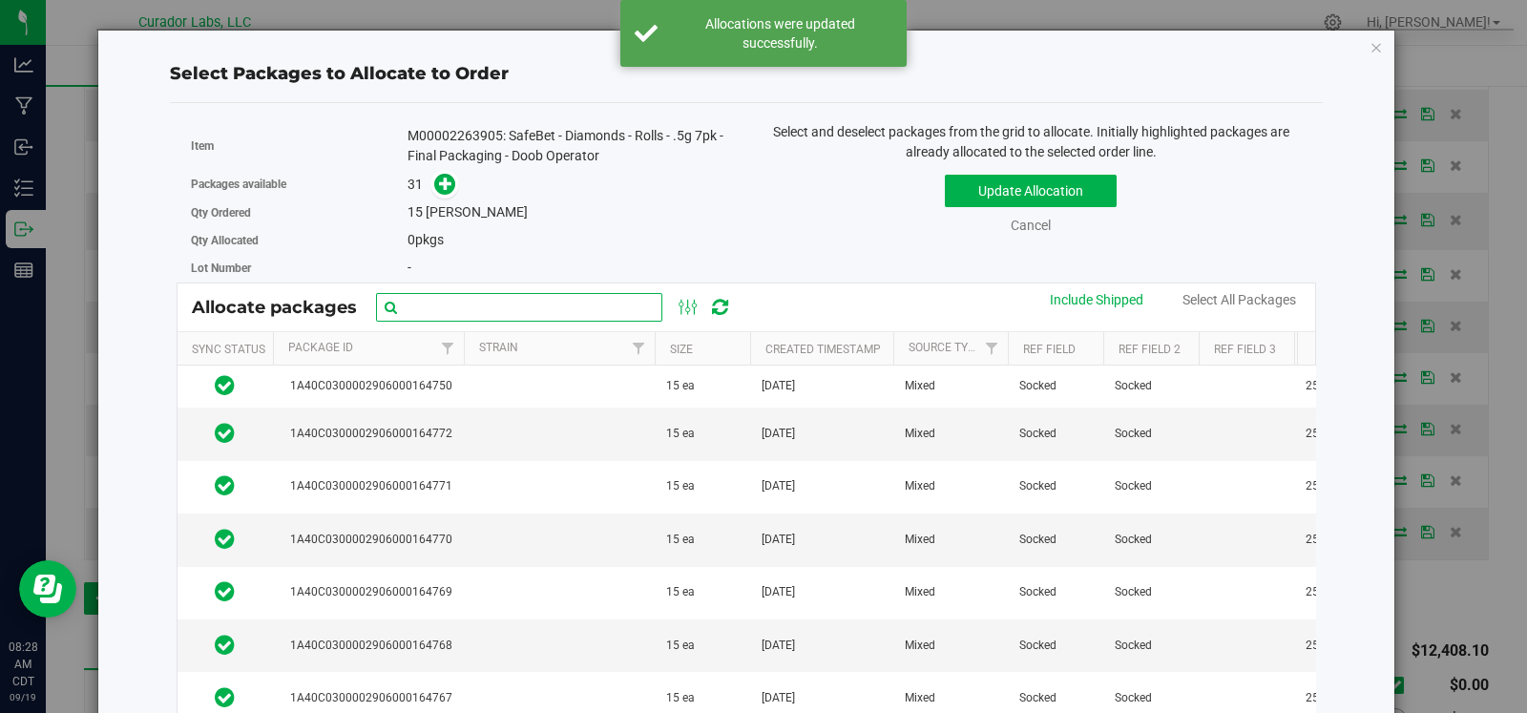
click at [524, 293] on input "text" at bounding box center [519, 307] width 286 height 29
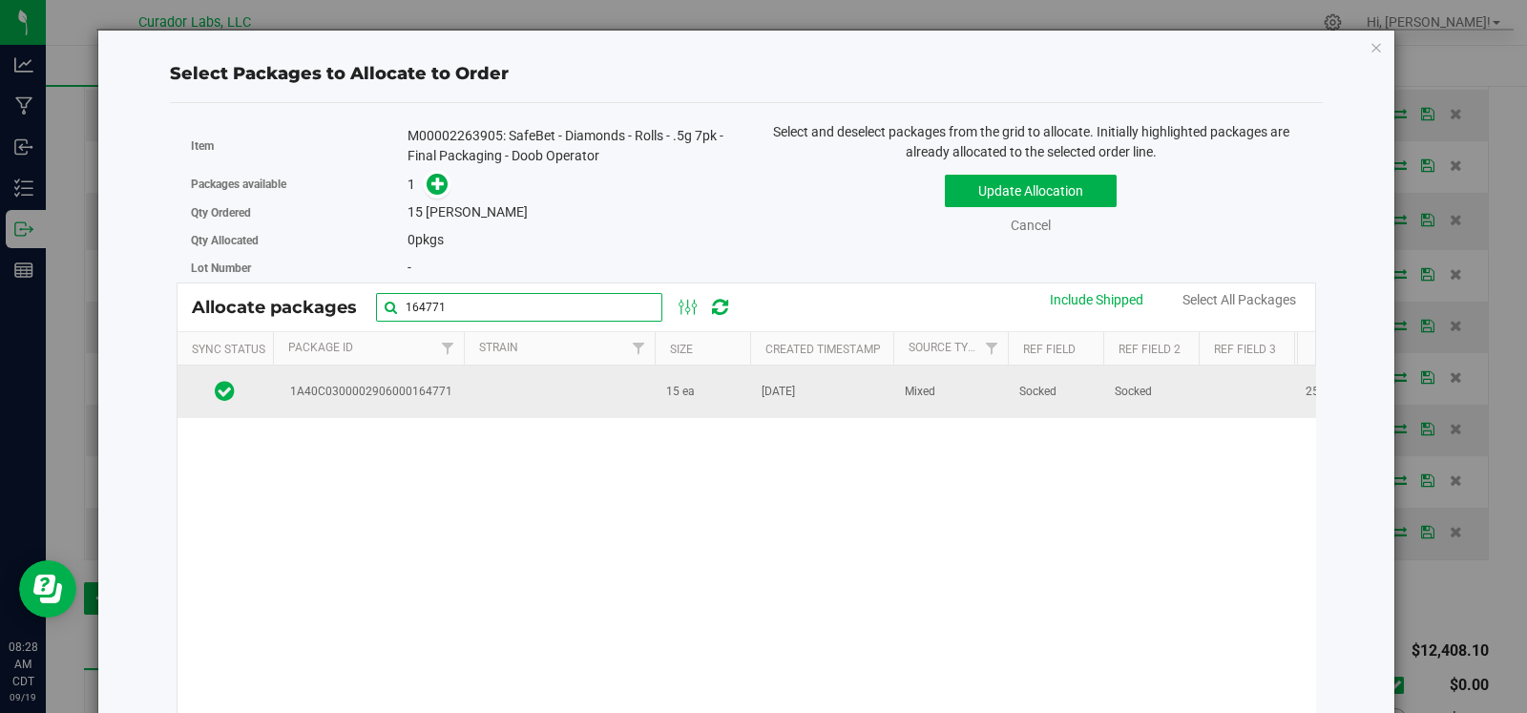
type input "164771"
drag, startPoint x: 487, startPoint y: 393, endPoint x: 575, endPoint y: 403, distance: 89.3
click at [490, 397] on td at bounding box center [559, 391] width 191 height 52
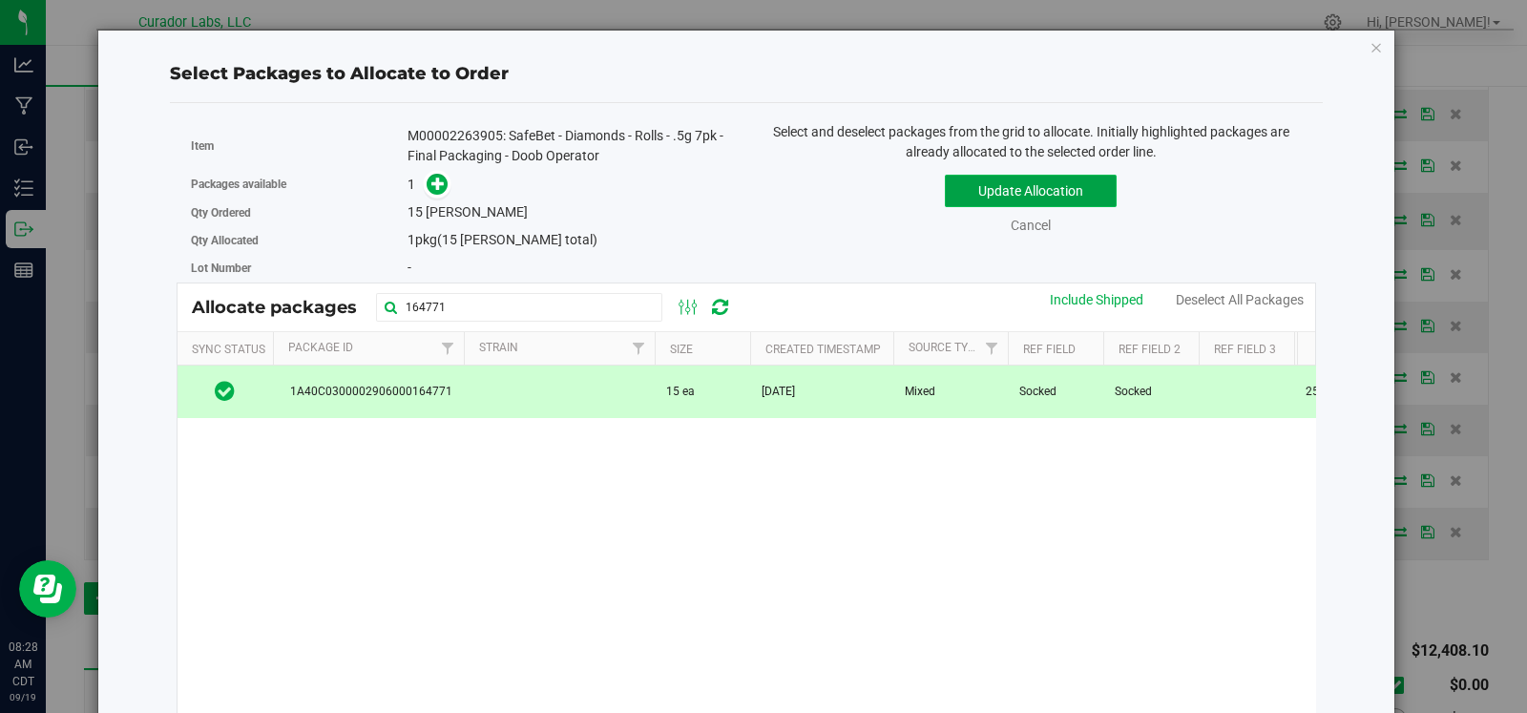
click at [963, 198] on button "Update Allocation" at bounding box center [1031, 191] width 172 height 32
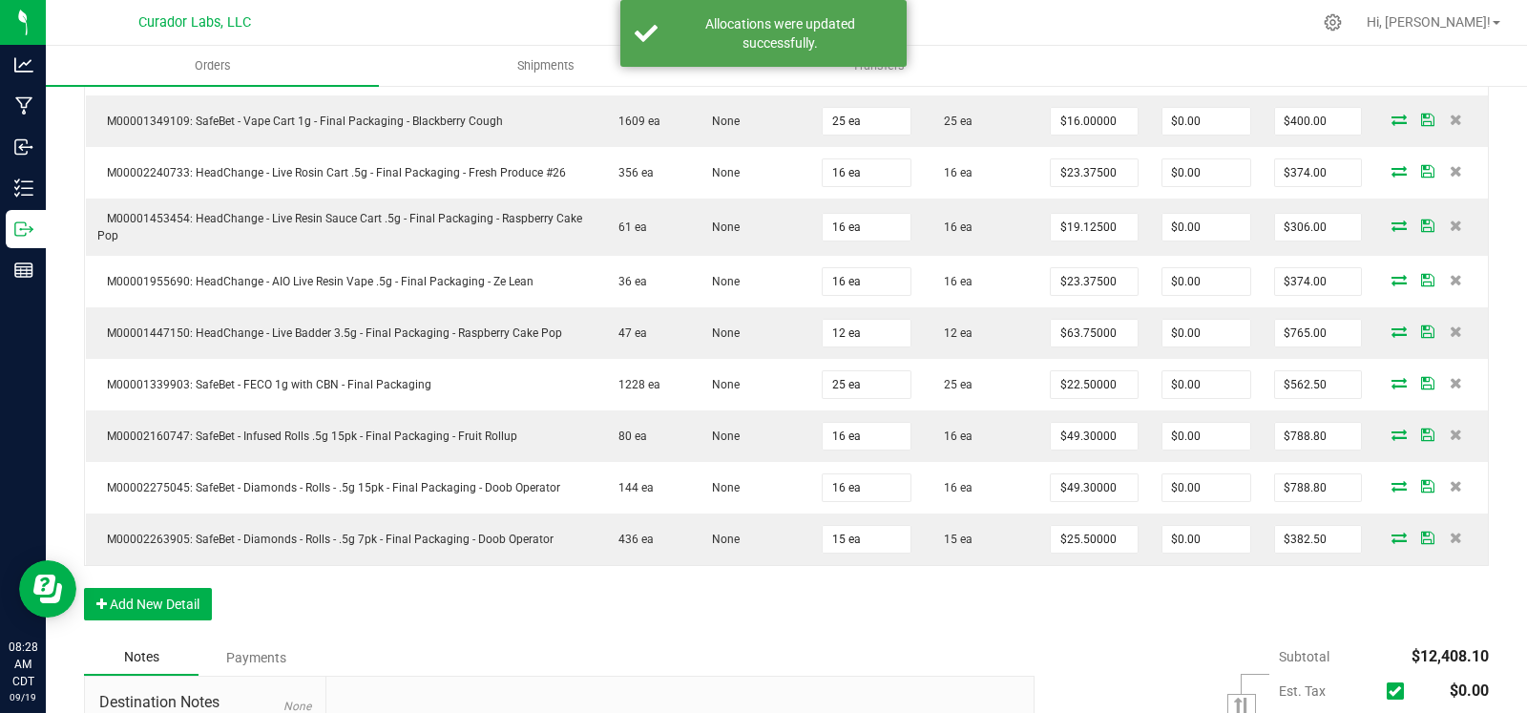
scroll to position [0, 0]
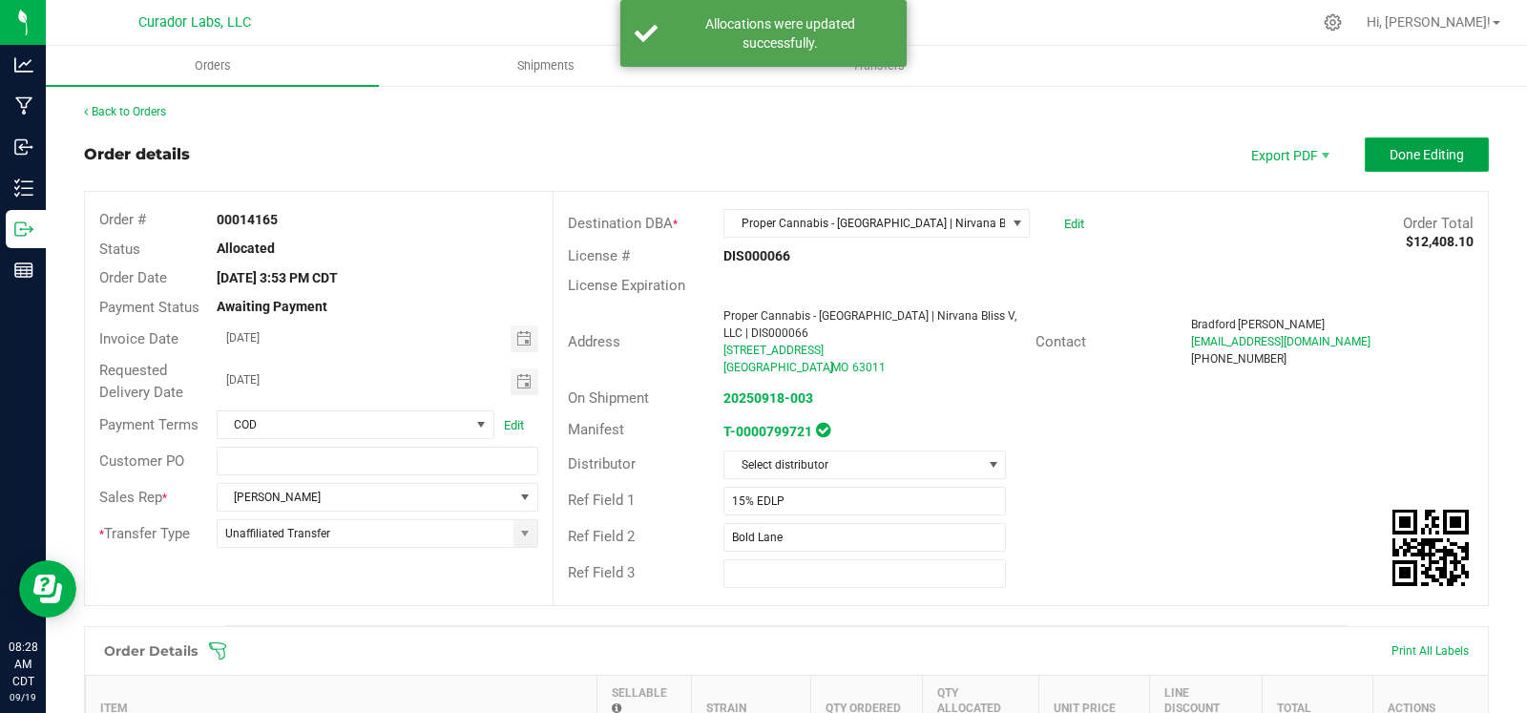
click at [1409, 155] on span "Done Editing" at bounding box center [1426, 154] width 74 height 15
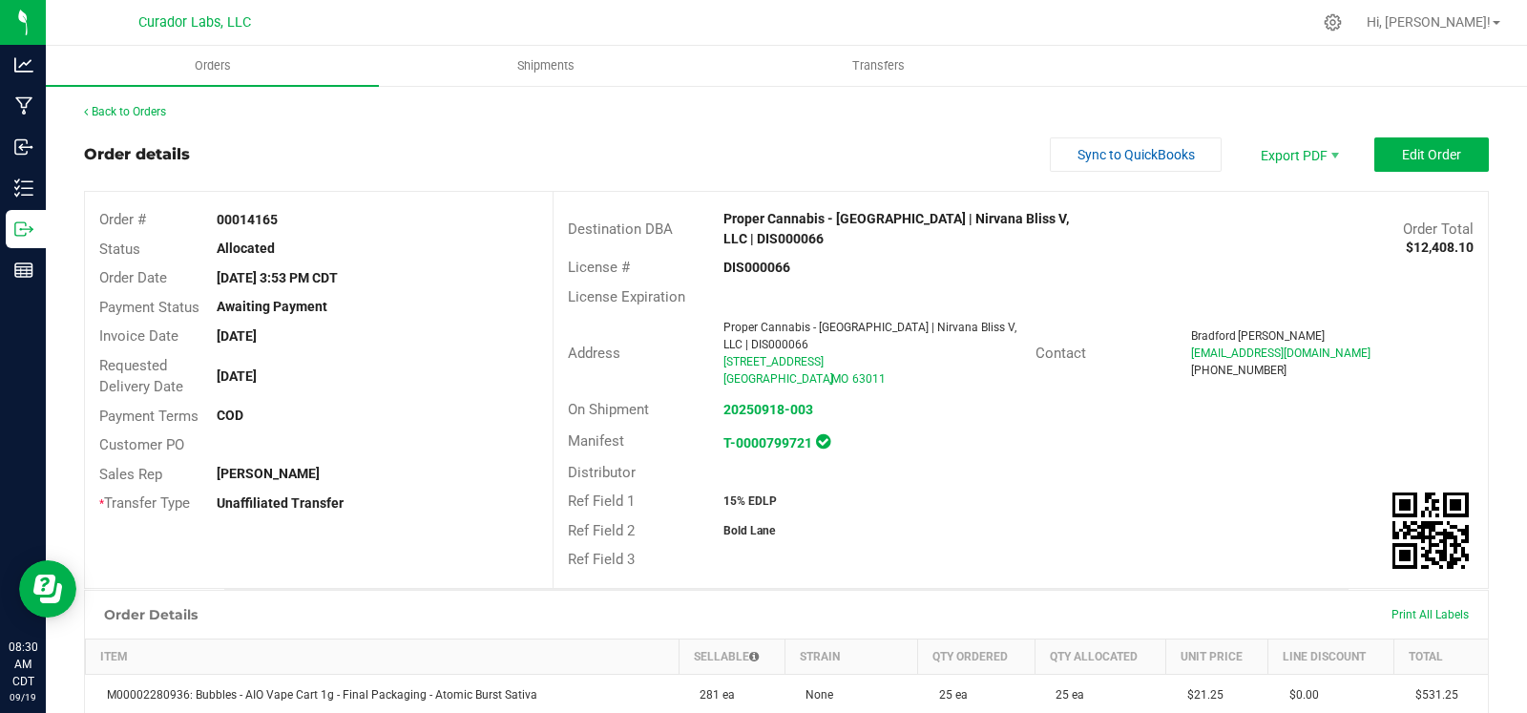
click at [128, 107] on link "Back to Orders" at bounding box center [125, 111] width 82 height 13
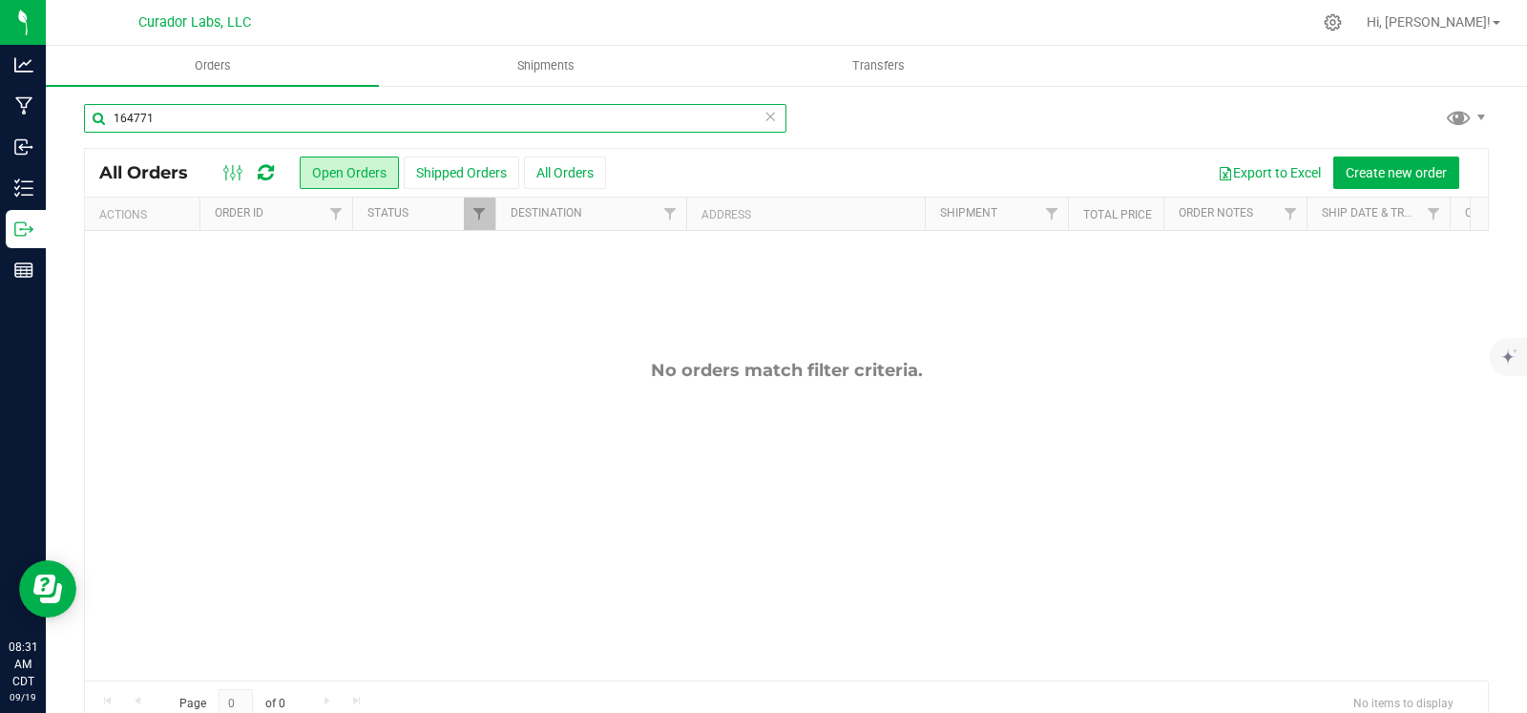
click at [146, 121] on input "164771" at bounding box center [435, 118] width 702 height 29
type input "house springs"
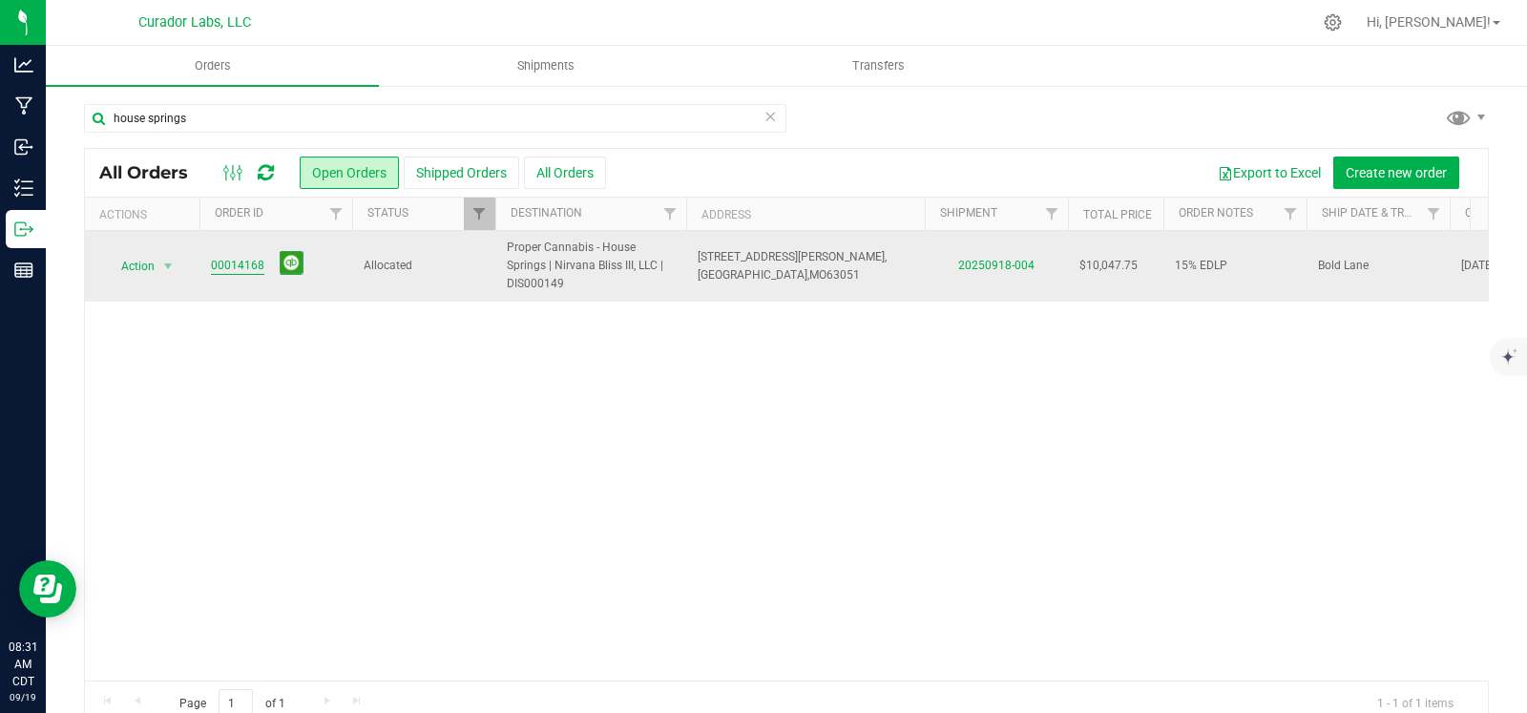
click at [227, 261] on link "00014168" at bounding box center [237, 266] width 53 height 18
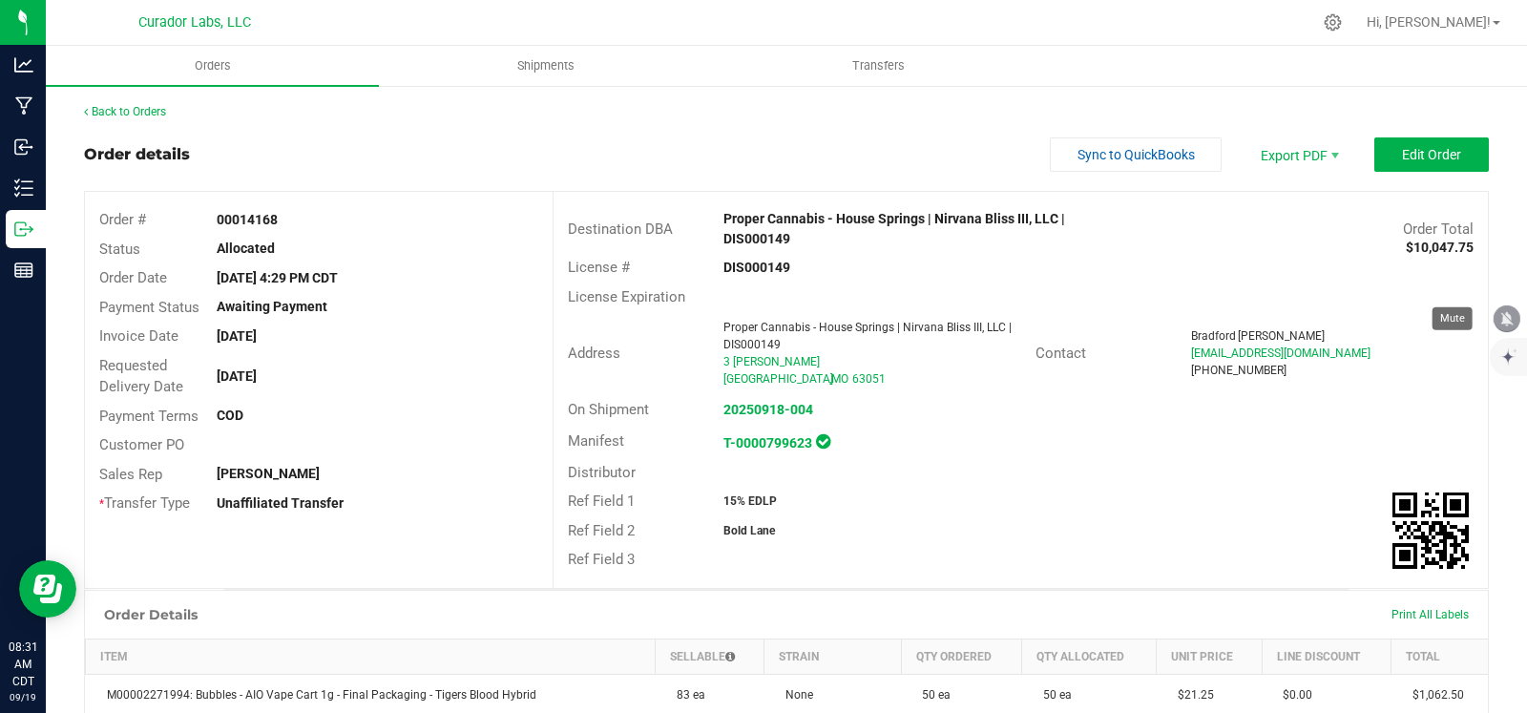
click at [1504, 319] on icon "mute" at bounding box center [1507, 318] width 12 height 14
click at [113, 103] on div "Back to Orders" at bounding box center [786, 111] width 1405 height 17
click at [113, 107] on link "Back to Orders" at bounding box center [125, 111] width 82 height 13
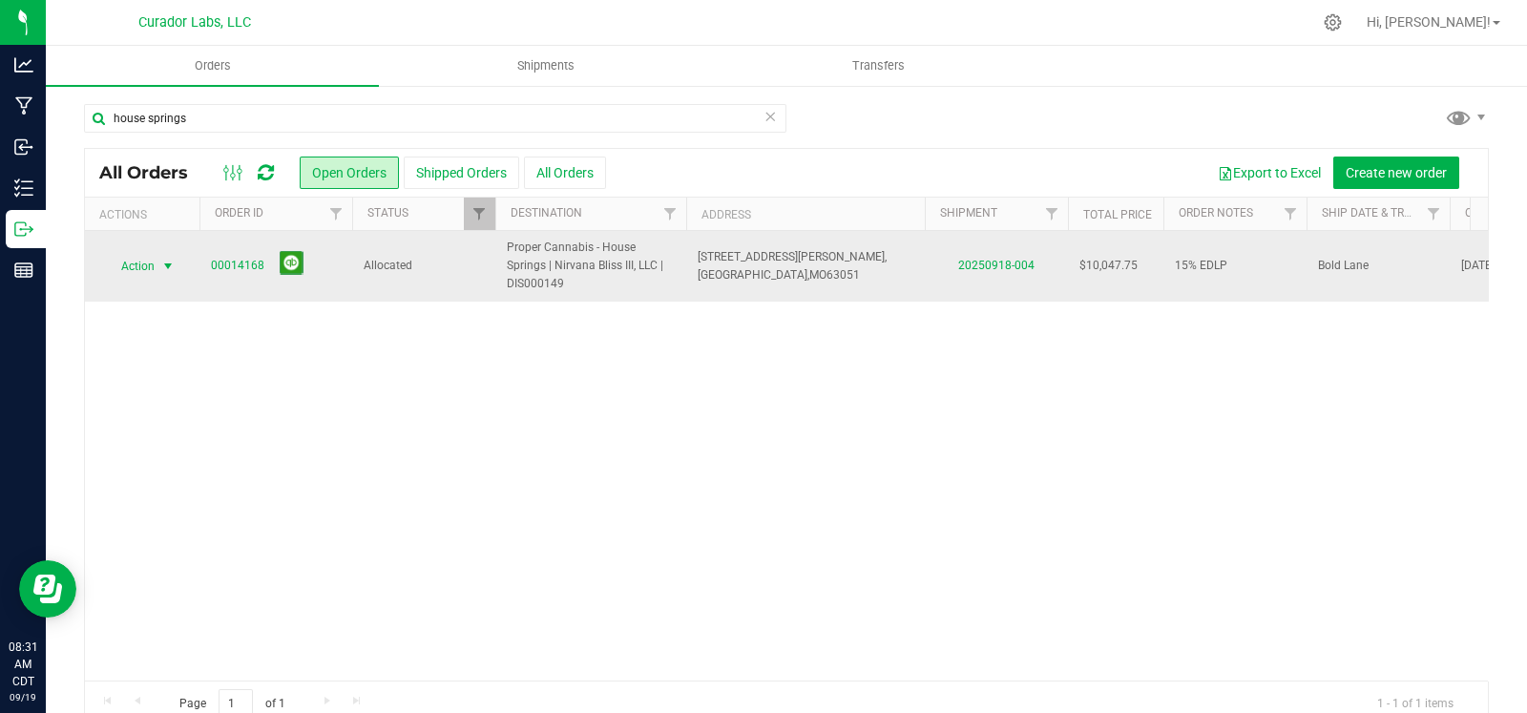
click at [163, 262] on span "select" at bounding box center [167, 266] width 15 height 15
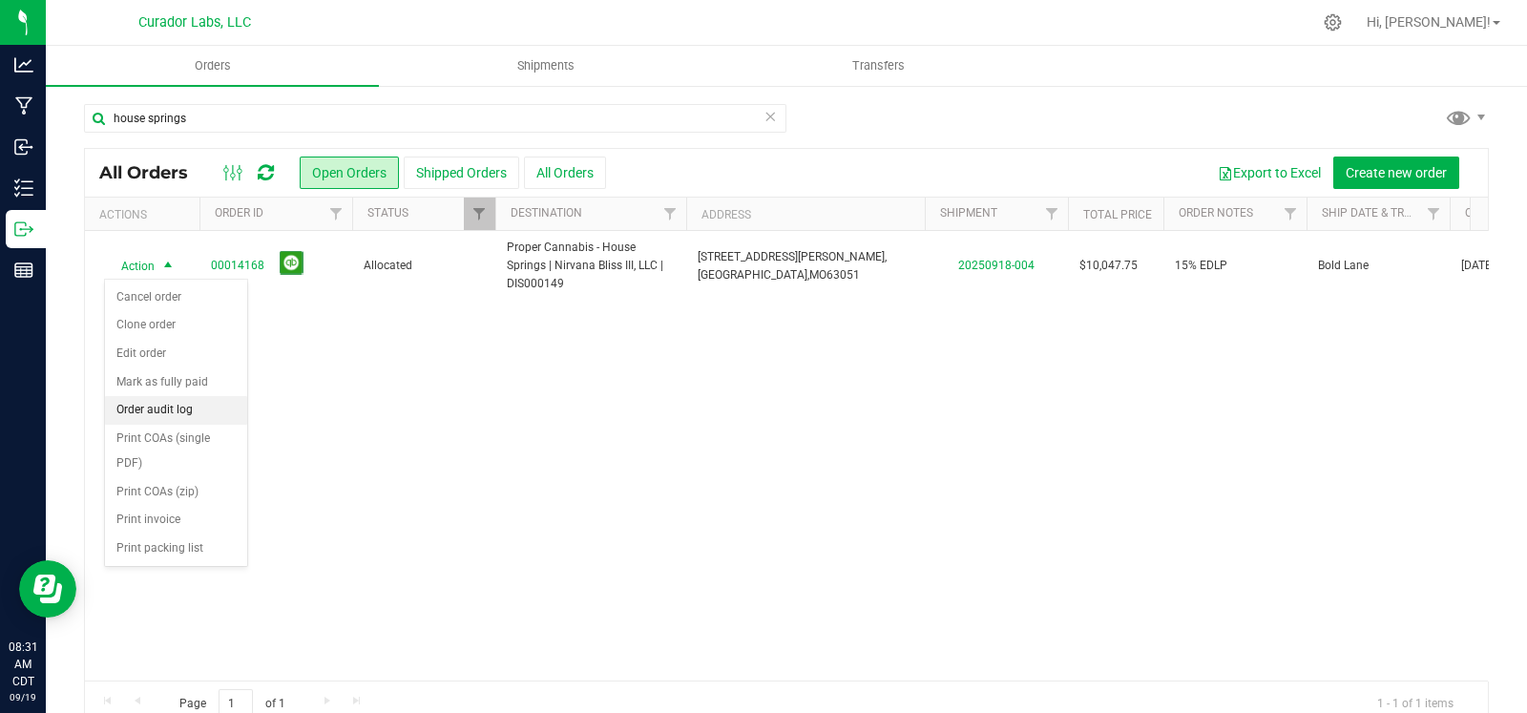
click at [160, 405] on li "Order audit log" at bounding box center [176, 410] width 142 height 29
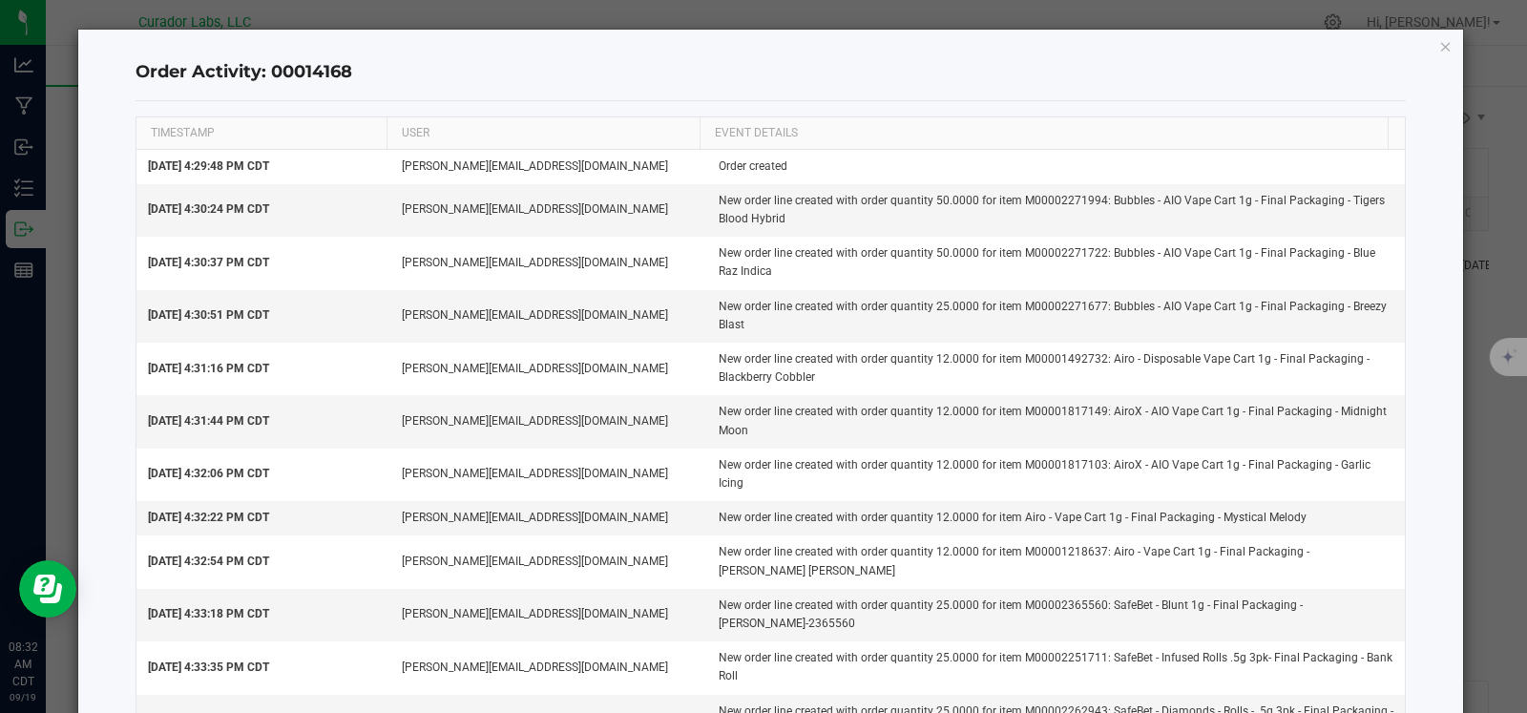
click at [1439, 52] on icon "button" at bounding box center [1445, 45] width 13 height 23
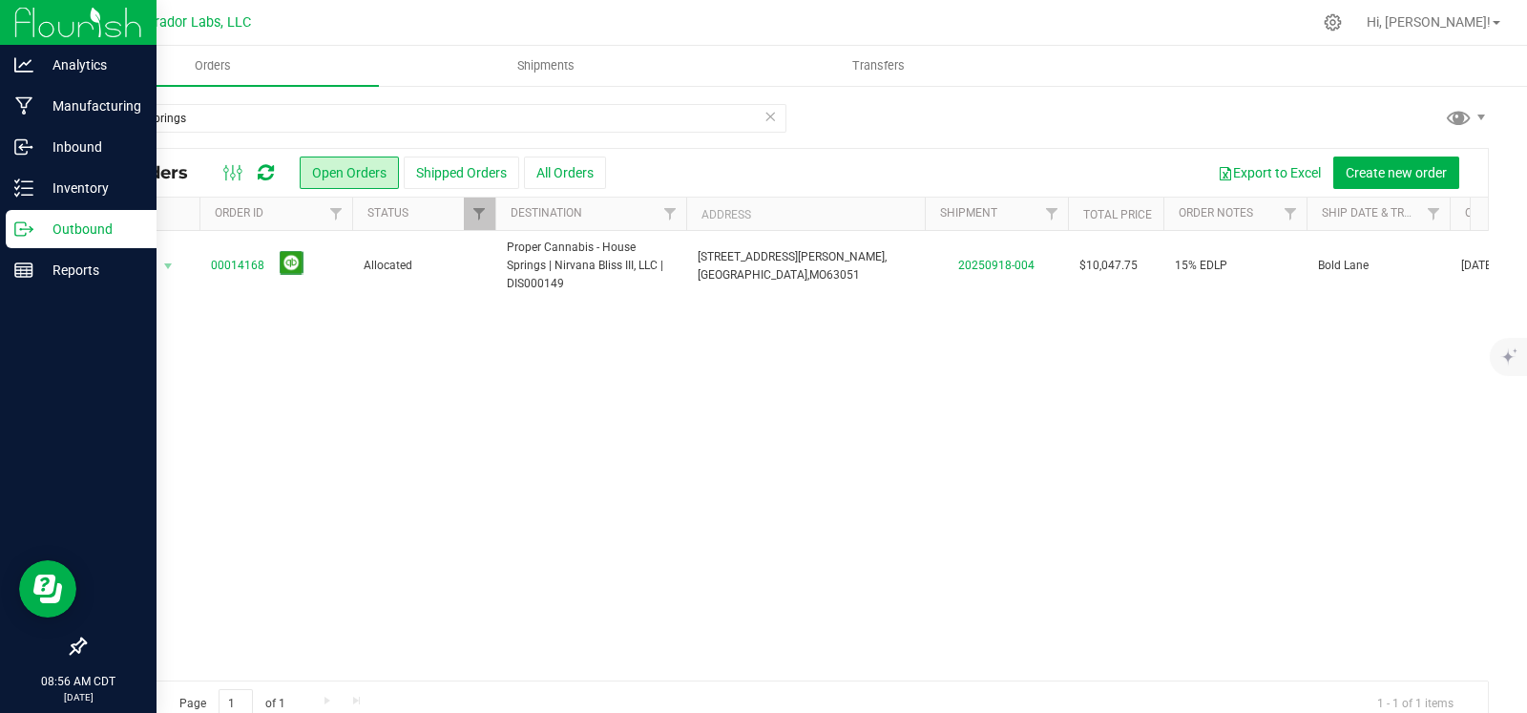
click at [35, 232] on p "Outbound" at bounding box center [90, 229] width 115 height 23
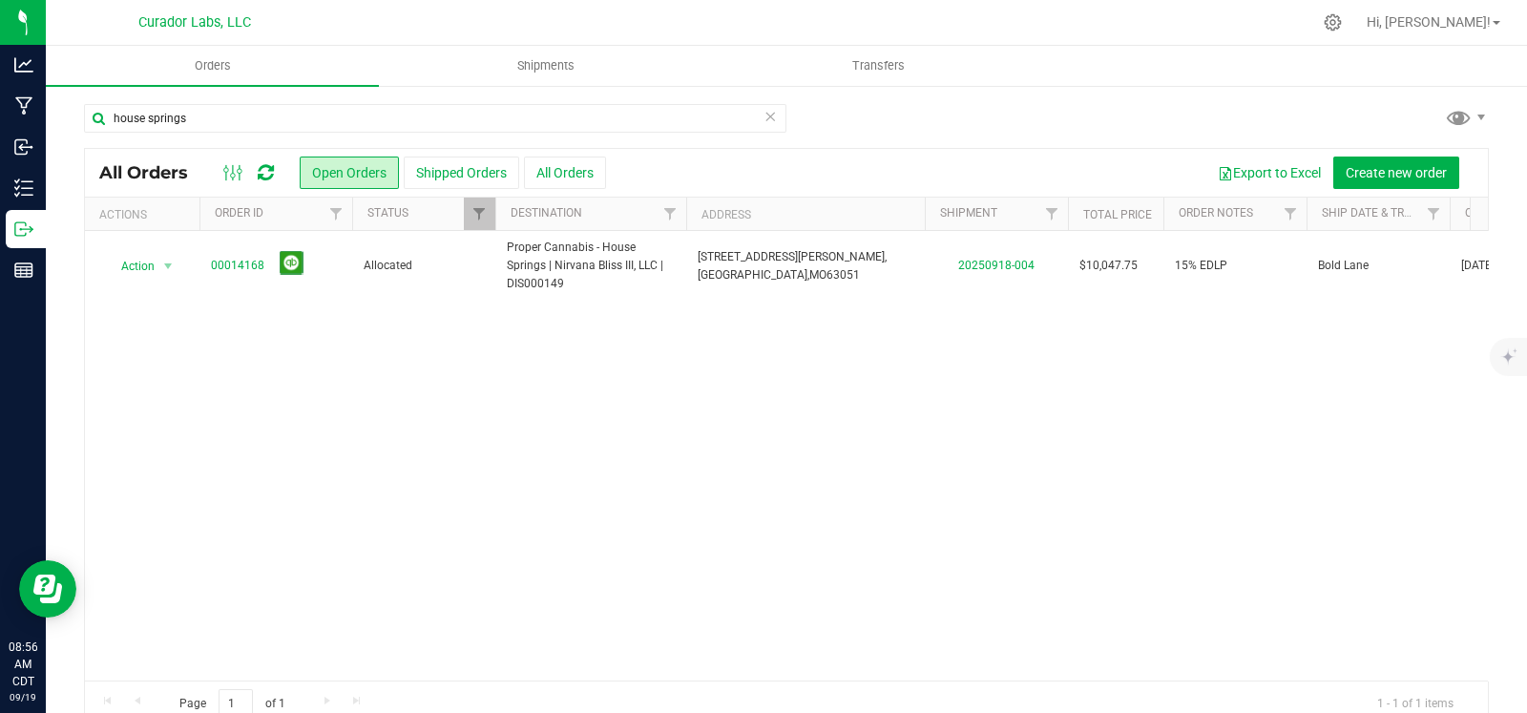
click at [763, 124] on icon at bounding box center [769, 115] width 13 height 23
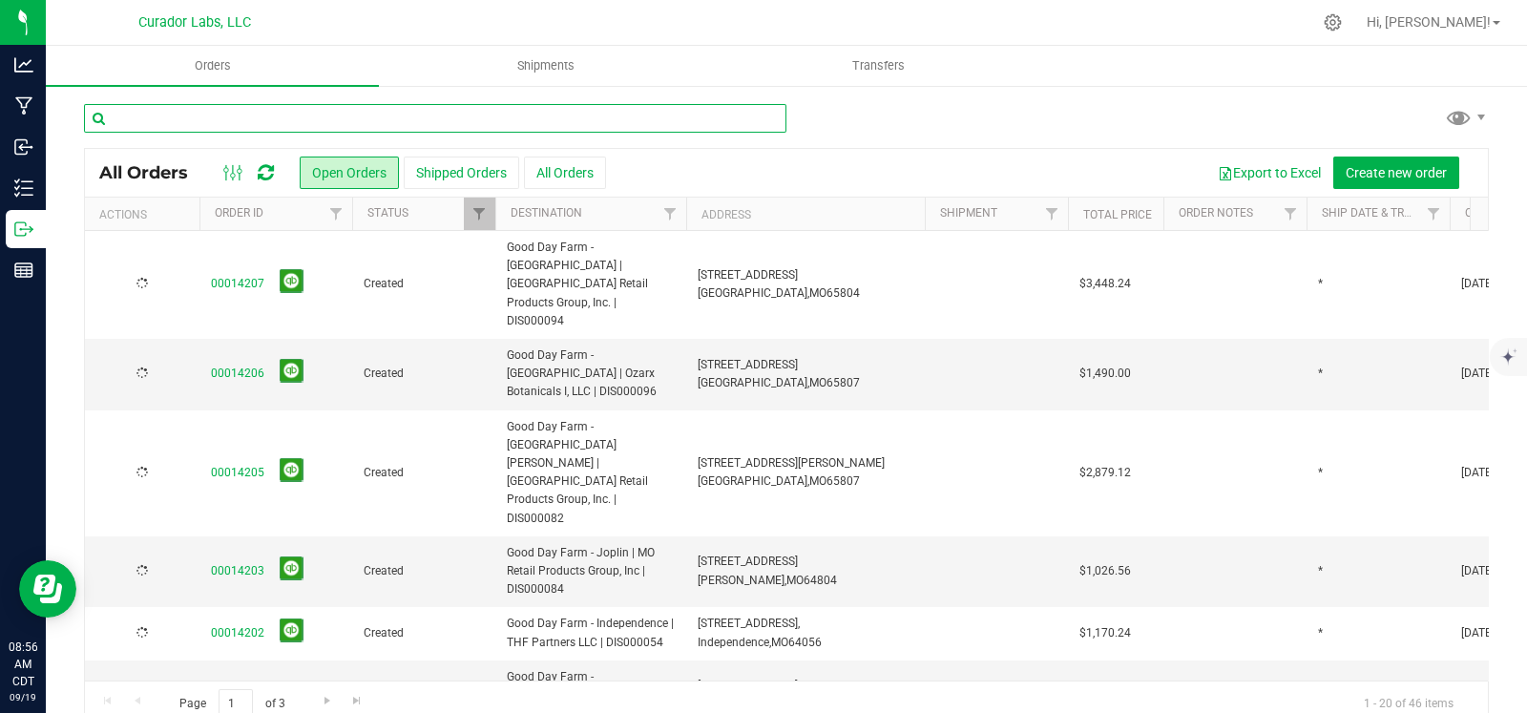
click at [638, 116] on input "text" at bounding box center [435, 118] width 702 height 29
type input "000073"
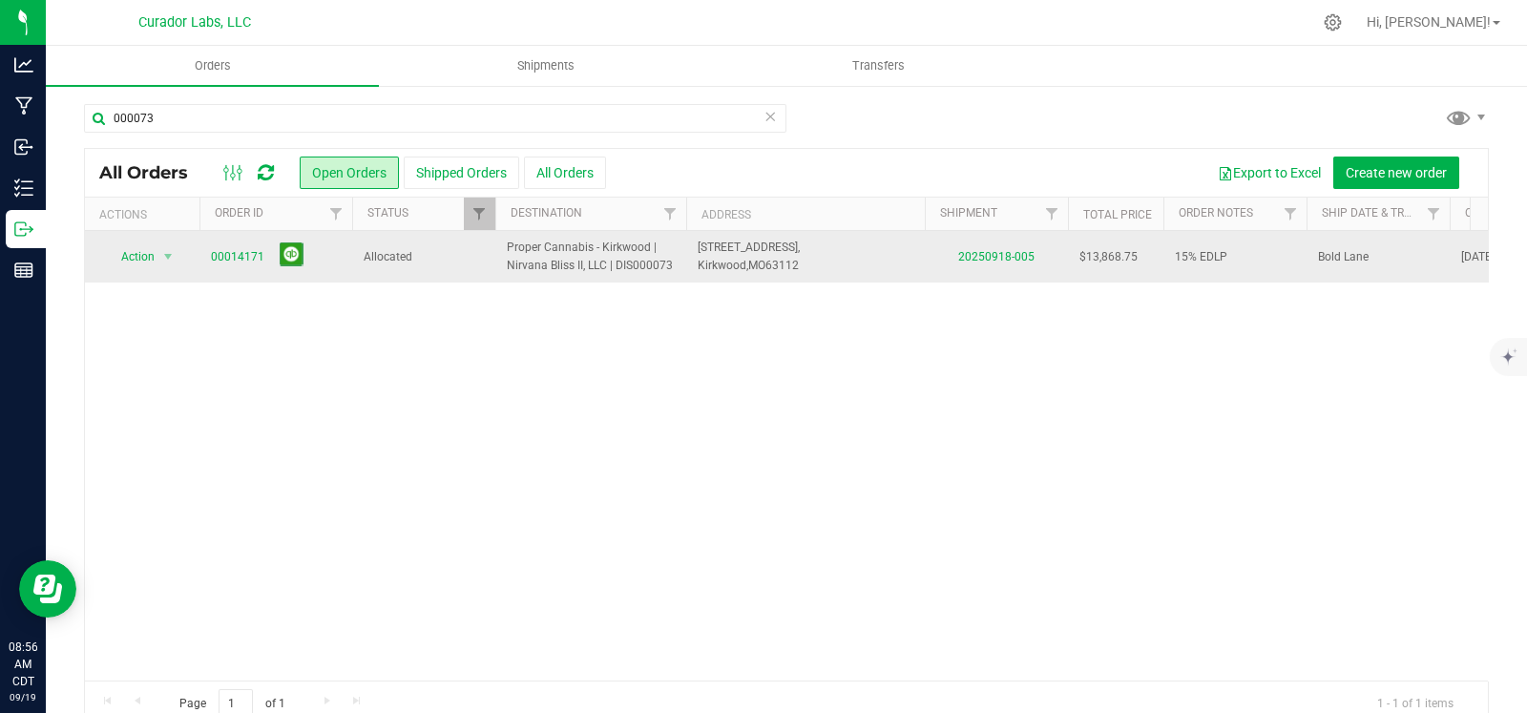
click at [244, 269] on span "00014171" at bounding box center [276, 257] width 130 height 30
click at [240, 262] on link "00014171" at bounding box center [237, 257] width 53 height 18
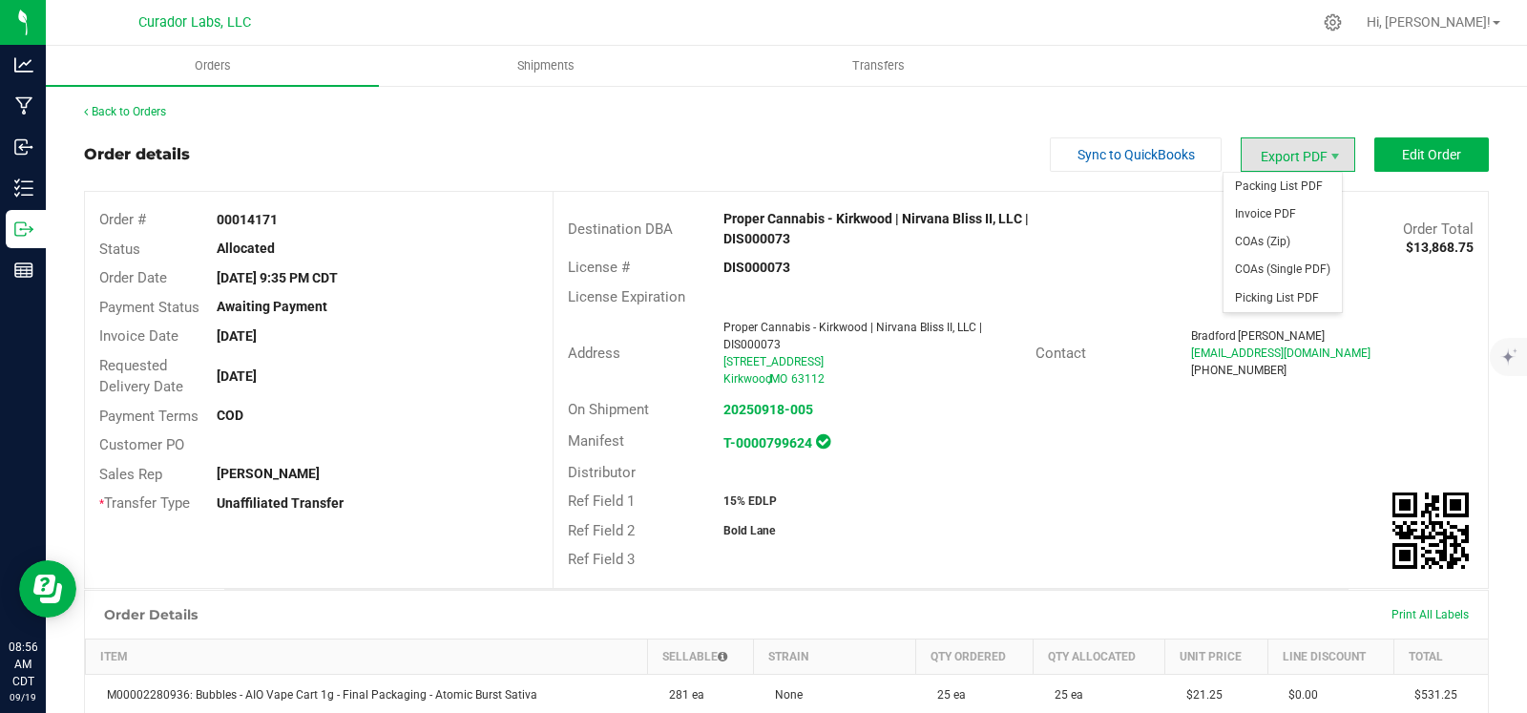
click at [1291, 151] on span "Export PDF" at bounding box center [1297, 154] width 115 height 34
click at [1279, 183] on span "Packing List PDF" at bounding box center [1282, 187] width 118 height 28
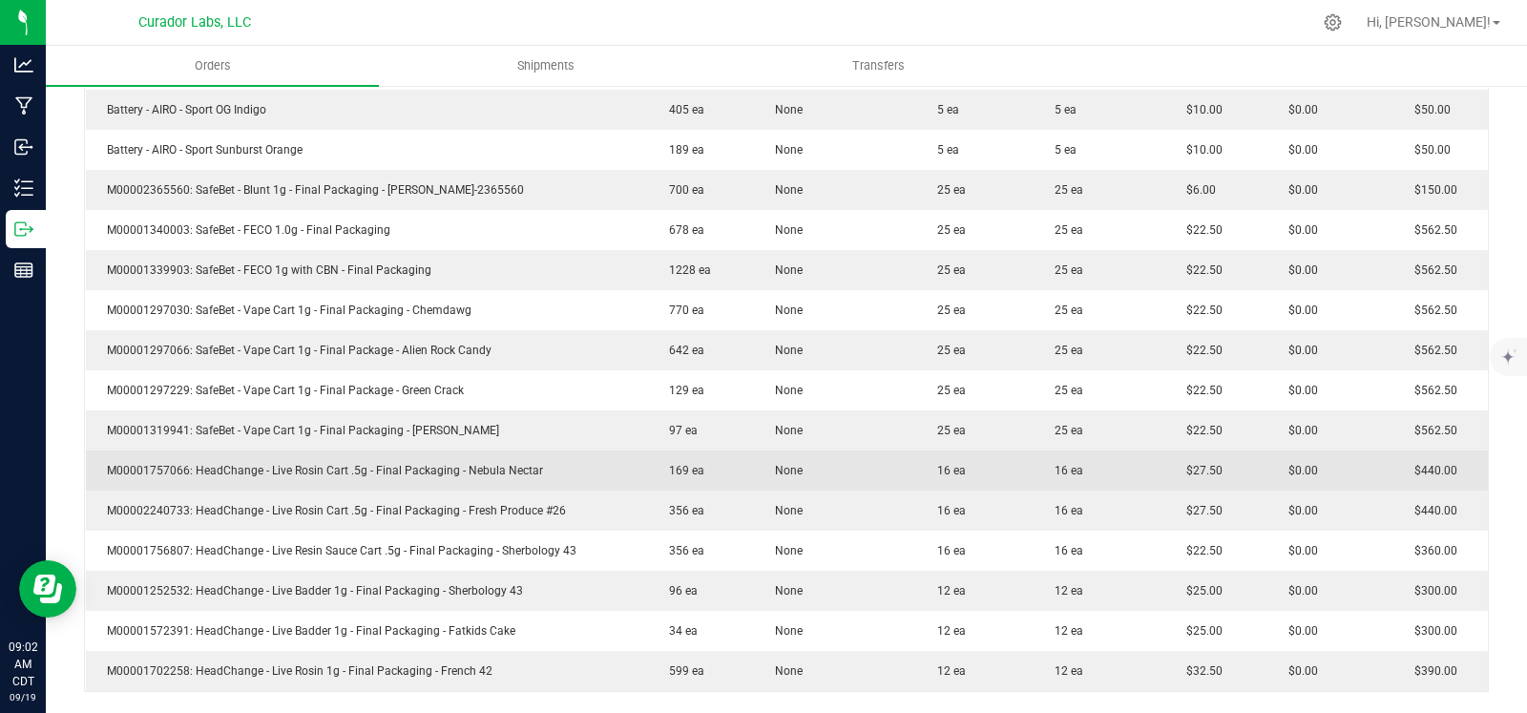
scroll to position [1414, 0]
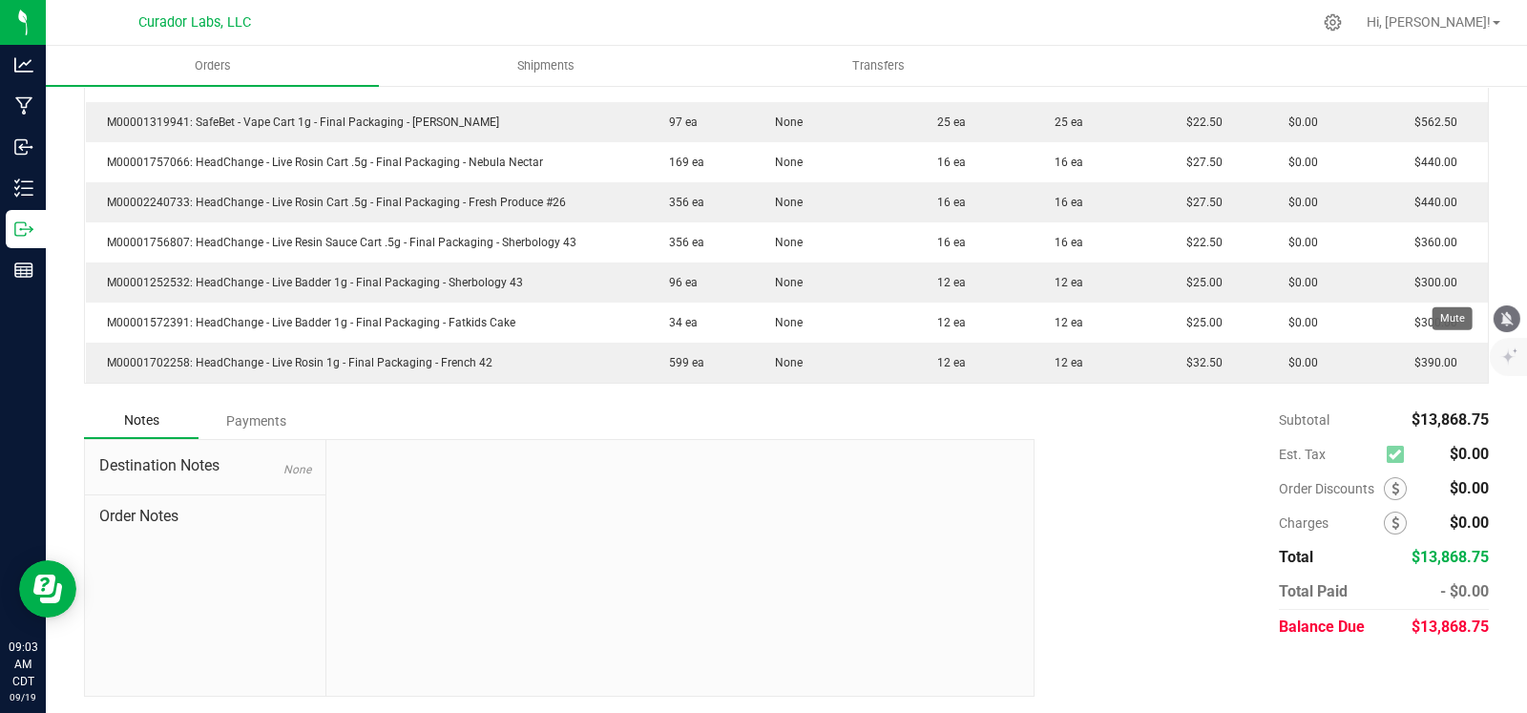
click at [1499, 310] on icon "mute" at bounding box center [1506, 318] width 17 height 17
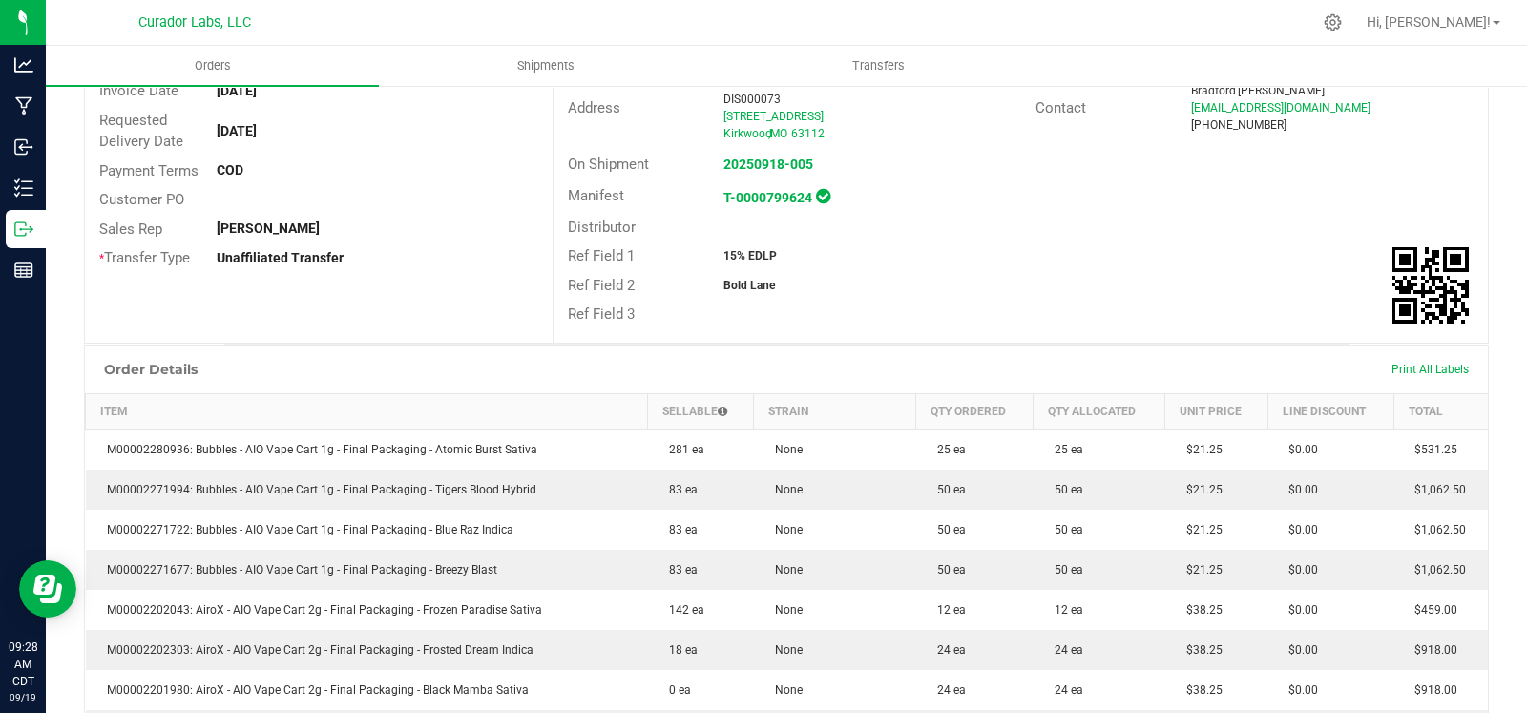
scroll to position [0, 0]
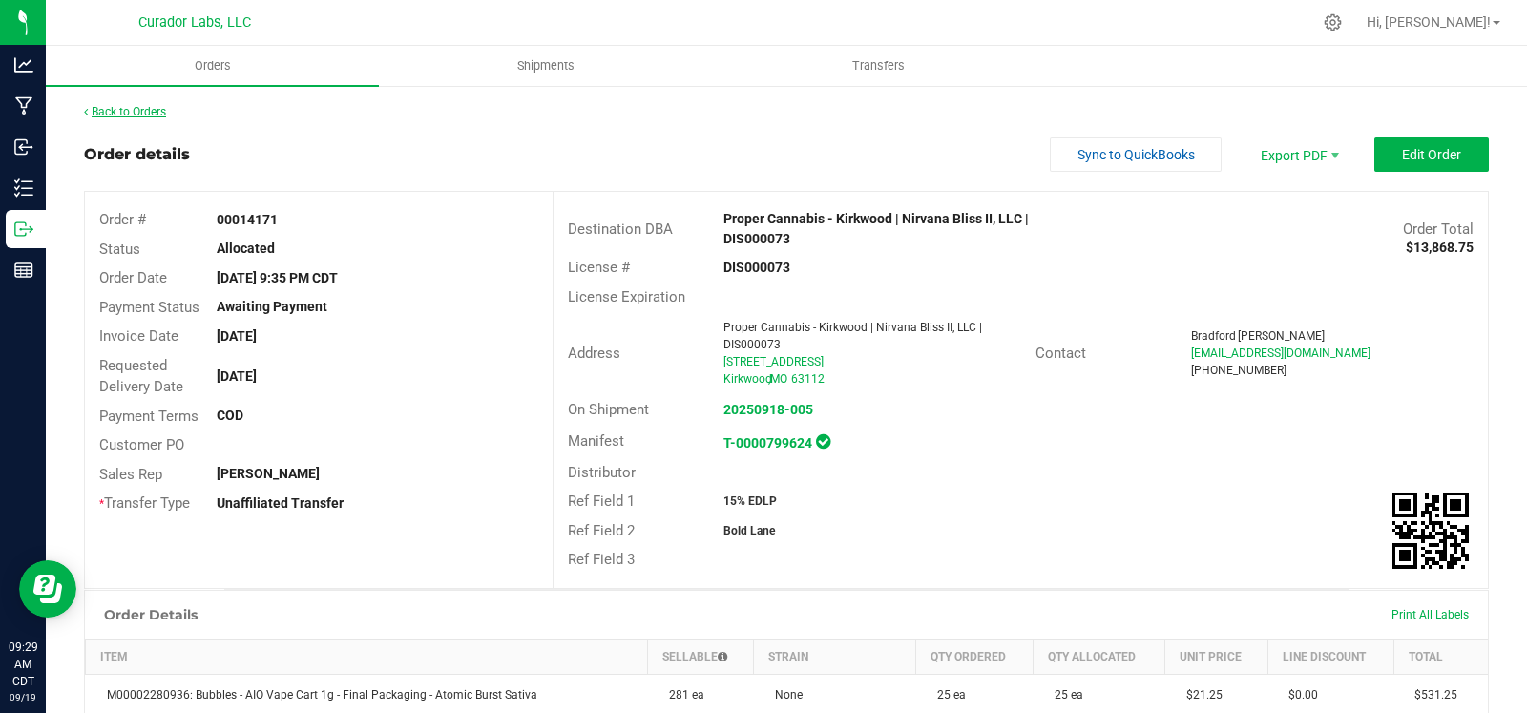
click at [140, 107] on link "Back to Orders" at bounding box center [125, 111] width 82 height 13
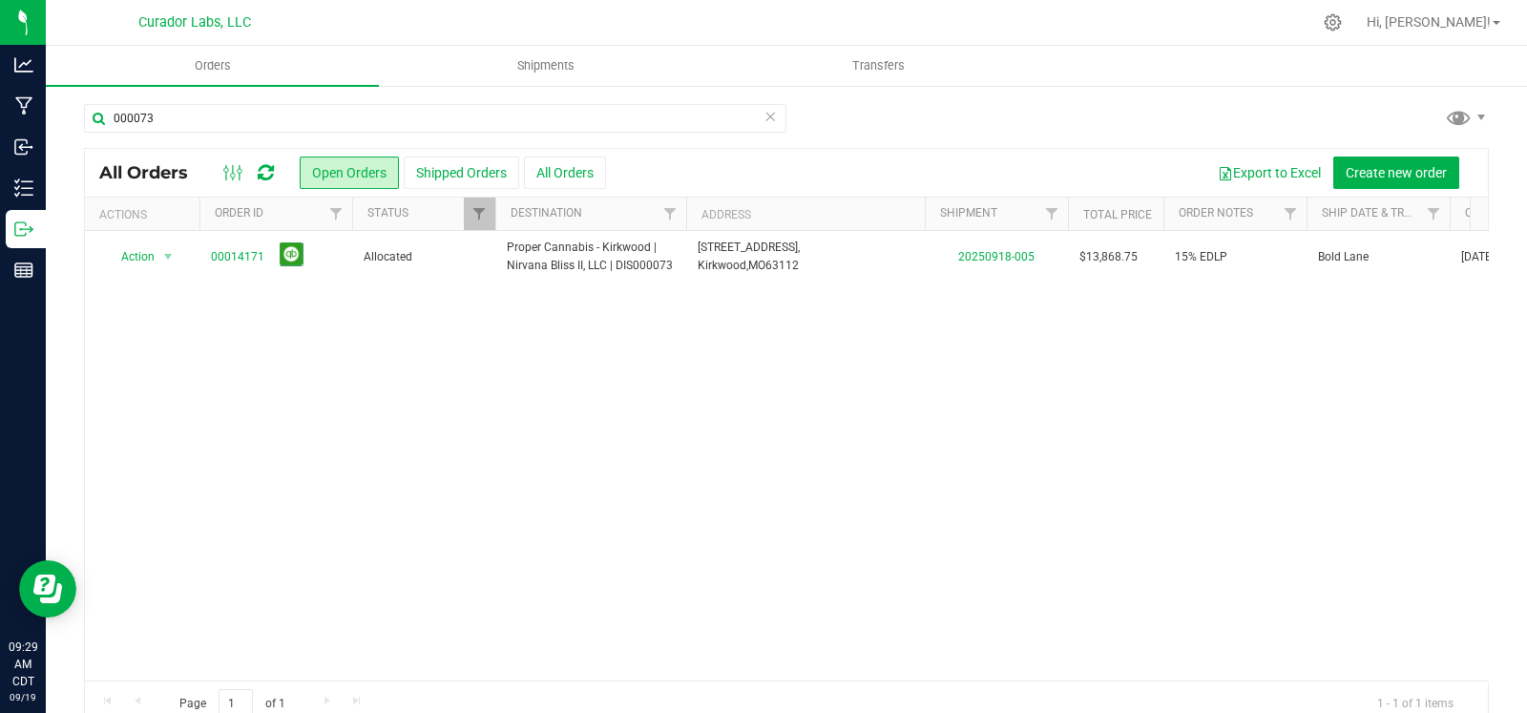
click at [763, 115] on icon at bounding box center [769, 115] width 13 height 23
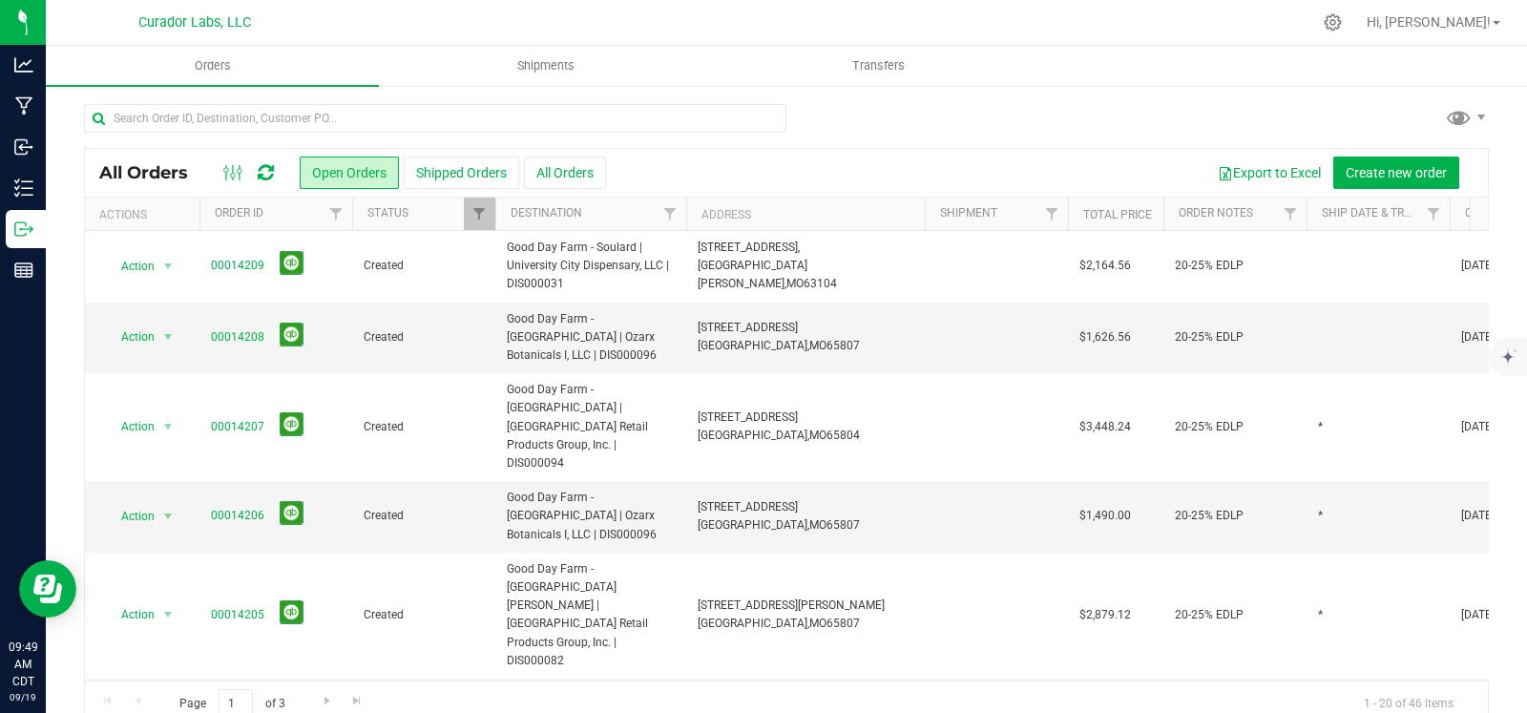
click at [823, 116] on div at bounding box center [786, 126] width 1405 height 44
click at [1503, 322] on icon "mute" at bounding box center [1507, 318] width 12 height 14
